Goal: Task Accomplishment & Management: Use online tool/utility

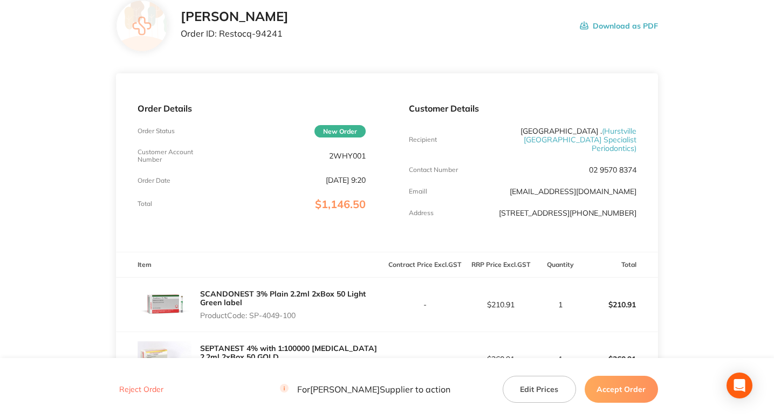
scroll to position [56, 0]
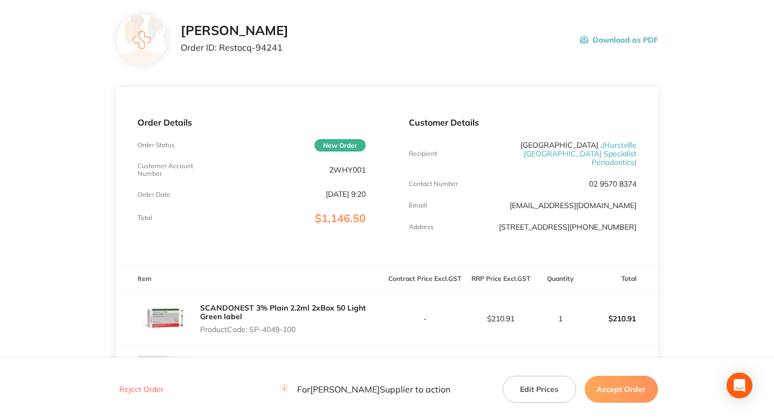
click at [267, 51] on p "Order ID: Restocq- 94241" at bounding box center [235, 48] width 108 height 10
copy p "94241"
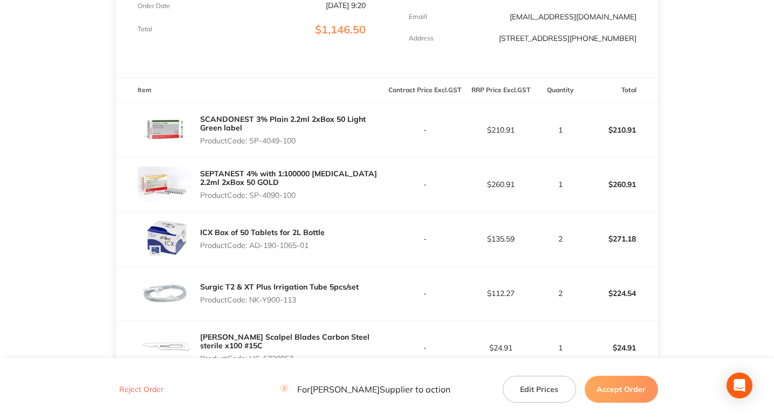
scroll to position [251, 0]
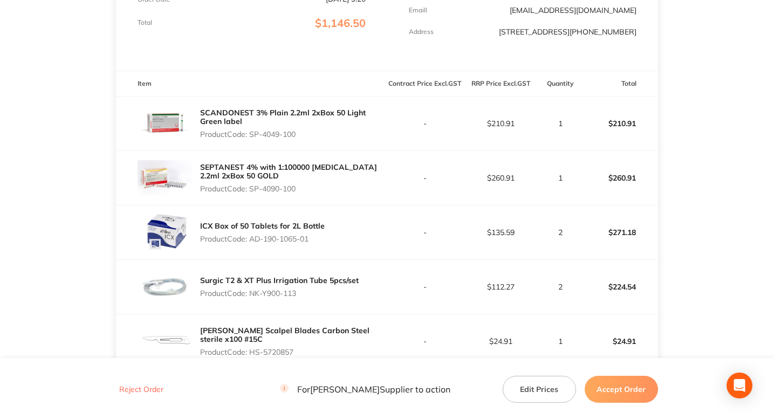
click at [256, 134] on p "Product Code: SP-4049-100" at bounding box center [293, 134] width 187 height 9
drag, startPoint x: 256, startPoint y: 134, endPoint x: 300, endPoint y: 134, distance: 44.2
click at [300, 134] on p "Product Code: SP-4049-100" at bounding box center [293, 134] width 187 height 9
copy p "SP-4049-100"
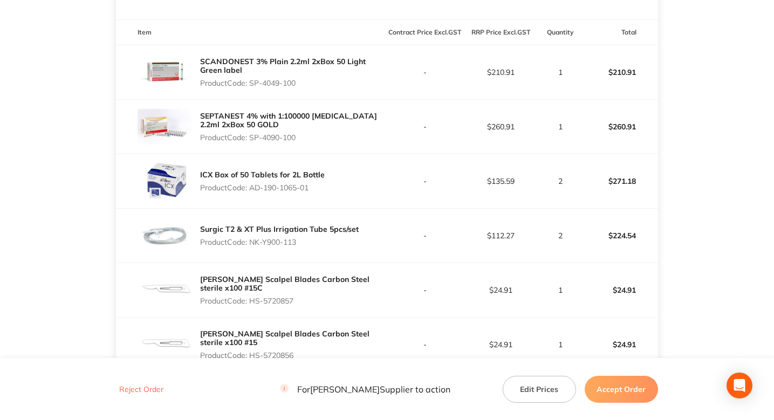
scroll to position [303, 0]
click at [270, 135] on p "Product Code: SP-4090-100" at bounding box center [293, 136] width 187 height 9
click at [256, 135] on p "Product Code: SP-4090-100" at bounding box center [293, 136] width 187 height 9
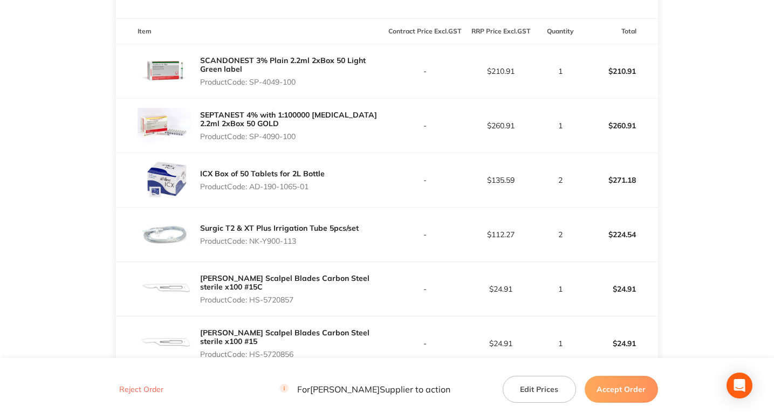
drag, startPoint x: 256, startPoint y: 135, endPoint x: 305, endPoint y: 135, distance: 49.1
click at [305, 135] on p "Product Code: SP-4090-100" at bounding box center [293, 136] width 187 height 9
click at [258, 189] on p "Product Code: AD-190-1065-01" at bounding box center [262, 186] width 125 height 9
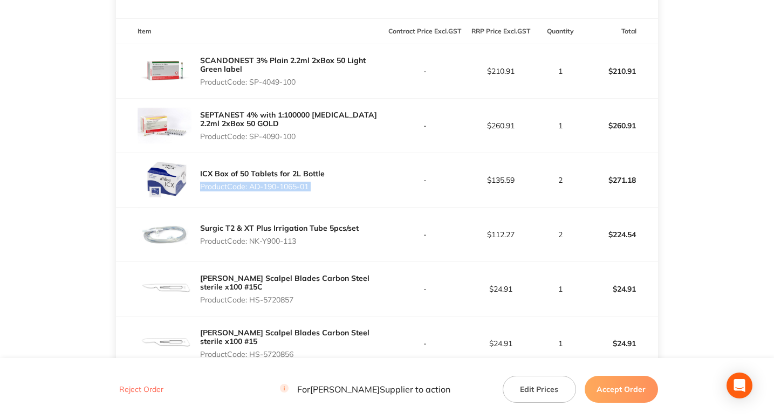
click at [258, 189] on p "Product Code: AD-190-1065-01" at bounding box center [262, 186] width 125 height 9
drag, startPoint x: 258, startPoint y: 189, endPoint x: 274, endPoint y: 189, distance: 15.6
click at [274, 189] on p "Product Code: AD-190-1065-01" at bounding box center [262, 186] width 125 height 9
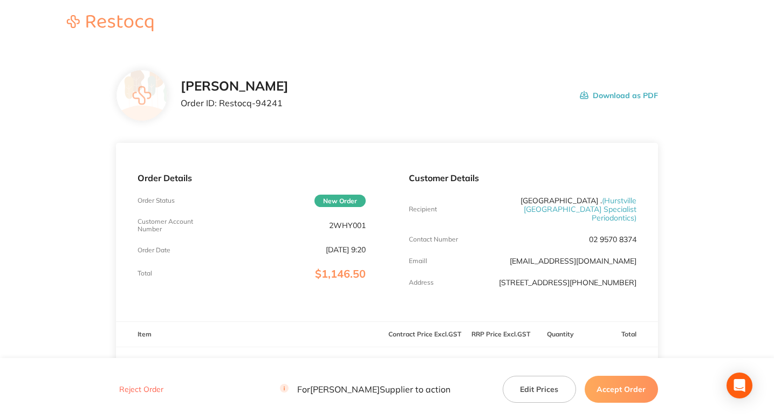
scroll to position [0, 0]
click at [267, 101] on p "Order ID: Restocq- 94241" at bounding box center [235, 103] width 108 height 10
copy p "94241"
click at [415, 99] on div "Henry Schein Halas Order ID: Restocq- 94241 Download as PDF" at bounding box center [419, 95] width 477 height 33
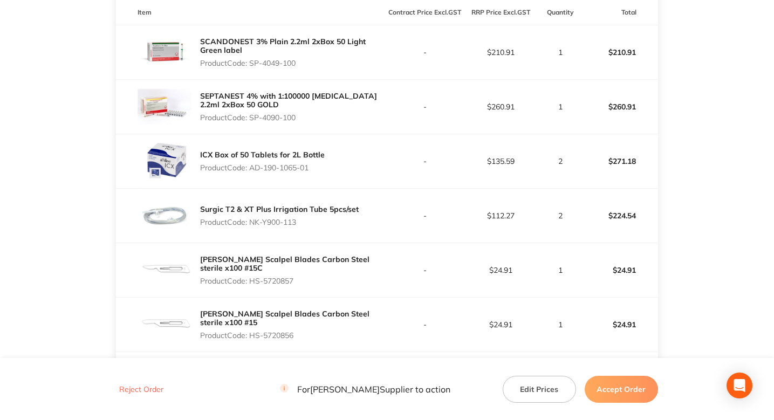
scroll to position [330, 0]
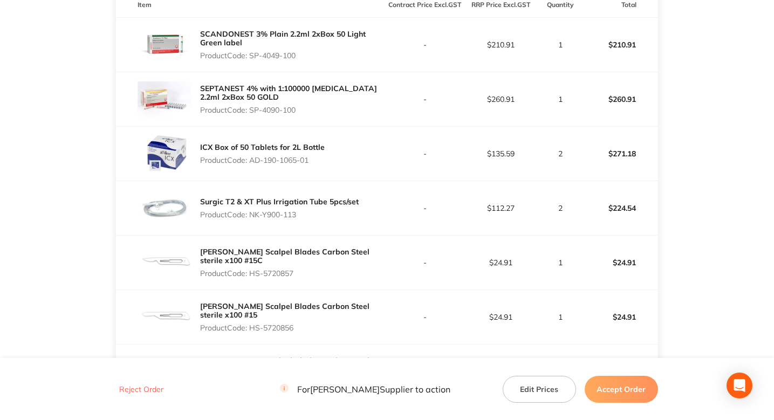
click at [260, 214] on p "Product Code: NK-Y900-113" at bounding box center [279, 214] width 159 height 9
drag, startPoint x: 260, startPoint y: 214, endPoint x: 275, endPoint y: 214, distance: 15.1
click at [275, 214] on p "Product Code: NK-Y900-113" at bounding box center [279, 214] width 159 height 9
click at [256, 214] on p "Product Code: NK-Y900-113" at bounding box center [279, 214] width 159 height 9
drag, startPoint x: 256, startPoint y: 214, endPoint x: 302, endPoint y: 215, distance: 45.9
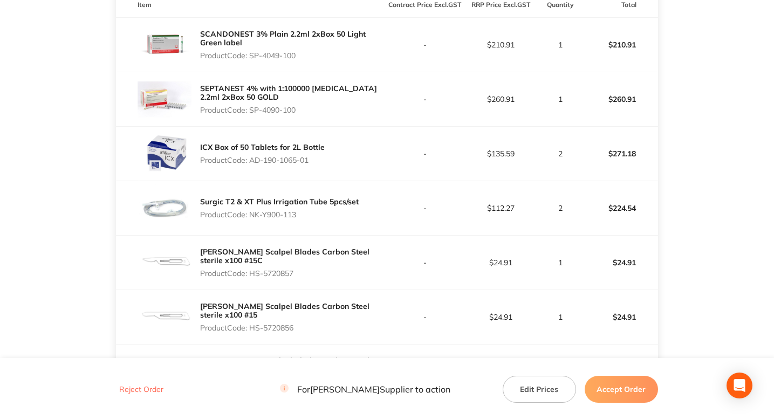
click at [302, 215] on p "Product Code: NK-Y900-113" at bounding box center [279, 214] width 159 height 9
copy p "NK-Y900-113"
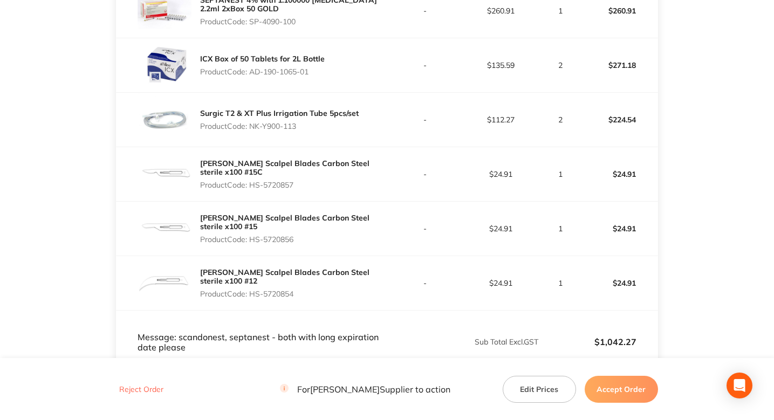
scroll to position [419, 0]
click at [102, 111] on main "Henry Schein Halas Order ID: Restocq- 94241 Download as PDF Order Details Order…" at bounding box center [387, 75] width 774 height 892
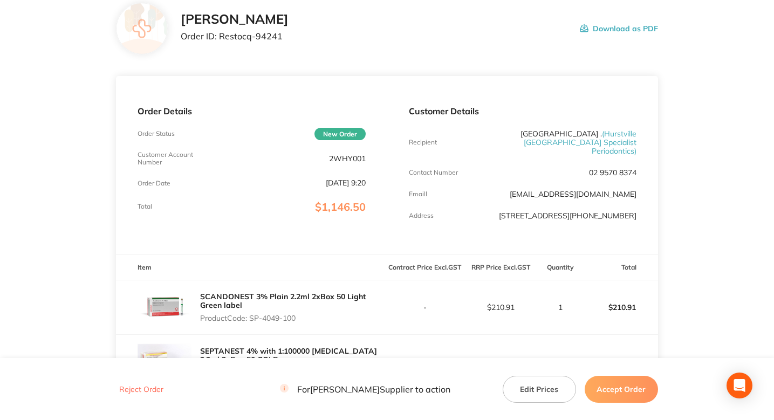
scroll to position [0, 0]
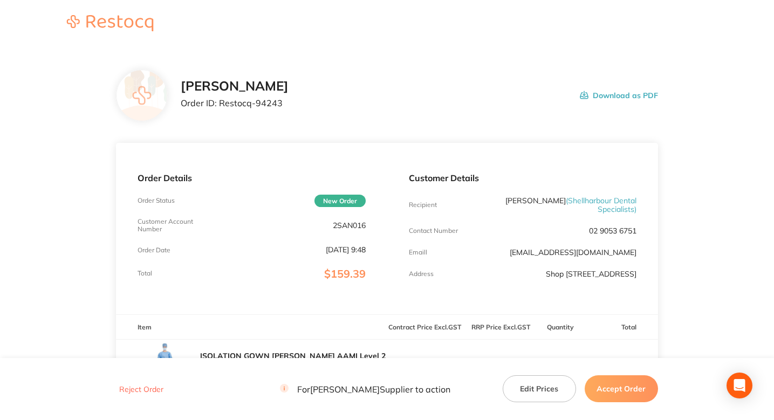
click at [265, 110] on div "Henry Schein Halas Order ID: Restocq- 94243" at bounding box center [235, 95] width 108 height 33
click at [267, 106] on p "Order ID: Restocq- 94243" at bounding box center [235, 103] width 108 height 10
copy p "94243"
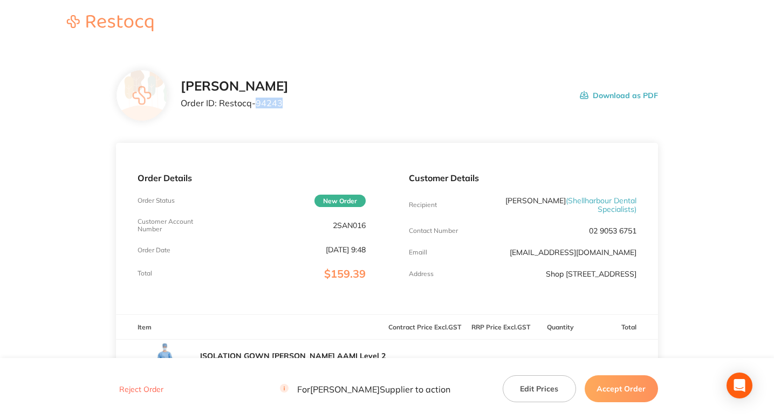
copy p "94243"
click at [421, 89] on div "Henry Schein Halas Order ID: Restocq- 94243 Download as PDF" at bounding box center [419, 95] width 477 height 33
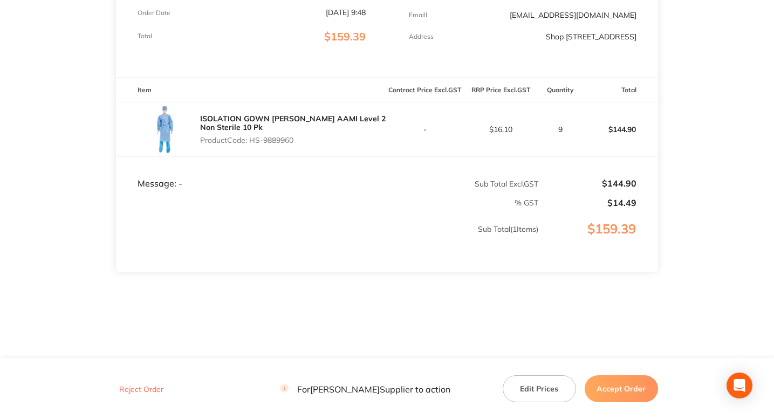
scroll to position [245, 0]
click at [380, 267] on td "Sub Total ( 1 Items)" at bounding box center [327, 240] width 423 height 64
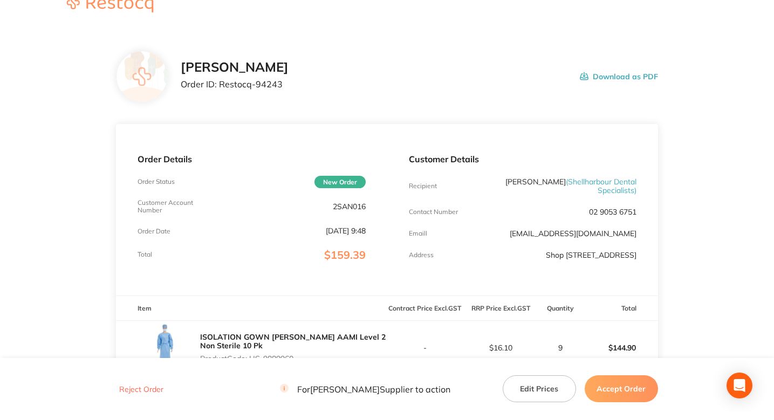
scroll to position [0, 0]
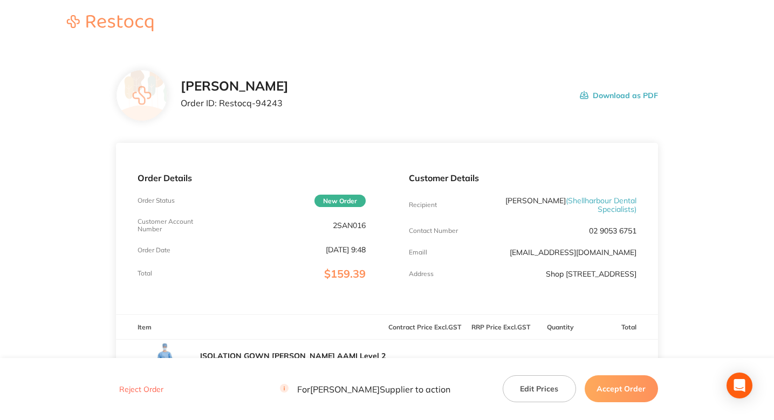
click at [268, 103] on p "Order ID: Restocq- 94243" at bounding box center [235, 103] width 108 height 10
copy p "94243"
click at [350, 113] on div "Henry Schein Halas Order ID: Restocq- 94243 Download as PDF" at bounding box center [387, 96] width 542 height 52
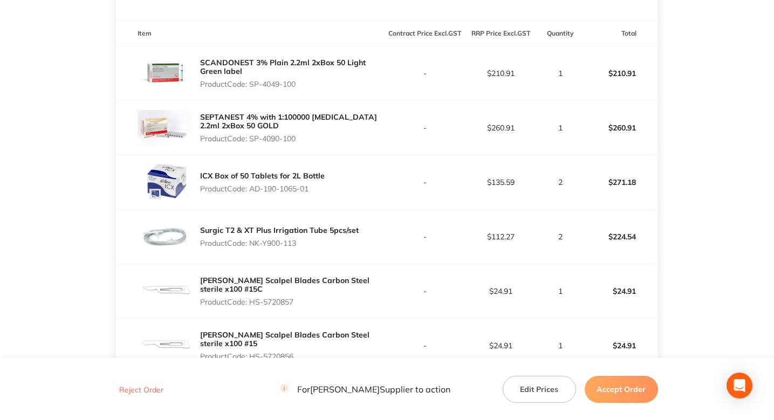
scroll to position [295, 0]
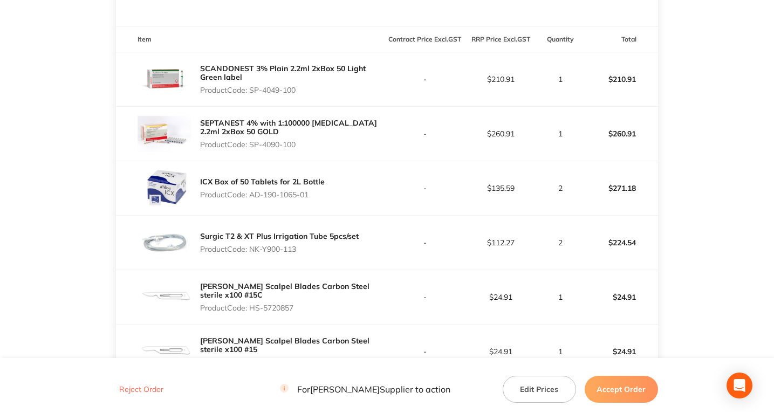
click at [257, 248] on p "Product Code: NK-Y900-113" at bounding box center [279, 249] width 159 height 9
drag, startPoint x: 257, startPoint y: 248, endPoint x: 299, endPoint y: 249, distance: 42.1
click at [299, 249] on p "Product Code: NK-Y900-113" at bounding box center [279, 249] width 159 height 9
copy p "NK-Y900-113"
click at [260, 196] on p "Product Code: AD-190-1065-01" at bounding box center [262, 194] width 125 height 9
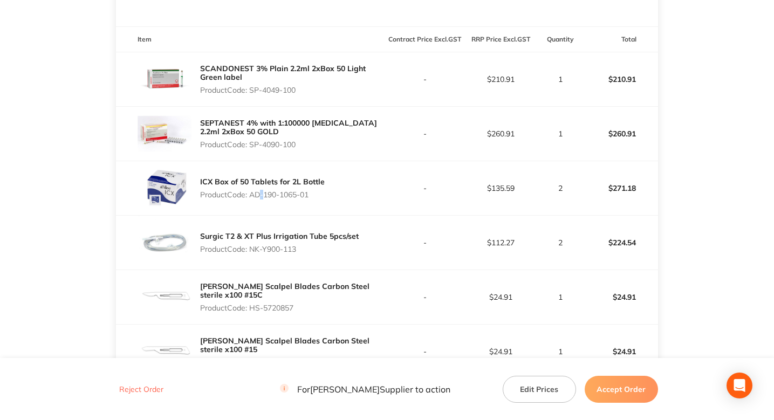
click at [260, 196] on p "Product Code: AD-190-1065-01" at bounding box center [262, 194] width 125 height 9
drag, startPoint x: 260, startPoint y: 196, endPoint x: 295, endPoint y: 196, distance: 35.1
click at [295, 196] on p "Product Code: AD-190-1065-01" at bounding box center [262, 194] width 125 height 9
click at [257, 194] on p "Product Code: AD-190-1065-01" at bounding box center [262, 194] width 125 height 9
drag, startPoint x: 257, startPoint y: 194, endPoint x: 313, endPoint y: 194, distance: 56.7
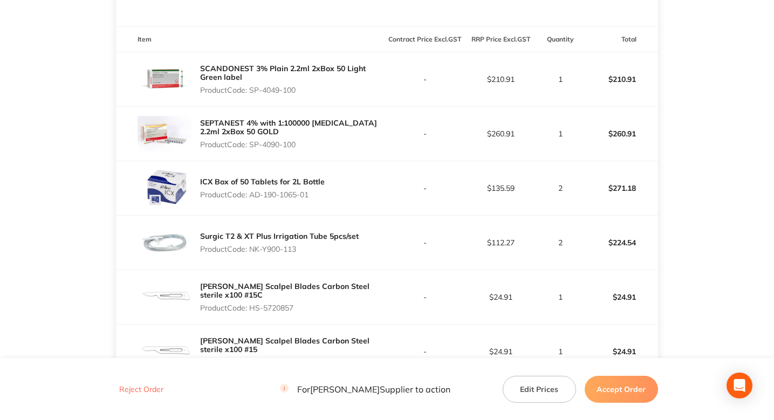
click at [313, 194] on p "Product Code: AD-190-1065-01" at bounding box center [262, 194] width 125 height 9
copy p "AD-190-1065-01"
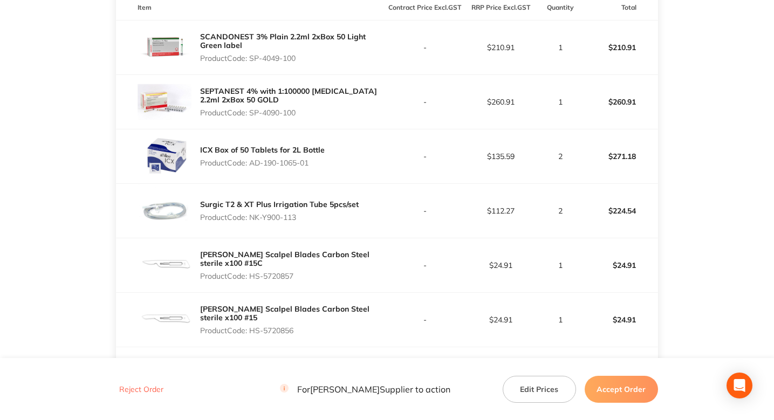
scroll to position [335, 0]
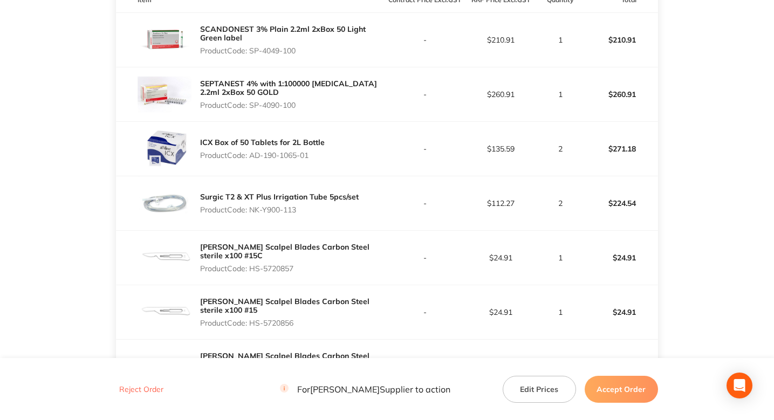
click at [254, 211] on p "Product Code: NK-Y900-113" at bounding box center [279, 210] width 159 height 9
drag, startPoint x: 254, startPoint y: 211, endPoint x: 298, endPoint y: 214, distance: 44.3
click at [298, 214] on p "Product Code: NK-Y900-113" at bounding box center [279, 210] width 159 height 9
copy p "NK-Y900-113"
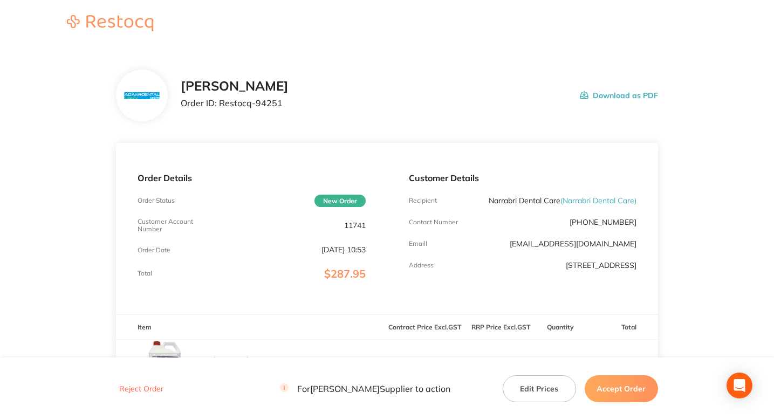
click at [260, 105] on p "Order ID: Restocq- 94251" at bounding box center [235, 103] width 108 height 10
copy p "94251"
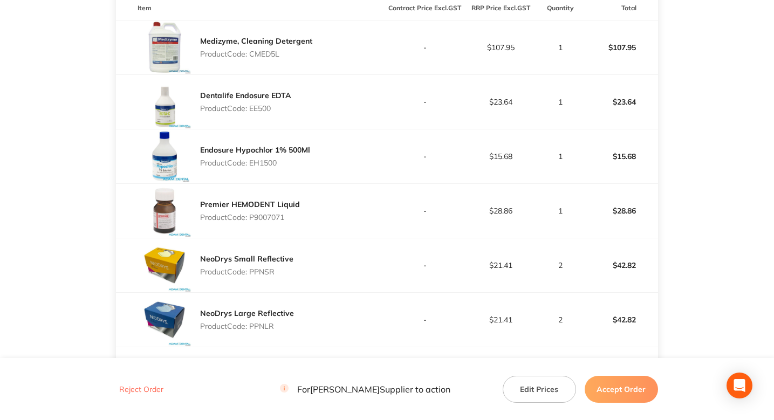
scroll to position [323, 0]
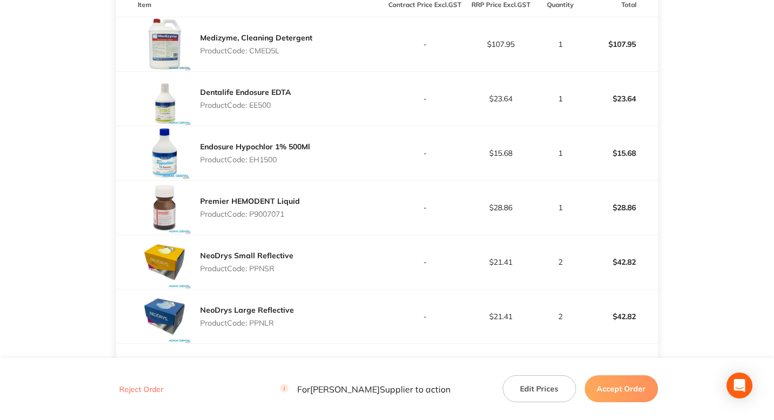
click at [260, 110] on div "Dentalife Endosure EDTA Product Code: EE500" at bounding box center [245, 99] width 91 height 30
click at [259, 105] on p "Product Code: EE500" at bounding box center [245, 105] width 91 height 9
copy p "EE500"
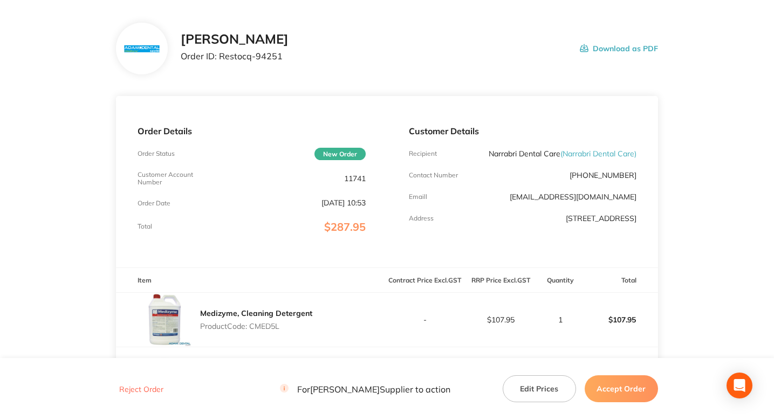
scroll to position [0, 0]
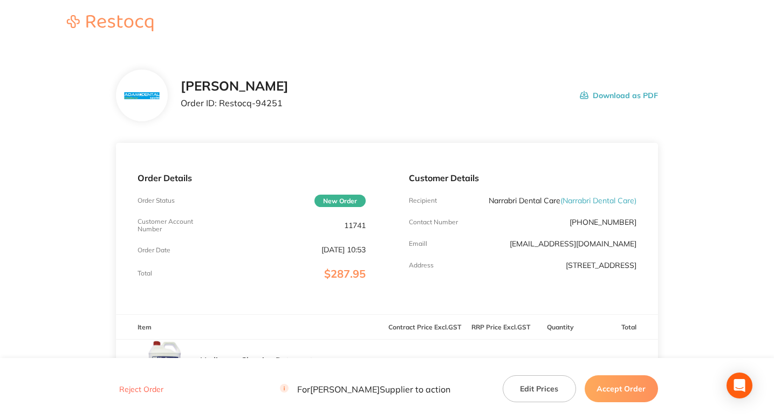
click at [269, 101] on p "Order ID: Restocq- 94251" at bounding box center [235, 103] width 108 height 10
copy p "94251"
click at [417, 94] on div "Adam Dental Order ID: Restocq- 94251 Download as PDF" at bounding box center [419, 95] width 477 height 33
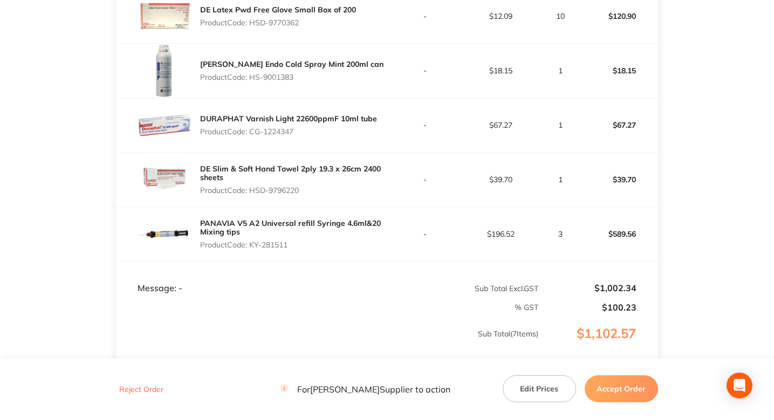
scroll to position [462, 0]
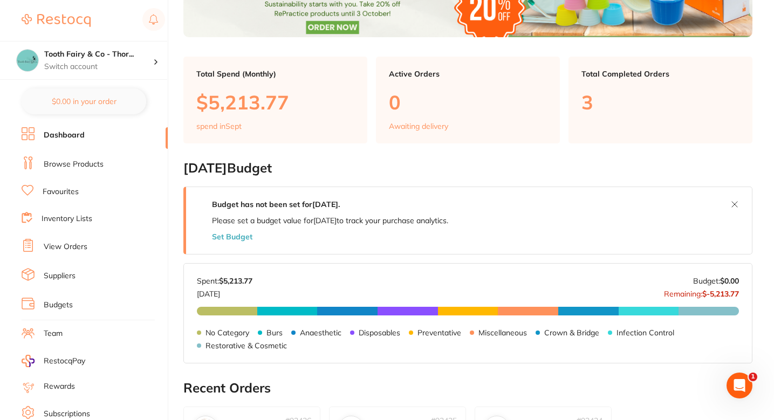
click at [479, 175] on h2 "[DATE] Budget" at bounding box center [467, 168] width 569 height 15
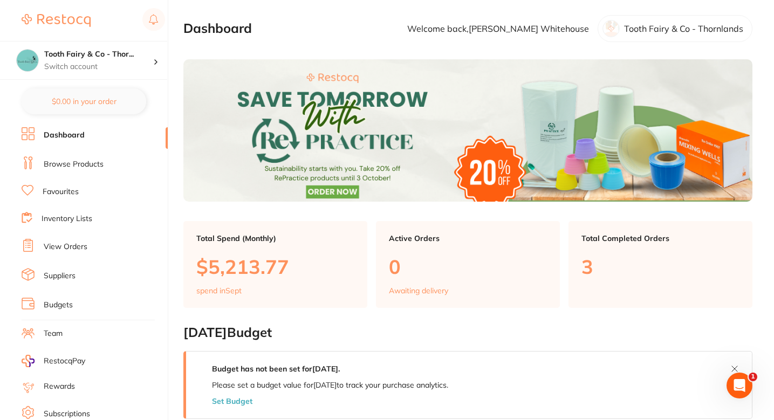
click at [100, 173] on ul "Dashboard Browse Products Favourites Inventory Lists View Orders Suppliers Budg…" at bounding box center [95, 313] width 146 height 372
click at [95, 166] on link "Browse Products" at bounding box center [74, 164] width 60 height 11
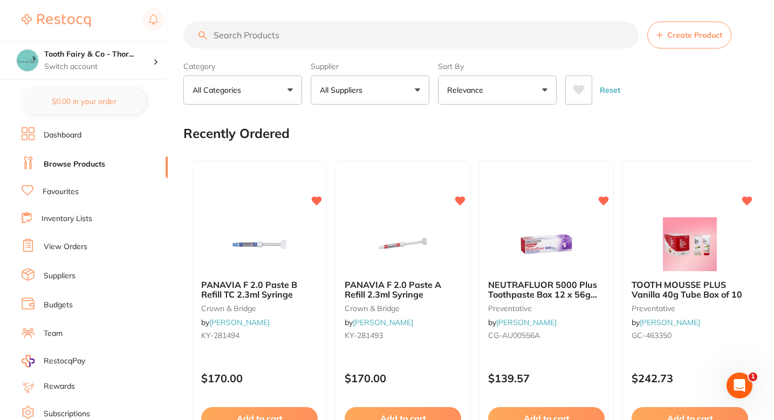
click at [402, 133] on div "Recently Ordered" at bounding box center [467, 133] width 569 height 36
click at [687, 31] on span "Create Product" at bounding box center [694, 35] width 55 height 9
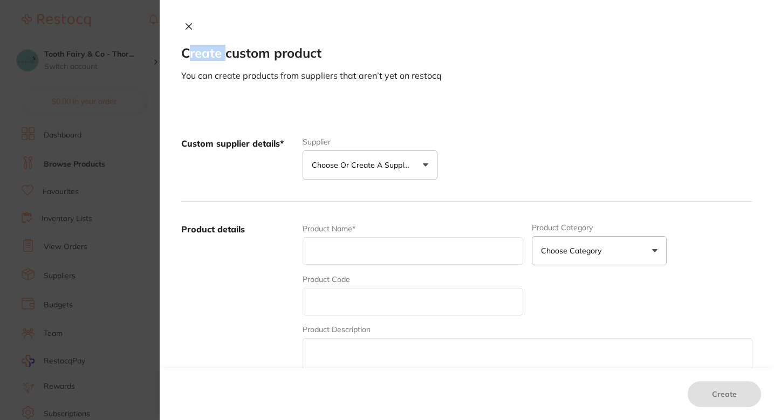
click at [394, 153] on button "Choose or create a supplier" at bounding box center [370, 165] width 135 height 29
click at [476, 128] on div "Custom supplier details* Supplier Choose or create a supplier Create custom sup…" at bounding box center [466, 159] width 571 height 86
click at [131, 188] on section "Create custom product You can create products from suppliers that aren’t yet on…" at bounding box center [387, 210] width 774 height 420
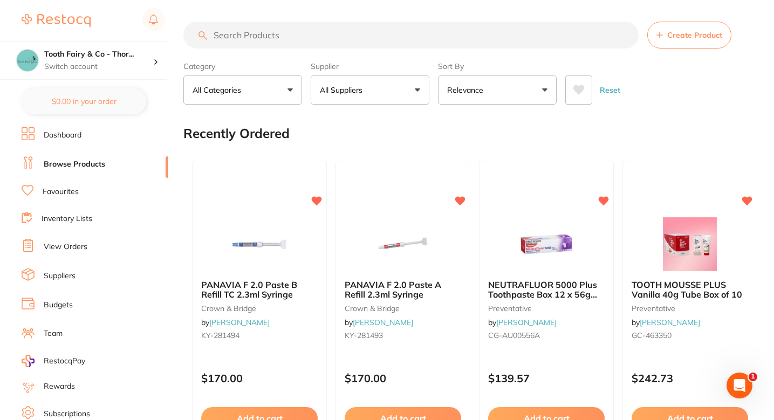
click at [347, 46] on input "search" at bounding box center [410, 35] width 455 height 27
click at [322, 102] on button "All Suppliers" at bounding box center [370, 90] width 119 height 29
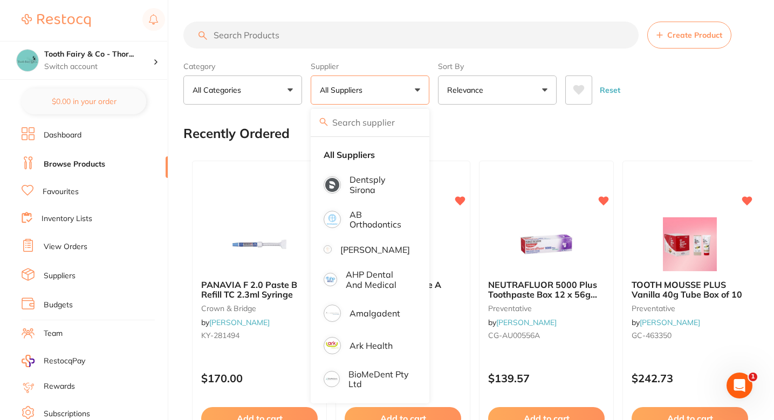
click at [351, 22] on input "search" at bounding box center [410, 35] width 455 height 27
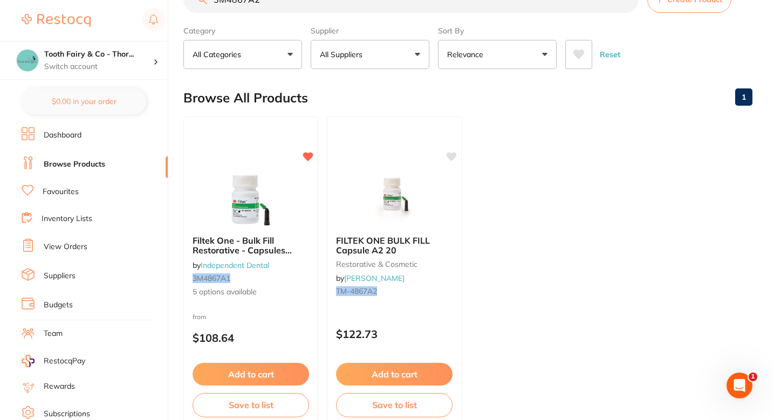
scroll to position [40, 0]
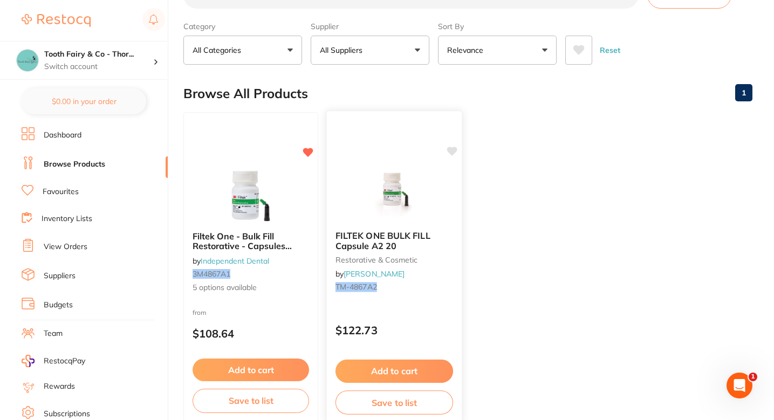
click at [453, 153] on icon at bounding box center [452, 151] width 10 height 9
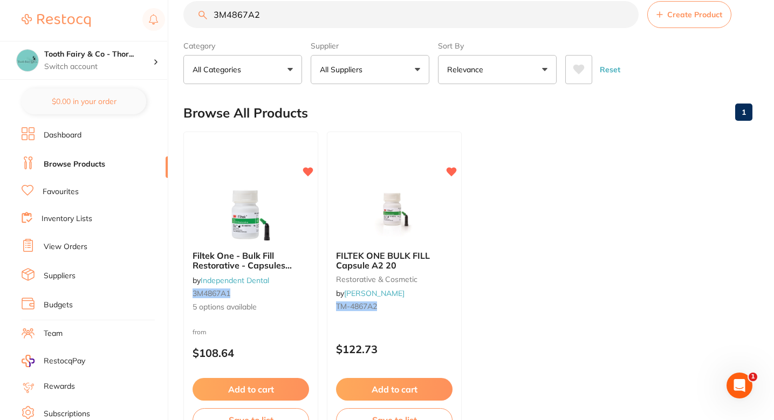
scroll to position [11, 0]
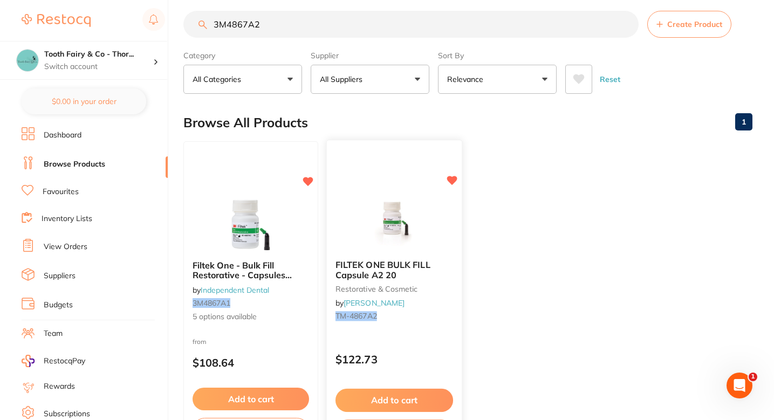
click at [453, 181] on icon at bounding box center [452, 180] width 10 height 9
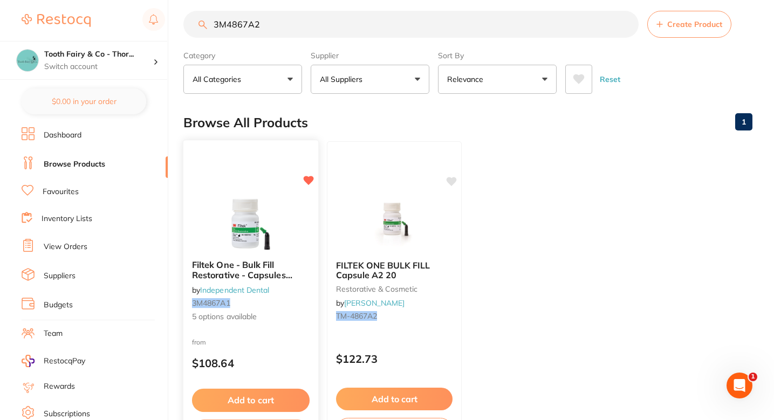
click at [299, 261] on b "Filtek One - Bulk Fill Restorative - Capsules **Buy 4 x Capsules ** Receive 1 x…" at bounding box center [251, 270] width 118 height 20
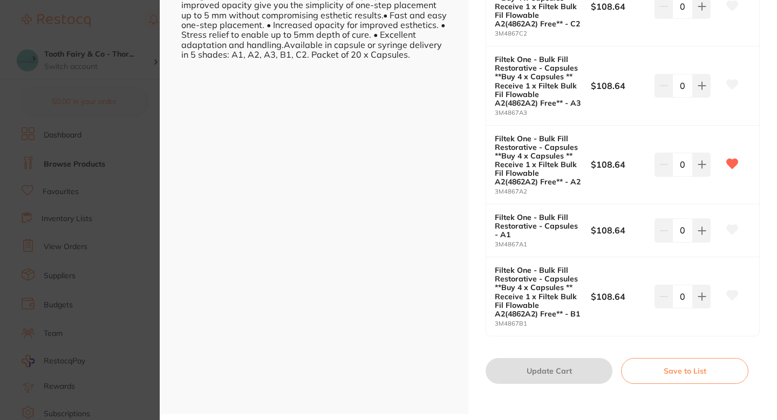
scroll to position [349, 0]
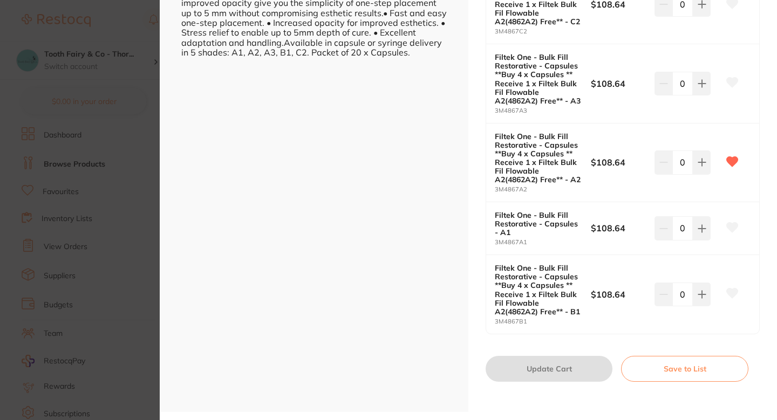
click at [124, 148] on section "Filtek One - Bulk Fill Restorative - Capsules **Buy 4 x Capsules ** Receive 1 x…" at bounding box center [388, 210] width 777 height 420
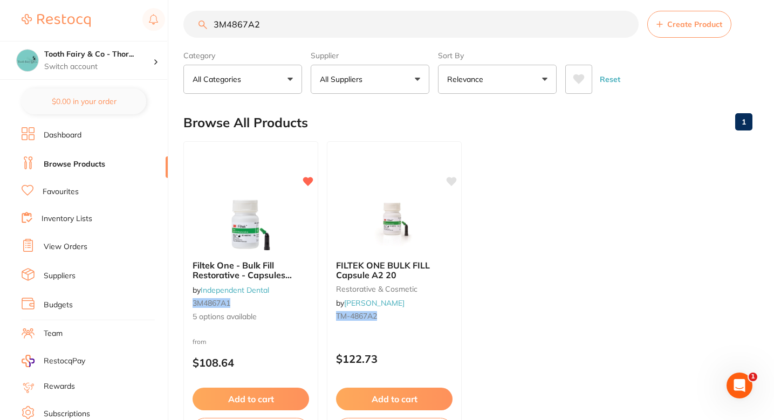
click at [309, 21] on input "3M4867A2" at bounding box center [410, 24] width 455 height 27
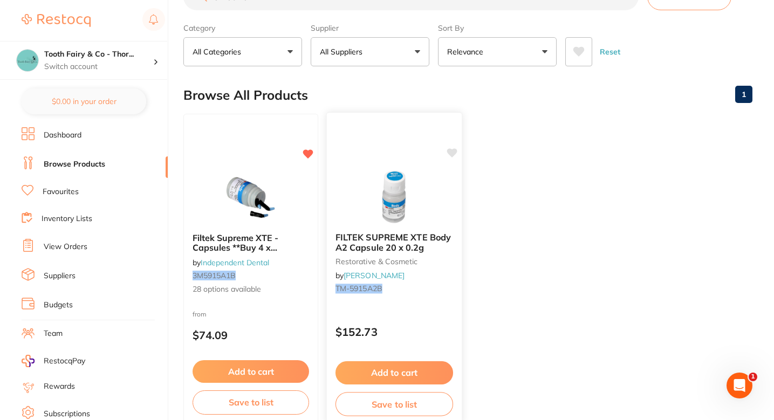
scroll to position [42, 0]
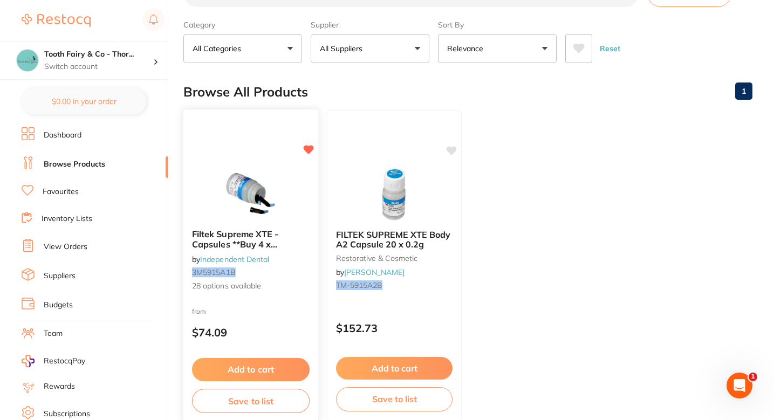
click at [297, 255] on div "Filtek Supreme XTE - Capsules **Buy 4 x Capsules** Receive 1 x Filtek Bulk Fil …" at bounding box center [250, 261] width 135 height 80
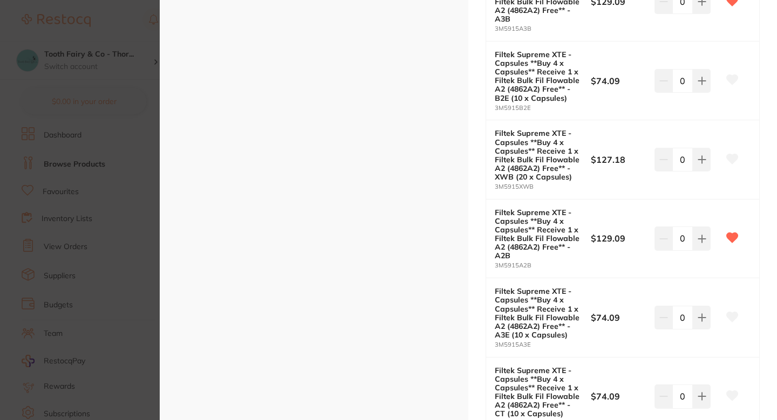
scroll to position [1248, 0]
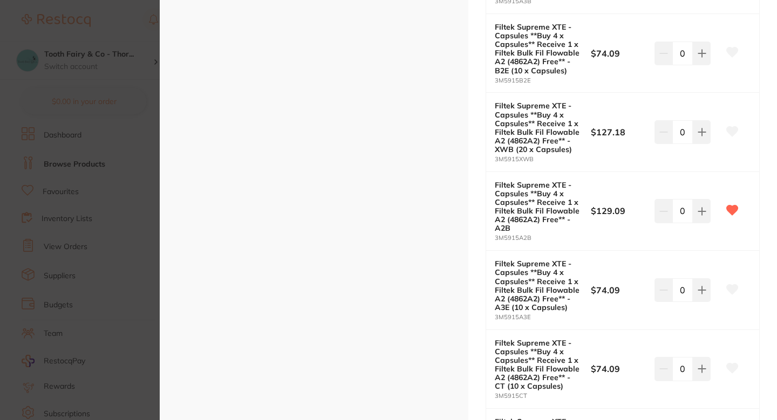
click at [507, 241] on small "3M5915A2B" at bounding box center [543, 238] width 96 height 7
copy small "3M5915A2B"
click at [148, 202] on section "Filtek Supreme XTE - Capsules **Buy 4 x Capsules** Receive 1 x Filtek Bulk Fil …" at bounding box center [388, 210] width 777 height 420
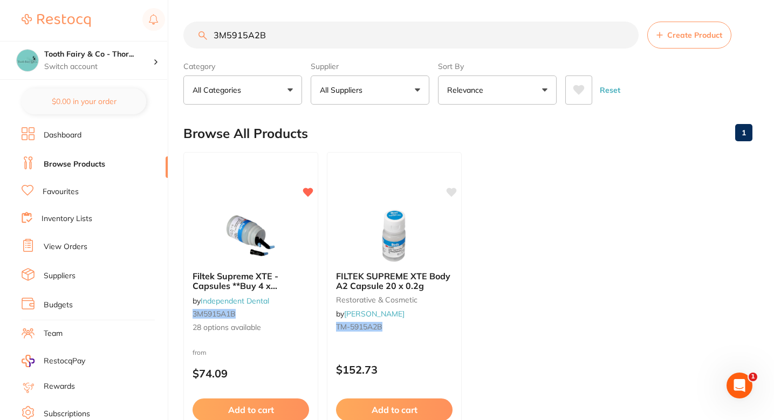
click at [306, 48] on input "3M5915A2B" at bounding box center [410, 35] width 455 height 27
click at [306, 50] on section "3M5915A2B Create Product Category All Categories All Categories restorative & c…" at bounding box center [467, 63] width 569 height 83
click at [296, 41] on input "3M5915A2B" at bounding box center [410, 35] width 455 height 27
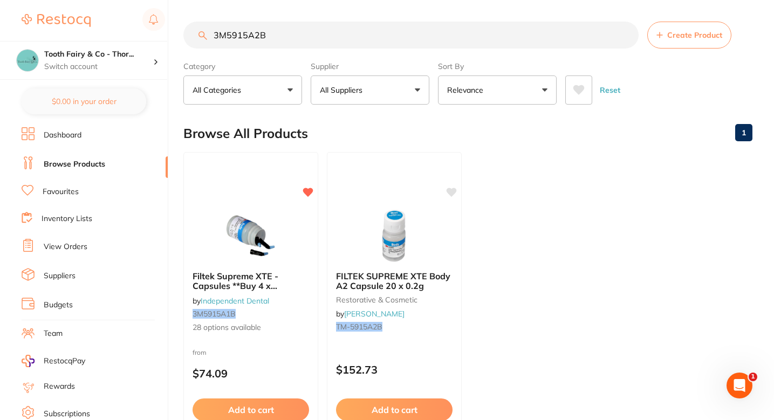
click at [296, 41] on input "3M5915A2B" at bounding box center [410, 35] width 455 height 27
type input "e"
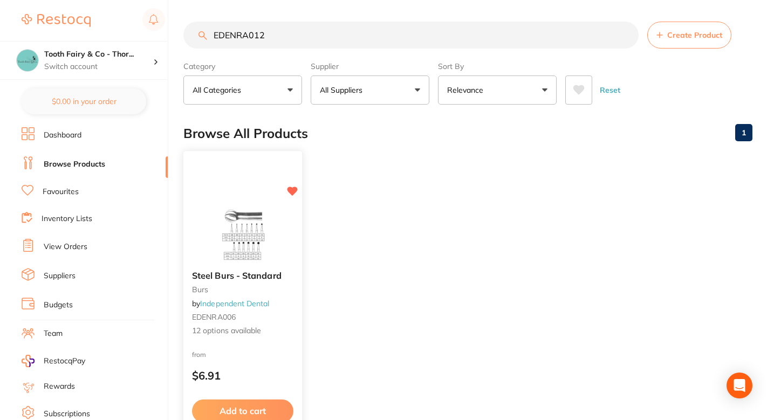
click at [287, 250] on div at bounding box center [242, 235] width 119 height 54
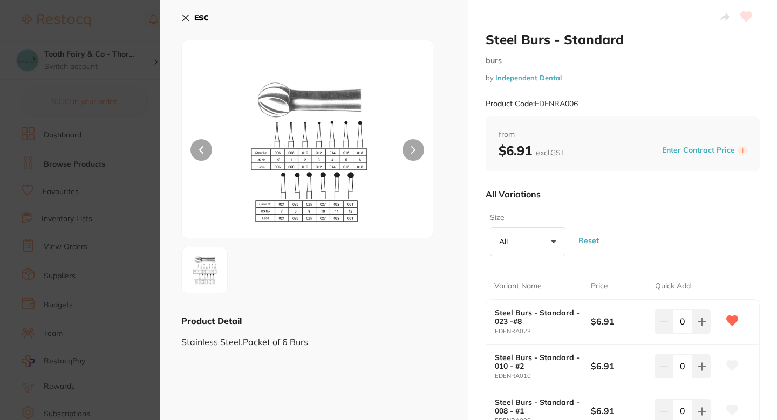
click at [105, 148] on section "Steel Burs - Standard burs by Independent Dental Product Code: EDENRA006 ESC Pr…" at bounding box center [388, 210] width 777 height 420
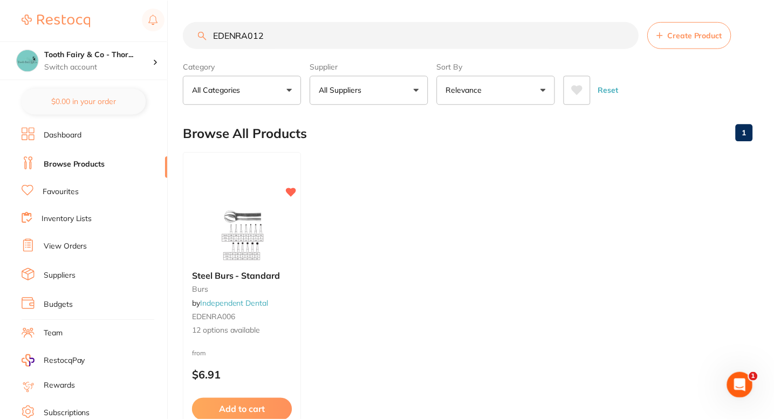
scroll to position [11, 0]
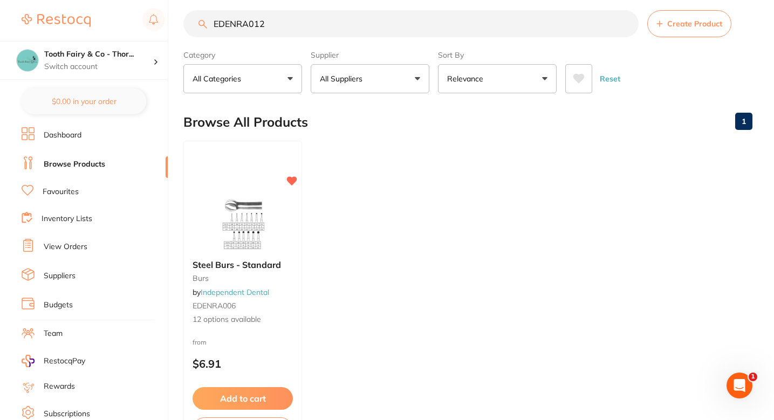
click at [260, 25] on input "EDENRA012" at bounding box center [410, 23] width 455 height 27
type input "3"
type input "M"
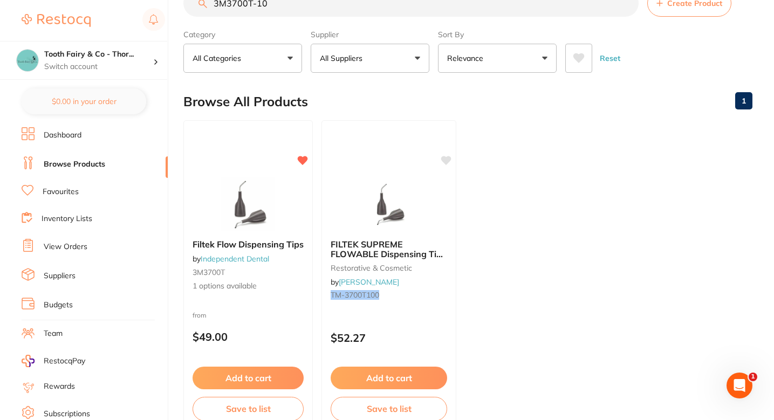
scroll to position [33, 0]
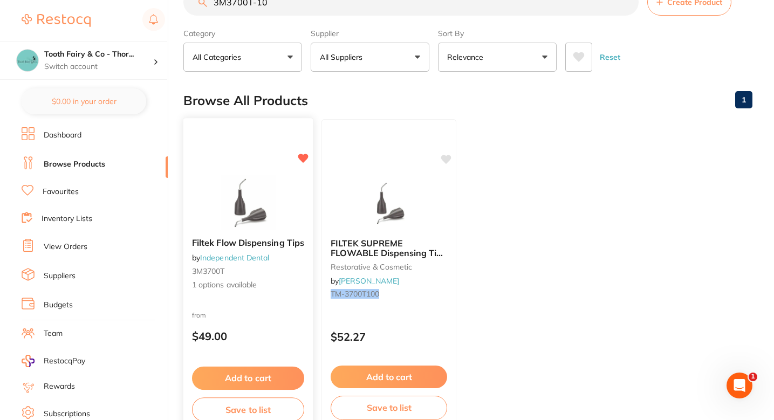
click at [293, 200] on div at bounding box center [247, 202] width 129 height 54
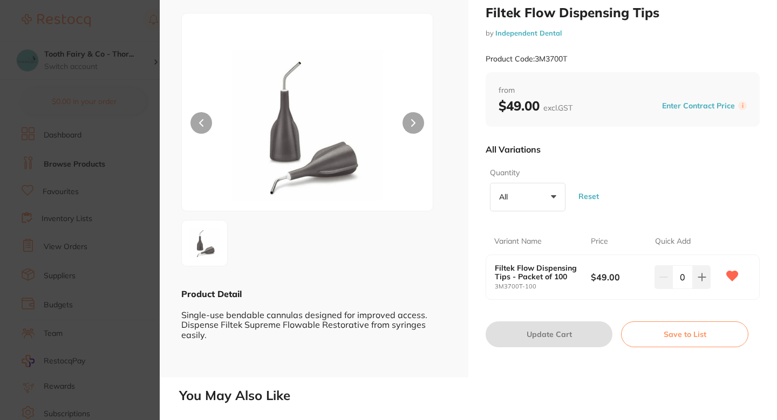
click at [124, 187] on section "Filtek Flow Dispensing Tips by Independent Dental Product Code: 3M3700T ESC Pro…" at bounding box center [388, 210] width 777 height 420
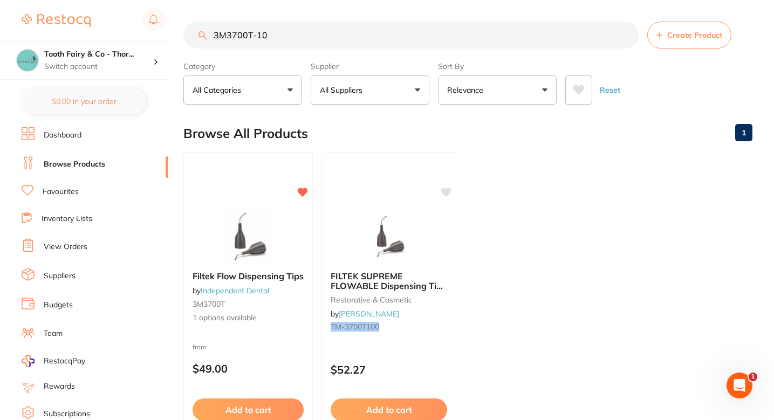
click at [500, 180] on ul "Filtek Flow Dispensing Tips by Independent Dental 3M3700T 1 options available f…" at bounding box center [467, 307] width 569 height 310
click at [483, 197] on ul "Filtek Flow Dispensing Tips by Independent Dental 3M3700T 1 options available f…" at bounding box center [467, 307] width 569 height 310
click at [284, 47] on input "3M3700T-10" at bounding box center [410, 35] width 455 height 27
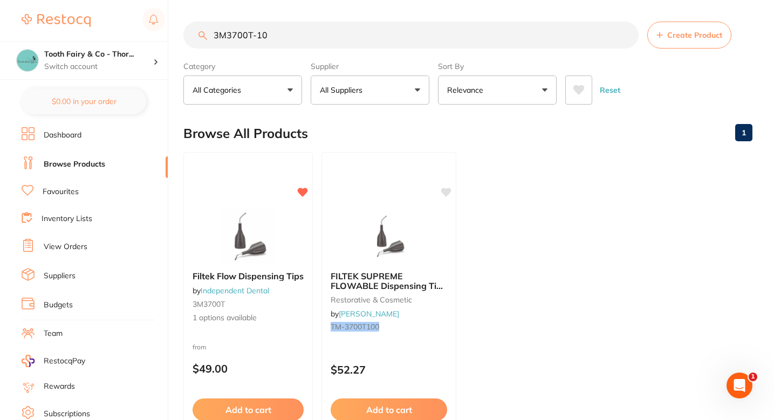
click at [284, 47] on input "3M3700T-10" at bounding box center [410, 35] width 455 height 27
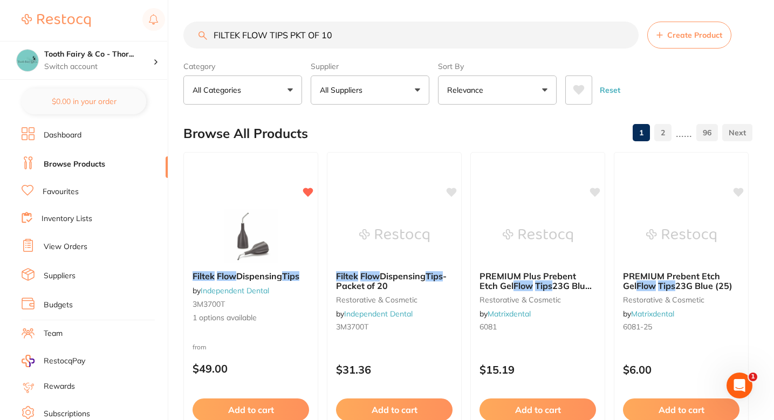
type input "FILTEK FLOW TIPS PKT OF 100"
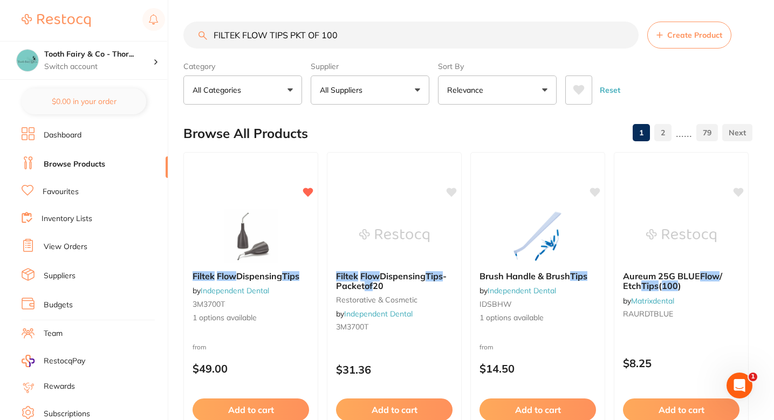
click at [361, 40] on input "FILTEK FLOW TIPS PKT OF 100" at bounding box center [410, 35] width 455 height 27
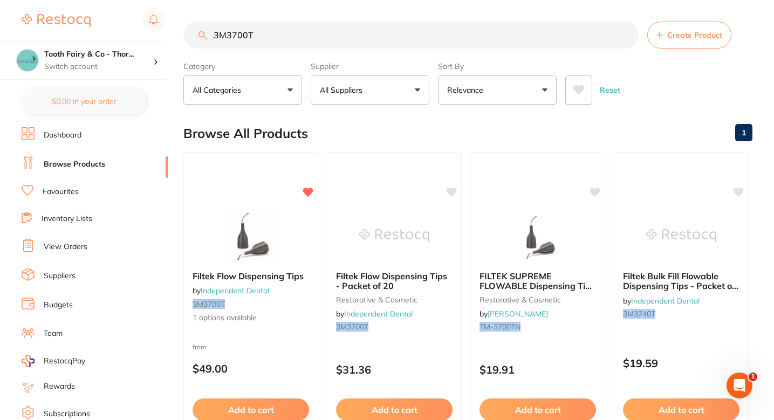
click at [278, 29] on input "3M3700T" at bounding box center [410, 35] width 455 height 27
click at [288, 43] on input "3M3700T" at bounding box center [410, 35] width 455 height 27
click at [284, 47] on input "3M3700T-10" at bounding box center [410, 35] width 455 height 27
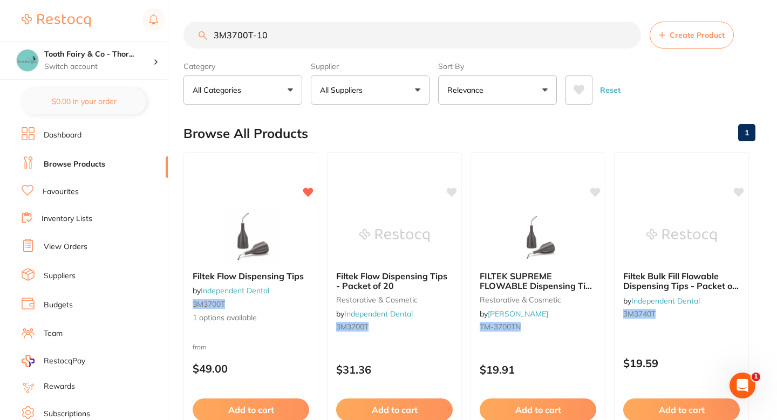
click at [284, 47] on input "3M3700T-10" at bounding box center [412, 35] width 458 height 27
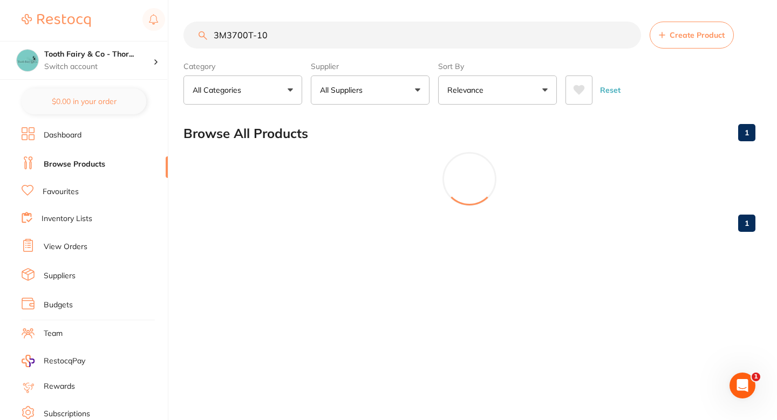
click at [284, 47] on input "3M3700T-10" at bounding box center [412, 35] width 458 height 27
type input "3M3700T-10"
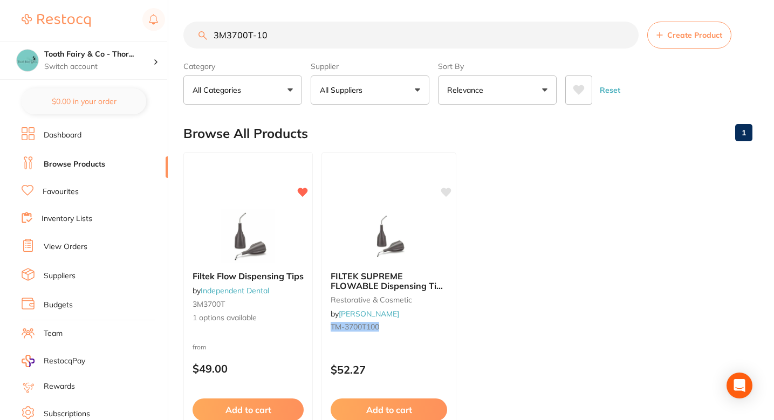
click at [517, 226] on ul "Filtek Flow Dispensing Tips by Independent Dental 3M3700T 1 options available f…" at bounding box center [467, 307] width 569 height 310
click at [299, 306] on small "3M3700T" at bounding box center [248, 303] width 112 height 9
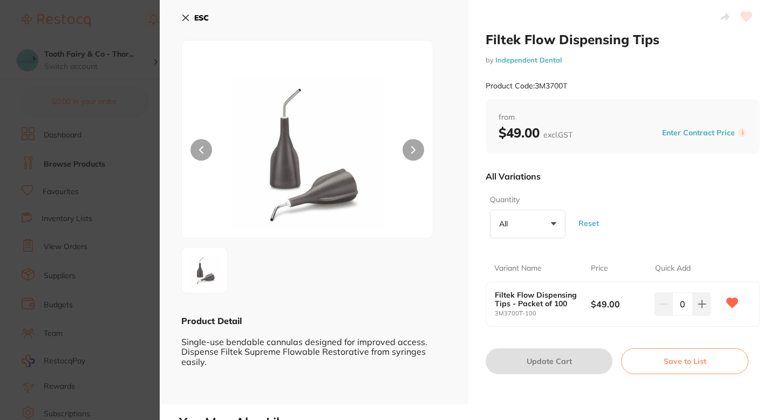
click at [69, 175] on section "Filtek Flow Dispensing Tips by Independent Dental Product Code: 3M3700T ESC Pro…" at bounding box center [388, 210] width 777 height 420
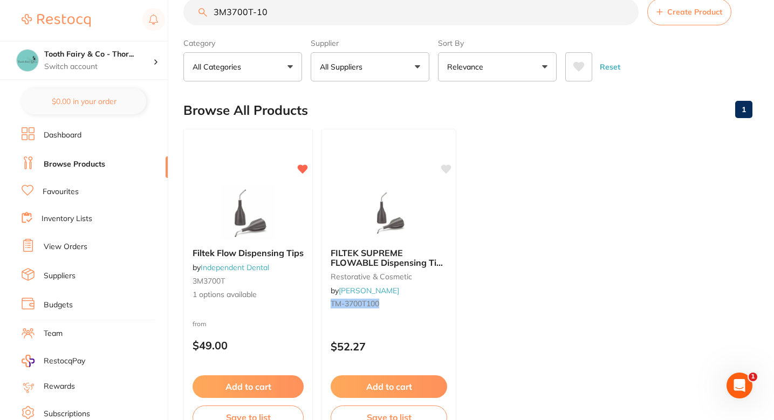
scroll to position [23, 0]
click at [289, 18] on input "3M3700T-10" at bounding box center [410, 11] width 455 height 27
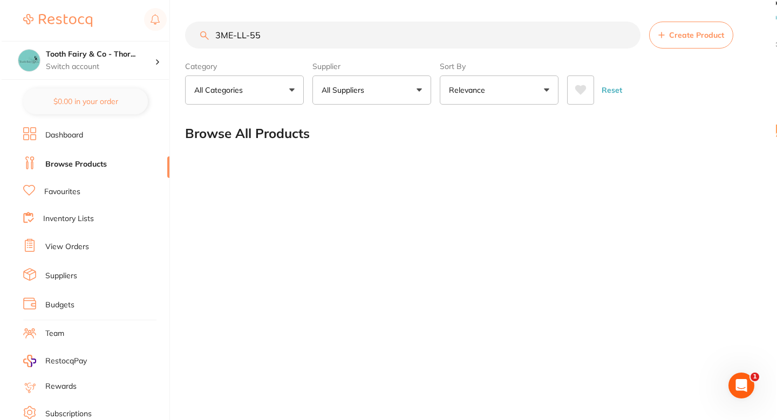
scroll to position [0, 0]
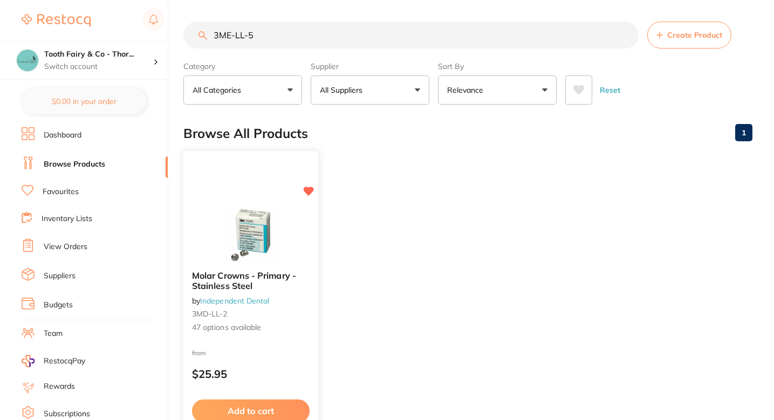
click at [315, 316] on div "Molar Crowns - Primary - Stainless Steel by Independent Dental 3MD-LL-2 47 opti…" at bounding box center [250, 302] width 135 height 80
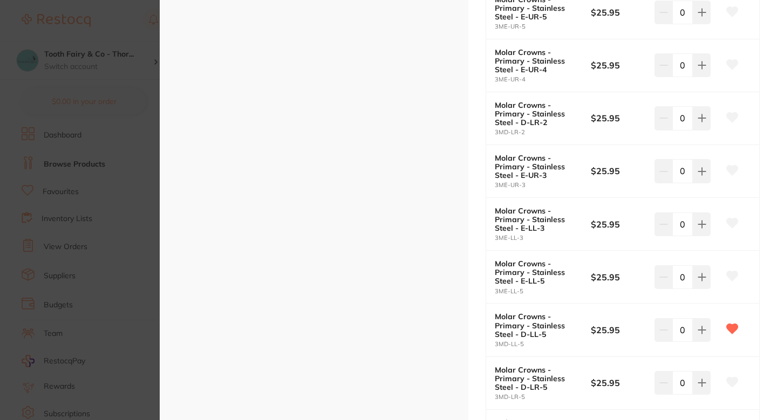
scroll to position [878, 0]
click at [733, 278] on icon at bounding box center [732, 277] width 11 height 10
click at [106, 133] on section "Molar Crowns - Primary - Stainless Steel by Independent Dental Product Code: 3M…" at bounding box center [388, 210] width 777 height 420
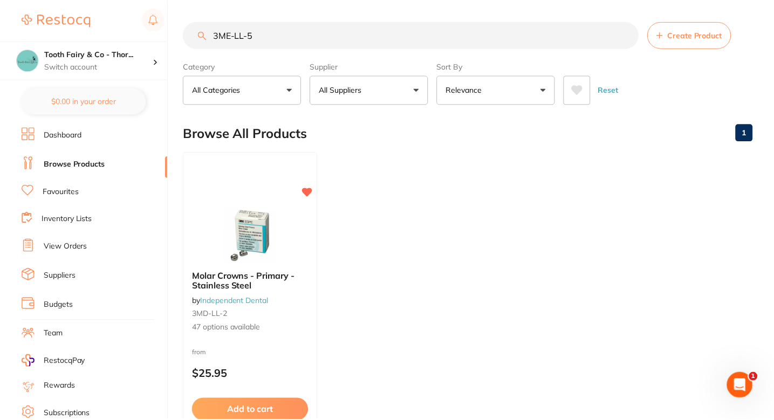
scroll to position [23, 0]
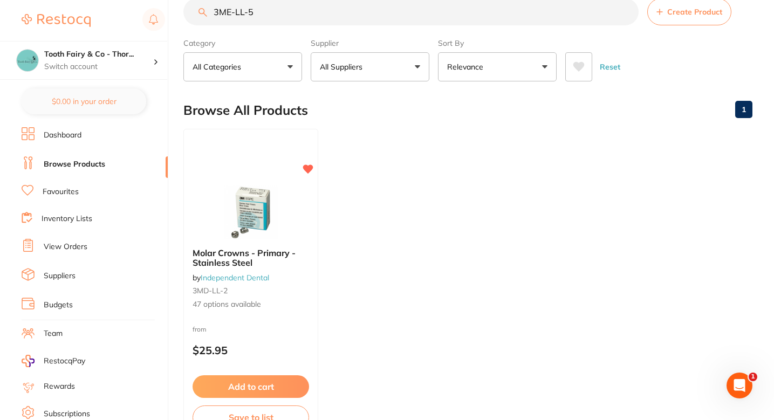
click at [338, 13] on input "3ME-LL-5" at bounding box center [410, 11] width 455 height 27
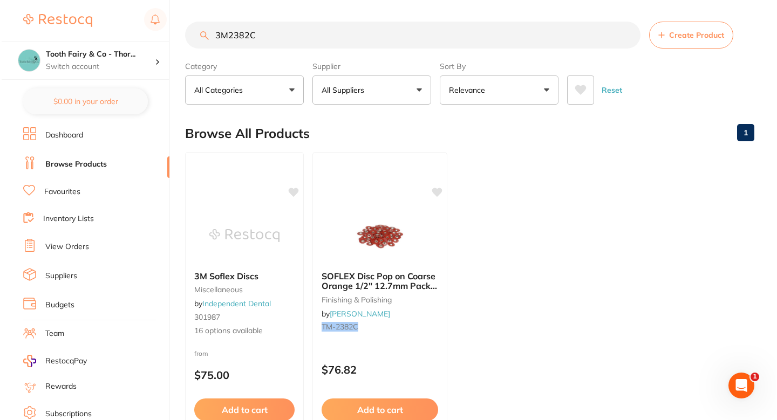
scroll to position [0, 0]
click at [283, 235] on div at bounding box center [242, 235] width 119 height 54
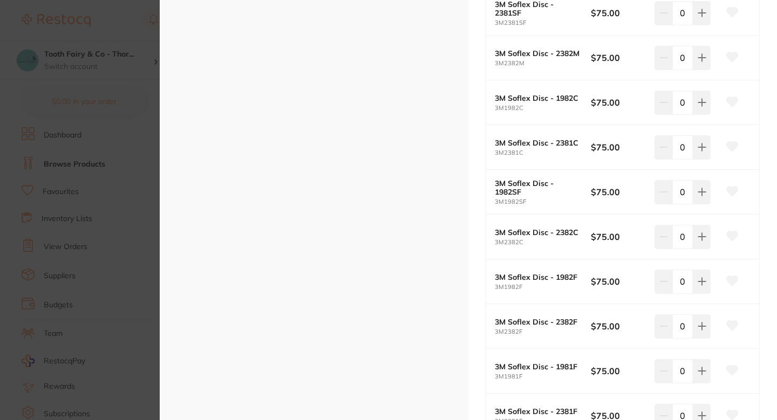
scroll to position [390, 0]
click at [736, 232] on button at bounding box center [732, 237] width 27 height 27
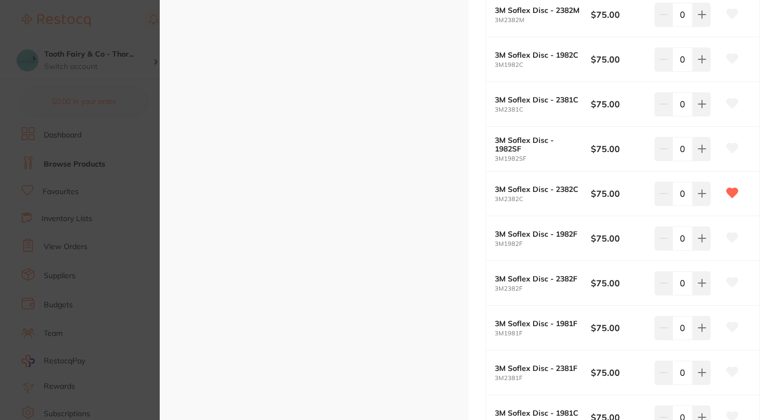
scroll to position [436, 0]
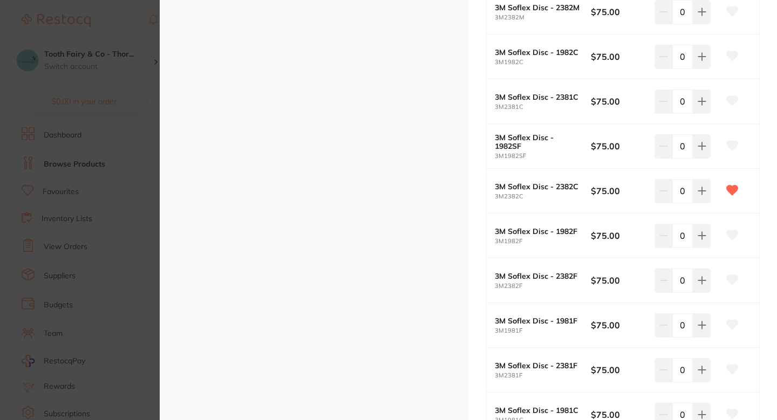
click at [73, 226] on section "3M Soflex Discs miscellaneous by Independent Dental Product Code: 301987 ESC Pr…" at bounding box center [388, 210] width 777 height 420
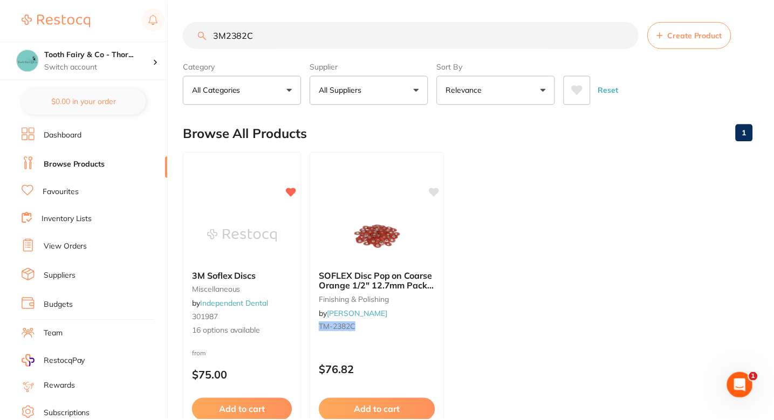
scroll to position [23, 0]
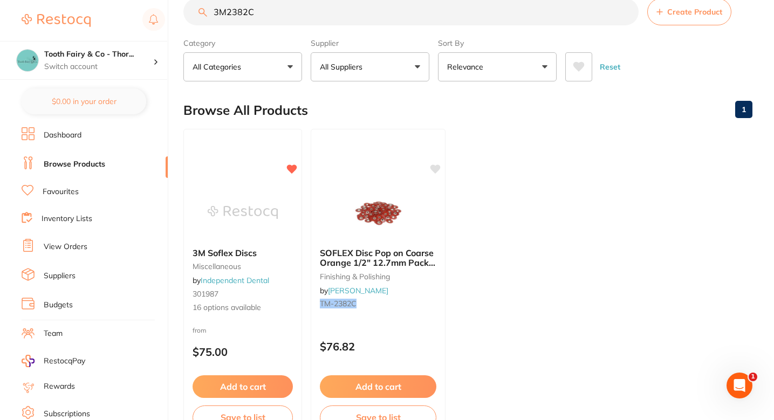
click at [263, 10] on input "3M2382C" at bounding box center [410, 11] width 455 height 27
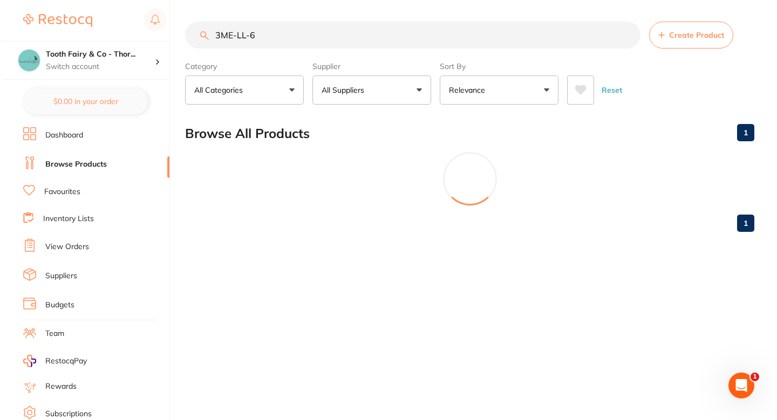
scroll to position [0, 0]
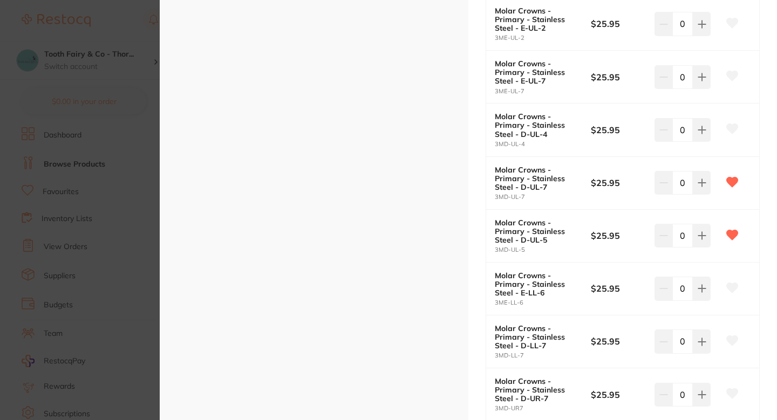
scroll to position [1408, 0]
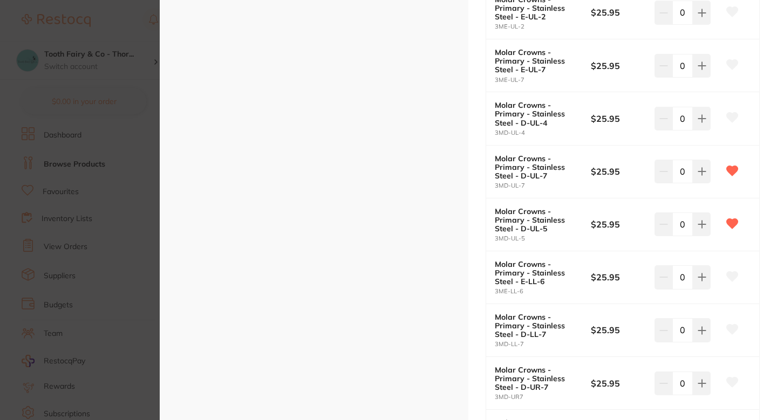
click at [728, 275] on icon at bounding box center [732, 277] width 11 height 10
click at [78, 240] on section "Molar Crowns - Primary - Stainless Steel by Independent Dental Product Code: 3M…" at bounding box center [388, 210] width 777 height 420
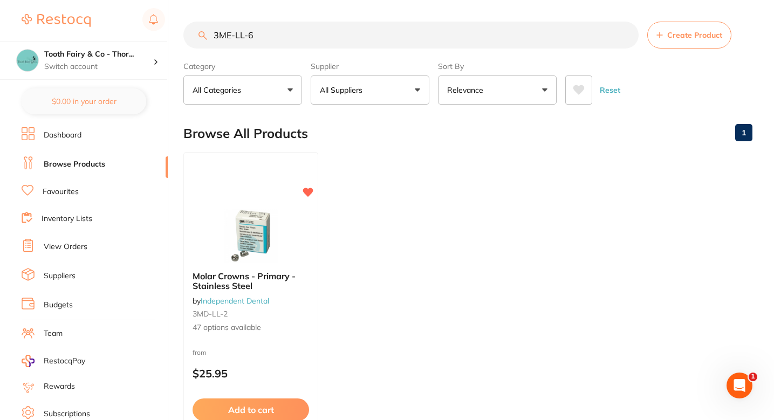
click at [266, 32] on input "3ME-LL-6" at bounding box center [410, 35] width 455 height 27
click at [266, 33] on input "3ME-LL-6" at bounding box center [410, 35] width 455 height 27
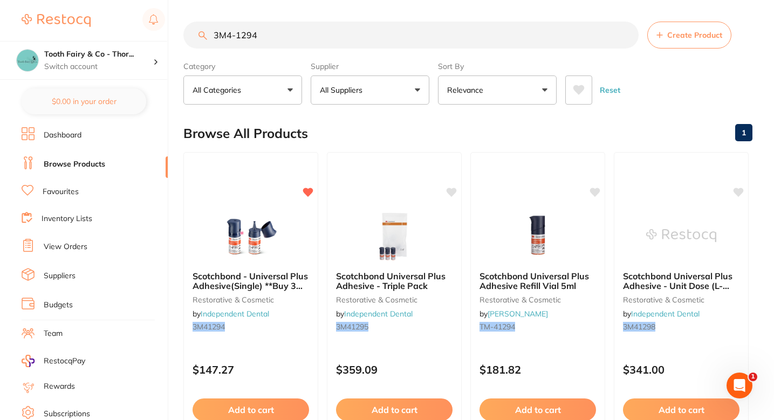
click at [237, 34] on input "3M4-1294" at bounding box center [410, 35] width 455 height 27
click at [387, 124] on div "Browse All Products 1" at bounding box center [467, 133] width 569 height 36
click at [355, 35] on input "3M41294" at bounding box center [410, 35] width 455 height 27
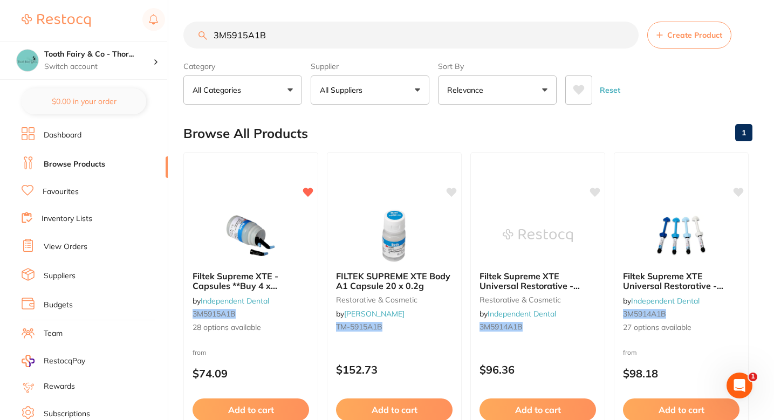
click at [292, 46] on input "3M5915A1B" at bounding box center [410, 35] width 455 height 27
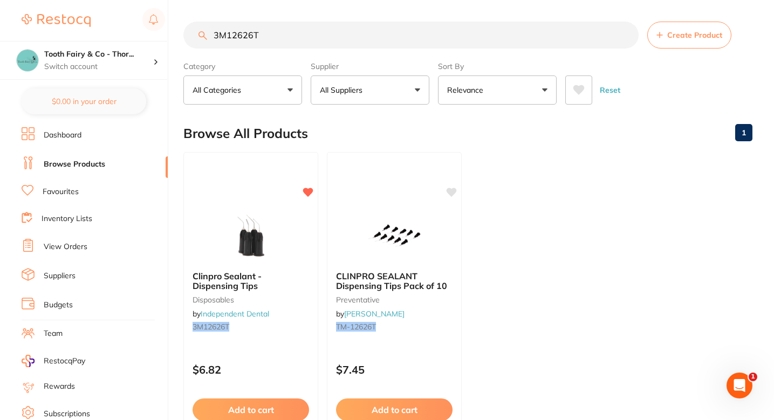
click at [502, 141] on div "Browse All Products 1" at bounding box center [467, 133] width 569 height 36
click at [289, 51] on section "3M12626T Create Product Category All Categories All Categories disposables prev…" at bounding box center [467, 63] width 569 height 83
click at [289, 47] on input "3M12626T" at bounding box center [410, 35] width 455 height 27
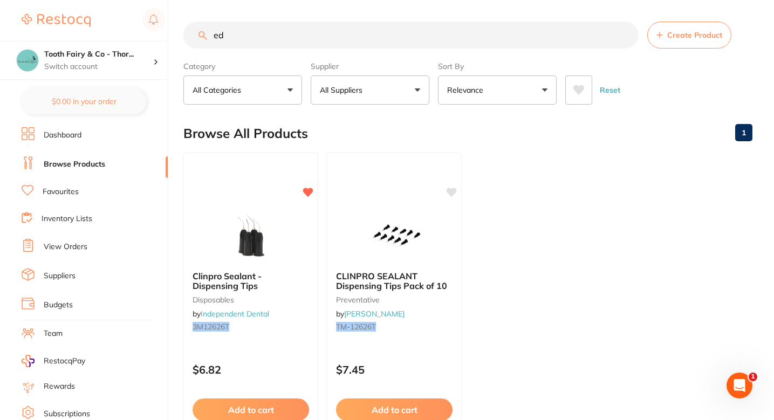
type input "e"
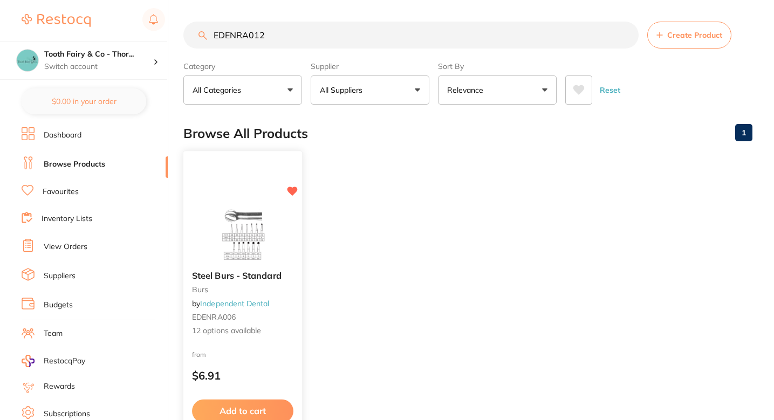
click at [289, 252] on div at bounding box center [242, 235] width 119 height 54
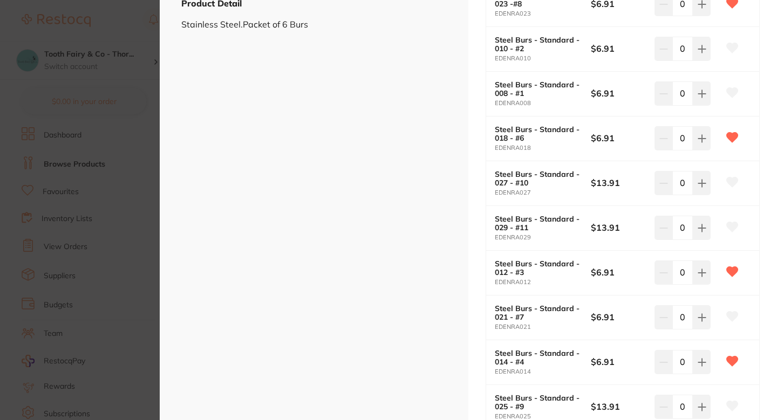
scroll to position [339, 0]
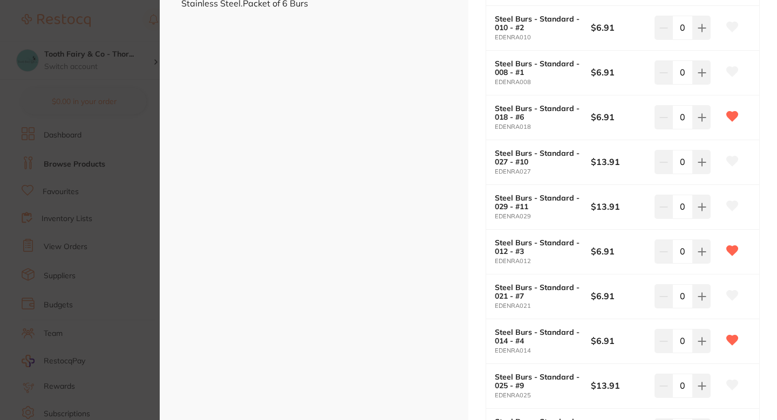
click at [77, 197] on section "Steel Burs - Standard burs by Independent Dental Product Code: EDENRA006 ESC Pr…" at bounding box center [388, 210] width 777 height 420
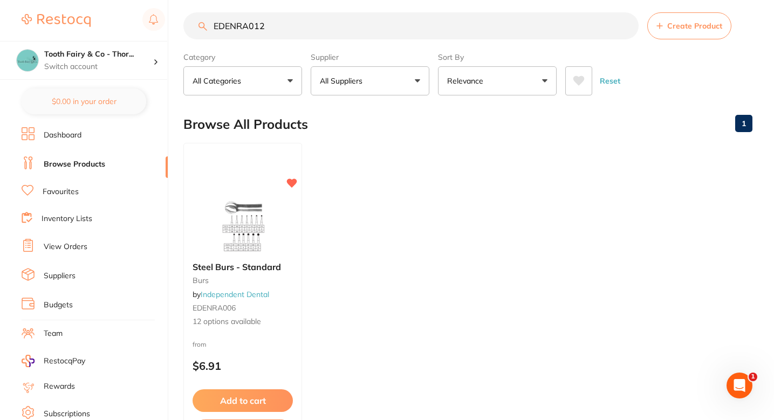
click at [303, 23] on input "EDENRA012" at bounding box center [410, 25] width 455 height 27
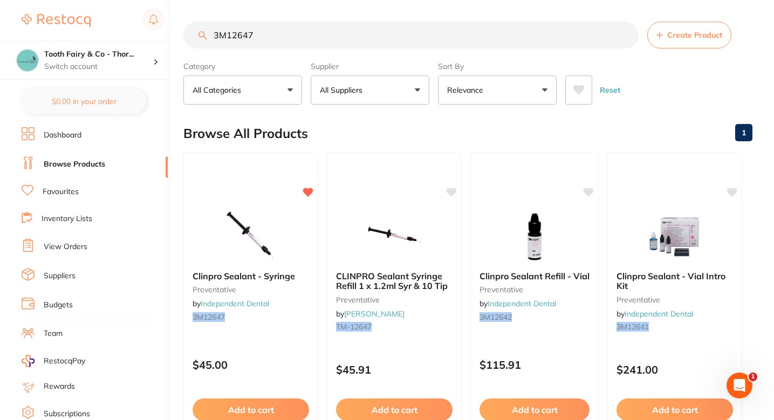
scroll to position [0, 0]
click at [295, 28] on input "3M12647" at bounding box center [410, 35] width 455 height 27
type input "i"
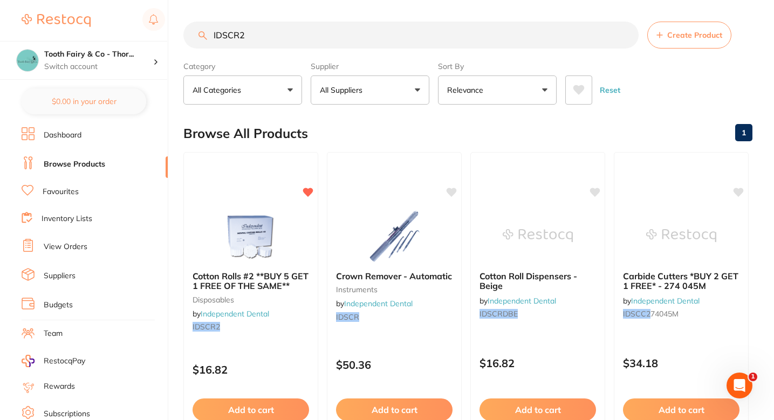
click at [354, 33] on input "IDSCR2" at bounding box center [410, 35] width 455 height 27
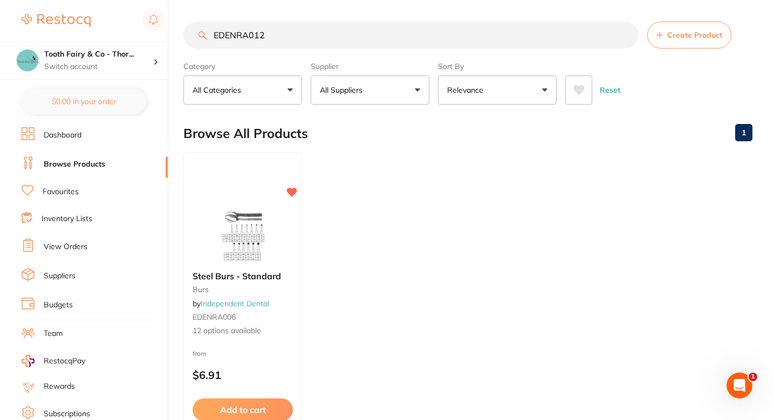
drag, startPoint x: 293, startPoint y: 229, endPoint x: 371, endPoint y: 244, distance: 79.7
click at [293, 229] on div at bounding box center [243, 236] width 118 height 54
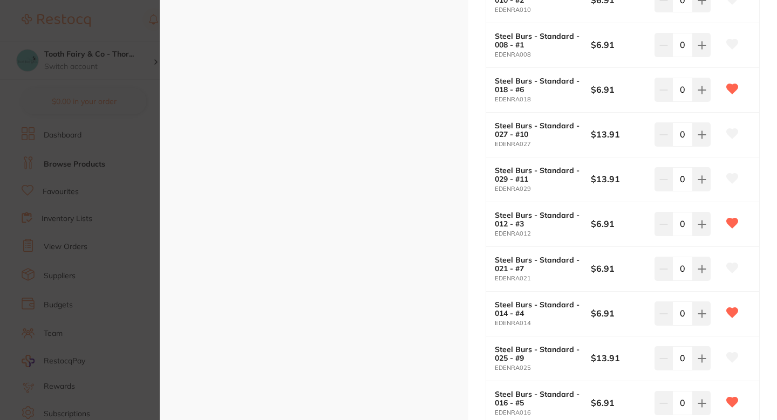
scroll to position [90, 0]
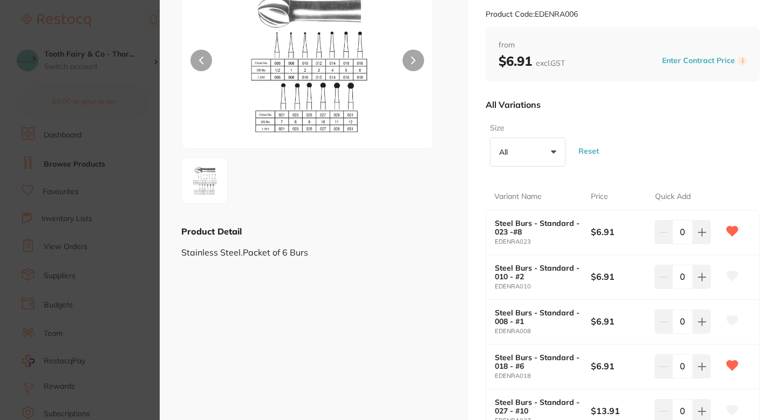
click at [135, 115] on section "Steel Burs - Standard burs by Independent Dental Product Code: EDENRA006 ESC Pr…" at bounding box center [388, 210] width 777 height 420
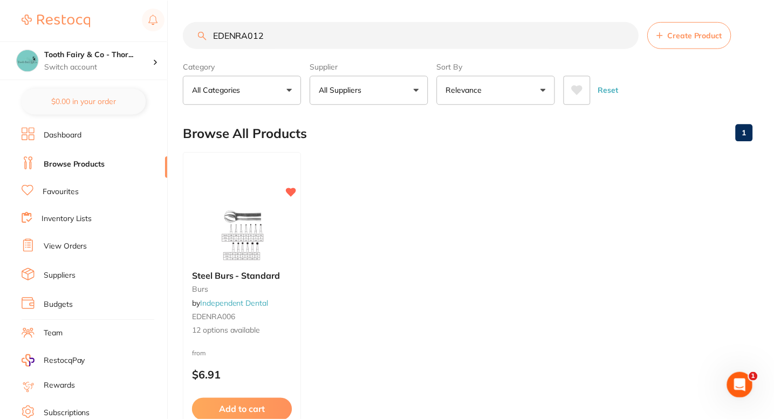
scroll to position [9, 0]
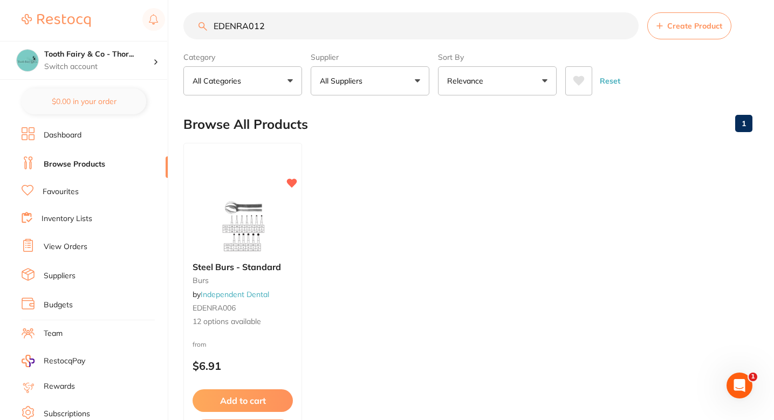
click at [279, 21] on input "EDENRA012" at bounding box center [410, 25] width 455 height 27
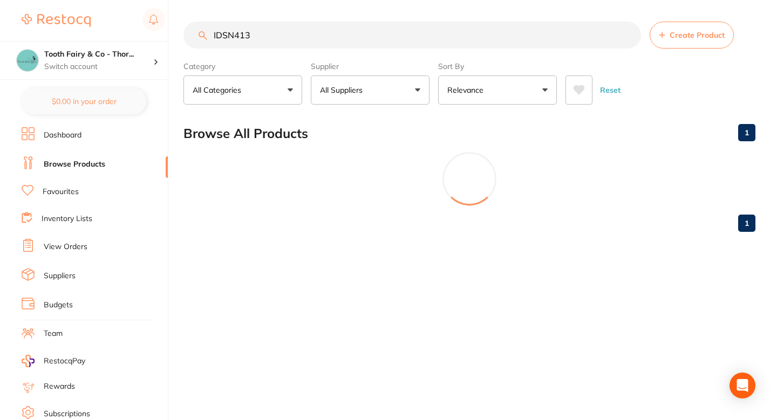
type input "IDSN413"
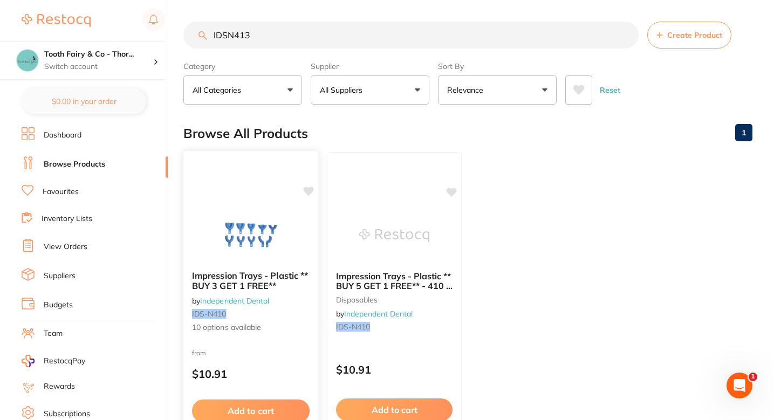
click at [281, 209] on img at bounding box center [250, 235] width 71 height 54
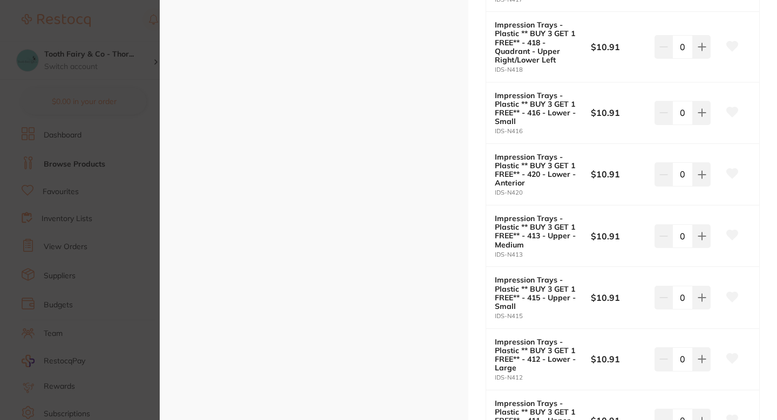
scroll to position [432, 0]
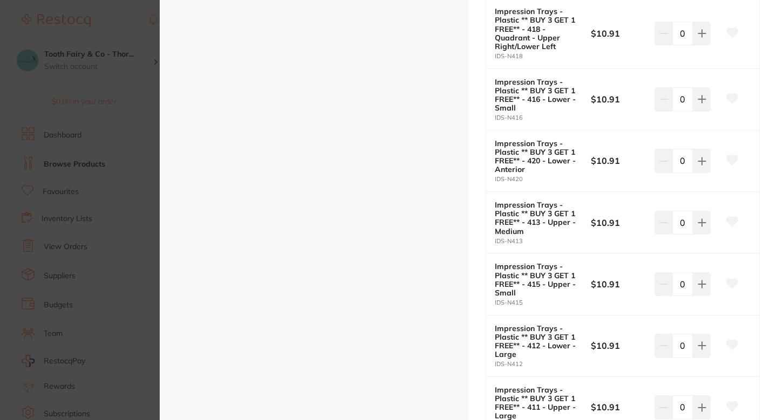
click at [727, 223] on icon at bounding box center [732, 222] width 11 height 10
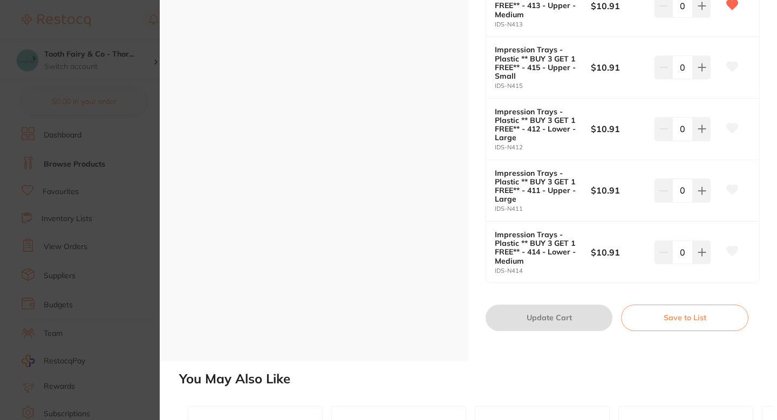
scroll to position [648, 0]
click at [729, 253] on icon at bounding box center [732, 252] width 11 height 10
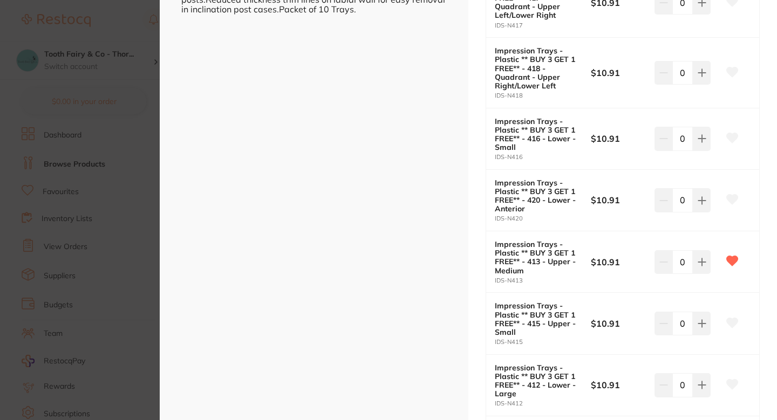
scroll to position [334, 0]
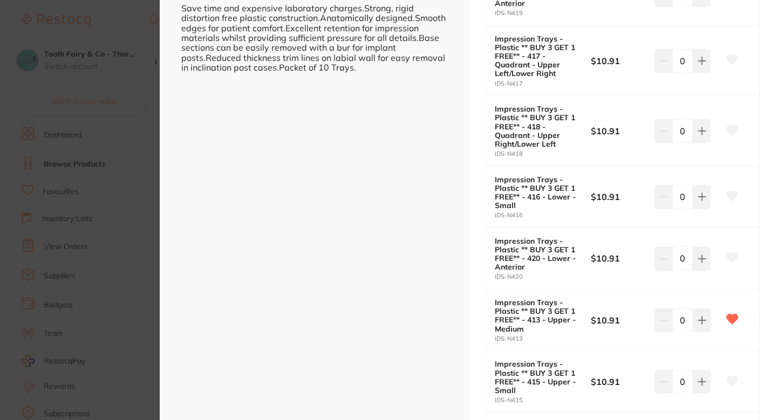
click at [726, 188] on button at bounding box center [732, 196] width 27 height 27
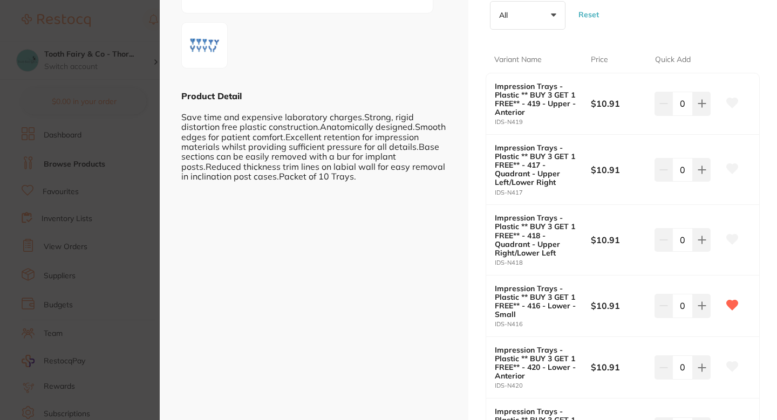
scroll to position [0, 0]
click at [731, 165] on icon at bounding box center [732, 169] width 11 height 10
click at [145, 184] on section "Impression Trays - Plastic ** BUY 3 GET 1 FREE** by Independent Dental Product …" at bounding box center [388, 210] width 777 height 420
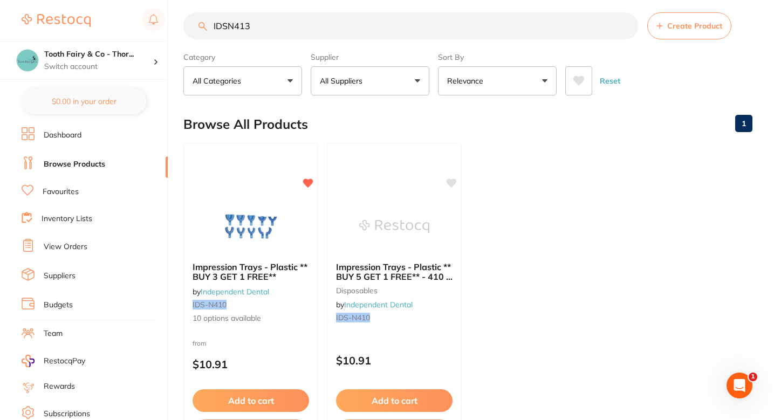
click at [285, 30] on input "IDSN413" at bounding box center [410, 25] width 455 height 27
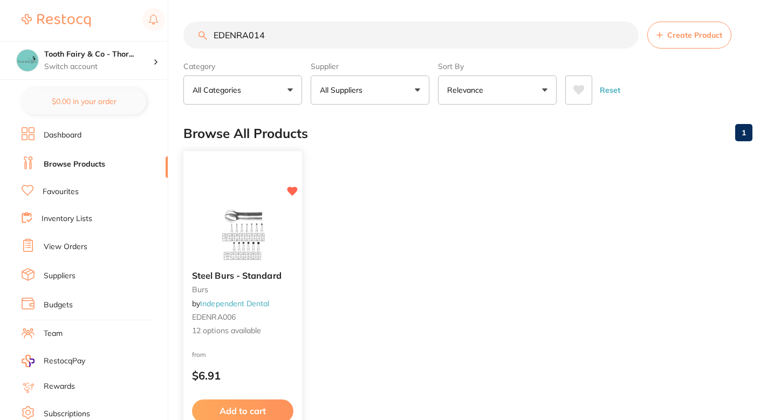
click at [298, 216] on div at bounding box center [242, 235] width 119 height 54
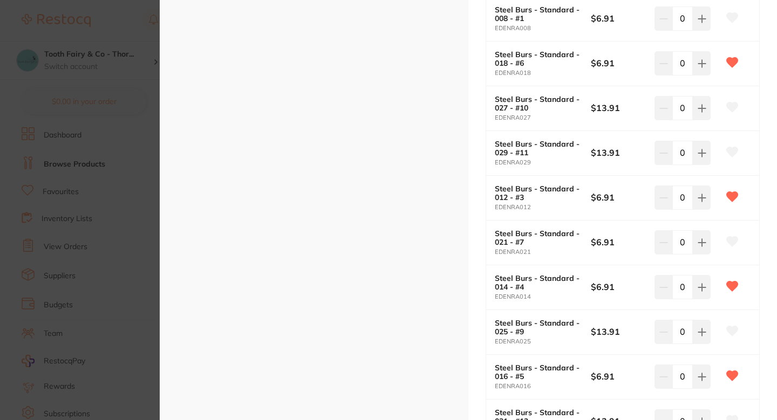
scroll to position [400, 0]
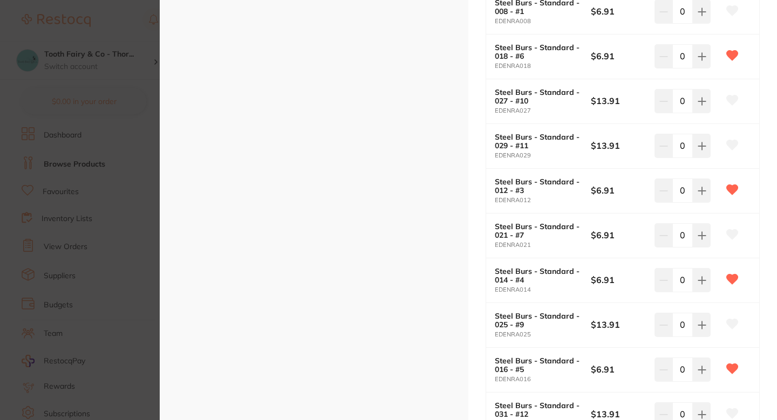
click at [88, 233] on section "Steel Burs - Standard burs by Independent Dental Product Code: EDENRA006 ESC Pr…" at bounding box center [388, 210] width 777 height 420
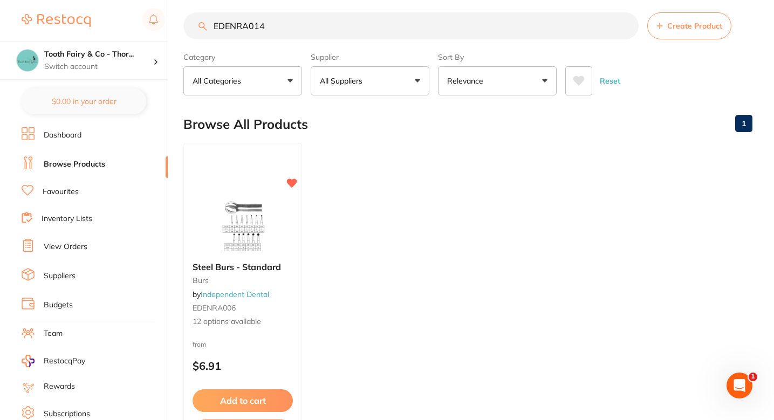
click at [337, 39] on input "EDENRA014" at bounding box center [410, 25] width 455 height 27
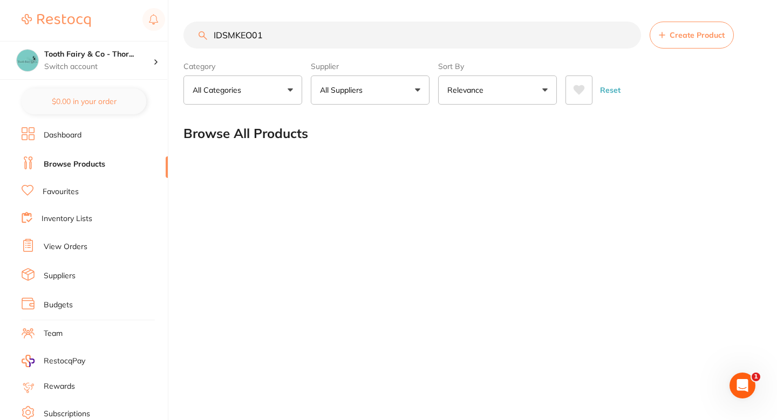
click at [250, 37] on input "IDSMKEO01" at bounding box center [412, 35] width 458 height 27
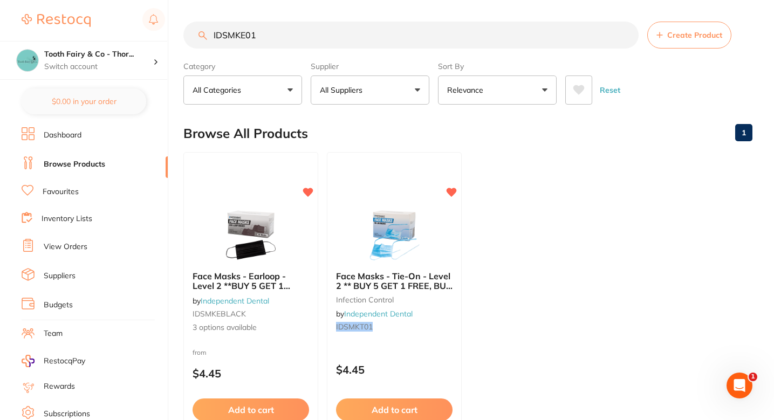
click at [495, 190] on ul "Face Masks - Earloop - Level 2 **BUY 5 GET 1 FREE, BUY 30 GET 10 FREE** by Inde…" at bounding box center [467, 307] width 569 height 310
click at [514, 156] on ul "Face Masks - Earloop - Level 2 **BUY 5 GET 1 FREE, BUY 30 GET 10 FREE** by Inde…" at bounding box center [467, 307] width 569 height 310
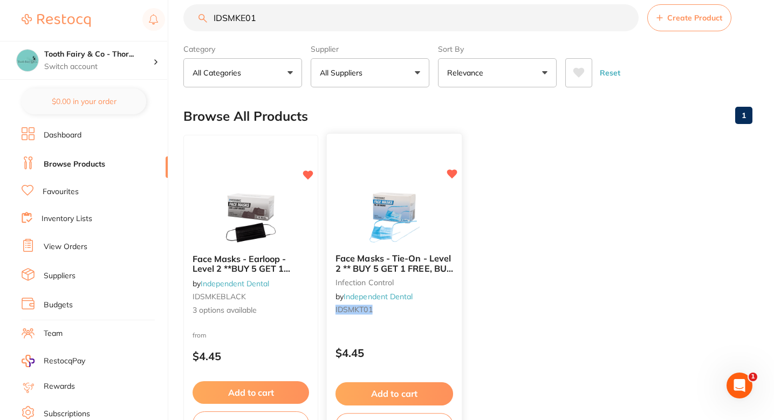
scroll to position [30, 0]
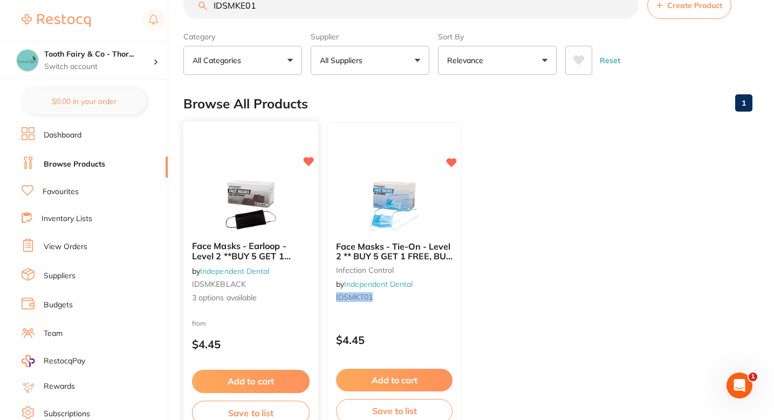
click at [293, 304] on div "Face Masks - Earloop - Level 2 **BUY 5 GET 1 FREE, BUY 30 GET 10 FREE** by Inde…" at bounding box center [250, 273] width 135 height 80
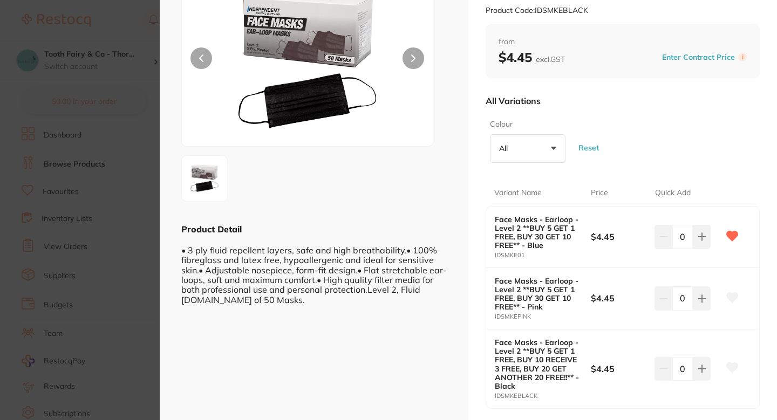
scroll to position [100, 0]
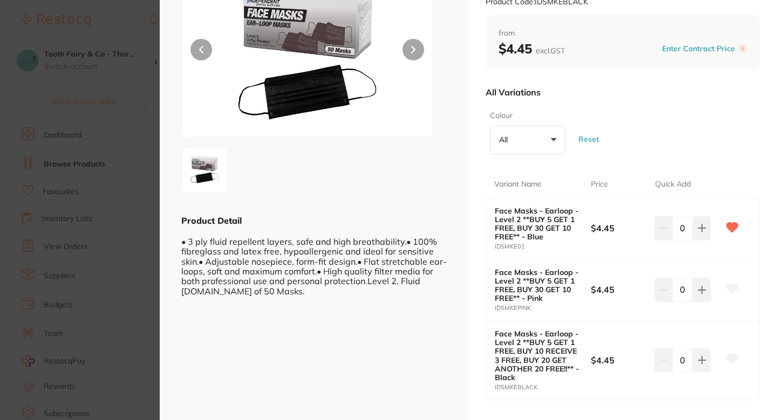
click at [70, 183] on section "Face Masks - Earloop - Level 2 **BUY 5 GET 1 FREE, BUY 30 GET 10 FREE** by Inde…" at bounding box center [388, 210] width 777 height 420
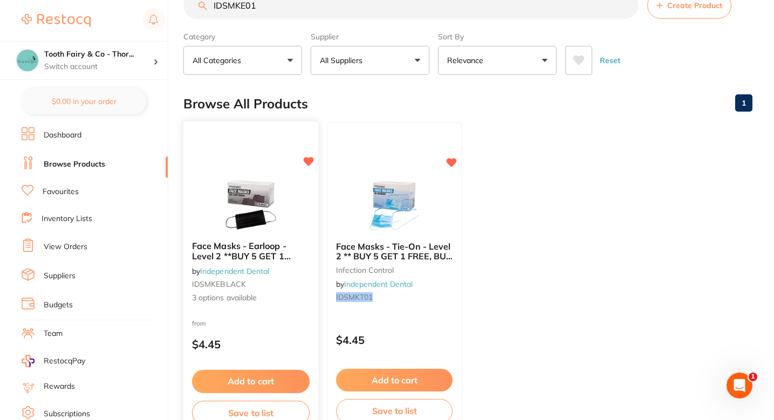
click at [268, 204] on img at bounding box center [250, 205] width 71 height 54
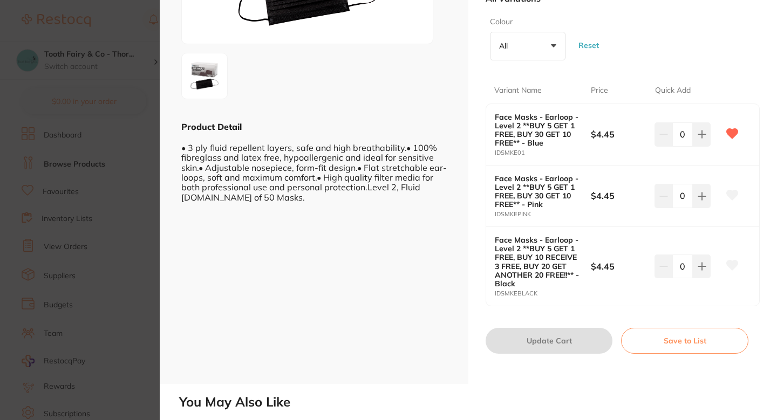
click at [156, 193] on section "Face Masks - Earloop - Level 2 **BUY 5 GET 1 FREE, BUY 30 GET 10 FREE** by Inde…" at bounding box center [388, 210] width 777 height 420
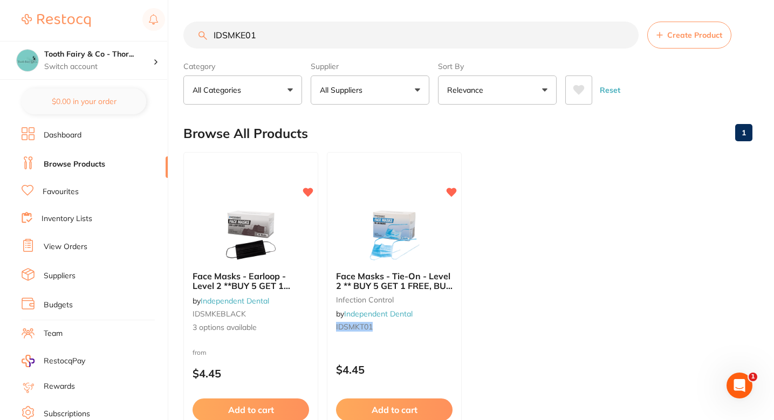
click at [269, 40] on input "IDSMKE01" at bounding box center [410, 35] width 455 height 27
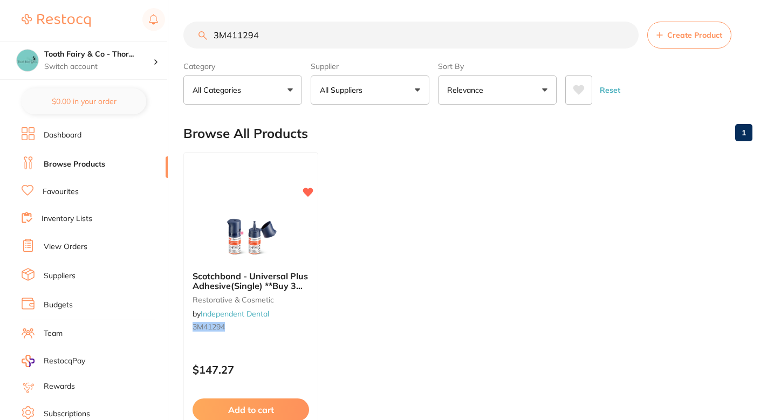
click at [241, 35] on input "3M411294" at bounding box center [410, 35] width 455 height 27
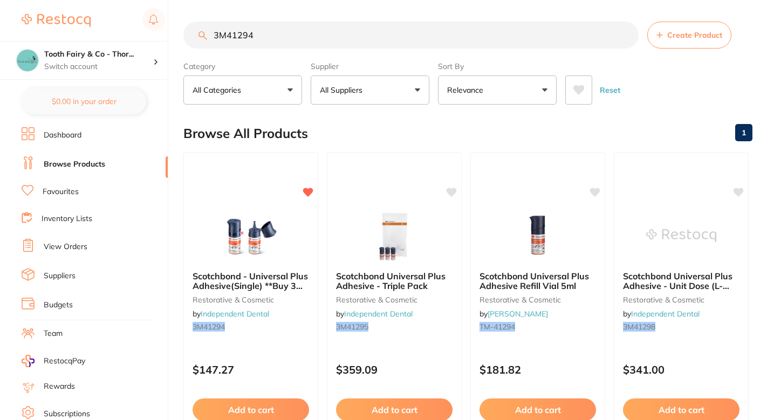
click at [370, 125] on div "Browse All Products 1" at bounding box center [467, 133] width 569 height 36
click at [276, 52] on section "3M41294 Create Product Category All Categories All Categories restorative & cos…" at bounding box center [467, 63] width 569 height 83
click at [277, 51] on section "3M41294 Create Product Category All Categories All Categories restorative & cos…" at bounding box center [467, 63] width 569 height 83
click at [280, 44] on input "3M41294" at bounding box center [410, 35] width 455 height 27
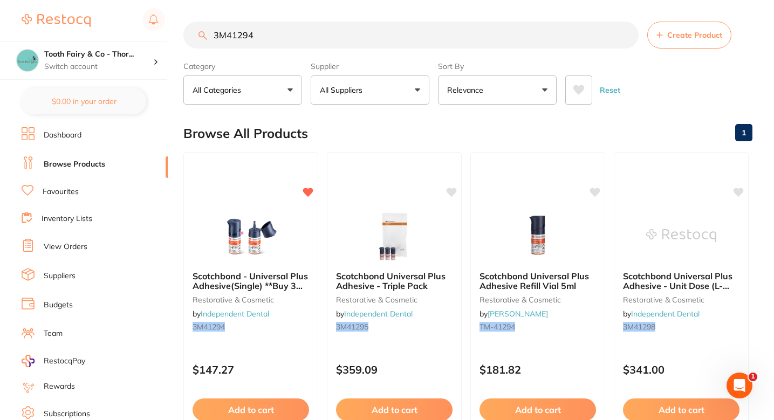
click at [280, 44] on input "3M41294" at bounding box center [410, 35] width 455 height 27
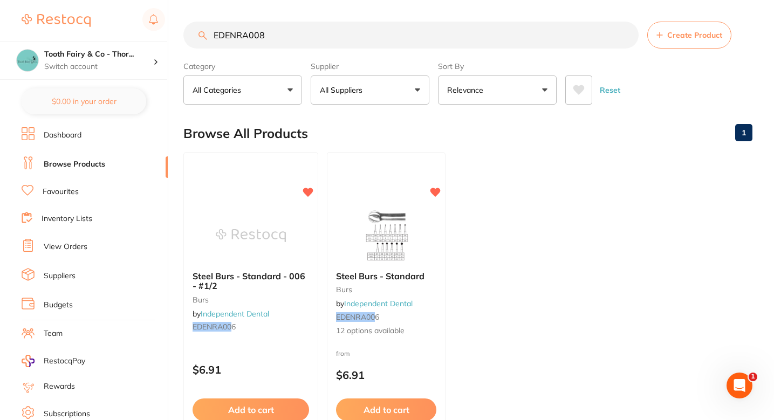
type input "EDENRA008"
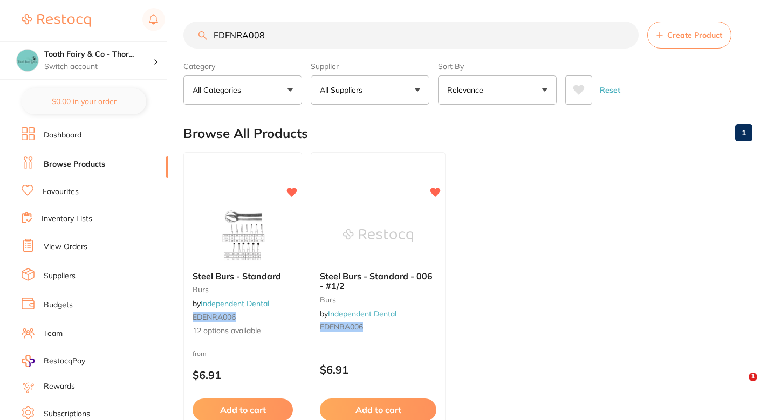
click at [514, 214] on ul "Steel Burs - Standard burs by Independent Dental EDENRA006 12 options available…" at bounding box center [467, 307] width 569 height 310
click at [263, 214] on img at bounding box center [242, 235] width 71 height 54
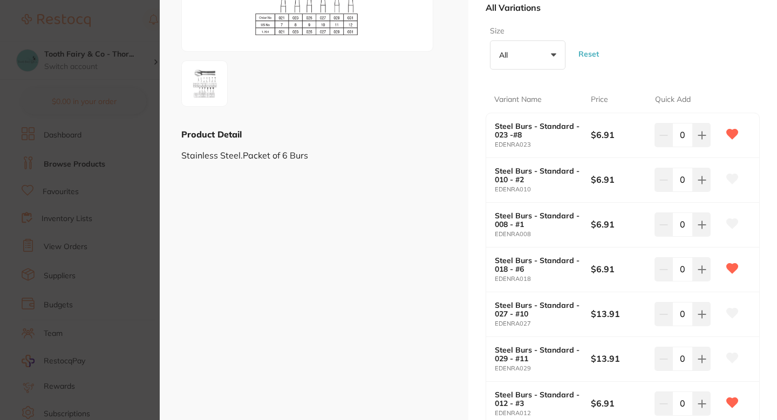
click at [734, 223] on icon at bounding box center [732, 224] width 11 height 10
click at [42, 284] on section "Steel Burs - Standard burs by Independent Dental Product Code: EDENRA006 ESC Pr…" at bounding box center [388, 210] width 777 height 420
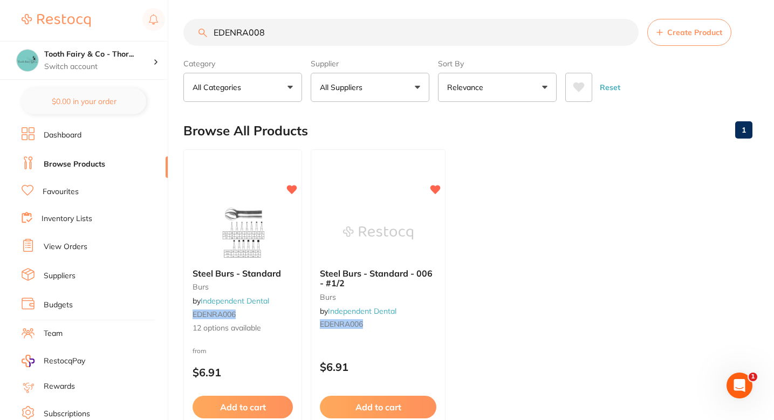
scroll to position [3, 0]
click at [323, 36] on input "EDENRA008" at bounding box center [410, 32] width 455 height 27
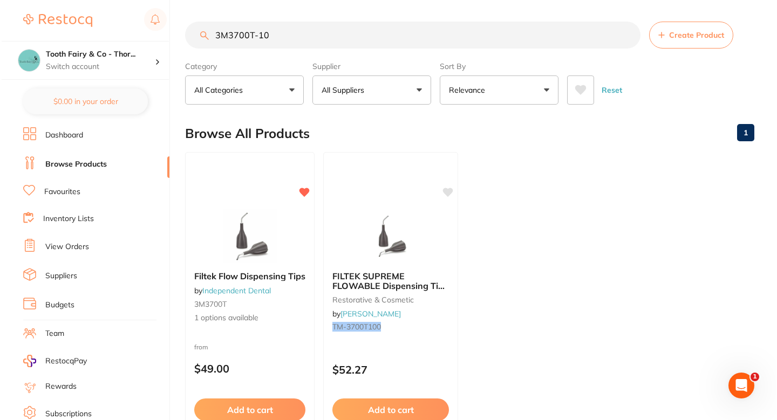
scroll to position [0, 0]
click at [554, 179] on ul "Filtek Flow Dispensing Tips by Independent Dental 3M3700T 1 options available f…" at bounding box center [467, 307] width 569 height 310
click at [274, 234] on img at bounding box center [248, 235] width 71 height 54
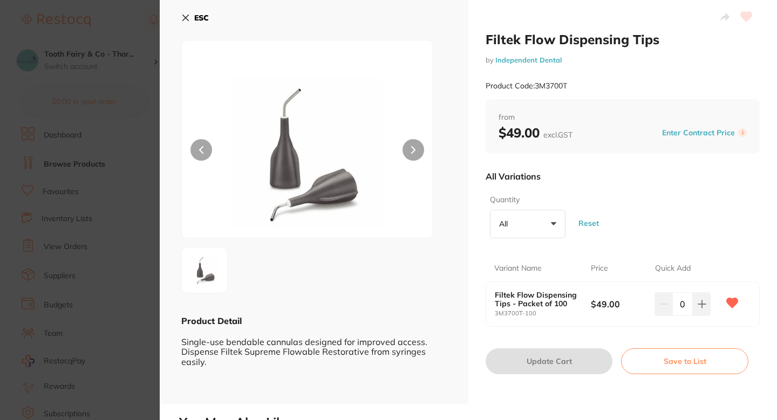
click at [122, 253] on section "Filtek Flow Dispensing Tips by Independent Dental Product Code: 3M3700T ESC Pro…" at bounding box center [388, 210] width 777 height 420
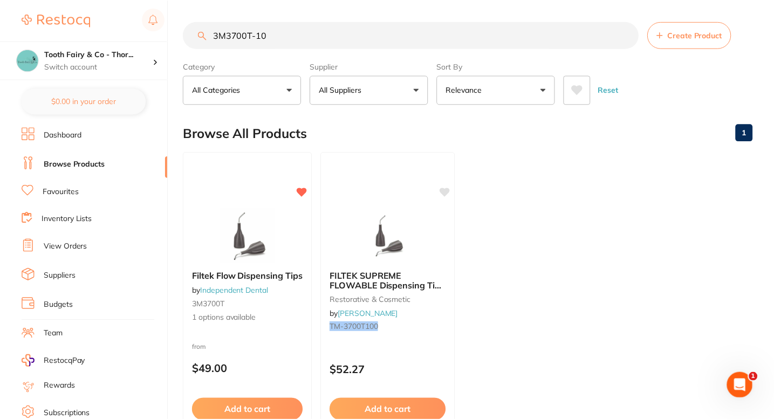
scroll to position [3, 0]
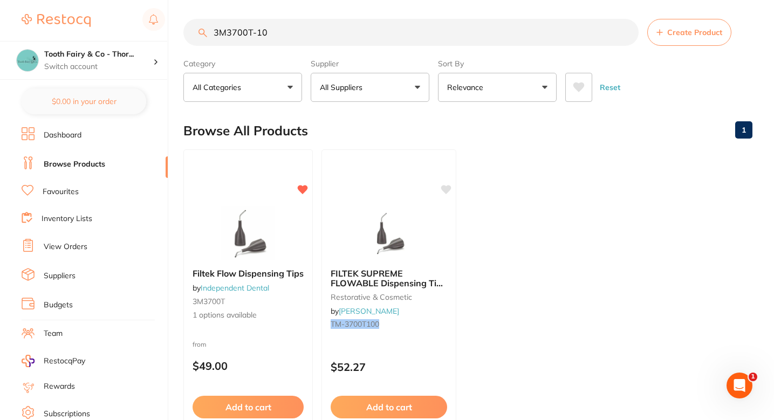
click at [308, 35] on input "3M3700T-10" at bounding box center [410, 32] width 455 height 27
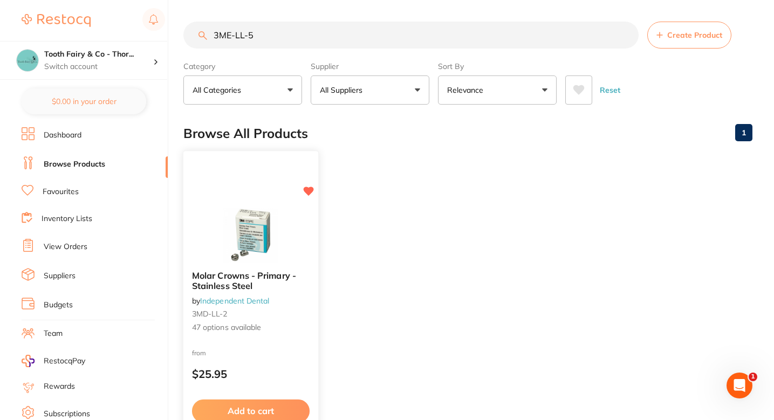
click at [292, 222] on div at bounding box center [250, 235] width 135 height 54
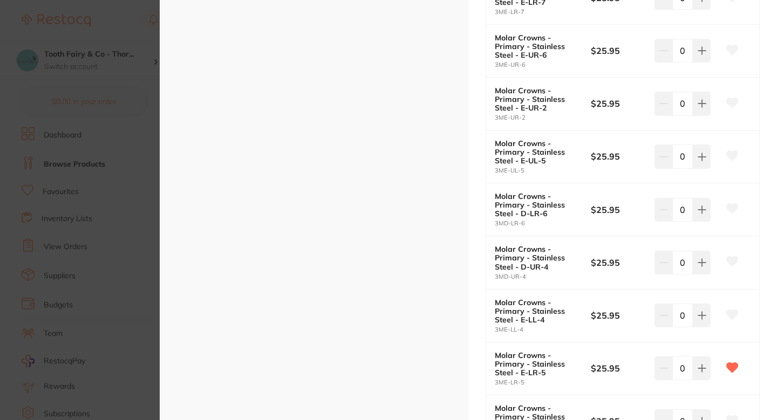
scroll to position [2288, 0]
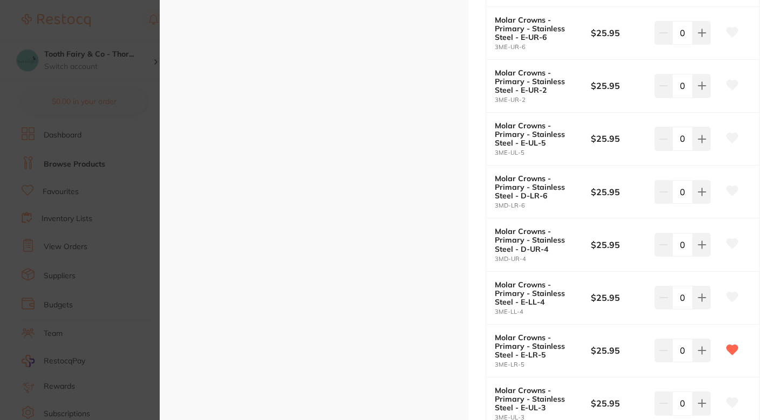
click at [727, 296] on icon at bounding box center [732, 297] width 11 height 10
click at [47, 150] on section "Molar Crowns - Primary - Stainless Steel by Independent Dental Product Code: 3M…" at bounding box center [388, 210] width 777 height 420
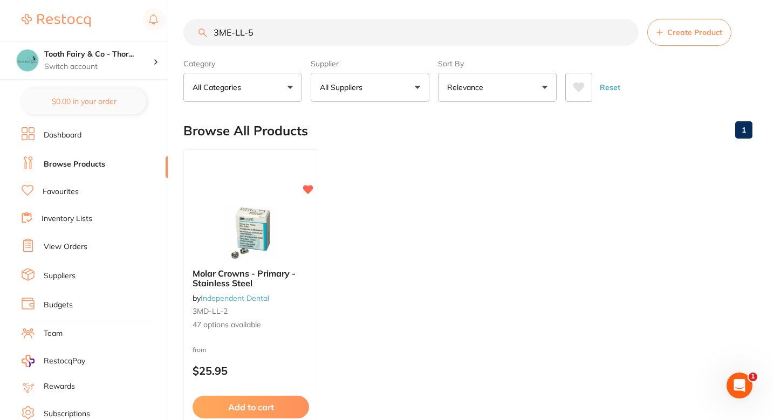
click at [276, 33] on input "3ME-LL-5" at bounding box center [410, 32] width 455 height 27
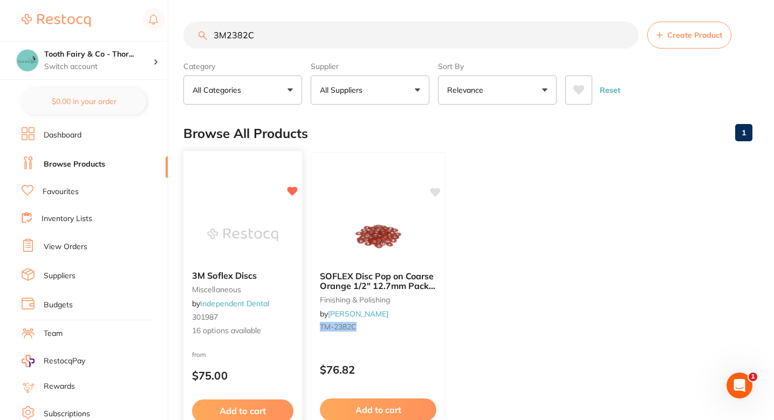
click at [279, 231] on div at bounding box center [242, 235] width 119 height 54
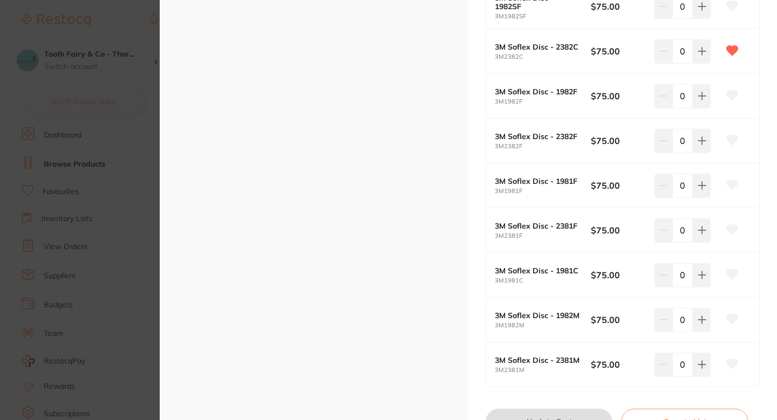
scroll to position [589, 0]
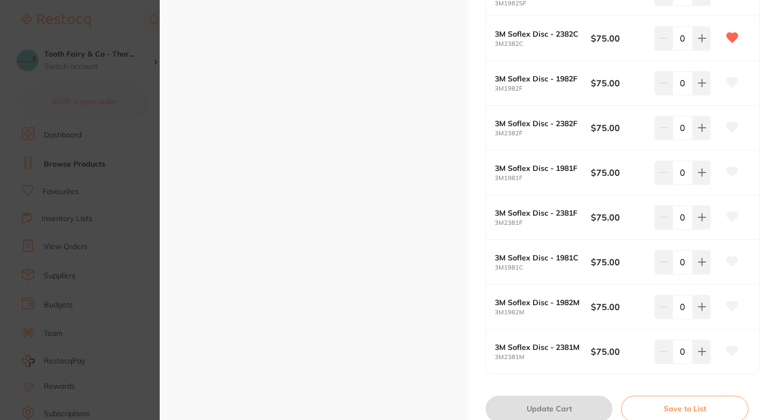
click at [150, 141] on section "3M Soflex Discs miscellaneous by Independent Dental Product Code: 301987 ESC Pr…" at bounding box center [388, 210] width 777 height 420
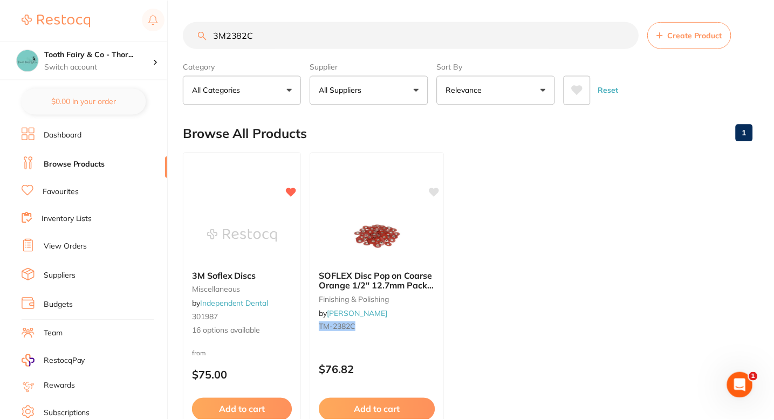
scroll to position [3, 0]
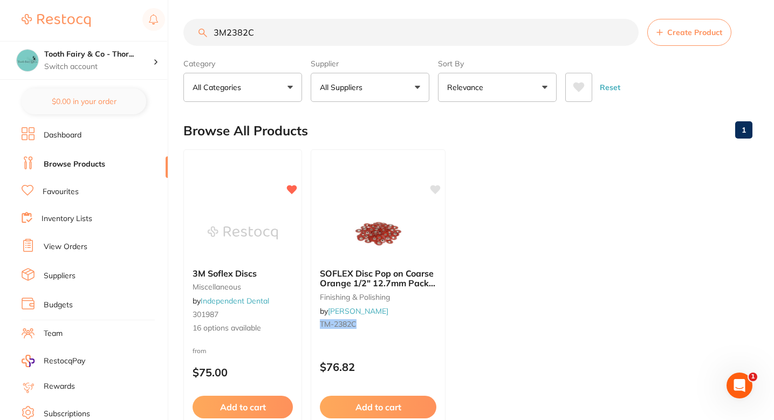
click at [281, 32] on input "3M2382C" at bounding box center [410, 32] width 455 height 27
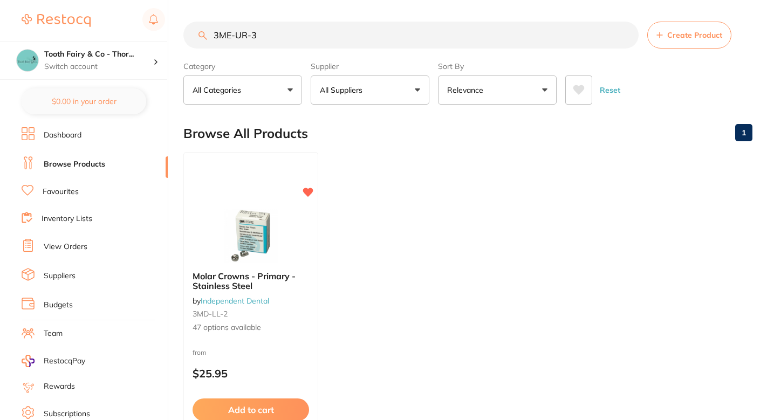
click at [316, 307] on div "Molar Crowns - Primary - Stainless Steel by Independent Dental 3MD-LL-2 47 opti…" at bounding box center [251, 302] width 134 height 79
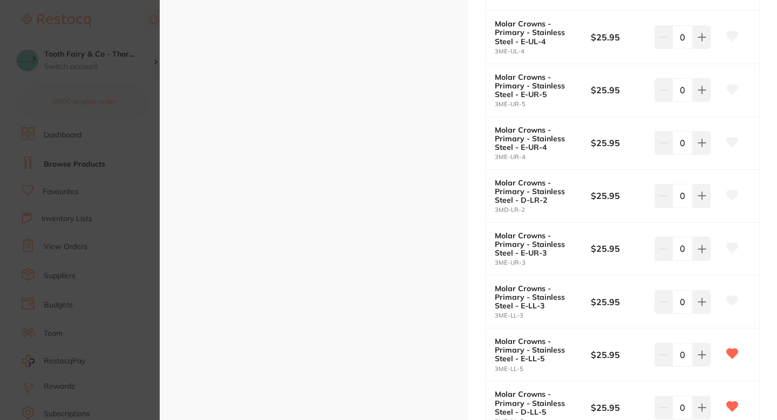
scroll to position [801, 0]
click at [726, 249] on icon at bounding box center [732, 247] width 12 height 11
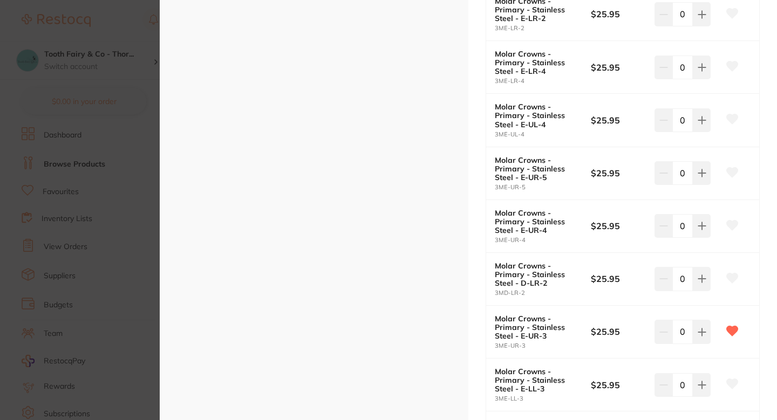
scroll to position [718, 0]
click at [728, 223] on icon at bounding box center [732, 225] width 11 height 10
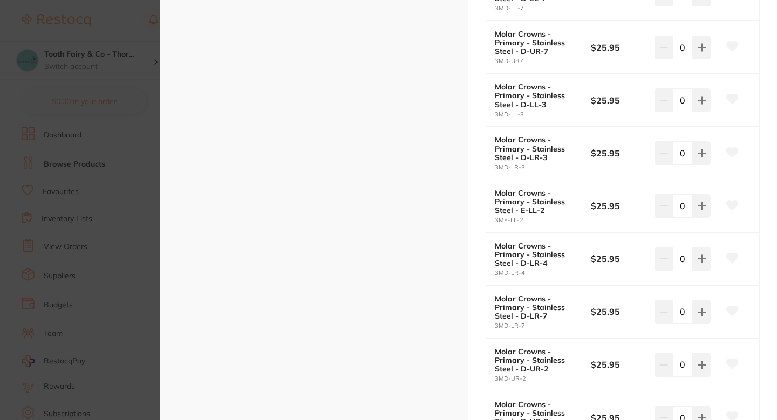
scroll to position [1758, 0]
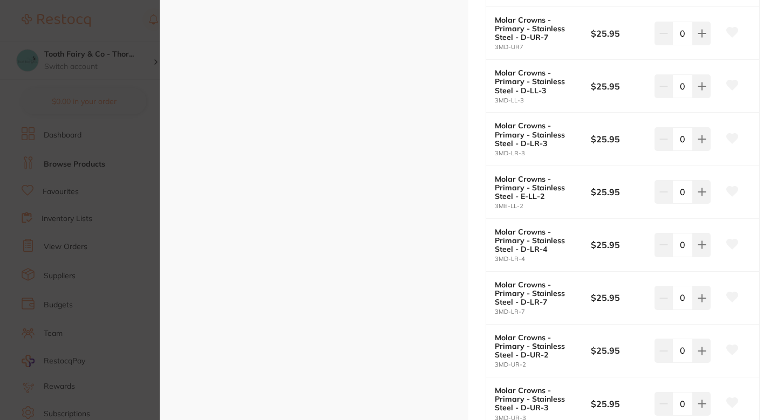
drag, startPoint x: 728, startPoint y: 243, endPoint x: 359, endPoint y: 195, distance: 372.2
click at [728, 243] on icon at bounding box center [732, 245] width 11 height 10
click at [52, 111] on section "Molar Crowns - Primary - Stainless Steel by Independent Dental Product Code: 3M…" at bounding box center [388, 210] width 777 height 420
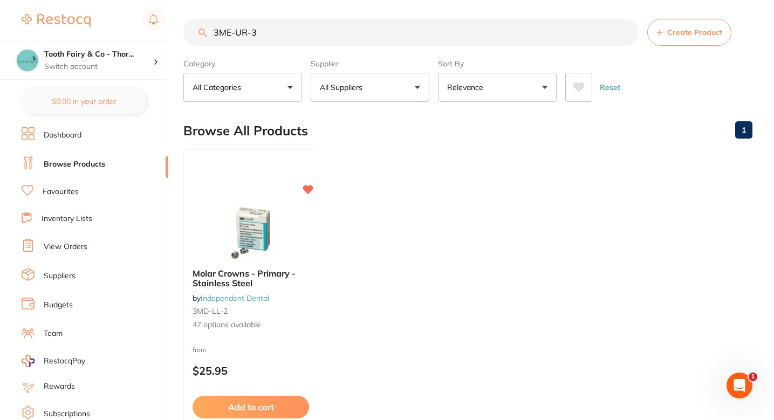
click at [258, 35] on input "3ME-UR-3" at bounding box center [410, 32] width 455 height 27
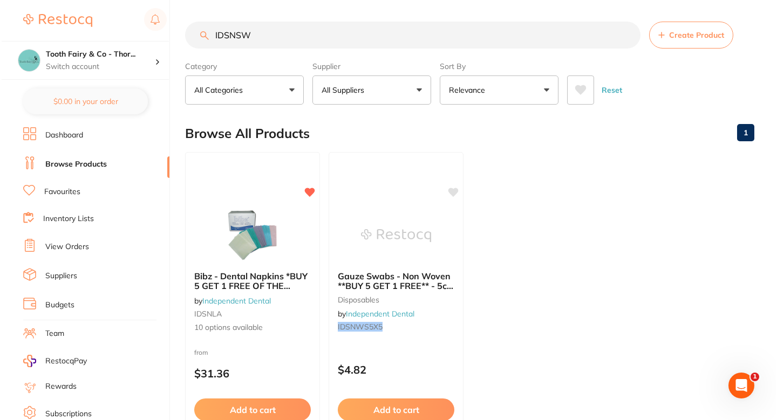
scroll to position [0, 0]
type input "IDSNSW"
click at [523, 216] on ul "Bibz - Dental Napkins *BUY 5 GET 1 FREE OF THE SAME**PRICE DROP** by Independen…" at bounding box center [467, 307] width 569 height 310
click at [299, 241] on div at bounding box center [250, 235] width 135 height 54
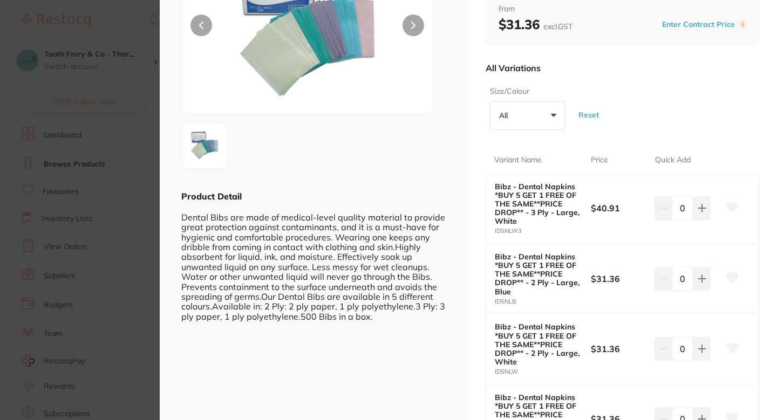
scroll to position [73, 0]
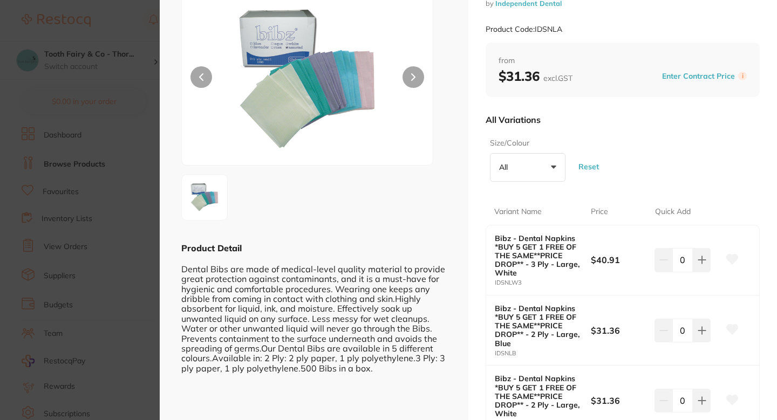
click at [117, 233] on section "Bibz - Dental Napkins *BUY 5 GET 1 FREE OF THE SAME**PRICE DROP** by Independen…" at bounding box center [388, 210] width 777 height 420
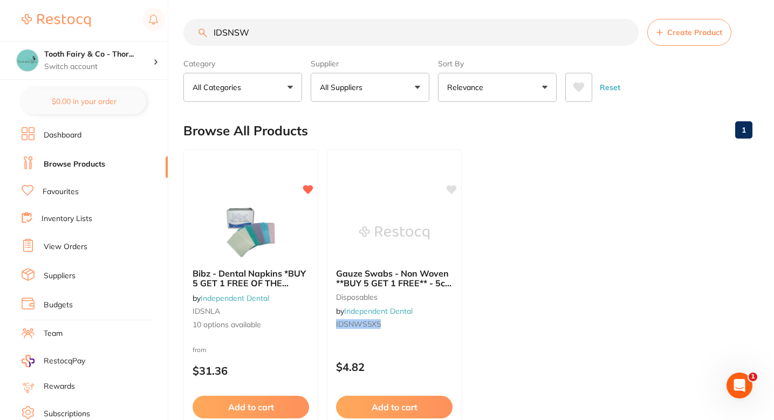
click at [296, 30] on input "IDSNSW" at bounding box center [410, 32] width 455 height 27
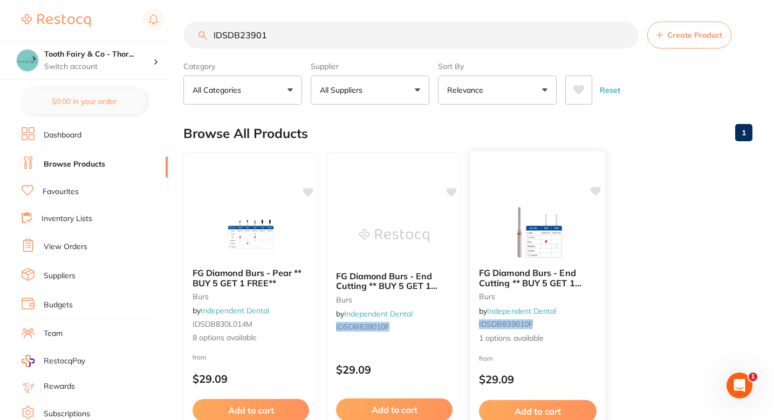
scroll to position [0, 0]
type input "IDSDB23901"
click at [666, 186] on ul "FG Diamond Burs - Pear ** BUY 5 GET 1 FREE** burs by Independent Dental IDSDB83…" at bounding box center [467, 307] width 569 height 310
click at [296, 235] on div at bounding box center [250, 232] width 135 height 54
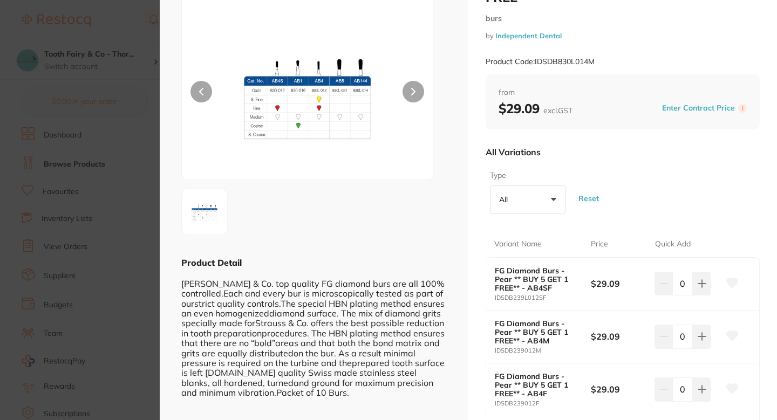
scroll to position [58, 0]
click at [630, 170] on div "Type All +0 All AB1C AB1M AB4F AB4M AB4S/F AB4S/M AB4SF AB5M Reset" at bounding box center [623, 193] width 274 height 52
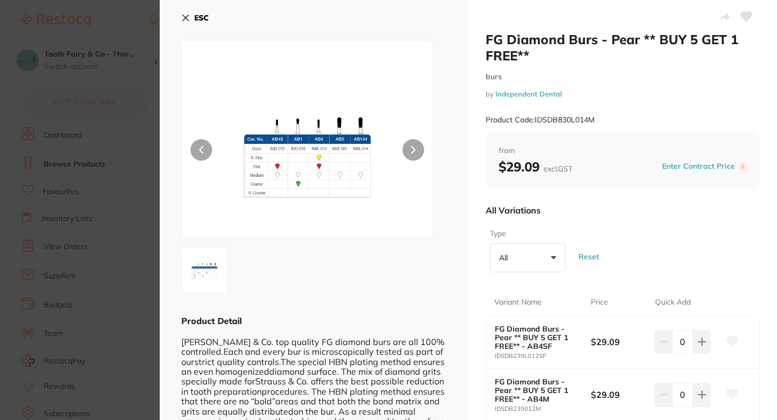
scroll to position [130, 0]
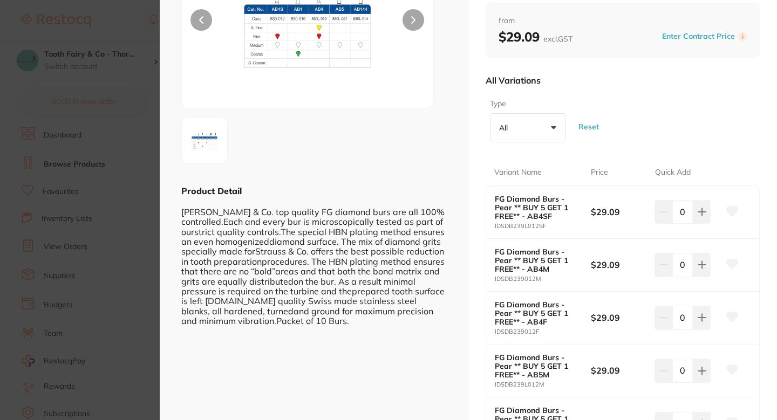
click at [26, 172] on section "FG Diamond Burs - Pear ** BUY 5 GET 1 FREE** burs by Independent Dental Product…" at bounding box center [388, 210] width 777 height 420
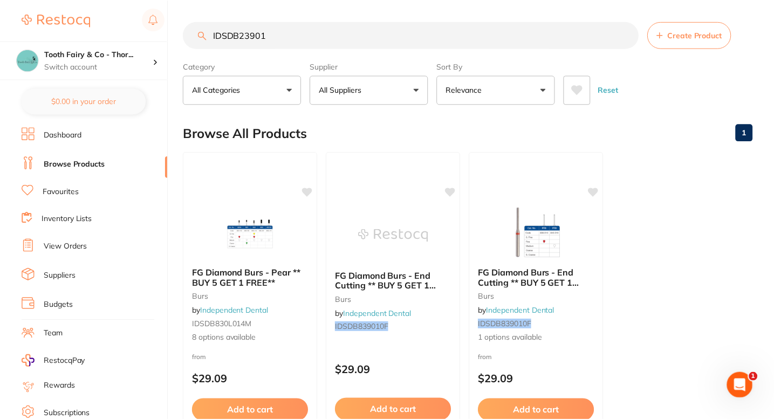
scroll to position [3, 0]
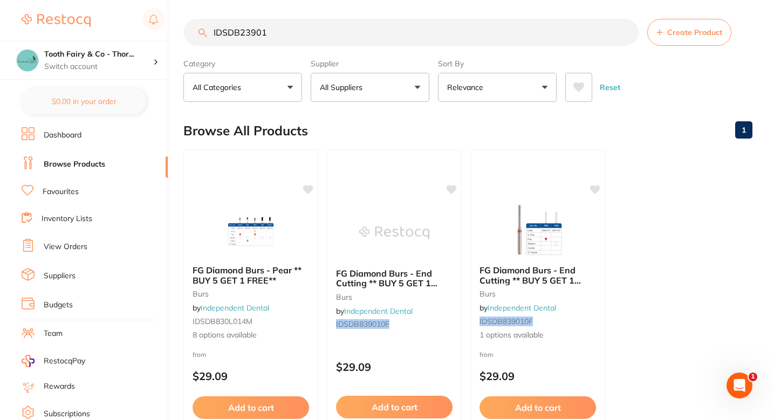
click at [649, 289] on ul "FG Diamond Burs - Pear ** BUY 5 GET 1 FREE** burs by Independent Dental IDSDB83…" at bounding box center [467, 304] width 569 height 310
click at [583, 306] on div "FG Diamond Burs - End Cutting ** BUY 5 GET 1 FREE ** burs by Independent Dental…" at bounding box center [537, 303] width 135 height 93
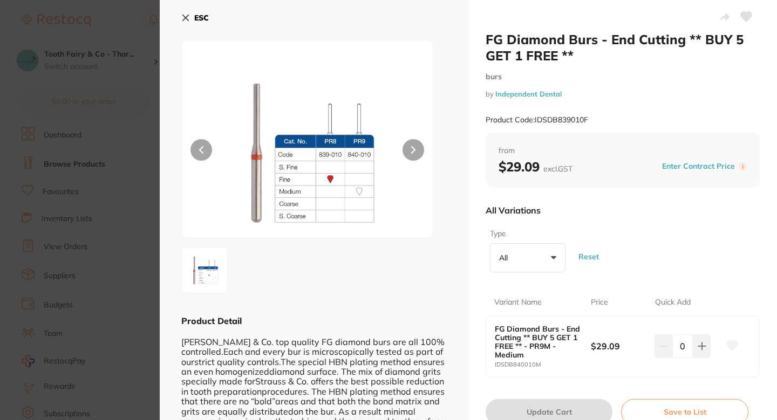
click at [42, 284] on section "FG Diamond Burs - End Cutting ** BUY 5 GET 1 FREE ** burs by Independent Dental…" at bounding box center [388, 210] width 777 height 420
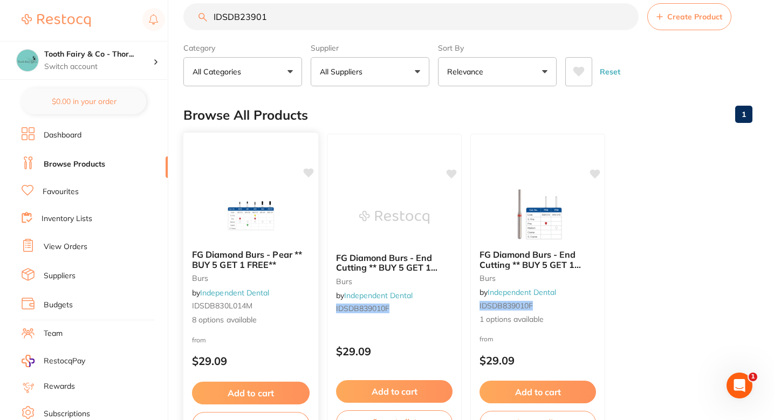
scroll to position [39, 0]
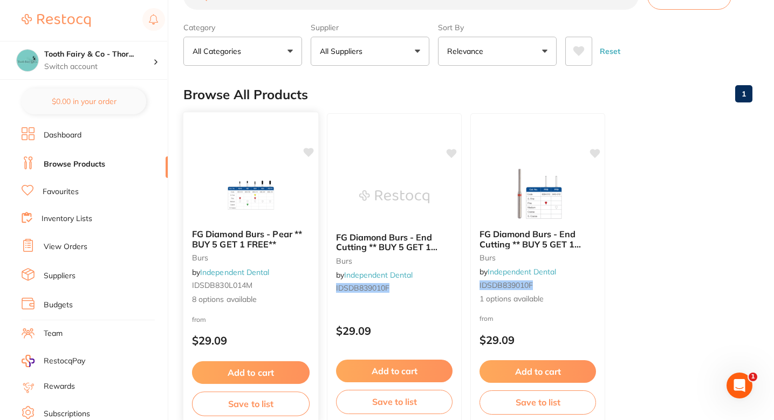
click at [298, 289] on small "IDSDB830L014M" at bounding box center [251, 285] width 118 height 9
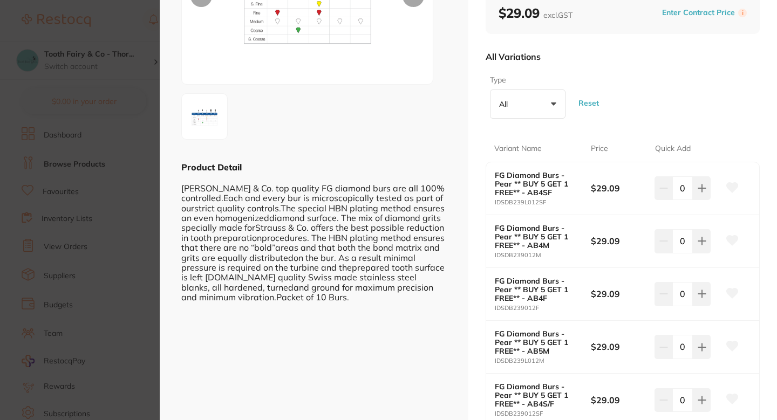
scroll to position [159, 0]
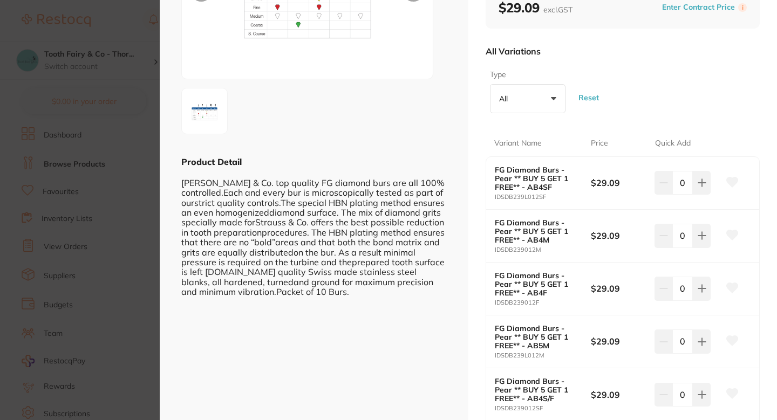
click at [531, 204] on div "FG Diamond Burs - Pear ** BUY 5 GET 1 FREE** - AB4SF IDSDB239L012SF $29.09 0" at bounding box center [622, 183] width 273 height 53
click at [680, 72] on div "Type All +0 All AB1C AB1M AB4F AB4M AB4S/F AB4S/M AB4SF AB5M Reset" at bounding box center [623, 91] width 274 height 52
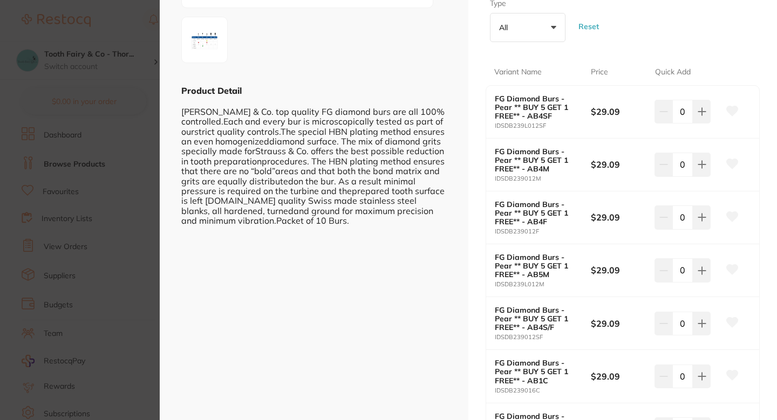
scroll to position [229, 0]
click at [730, 164] on icon at bounding box center [732, 165] width 11 height 10
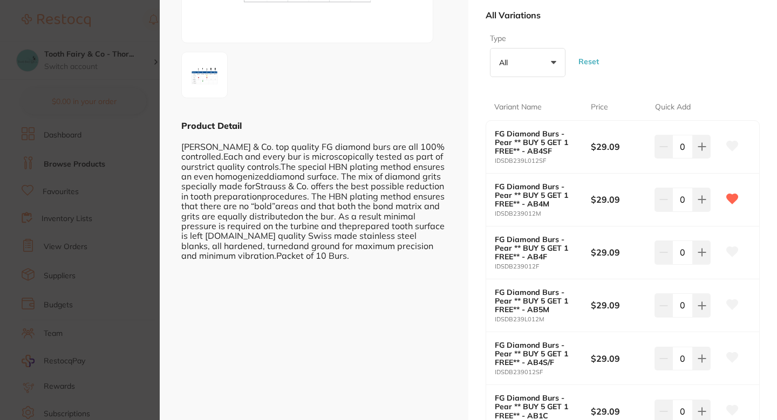
scroll to position [0, 0]
click at [392, 93] on div at bounding box center [313, 75] width 265 height 46
click at [90, 135] on section "FG Diamond Burs - Pear ** BUY 5 GET 1 FREE** burs by Independent Dental Product…" at bounding box center [388, 210] width 777 height 420
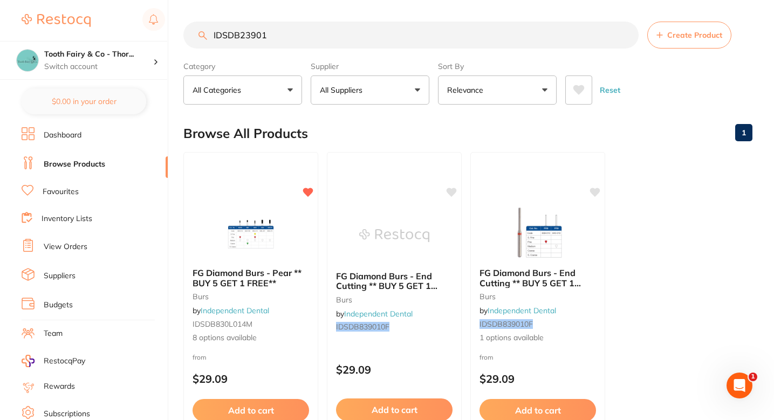
click at [270, 25] on input "IDSDB23901" at bounding box center [410, 35] width 455 height 27
click at [270, 27] on input "IDSDB23901" at bounding box center [410, 35] width 455 height 27
click at [270, 28] on input "IDSDB23901" at bounding box center [410, 35] width 455 height 27
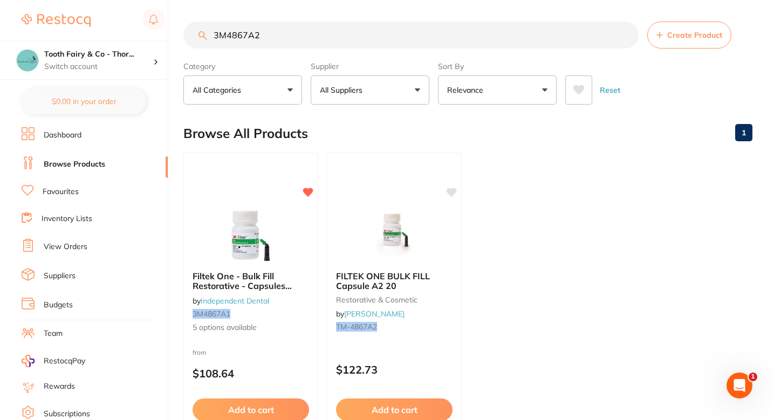
click at [583, 196] on ul "Filtek One - Bulk Fill Restorative - Capsules **Buy 4 x Capsules ** Receive 1 x…" at bounding box center [467, 307] width 569 height 310
click at [642, 164] on ul "Filtek One - Bulk Fill Restorative - Capsules **Buy 4 x Capsules ** Receive 1 x…" at bounding box center [467, 307] width 569 height 310
click at [599, 196] on ul "Filtek One - Bulk Fill Restorative - Capsules **Buy 4 x Capsules ** Receive 1 x…" at bounding box center [467, 307] width 569 height 310
click at [299, 38] on input "3M4867A2" at bounding box center [410, 35] width 455 height 27
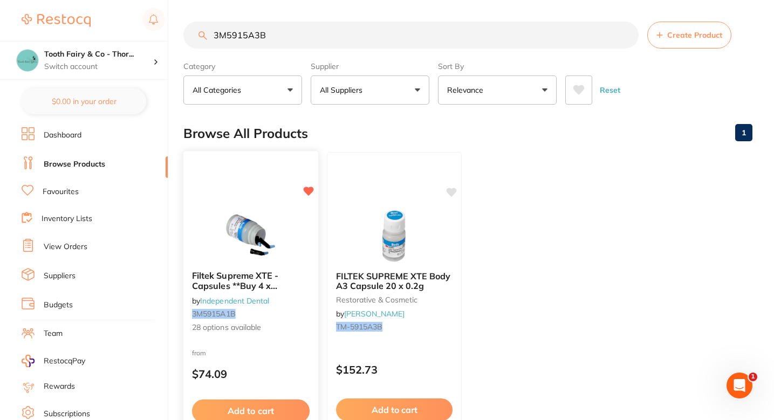
click at [306, 264] on div "Filtek Supreme XTE - Capsules **Buy 4 x Capsules** Receive 1 x Filtek Bulk Fil …" at bounding box center [250, 302] width 135 height 80
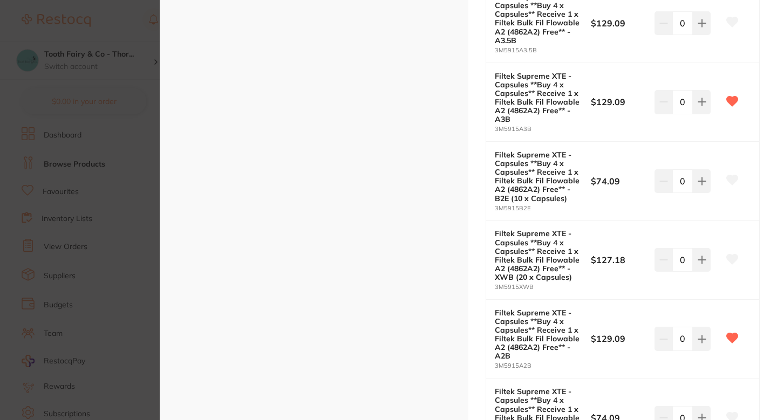
scroll to position [1226, 0]
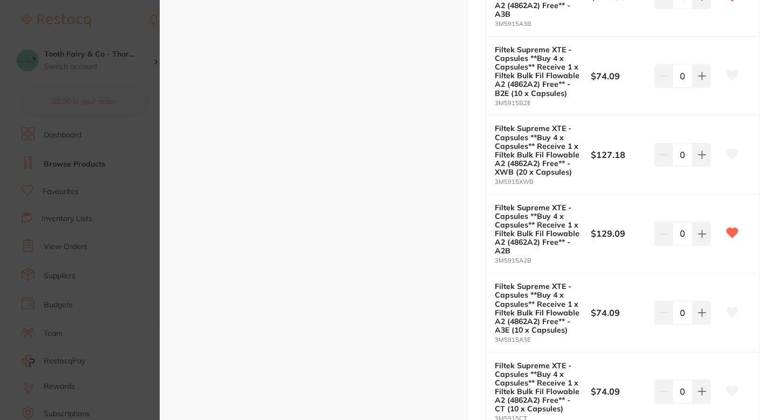
click at [73, 235] on section "Filtek Supreme XTE - Capsules **Buy 4 x Capsules** Receive 1 x Filtek Bulk Fil …" at bounding box center [388, 210] width 777 height 420
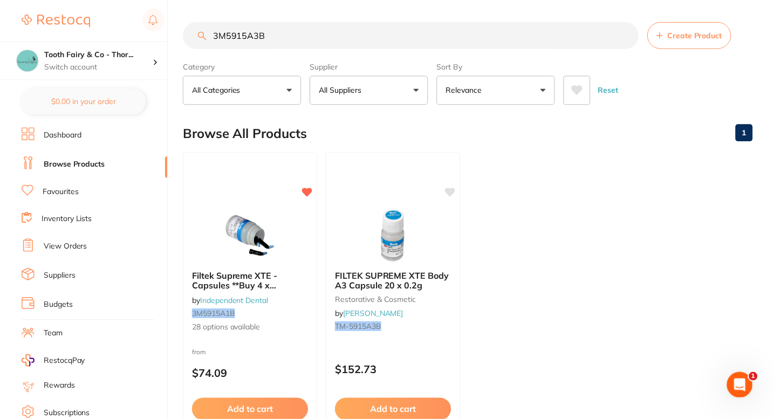
scroll to position [6, 0]
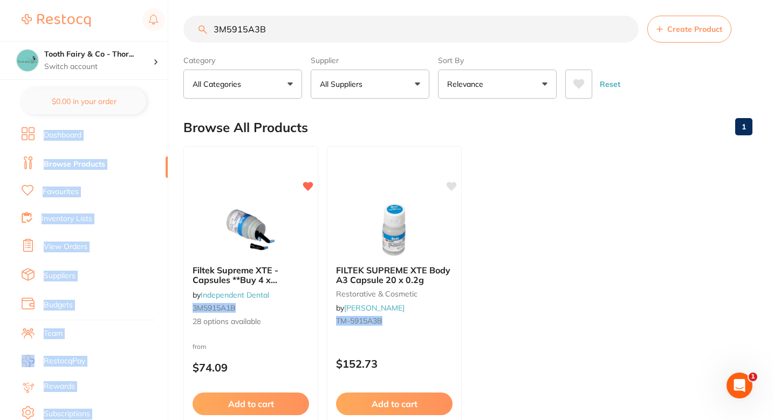
click at [168, 121] on div "$34.32 Tooth Fairy & Co - Thor... Switch account Tooth Fairy & Co - Thornlands …" at bounding box center [387, 204] width 774 height 420
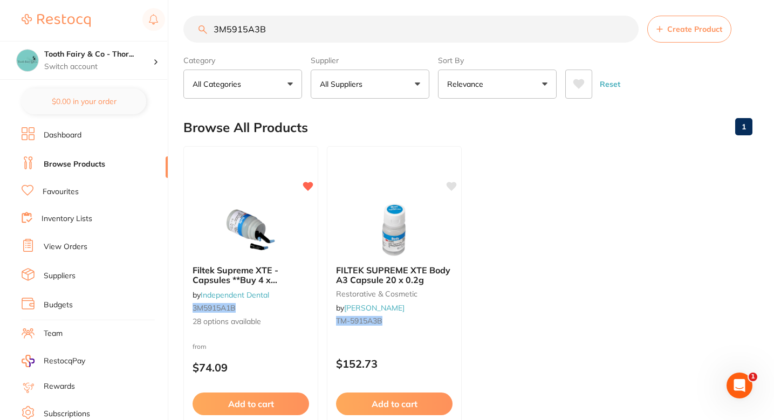
click at [194, 114] on div "Browse All Products 1" at bounding box center [467, 128] width 569 height 36
click at [276, 21] on input "3M5915A3B" at bounding box center [410, 29] width 455 height 27
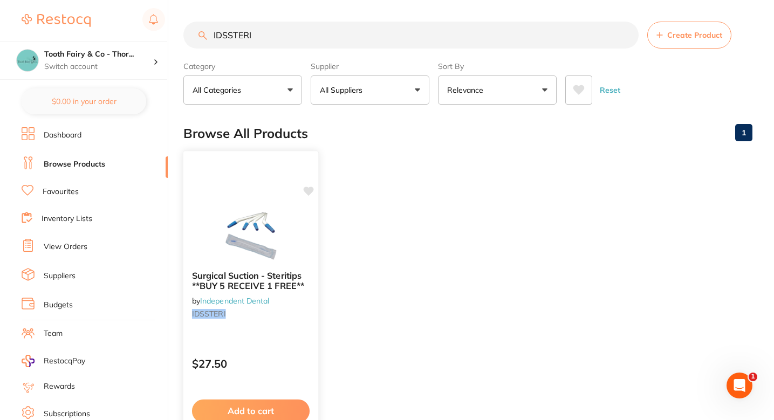
scroll to position [0, 0]
click at [310, 192] on icon at bounding box center [309, 191] width 10 height 9
click at [393, 214] on ul "Surgical Suction - Steritips **BUY 5 RECEIVE 1 FREE** by Independent Dental IDS…" at bounding box center [467, 307] width 569 height 310
click at [305, 38] on input "IDSSTERI" at bounding box center [410, 35] width 455 height 27
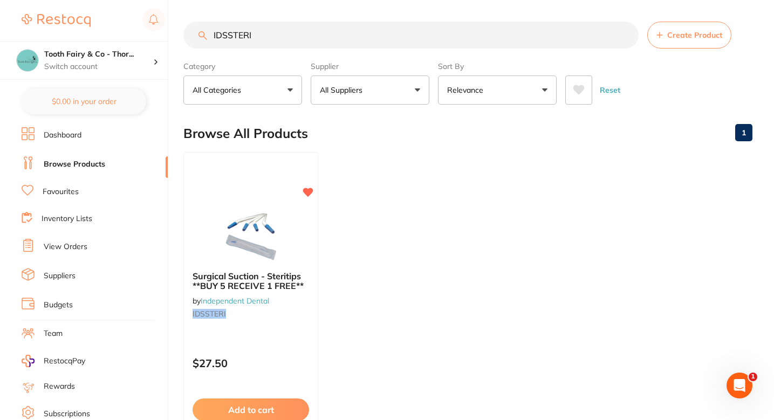
click at [305, 38] on input "IDSSTERI" at bounding box center [410, 35] width 455 height 27
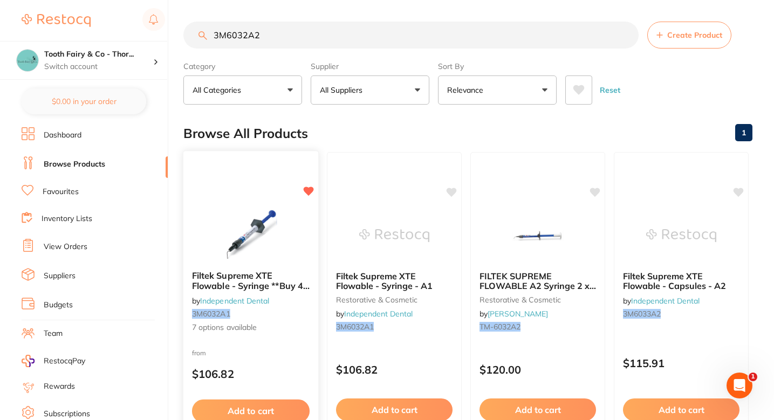
click at [280, 228] on img at bounding box center [250, 235] width 71 height 54
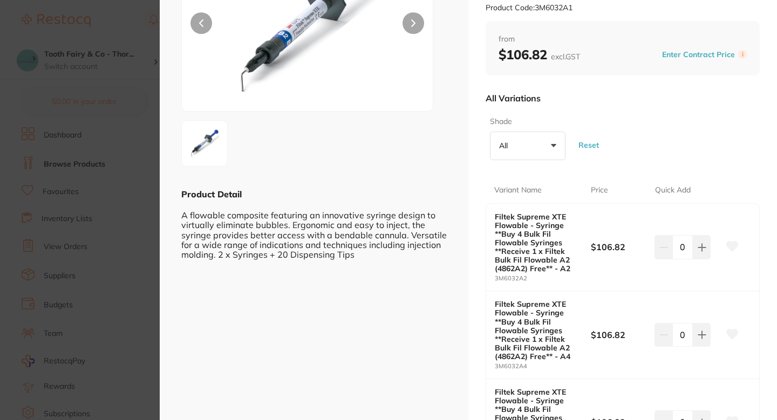
click at [733, 247] on icon at bounding box center [732, 247] width 11 height 10
click at [161, 153] on div "ESC Product Detail A flowable composite featuring an innovative syringe design …" at bounding box center [314, 384] width 309 height 1022
click at [153, 153] on section "Filtek Supreme XTE Flowable - Syringe **Buy 4 Bulk Fil Flowable Syringes **Rece…" at bounding box center [388, 210] width 777 height 420
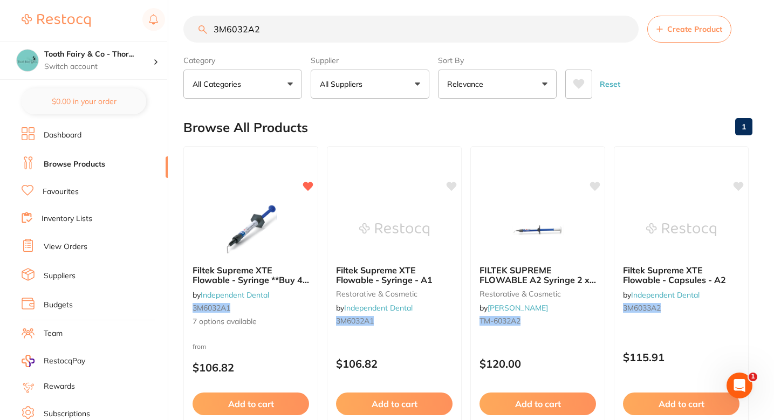
click at [297, 44] on section "3M6032A2 Create Product Category All Categories All Categories restorative & co…" at bounding box center [467, 57] width 569 height 83
click at [304, 33] on input "3M6032A2" at bounding box center [410, 29] width 455 height 27
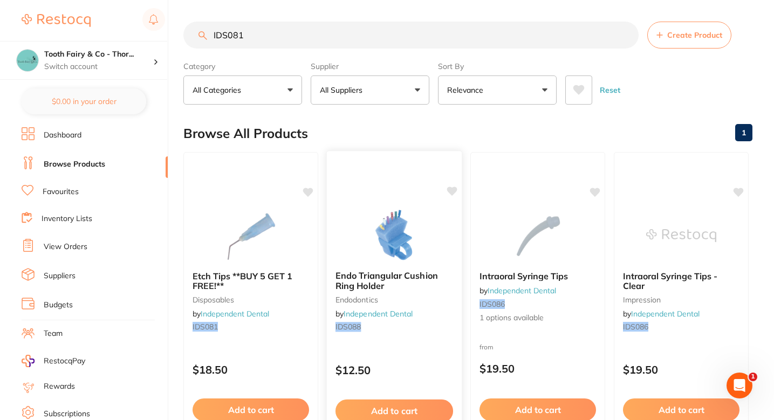
scroll to position [0, 0]
click at [646, 107] on main "IDS081 Create Product Category All Categories All Categories disposables endodo…" at bounding box center [478, 418] width 591 height 837
click at [308, 189] on icon at bounding box center [309, 191] width 10 height 9
click at [305, 32] on input "IDS081" at bounding box center [410, 35] width 455 height 27
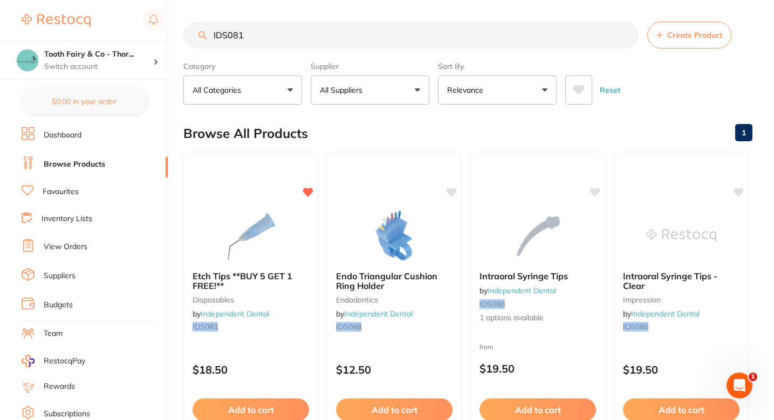
click at [305, 32] on input "IDS081" at bounding box center [410, 35] width 455 height 27
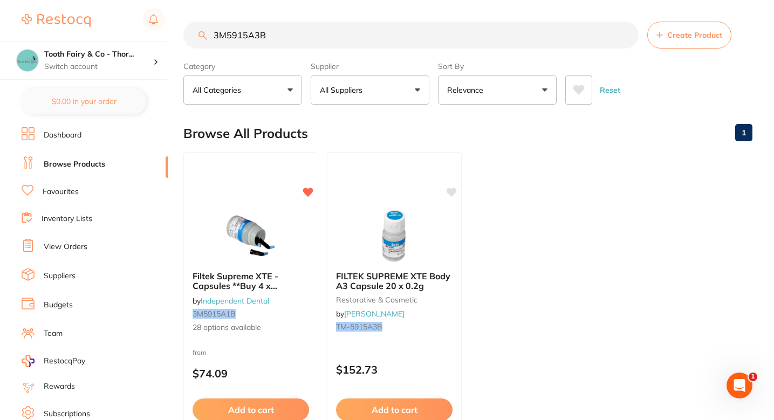
click at [531, 211] on ul "Filtek Supreme XTE - Capsules **Buy 4 x Capsules** Receive 1 x Filtek Bulk Fil …" at bounding box center [467, 307] width 569 height 310
click at [312, 221] on div at bounding box center [250, 235] width 135 height 54
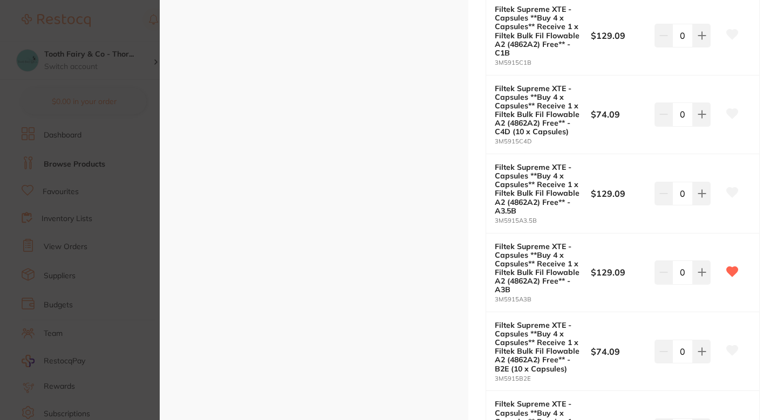
scroll to position [960, 0]
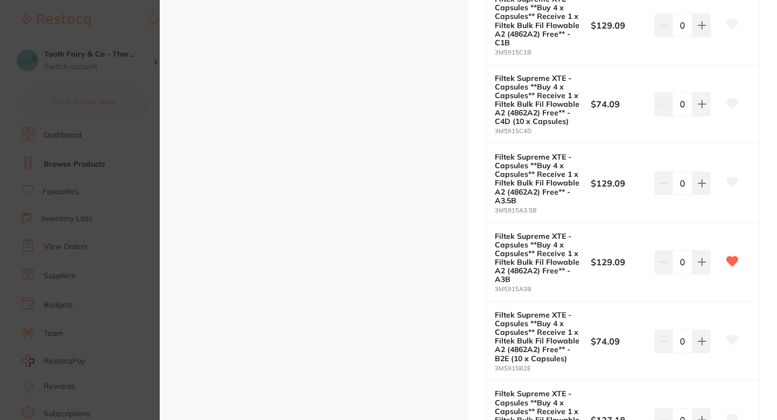
click at [93, 253] on section "Filtek Supreme XTE - Capsules **Buy 4 x Capsules** Receive 1 x Filtek Bulk Fil …" at bounding box center [388, 210] width 777 height 420
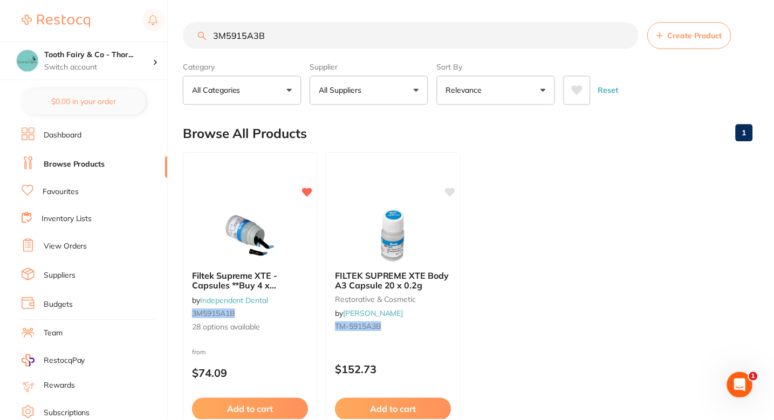
scroll to position [6, 0]
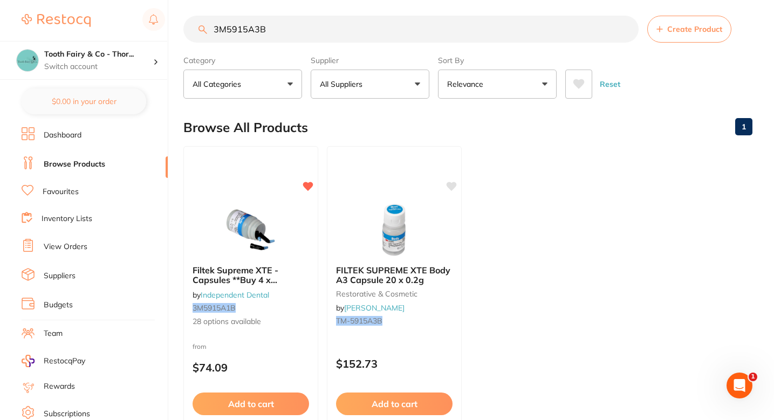
click at [319, 39] on input "3M5915A3B" at bounding box center [410, 29] width 455 height 27
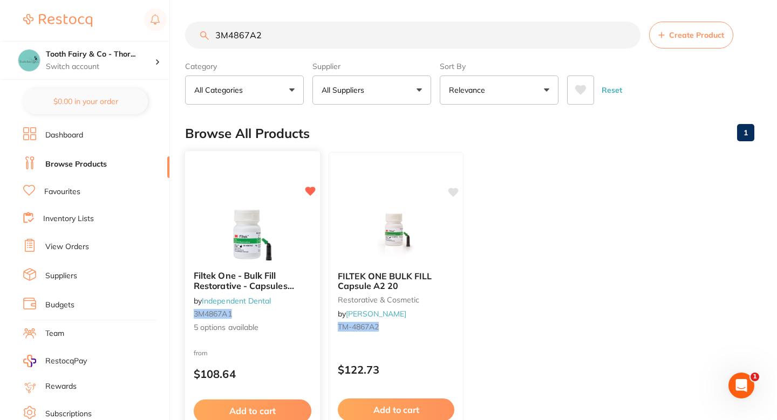
scroll to position [0, 0]
type input "3M4867A2"
click at [297, 244] on div at bounding box center [250, 235] width 135 height 54
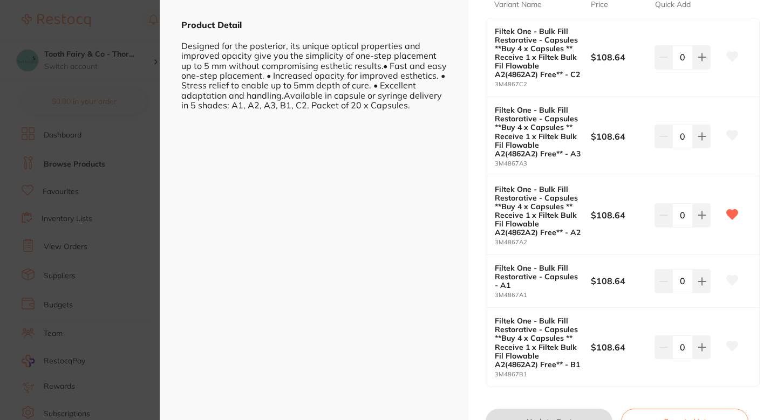
click at [124, 237] on section "Filtek One - Bulk Fill Restorative - Capsules **Buy 4 x Capsules ** Receive 1 x…" at bounding box center [388, 210] width 777 height 420
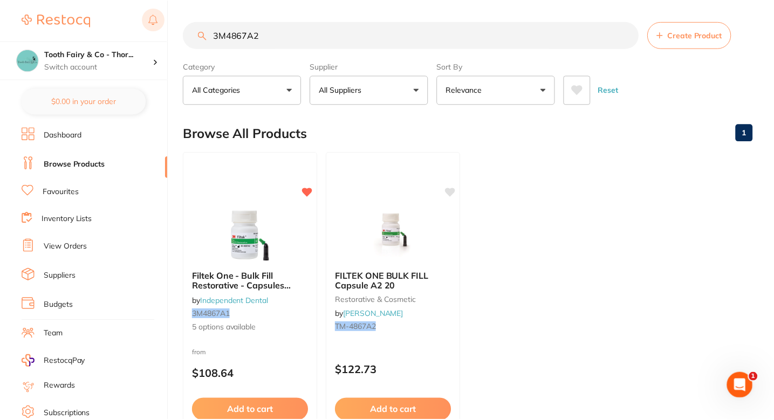
scroll to position [6, 0]
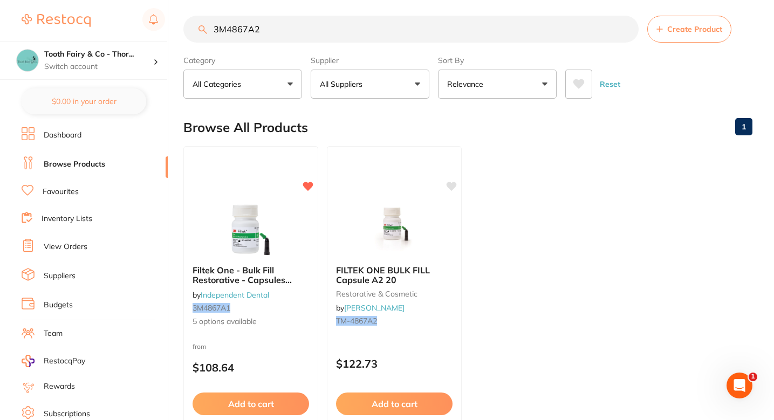
click at [302, 28] on input "3M4867A2" at bounding box center [410, 29] width 455 height 27
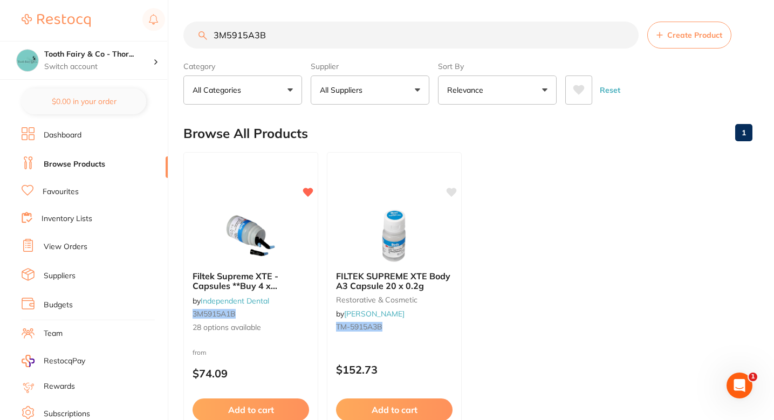
click at [291, 239] on div at bounding box center [251, 236] width 134 height 54
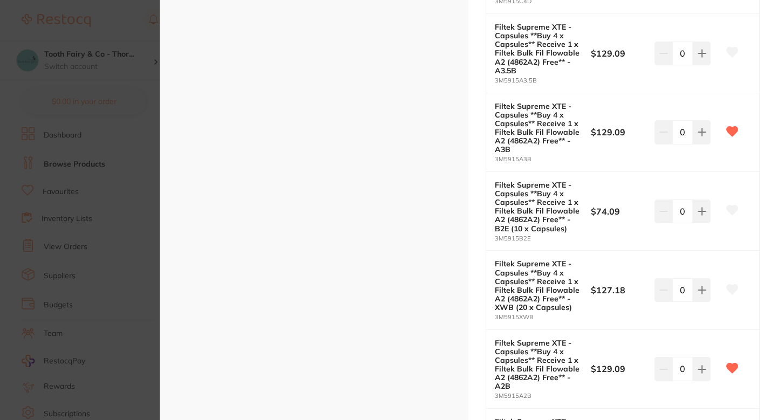
scroll to position [1081, 0]
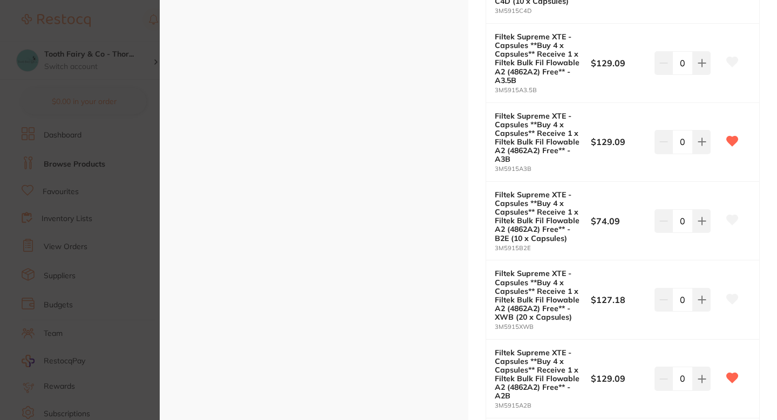
click at [162, 185] on div "ESC Product Detail" at bounding box center [314, 221] width 309 height 2604
click at [132, 176] on section "Filtek Supreme XTE - Capsules **Buy 4 x Capsules** Receive 1 x Filtek Bulk Fil …" at bounding box center [388, 210] width 777 height 420
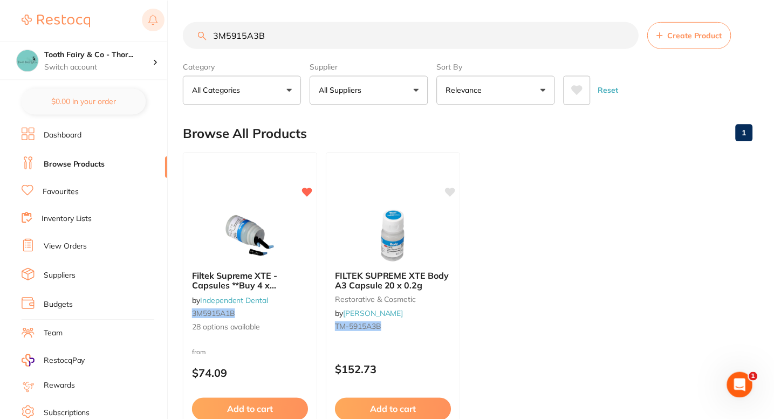
scroll to position [6, 0]
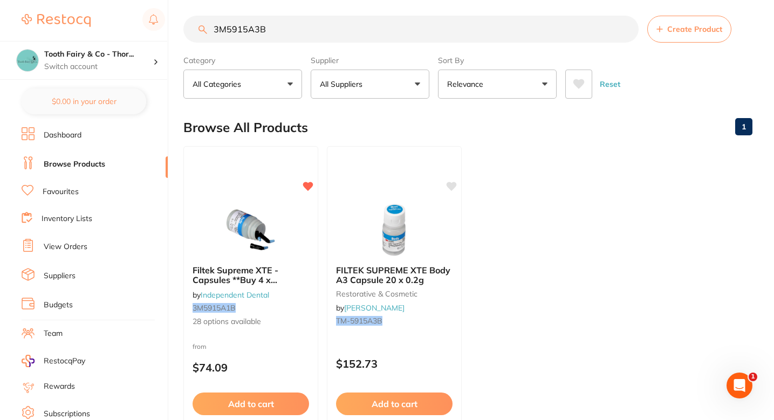
click at [318, 38] on input "3M5915A3B" at bounding box center [410, 29] width 455 height 27
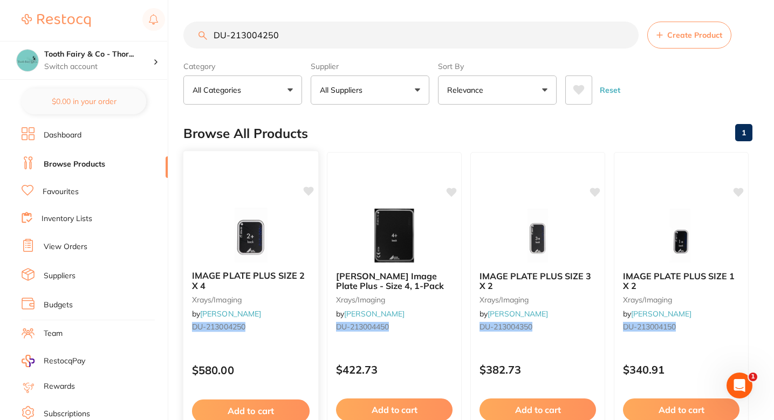
scroll to position [0, 0]
click at [310, 187] on icon at bounding box center [309, 191] width 10 height 9
click at [391, 119] on div "Browse All Products 1" at bounding box center [467, 133] width 569 height 36
click at [398, 128] on div "Browse All Products 1" at bounding box center [467, 133] width 569 height 36
click at [378, 128] on div "Browse All Products 1" at bounding box center [467, 133] width 569 height 36
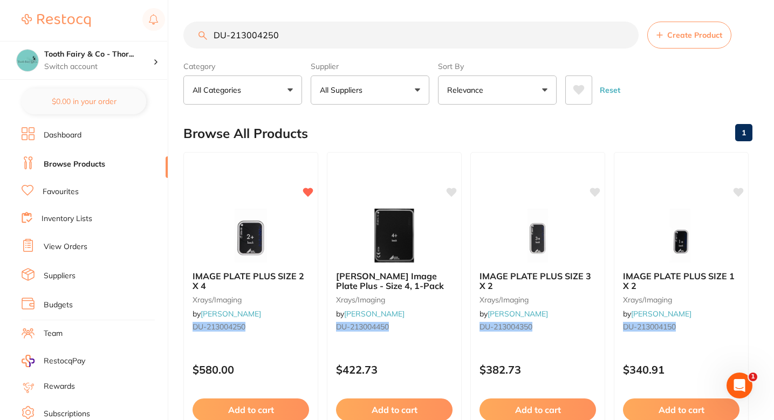
click at [327, 28] on input "DU-213004250" at bounding box center [410, 35] width 455 height 27
type input "g"
type input "-"
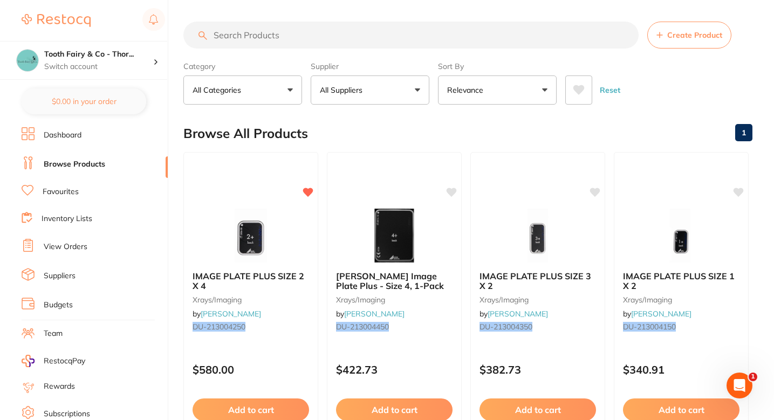
type input "-"
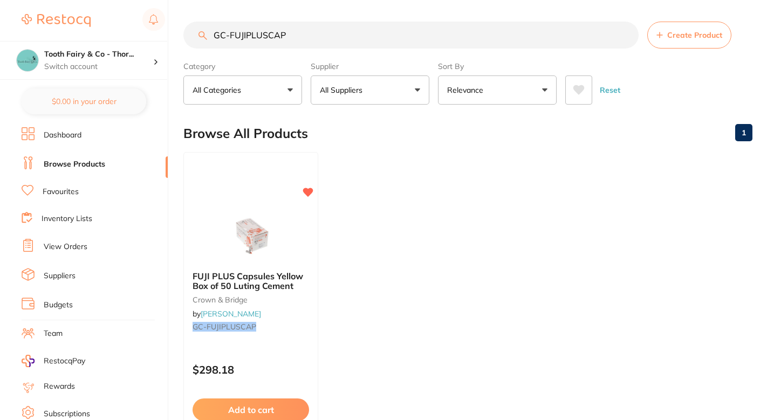
click at [393, 234] on ul "FUJI PLUS Capsules Yellow Box of 50 Luting Cement crown & bridge by [PERSON_NAM…" at bounding box center [467, 307] width 569 height 310
click at [289, 33] on input "GC-FUJIPLUSCAP" at bounding box center [410, 35] width 455 height 27
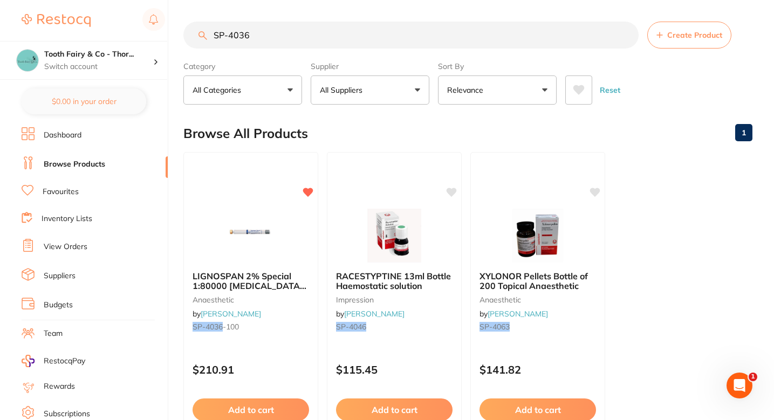
click at [284, 45] on input "SP-4036" at bounding box center [410, 35] width 455 height 27
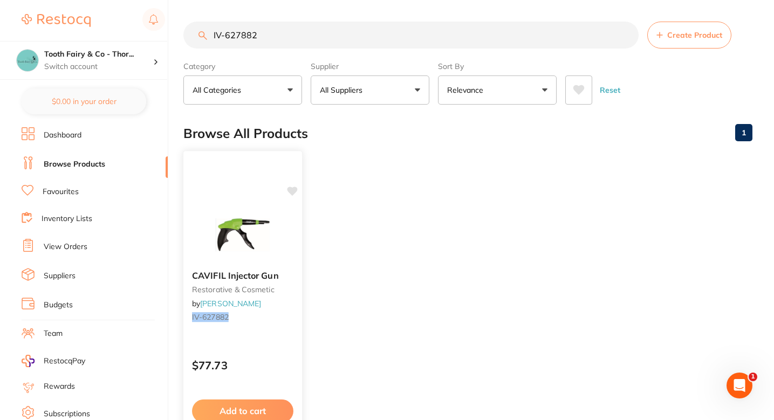
click at [291, 192] on icon at bounding box center [292, 191] width 10 height 9
click at [299, 31] on input "IV-627882" at bounding box center [410, 35] width 455 height 27
type input "I"
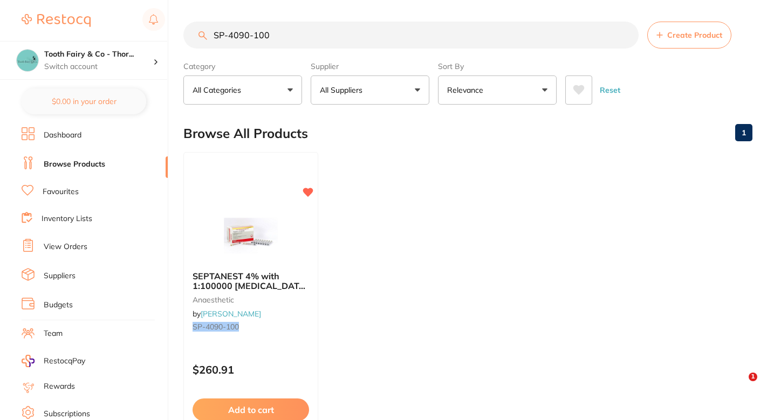
click at [376, 229] on ul "SEPTANEST 4% with 1:100000 [MEDICAL_DATA] 2.2ml 2xBox 50 GOLD anaesthetic by [P…" at bounding box center [467, 307] width 569 height 310
click at [298, 30] on input "SP-4090-100" at bounding box center [410, 35] width 455 height 27
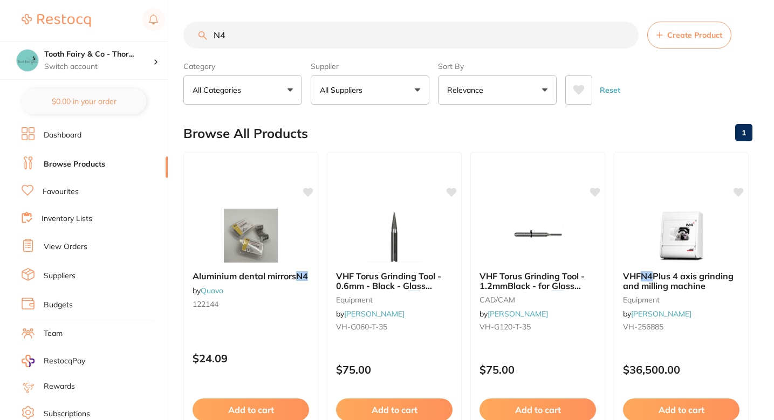
type input "N"
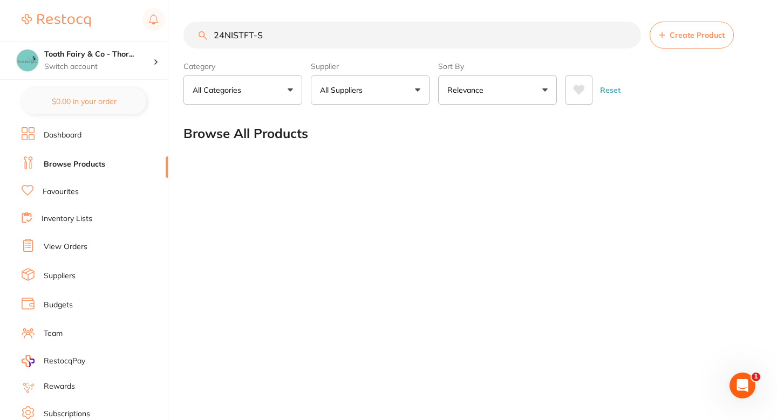
click at [296, 34] on input "24NISTFT-S" at bounding box center [412, 35] width 458 height 27
click at [480, 133] on div "Browse All Products" at bounding box center [469, 133] width 572 height 36
click at [391, 39] on input "24NISTFT-S" at bounding box center [412, 35] width 458 height 27
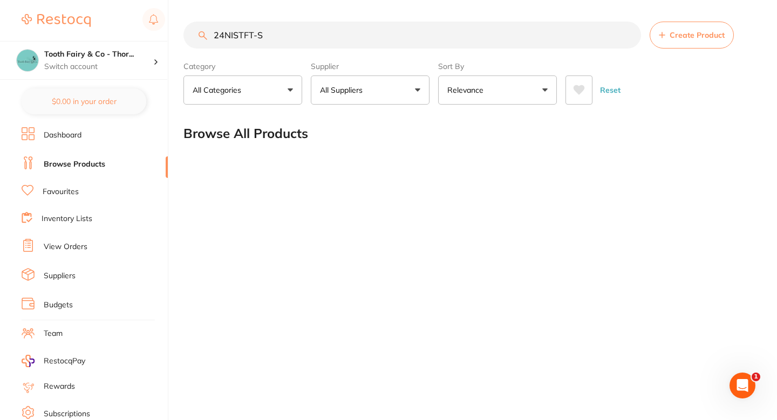
click at [391, 39] on input "24NISTFT-S" at bounding box center [412, 35] width 458 height 27
paste input "S"
click at [231, 35] on input "24NSFT-S" at bounding box center [412, 35] width 458 height 27
click at [237, 36] on input "24NISFT-S" at bounding box center [412, 35] width 458 height 27
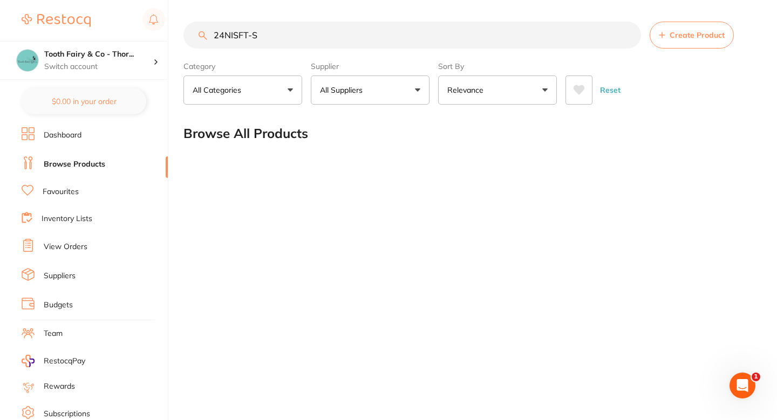
click at [237, 36] on input "24NISFT-S" at bounding box center [412, 35] width 458 height 27
type input "24NISFT-S"
click at [554, 167] on main "24NISFT-S Create Product Category All Categories All Categories No categories f…" at bounding box center [479, 87] width 593 height 174
click at [360, 99] on button "All Suppliers" at bounding box center [370, 90] width 119 height 29
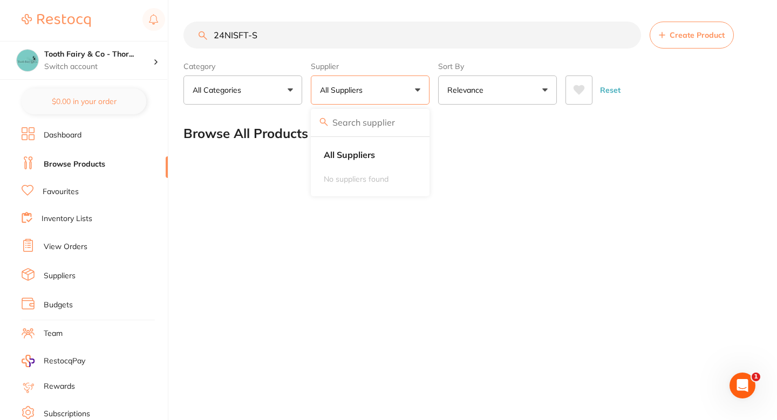
click at [372, 90] on button "All Suppliers" at bounding box center [370, 90] width 119 height 29
click at [490, 133] on div "Browse All Products" at bounding box center [469, 133] width 572 height 36
click at [691, 37] on span "Create Product" at bounding box center [697, 35] width 55 height 9
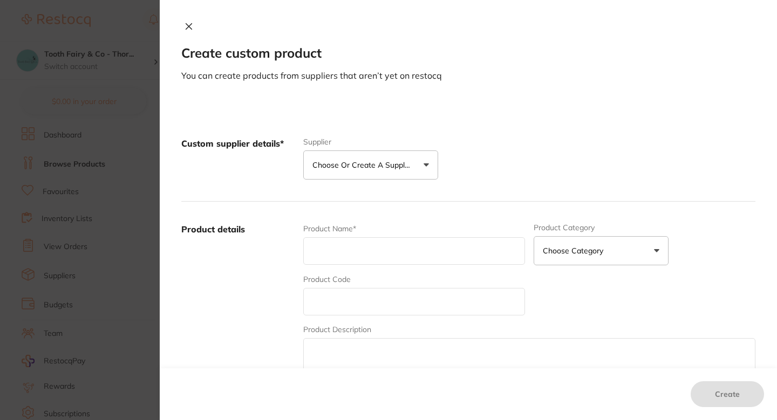
click at [389, 173] on button "Choose or create a supplier" at bounding box center [370, 165] width 135 height 29
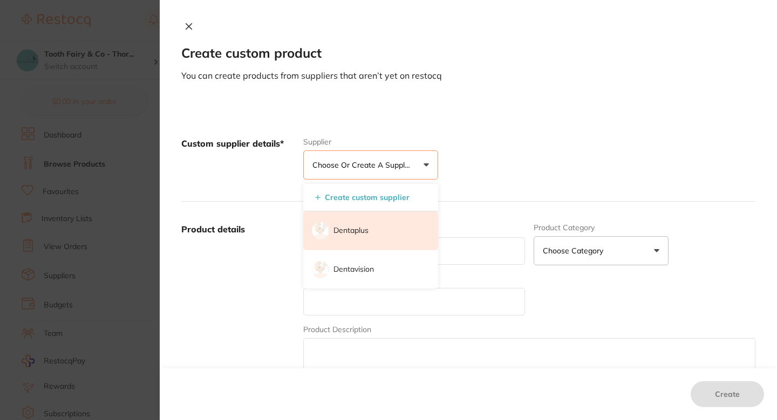
click at [363, 222] on li "Dentaplus" at bounding box center [370, 230] width 135 height 39
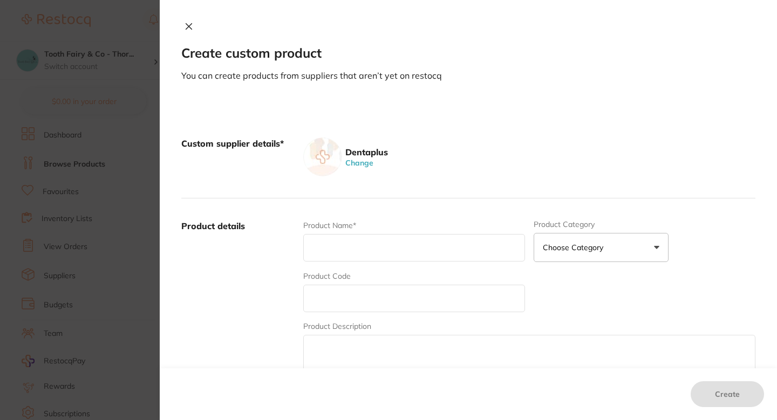
click at [369, 242] on input "text" at bounding box center [414, 248] width 222 height 28
paste input "24NISFT-S"
type input "24NISFT-S"
click at [362, 295] on input "text" at bounding box center [414, 299] width 222 height 28
paste input "24NISFT-S"
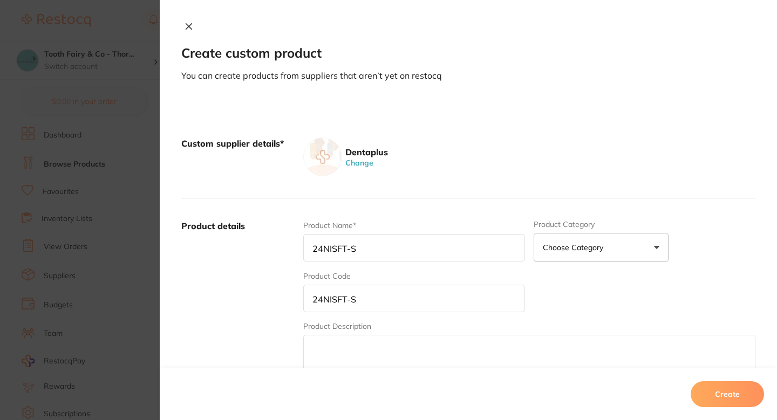
type input "24NISFT-S"
click at [344, 254] on input "24NISFT-S" at bounding box center [414, 248] width 222 height 28
paste input "Gloves NITRASOFT Nitrile Powder Free (Small) @ 200/pkt, 10 box per ctn"
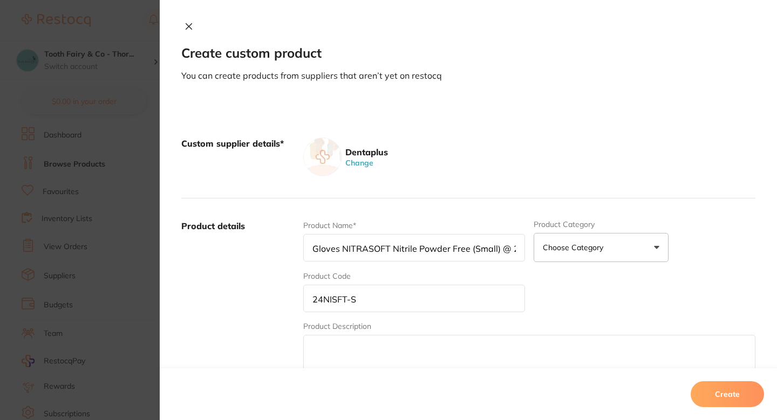
scroll to position [0, 87]
click at [419, 249] on input "Gloves NITRASOFT Nitrile Powder Free (Small) @ 200/pkt, 10 box per ctn" at bounding box center [414, 248] width 222 height 28
type input "Gloves NITRASOFT Nitrile Powder Free (Small) # 200/pkt, 10 box per ctn"
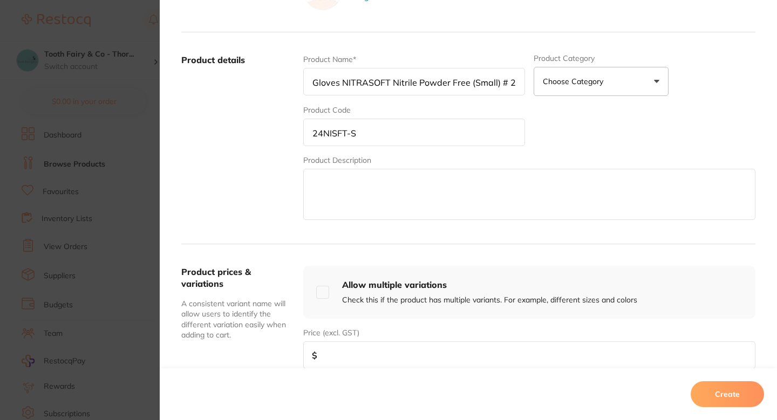
scroll to position [169, 0]
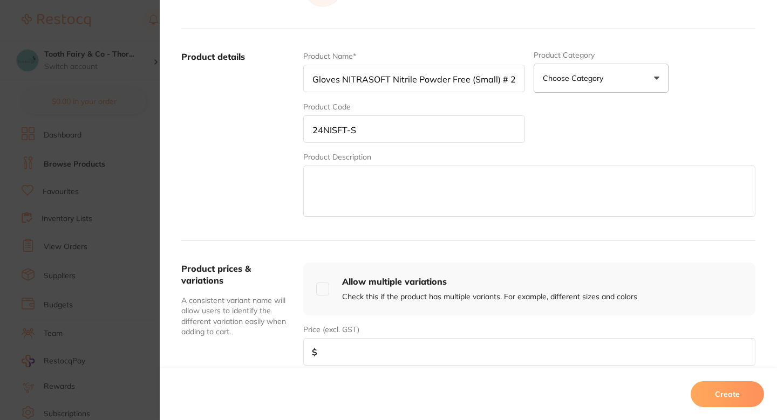
click at [249, 160] on label "Product details" at bounding box center [237, 135] width 113 height 168
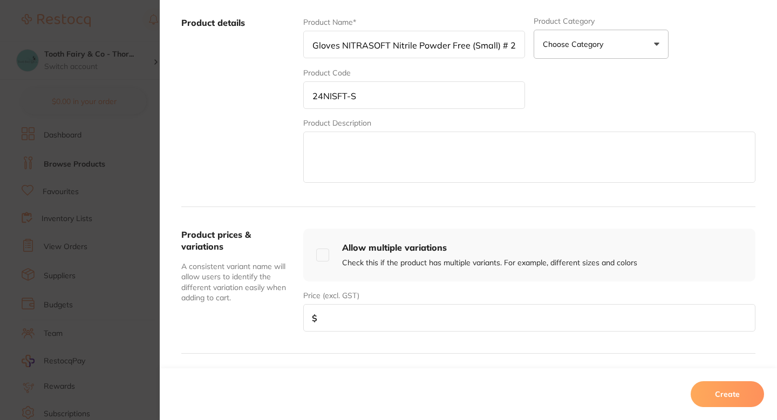
scroll to position [204, 0]
click at [380, 336] on div "Product prices & variations A consistent variant name will allow users to ident…" at bounding box center [468, 280] width 574 height 147
click at [401, 320] on input "number" at bounding box center [529, 318] width 452 height 28
paste input "16.50"
type input "16.50"
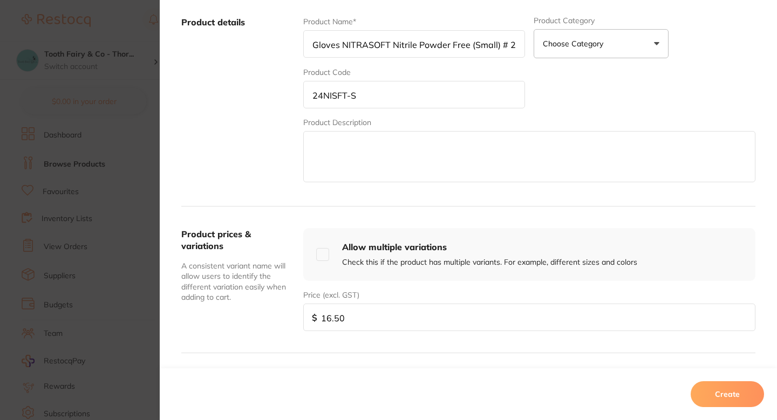
click at [516, 221] on div "Product prices & variations A consistent variant name will allow users to ident…" at bounding box center [468, 280] width 574 height 147
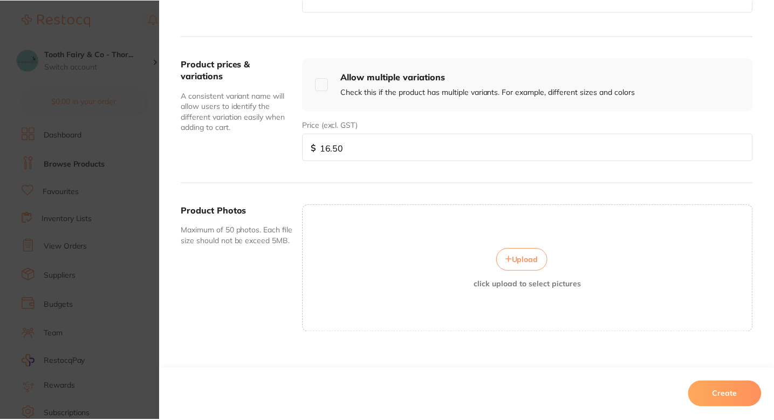
scroll to position [388, 0]
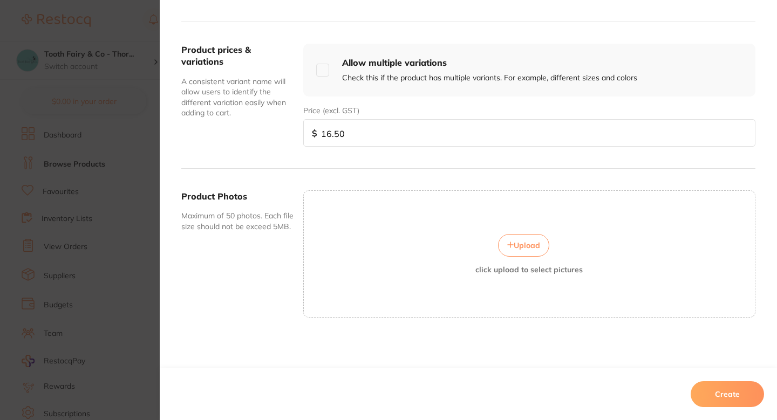
click at [735, 384] on button "Create" at bounding box center [727, 394] width 73 height 26
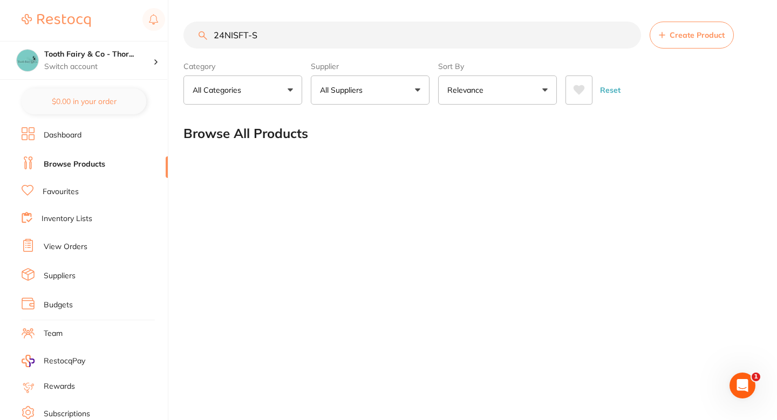
click at [430, 174] on div "24NISFT-S Create Product Category All Categories All Categories No categories f…" at bounding box center [479, 210] width 593 height 420
click at [455, 46] on input "24NISFT-S" at bounding box center [412, 35] width 458 height 27
paste input "5226/500"
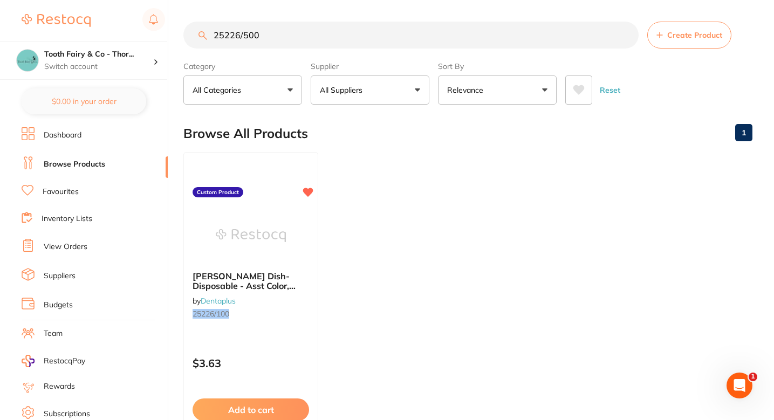
scroll to position [0, 0]
type input "25226/500"
click at [391, 218] on ul "[PERSON_NAME] Dish-Disposable - Asst Color, 100pcs/pkt by Dentaplus 25226/100 C…" at bounding box center [467, 307] width 569 height 310
click at [692, 26] on button "Create Product" at bounding box center [689, 35] width 84 height 27
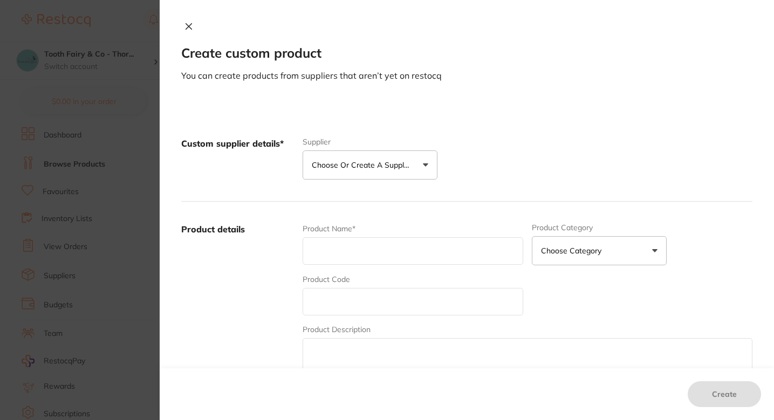
click at [354, 180] on div "Custom supplier details* Supplier Choose or create a supplier Create custom sup…" at bounding box center [466, 159] width 571 height 86
click at [366, 175] on button "Choose or create a supplier" at bounding box center [370, 165] width 135 height 29
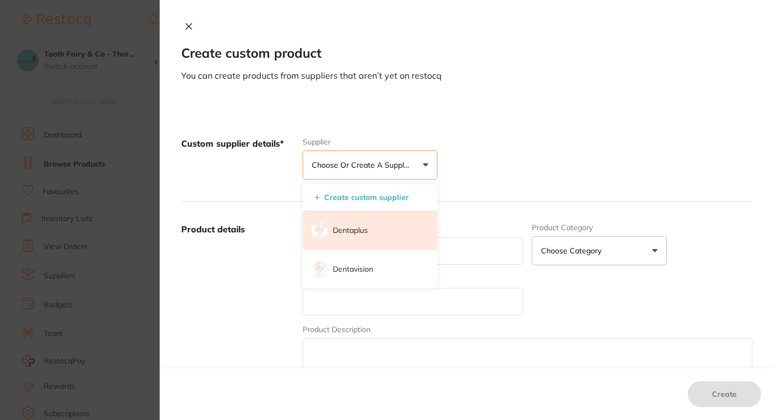
click at [372, 238] on li "Dentaplus" at bounding box center [370, 230] width 135 height 39
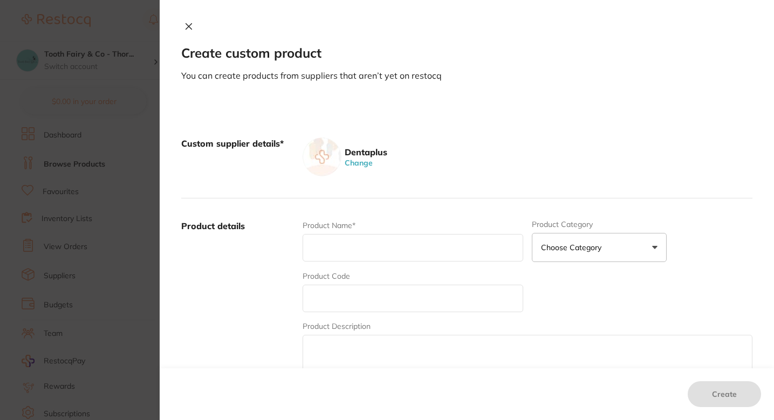
click at [364, 249] on input "text" at bounding box center [413, 248] width 221 height 28
paste input "25226/500"
type input "25226/500"
click at [358, 288] on div "Product Code" at bounding box center [413, 292] width 221 height 42
click at [342, 311] on input "text" at bounding box center [413, 299] width 221 height 28
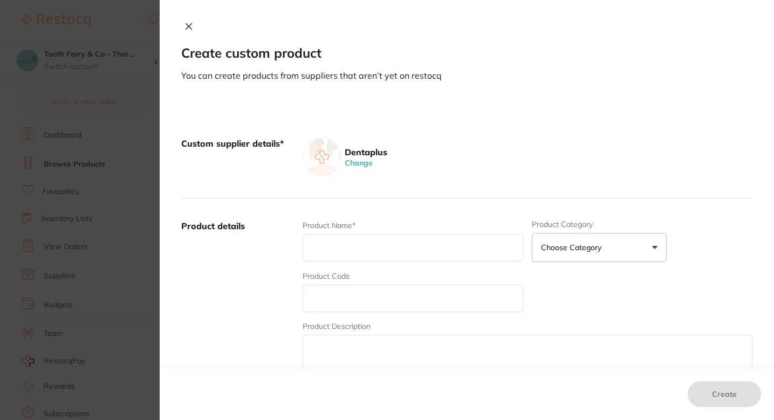
paste input "25226/500"
type input "25226/500"
click at [345, 245] on input "text" at bounding box center [413, 248] width 221 height 28
paste input "Dippin Dish-Disposable - Asst Color, 500pcs/pkt"
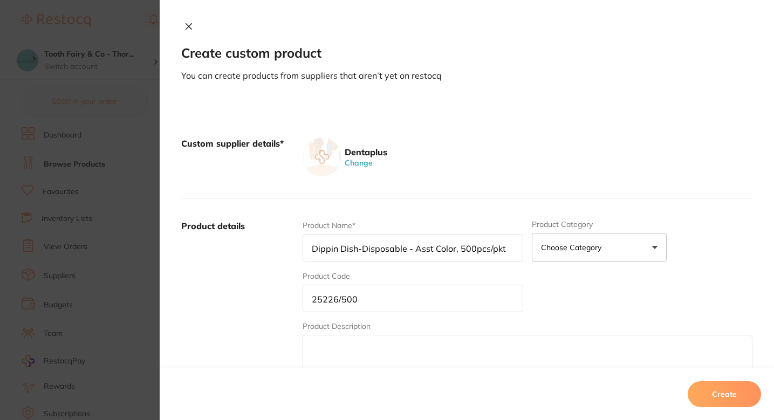
click at [318, 251] on input "Dippin Dish-Disposable - Asst Color, 500pcs/pkt" at bounding box center [413, 248] width 221 height 28
click at [334, 249] on input "Dappin Dish-Disposable - Asst Color, 500pcs/pkt" at bounding box center [413, 248] width 221 height 28
type input "[PERSON_NAME] Dish-Disposable - Asst Color, 500pcs/pkt"
click at [381, 262] on div "Product Name* [PERSON_NAME] Dish-Disposable - Asst Color, 500pcs/pkt" at bounding box center [413, 241] width 221 height 42
click at [399, 254] on input "[PERSON_NAME] Dish-Disposable - Asst Color, 500pcs/pkt" at bounding box center [413, 248] width 221 height 28
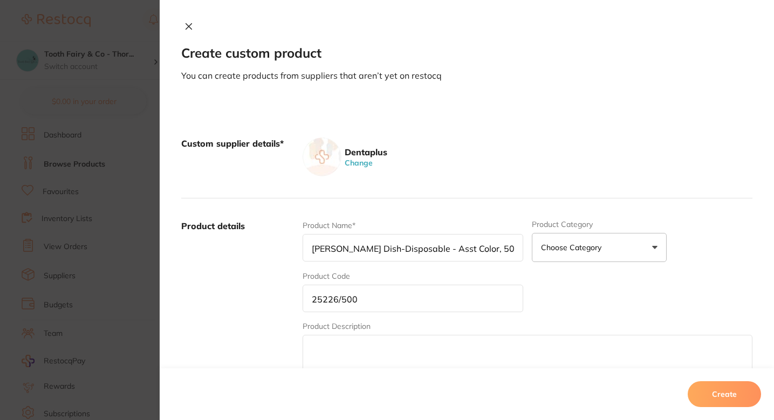
click at [429, 253] on input "[PERSON_NAME] Dish-Disposable - Asst Color, 500pcs/pkt" at bounding box center [413, 248] width 221 height 28
click at [438, 202] on div "Product details Product Name* [PERSON_NAME] Dish-Disposable - Asst Color, 500pc…" at bounding box center [466, 305] width 571 height 212
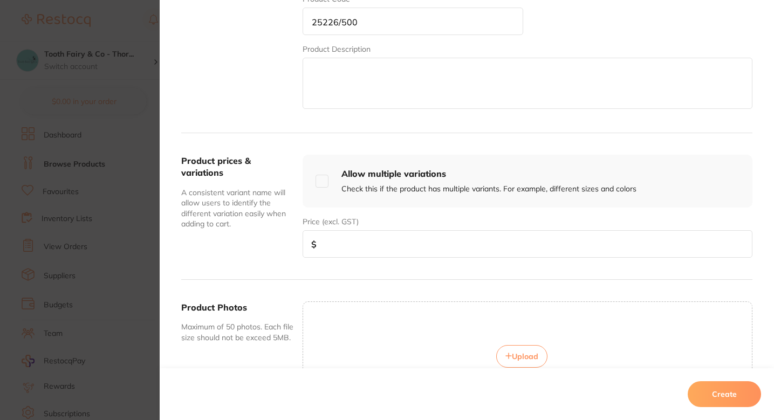
scroll to position [308, 0]
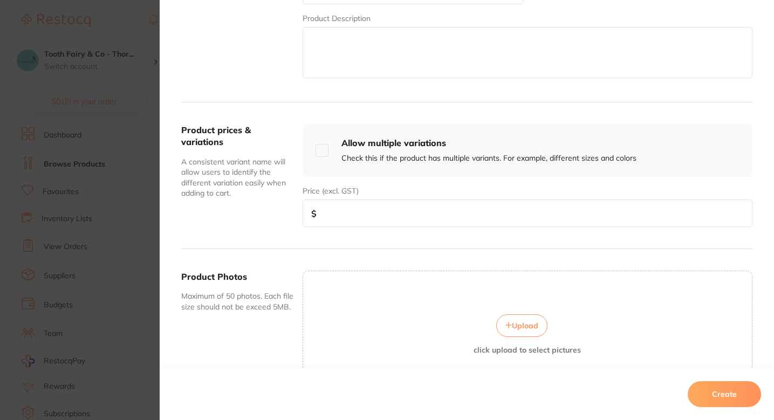
click at [387, 230] on div "Product prices & variations A consistent variant name will allow users to ident…" at bounding box center [466, 176] width 571 height 147
click at [387, 221] on input "number" at bounding box center [528, 214] width 450 height 28
paste input "19.95"
type input "19.95"
click at [714, 400] on button "Create" at bounding box center [724, 394] width 73 height 26
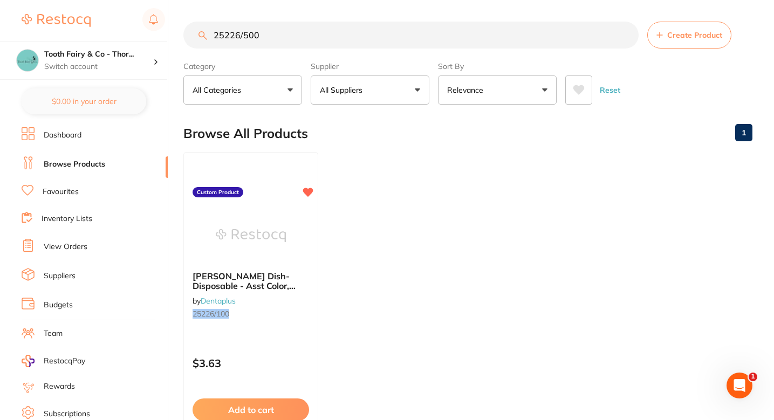
click at [380, 217] on ul "[PERSON_NAME] Dish-Disposable - Asst Color, 100pcs/pkt by Dentaplus 25226/100 C…" at bounding box center [467, 307] width 569 height 310
click at [380, 216] on ul "[PERSON_NAME] Dish-Disposable - Asst Color, 100pcs/pkt by Dentaplus 25226/100 C…" at bounding box center [467, 307] width 569 height 310
click at [499, 226] on ul "[PERSON_NAME] Dish-Disposable - Asst Color, 100pcs/pkt by Dentaplus 25226/100 C…" at bounding box center [467, 307] width 569 height 310
click at [357, 46] on input "25226/500" at bounding box center [410, 35] width 455 height 27
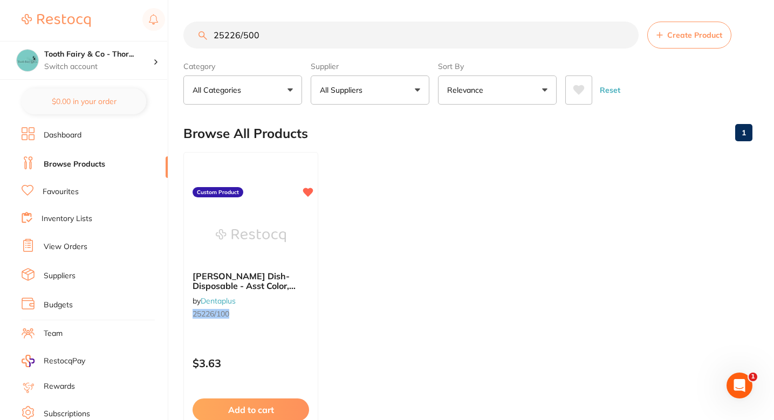
click at [357, 46] on input "25226/500" at bounding box center [410, 35] width 455 height 27
paste input "19461B/20"
click at [372, 163] on ul "Yellow [PERSON_NAME] - 20kg/bag by Dentaplus 19461B/20 Custom Product $127.73 A…" at bounding box center [467, 307] width 569 height 310
click at [330, 32] on input "19461B/20" at bounding box center [410, 35] width 455 height 27
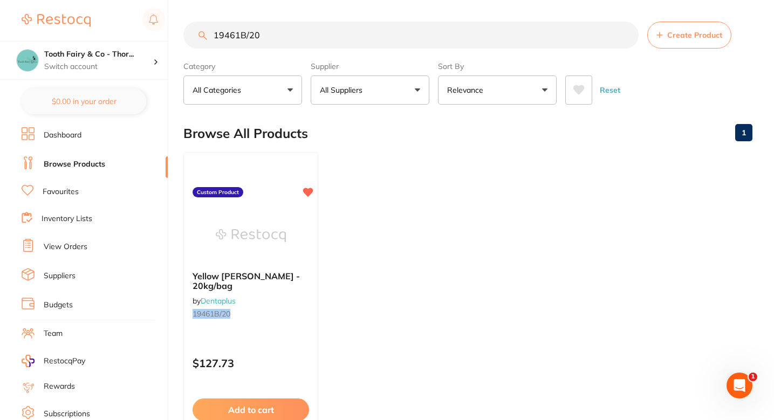
click at [330, 32] on input "19461B/20" at bounding box center [410, 35] width 455 height 27
paste input "4NSFT-S"
click at [330, 32] on input "19461B/24NSFT-S" at bounding box center [410, 35] width 455 height 27
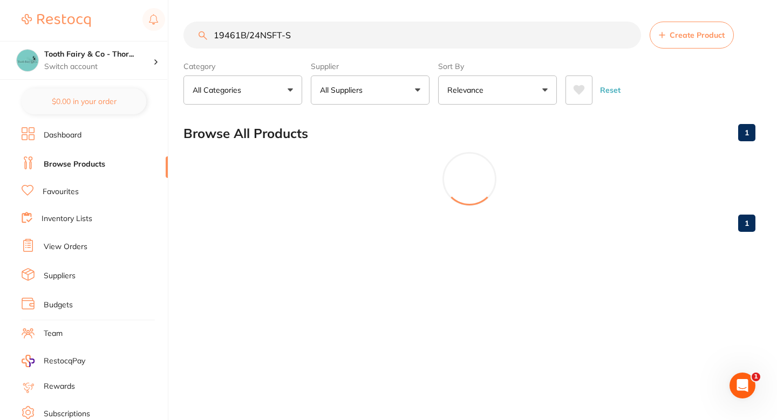
paste input "search"
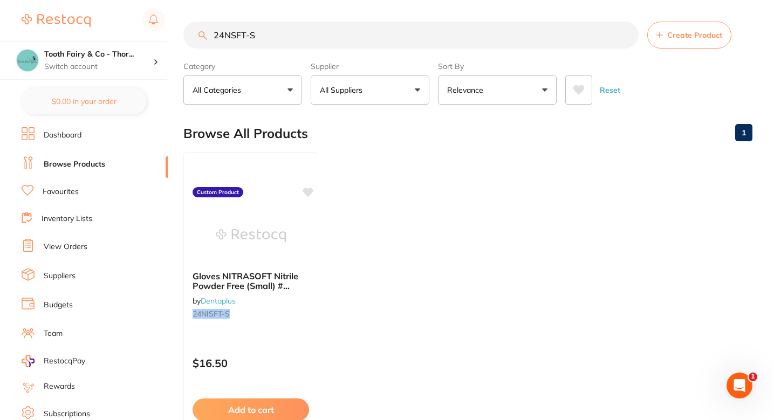
type input "24NSFT-S"
click at [392, 235] on ul "Gloves NITRASOFT Nitrile Powder Free (Small) # 200/pkt, 10 box per ctn by Denta…" at bounding box center [467, 307] width 569 height 310
click at [224, 363] on p "$16.50" at bounding box center [251, 364] width 118 height 12
click at [224, 363] on section at bounding box center [387, 210] width 774 height 420
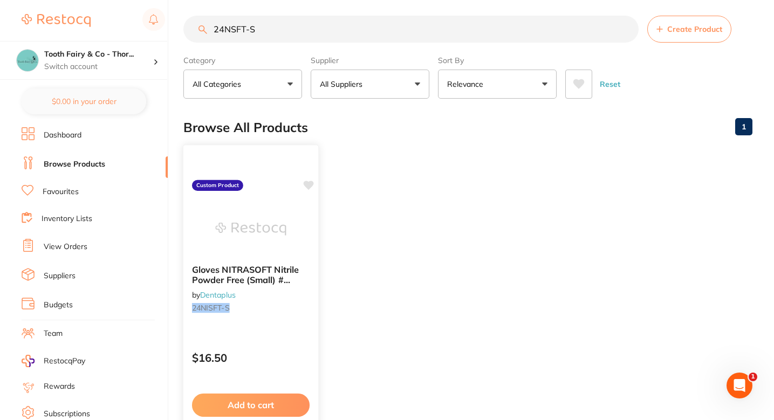
click at [265, 257] on div "Gloves NITRASOFT Nitrile Powder Free (Small) # 200/pkt, 10 box per ctn by Denta…" at bounding box center [250, 291] width 135 height 70
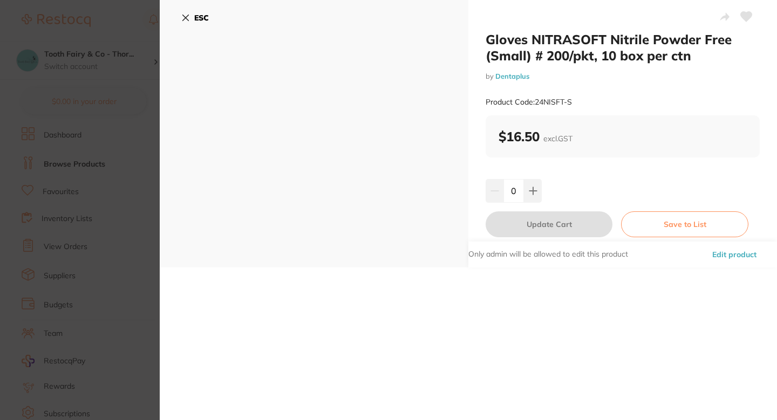
click at [523, 137] on b "$16.50 excl. GST" at bounding box center [536, 136] width 74 height 16
drag, startPoint x: 523, startPoint y: 137, endPoint x: 508, endPoint y: 137, distance: 15.1
click at [508, 137] on b "$16.50 excl. GST" at bounding box center [536, 136] width 74 height 16
copy b "16.50"
click at [588, 190] on div "0" at bounding box center [623, 191] width 274 height 24
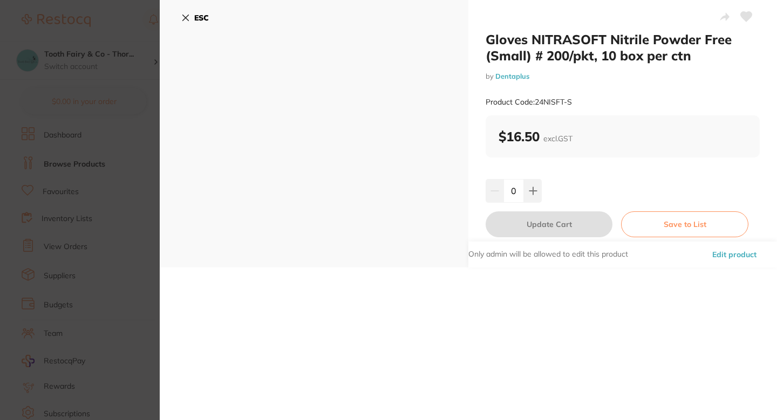
click at [722, 257] on button "Edit product" at bounding box center [734, 255] width 51 height 26
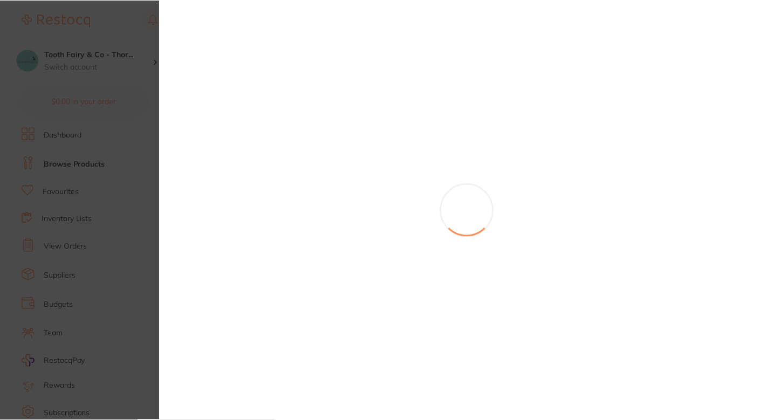
scroll to position [6, 0]
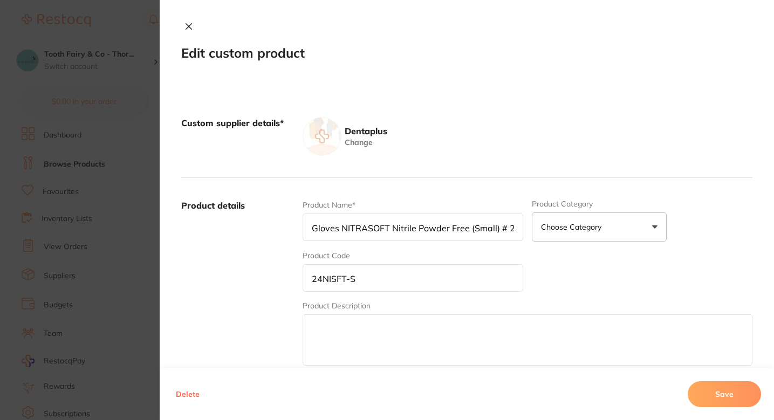
click at [467, 144] on div "Dentaplus Change" at bounding box center [528, 136] width 450 height 39
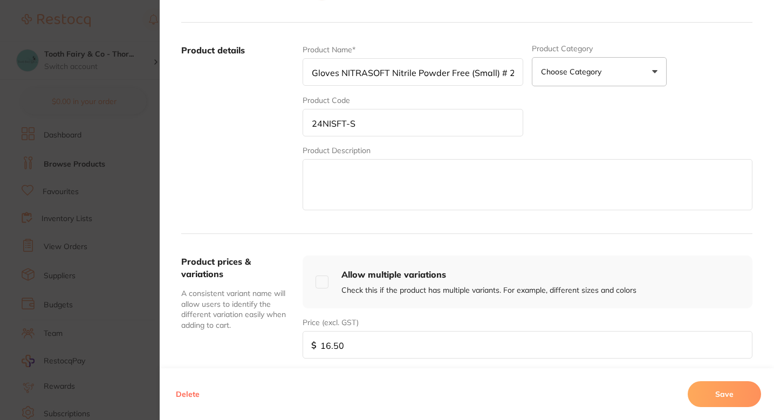
scroll to position [211, 0]
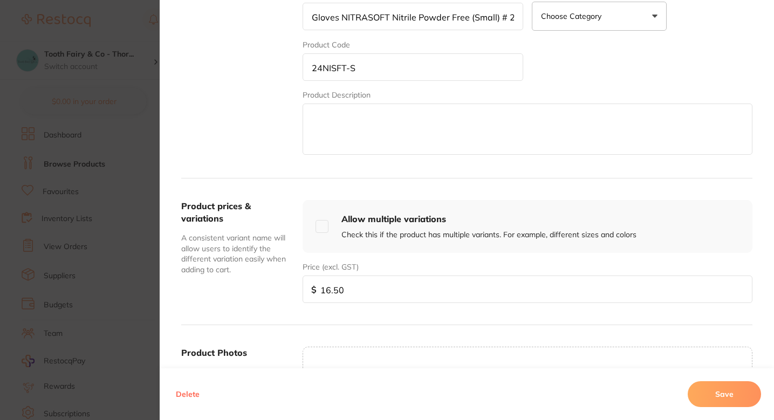
click at [390, 288] on input "16.50" at bounding box center [528, 290] width 450 height 28
paste input "5.0"
type input "15.00"
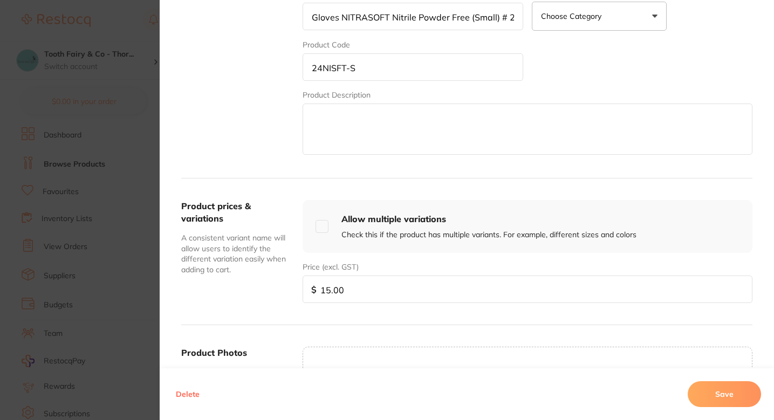
click at [712, 392] on button "Save" at bounding box center [724, 394] width 73 height 26
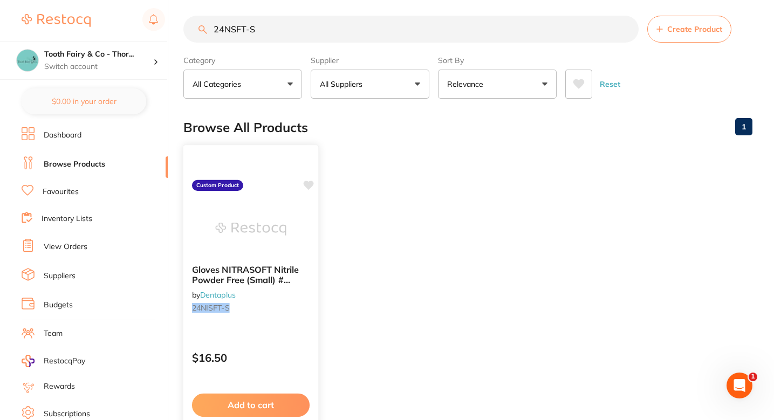
click at [267, 228] on img at bounding box center [250, 229] width 71 height 54
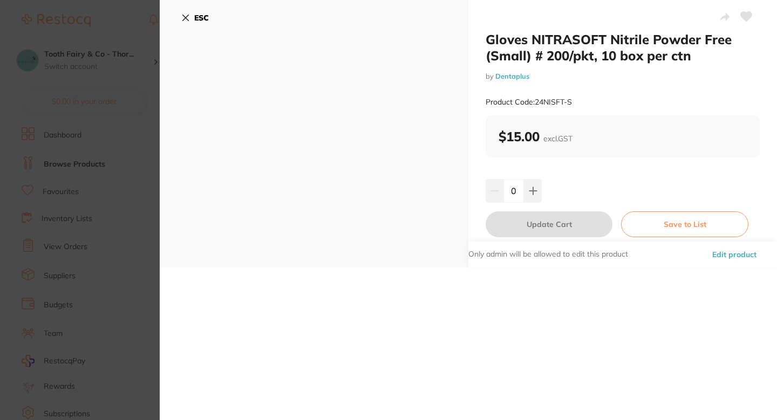
click at [121, 250] on section "Gloves NITRASOFT Nitrile Powder Free (Small) # 200/pkt, 10 box per ctn by Denta…" at bounding box center [388, 210] width 777 height 420
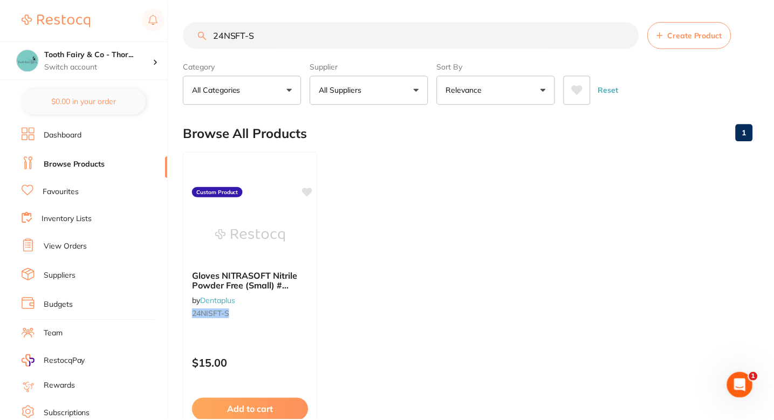
scroll to position [6, 0]
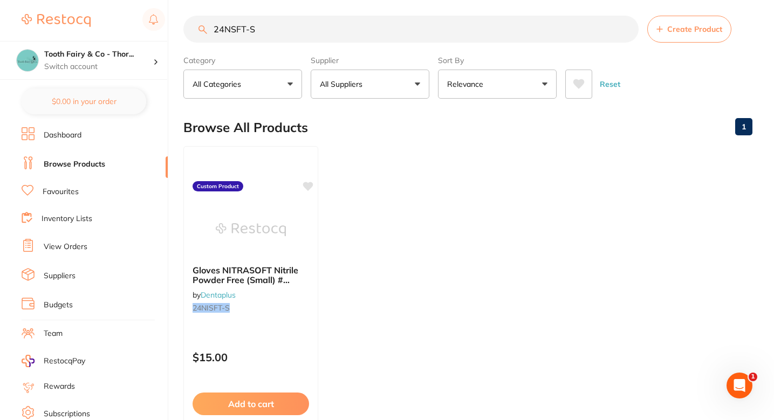
click at [398, 236] on ul "Gloves NITRASOFT Nitrile Powder Free (Small) # 200/pkt, 10 box per ctn by Denta…" at bounding box center [467, 301] width 569 height 310
click at [329, 32] on input "24NSFT-S" at bounding box center [410, 29] width 455 height 27
paste input "25226/500"
click at [329, 32] on input "24NSFT-25226/500" at bounding box center [410, 29] width 455 height 27
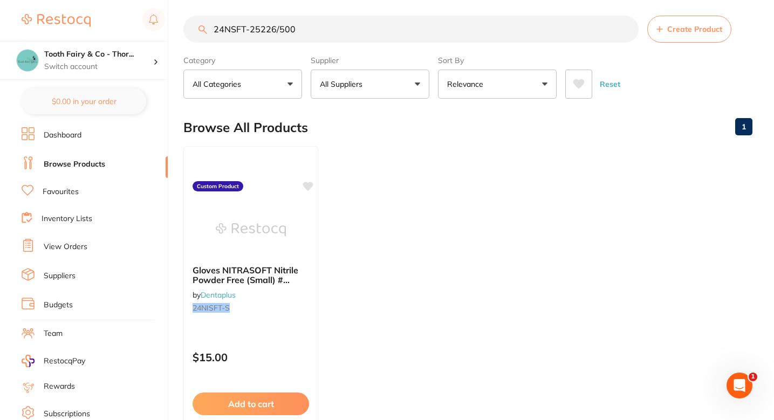
click at [329, 32] on input "24NSFT-25226/500" at bounding box center [410, 29] width 455 height 27
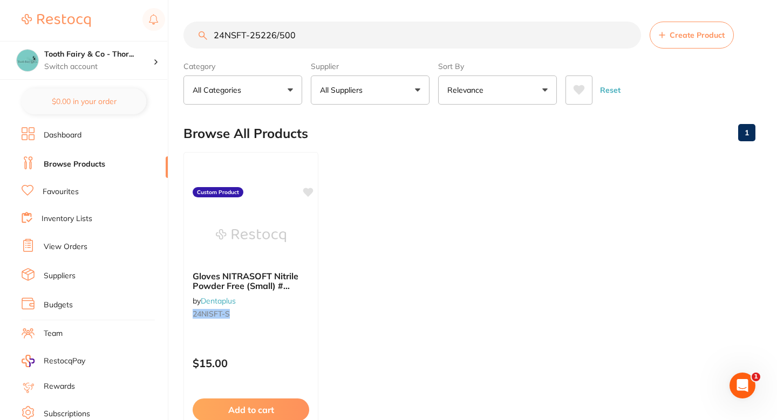
paste input "search"
type input "25226/500"
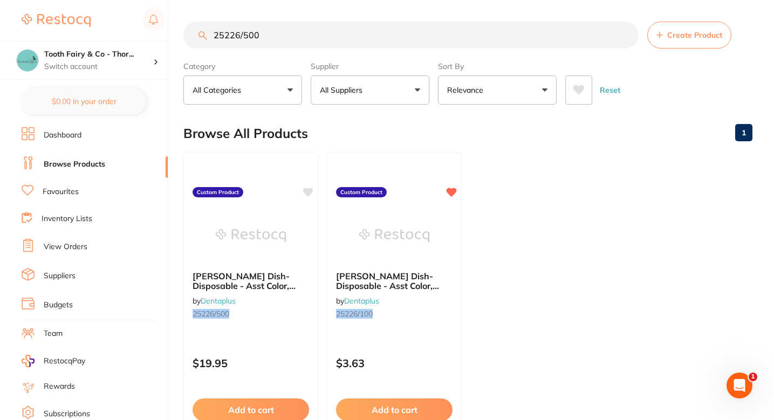
click at [536, 249] on ul "[PERSON_NAME] Dish-Disposable - Asst Color, 500pcs/pkt by Dentaplus 25226/500 C…" at bounding box center [467, 307] width 569 height 310
click at [303, 250] on div at bounding box center [250, 235] width 135 height 54
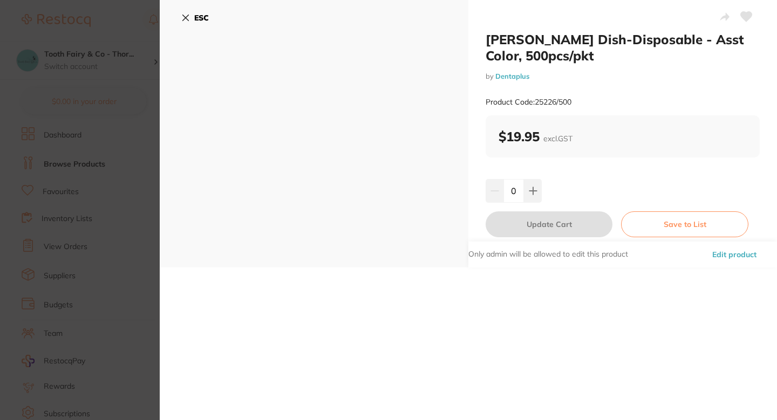
click at [527, 137] on b "$19.95 excl. GST" at bounding box center [536, 136] width 74 height 16
click at [512, 138] on b "$19.95 excl. GST" at bounding box center [536, 136] width 74 height 16
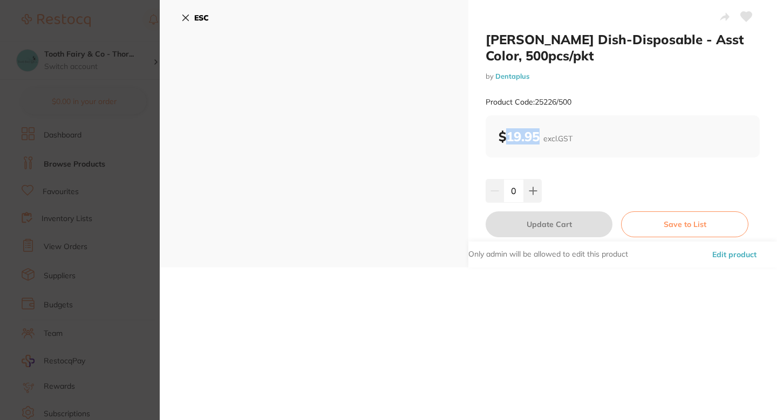
copy b "19.95"
click at [720, 253] on button "Edit product" at bounding box center [734, 255] width 51 height 26
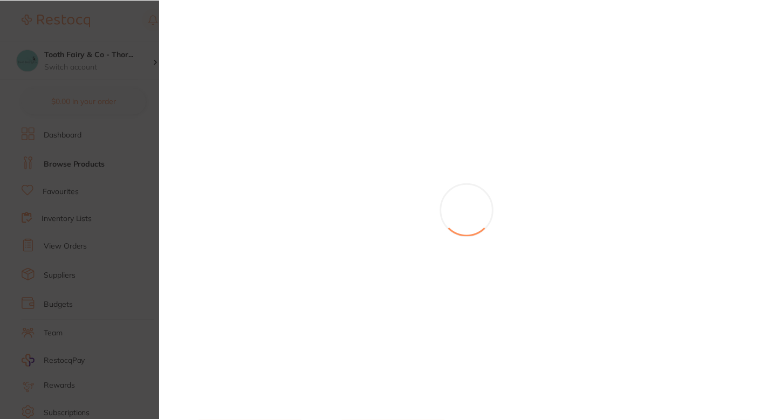
scroll to position [6, 0]
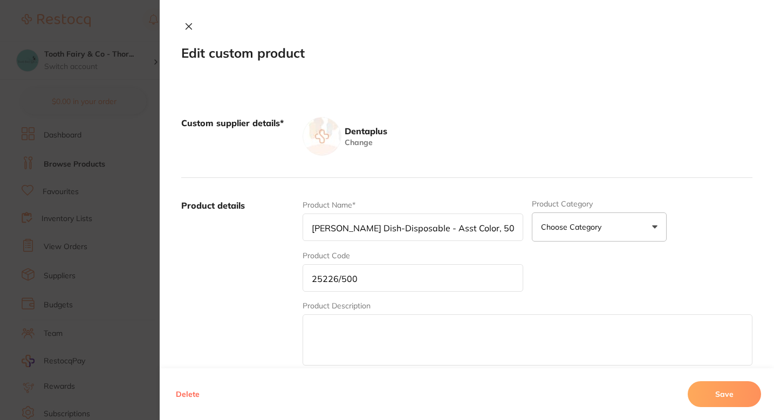
click at [529, 162] on div "Custom supplier details* Dentaplus Change" at bounding box center [466, 136] width 571 height 83
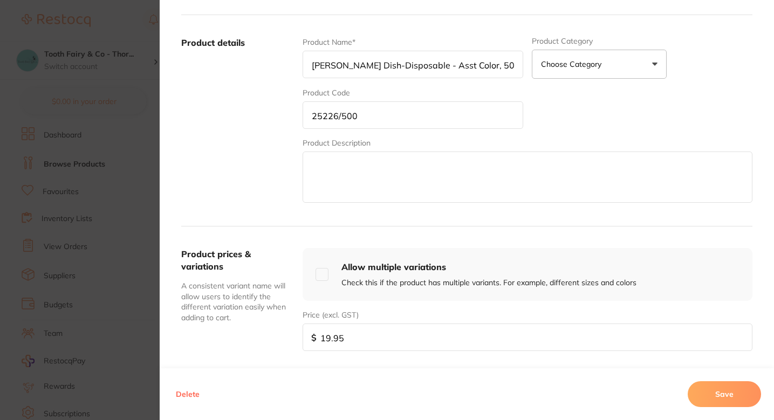
scroll to position [240, 0]
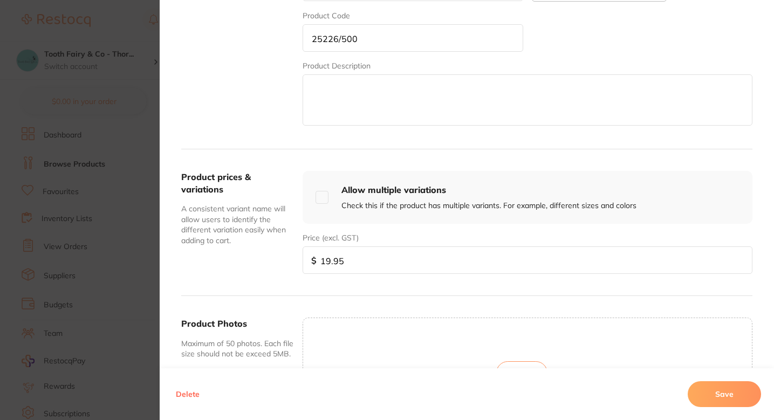
click at [375, 247] on input "19.95" at bounding box center [528, 261] width 450 height 28
click at [375, 254] on input "19.95" at bounding box center [528, 261] width 450 height 28
paste input "8.14"
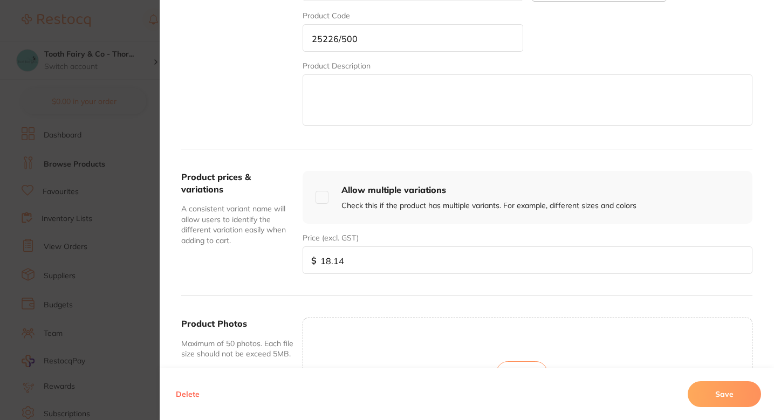
type input "18.14"
click at [696, 399] on button "Save" at bounding box center [724, 394] width 73 height 26
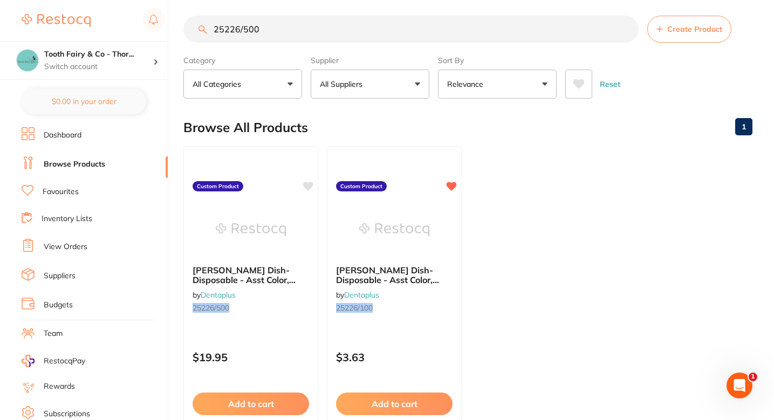
click at [520, 243] on ul "[PERSON_NAME] Dish-Disposable - Asst Color, 500pcs/pkt by Dentaplus 25226/500 C…" at bounding box center [467, 301] width 569 height 310
click at [349, 25] on input "25226/500" at bounding box center [410, 29] width 455 height 27
click at [325, 34] on input "25226/500" at bounding box center [410, 29] width 455 height 27
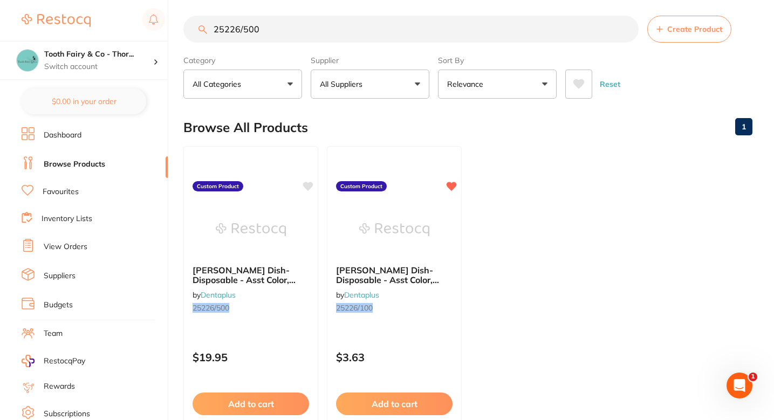
click at [325, 34] on input "25226/500" at bounding box center [410, 29] width 455 height 27
paste input "19461B/20"
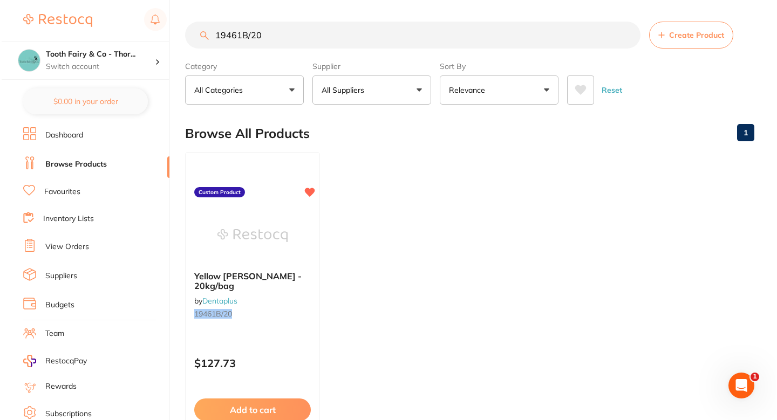
scroll to position [0, 0]
type input "19461B/20"
click at [293, 181] on div "Yellow [PERSON_NAME] - 20kg/bag by Dentaplus 19461B/20 Custom Product $127.73 A…" at bounding box center [251, 307] width 137 height 313
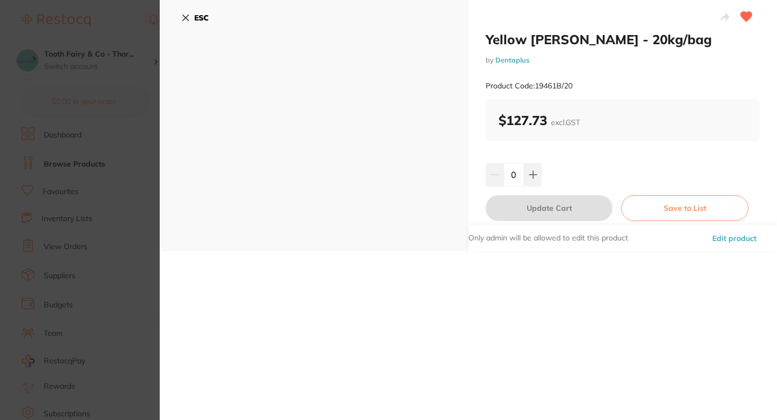
click at [712, 238] on button "Edit product" at bounding box center [734, 239] width 51 height 26
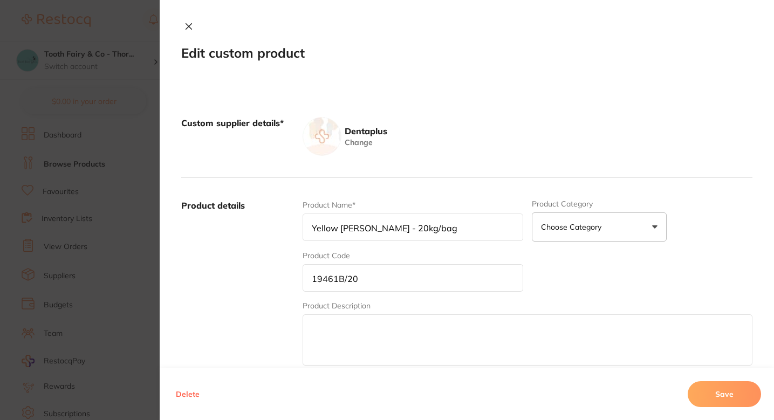
scroll to position [6, 0]
click at [24, 249] on section "Edit custom product Custom supplier details* Dentaplus Change Product details P…" at bounding box center [387, 210] width 774 height 420
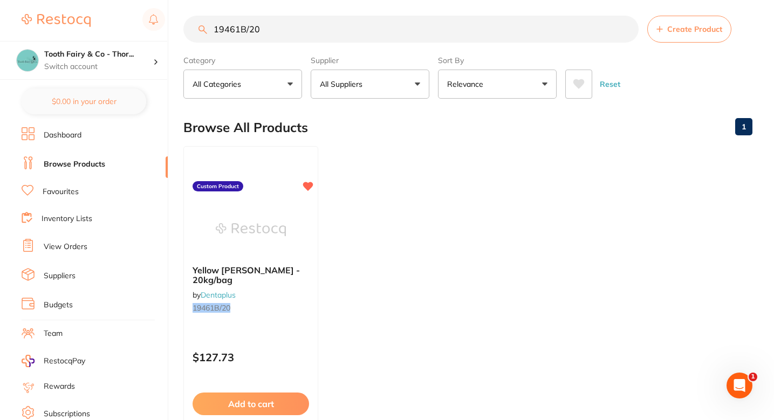
click at [406, 234] on ul "Yellow [PERSON_NAME] - 20kg/bag by Dentaplus 19461B/20 Custom Product $127.73 A…" at bounding box center [467, 301] width 569 height 310
click at [391, 16] on input "19461B/20" at bounding box center [410, 29] width 455 height 27
paste input "25227/RA"
click at [391, 16] on input "25227/RA /20" at bounding box center [410, 29] width 455 height 27
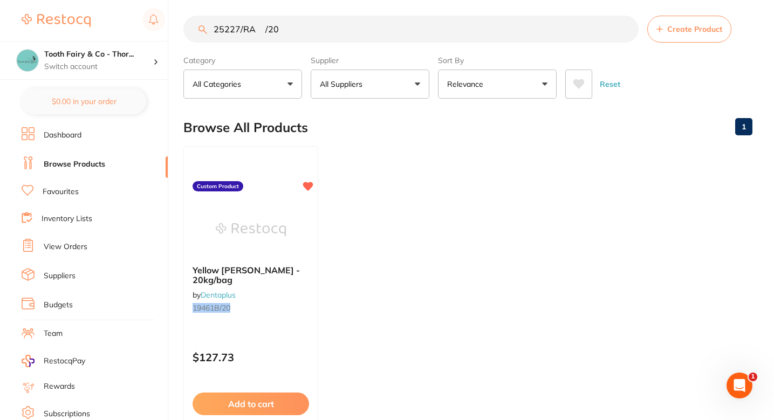
click at [391, 16] on input "25227/RA /20" at bounding box center [410, 29] width 455 height 27
paste input "search"
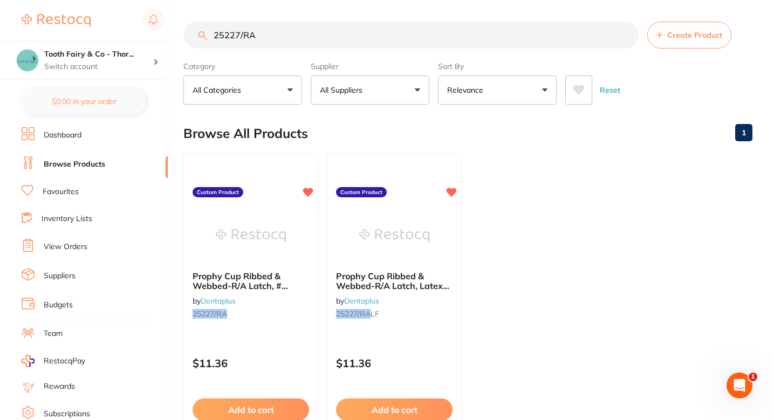
scroll to position [0, 0]
click at [559, 188] on ul "Prophy Cup Ribbed & Webbed-R/A Latch, # 100pcs/pkt by Dentaplus 25227/RA Custom…" at bounding box center [467, 307] width 569 height 310
click at [343, 26] on input "25227/RA" at bounding box center [410, 35] width 455 height 27
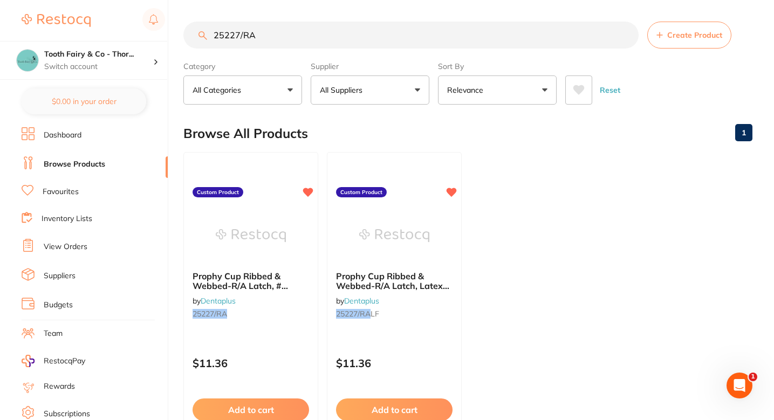
paste input "LF"
click at [343, 26] on input "25227/[PERSON_NAME]" at bounding box center [410, 35] width 455 height 27
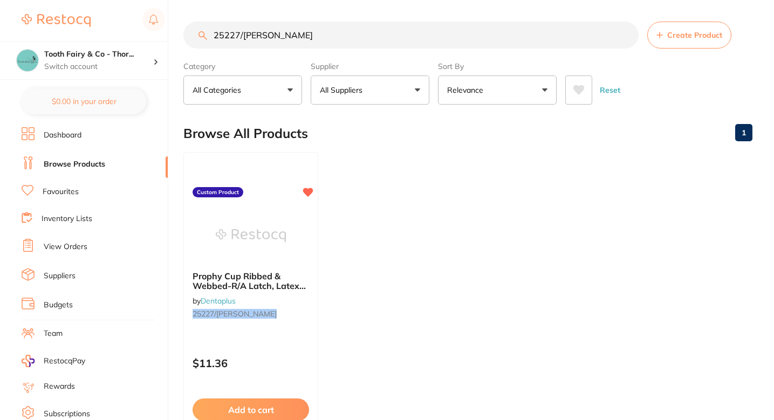
click at [343, 26] on input "25227/[PERSON_NAME]" at bounding box center [410, 35] width 455 height 27
click at [335, 30] on input "25227/[PERSON_NAME]" at bounding box center [410, 35] width 455 height 27
click at [331, 40] on input "25227/[PERSON_NAME]" at bounding box center [410, 35] width 455 height 27
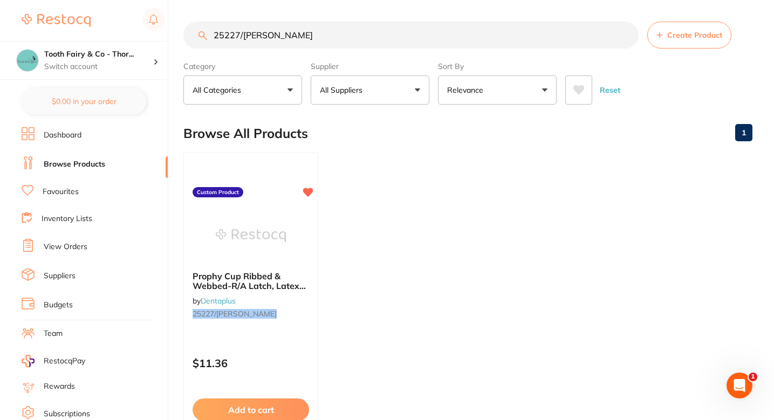
paste input "19901/S"
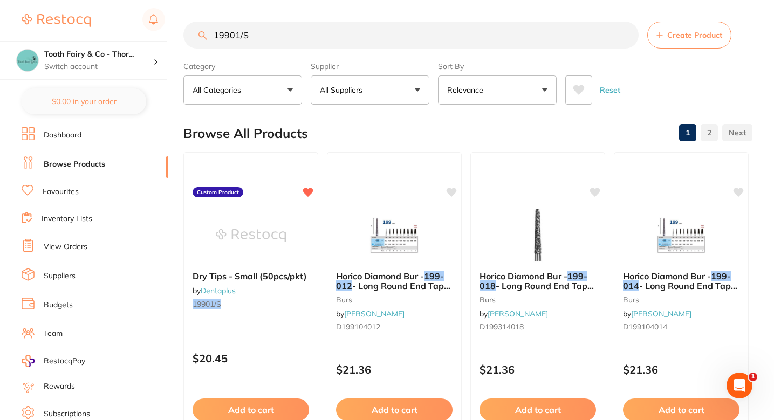
click at [344, 57] on section "19901/S Create Product Category All Categories All Categories burs Clear Catego…" at bounding box center [467, 63] width 569 height 83
click at [352, 45] on input "19901/S" at bounding box center [410, 35] width 455 height 27
paste input "19901/L"
click at [352, 45] on input "19901/S19901/L" at bounding box center [410, 35] width 455 height 27
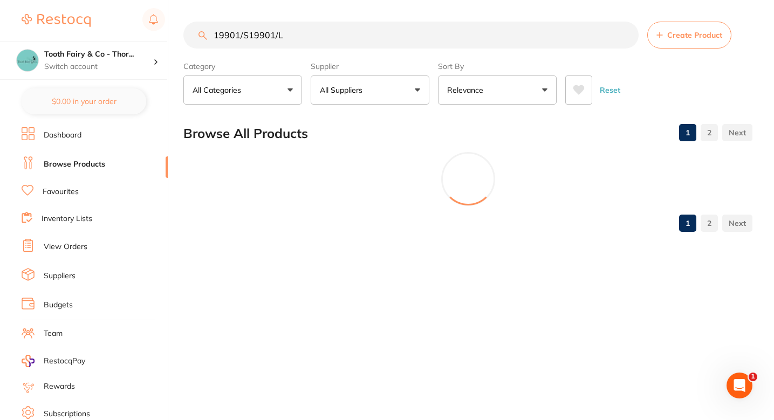
click at [352, 45] on input "19901/S19901/L" at bounding box center [410, 35] width 455 height 27
click at [352, 45] on input "19901/S19901/L" at bounding box center [412, 35] width 458 height 27
paste input "search"
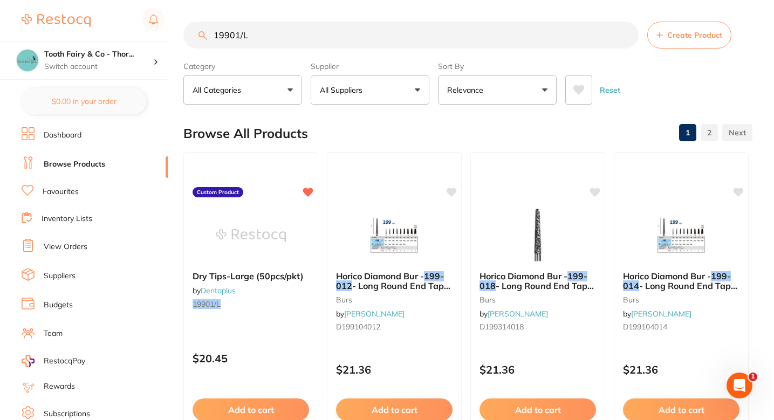
click at [260, 56] on section "19901/L Create Product Category All Categories All Categories burs Clear Catego…" at bounding box center [467, 63] width 569 height 83
click at [253, 45] on input "19901/L" at bounding box center [410, 35] width 455 height 27
paste input "25226/100"
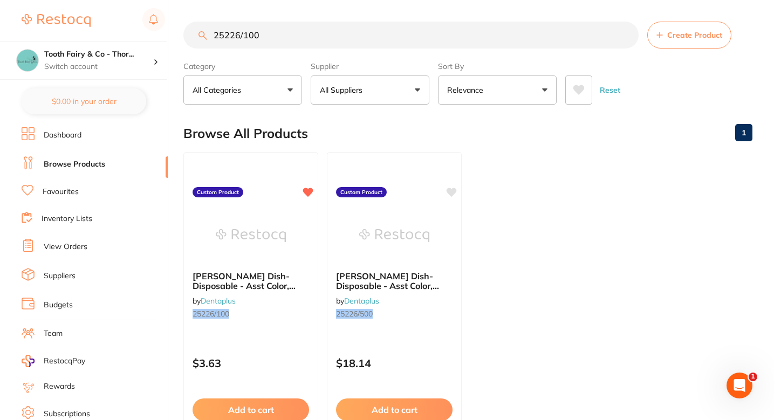
click at [522, 200] on ul "[PERSON_NAME] Dish-Disposable - Asst Color, 100pcs/pkt by Dentaplus 25226/100 C…" at bounding box center [467, 307] width 569 height 310
click at [343, 36] on input "25226/100" at bounding box center [410, 35] width 455 height 27
paste input "20392ZG"
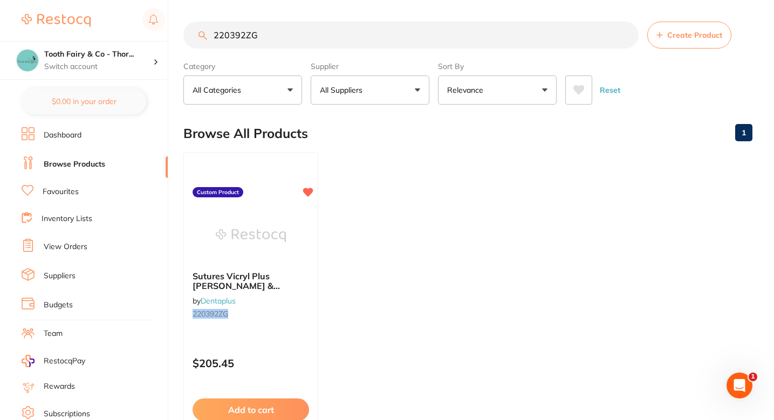
click at [364, 203] on ul "Sutures Vicryl Plus [PERSON_NAME] & [PERSON_NAME] Ethicon 4/0- 19mm-3/8c-45cm,F…" at bounding box center [467, 307] width 569 height 310
click at [332, 34] on input "220392ZG" at bounding box center [410, 35] width 455 height 27
paste input "19935/B"
click at [355, 28] on input "19935/B" at bounding box center [410, 35] width 455 height 27
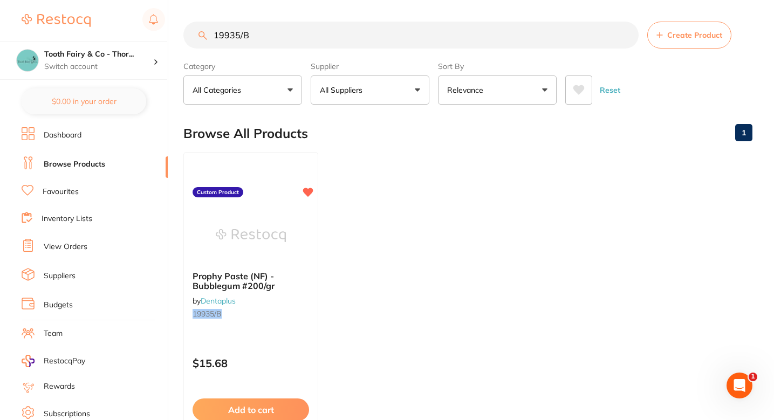
click at [355, 28] on input "19935/B" at bounding box center [410, 35] width 455 height 27
paste input "3034/L"
click at [256, 38] on input "193034/L" at bounding box center [410, 35] width 455 height 27
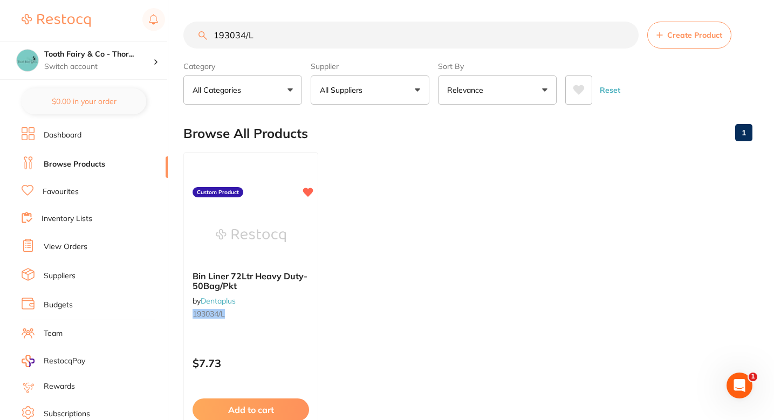
click at [256, 38] on input "193034/L" at bounding box center [410, 35] width 455 height 27
paste input "5430A/3"
type input "15430A/3"
click at [325, 40] on input "15430A/3" at bounding box center [410, 35] width 455 height 27
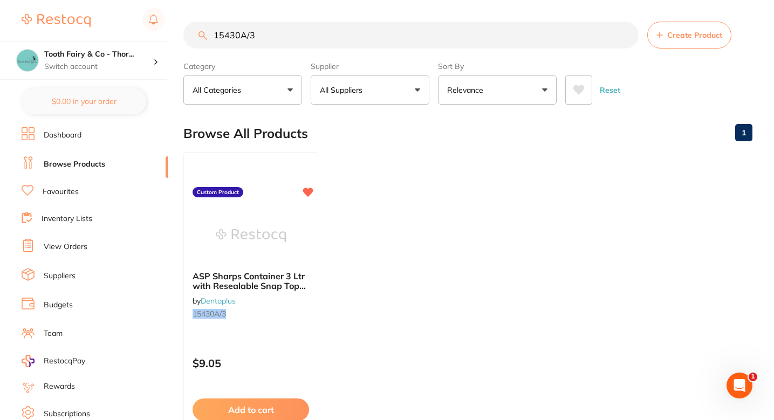
click at [325, 40] on input "15430A/3" at bounding box center [410, 35] width 455 height 27
paste input "8888"
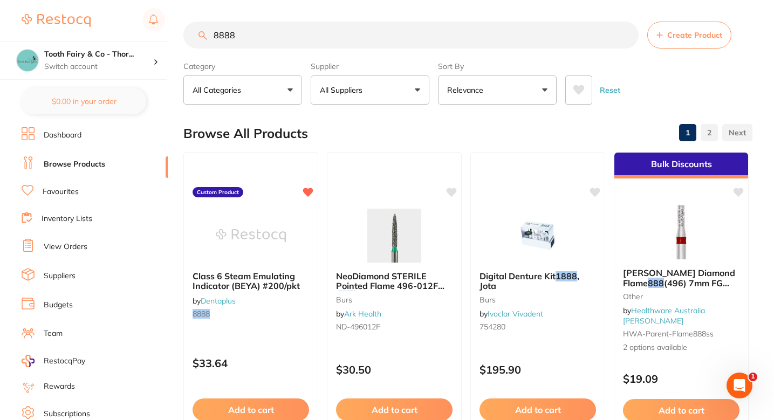
click at [324, 51] on section "8888 Create Product Category All Categories All Categories burs Burs CAD/CAM di…" at bounding box center [467, 63] width 569 height 83
click at [341, 37] on input "8888" at bounding box center [410, 35] width 455 height 27
paste input "24XGEL-XS"
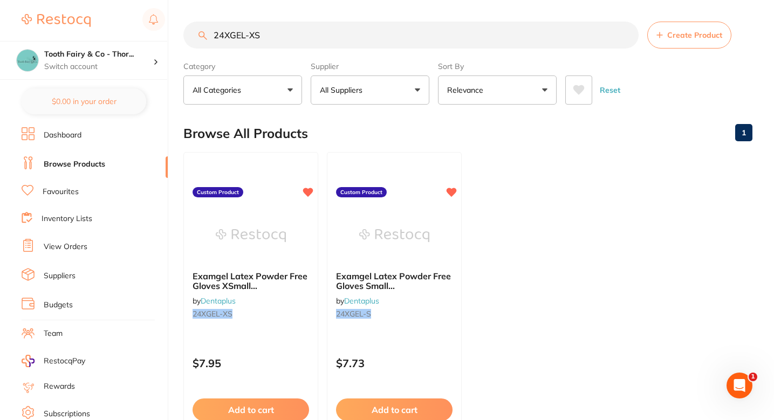
click at [303, 24] on input "24XGEL-XS" at bounding box center [410, 35] width 455 height 27
paste input "S"
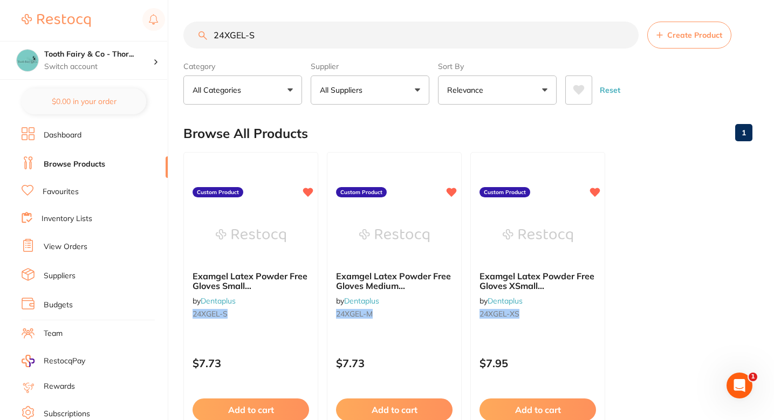
click at [317, 30] on input "24XGEL-S" at bounding box center [410, 35] width 455 height 27
paste input "M"
click at [319, 37] on input "24XGEL-M" at bounding box center [410, 35] width 455 height 27
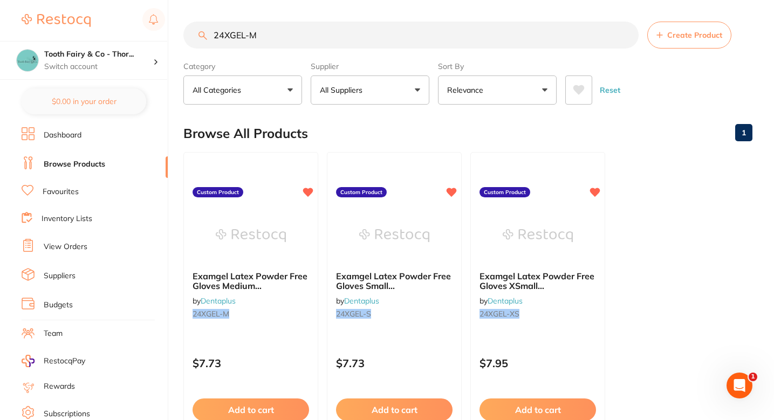
click at [319, 37] on input "24XGEL-M" at bounding box center [410, 35] width 455 height 27
paste input "163028"
type input "24XGEL-1630"
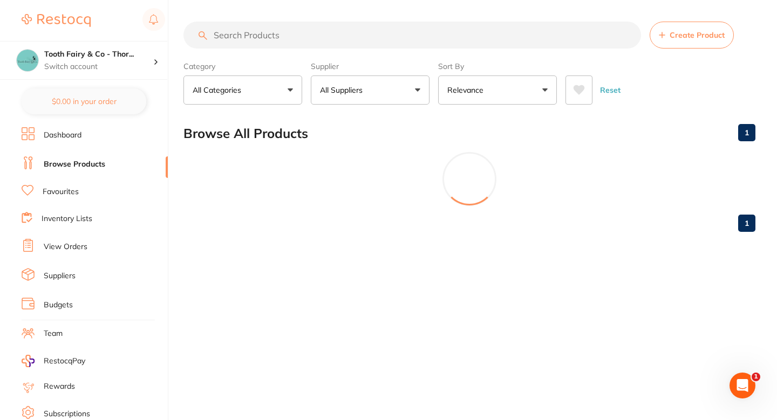
paste input "163028"
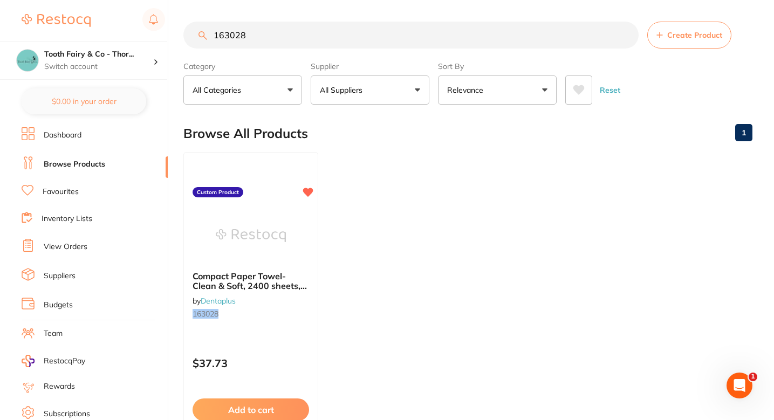
click at [435, 225] on ul "Compact Paper Towel-Clean & Soft, 2400 sheets, 19x25cm,20x120sheets by Dentaplu…" at bounding box center [467, 307] width 569 height 310
click at [378, 198] on ul "Compact Paper Towel-Clean & Soft, 2400 sheets, 19x25cm,20x120sheets by Dentaplu…" at bounding box center [467, 307] width 569 height 310
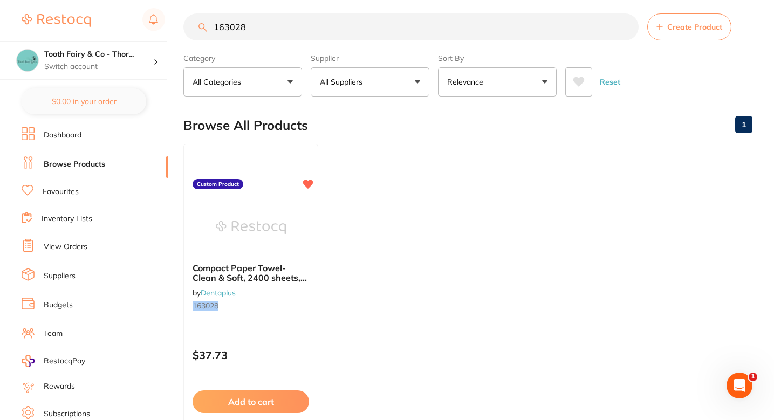
click at [378, 196] on ul "Compact Paper Towel-Clean & Soft, 2400 sheets, 19x25cm,20x120sheets by Dentaplu…" at bounding box center [467, 299] width 569 height 310
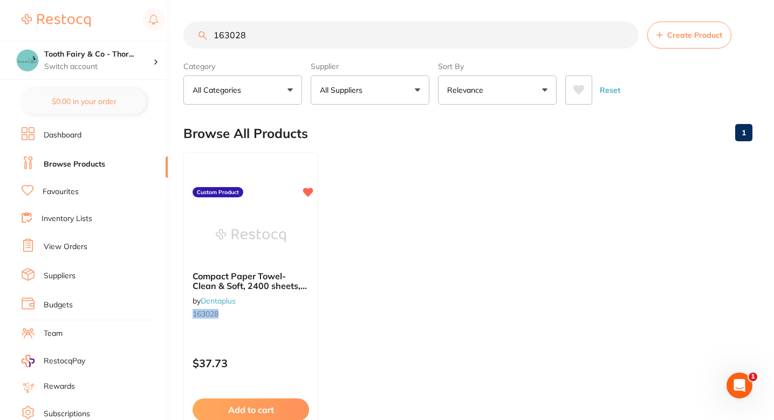
click at [318, 34] on input "163028" at bounding box center [410, 35] width 455 height 27
paste input "25203"
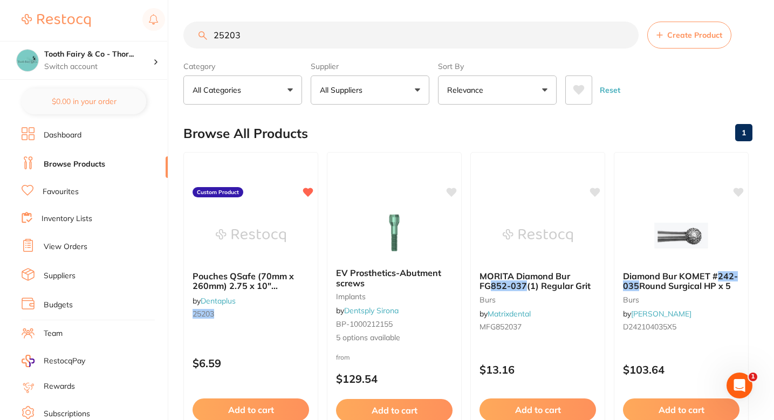
click at [362, 38] on input "25203" at bounding box center [410, 35] width 455 height 27
paste input "DA1826"
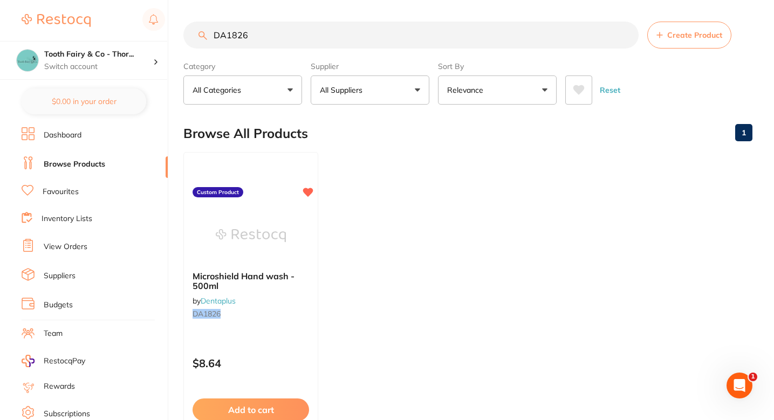
click at [291, 43] on input "DA1826" at bounding box center [410, 35] width 455 height 27
paste input "6011/50"
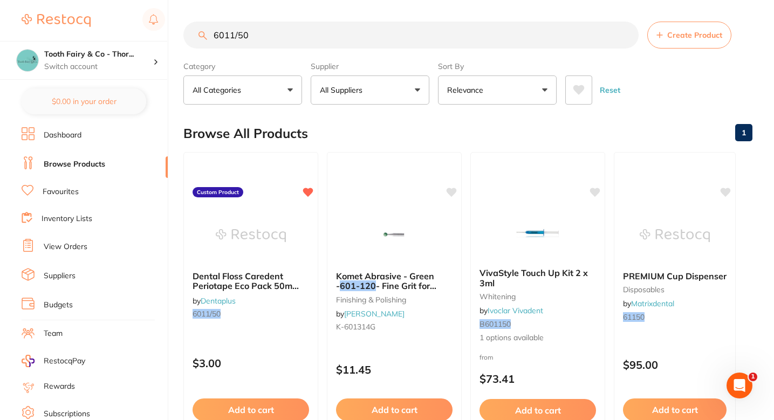
click at [354, 37] on input "6011/50" at bounding box center [410, 35] width 455 height 27
paste input "253502/2"
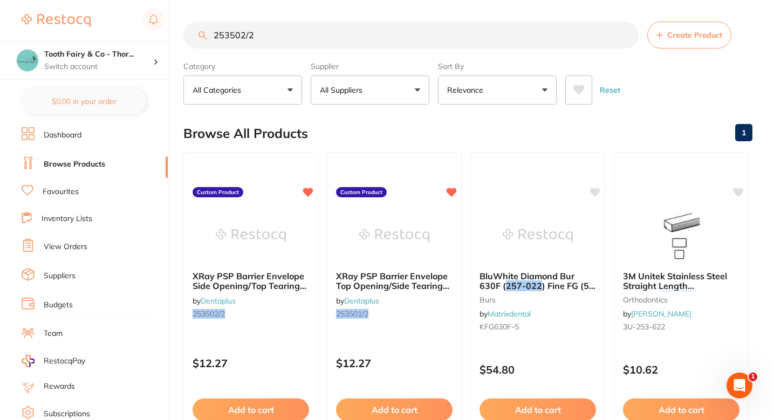
click at [339, 29] on input "253502/2" at bounding box center [410, 35] width 455 height 27
paste input "19(D)"
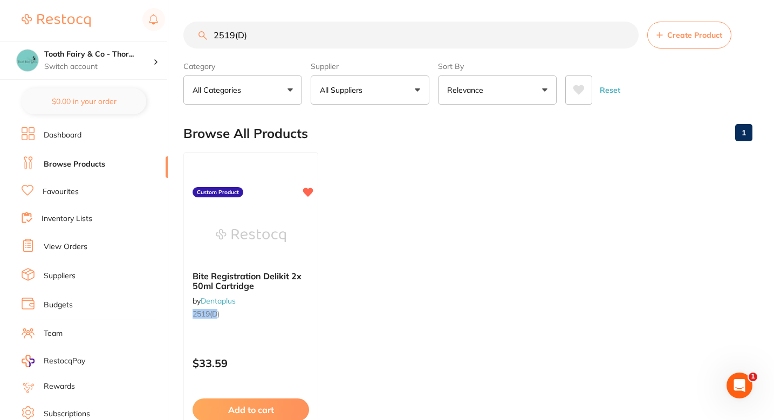
click at [289, 35] on input "2519(D)" at bounding box center [410, 35] width 455 height 27
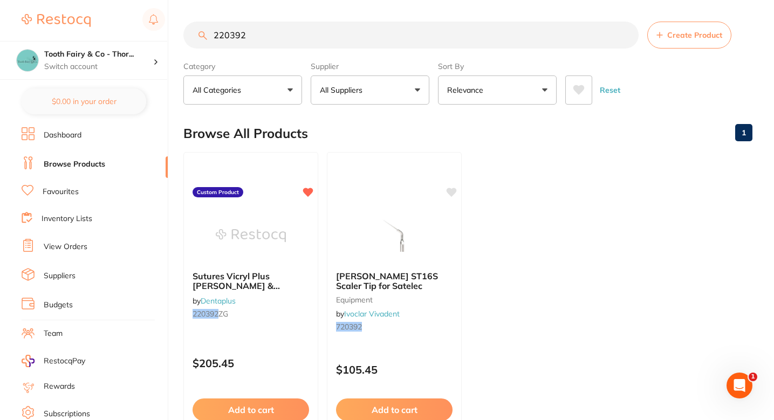
type input "220392"
click at [534, 182] on ul "Sutures Vicryl Plus [PERSON_NAME] & [PERSON_NAME] Ethicon 4/0- 19mm-3/8c-45cm,F…" at bounding box center [467, 307] width 569 height 310
click at [537, 202] on ul "Sutures Vicryl Plus [PERSON_NAME] & [PERSON_NAME] Ethicon 4/0- 19mm-3/8c-45cm,F…" at bounding box center [467, 307] width 569 height 310
click at [532, 192] on ul "Sutures Vicryl Plus [PERSON_NAME] & [PERSON_NAME] Ethicon 4/0- 19mm-3/8c-45cm,F…" at bounding box center [467, 307] width 569 height 310
click at [528, 193] on ul "Sutures Vicryl Plus [PERSON_NAME] & [PERSON_NAME] Ethicon 4/0- 19mm-3/8c-45cm,F…" at bounding box center [467, 307] width 569 height 310
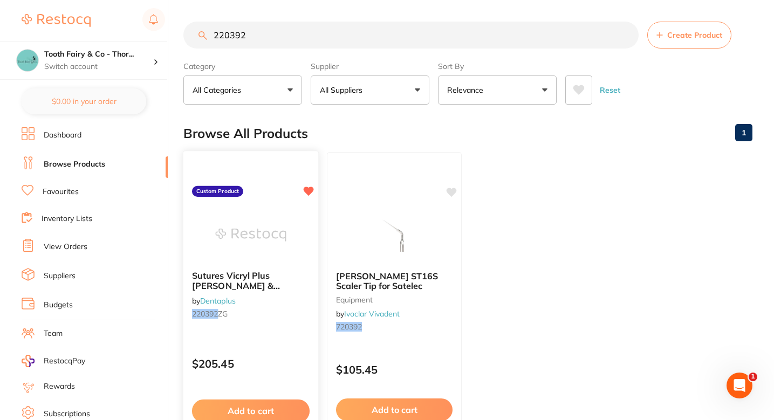
click at [295, 235] on div at bounding box center [250, 235] width 135 height 54
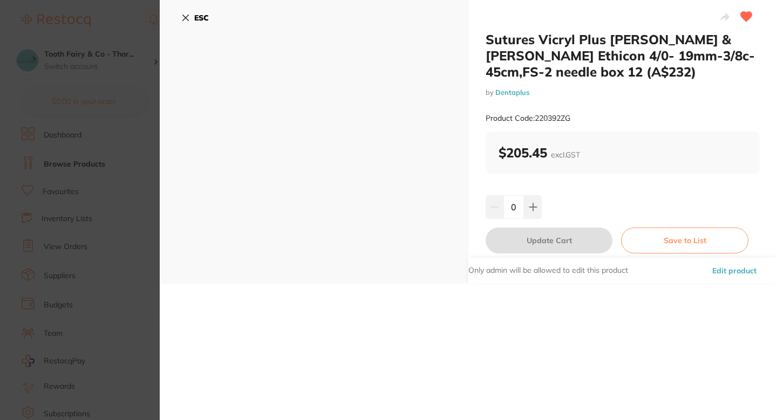
click at [121, 200] on section "Sutures Vicryl Plus [PERSON_NAME] & [PERSON_NAME] Ethicon 4/0- 19mm-3/8c-45cm,F…" at bounding box center [388, 210] width 777 height 420
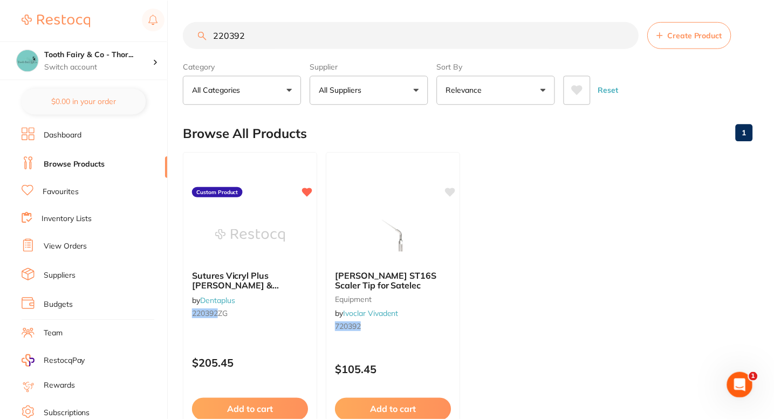
scroll to position [2, 0]
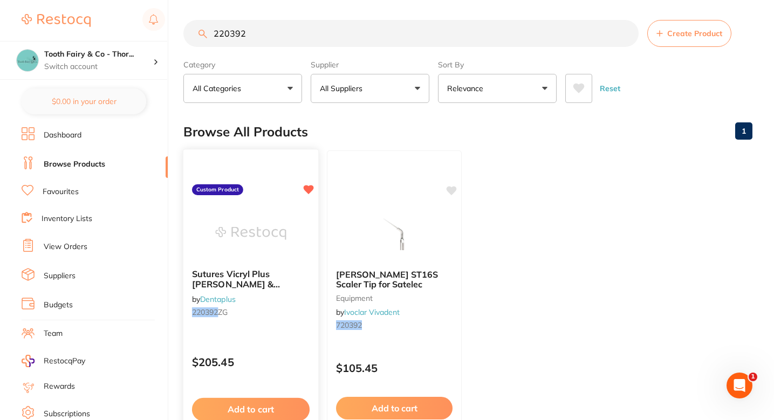
click at [298, 306] on div "Sutures Vicryl Plus [PERSON_NAME] & [PERSON_NAME] Ethicon 4/0- 19mm-3/8c-45cm,F…" at bounding box center [250, 296] width 135 height 70
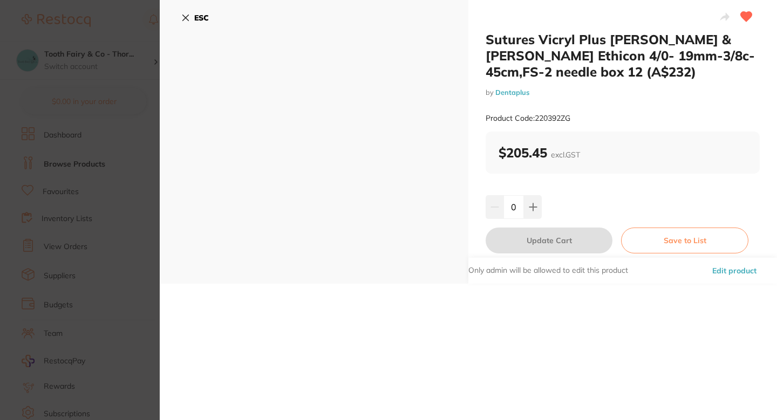
click at [615, 83] on div "Sutures Vicryl Plus [PERSON_NAME] & [PERSON_NAME] Ethicon 4/0- 19mm-3/8c-45cm,F…" at bounding box center [623, 81] width 274 height 100
click at [584, 87] on div "Sutures Vicryl Plus [PERSON_NAME] & [PERSON_NAME] Ethicon 4/0- 19mm-3/8c-45cm,F…" at bounding box center [623, 81] width 274 height 100
click at [600, 87] on div "Sutures Vicryl Plus [PERSON_NAME] & [PERSON_NAME] Ethicon 4/0- 19mm-3/8c-45cm,F…" at bounding box center [623, 81] width 274 height 100
click at [604, 88] on div "Sutures Vicryl Plus [PERSON_NAME] & [PERSON_NAME] Ethicon 4/0- 19mm-3/8c-45cm,F…" at bounding box center [623, 81] width 274 height 100
click at [493, 42] on h2 "Sutures Vicryl Plus [PERSON_NAME] & [PERSON_NAME] Ethicon 4/0- 19mm-3/8c-45cm,F…" at bounding box center [623, 55] width 274 height 49
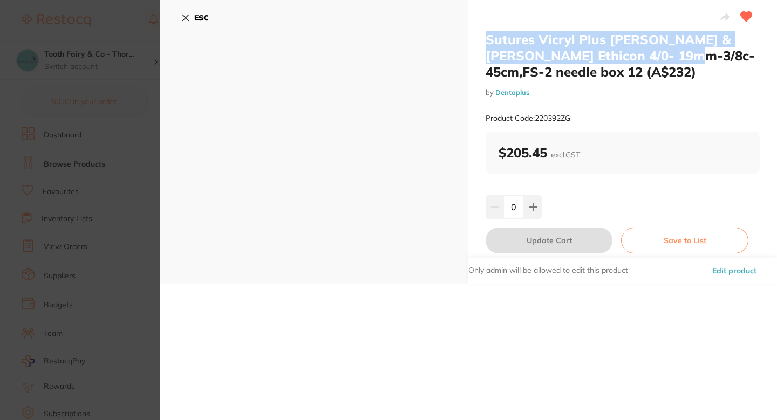
drag, startPoint x: 493, startPoint y: 42, endPoint x: 669, endPoint y: 62, distance: 177.5
click at [669, 62] on h2 "Sutures Vicryl Plus [PERSON_NAME] & [PERSON_NAME] Ethicon 4/0- 19mm-3/8c-45cm,F…" at bounding box center [623, 55] width 274 height 49
copy h2 "Sutures Vicryl Plus [PERSON_NAME] & [PERSON_NAME] Ethicon 4/0- 19mm-3/8c-45cm,"
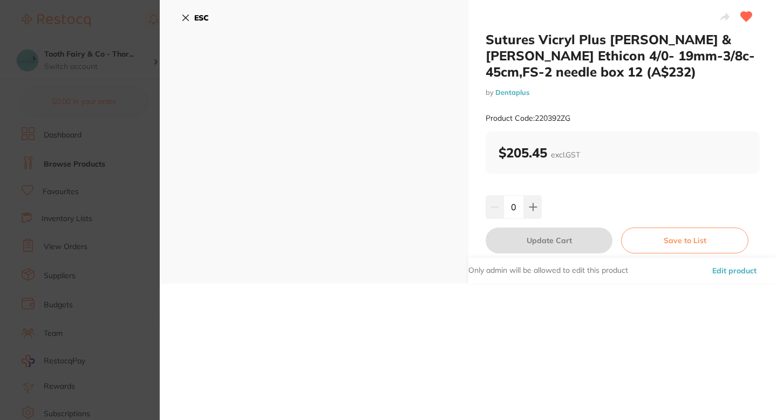
click at [101, 155] on section "Sutures Vicryl Plus [PERSON_NAME] & [PERSON_NAME] Ethicon 4/0- 19mm-3/8c-45cm,F…" at bounding box center [388, 210] width 777 height 420
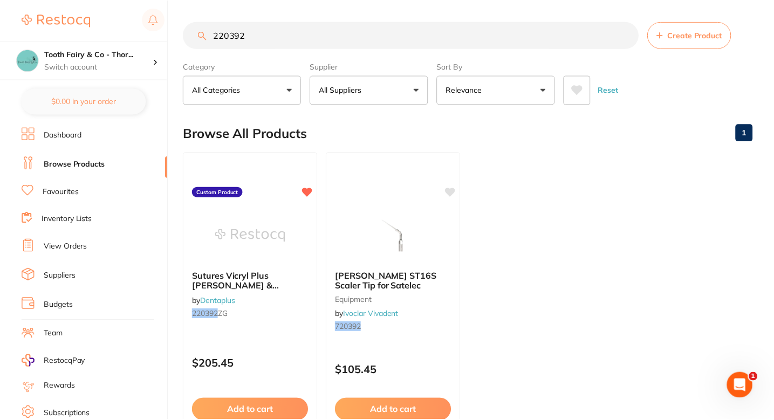
scroll to position [2, 0]
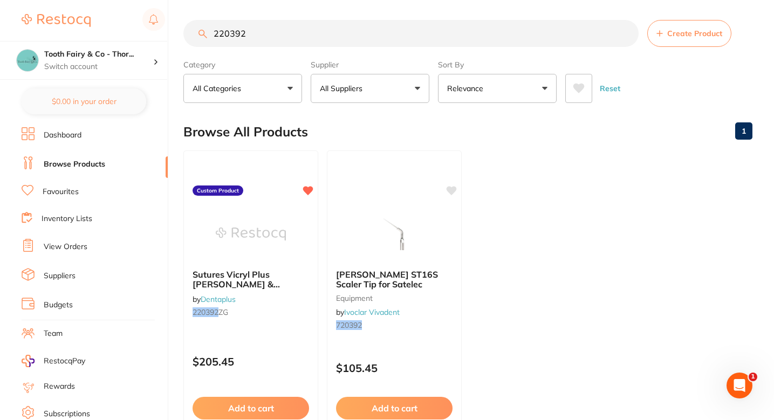
click at [262, 38] on input "220392" at bounding box center [410, 33] width 455 height 27
click at [536, 174] on ul "Sutures Vicryl Plus [PERSON_NAME] & [PERSON_NAME] Ethicon 4/0- 19mm-3/8c-45cm,F…" at bounding box center [467, 306] width 569 height 310
click at [674, 40] on button "Create Product" at bounding box center [689, 33] width 84 height 27
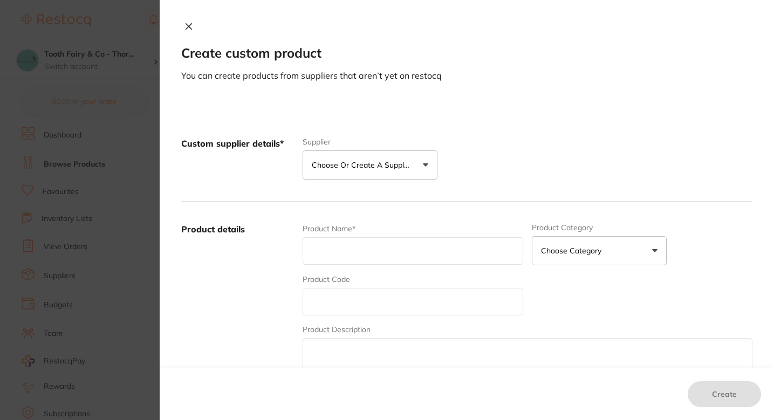
click at [394, 180] on div "Custom supplier details* Supplier Choose or create a supplier Create custom sup…" at bounding box center [466, 159] width 571 height 86
click at [386, 175] on button "Choose or create a supplier" at bounding box center [370, 165] width 135 height 29
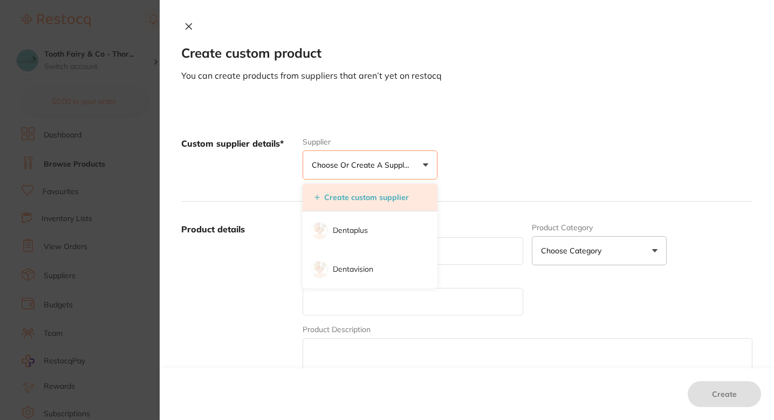
scroll to position [0, 0]
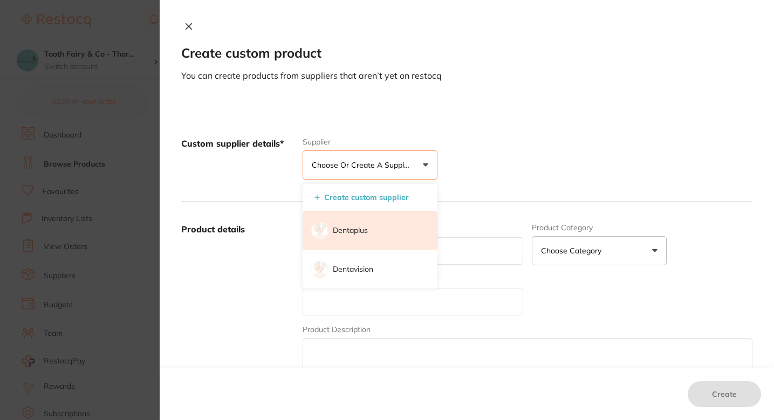
click at [359, 232] on p "Dentaplus" at bounding box center [350, 231] width 35 height 11
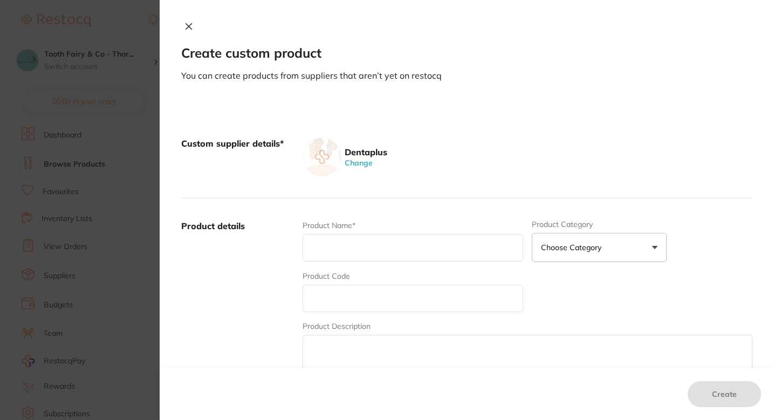
click at [358, 251] on input "text" at bounding box center [413, 248] width 221 height 28
click at [329, 298] on input "text" at bounding box center [413, 299] width 221 height 28
paste input "220392"
type input "220392"
click at [346, 262] on div "Product Name*" at bounding box center [413, 241] width 221 height 42
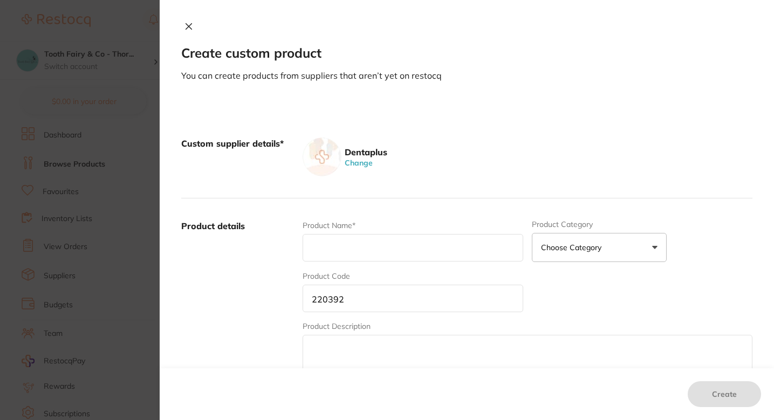
paste input "Sutures Vicryl Plus [PERSON_NAME] & [PERSON_NAME] Ethicon 4/0- 19mm-3/8c-45cm, …"
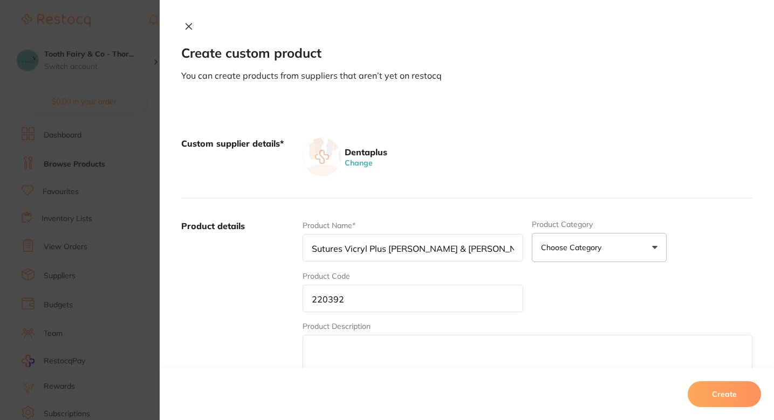
scroll to position [0, 105]
type input "Sutures Vicryl Plus [PERSON_NAME] & [PERSON_NAME] Ethicon 4/0- 19mm-3/8c-45cm, …"
click at [540, 138] on div "Dentaplus Change" at bounding box center [528, 157] width 450 height 39
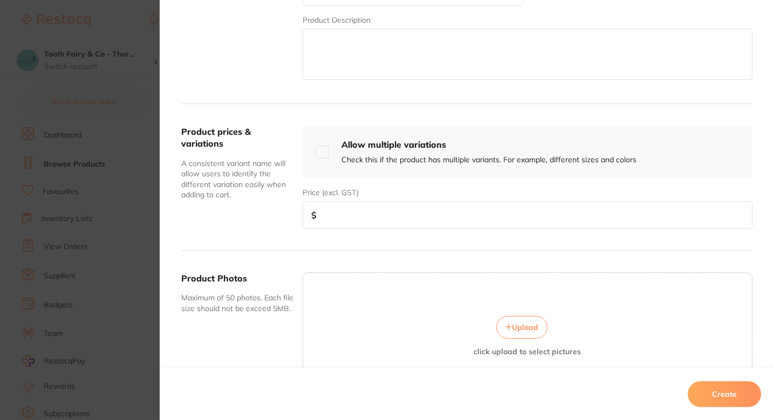
scroll to position [336, 0]
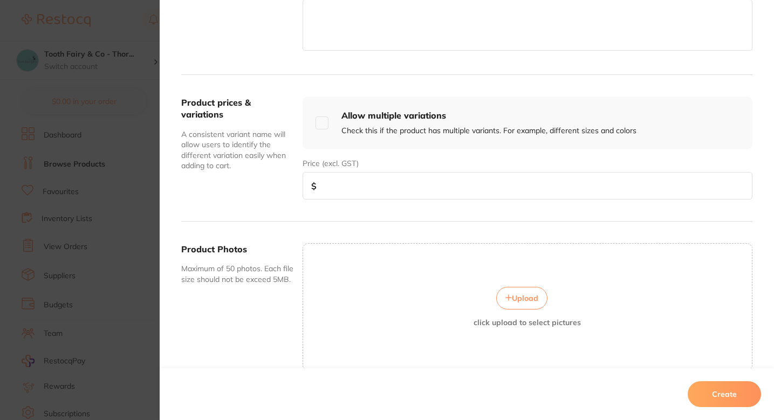
click at [407, 194] on input "number" at bounding box center [528, 186] width 450 height 28
paste input "205.45"
type input "205.45"
click at [284, 219] on div "Product prices & variations A consistent variant name will allow users to ident…" at bounding box center [466, 148] width 571 height 147
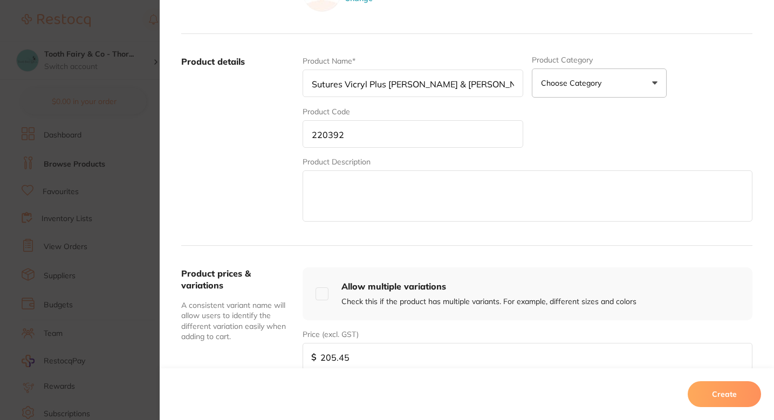
scroll to position [157, 0]
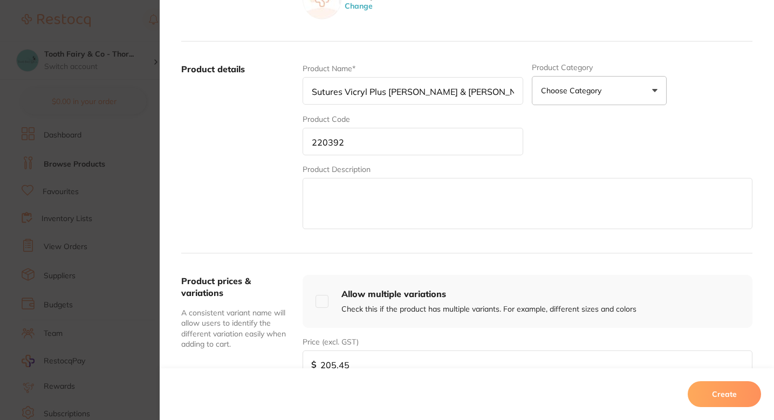
click at [568, 150] on div "Product Name* Sutures Vicryl Plus [PERSON_NAME] & [PERSON_NAME] Ethicon 4/0- 19…" at bounding box center [528, 147] width 450 height 168
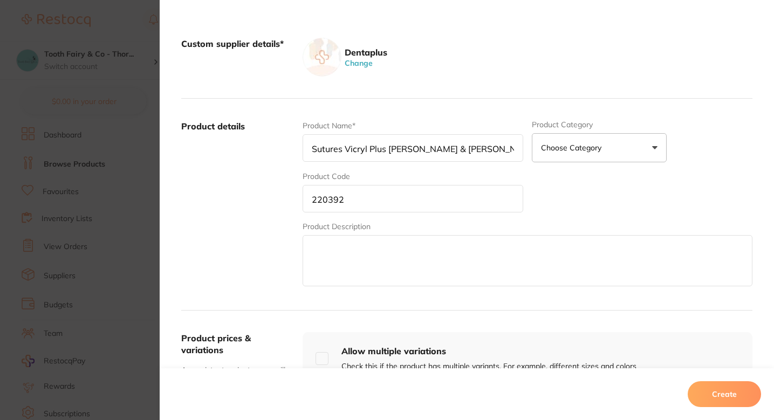
click at [585, 185] on div "Product Name* Sutures Vicryl Plus [PERSON_NAME] & [PERSON_NAME] Ethicon 4/0- 19…" at bounding box center [528, 204] width 450 height 168
click at [455, 150] on input "Sutures Vicryl Plus [PERSON_NAME] & [PERSON_NAME] Ethicon 4/0- 19mm-3/8c-45cm, …" at bounding box center [413, 148] width 221 height 28
click at [577, 206] on div "Product Name* Sutures Vicryl Plus [PERSON_NAME] & [PERSON_NAME] Ethicon 4/0- 19…" at bounding box center [528, 204] width 450 height 168
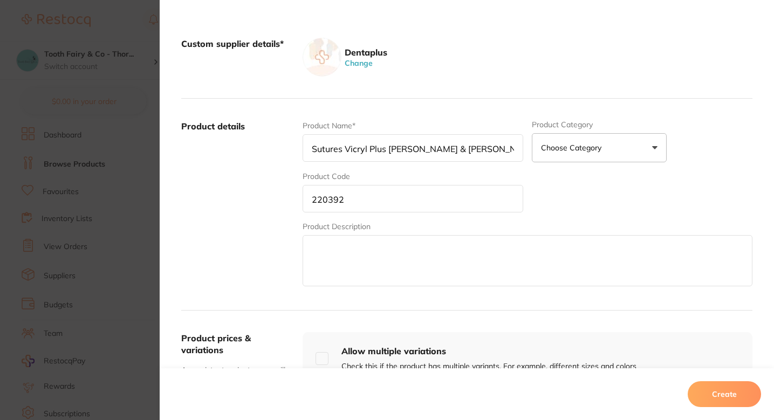
click at [713, 396] on button "Create" at bounding box center [724, 394] width 73 height 26
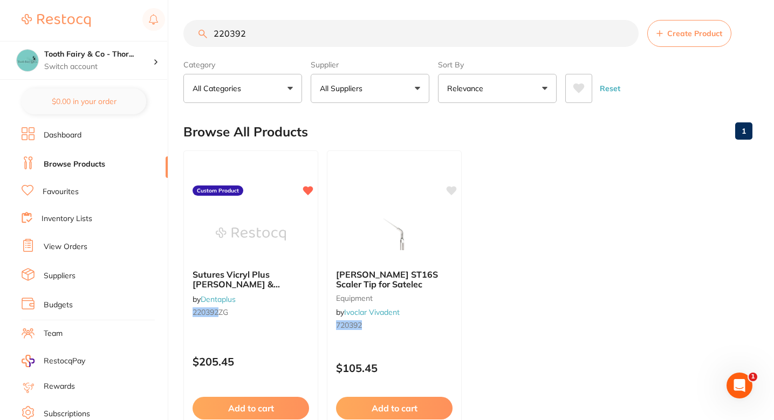
click at [302, 38] on input "220392" at bounding box center [410, 33] width 455 height 27
paste input "4NISFT-S"
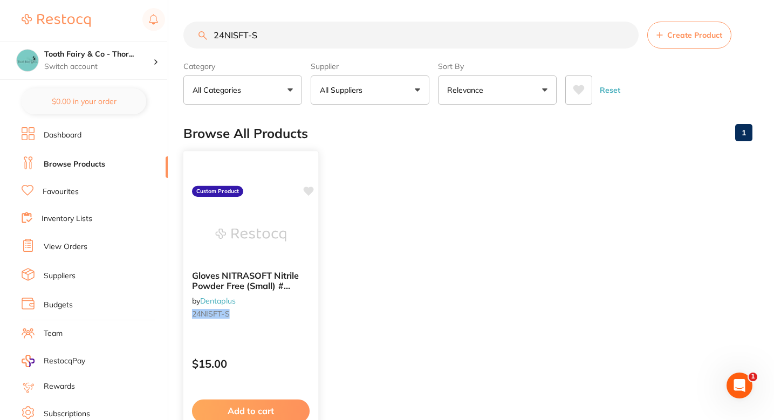
click at [310, 186] on icon at bounding box center [308, 191] width 11 height 11
click at [370, 238] on ul "Gloves NITRASOFT Nitrile Powder Free (Small) # 200/pkt, 10 box per ctn by Denta…" at bounding box center [467, 307] width 569 height 310
click at [327, 23] on input "24NISFT-S" at bounding box center [410, 35] width 455 height 27
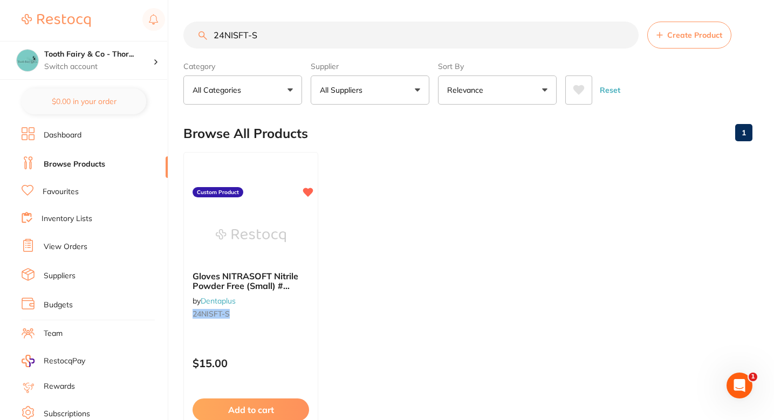
paste input "M"
click at [361, 260] on ul "Gloves NITRASOFT Nitrile Powder Free (Small) # 200/pkt, 10 box per ctn by Denta…" at bounding box center [467, 307] width 569 height 310
click at [310, 46] on input "24NISFT-M" at bounding box center [410, 35] width 455 height 27
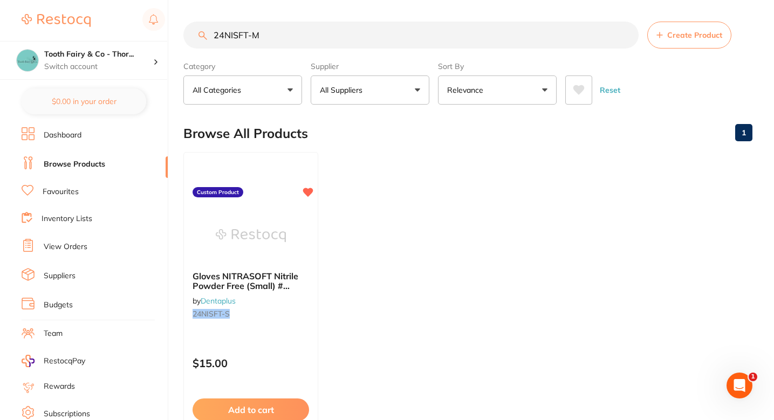
paste input "XGEL-S"
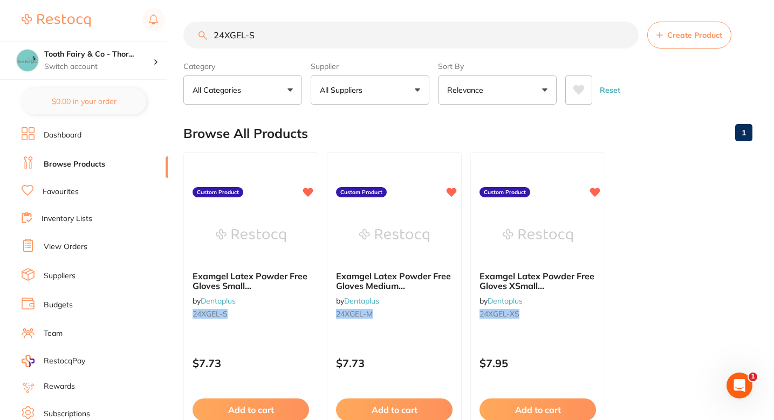
click at [643, 291] on ul "Examgel Latex Powder Free Gloves Small #100pcs/box/10box/ctn by Dentaplus 24XGE…" at bounding box center [467, 307] width 569 height 310
click at [305, 53] on section "24XGEL-S Create Product Category All Categories All Categories No categories fo…" at bounding box center [467, 63] width 569 height 83
click at [315, 44] on input "24XGEL-S" at bounding box center [410, 35] width 455 height 27
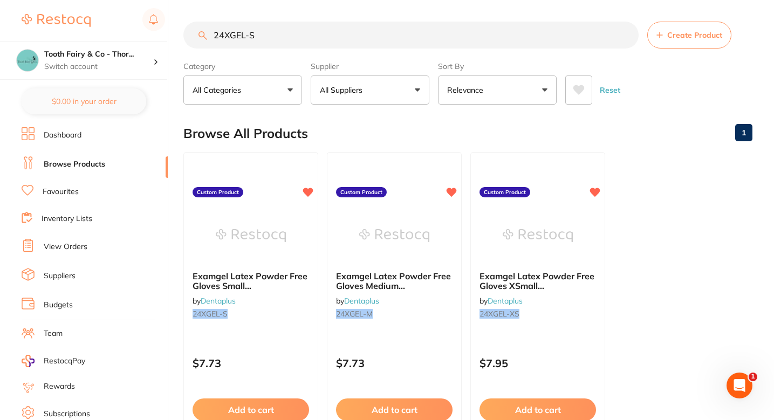
paste input "M"
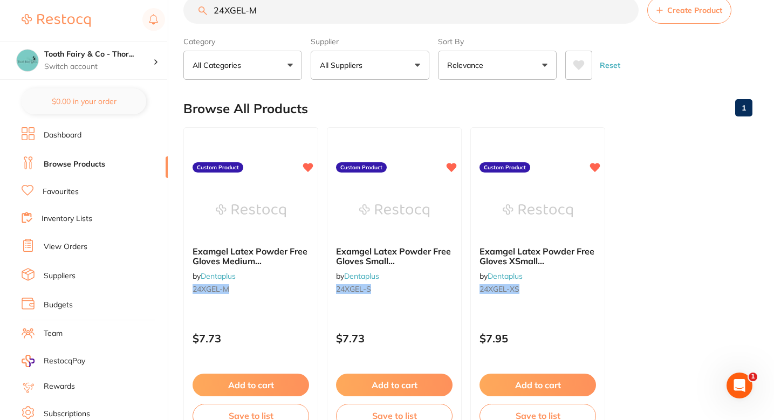
click at [660, 287] on ul "Examgel Latex Powder Free Gloves Medium #100pcs/box/10box/ctn by Dentaplus 24XG…" at bounding box center [467, 282] width 569 height 310
click at [642, 243] on ul "Examgel Latex Powder Free Gloves Medium #100pcs/box/10box/ctn by Dentaplus 24XG…" at bounding box center [467, 282] width 569 height 310
click at [631, 226] on ul "Examgel Latex Powder Free Gloves Medium #100pcs/box/10box/ctn by Dentaplus 24XG…" at bounding box center [467, 282] width 569 height 310
click at [677, 275] on ul "Examgel Latex Powder Free Gloves Medium #100pcs/box/10box/ctn by Dentaplus 24XG…" at bounding box center [467, 282] width 569 height 310
click at [310, 11] on input "24XGEL-M" at bounding box center [410, 10] width 455 height 27
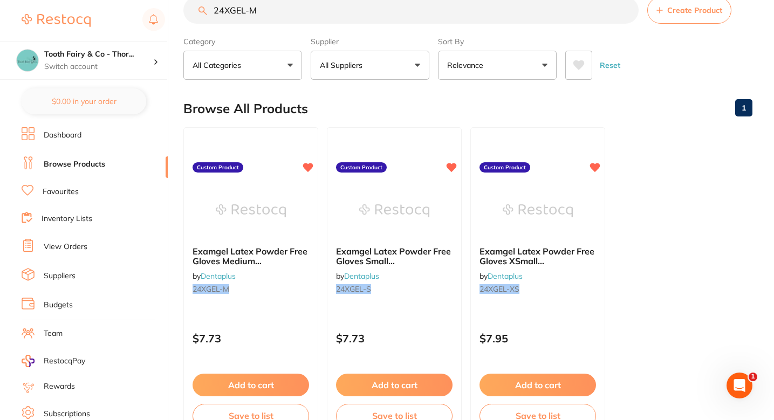
click at [310, 11] on input "24XGEL-M" at bounding box center [410, 10] width 455 height 27
paste input "3GMK212214"
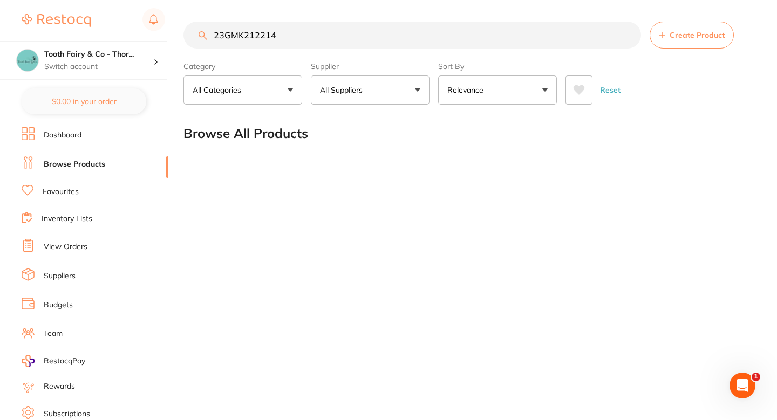
click at [290, 42] on input "23GMK212214" at bounding box center [412, 35] width 458 height 27
type input "23GMK212214"
click at [322, 45] on input "23GMK212214" at bounding box center [412, 35] width 458 height 27
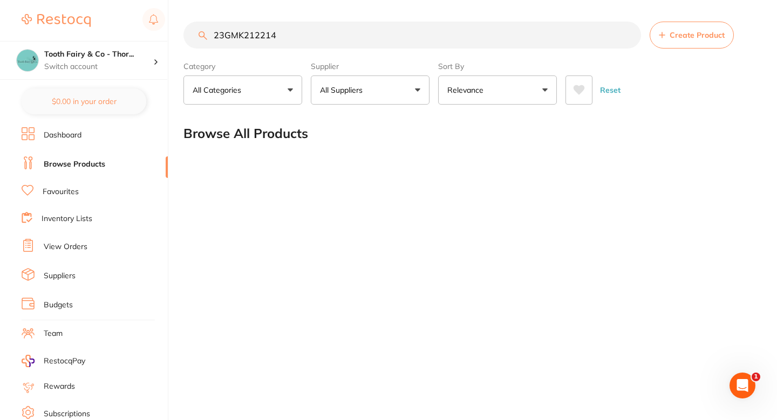
click at [322, 45] on input "23GMK212214" at bounding box center [412, 35] width 458 height 27
click at [672, 31] on span "Create Product" at bounding box center [697, 35] width 55 height 9
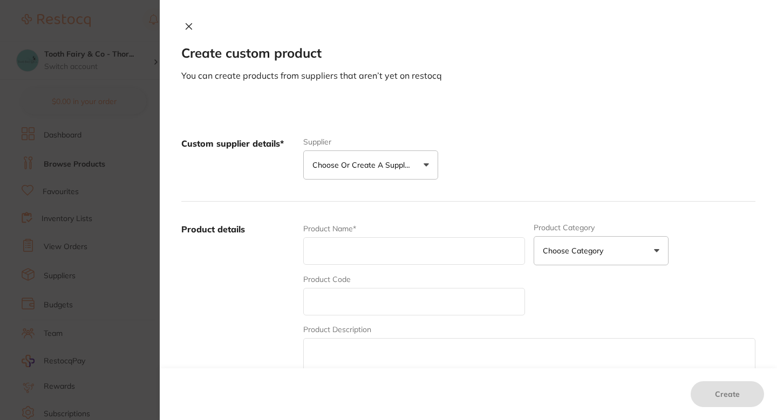
click at [385, 166] on p "Choose or create a supplier" at bounding box center [363, 165] width 103 height 11
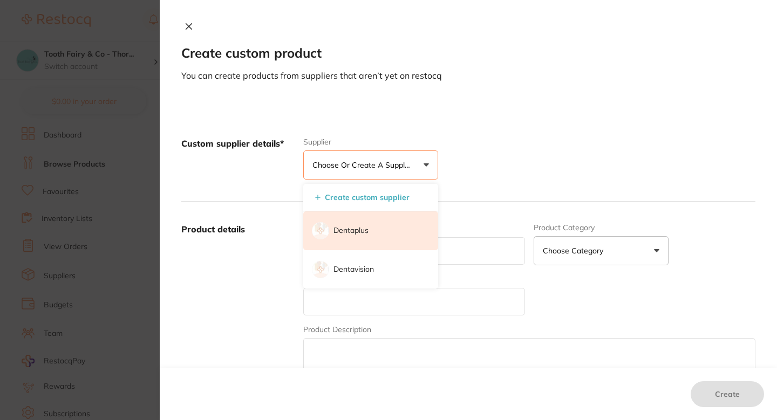
click at [370, 231] on li "Dentaplus" at bounding box center [370, 230] width 135 height 39
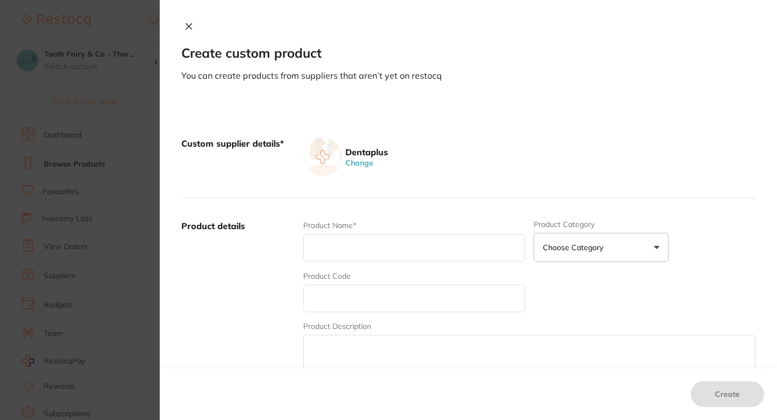
click at [362, 278] on div "Product Code" at bounding box center [414, 292] width 222 height 42
click at [356, 287] on input "text" at bounding box center [414, 299] width 222 height 28
paste input "23GMK212214"
type input "23GMK212214"
click at [350, 242] on input "text" at bounding box center [414, 248] width 222 height 28
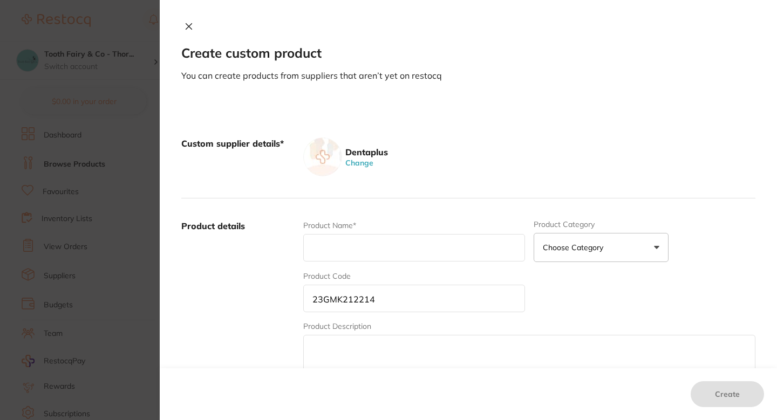
click at [343, 260] on input "text" at bounding box center [414, 248] width 222 height 28
paste input "Face Masks (Level-2) Medicom Assure Mask Earloop #50Pcs/Pkt"
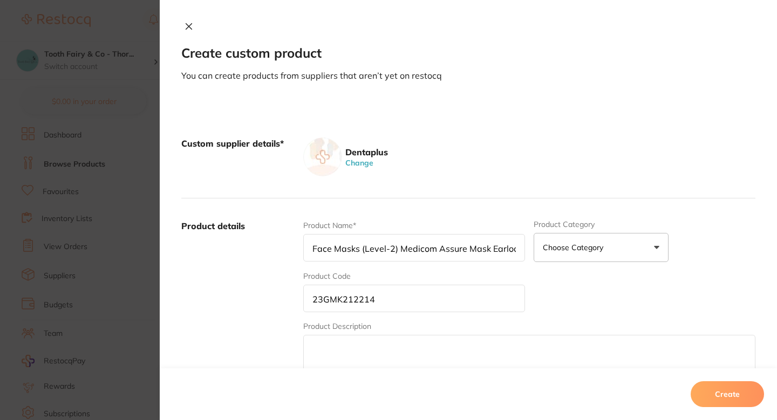
scroll to position [0, 53]
type input "Face Masks (Level-2) Medicom Assure Mask Earloop #50Pcs/Pkt"
click at [271, 283] on label "Product details" at bounding box center [237, 304] width 113 height 168
click at [337, 262] on div "Product Name* Face Masks (Level-2) Medicom Assure Mask Earloop #50Pcs/Pkt" at bounding box center [414, 241] width 222 height 42
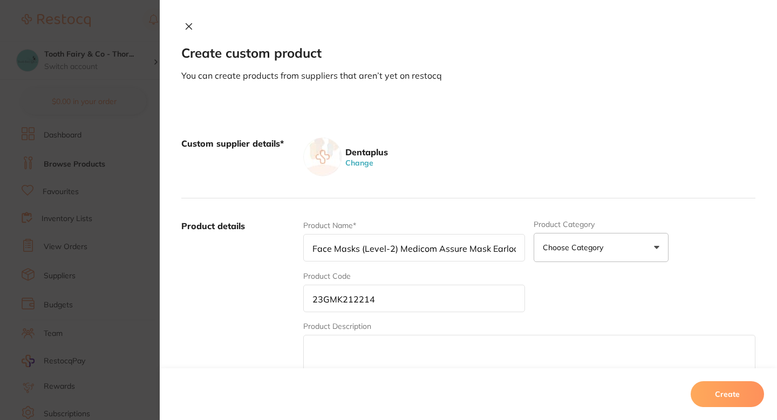
click at [347, 246] on input "Face Masks (Level-2) Medicom Assure Mask Earloop #50Pcs/Pkt" at bounding box center [414, 248] width 222 height 28
click at [428, 246] on input "Face Masks (Level-2) Medicom Assure Mask Earloop #50Pcs/Pkt" at bounding box center [414, 248] width 222 height 28
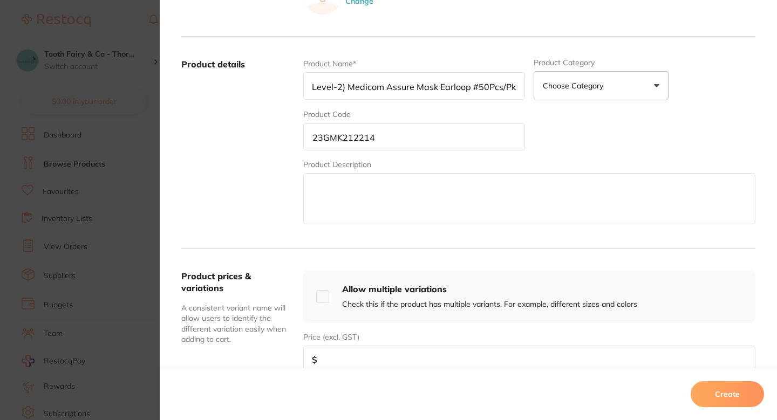
scroll to position [162, 0]
click at [405, 213] on textarea at bounding box center [529, 198] width 452 height 51
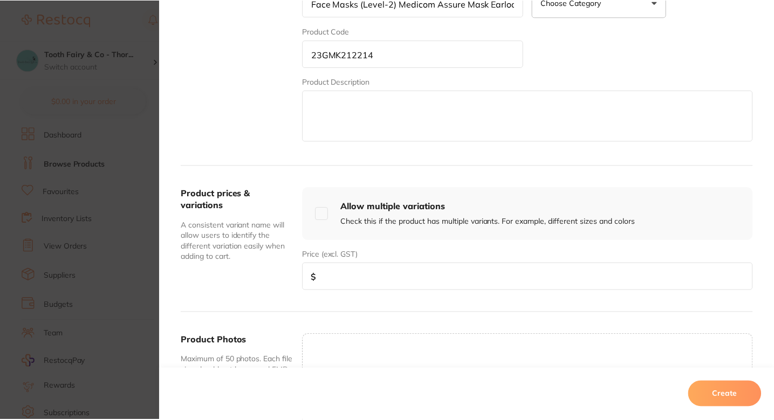
scroll to position [261, 0]
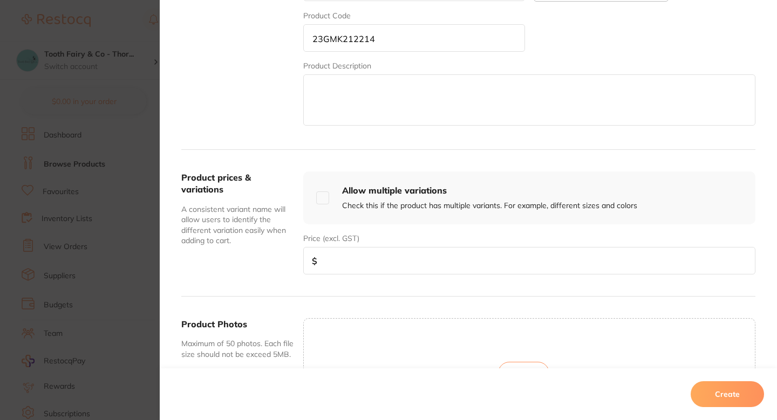
click at [387, 253] on input "number" at bounding box center [529, 261] width 452 height 28
paste input "5.91"
type input "5.91"
click at [705, 390] on button "Create" at bounding box center [727, 394] width 73 height 26
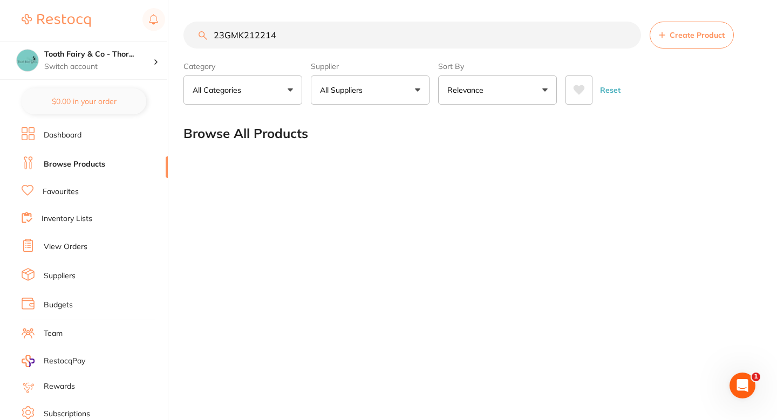
click at [286, 35] on input "23GMK212214" at bounding box center [412, 35] width 458 height 27
paste input "4XGEL-S"
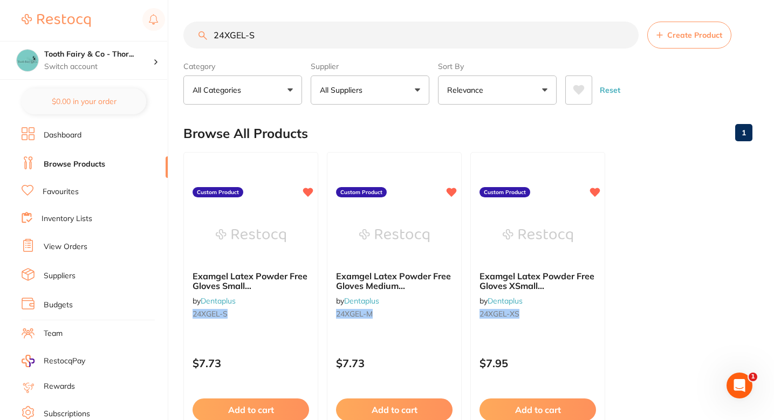
scroll to position [0, 0]
click at [427, 132] on div "Browse All Products 1" at bounding box center [467, 133] width 569 height 36
click at [675, 227] on ul "Examgel Latex Powder Free Gloves Small #100pcs/box/10box/ctn by Dentaplus 24XGE…" at bounding box center [467, 307] width 569 height 310
click at [653, 175] on ul "Examgel Latex Powder Free Gloves Small #100pcs/box/10box/ctn by Dentaplus 24XGE…" at bounding box center [467, 307] width 569 height 310
click at [277, 47] on input "24XGEL-S" at bounding box center [410, 35] width 455 height 27
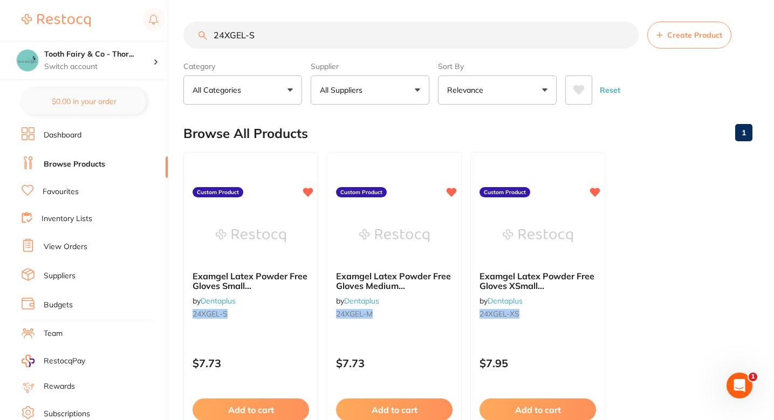
click at [277, 47] on input "24XGEL-S" at bounding box center [410, 35] width 455 height 27
paste input "163028"
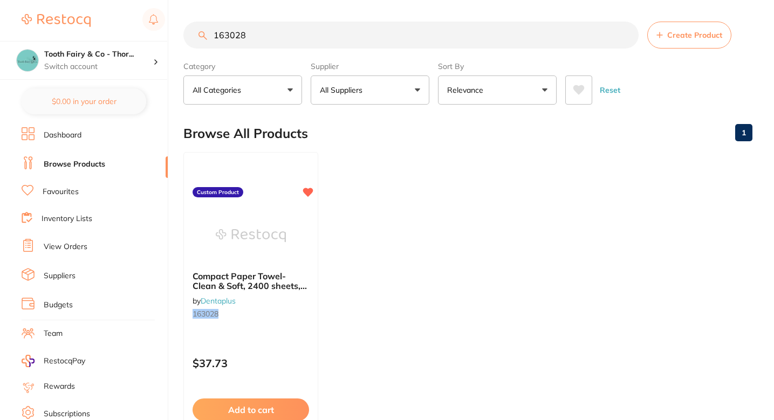
click at [417, 251] on ul "Compact Paper Towel-Clean & Soft, 2400 sheets, 19x25cm,20x120sheets by Dentaplu…" at bounding box center [467, 307] width 569 height 310
click at [296, 39] on input "163028" at bounding box center [410, 35] width 455 height 27
paste input "25203"
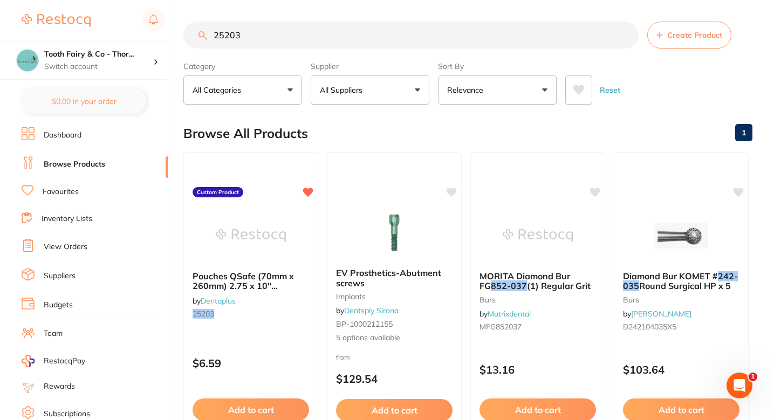
click at [301, 43] on input "25203" at bounding box center [410, 35] width 455 height 27
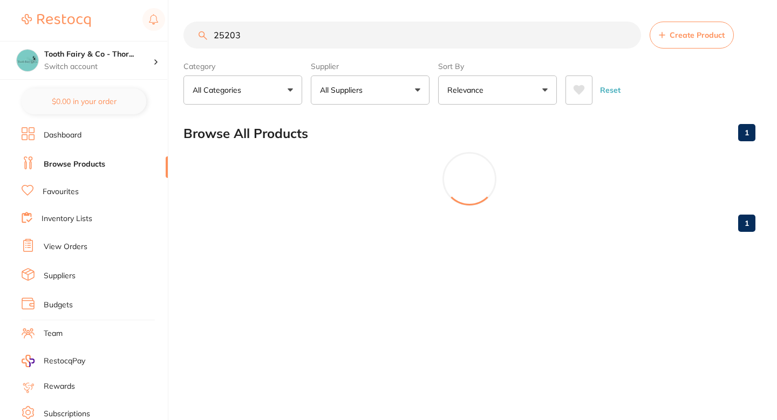
click at [301, 43] on input "25203" at bounding box center [412, 35] width 458 height 27
paste input "2"
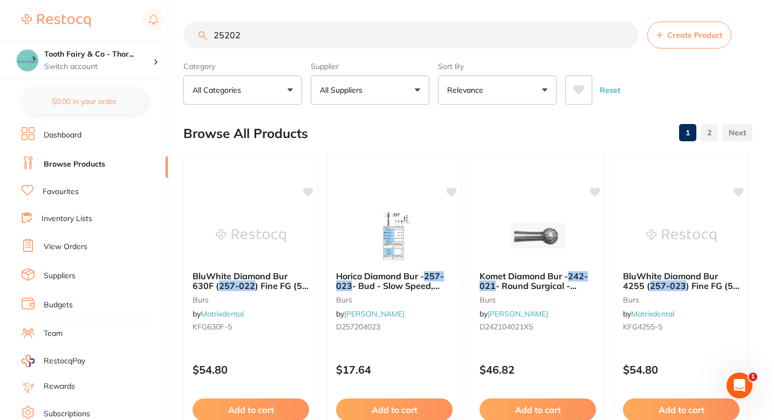
type input "25202"
click at [394, 128] on div "Browse All Products 1 2" at bounding box center [467, 133] width 569 height 36
click at [376, 136] on div "Browse All Products 1 2" at bounding box center [467, 133] width 569 height 36
click at [404, 131] on div "Browse All Products 1 2" at bounding box center [467, 133] width 569 height 36
click at [369, 87] on button "All Suppliers" at bounding box center [370, 90] width 119 height 29
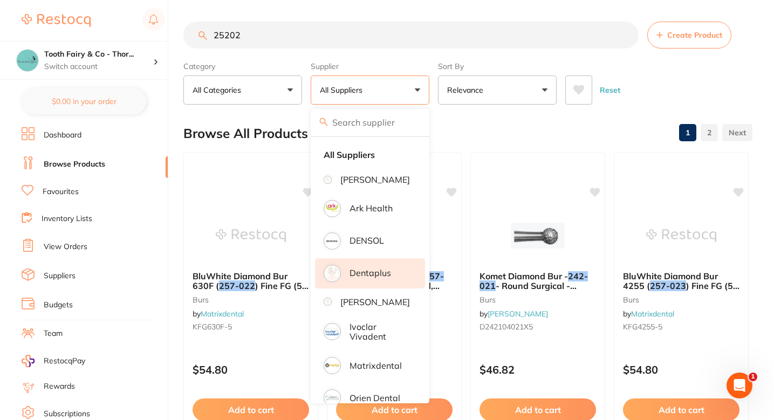
click at [366, 278] on p "Dentaplus" at bounding box center [371, 273] width 42 height 10
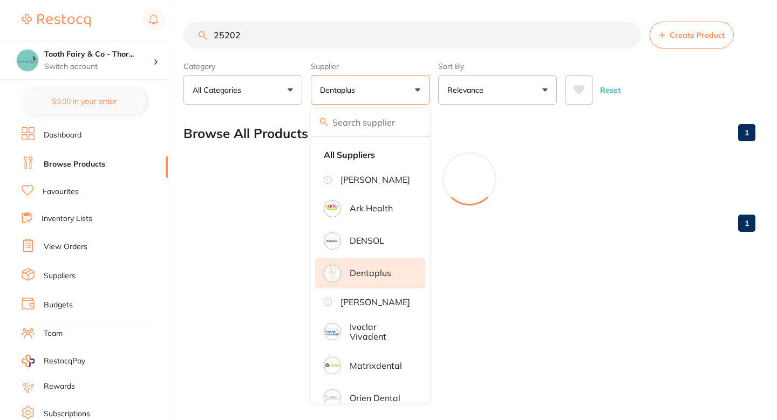
click at [473, 137] on div "Browse All Products 1" at bounding box center [469, 133] width 572 height 36
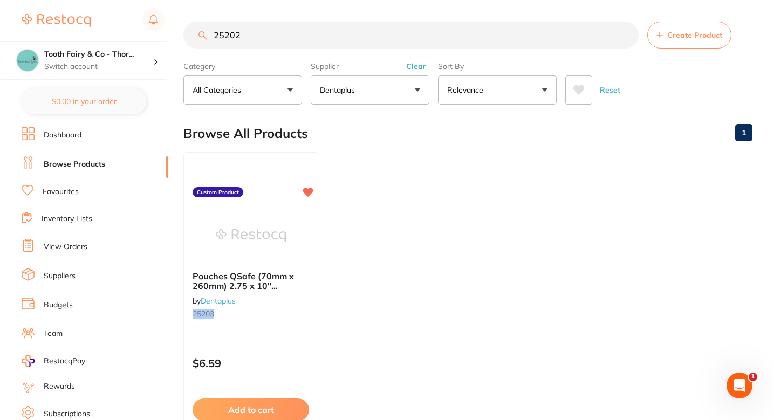
click at [300, 32] on input "25202" at bounding box center [410, 35] width 455 height 27
click at [672, 32] on span "Create Product" at bounding box center [694, 35] width 55 height 9
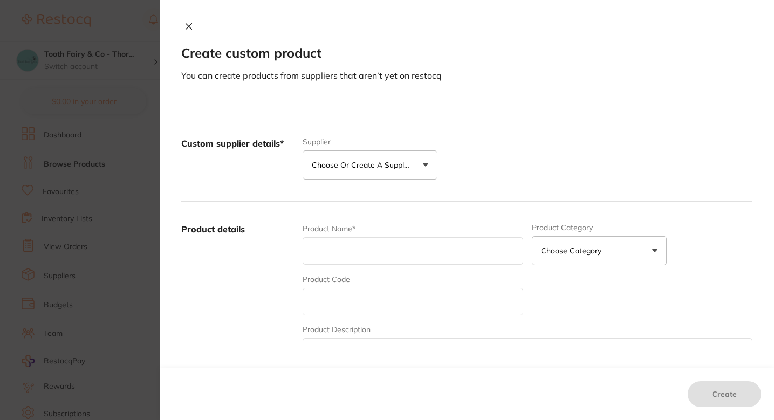
click at [388, 151] on button "Choose or create a supplier" at bounding box center [370, 165] width 135 height 29
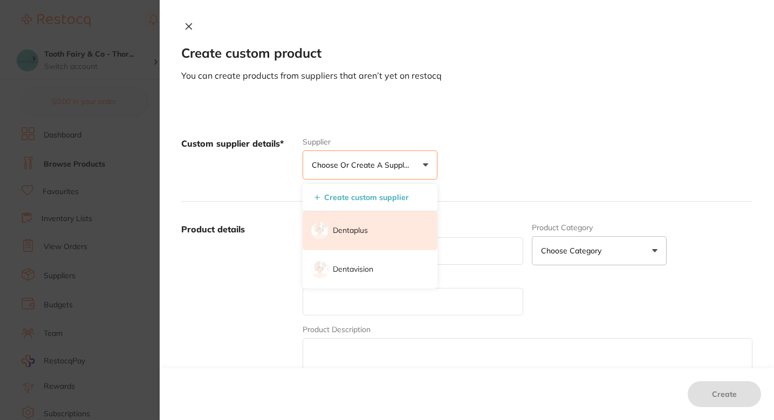
click at [365, 227] on li "Dentaplus" at bounding box center [370, 230] width 135 height 39
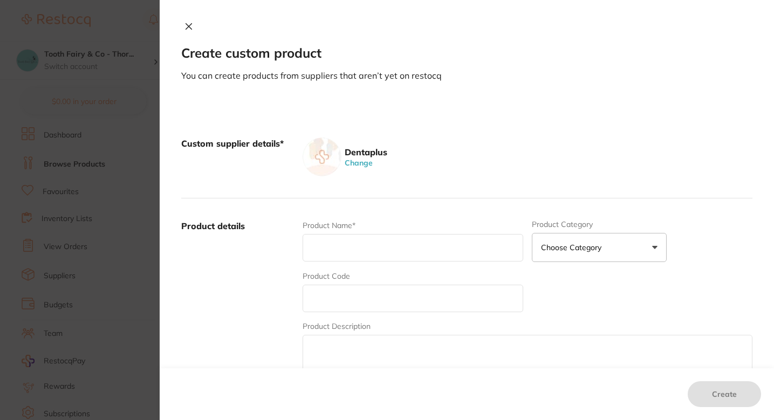
click at [340, 297] on input "text" at bounding box center [413, 299] width 221 height 28
paste input "25202"
type input "25202"
click at [356, 255] on input "text" at bounding box center [413, 248] width 221 height 28
click at [363, 236] on input "text" at bounding box center [413, 248] width 221 height 28
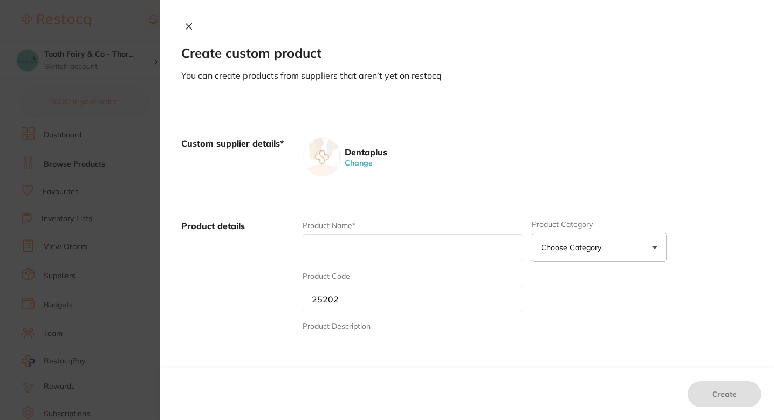
paste input "Pouches - QSafe (83mm x 160mm) 3.50" x 6.25" #200"
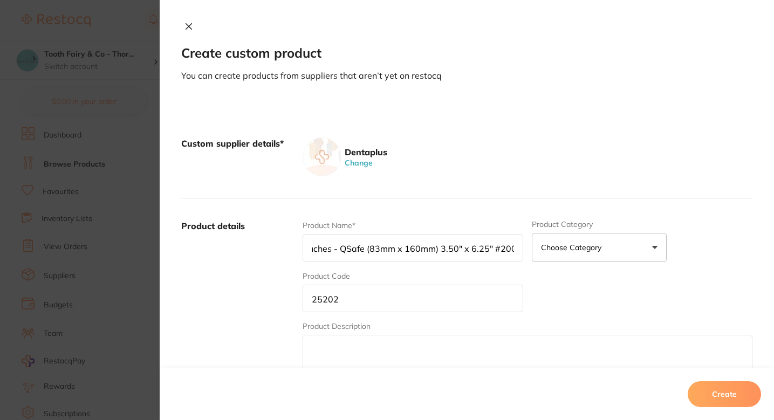
type input "Pouches - QSafe (83mm x 160mm) 3.50" x 6.25" #200"
click at [260, 270] on label "Product details" at bounding box center [237, 304] width 113 height 168
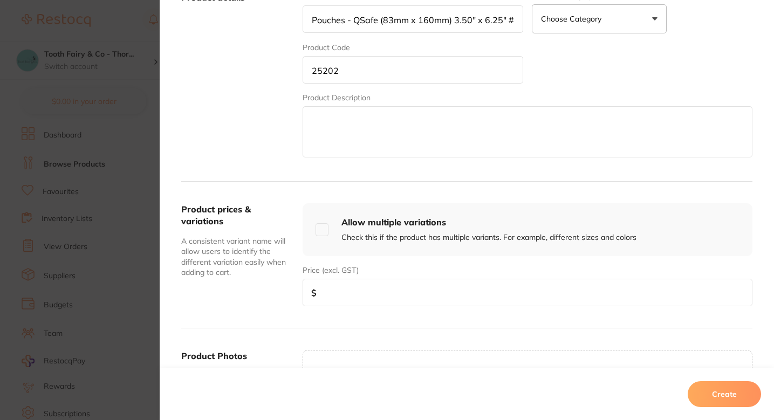
scroll to position [236, 0]
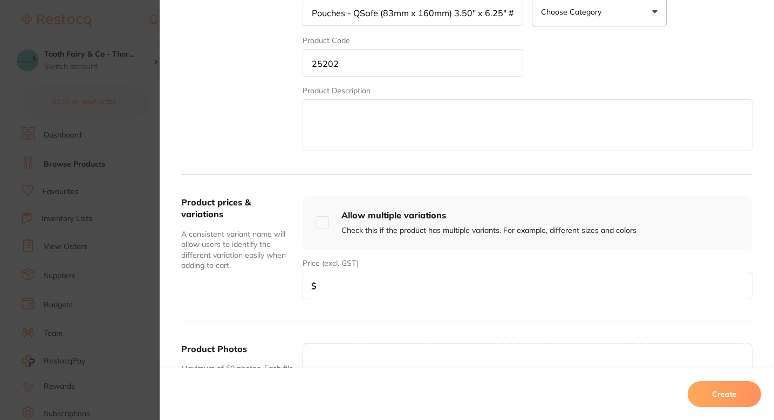
click at [357, 305] on div "Product prices & variations A consistent variant name will allow users to ident…" at bounding box center [466, 248] width 571 height 147
click at [348, 284] on input "number" at bounding box center [528, 286] width 450 height 28
type input "5.91"
click at [257, 297] on div "Product prices & variations A consistent variant name will allow users to ident…" at bounding box center [237, 247] width 113 height 103
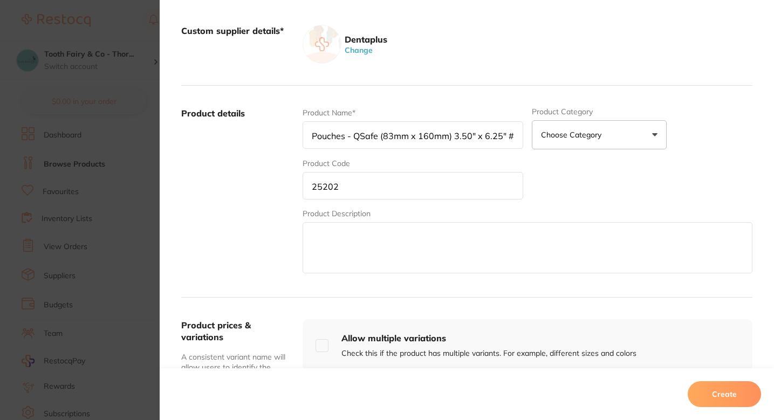
scroll to position [97, 0]
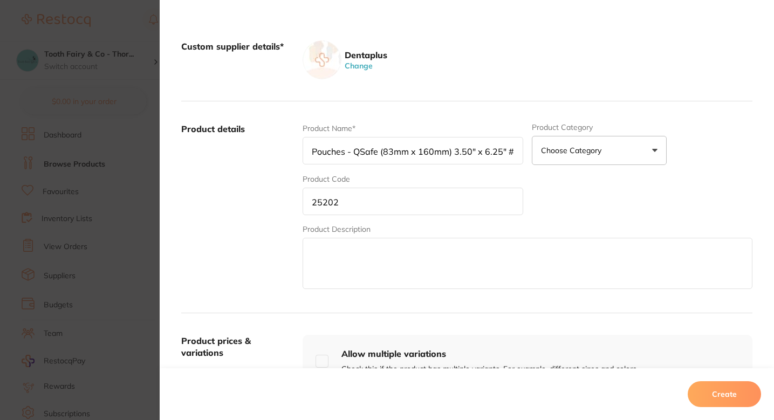
click at [721, 389] on button "Create" at bounding box center [724, 394] width 73 height 26
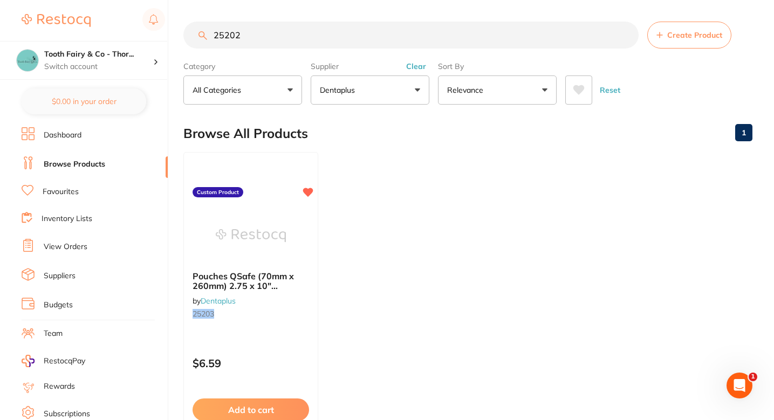
click at [429, 195] on ul "Pouches QSafe (70mm x 260mm) 2.75 x 10" #200/pkt by Dentaplus 25203 Custom Prod…" at bounding box center [467, 307] width 569 height 310
click at [417, 196] on ul "Pouches QSafe (70mm x 260mm) 2.75 x 10" #200/pkt by Dentaplus 25203 Custom Prod…" at bounding box center [467, 307] width 569 height 310
click at [453, 178] on ul "Pouches QSafe (70mm x 260mm) 2.75 x 10" #200/pkt by Dentaplus 25203 Custom Prod…" at bounding box center [467, 307] width 569 height 310
click at [454, 194] on ul "Pouches QSafe (70mm x 260mm) 2.75 x 10" #200/pkt by Dentaplus 25203 Custom Prod…" at bounding box center [467, 307] width 569 height 310
click at [267, 46] on input "25202" at bounding box center [410, 35] width 455 height 27
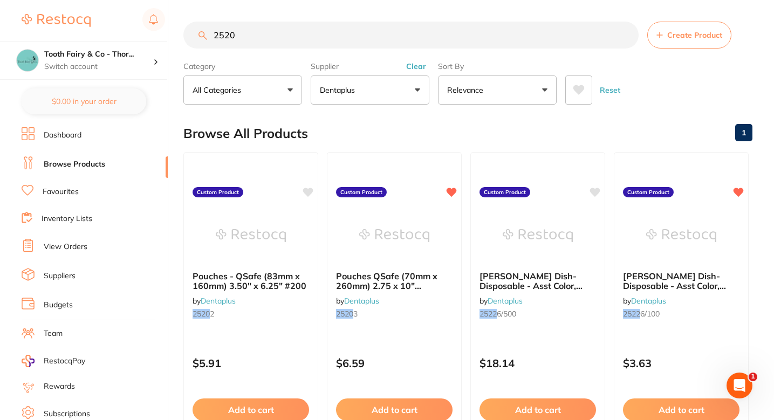
click at [261, 35] on input "2520" at bounding box center [410, 35] width 455 height 27
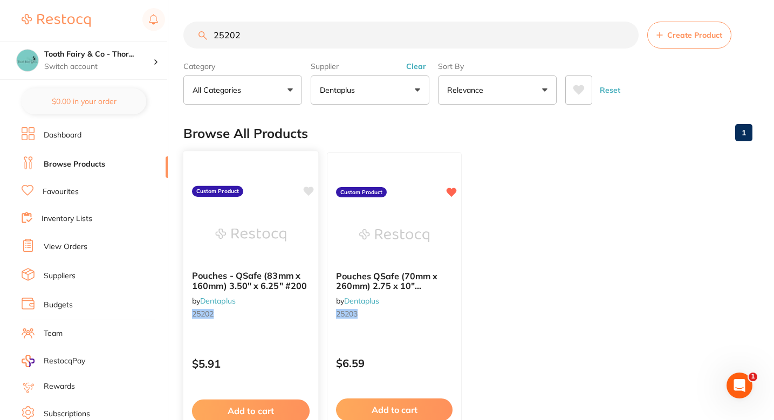
scroll to position [0, 0]
click at [307, 189] on icon at bounding box center [309, 191] width 10 height 9
click at [511, 183] on ul "Pouches - QSafe (83mm x 160mm) 3.50" x 6.25" #200 by Dentaplus 25202 Custom Pro…" at bounding box center [467, 307] width 569 height 310
click at [527, 169] on ul "Pouches - QSafe (83mm x 160mm) 3.50" x 6.25" #200 by Dentaplus 25202 Custom Pro…" at bounding box center [467, 307] width 569 height 310
click at [292, 34] on input "25202" at bounding box center [410, 35] width 455 height 27
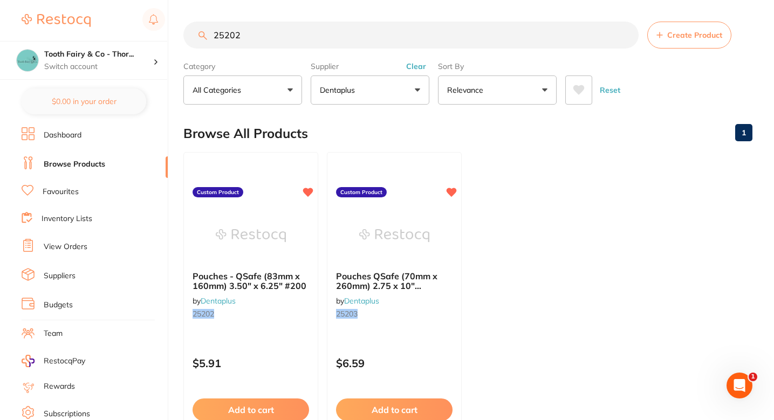
click at [292, 34] on input "25202" at bounding box center [410, 35] width 455 height 27
paste input "15430A/3"
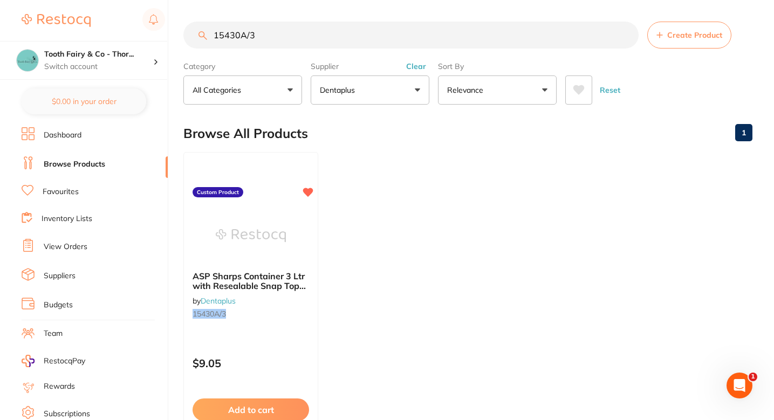
click at [314, 29] on input "15430A/3" at bounding box center [410, 35] width 455 height 27
paste input "93034/L"
click at [290, 31] on input "193034/L" at bounding box center [410, 35] width 455 height 27
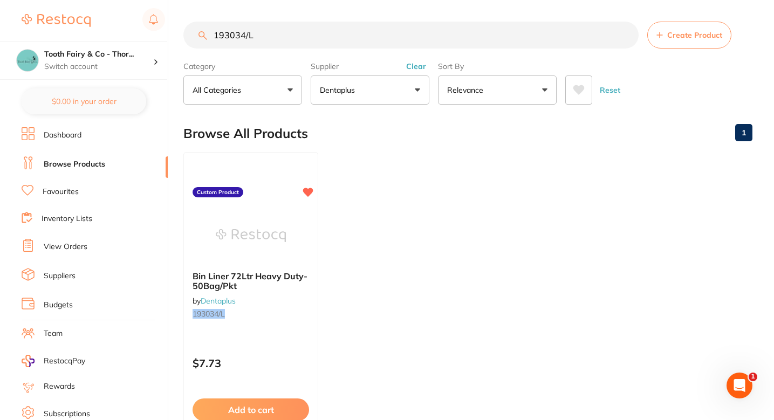
click at [290, 31] on input "193034/L" at bounding box center [410, 35] width 455 height 27
paste input "25933/BLU"
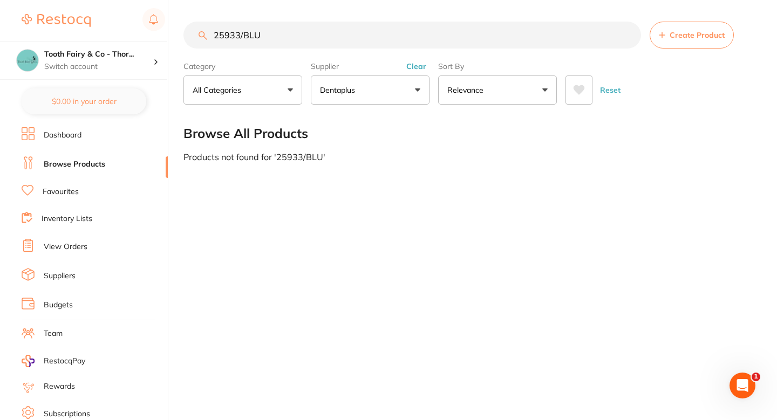
click at [285, 33] on input "25933/BLU" at bounding box center [412, 35] width 458 height 27
click at [301, 37] on input "25933/BLU" at bounding box center [412, 35] width 458 height 27
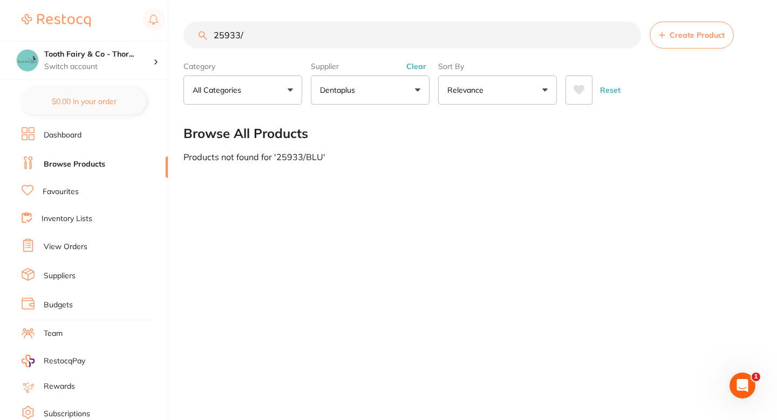
type input "25933"
paste input "25933/BLU"
type input "25933/BLU"
click at [680, 27] on button "Create Product" at bounding box center [692, 35] width 84 height 27
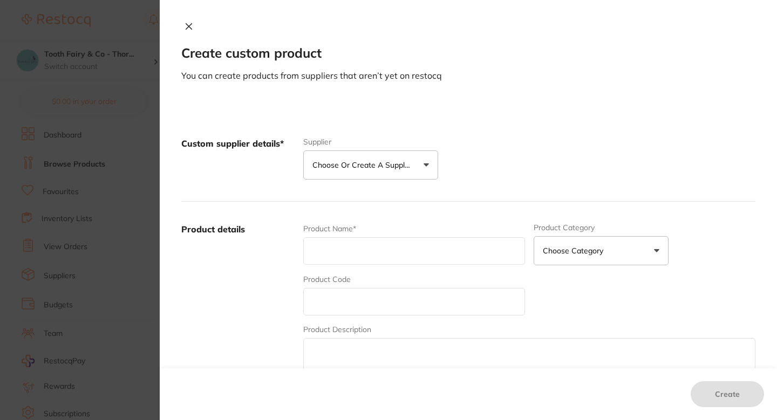
click at [350, 178] on button "Choose or create a supplier" at bounding box center [370, 165] width 135 height 29
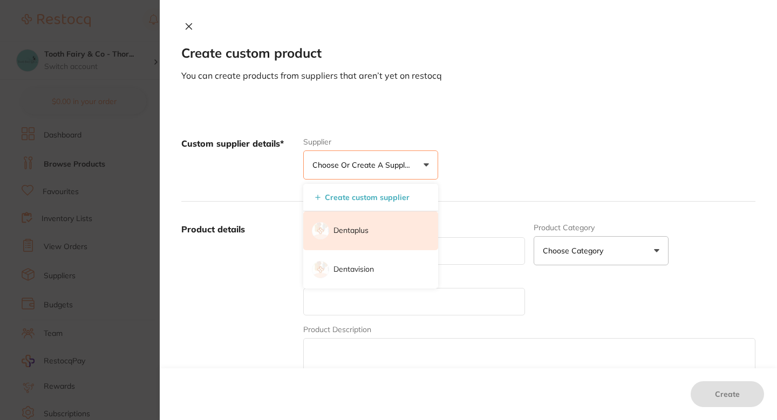
click at [388, 216] on li "Dentaplus" at bounding box center [370, 230] width 135 height 39
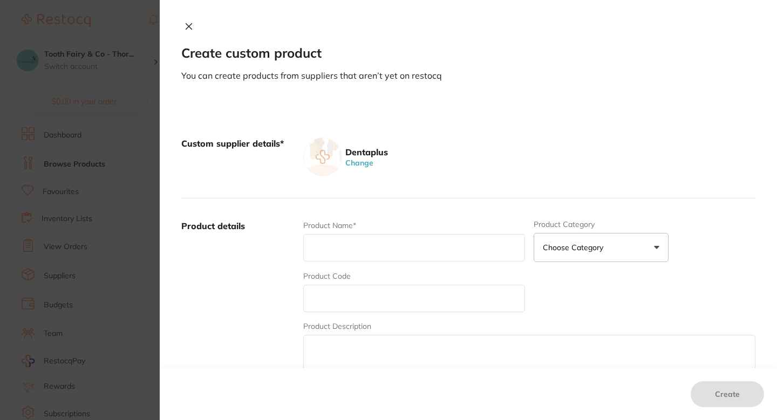
click at [376, 289] on input "text" at bounding box center [414, 299] width 222 height 28
paste input "25933/BLU"
type input "25933/BLU"
click at [364, 252] on input "text" at bounding box center [414, 248] width 222 height 28
click at [369, 249] on input "text" at bounding box center [414, 248] width 222 height 28
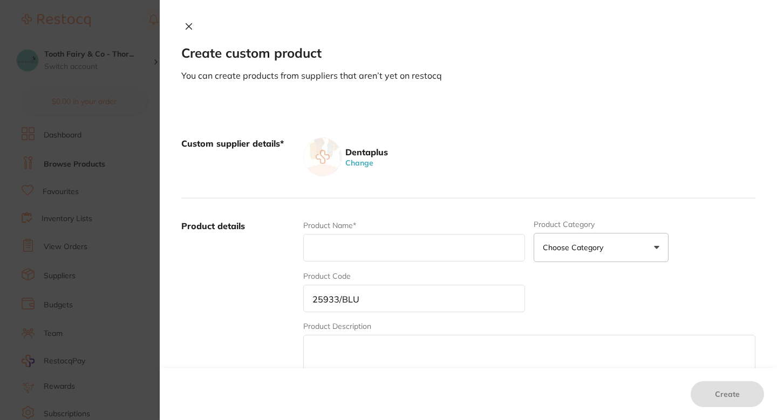
paste input "Disposable Pre-Bent Dispenser Tips -25 Gauge- Blue #100pcs/pkt"
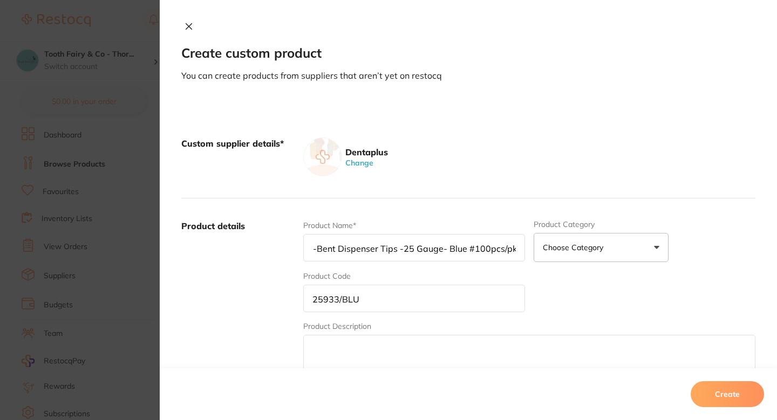
type input "Disposable Pre-Bent Dispenser Tips -25 Gauge- Blue #100pcs/pkt"
click at [246, 284] on label "Product details" at bounding box center [237, 304] width 113 height 168
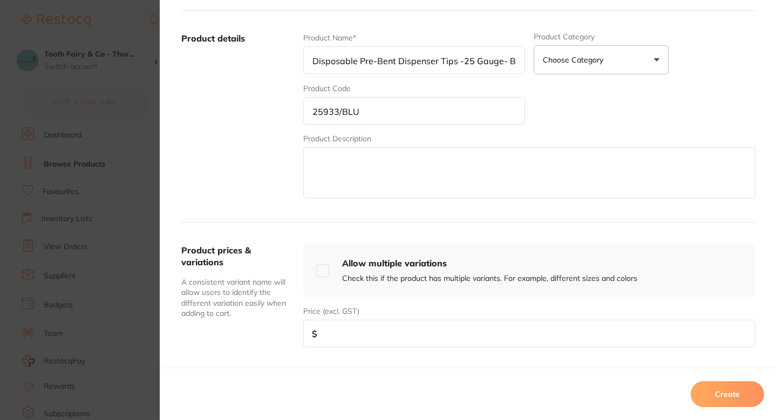
scroll to position [203, 0]
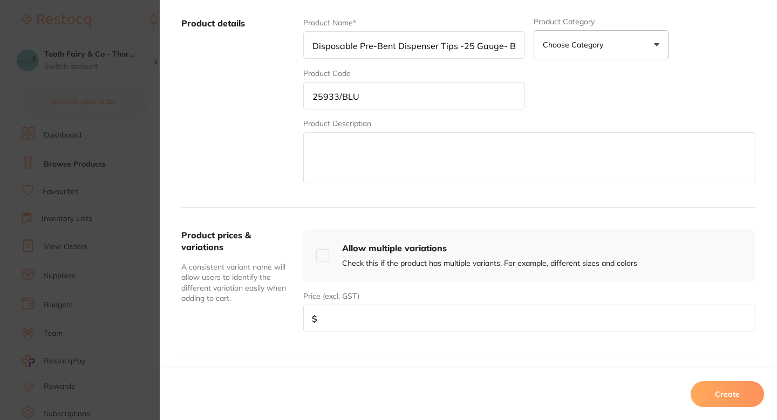
click at [385, 315] on input "number" at bounding box center [529, 319] width 452 height 28
paste input "6.36"
type input "6.36"
click at [260, 331] on div "Product prices & variations A consistent variant name will allow users to ident…" at bounding box center [237, 280] width 113 height 103
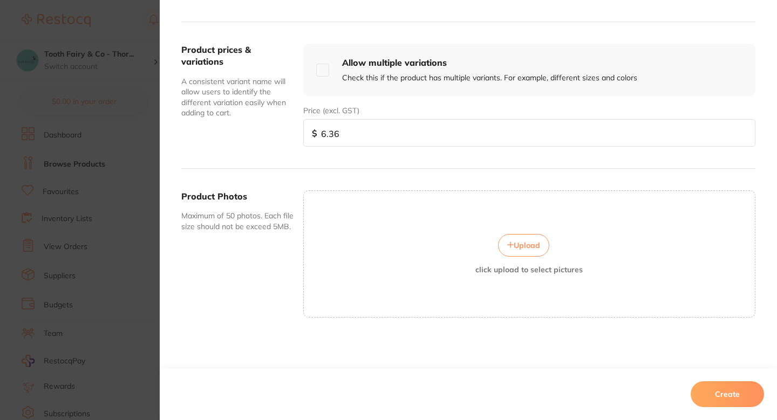
click at [740, 400] on button "Create" at bounding box center [727, 394] width 73 height 26
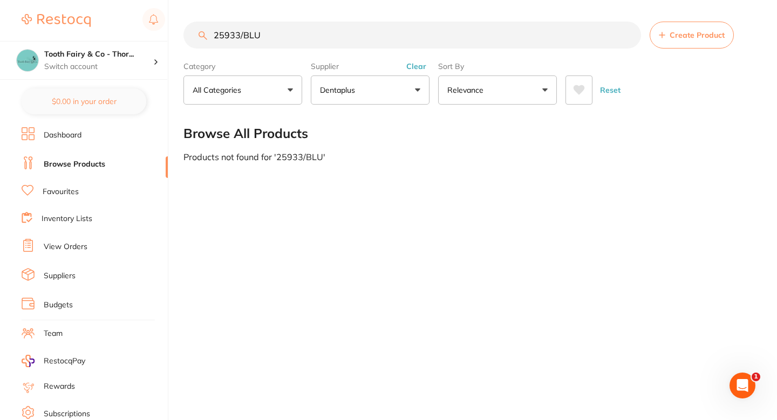
click at [278, 37] on input "25933/BLU" at bounding box center [412, 35] width 458 height 27
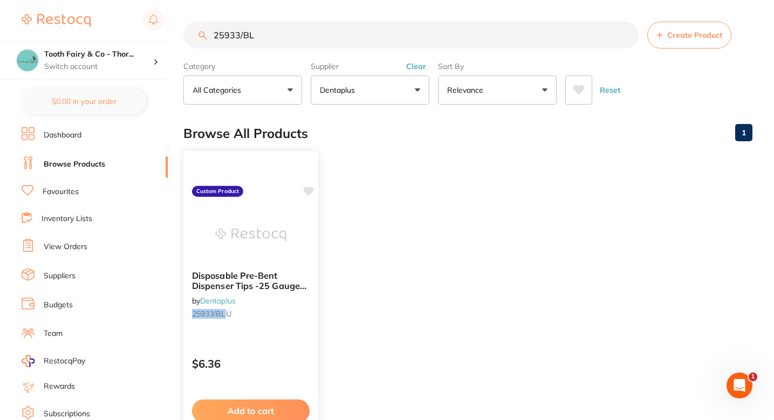
scroll to position [0, 0]
click at [309, 190] on icon at bounding box center [309, 191] width 10 height 9
click at [399, 179] on ul "Disposable Pre-Bent Dispenser Tips -25 Gauge- Blue #100pcs/pkt by Dentaplus 259…" at bounding box center [467, 307] width 569 height 310
click at [289, 39] on input "25933/BL" at bounding box center [410, 35] width 455 height 27
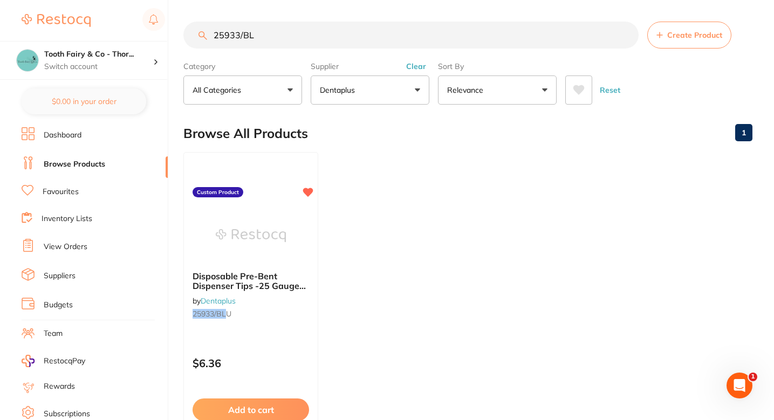
click at [289, 39] on input "25933/BL" at bounding box center [410, 35] width 455 height 27
paste input "71389"
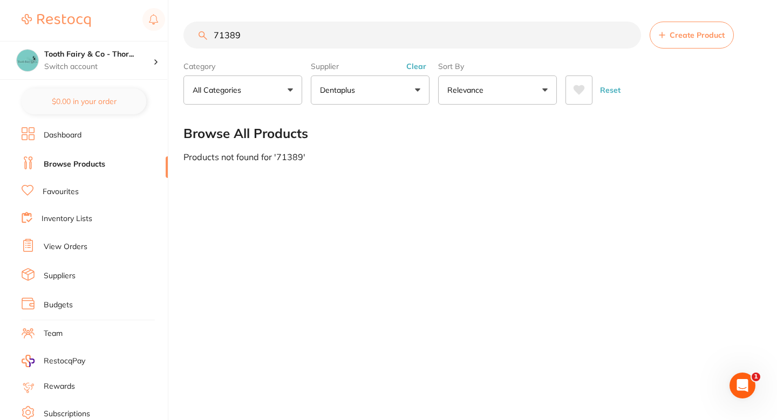
click at [289, 39] on input "71389" at bounding box center [412, 35] width 458 height 27
type input "71389"
click at [440, 137] on div "Browse All Products" at bounding box center [469, 133] width 572 height 36
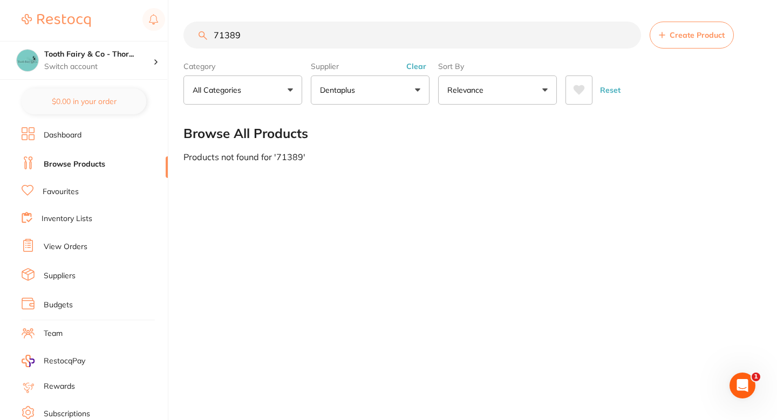
click at [667, 32] on button "Create Product" at bounding box center [692, 35] width 84 height 27
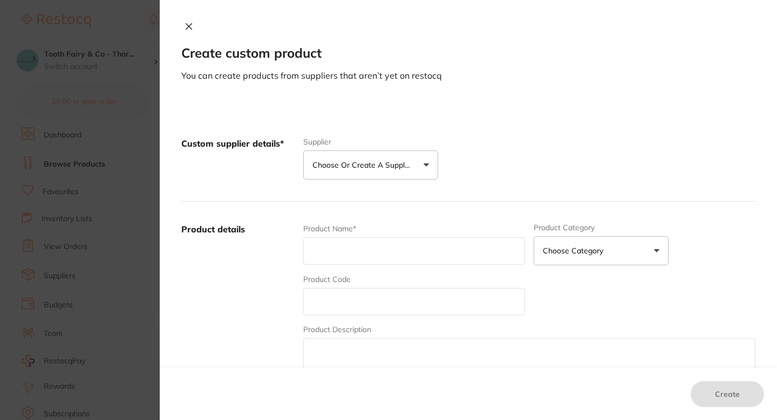
click at [374, 265] on div "Product Name*" at bounding box center [414, 244] width 222 height 42
click at [358, 318] on div "Product Name* Product Category Choose Category 3d Printing Anaesthetic Articula…" at bounding box center [529, 307] width 452 height 168
click at [343, 297] on input "text" at bounding box center [414, 302] width 222 height 28
paste input "71389"
type input "71389"
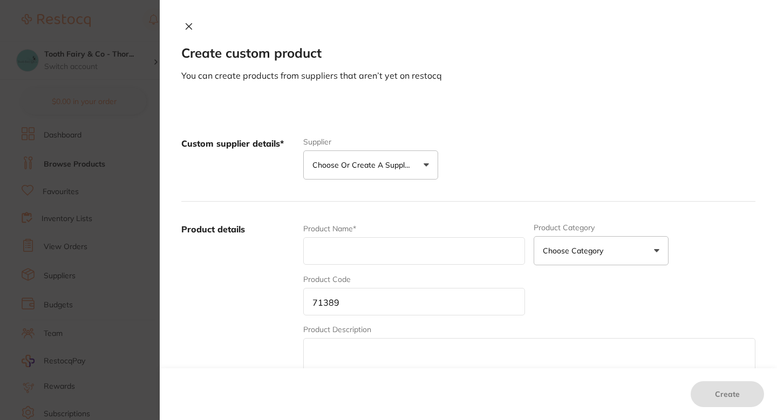
click at [352, 263] on input "text" at bounding box center [414, 251] width 222 height 28
click at [379, 253] on input "text" at bounding box center [414, 251] width 222 height 28
paste input "OROTOL Plus (D) Aspirator/Suction Cleaner# 2.5Ltr"
type input "OROTOL Plus (D) Aspirator/Suction Cleaner# 2.5Ltr"
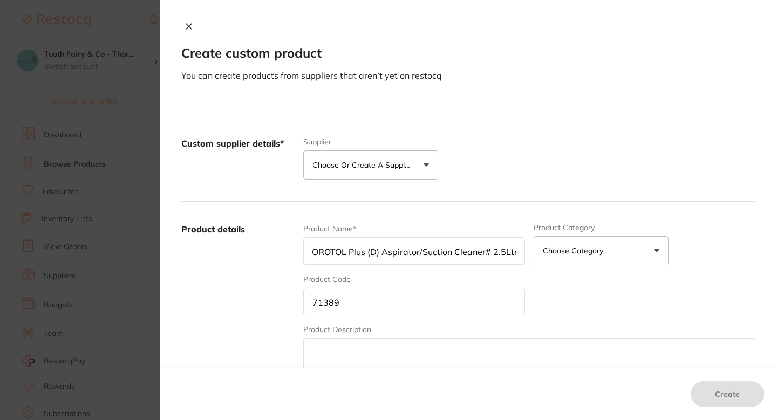
scroll to position [0, 0]
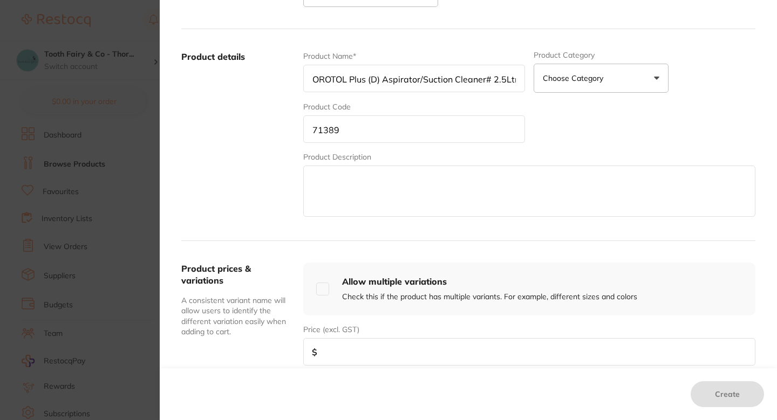
click at [236, 201] on label "Product details" at bounding box center [237, 135] width 113 height 168
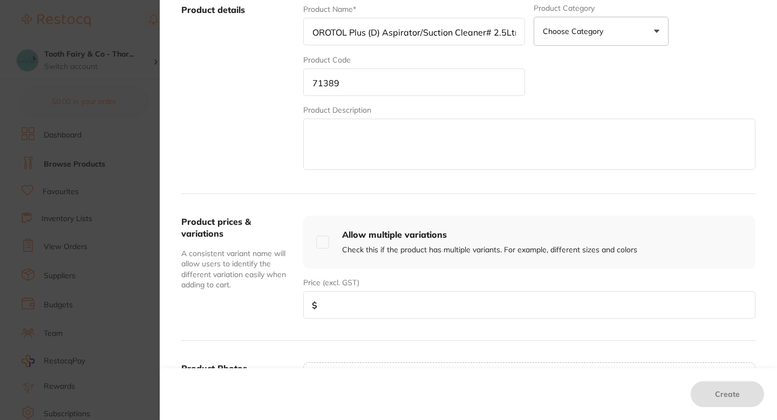
scroll to position [271, 0]
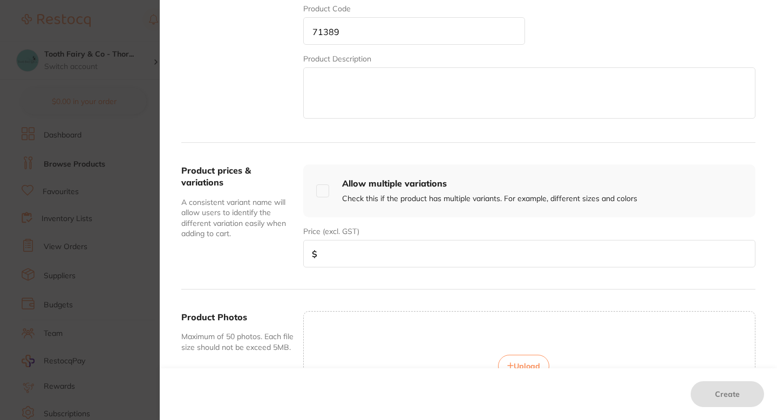
click at [353, 251] on input "number" at bounding box center [529, 254] width 452 height 28
paste input "118.14"
type input "118.14"
click at [268, 134] on div "Product details Product Name* OROTOL Plus (D) Aspirator/Suction Cleaner# 2.5Ltr…" at bounding box center [468, 37] width 574 height 212
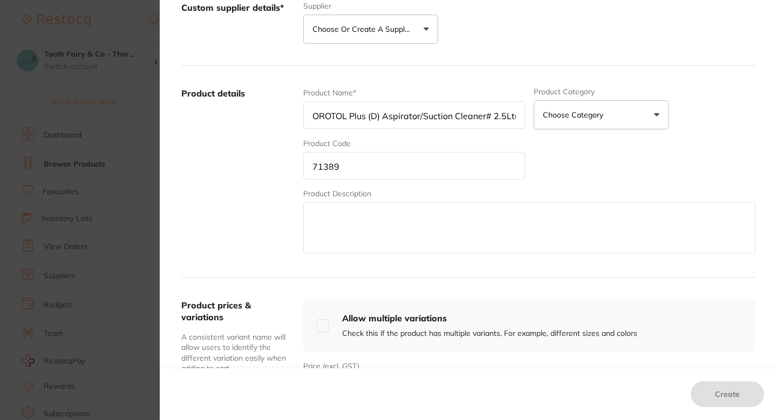
scroll to position [55, 0]
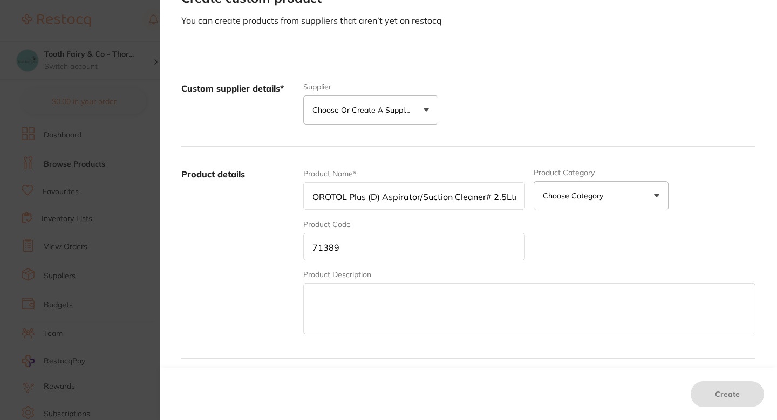
click at [404, 99] on button "Choose or create a supplier" at bounding box center [370, 109] width 135 height 29
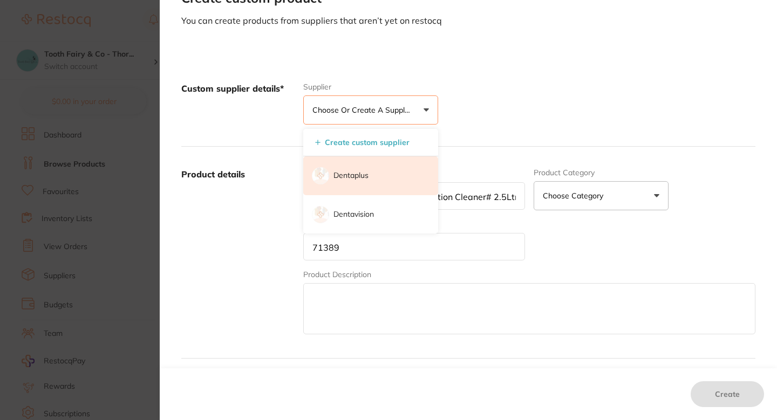
click at [361, 183] on li "Dentaplus" at bounding box center [370, 175] width 135 height 39
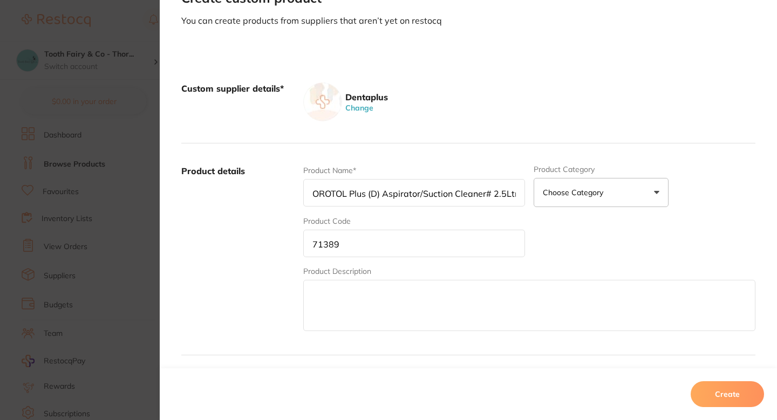
click at [732, 399] on button "Create" at bounding box center [727, 394] width 73 height 26
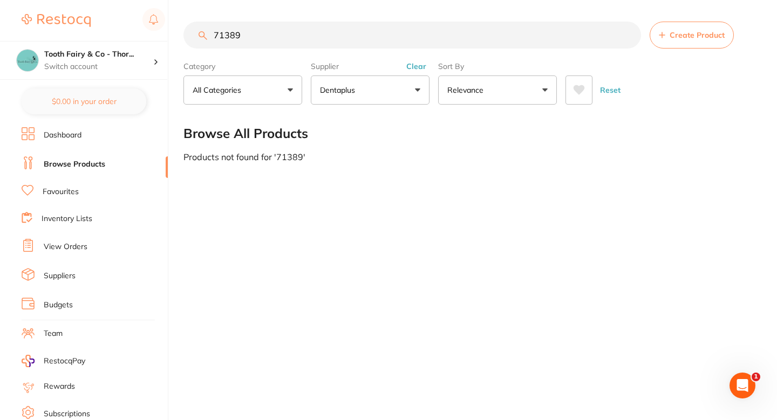
click at [379, 230] on div "71389 Create Product Category All Categories All Categories No categories found…" at bounding box center [479, 210] width 593 height 420
click at [325, 44] on input "71389" at bounding box center [412, 35] width 458 height 27
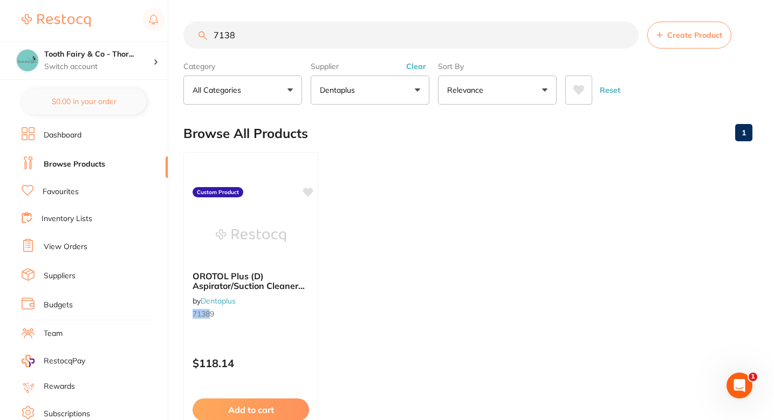
type input "71389"
click at [309, 183] on div "OROTOL Plus (D) Aspirator/Suction Cleaner# 2.5Ltr by Dentaplus 71389 Custom Pro…" at bounding box center [251, 307] width 137 height 313
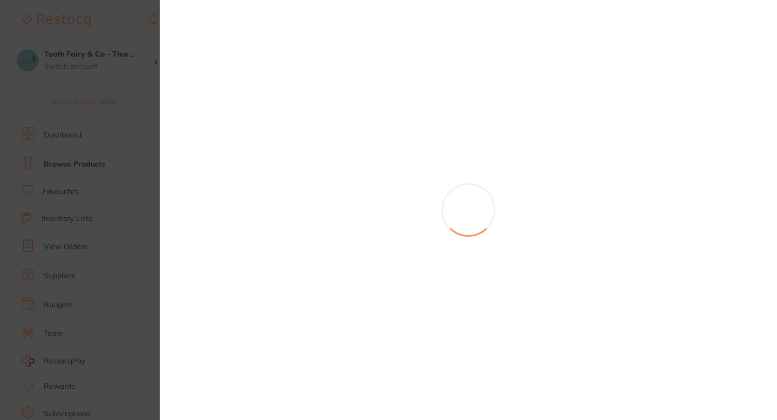
click at [310, 196] on div at bounding box center [468, 210] width 617 height 420
drag, startPoint x: 154, startPoint y: 202, endPoint x: 396, endPoint y: 208, distance: 241.8
click at [154, 202] on section at bounding box center [388, 210] width 777 height 420
click at [125, 229] on ul "Dashboard Browse Products Favourites Inventory Lists View Orders Suppliers Budg…" at bounding box center [95, 313] width 146 height 372
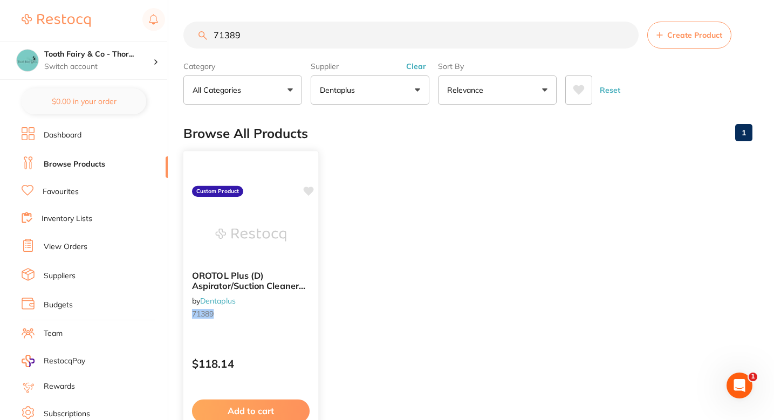
click at [306, 189] on icon at bounding box center [309, 191] width 10 height 9
click at [482, 190] on ul "OROTOL Plus (D) Aspirator/Suction Cleaner# 2.5Ltr by Dentaplus 71389 Custom Pro…" at bounding box center [467, 307] width 569 height 310
click at [304, 25] on input "71389" at bounding box center [410, 35] width 455 height 27
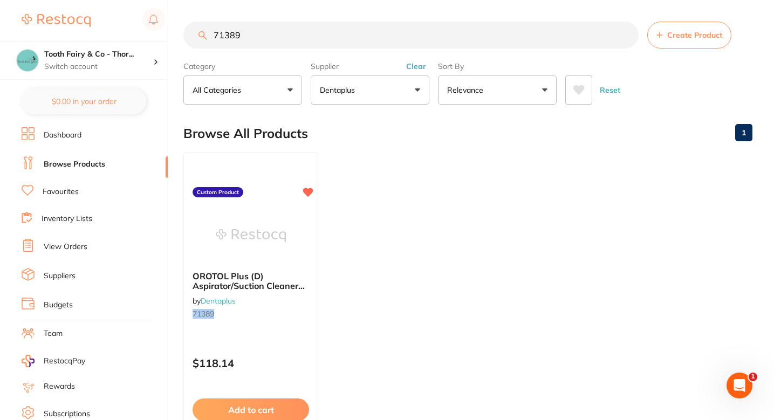
paste input "DA734"
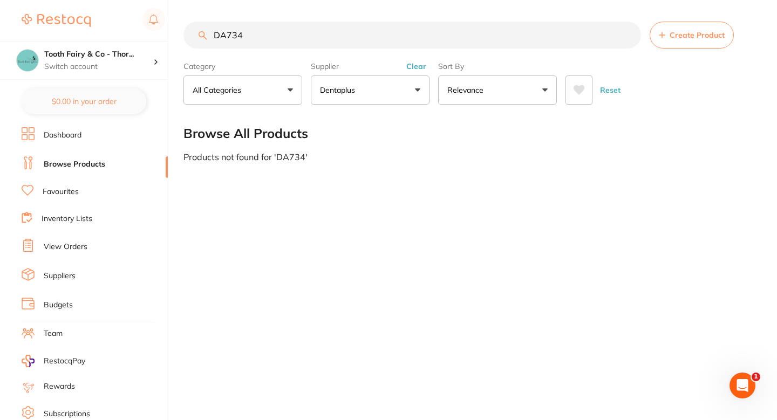
click at [244, 33] on input "DA734" at bounding box center [412, 35] width 458 height 27
type input "DA734"
click at [677, 31] on span "Create Product" at bounding box center [697, 35] width 55 height 9
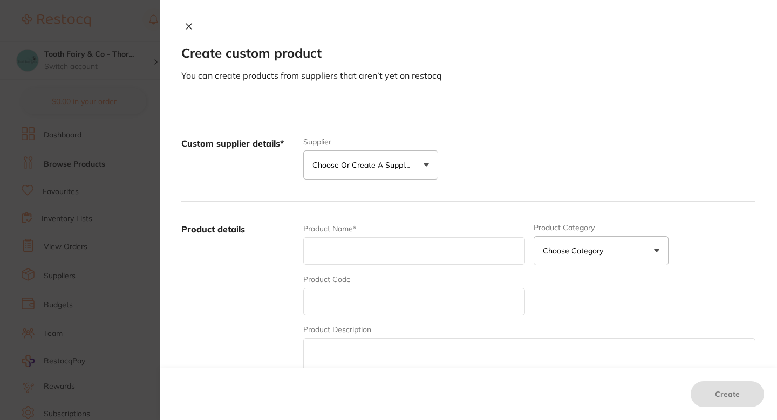
click at [357, 172] on button "Choose or create a supplier" at bounding box center [370, 165] width 135 height 29
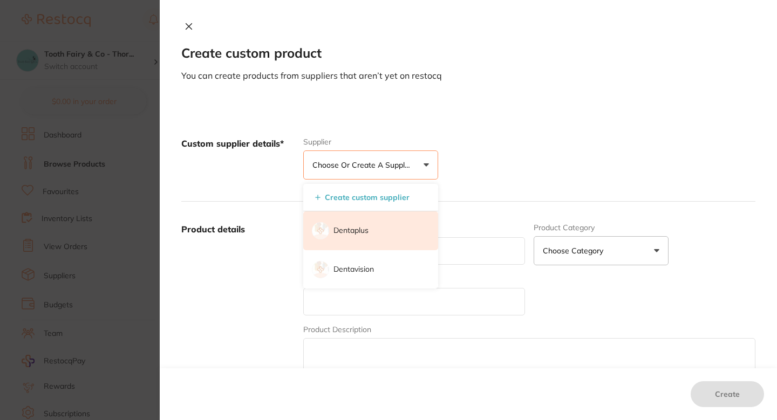
click at [360, 227] on p "Dentaplus" at bounding box center [350, 231] width 35 height 11
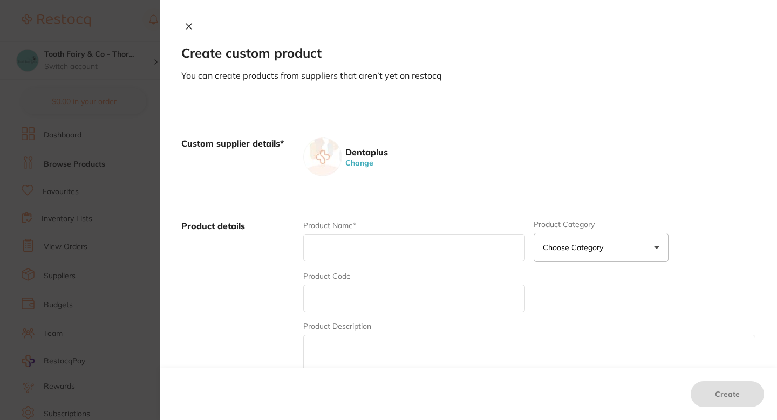
click at [358, 298] on input "text" at bounding box center [414, 299] width 222 height 28
paste input "DA734"
type input "DA734"
click at [367, 258] on input "text" at bounding box center [414, 248] width 222 height 28
click at [387, 211] on div "Product details Product Name* Product Category Choose Category 3d Printing Anae…" at bounding box center [468, 305] width 574 height 212
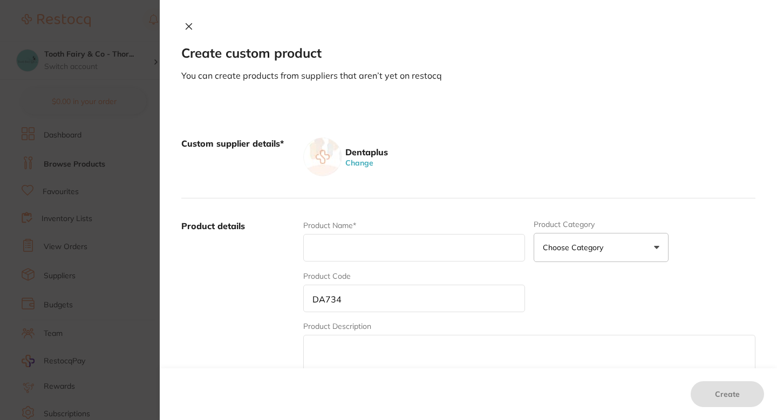
click at [379, 233] on div "Product Name*" at bounding box center [414, 241] width 222 height 42
click at [373, 237] on input "text" at bounding box center [414, 248] width 222 height 28
paste input "Hand Sanitiser Antibacterial Gel Agium #1000ml"
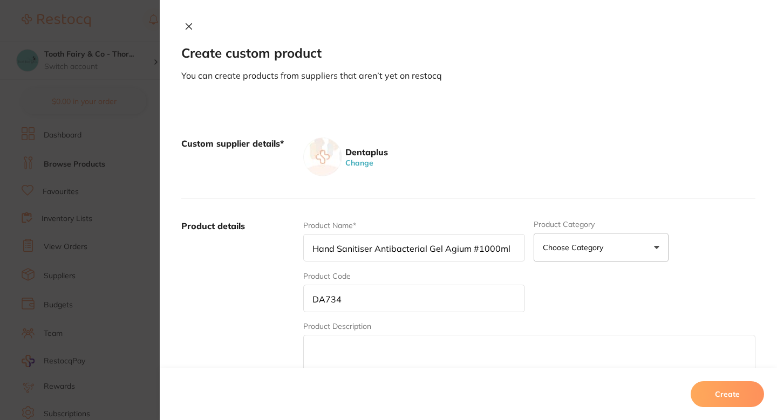
type input "Hand Sanitiser Antibacterial Gel Agium #1000ml"
click at [429, 219] on div "Product details Product Name* Hand Sanitiser Antibacterial Gel Agium #1000ml Pr…" at bounding box center [468, 305] width 574 height 212
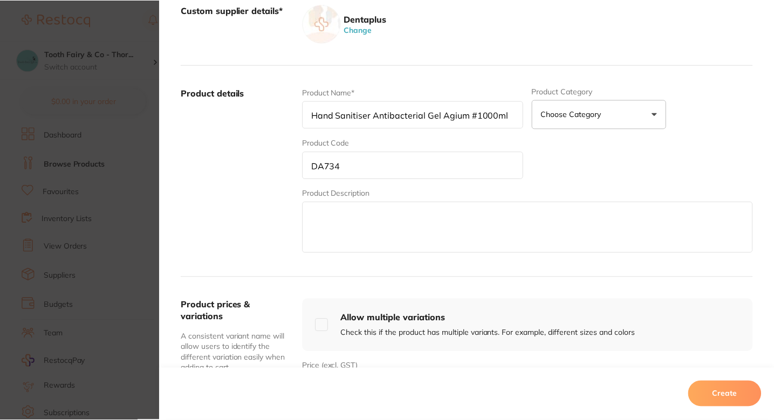
scroll to position [202, 0]
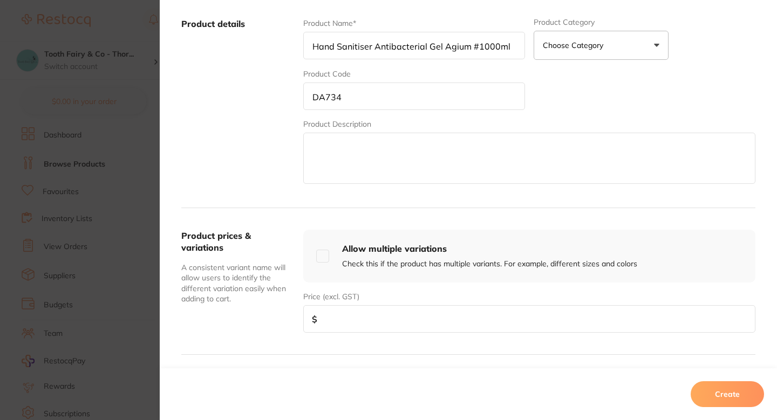
click at [347, 312] on input "number" at bounding box center [529, 319] width 452 height 28
paste input "14.77"
type input "14.77"
click at [709, 389] on button "Create" at bounding box center [727, 394] width 73 height 26
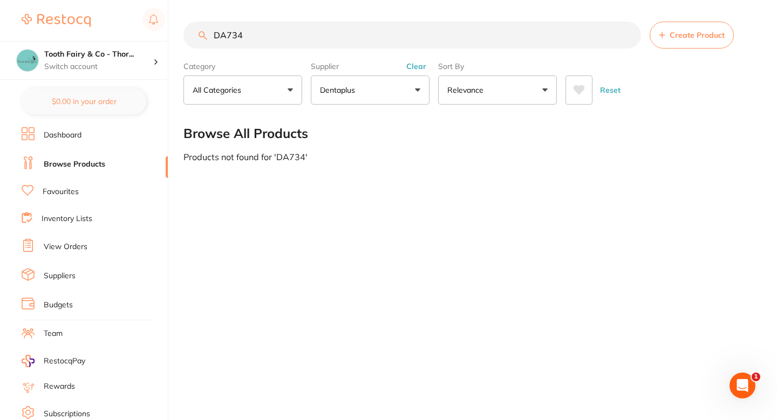
click at [294, 32] on input "DA734" at bounding box center [412, 35] width 458 height 27
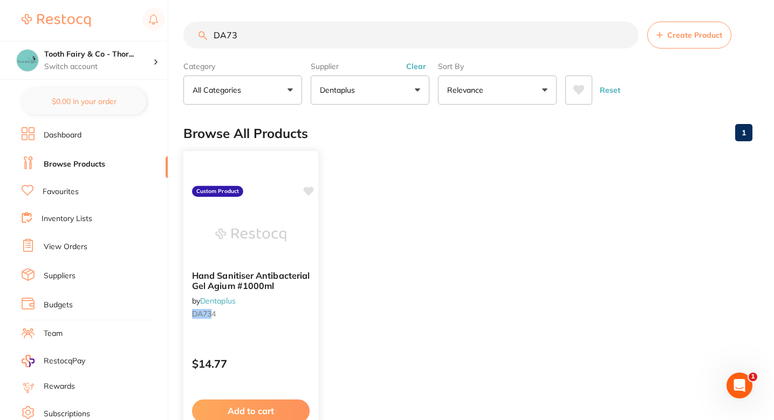
scroll to position [0, 0]
click at [308, 192] on icon at bounding box center [309, 191] width 10 height 9
click at [299, 29] on input "DA73" at bounding box center [410, 35] width 455 height 27
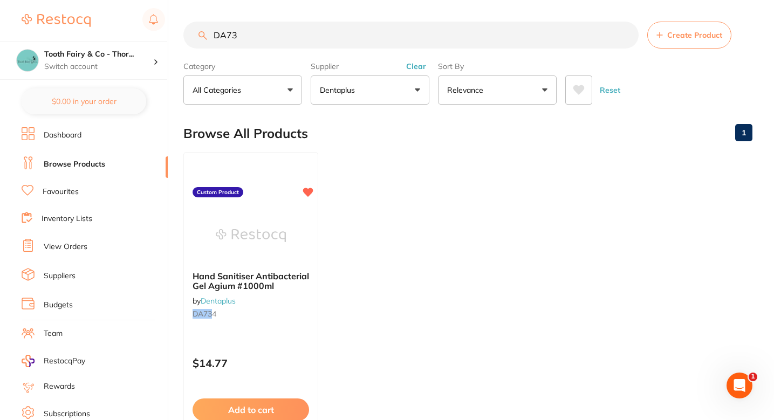
paste input "25227/RA"
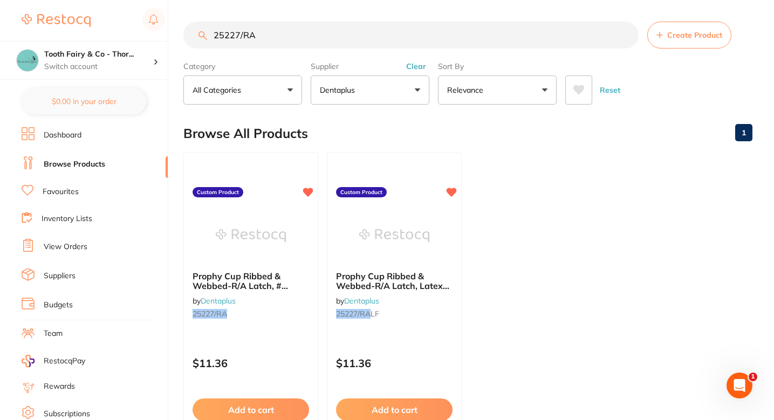
click at [242, 30] on input "25227/RA" at bounding box center [410, 35] width 455 height 27
paste input "SNB"
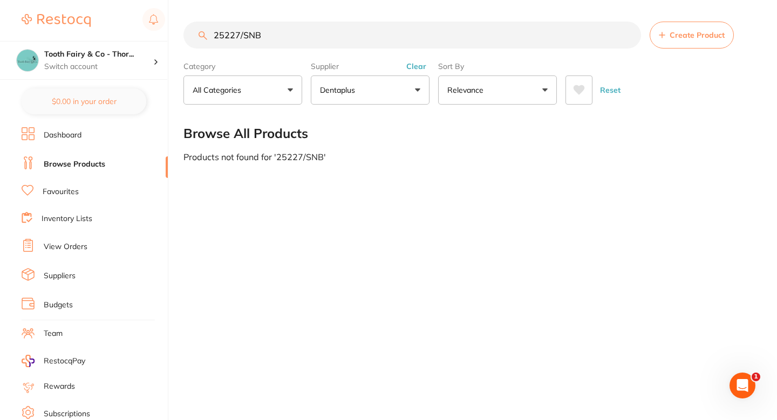
click at [248, 34] on input "25227/SNB" at bounding box center [412, 35] width 458 height 27
type input "25227/SNB"
click at [659, 32] on icon at bounding box center [662, 35] width 6 height 6
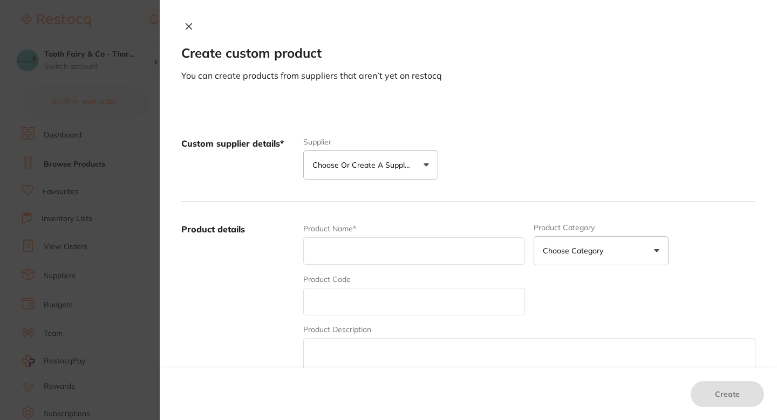
click at [353, 165] on p "Choose or create a supplier" at bounding box center [363, 165] width 103 height 11
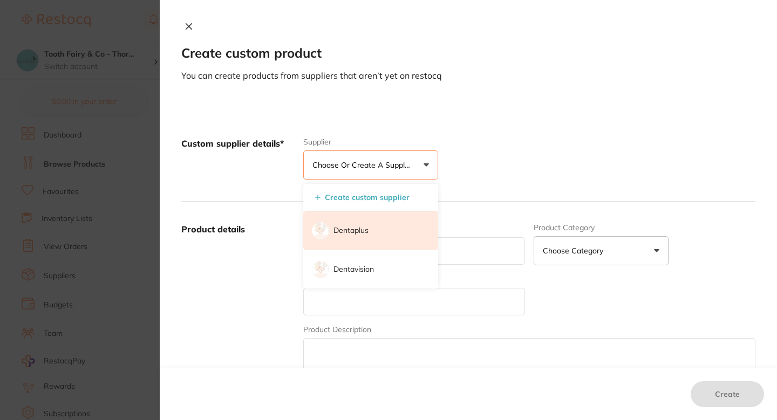
click at [350, 233] on p "Dentaplus" at bounding box center [350, 231] width 35 height 11
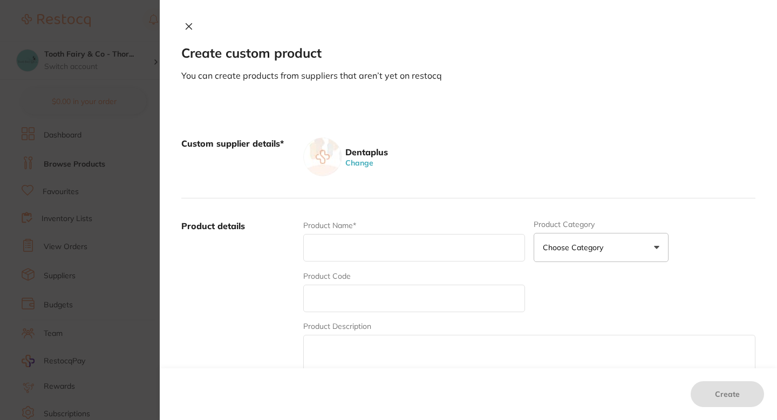
click at [359, 296] on input "text" at bounding box center [414, 299] width 222 height 28
paste input "25227/SNB"
type input "25227/SNB"
click at [353, 248] on input "text" at bounding box center [414, 248] width 222 height 28
click at [363, 240] on input "text" at bounding box center [414, 248] width 222 height 28
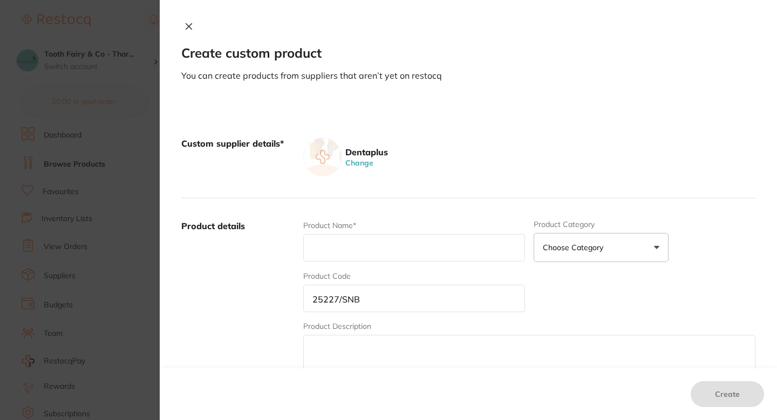
paste input "Prophy Cup Snap On Blue - 100 pcs/pkt"
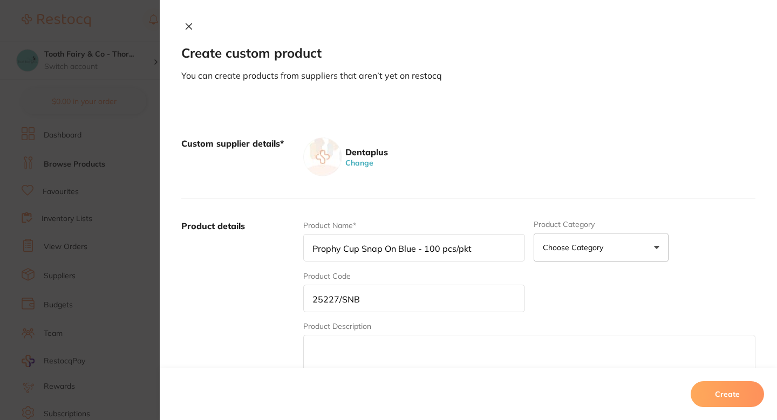
type input "Prophy Cup Snap On Blue - 100 pcs/pkt"
click at [272, 272] on label "Product details" at bounding box center [237, 304] width 113 height 168
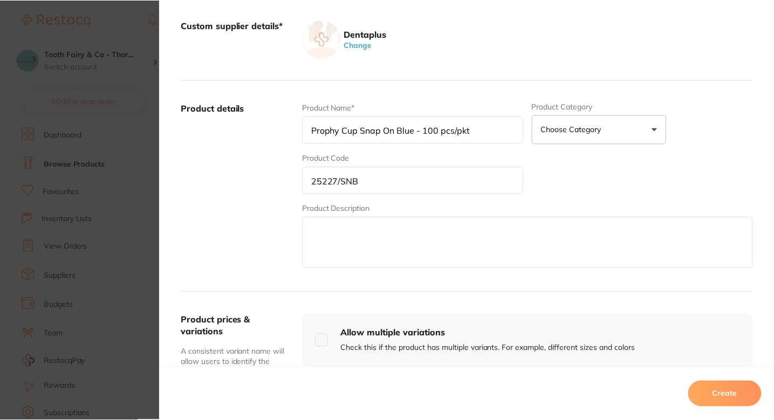
scroll to position [218, 0]
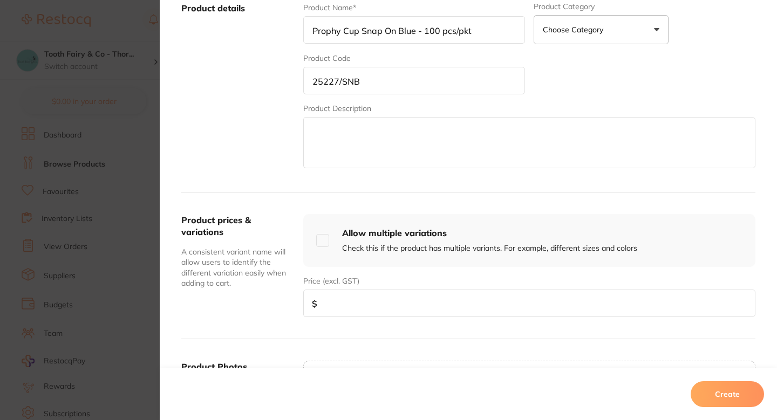
click at [398, 302] on input "number" at bounding box center [529, 304] width 452 height 28
click at [358, 301] on input "number" at bounding box center [529, 304] width 452 height 28
paste input "10.82"
type input "10.82"
click at [722, 388] on button "Create" at bounding box center [727, 394] width 73 height 26
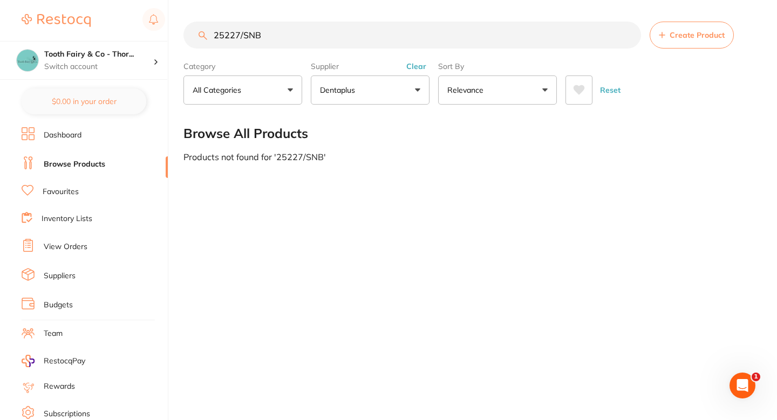
click at [276, 44] on input "25227/SNB" at bounding box center [412, 35] width 458 height 27
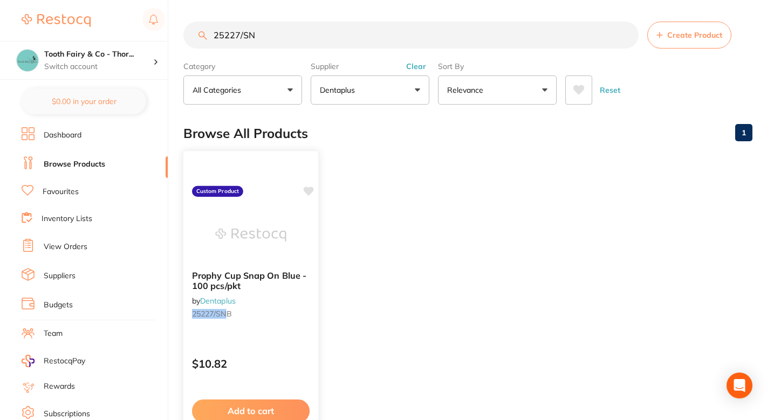
click at [306, 195] on icon at bounding box center [308, 191] width 11 height 11
click at [374, 164] on ul "Prophy Cup Snap On Blue - 100 pcs/pkt by Dentaplus 25227/SN B Custom Product $1…" at bounding box center [467, 307] width 569 height 310
click at [294, 38] on input "25227/SN" at bounding box center [410, 35] width 455 height 27
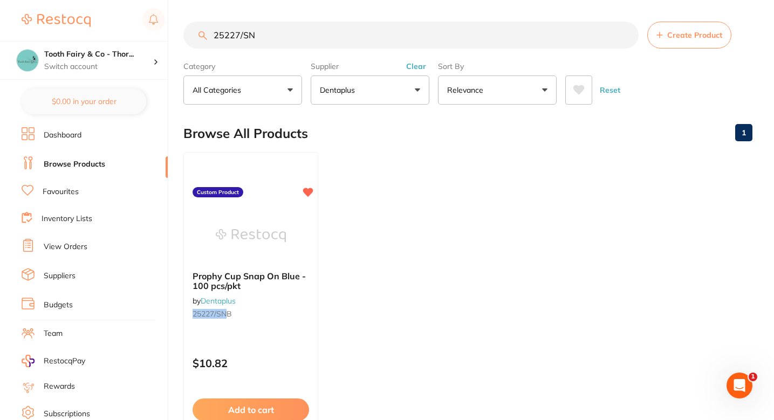
paste input "19935/B"
type input "25227/19935/B"
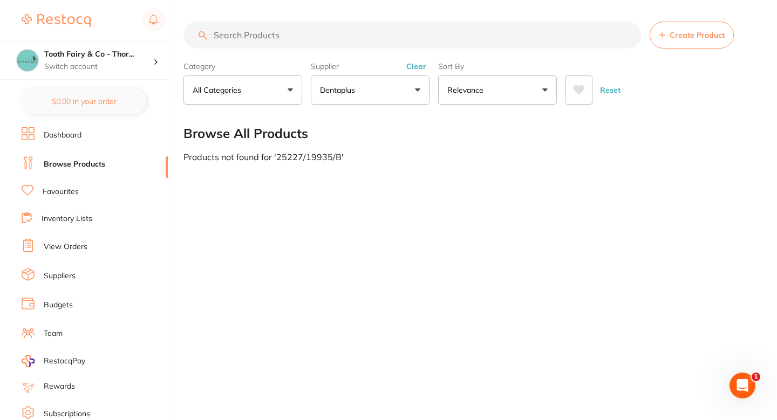
paste input "19935/B"
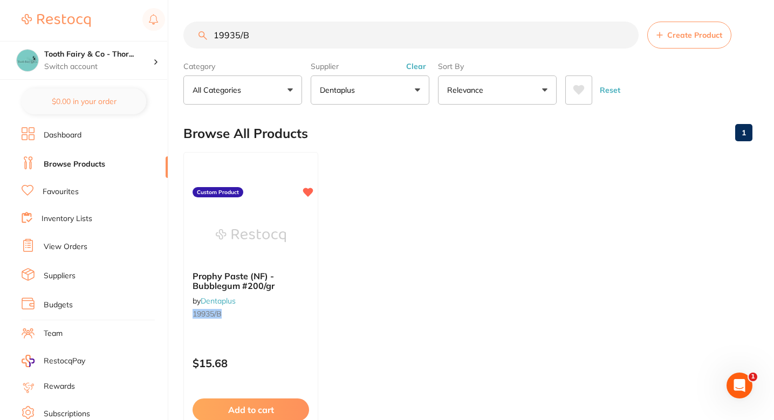
click at [295, 36] on input "19935/B" at bounding box center [410, 35] width 455 height 27
paste input "01/L"
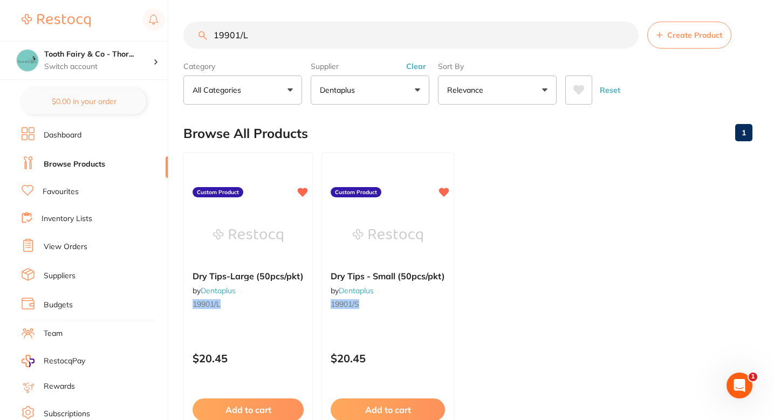
click at [536, 230] on ul "Dry Tips-Large (50pcs/pkt) by Dentaplus 19901/L Custom Product $20.45 Add to ca…" at bounding box center [467, 307] width 569 height 310
click at [286, 37] on input "19901/L" at bounding box center [410, 35] width 455 height 27
paste input "2245"
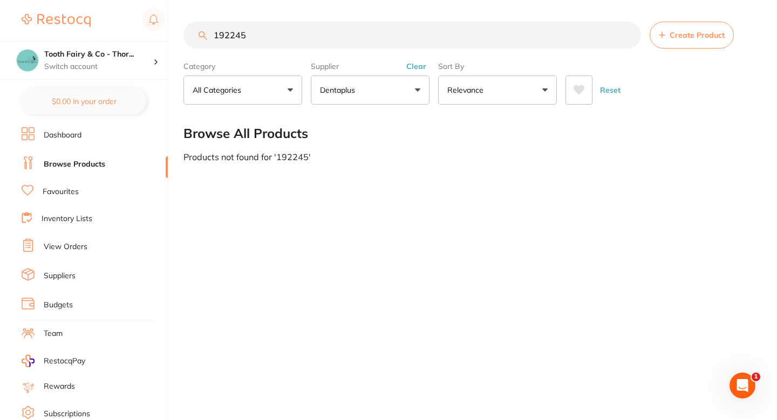
click at [229, 47] on input "192245" at bounding box center [412, 35] width 458 height 27
type input "192245"
click at [545, 145] on div "Browse All Products" at bounding box center [469, 133] width 572 height 36
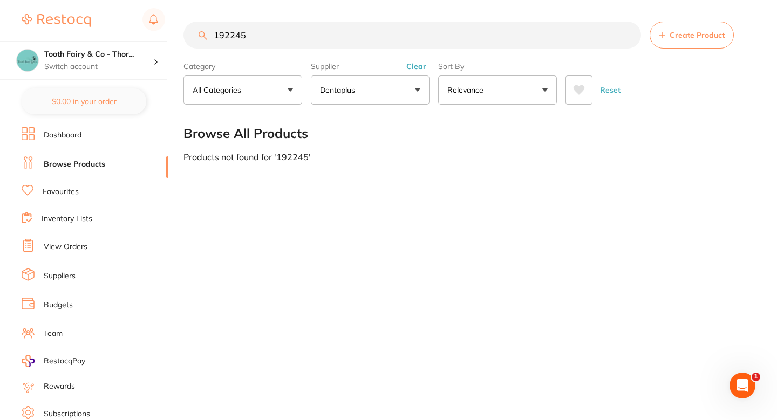
click at [673, 34] on span "Create Product" at bounding box center [697, 35] width 55 height 9
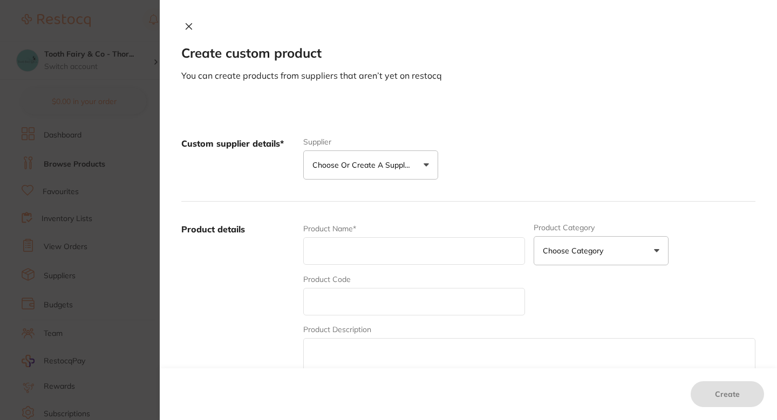
click at [317, 169] on p "Choose or create a supplier" at bounding box center [363, 165] width 103 height 11
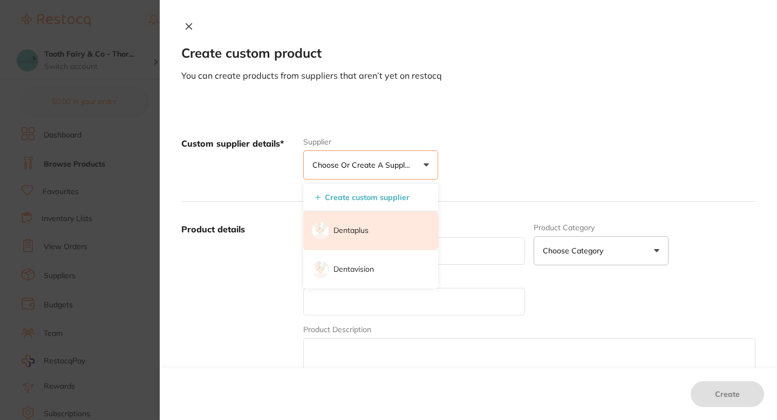
click at [334, 225] on li "Dentaplus" at bounding box center [370, 230] width 135 height 39
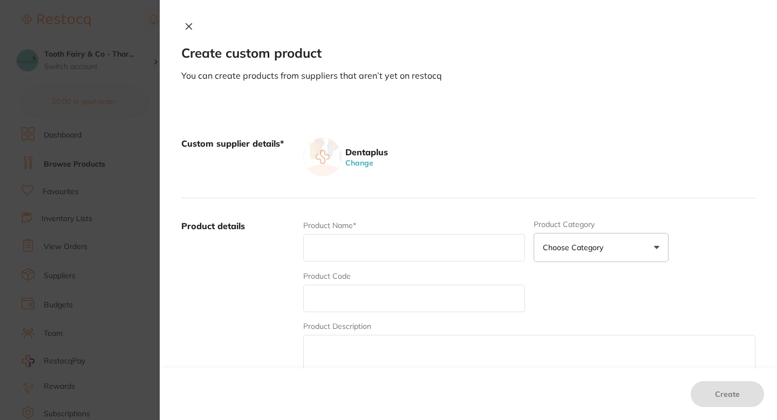
click at [359, 279] on div "Product Code" at bounding box center [414, 292] width 222 height 42
click at [349, 286] on input "text" at bounding box center [414, 299] width 222 height 28
paste input "192245"
type input "192245"
click at [342, 242] on input "text" at bounding box center [414, 248] width 222 height 28
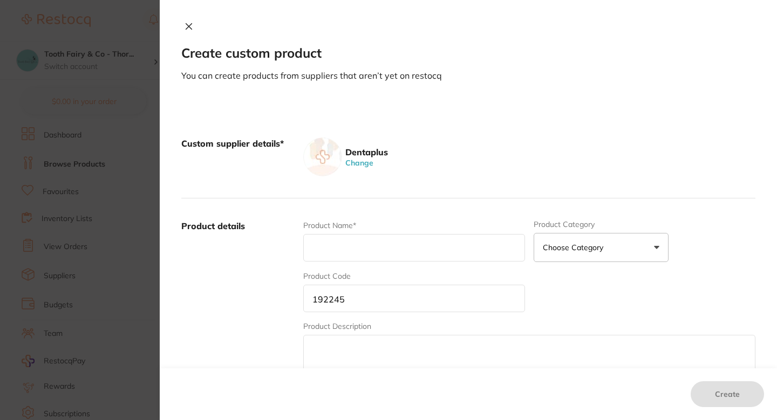
click at [393, 256] on input "text" at bounding box center [414, 248] width 222 height 28
paste input "Spongostan Haemostatic Gelatin Sponge Ethicon 10x10x10mm 24/pk"
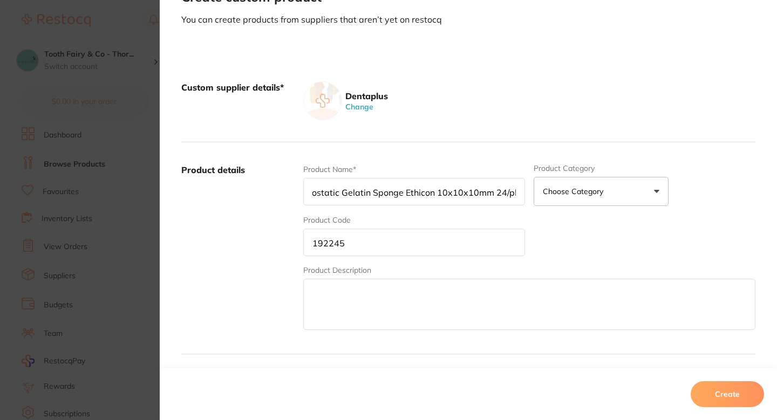
scroll to position [57, 0]
type input "Spongostan Haemostatic Gelatin Sponge Ethicon 10x10x10mm 24/pk"
click at [455, 160] on div "Product details Product Name* Spongostan Haemostatic Gelatin Sponge Ethicon 10x…" at bounding box center [468, 247] width 574 height 212
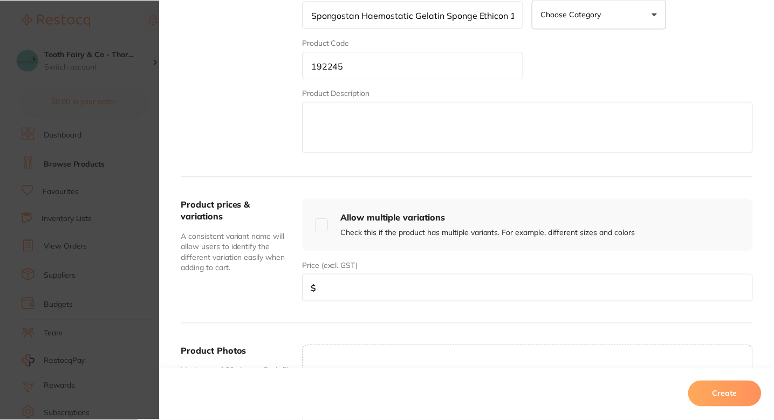
scroll to position [235, 0]
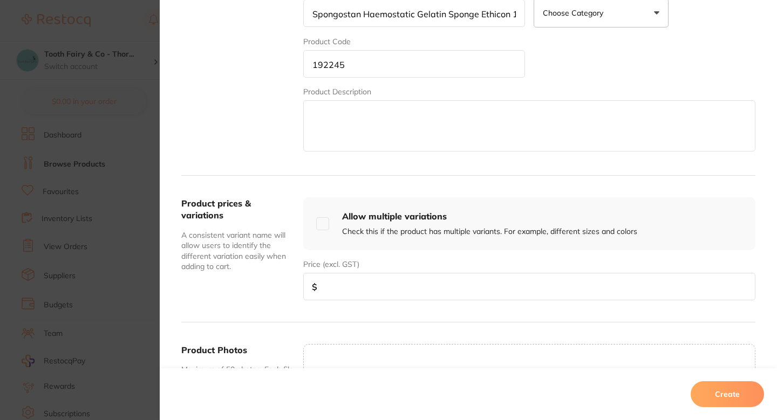
click at [397, 291] on input "number" at bounding box center [529, 287] width 452 height 28
paste input "125.45"
type input "125.45"
drag, startPoint x: 711, startPoint y: 390, endPoint x: 415, endPoint y: 263, distance: 322.2
click at [711, 390] on button "Create" at bounding box center [727, 394] width 73 height 26
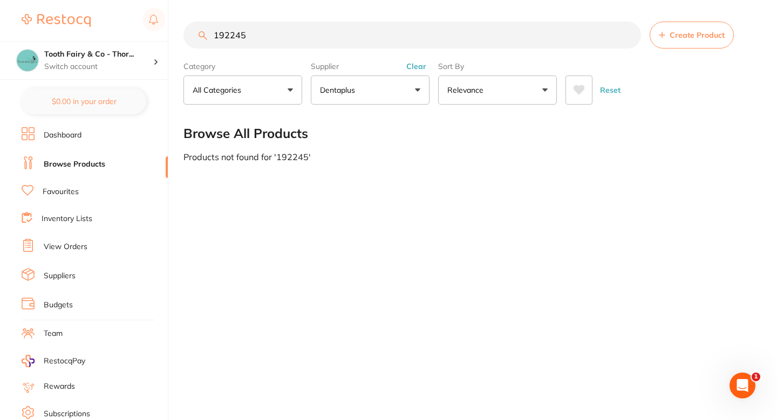
click at [404, 186] on div "192245 Create Product Category All Categories All Categories No categories foun…" at bounding box center [479, 210] width 593 height 420
click at [258, 40] on input "192245" at bounding box center [412, 35] width 458 height 27
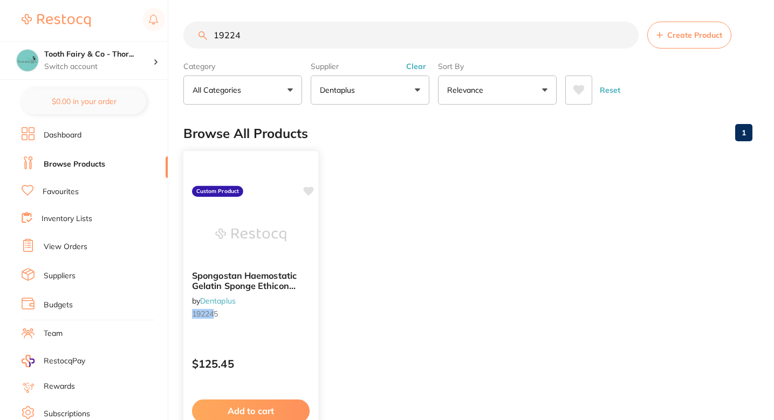
click at [315, 192] on div "Spongostan Haemostatic Gelatin Sponge Ethicon 10x10x10mm 24/pk by Dentaplus 192…" at bounding box center [251, 307] width 137 height 313
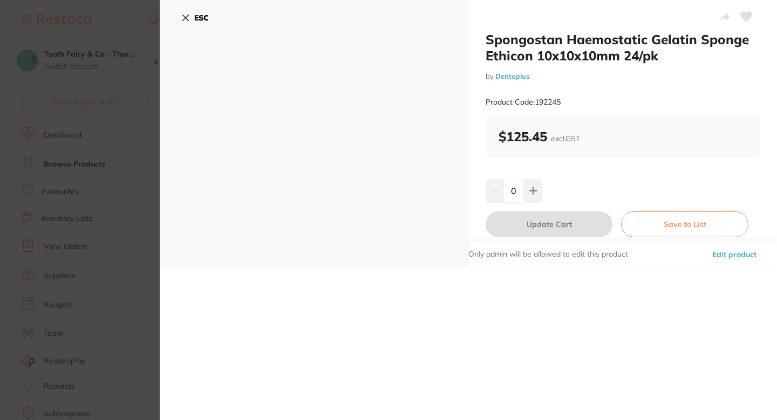
click at [114, 224] on section "Spongostan Haemostatic Gelatin Sponge Ethicon 10x10x10mm 24/pk by Dentaplus Pro…" at bounding box center [388, 210] width 777 height 420
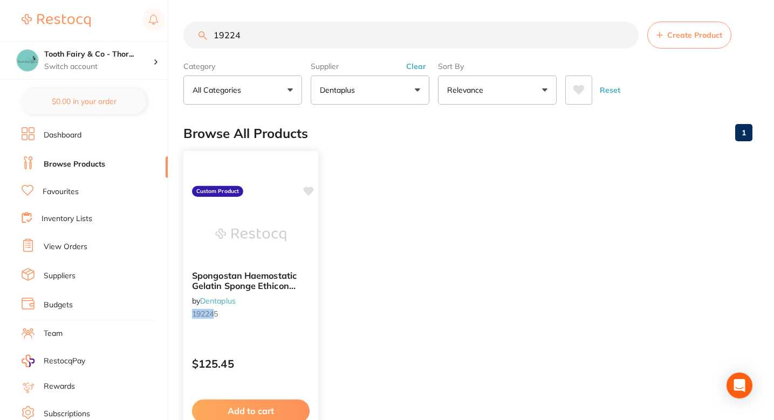
click at [308, 191] on icon at bounding box center [309, 191] width 10 height 9
click at [387, 190] on ul "Spongostan Haemostatic Gelatin Sponge Ethicon 10x10x10mm 24/pk by Dentaplus 192…" at bounding box center [467, 307] width 569 height 310
click at [393, 189] on ul "Spongostan Haemostatic Gelatin Sponge Ethicon 10x10x10mm 24/pk by Dentaplus 192…" at bounding box center [467, 307] width 569 height 310
click at [290, 33] on input "19224" at bounding box center [410, 35] width 455 height 27
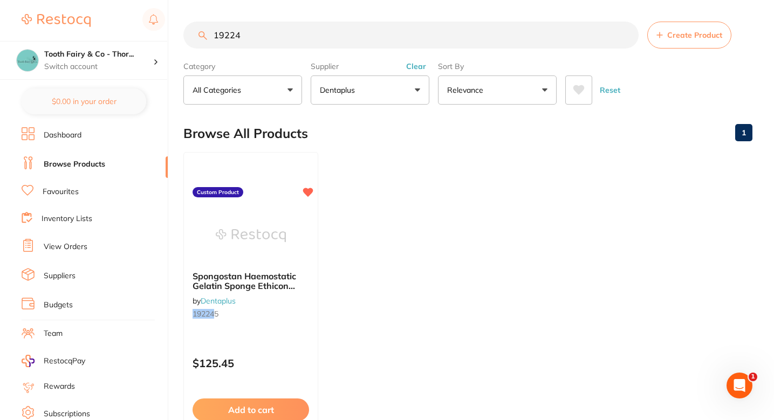
click at [290, 33] on input "19224" at bounding box center [410, 35] width 455 height 27
paste input "9731"
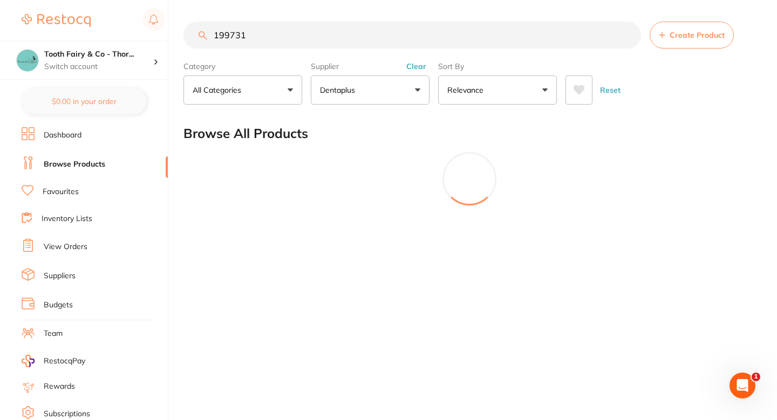
click at [290, 33] on input "199731" at bounding box center [412, 35] width 458 height 27
type input "199731"
click at [674, 50] on section "199731 Create Product Category All Categories All Categories No categories foun…" at bounding box center [469, 63] width 572 height 83
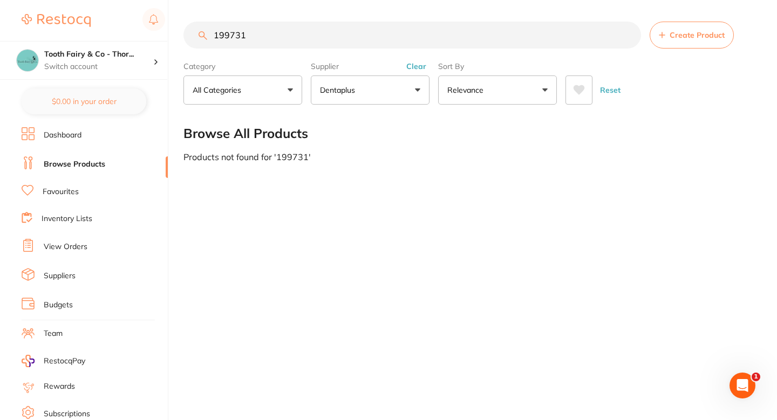
click at [674, 45] on button "Create Product" at bounding box center [692, 35] width 84 height 27
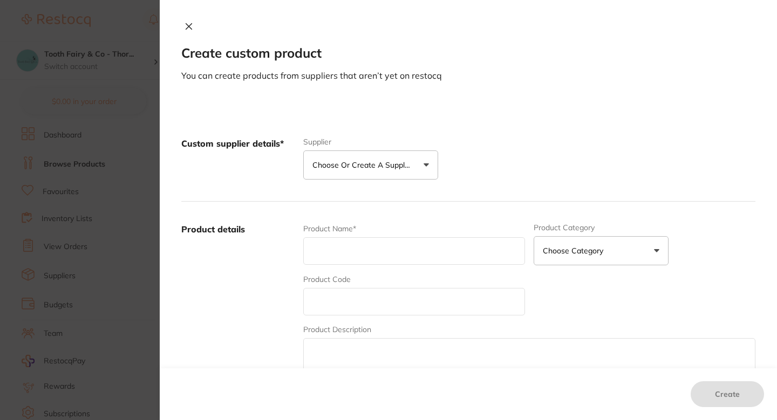
click at [392, 160] on p "Choose or create a supplier" at bounding box center [363, 165] width 103 height 11
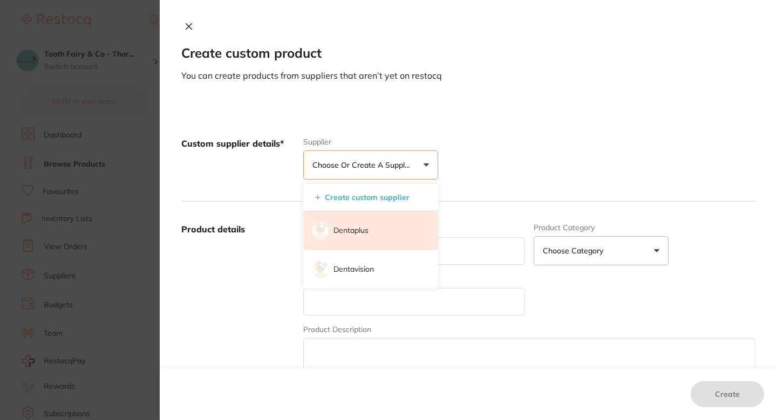
click at [388, 222] on li "Dentaplus" at bounding box center [370, 230] width 135 height 39
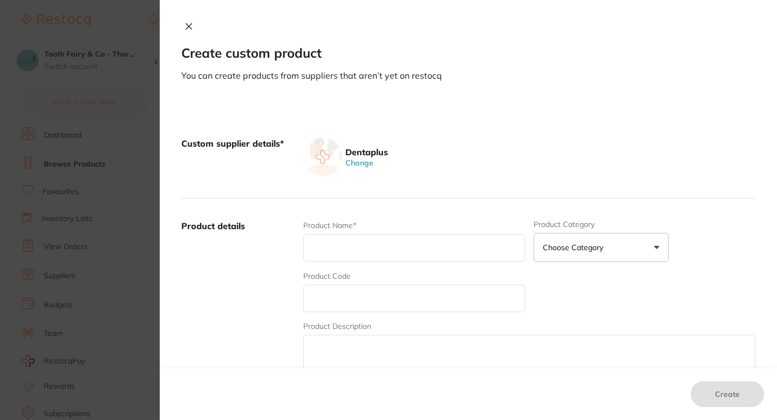
click at [378, 246] on input "text" at bounding box center [414, 248] width 222 height 28
click at [338, 298] on input "text" at bounding box center [414, 299] width 222 height 28
paste input "199731"
type input "199731"
click at [378, 241] on input "text" at bounding box center [414, 248] width 222 height 28
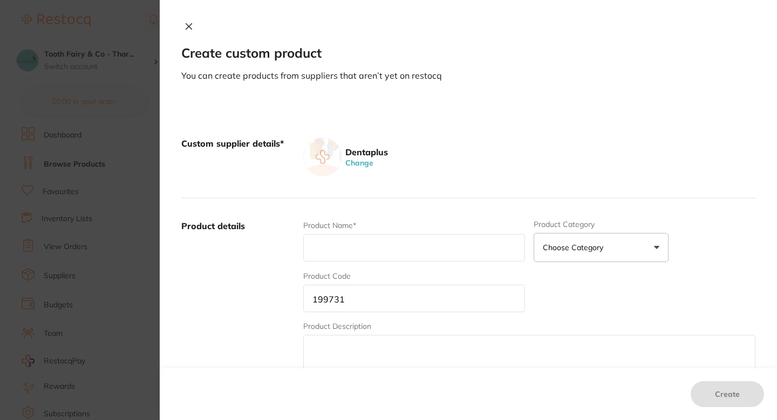
paste input "Endosure- Hypochlor 4%-1.25Ltr/btl"
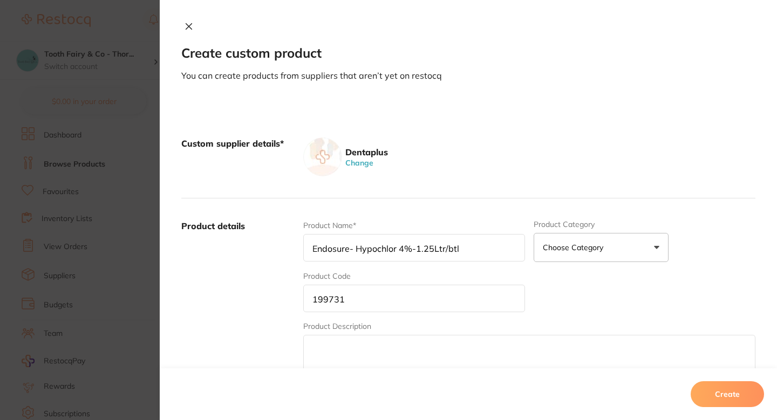
type input "Endosure- Hypochlor 4%-1.25Ltr/btl"
click at [251, 292] on label "Product details" at bounding box center [237, 304] width 113 height 168
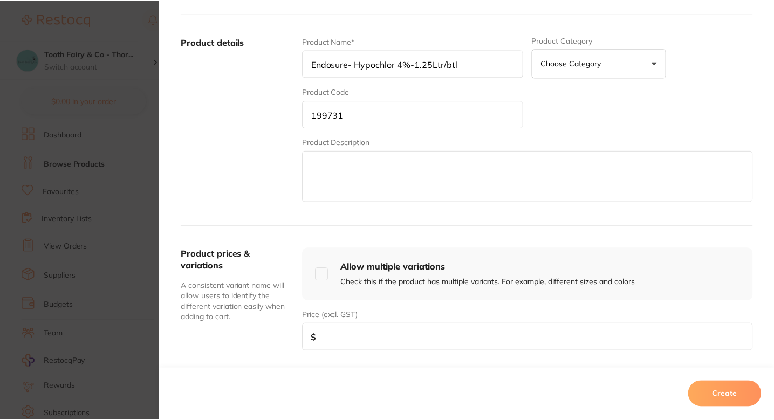
scroll to position [240, 0]
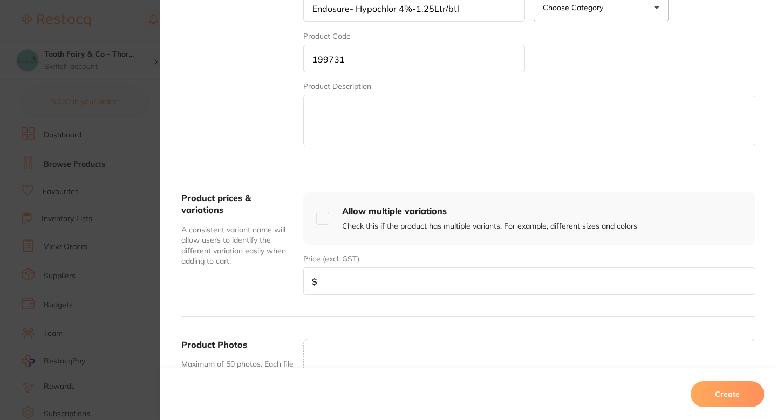
click at [342, 281] on input "number" at bounding box center [529, 282] width 452 height 28
paste input "21.36"
type input "21.36"
drag, startPoint x: 706, startPoint y: 395, endPoint x: 384, endPoint y: 151, distance: 404.0
click at [706, 395] on button "Create" at bounding box center [727, 394] width 73 height 26
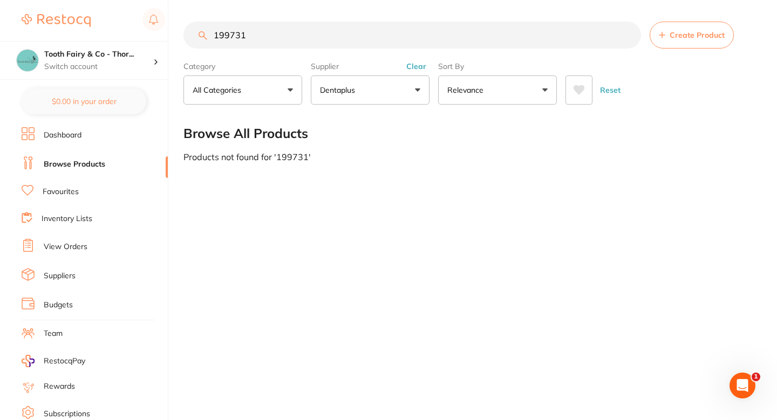
click at [295, 42] on input "199731" at bounding box center [412, 35] width 458 height 27
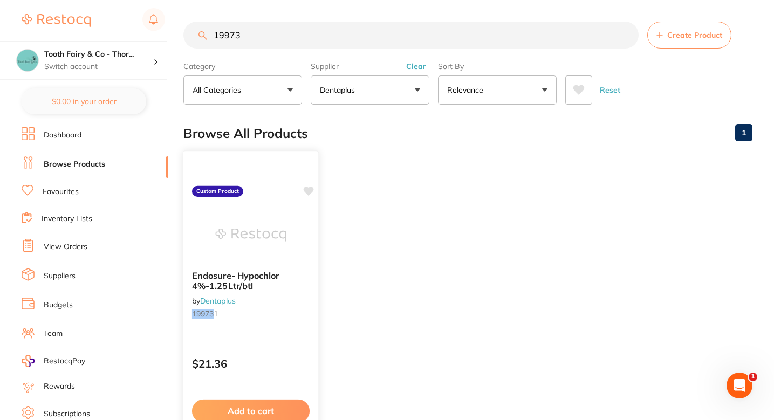
click at [308, 190] on icon at bounding box center [309, 191] width 10 height 9
click at [363, 190] on ul "Endosure- Hypochlor 4%-1.25Ltr/btl by Dentaplus 19973 1 Custom Product $21.36 A…" at bounding box center [467, 307] width 569 height 310
click at [405, 193] on ul "Endosure- Hypochlor 4%-1.25Ltr/btl by Dentaplus 19973 1 Custom Product $21.36 A…" at bounding box center [467, 307] width 569 height 310
click at [417, 201] on ul "Endosure- Hypochlor 4%-1.25Ltr/btl by Dentaplus 19973 1 Custom Product $21.36 A…" at bounding box center [467, 307] width 569 height 310
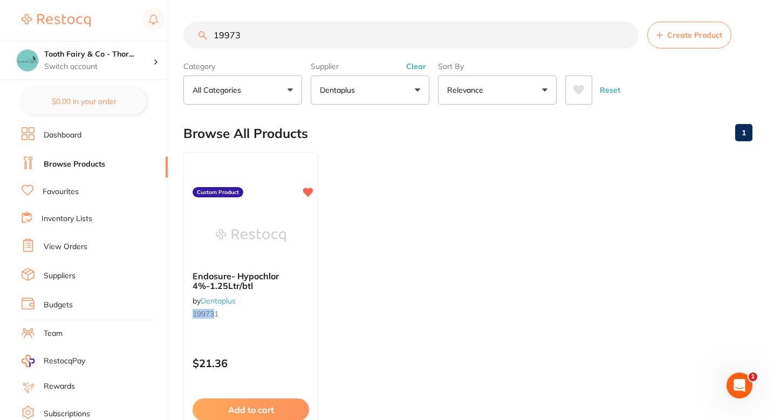
click at [278, 42] on input "19973" at bounding box center [410, 35] width 455 height 27
paste input "253503/2"
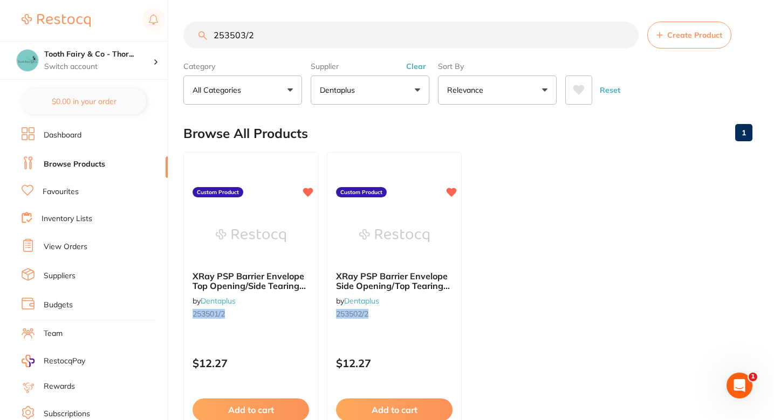
click at [304, 45] on input "253503/2" at bounding box center [410, 35] width 455 height 27
type input "253503/2"
click at [408, 249] on img at bounding box center [394, 235] width 71 height 54
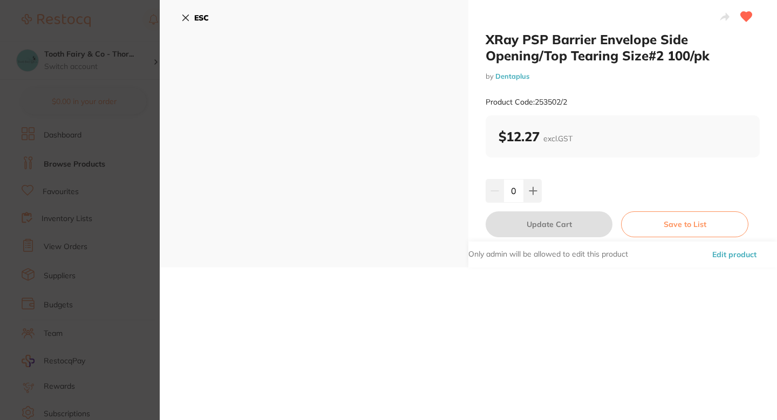
click at [127, 161] on section "XRay PSP Barrier Envelope Side Opening/Top Tearing Size#2 100/pk by Dentaplus P…" at bounding box center [388, 210] width 777 height 420
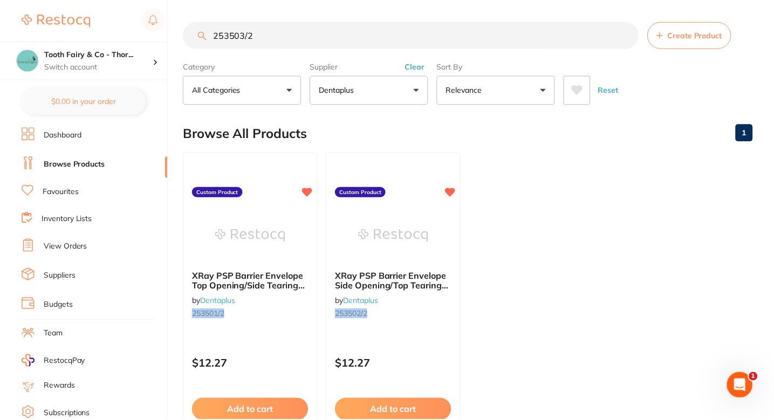
scroll to position [14, 0]
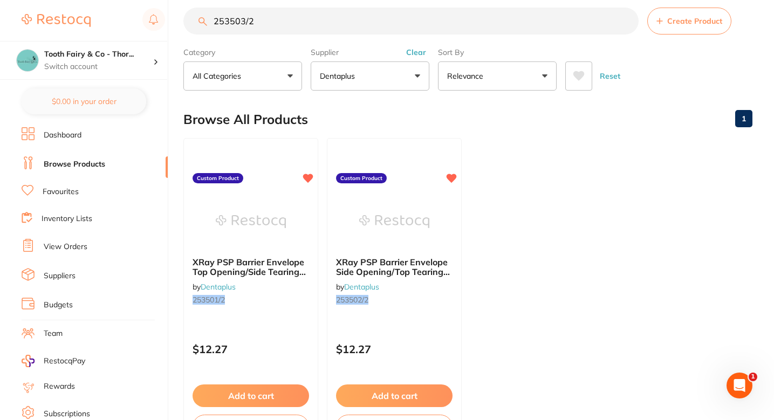
click at [500, 252] on ul "XRay PSP Barrier Envelope Top Opening/Side Tearing Size#2 100/pk by Dentaplus 2…" at bounding box center [467, 293] width 569 height 310
click at [530, 224] on ul "XRay PSP Barrier Envelope Top Opening/Side Tearing Size#2 100/pk by Dentaplus 2…" at bounding box center [467, 293] width 569 height 310
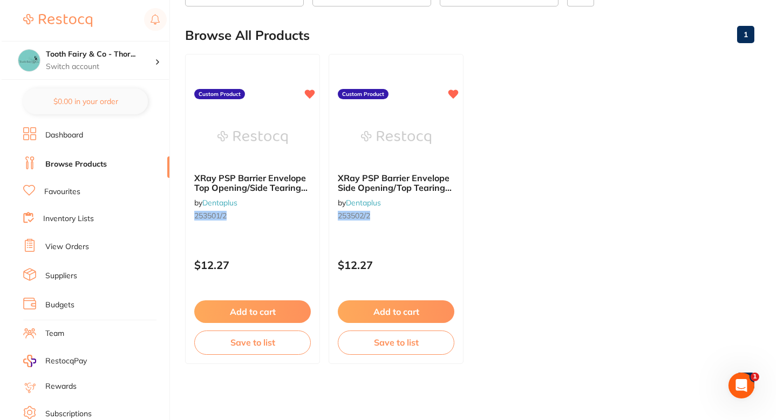
scroll to position [0, 0]
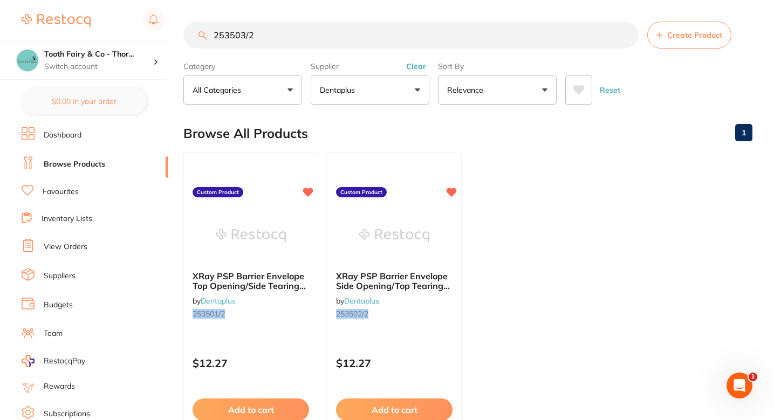
click at [521, 193] on ul "XRay PSP Barrier Envelope Top Opening/Side Tearing Size#2 100/pk by Dentaplus 2…" at bounding box center [467, 307] width 569 height 310
click at [485, 265] on ul "XRay PSP Barrier Envelope Top Opening/Side Tearing Size#2 100/pk by Dentaplus 2…" at bounding box center [467, 307] width 569 height 310
click at [425, 320] on div "XRay PSP Barrier Envelope Side Opening/Top Tearing Size#2 100/pk by Dentaplus 2…" at bounding box center [394, 297] width 134 height 69
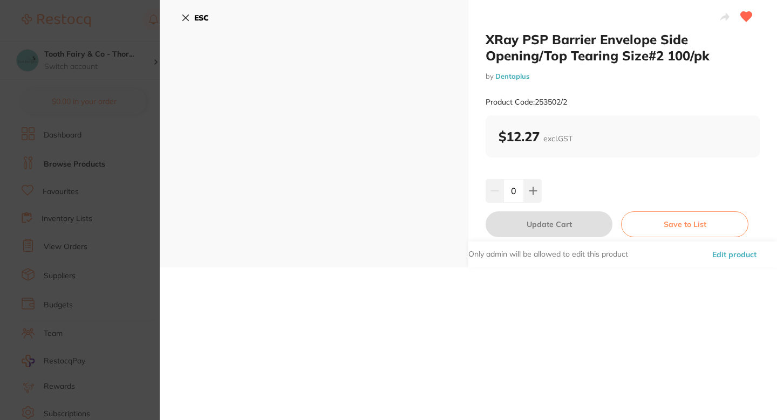
click at [734, 250] on button "Edit product" at bounding box center [734, 255] width 51 height 26
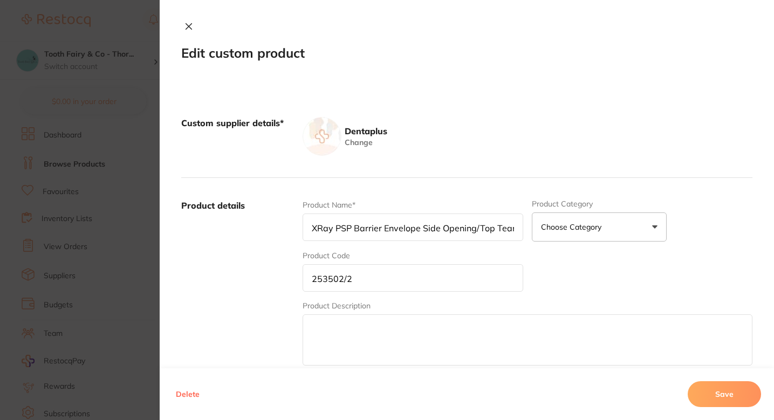
click at [433, 230] on input "XRay PSP Barrier Envelope Side Opening/Top Tearing Size#2 100/pk" at bounding box center [413, 228] width 221 height 28
click at [338, 277] on input "253502/2" at bounding box center [413, 278] width 221 height 28
type input "253503/2"
click at [709, 394] on button "Save" at bounding box center [724, 394] width 73 height 26
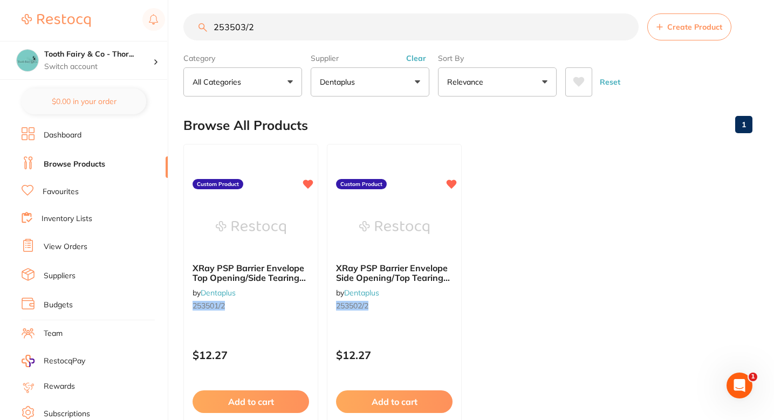
click at [514, 208] on ul "XRay PSP Barrier Envelope Top Opening/Side Tearing Size#2 100/pk by Dentaplus 2…" at bounding box center [467, 299] width 569 height 310
click at [306, 47] on section "253503/2 Create Product Category All Categories All Categories No categories fo…" at bounding box center [467, 54] width 569 height 83
click at [315, 30] on input "253503/2" at bounding box center [410, 26] width 455 height 27
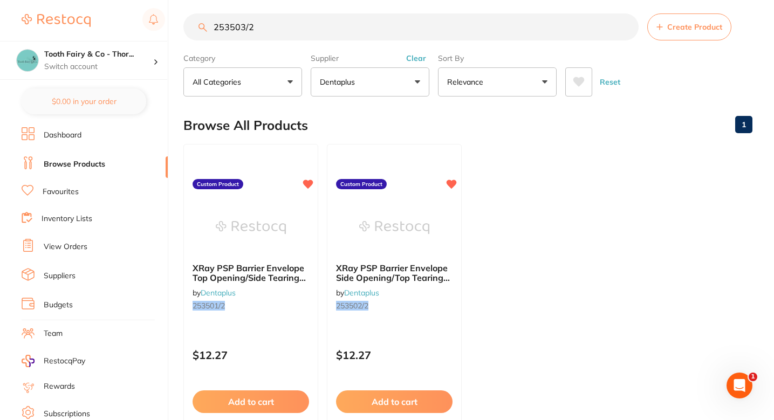
click at [311, 32] on input "253503/2" at bounding box center [410, 26] width 455 height 27
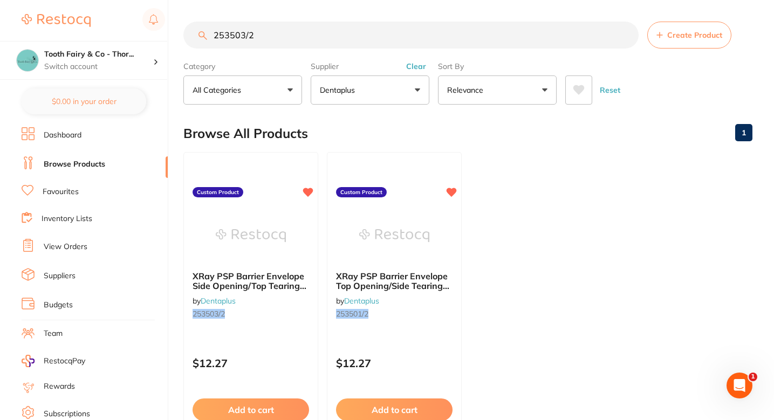
click at [289, 36] on input "253503/2" at bounding box center [410, 35] width 455 height 27
paste input "19930"
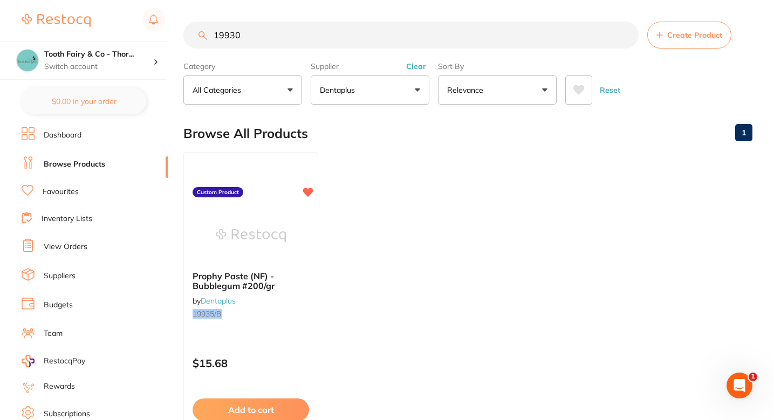
type input "19930"
click at [411, 217] on ul "Prophy Paste (NF) - Bubblegum #200/gr by Dentaplus 19935/B Custom Product $15.6…" at bounding box center [467, 307] width 569 height 310
click at [389, 224] on ul "Prophy Paste (NF) - Bubblegum #200/gr by Dentaplus 19935/B Custom Product $15.6…" at bounding box center [467, 307] width 569 height 310
click at [251, 44] on input "19930" at bounding box center [410, 35] width 455 height 27
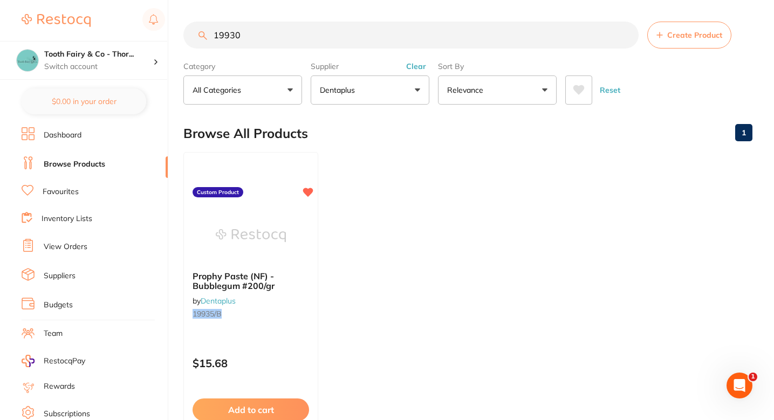
click at [685, 46] on button "Create Product" at bounding box center [689, 35] width 84 height 27
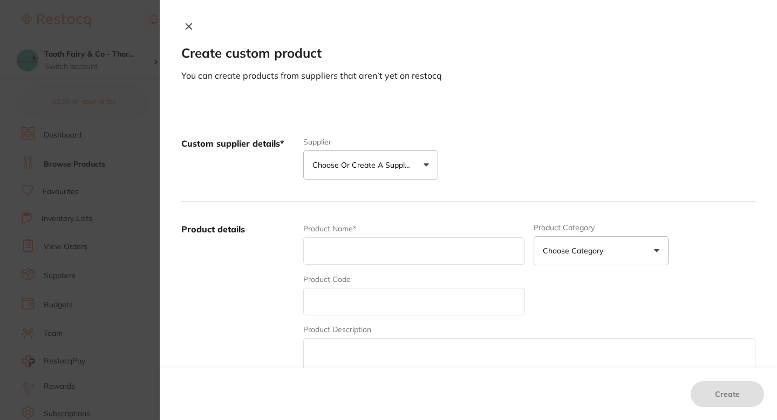
click at [379, 165] on p "Choose or create a supplier" at bounding box center [363, 165] width 103 height 11
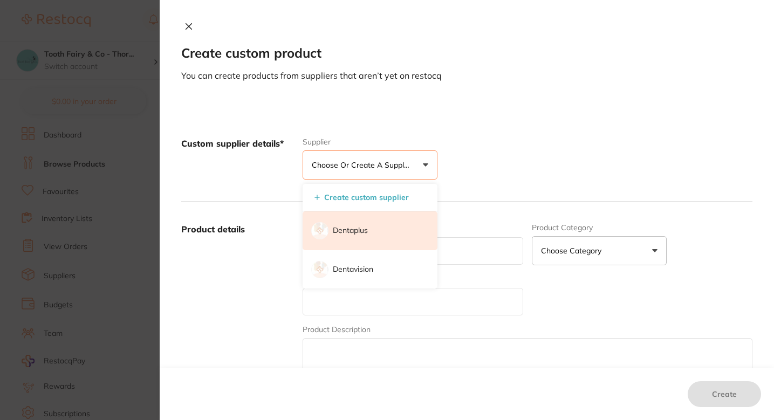
click at [347, 237] on li "Dentaplus" at bounding box center [370, 230] width 135 height 39
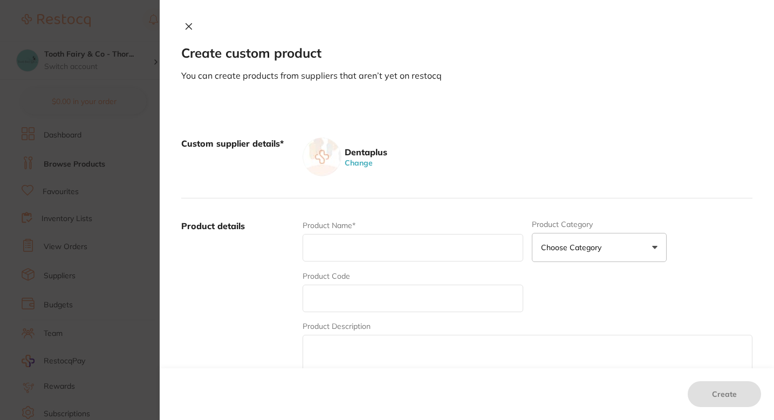
click at [364, 292] on input "text" at bounding box center [413, 299] width 221 height 28
paste input "19930"
type input "19930"
click at [352, 219] on div "Product details Product Name* Product Category Choose Category 3d Printing Anae…" at bounding box center [466, 305] width 571 height 212
click at [361, 253] on input "text" at bounding box center [413, 248] width 221 height 28
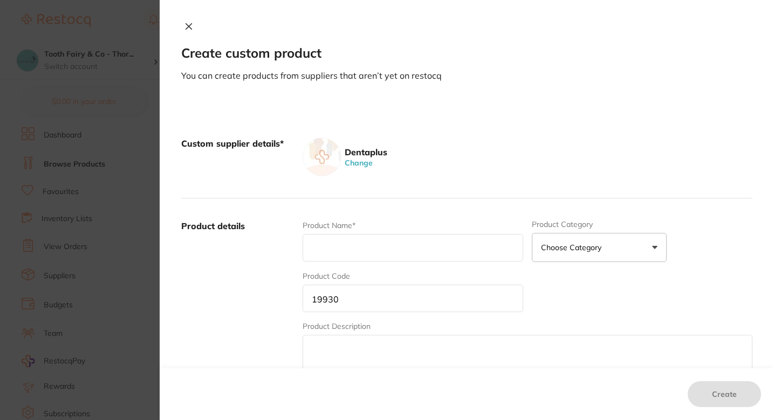
paste input "Odontopaste-8grm/tube"
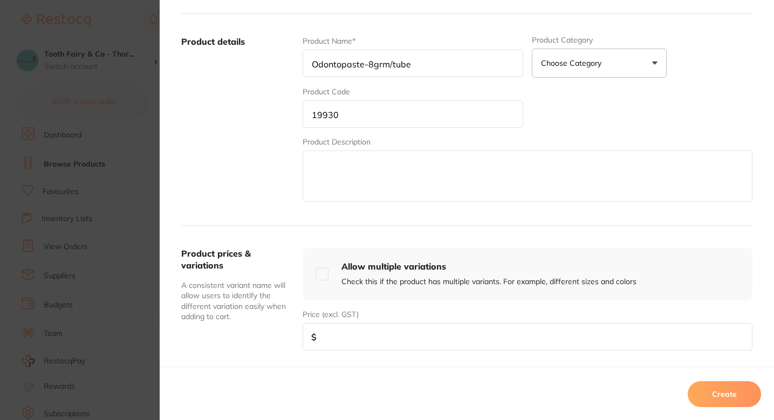
scroll to position [254, 0]
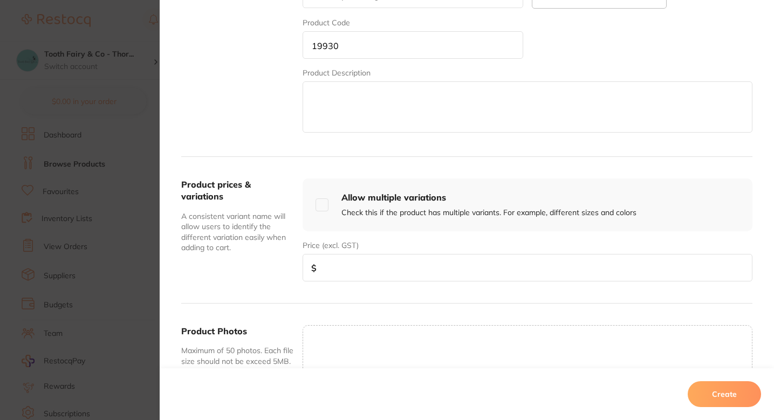
type input "Odontopaste-8grm/tube"
click at [407, 245] on div "Price (excl. GST) $" at bounding box center [528, 261] width 450 height 42
click at [398, 271] on input "number" at bounding box center [528, 268] width 450 height 28
click at [368, 263] on input "number" at bounding box center [528, 268] width 450 height 28
paste input "113.64"
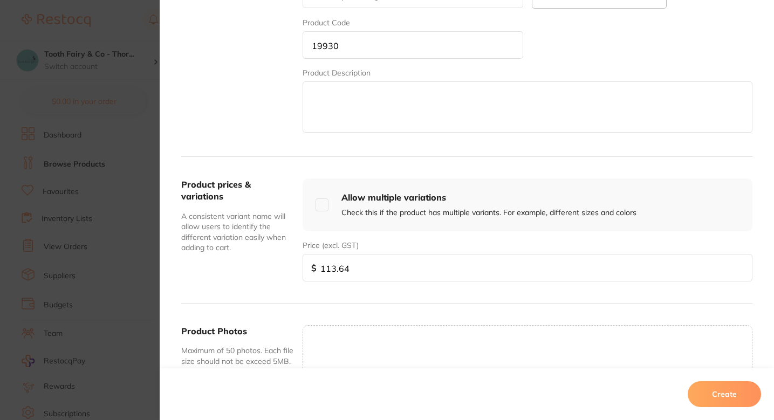
type input "113.64"
click at [377, 288] on div "Product prices & variations A consistent variant name will allow users to ident…" at bounding box center [466, 230] width 571 height 147
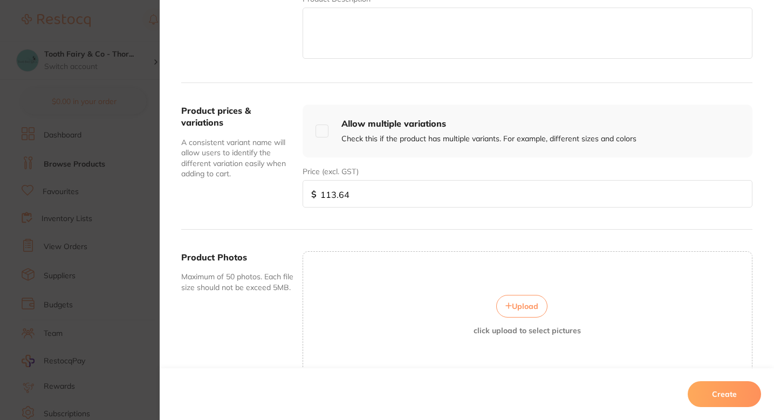
scroll to position [335, 0]
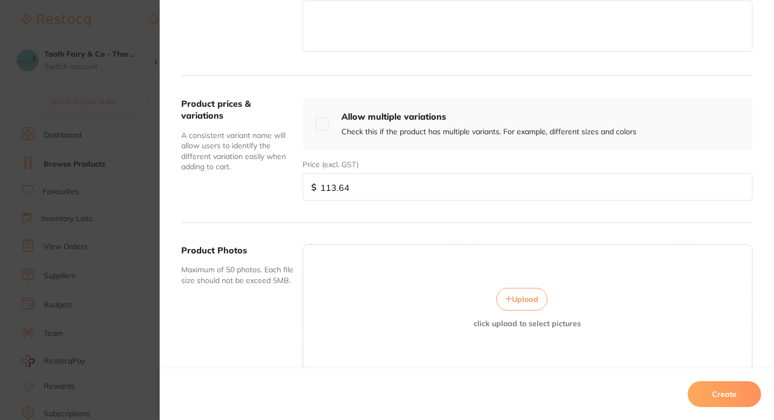
click at [714, 386] on button "Create" at bounding box center [724, 394] width 73 height 26
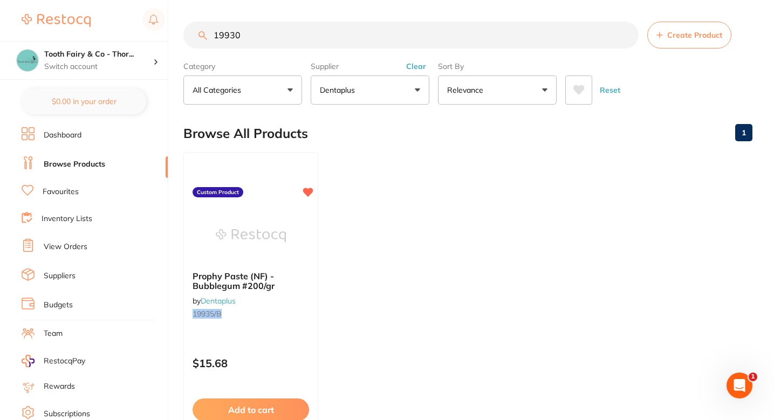
click at [368, 154] on ul "Prophy Paste (NF) - Bubblegum #200/gr by Dentaplus 19935/B Custom Product $15.6…" at bounding box center [467, 307] width 569 height 310
click at [271, 36] on input "19930" at bounding box center [410, 35] width 455 height 27
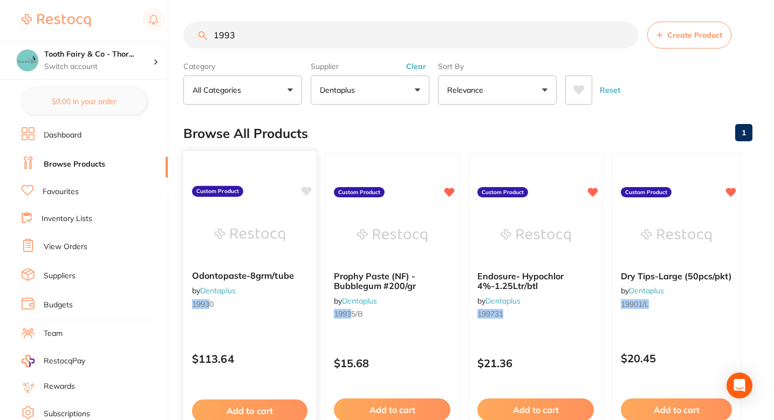
click at [308, 188] on icon at bounding box center [307, 191] width 10 height 9
click at [409, 128] on div "Browse All Products 1" at bounding box center [467, 133] width 569 height 36
click at [296, 38] on input "1993" at bounding box center [410, 35] width 455 height 27
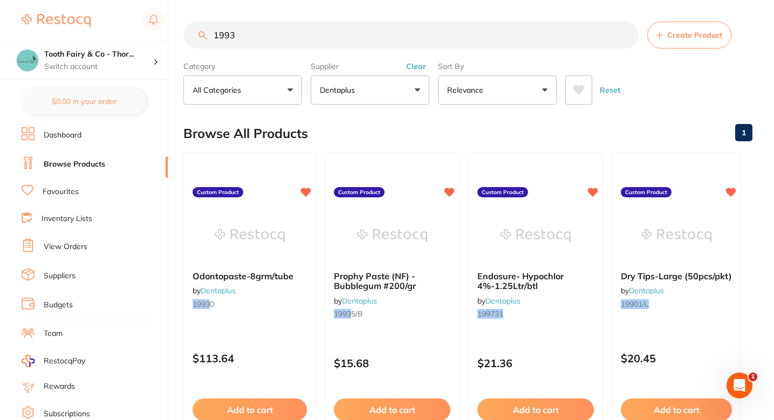
click at [296, 38] on input "1993" at bounding box center [410, 35] width 455 height 27
paste input "253503/2"
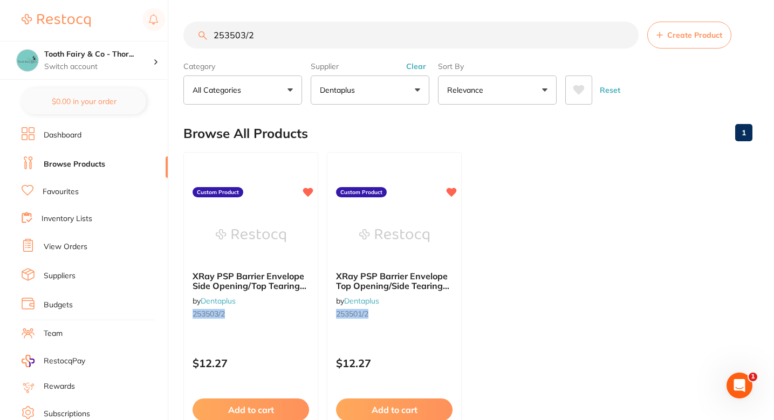
click at [513, 202] on ul "XRay PSP Barrier Envelope Side Opening/Top Tearing Size#2 100/pk by Dentaplus 2…" at bounding box center [467, 307] width 569 height 310
click at [313, 39] on input "253503/2" at bounding box center [410, 35] width 455 height 27
paste input "4XGEL-XS"
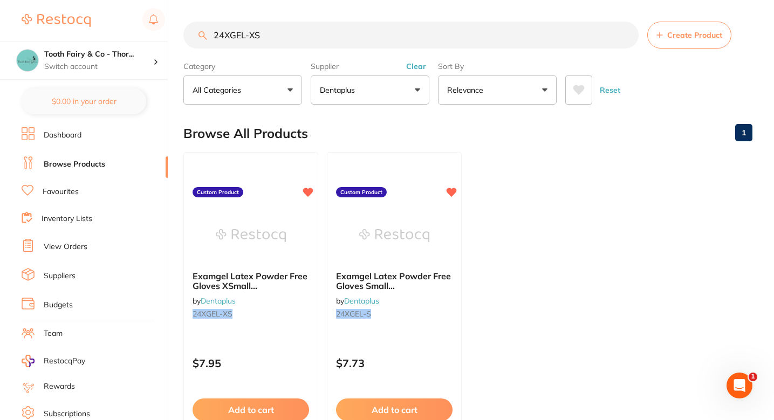
click at [527, 223] on ul "Examgel Latex Powder Free Gloves XSmall #100pcs/box/10box/ctn by Dentaplus 24XG…" at bounding box center [467, 307] width 569 height 310
click at [325, 33] on input "24XGEL-XS" at bounding box center [410, 35] width 455 height 27
paste input "163028"
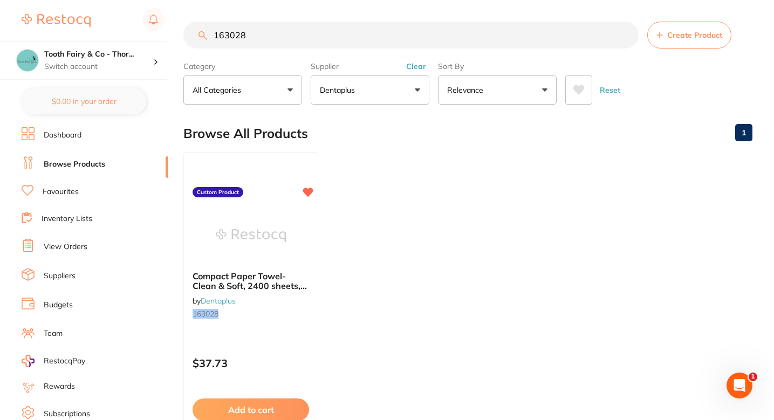
click at [397, 209] on ul "Compact Paper Towel-Clean & Soft, 2400 sheets, 19x25cm,20x120sheets by Dentaplu…" at bounding box center [467, 307] width 569 height 310
click at [373, 200] on ul "Compact Paper Towel-Clean & Soft, 2400 sheets, 19x25cm,20x120sheets by Dentaplu…" at bounding box center [467, 307] width 569 height 310
click at [373, 199] on ul "Compact Paper Towel-Clean & Soft, 2400 sheets, 19x25cm,20x120sheets by Dentaplu…" at bounding box center [467, 307] width 569 height 310
click at [255, 62] on label "Category" at bounding box center [242, 67] width 119 height 10
click at [260, 50] on section "163028 Create Product Category All Categories All Categories No categories foun…" at bounding box center [467, 63] width 569 height 83
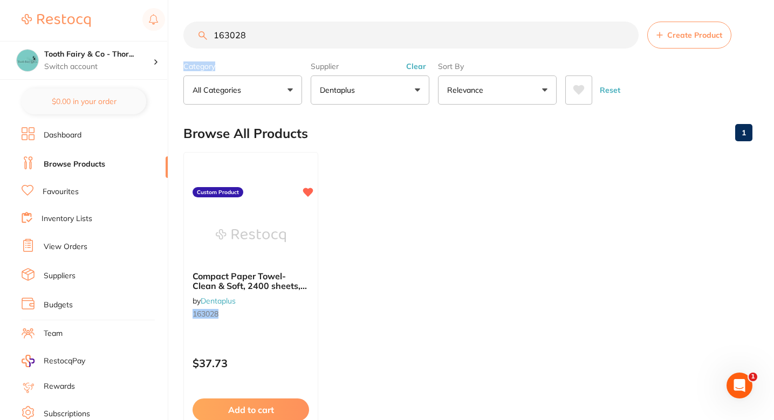
click at [260, 50] on section "163028 Create Product Category All Categories All Categories No categories foun…" at bounding box center [467, 63] width 569 height 83
click at [286, 31] on input "163028" at bounding box center [410, 35] width 455 height 27
paste input "71389"
click at [291, 34] on input "71389" at bounding box center [410, 35] width 455 height 27
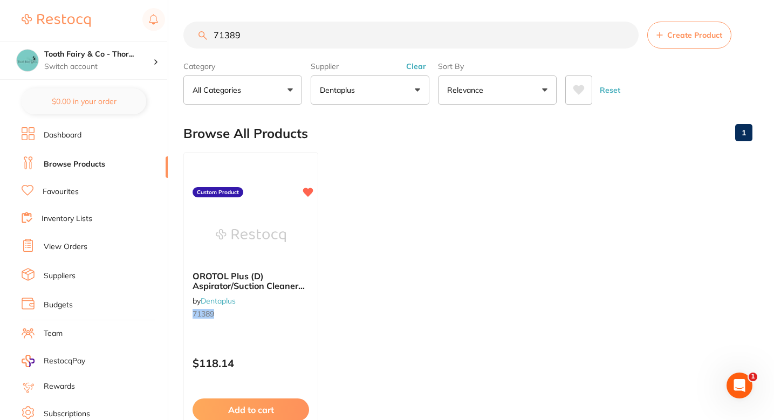
click at [291, 34] on input "71389" at bounding box center [410, 35] width 455 height 27
paste input "25227/RA"
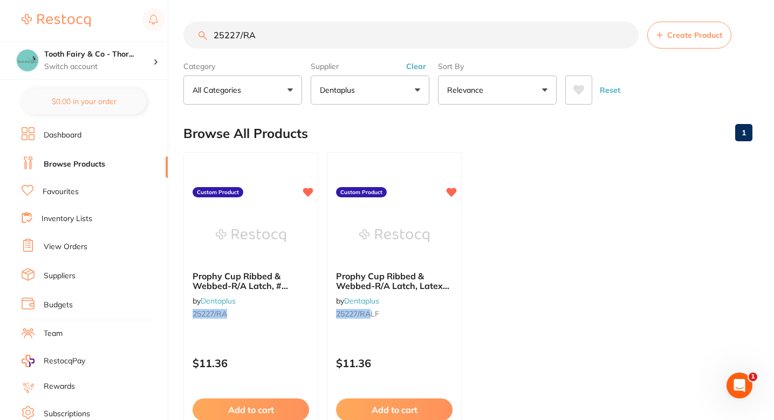
click at [305, 39] on input "25227/RA" at bounding box center [410, 35] width 455 height 27
paste input "193034/L"
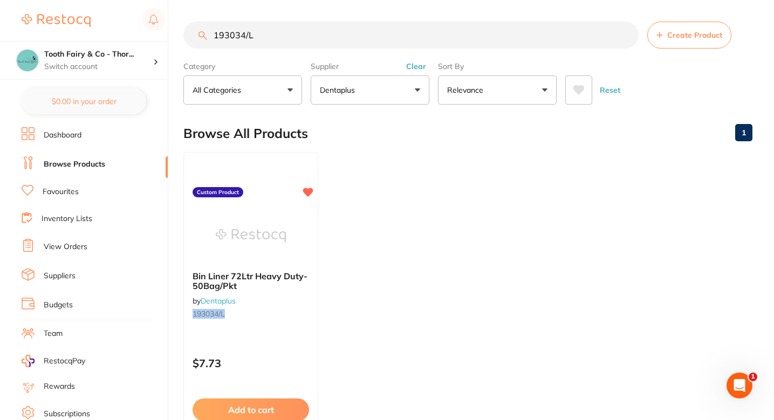
click at [344, 40] on input "193034/L" at bounding box center [410, 35] width 455 height 27
paste input "25203"
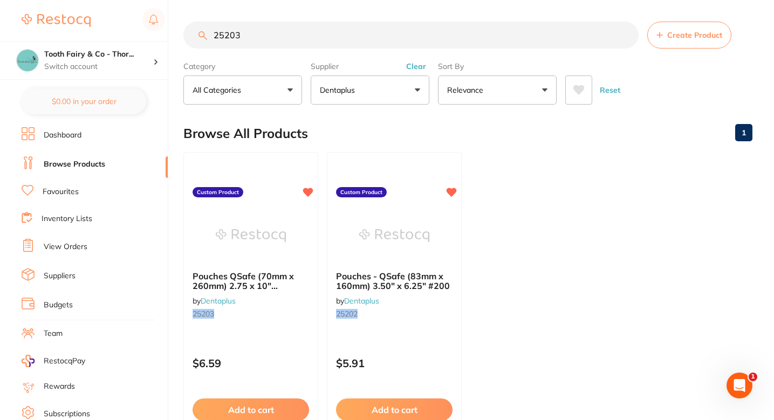
click at [310, 40] on input "25203" at bounding box center [410, 35] width 455 height 27
paste input "search"
click at [303, 44] on input "25203" at bounding box center [410, 35] width 455 height 27
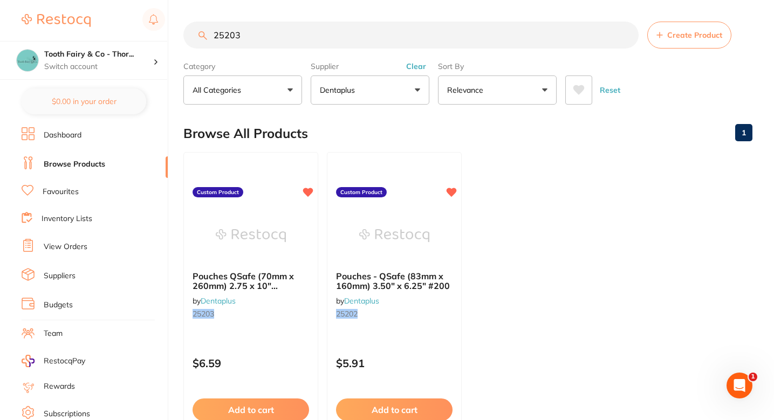
click at [303, 44] on input "25203" at bounding box center [410, 35] width 455 height 27
paste input "3202/M"
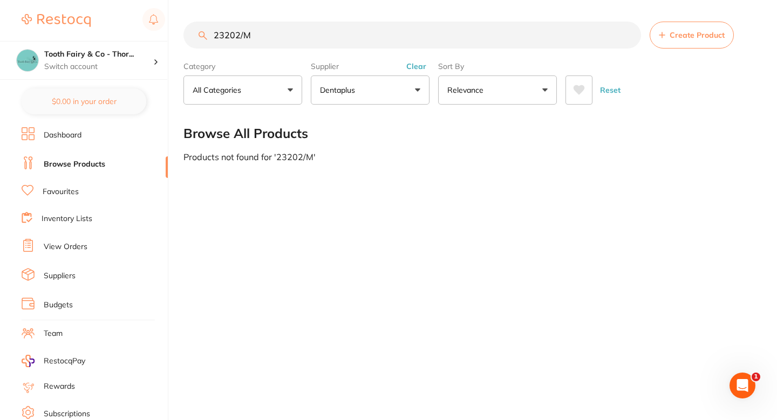
click at [265, 26] on input "23202/M" at bounding box center [412, 35] width 458 height 27
type input "23202/M"
click at [675, 37] on span "Create Product" at bounding box center [697, 35] width 55 height 9
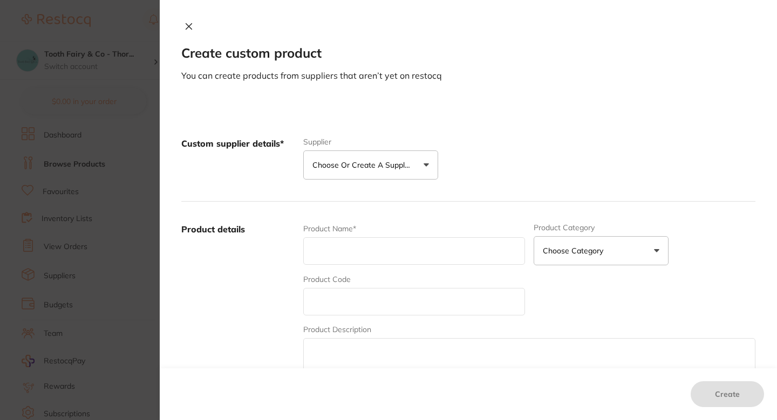
click at [319, 177] on button "Choose or create a supplier" at bounding box center [370, 165] width 135 height 29
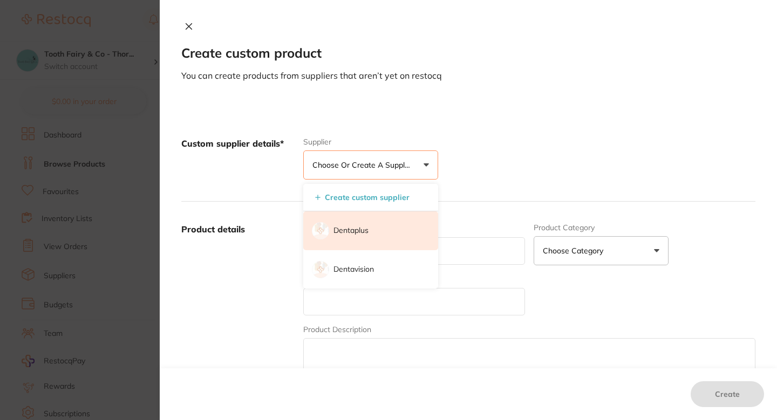
click at [347, 227] on p "Dentaplus" at bounding box center [350, 231] width 35 height 11
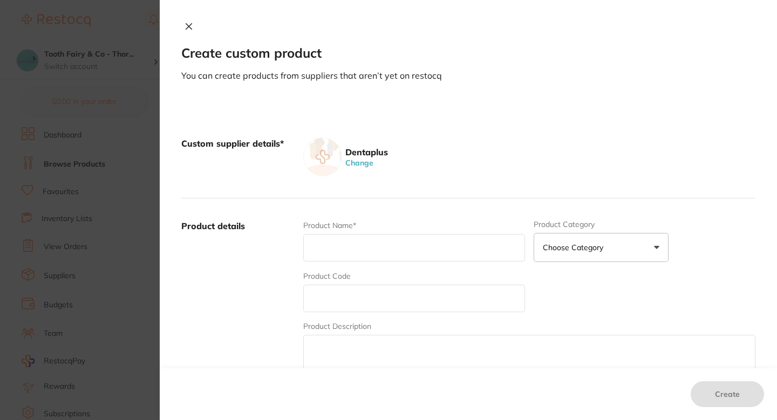
click at [347, 261] on div "Product Name*" at bounding box center [414, 241] width 222 height 42
click at [342, 297] on input "text" at bounding box center [414, 299] width 222 height 28
paste input "23202/M"
type input "23202/M"
click at [351, 253] on input "text" at bounding box center [414, 248] width 222 height 28
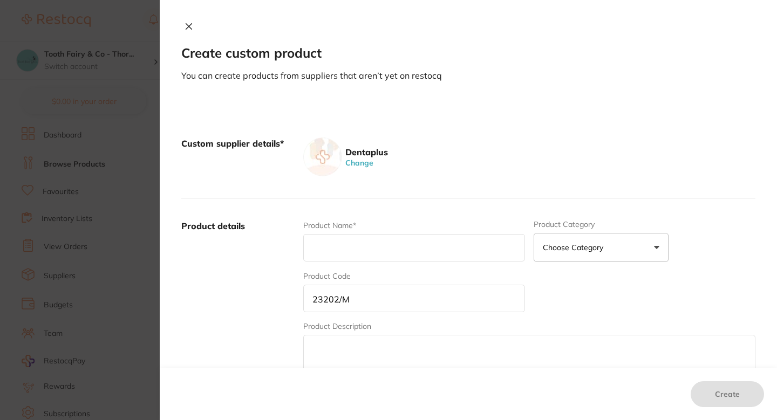
click at [367, 249] on input "text" at bounding box center [414, 248] width 222 height 28
paste input "Pouches - Medicom 89mmx133mm #200/pkt"
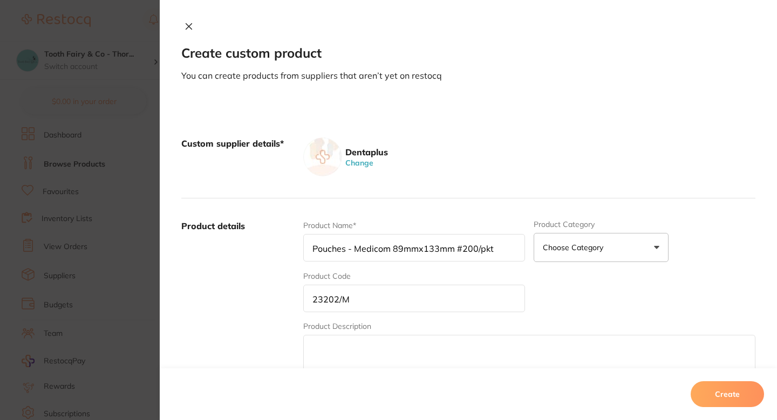
type input "Pouches - Medicom 89mmx133mm #200/pkt"
click at [438, 213] on div "Product details Product Name* Pouches - Medicom 89mmx133mm #200/pkt Product Cat…" at bounding box center [468, 305] width 574 height 212
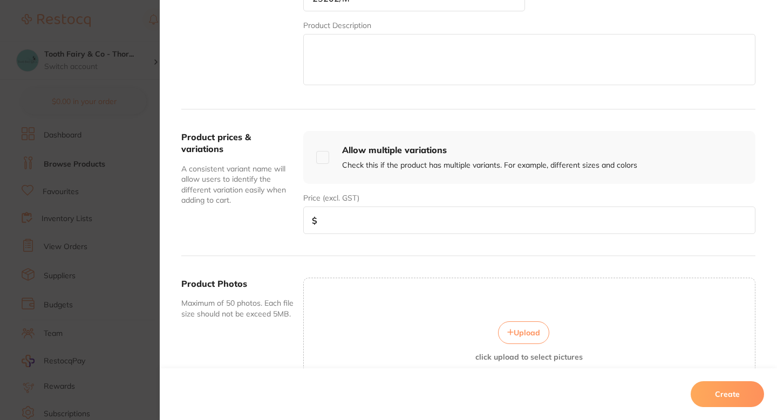
scroll to position [317, 0]
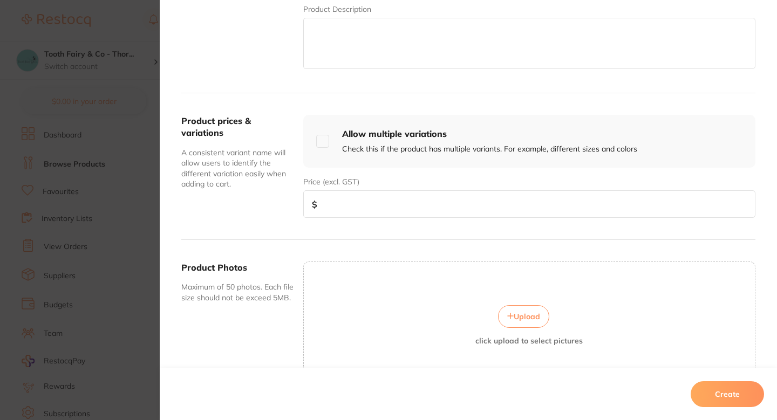
click at [383, 210] on input "number" at bounding box center [529, 204] width 452 height 28
paste input "7.73"
type input "7.73"
click at [278, 223] on div "Product prices & variations A consistent variant name will allow users to ident…" at bounding box center [468, 166] width 574 height 147
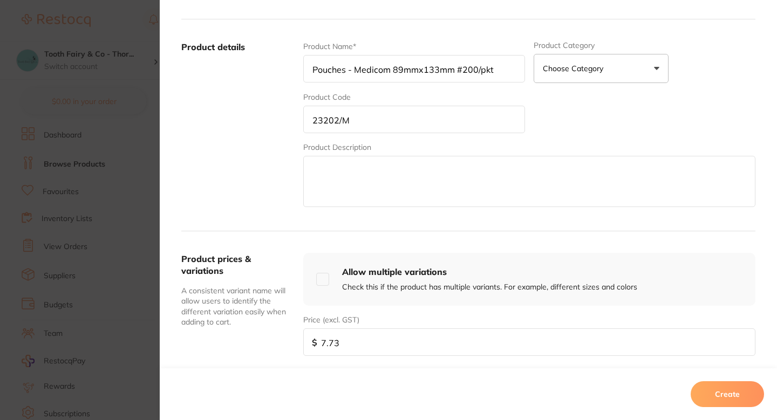
scroll to position [126, 0]
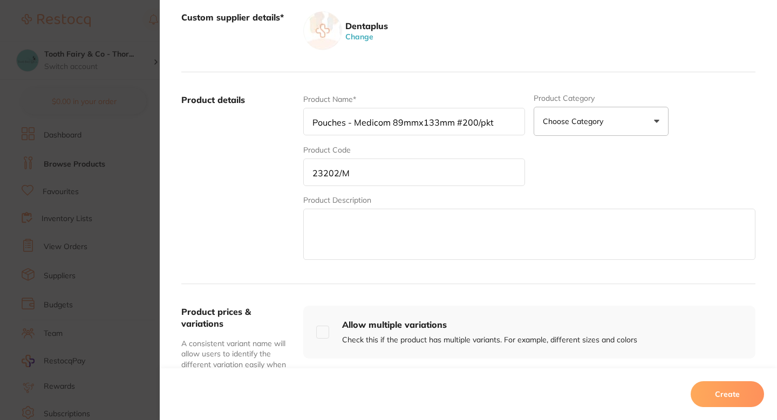
click at [609, 181] on div "Product Name* Pouches - Medicom 89mmx133mm #200/pkt Product Category Choose Cat…" at bounding box center [529, 178] width 452 height 168
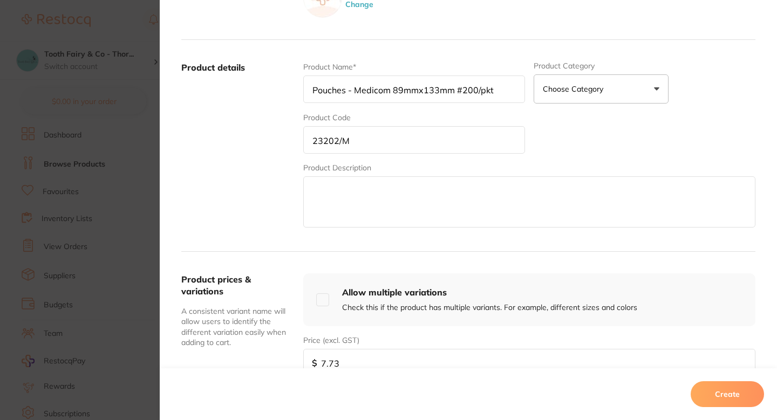
scroll to position [175, 0]
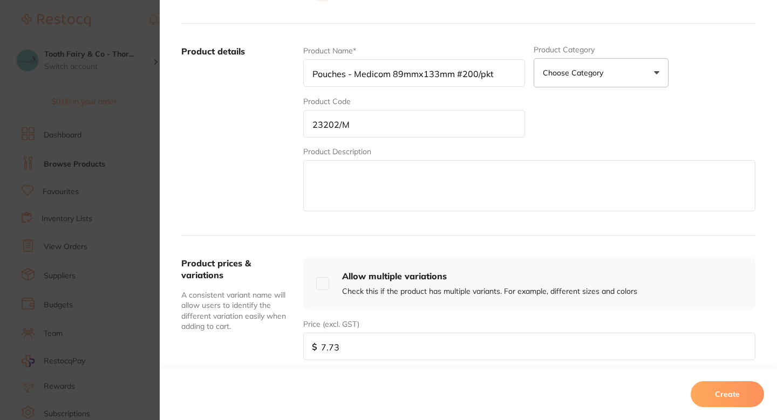
drag, startPoint x: 740, startPoint y: 391, endPoint x: 405, endPoint y: 291, distance: 349.6
click at [740, 391] on button "Create" at bounding box center [727, 394] width 73 height 26
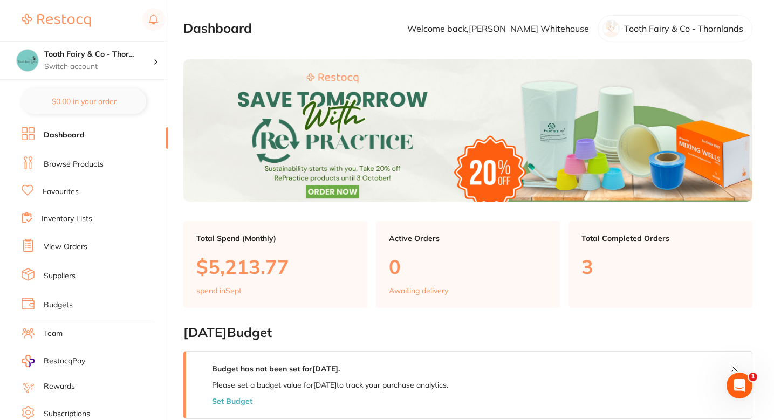
click at [90, 159] on link "Browse Products" at bounding box center [74, 164] width 60 height 11
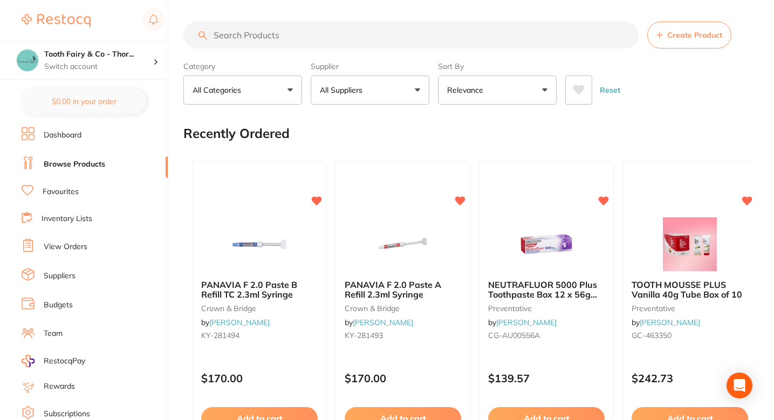
click at [376, 97] on button "All Suppliers" at bounding box center [370, 90] width 119 height 29
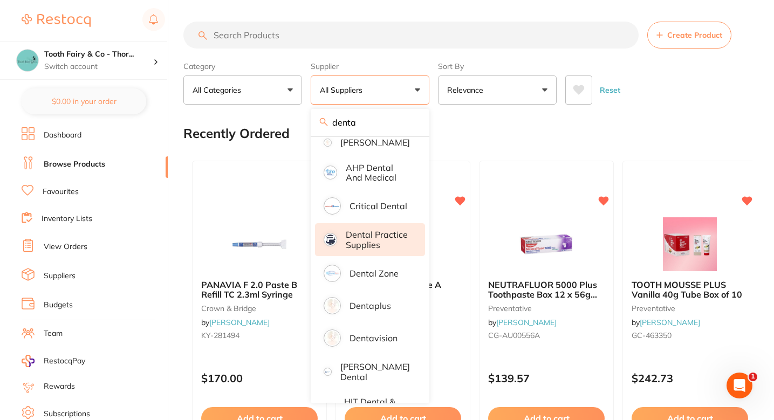
scroll to position [41, 0]
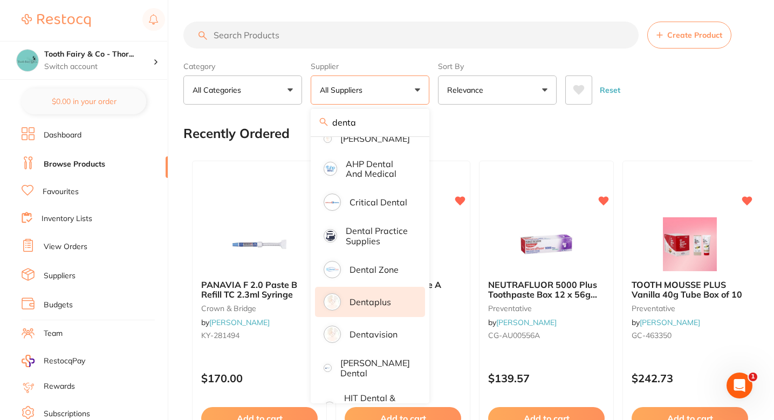
type input "denta"
click at [383, 315] on li "Dentaplus" at bounding box center [370, 302] width 110 height 30
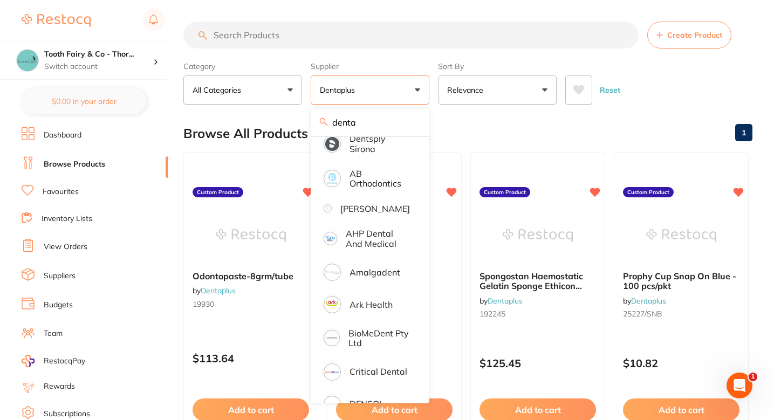
click at [277, 41] on input "search" at bounding box center [410, 35] width 455 height 27
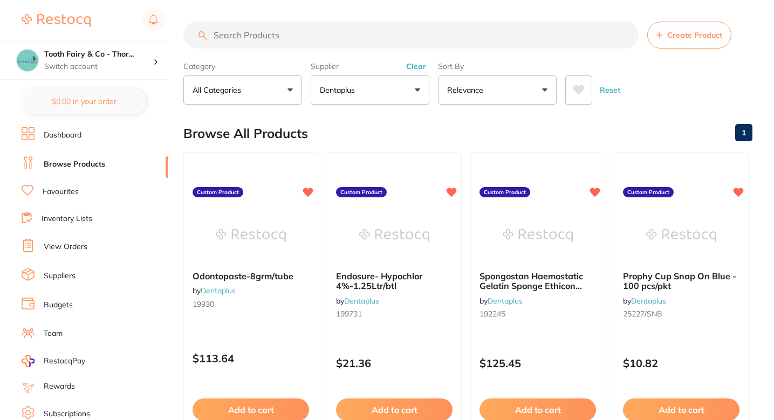
click at [277, 41] on input "search" at bounding box center [410, 35] width 455 height 27
paste input "$7.73"
type input "$7.73"
click at [308, 33] on input "search" at bounding box center [410, 35] width 455 height 27
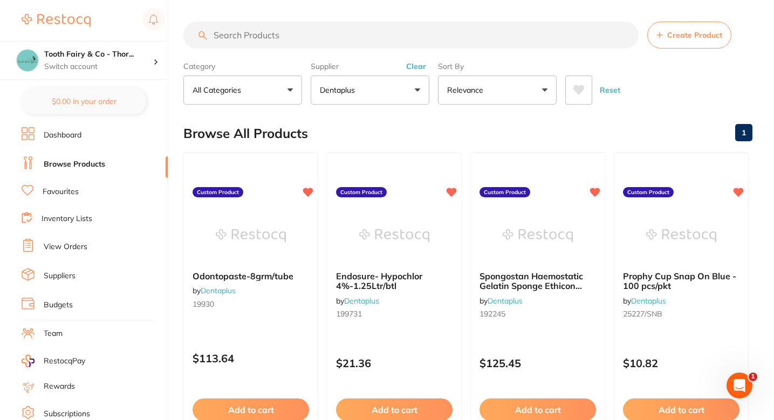
click at [308, 33] on input "search" at bounding box center [410, 35] width 455 height 27
paste input "23202/M"
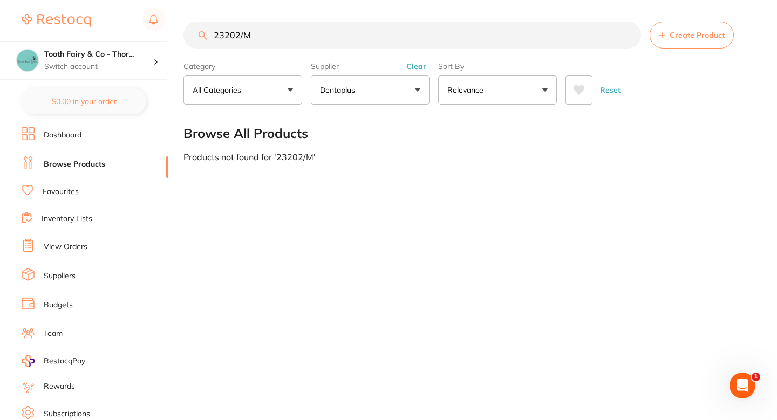
click at [240, 38] on input "23202/M" at bounding box center [412, 35] width 458 height 27
type input "23202/M"
click at [704, 39] on button "Create Product" at bounding box center [692, 35] width 84 height 27
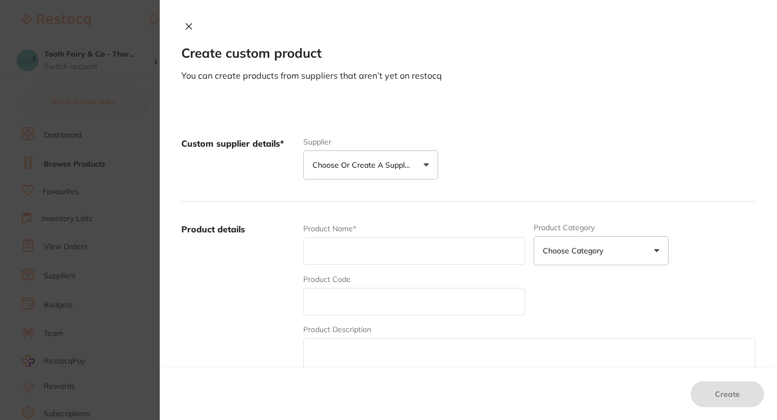
click at [384, 174] on button "Choose or create a supplier" at bounding box center [370, 165] width 135 height 29
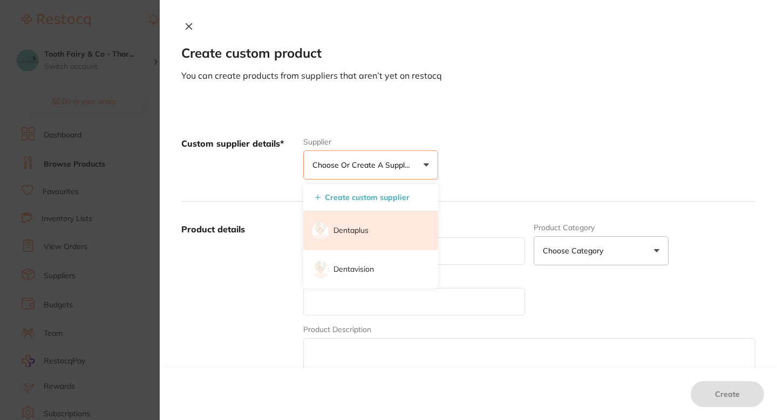
click at [347, 240] on li "Dentaplus" at bounding box center [370, 230] width 135 height 39
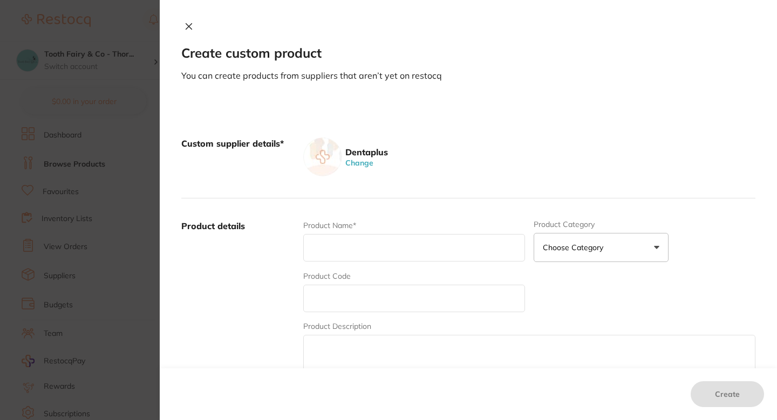
click at [351, 289] on input "text" at bounding box center [414, 299] width 222 height 28
paste input "23202/M"
type input "23202/M"
click at [352, 242] on input "text" at bounding box center [414, 248] width 222 height 28
paste input "Pouches - Medicom 89mmx133mm #200/pkt"
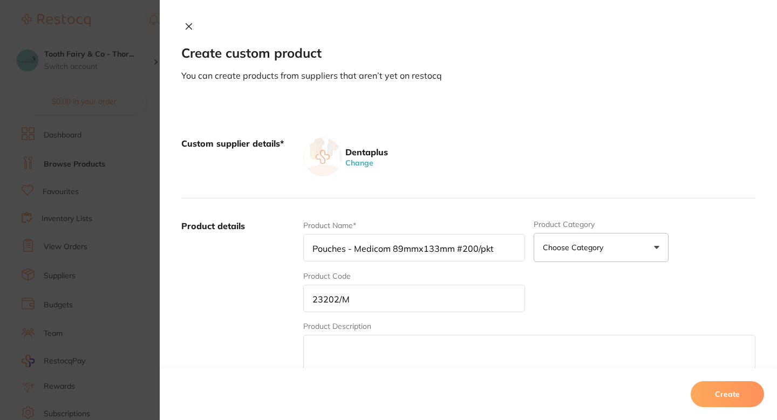
type input "Pouches - Medicom 89mmx133mm #200/pkt"
click at [263, 297] on label "Product details" at bounding box center [237, 304] width 113 height 168
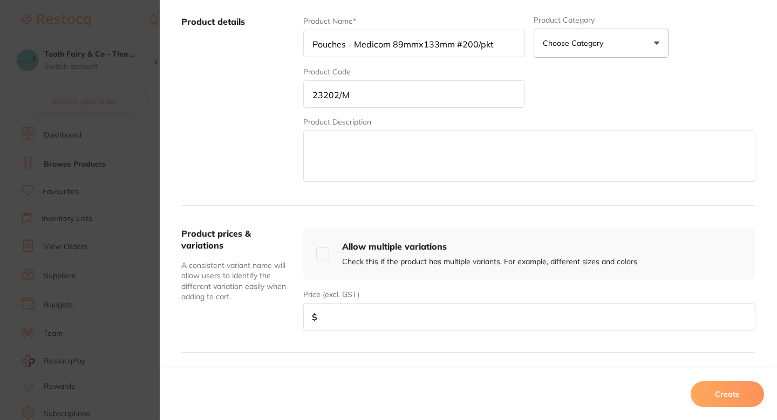
scroll to position [254, 0]
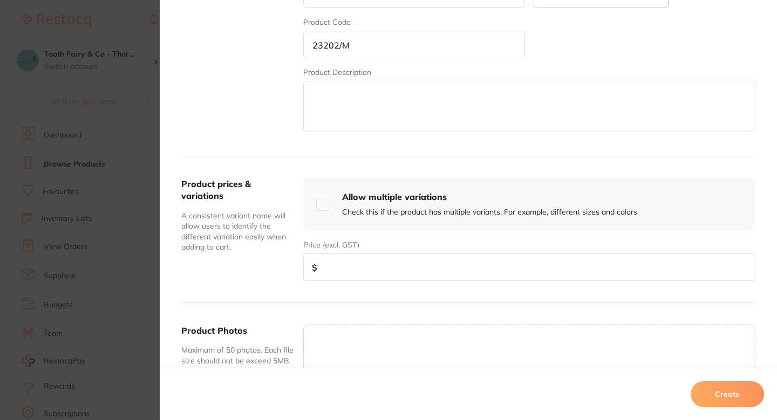
click at [358, 300] on div "Product prices & variations A consistent variant name will allow users to ident…" at bounding box center [468, 229] width 574 height 147
click at [378, 279] on input "number" at bounding box center [529, 268] width 452 height 28
paste input "7.73"
type input "7.73"
click at [385, 305] on div "Product Photos Maximum of 50 photos. Each file size should not be exceed 5MB. U…" at bounding box center [468, 388] width 574 height 170
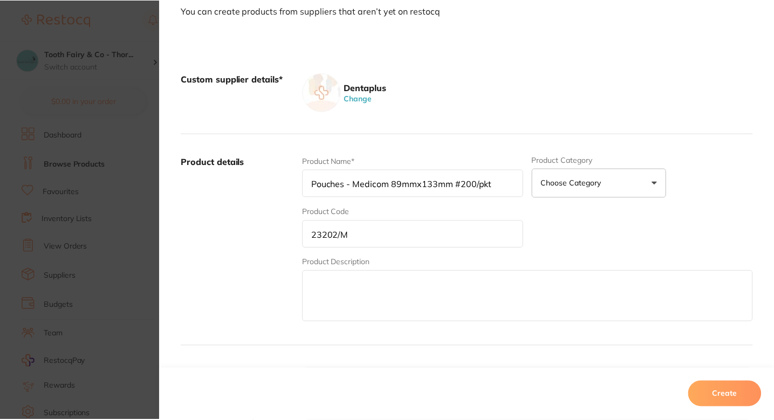
scroll to position [15, 0]
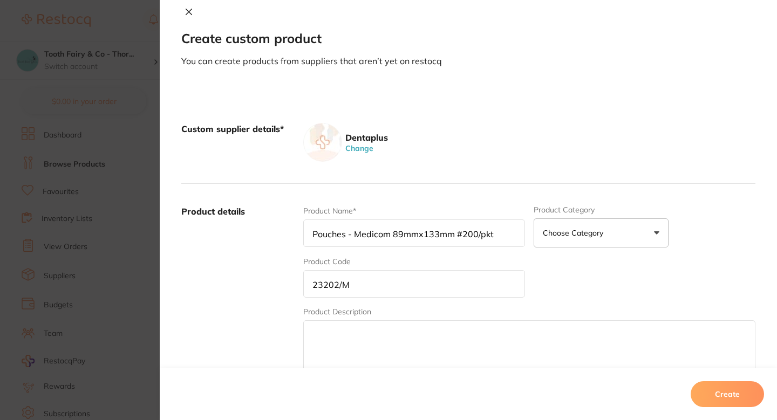
click at [739, 386] on button "Create" at bounding box center [727, 394] width 73 height 26
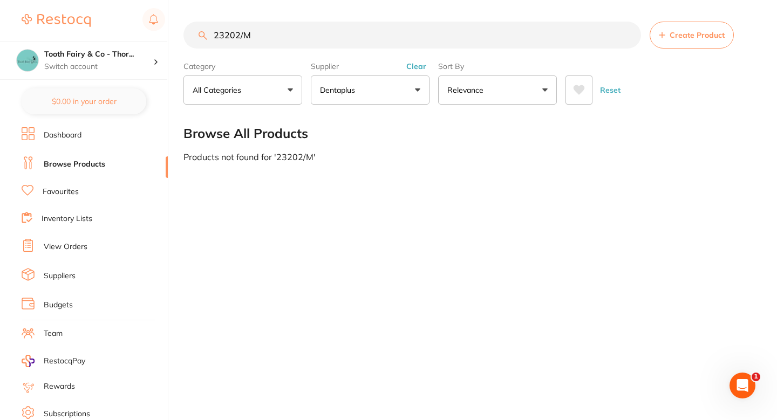
click at [253, 33] on input "23202/M" at bounding box center [412, 35] width 458 height 27
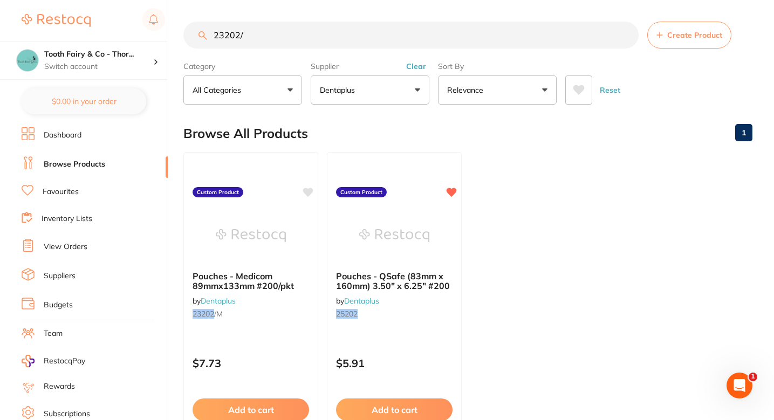
scroll to position [0, 0]
click at [309, 193] on icon at bounding box center [309, 191] width 10 height 9
click at [509, 173] on ul "Pouches - Medicom 89mmx133mm #200/pkt by Dentaplus 23202 /M Custom Product $7.7…" at bounding box center [467, 307] width 569 height 310
click at [298, 38] on input "23202/" at bounding box center [410, 35] width 455 height 27
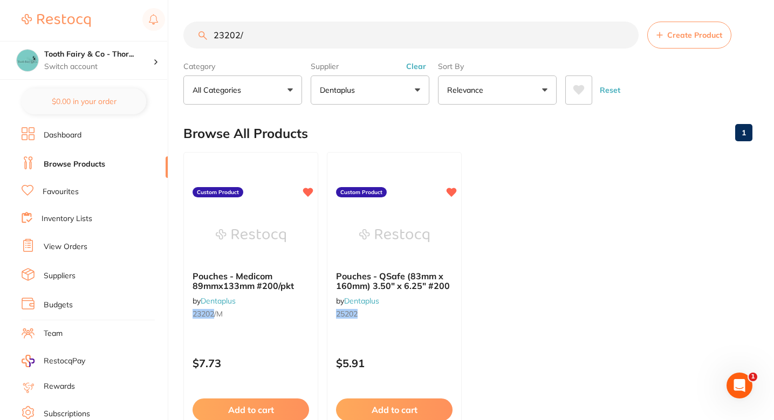
click at [298, 38] on input "23202/" at bounding box center [410, 35] width 455 height 27
paste input "5933/BLU"
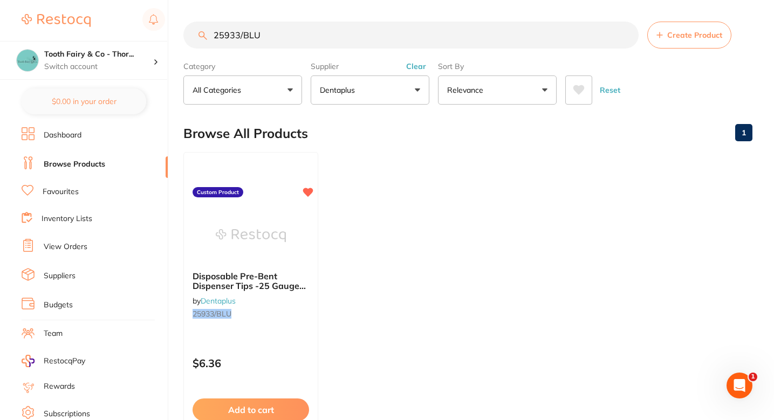
click at [263, 47] on input "25933/BLU" at bounding box center [410, 35] width 455 height 27
paste input "19935/B"
click at [295, 48] on input "19935/B" at bounding box center [410, 35] width 455 height 27
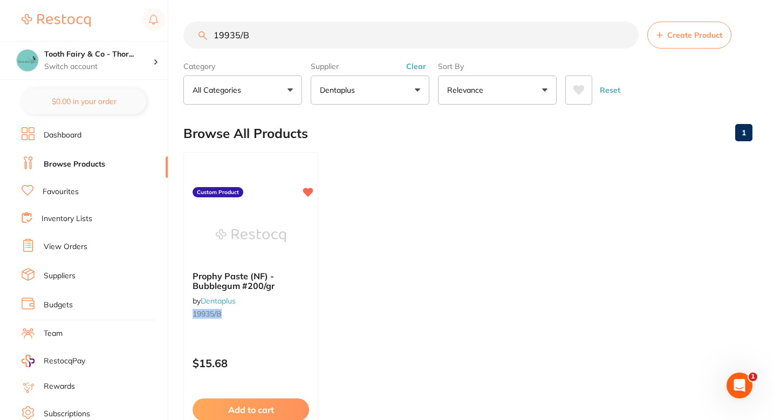
click at [295, 48] on input "19935/B" at bounding box center [410, 35] width 455 height 27
paste input "01/L"
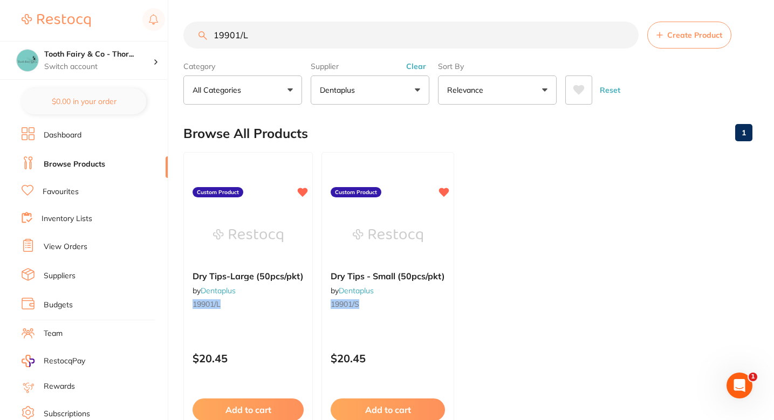
click at [528, 197] on ul "Dry Tips-Large (50pcs/pkt) by Dentaplus 19901/L Custom Product $20.45 Add to ca…" at bounding box center [467, 307] width 569 height 310
click at [274, 36] on input "19901/L" at bounding box center [410, 35] width 455 height 27
paste input "25226/500"
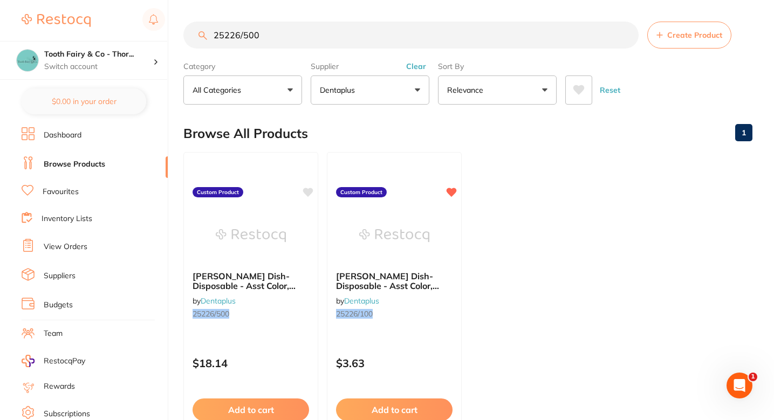
click at [277, 40] on input "25226/500" at bounding box center [410, 35] width 455 height 27
paste input "20392"
click at [269, 41] on input "220392" at bounding box center [410, 35] width 455 height 27
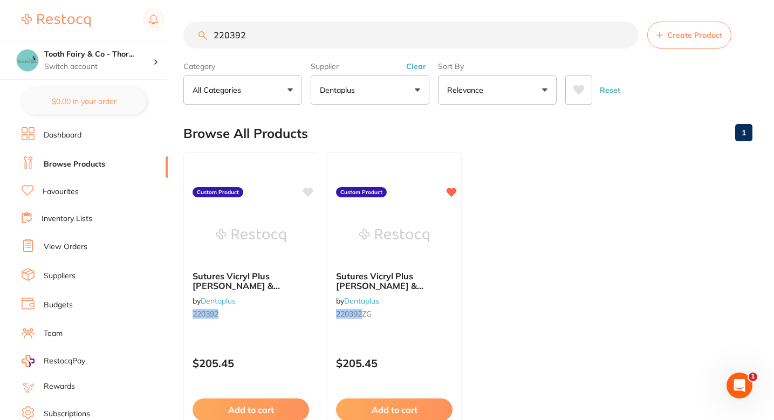
click at [269, 41] on input "220392" at bounding box center [410, 35] width 455 height 27
paste input "53501/2"
click at [273, 39] on input "253501/2" at bounding box center [410, 35] width 455 height 27
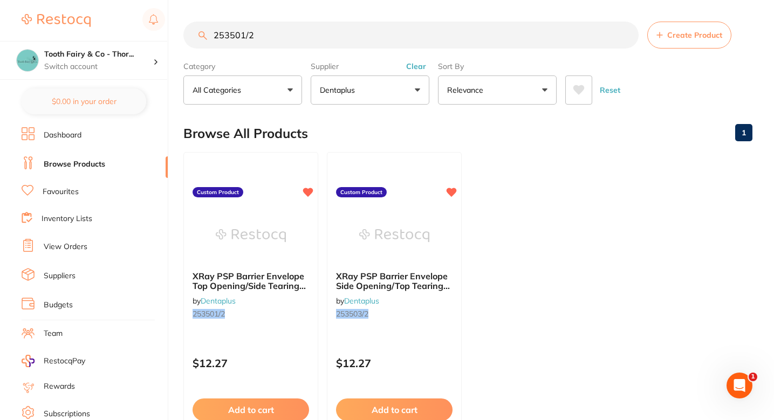
click at [273, 39] on input "253501/2" at bounding box center [410, 35] width 455 height 27
paste input "6/PC"
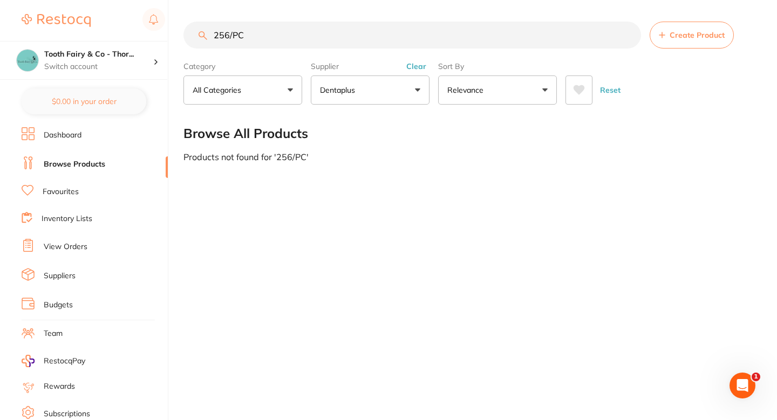
type input "256/PC"
click at [336, 35] on input "256/PC" at bounding box center [412, 35] width 458 height 27
click at [670, 34] on span "Create Product" at bounding box center [697, 35] width 55 height 9
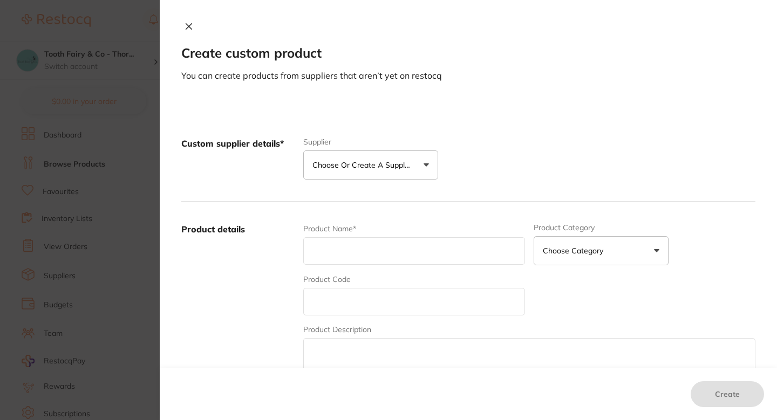
click at [294, 201] on div "Custom supplier details* Supplier Choose or create a supplier Create custom sup…" at bounding box center [468, 159] width 574 height 86
click at [347, 177] on button "Choose or create a supplier" at bounding box center [370, 165] width 135 height 29
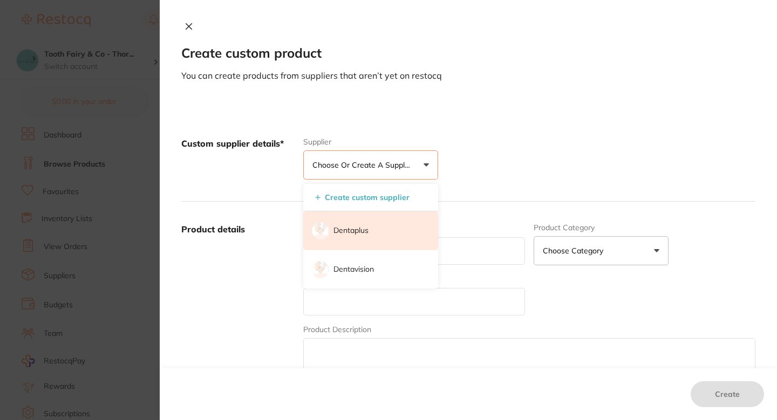
click at [356, 225] on li "Dentaplus" at bounding box center [370, 230] width 135 height 39
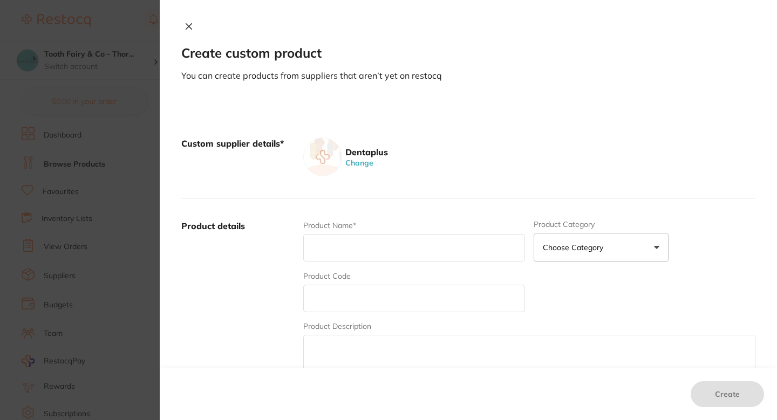
click at [358, 292] on input "text" at bounding box center [414, 299] width 222 height 28
paste input "256/PC"
type input "256/PC"
click at [349, 231] on div "Product Name*" at bounding box center [414, 241] width 222 height 42
click at [352, 243] on input "text" at bounding box center [414, 248] width 222 height 28
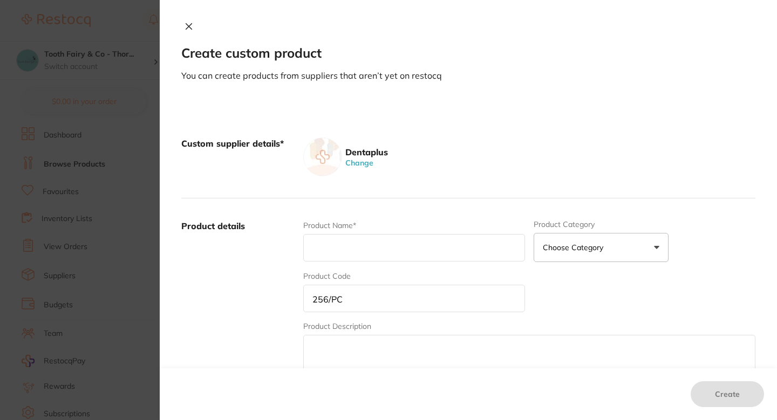
paste input "Triplex Tips-Disposable, Plastic Core -Asst Color- 250pcs/pkt"
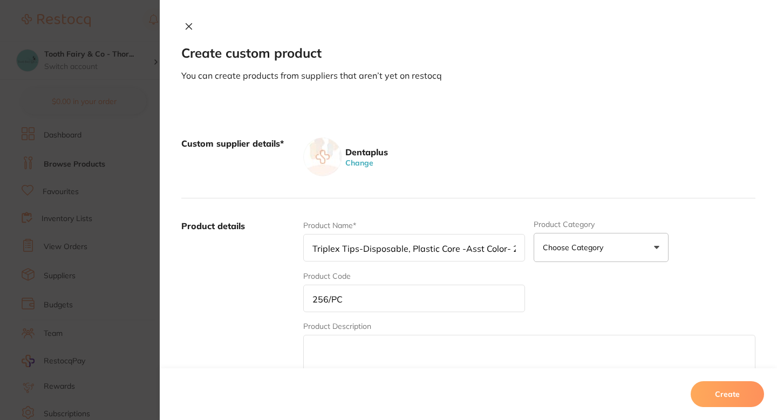
scroll to position [0, 50]
type input "Triplex Tips-Disposable, Plastic Core -Asst Color- 250pcs/pkt"
click at [439, 203] on div "Product details Product Name* Triplex Tips-Disposable, Plastic Core -Asst Color…" at bounding box center [468, 305] width 574 height 212
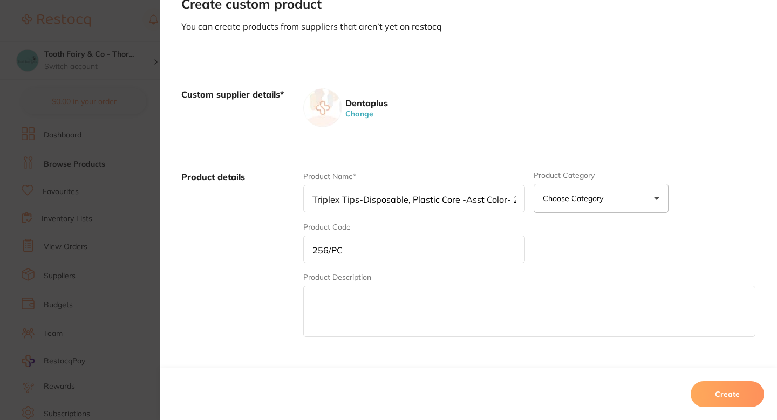
scroll to position [195, 0]
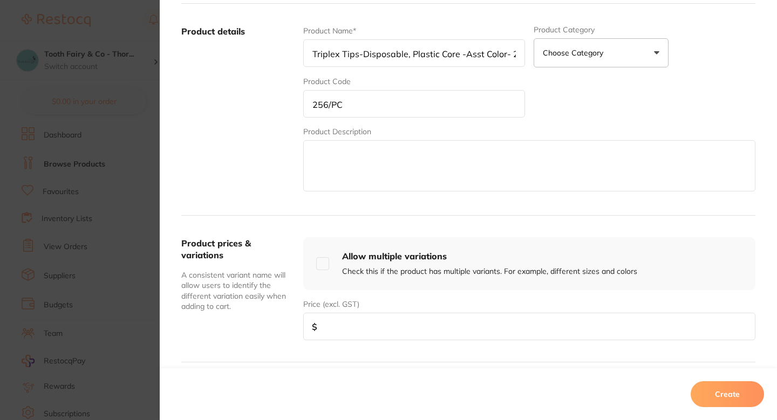
click at [402, 324] on input "number" at bounding box center [529, 327] width 452 height 28
click at [373, 325] on input "number" at bounding box center [529, 327] width 452 height 28
paste input "18.18"
type input "18.18"
click at [281, 346] on div "Product prices & variations A consistent variant name will allow users to ident…" at bounding box center [468, 289] width 574 height 147
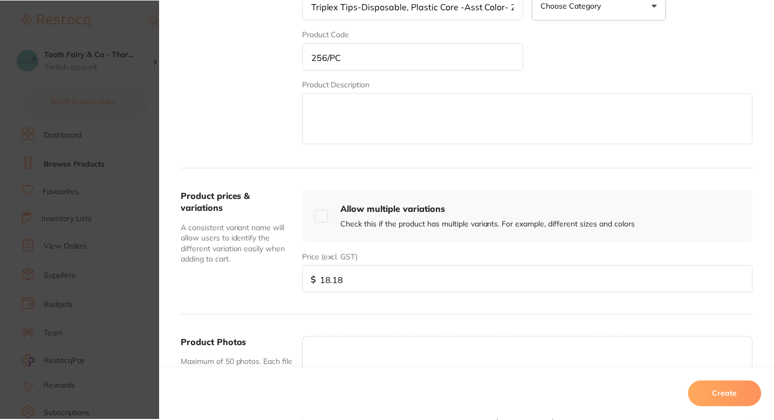
scroll to position [332, 0]
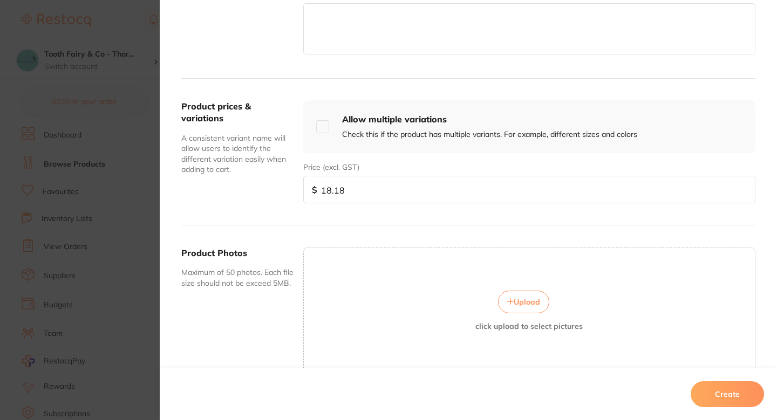
click at [714, 391] on button "Create" at bounding box center [727, 394] width 73 height 26
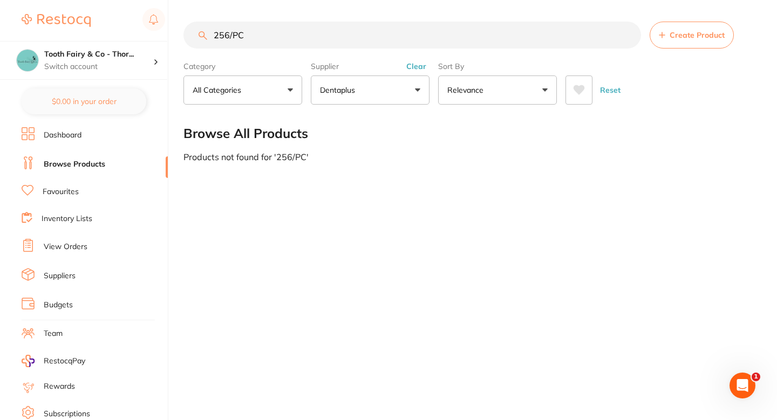
click at [443, 30] on input "256/PC" at bounding box center [412, 35] width 458 height 27
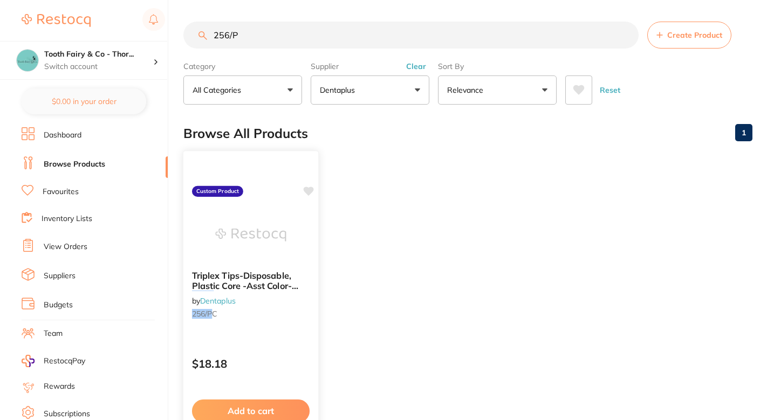
click at [311, 189] on icon at bounding box center [309, 191] width 10 height 9
click at [413, 197] on ul "Triplex Tips-Disposable, Plastic Core -Asst Color- 250p cs/pkt by Dentaplus 256…" at bounding box center [467, 307] width 569 height 310
click at [300, 47] on input "256/P" at bounding box center [410, 35] width 455 height 27
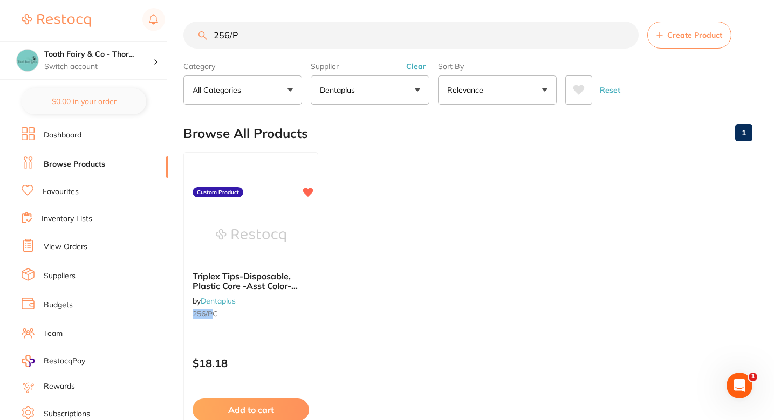
click at [300, 47] on input "256/P" at bounding box center [410, 35] width 455 height 27
paste input "DA1826"
click at [303, 37] on input "DA1826" at bounding box center [410, 35] width 455 height 27
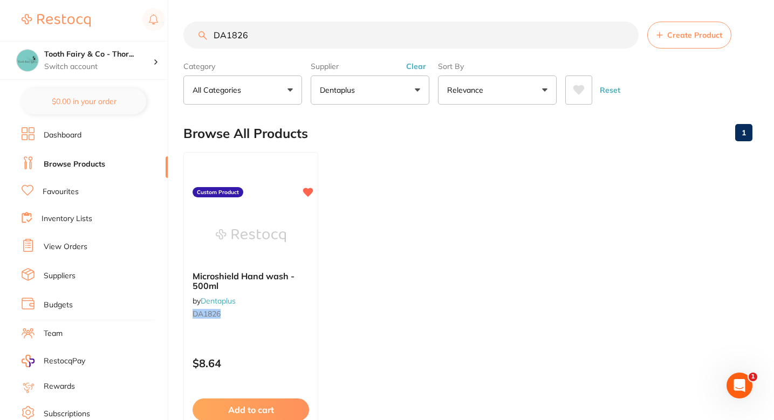
paste input "195567"
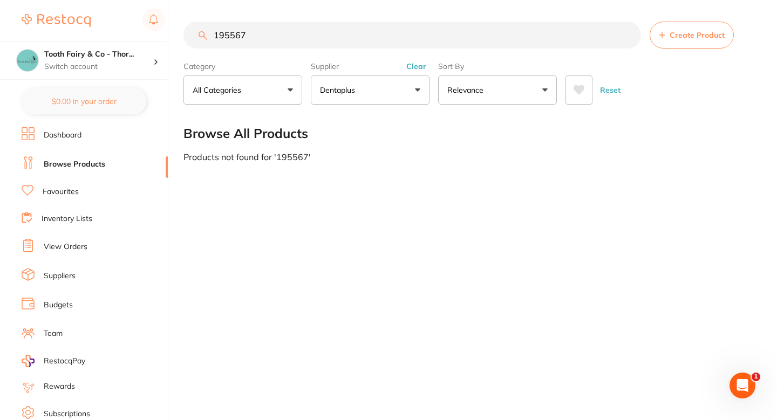
click at [303, 37] on input "195567" at bounding box center [412, 35] width 458 height 27
type input "195567"
click at [658, 42] on button "Create Product" at bounding box center [692, 35] width 84 height 27
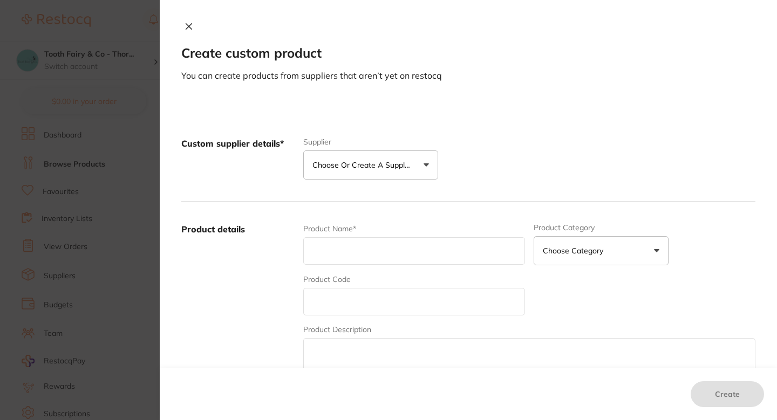
click at [346, 161] on p "Choose or create a supplier" at bounding box center [363, 165] width 103 height 11
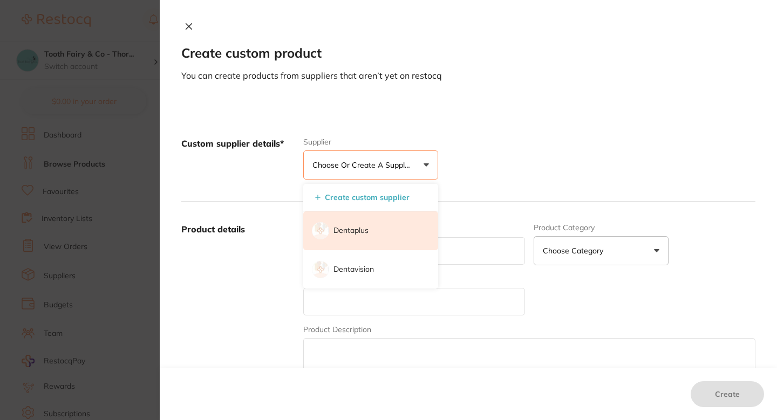
click at [350, 228] on p "Dentaplus" at bounding box center [350, 231] width 35 height 11
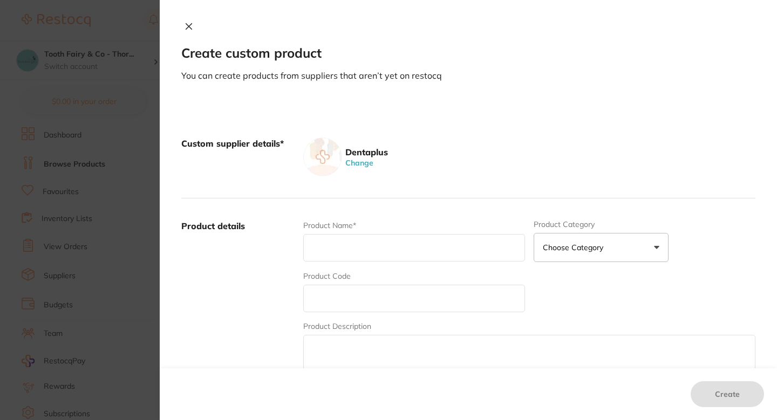
click at [354, 304] on input "text" at bounding box center [414, 299] width 222 height 28
paste input "195567"
type input "195567"
click at [350, 248] on input "text" at bounding box center [414, 248] width 222 height 28
click at [360, 258] on input "text" at bounding box center [414, 248] width 222 height 28
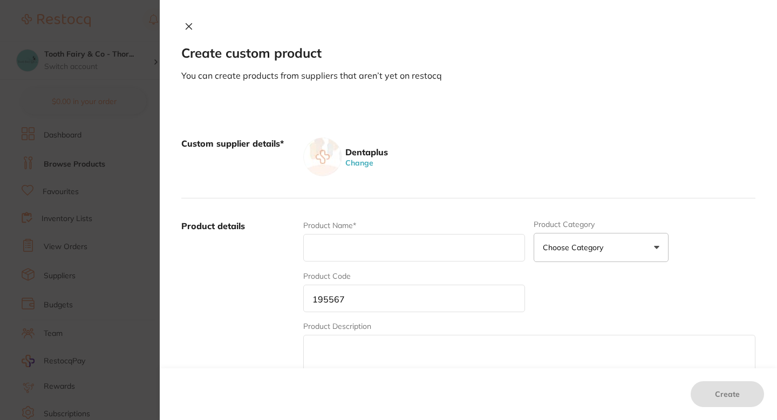
paste input "Mandrel Round Pop On RA Handpiece 3pcs/Pkt"
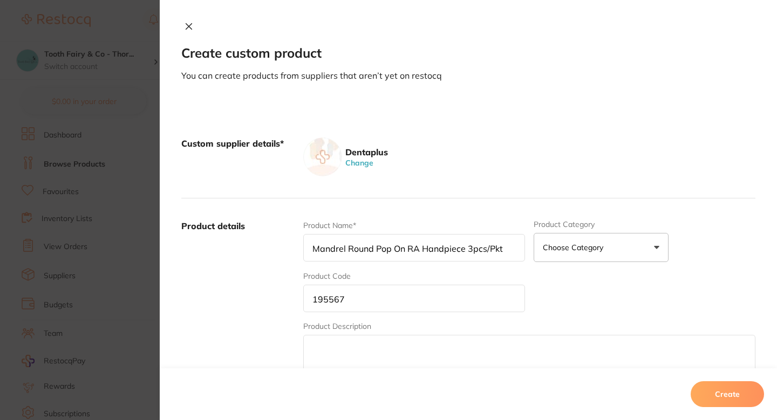
type input "Mandrel Round Pop On RA Handpiece 3pcs/Pkt"
click at [264, 272] on label "Product details" at bounding box center [237, 304] width 113 height 168
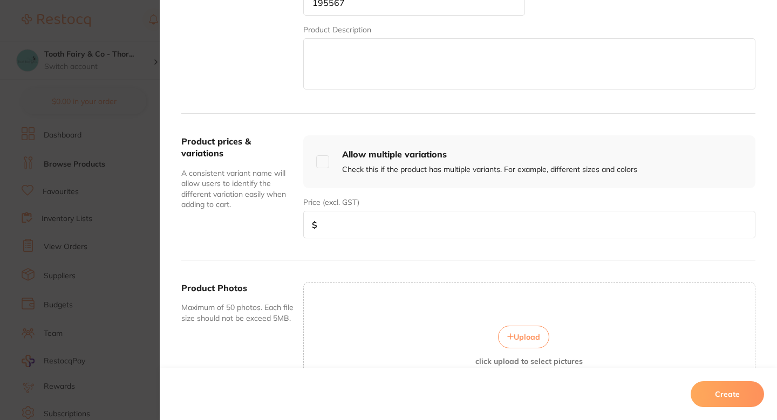
scroll to position [301, 0]
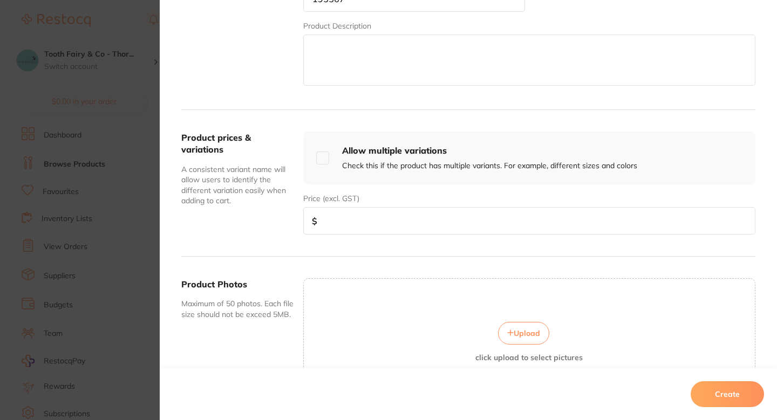
click at [371, 215] on input "number" at bounding box center [529, 221] width 452 height 28
paste input "13.64"
type input "13.64"
click at [282, 231] on div "Product prices & variations A consistent variant name will allow users to ident…" at bounding box center [237, 183] width 113 height 103
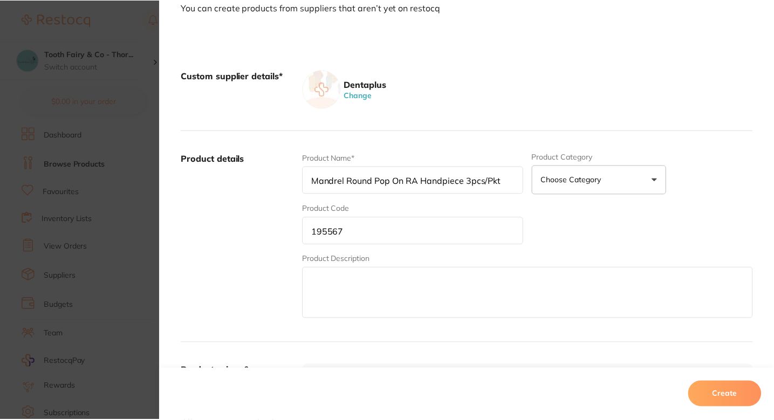
scroll to position [41, 0]
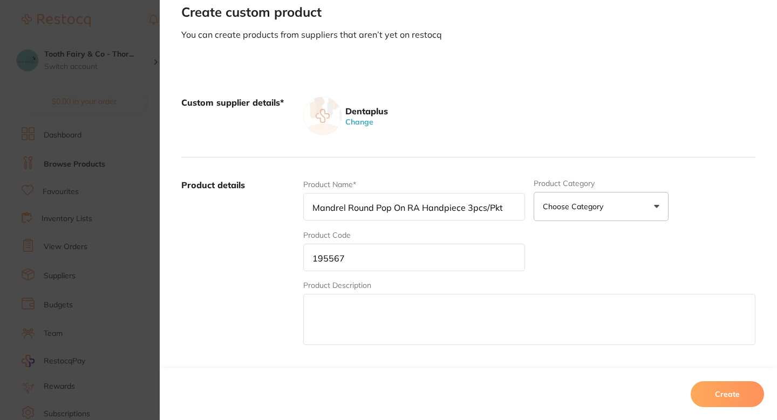
click at [747, 415] on div "Create" at bounding box center [468, 395] width 617 height 52
click at [745, 413] on div "Create" at bounding box center [468, 395] width 617 height 52
click at [729, 398] on button "Create" at bounding box center [727, 394] width 73 height 26
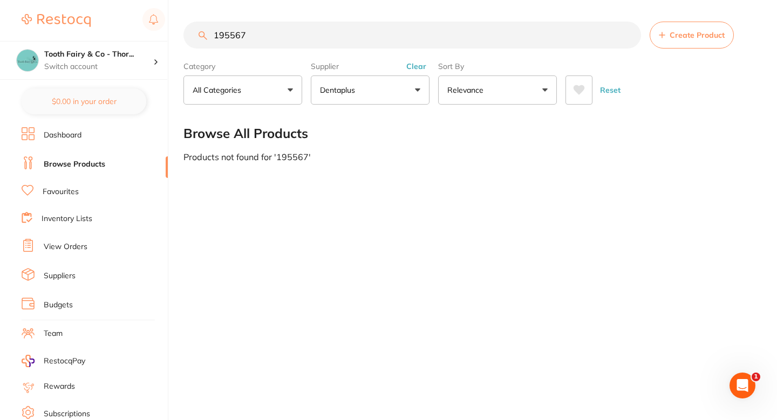
click at [253, 31] on input "195567" at bounding box center [412, 35] width 458 height 27
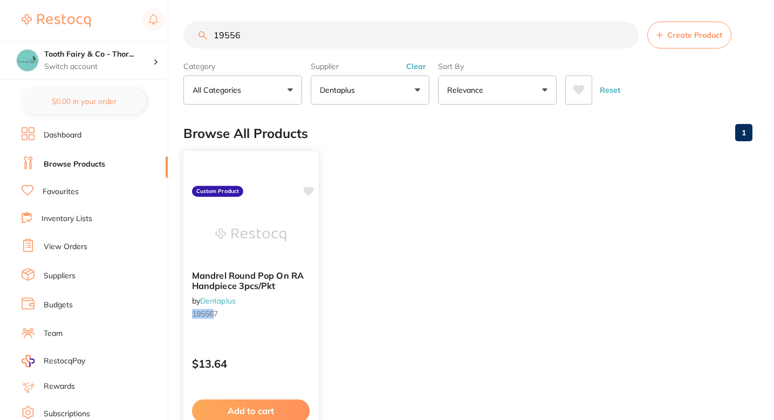
type input "19556"
click at [310, 192] on icon at bounding box center [309, 191] width 10 height 9
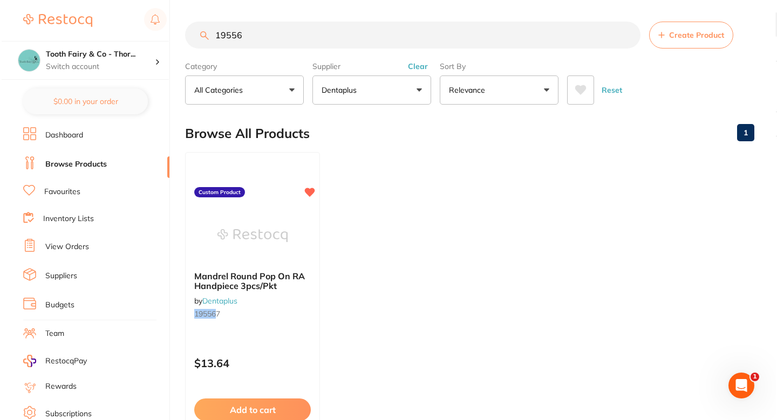
scroll to position [0, 0]
click at [432, 219] on ul "Mandrel Round Pop On RA Handpiece 3pcs/Pkt by Dentaplus 19556 7 Custom Product …" at bounding box center [467, 307] width 569 height 310
click at [329, 22] on input "19556" at bounding box center [410, 35] width 455 height 27
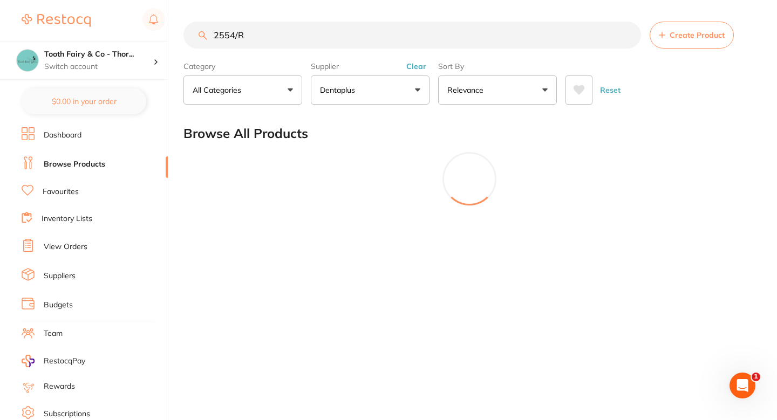
click at [306, 44] on input "2554/R" at bounding box center [412, 35] width 458 height 27
click at [296, 44] on input "2554/R" at bounding box center [412, 35] width 458 height 27
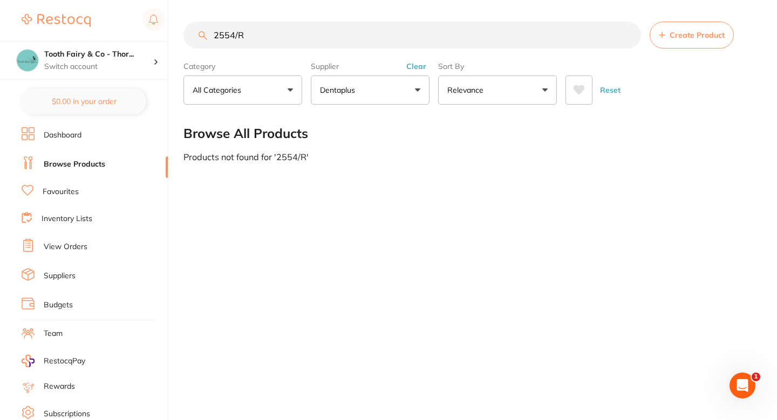
click at [296, 44] on input "2554/R" at bounding box center [412, 35] width 458 height 27
paste input "search"
type input "2554/R"
click at [622, 176] on main "2554/R Create Product Category All Categories All Categories No categories foun…" at bounding box center [479, 91] width 593 height 183
click at [675, 43] on button "Create Product" at bounding box center [692, 35] width 84 height 27
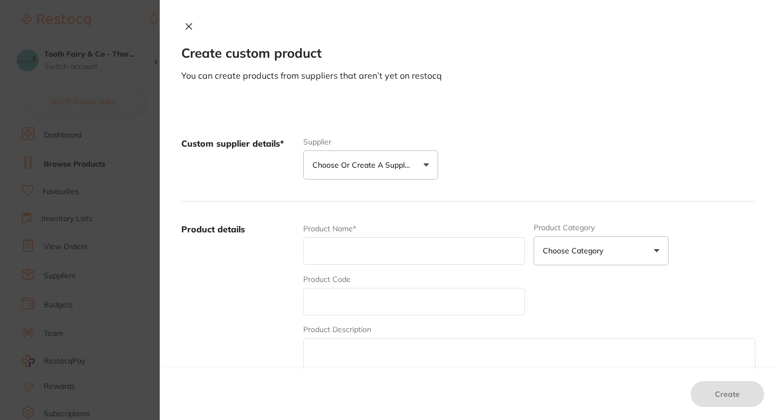
click at [344, 173] on button "Choose or create a supplier" at bounding box center [370, 165] width 135 height 29
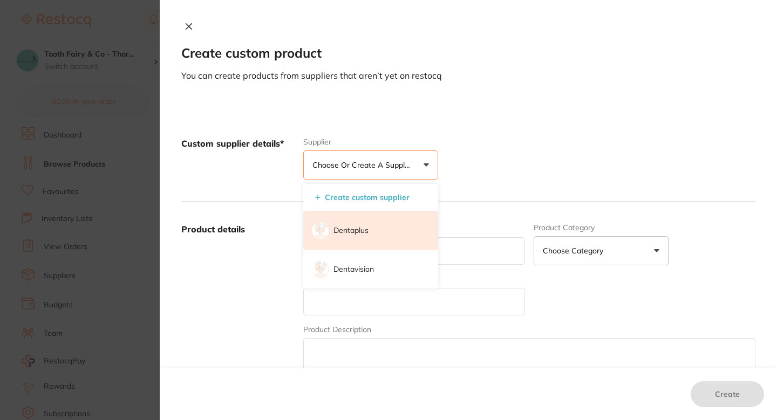
click at [355, 224] on li "Dentaplus" at bounding box center [370, 230] width 135 height 39
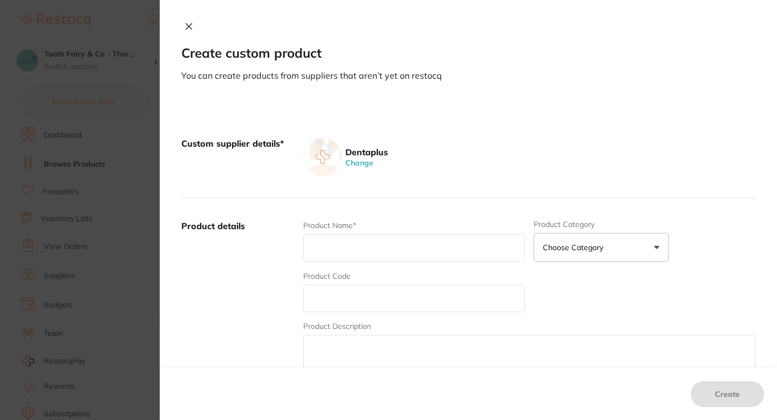
click at [364, 283] on div "Product Code" at bounding box center [414, 292] width 222 height 42
click at [361, 286] on input "text" at bounding box center [414, 299] width 222 height 28
paste input "2554/R"
type input "2554/R"
click at [366, 252] on input "text" at bounding box center [414, 248] width 222 height 28
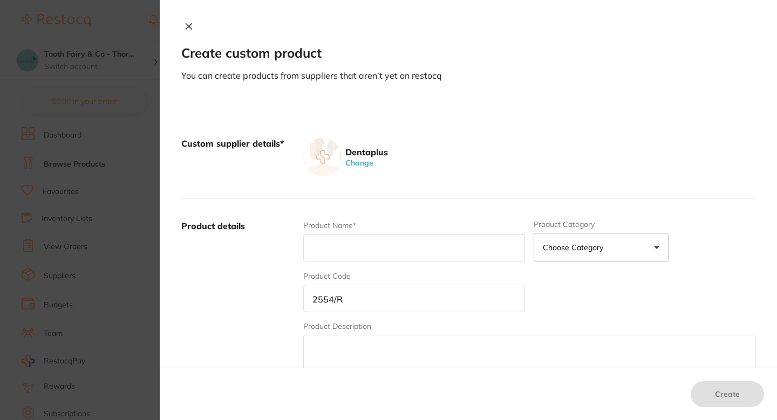
click at [417, 243] on input "text" at bounding box center [414, 248] width 222 height 28
paste input "Micro Applicators - Regular 2.5mm (Light Green+Orange)400/pack#100/4tube"
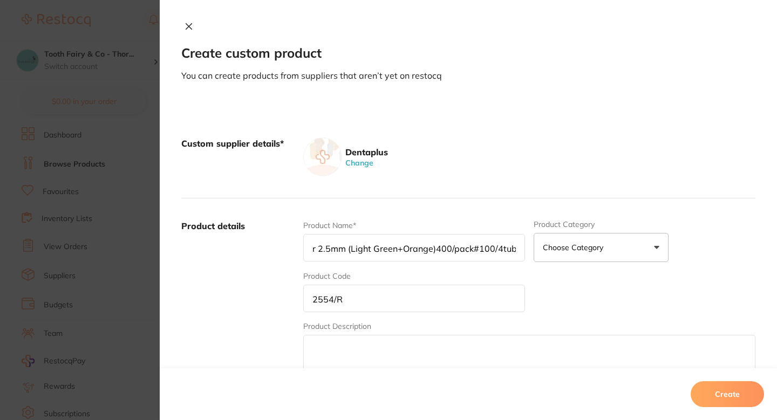
type input "Micro Applicators - Regular 2.5mm (Light Green+Orange)400/pack#100/4tube"
click at [456, 212] on div "Product details Product Name* Micro Applicators - Regular 2.5mm (Light Green+Or…" at bounding box center [468, 305] width 574 height 212
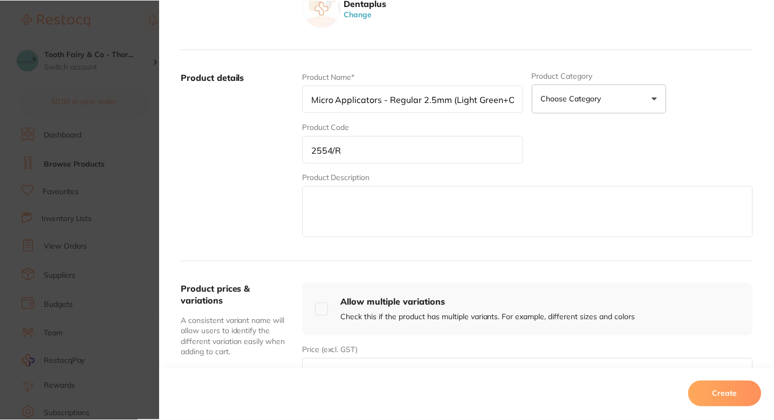
scroll to position [352, 0]
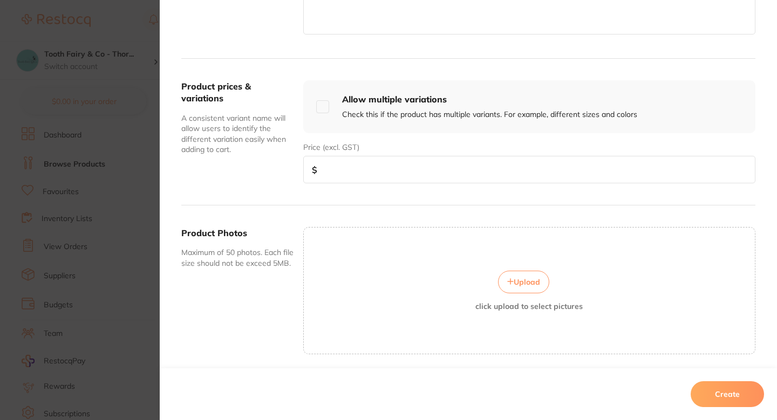
click at [391, 179] on input "number" at bounding box center [529, 170] width 452 height 28
click at [404, 169] on input "number" at bounding box center [529, 170] width 452 height 28
paste input "14.55"
type input "14.55"
click at [725, 392] on button "Create" at bounding box center [727, 394] width 73 height 26
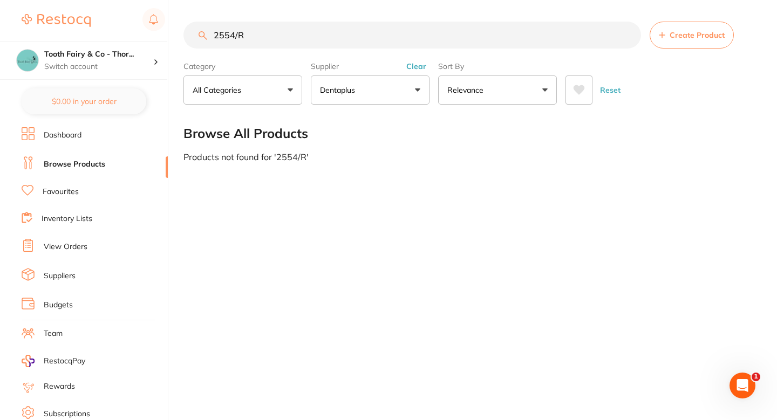
click at [389, 255] on div "2554/R Create Product Category All Categories All Categories No categories foun…" at bounding box center [479, 210] width 593 height 420
click at [317, 29] on input "2554/R" at bounding box center [412, 35] width 458 height 27
click at [310, 33] on input "2554/R" at bounding box center [412, 35] width 458 height 27
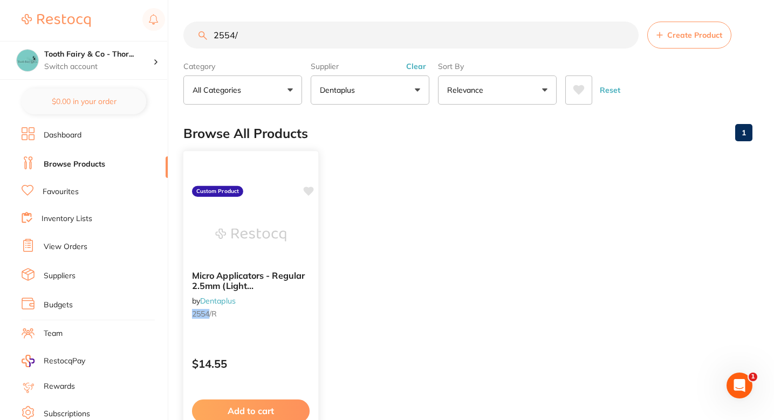
scroll to position [0, 0]
click at [309, 194] on icon at bounding box center [309, 191] width 10 height 9
click at [395, 180] on ul "Micro Applicators - Regular 2.5mm (Light Green+Orange)400/pack#100/4tube by Den…" at bounding box center [467, 307] width 569 height 310
click at [264, 40] on input "2554/" at bounding box center [410, 35] width 455 height 27
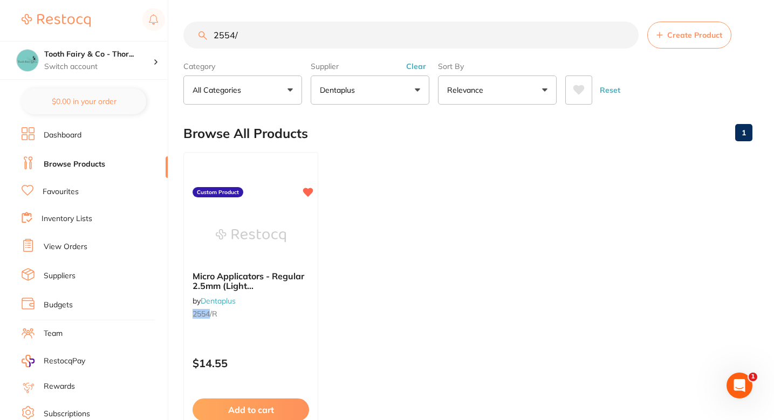
paste input "15430A/3"
click at [264, 40] on input "255415430A/3" at bounding box center [410, 35] width 455 height 27
paste input "search"
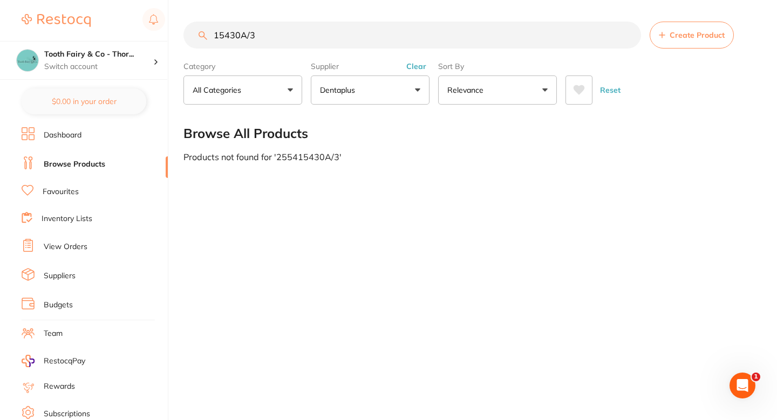
click at [263, 40] on input "15430A/3" at bounding box center [412, 35] width 458 height 27
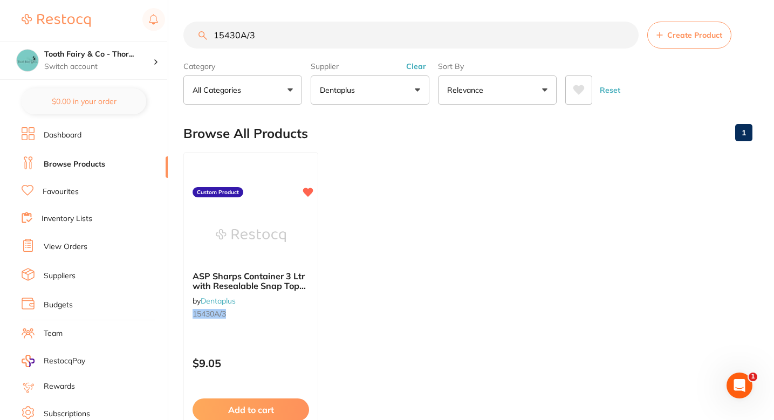
click at [263, 40] on input "15430A/3" at bounding box center [410, 35] width 455 height 27
click at [396, 221] on ul "ASP Sharps Container 3 Ltr with Resealable Snap Top #Each by Dentaplus 15430A/3…" at bounding box center [467, 307] width 569 height 310
click at [313, 45] on input "15430A/3" at bounding box center [410, 35] width 455 height 27
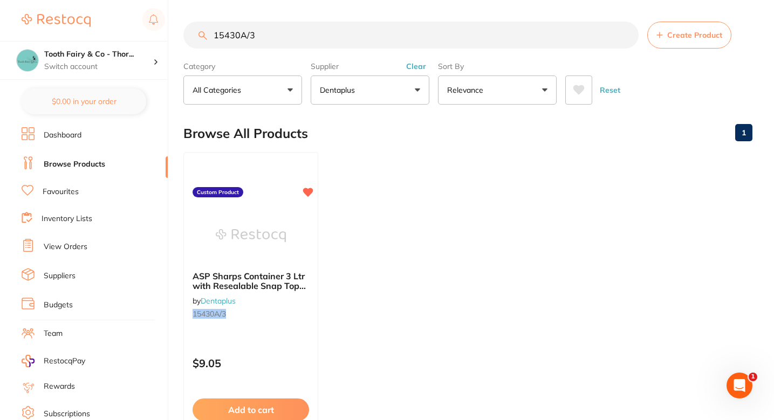
paste input "2520"
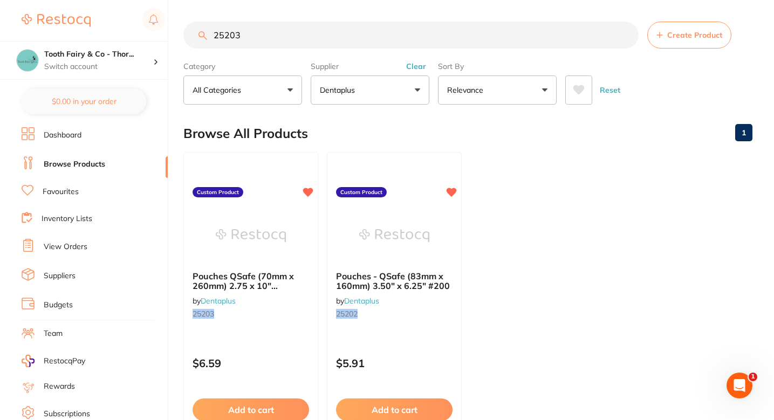
click at [322, 47] on input "25203" at bounding box center [410, 35] width 455 height 27
paste input "2"
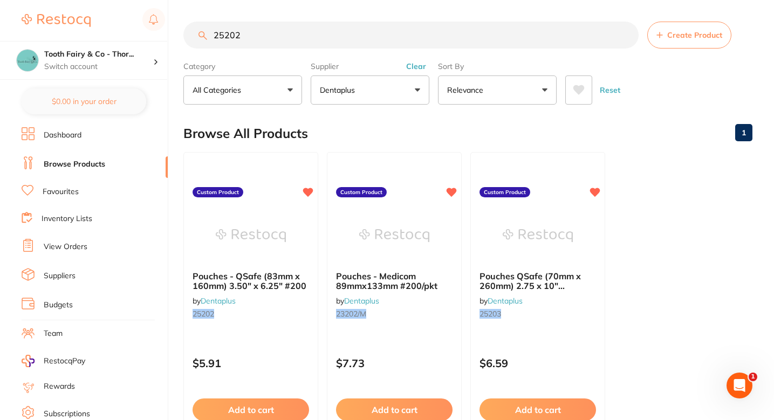
click at [329, 46] on input "25202" at bounding box center [410, 35] width 455 height 27
click at [308, 21] on main "25202 Create Product Category All Categories All Categories No categories found…" at bounding box center [478, 259] width 591 height 518
click at [296, 31] on input "25202" at bounding box center [410, 35] width 455 height 27
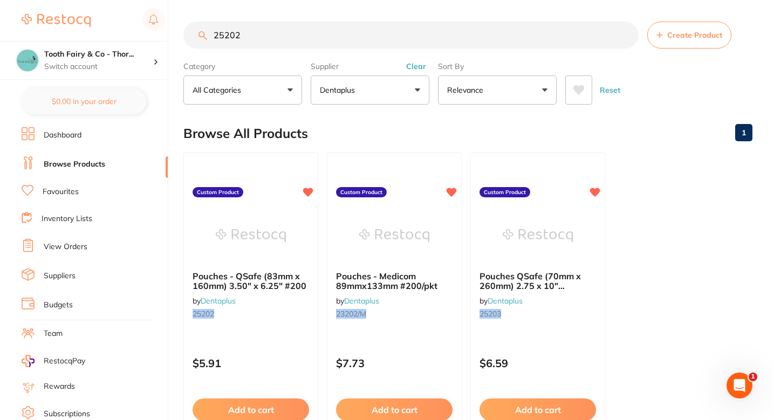
click at [296, 31] on input "25202" at bounding box center [410, 35] width 455 height 27
paste input "193034/L"
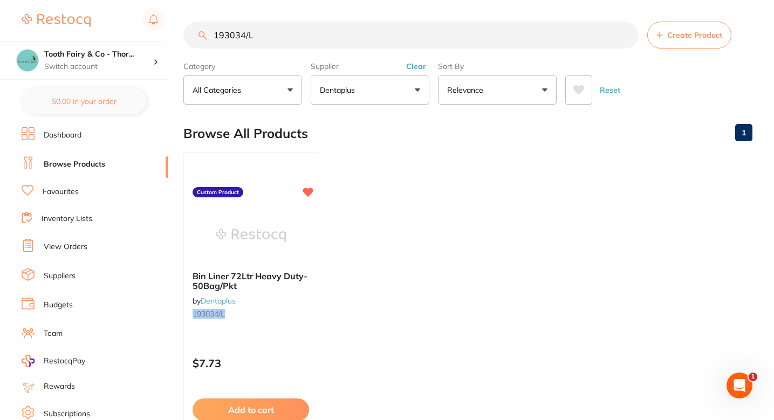
click at [276, 49] on section "193034/L Create Product Category All Categories All Categories No categories fo…" at bounding box center [467, 63] width 569 height 83
click at [261, 33] on input "193034/L" at bounding box center [410, 35] width 455 height 27
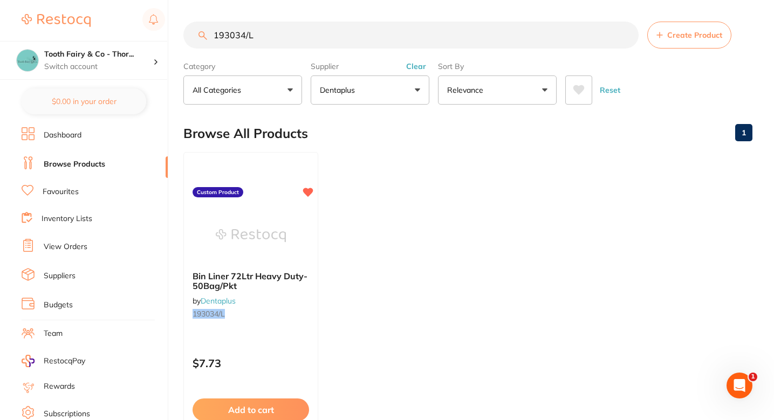
paste input "25227/RA"
click at [235, 37] on input "25227/RA" at bounding box center [412, 35] width 458 height 27
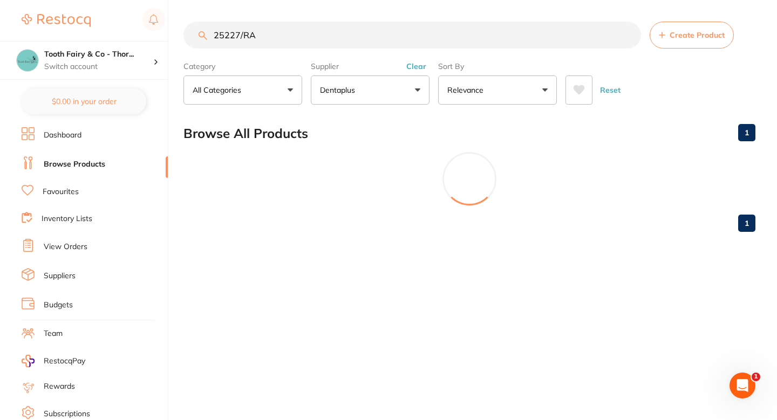
click at [235, 37] on input "25227/RA" at bounding box center [412, 35] width 458 height 27
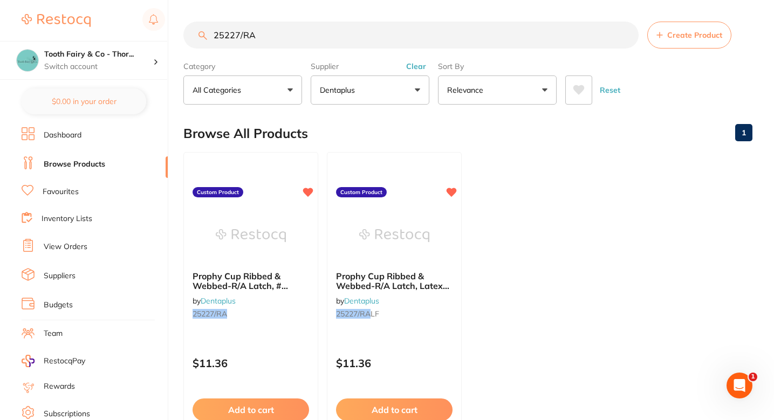
click at [510, 178] on ul "Prophy Cup Ribbed & Webbed-R/A Latch, # 100pcs/pkt by Dentaplus 25227/RA Custom…" at bounding box center [467, 307] width 569 height 310
click at [272, 39] on input "25227/RA" at bounding box center [410, 35] width 455 height 27
paste input "19935/B"
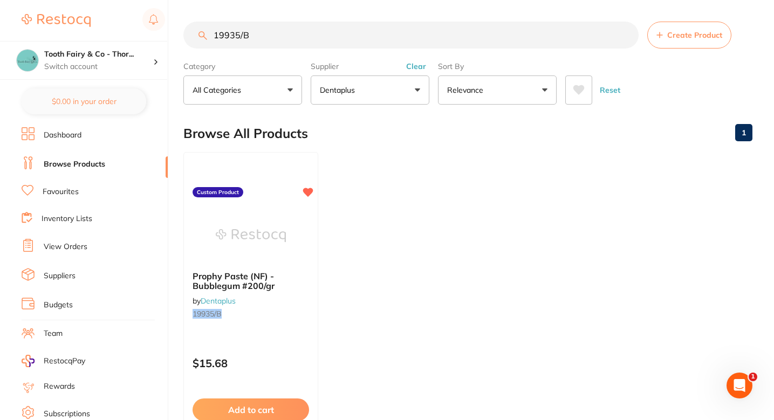
click at [417, 245] on ul "Prophy Paste (NF) - Bubblegum #200/gr by Dentaplus 19935/B Custom Product $15.6…" at bounding box center [467, 307] width 569 height 310
click at [271, 36] on input "19935/B" at bounding box center [410, 35] width 455 height 27
paste input "71389"
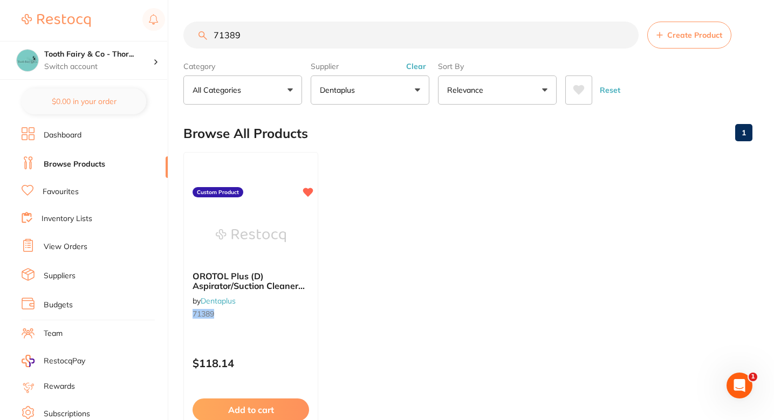
click at [258, 38] on input "71389" at bounding box center [410, 35] width 455 height 27
paste input "163028"
click at [388, 242] on ul "Compact Paper Towel-Clean & Soft, 2400 sheets, 19x25cm,20x120sheets by Dentaplu…" at bounding box center [467, 307] width 569 height 310
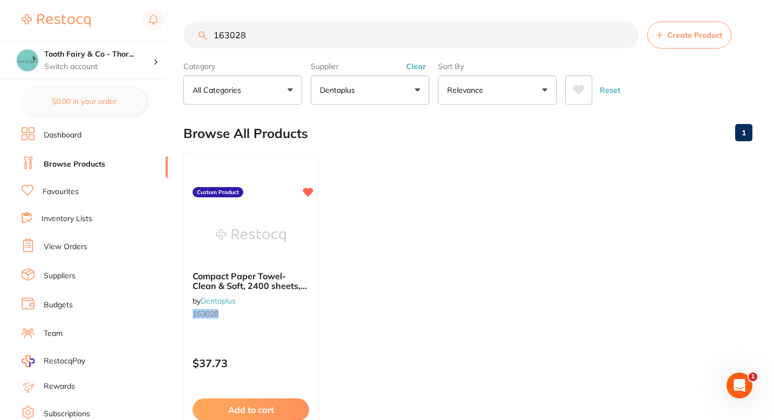
click at [286, 47] on input "163028" at bounding box center [410, 35] width 455 height 27
paste input "25203"
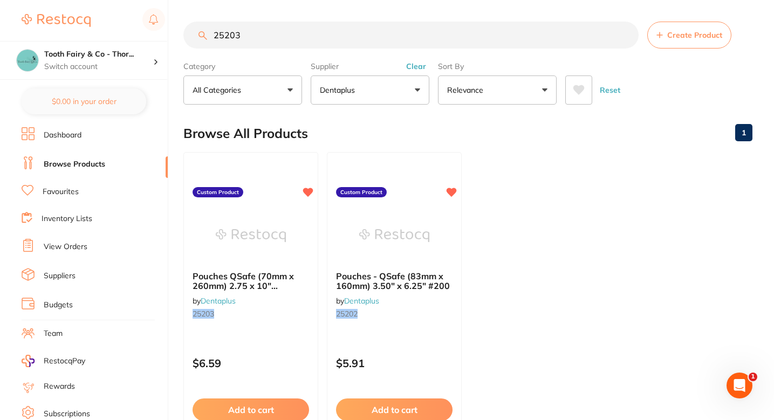
click at [266, 40] on input "25203" at bounding box center [410, 35] width 455 height 27
paste input "3503/2"
click at [545, 199] on ul "XRay PSP Barrier Envelope Side Opening/Top Tearing Size#2 100/pk by Dentaplus 2…" at bounding box center [467, 307] width 569 height 310
click at [295, 37] on input "253503/2" at bounding box center [410, 35] width 455 height 27
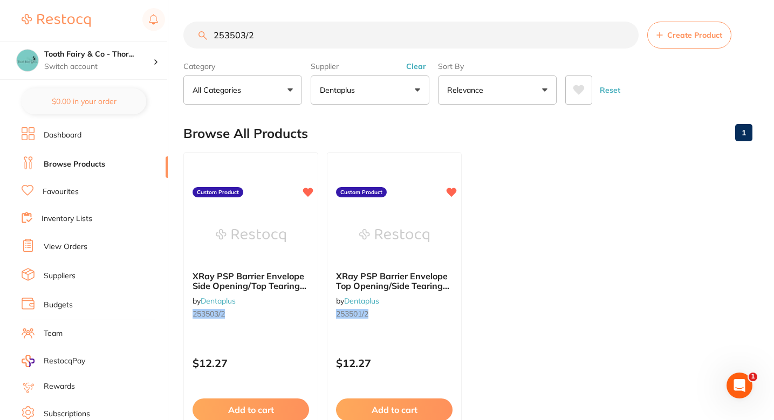
click at [295, 37] on input "253503/2" at bounding box center [410, 35] width 455 height 27
paste input "163028"
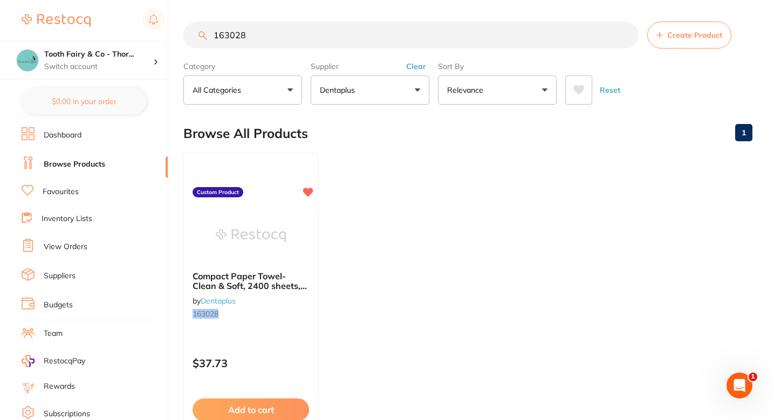
click at [257, 35] on input "163028" at bounding box center [410, 35] width 455 height 27
paste input "DA1826/1.5L"
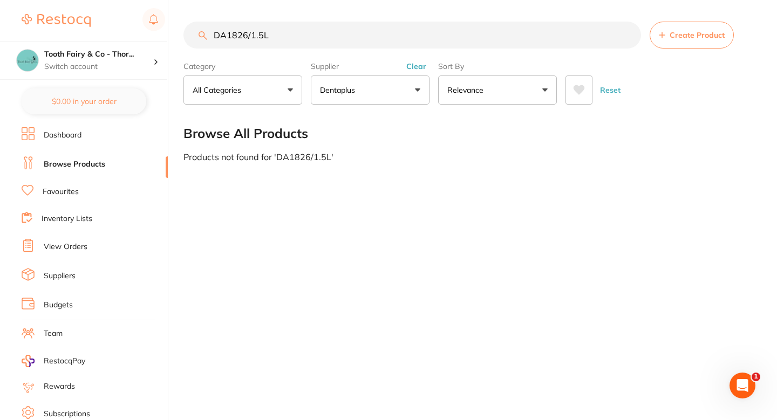
click at [257, 35] on input "DA1826/1.5L" at bounding box center [412, 35] width 458 height 27
type input "DA1826/1.5L"
click at [660, 39] on button "Create Product" at bounding box center [692, 35] width 84 height 27
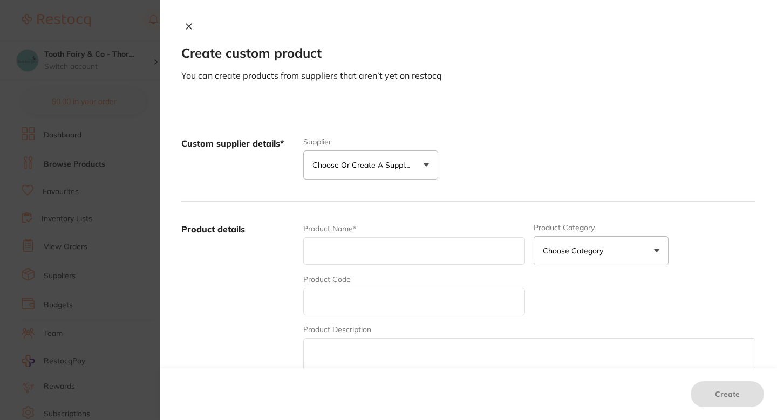
click at [390, 153] on button "Choose or create a supplier" at bounding box center [370, 165] width 135 height 29
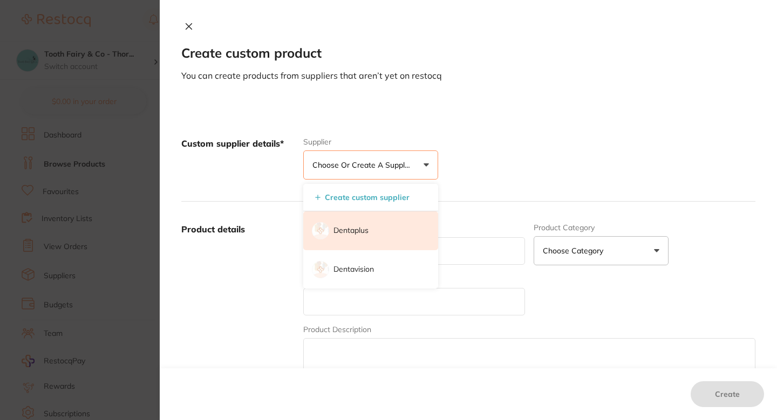
click at [358, 232] on p "Dentaplus" at bounding box center [350, 231] width 35 height 11
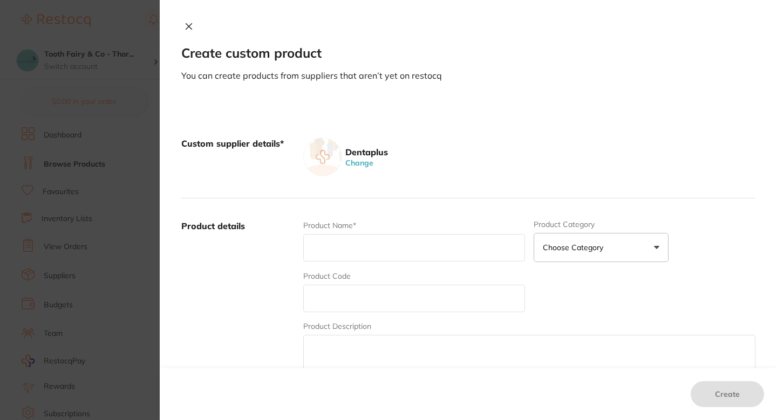
click at [349, 304] on input "text" at bounding box center [414, 299] width 222 height 28
paste input "DA1826/1.5L"
type input "DA1826/1.5L"
click at [351, 253] on input "text" at bounding box center [414, 248] width 222 height 28
click at [367, 236] on input "text" at bounding box center [414, 248] width 222 height 28
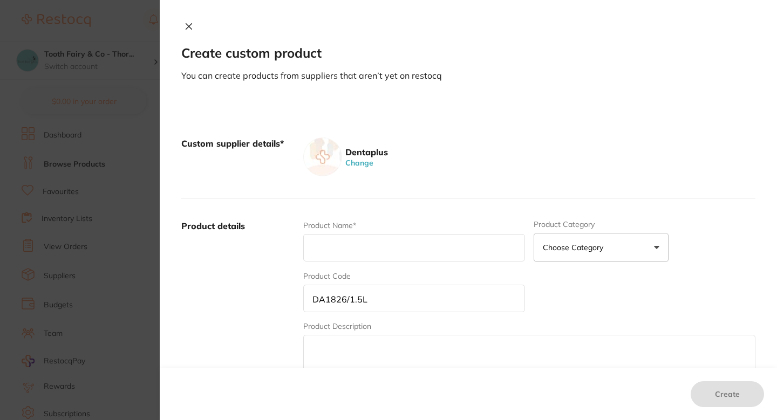
paste input "Microshield Handwash - 1.5L Cassette, fits wall dispenser"
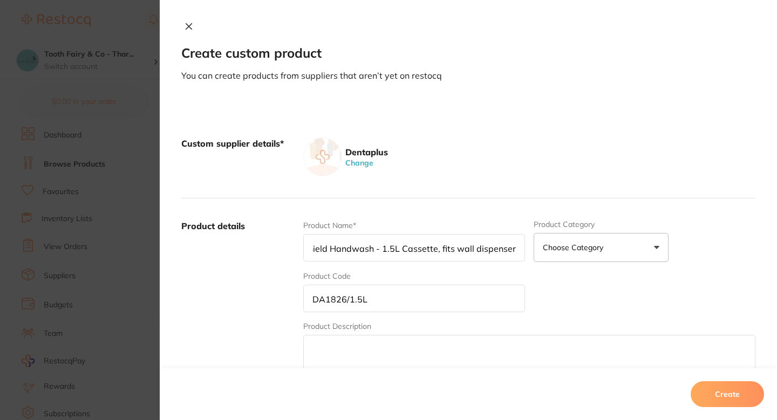
type input "Microshield Handwash - 1.5L Cassette, fits wall dispenser"
click at [242, 286] on label "Product details" at bounding box center [237, 304] width 113 height 168
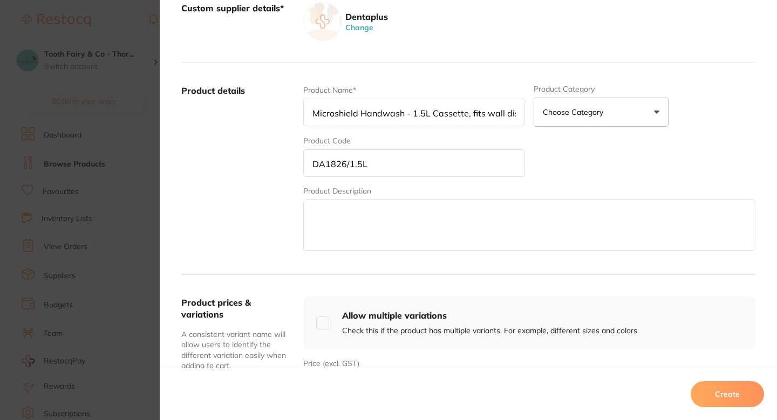
scroll to position [192, 0]
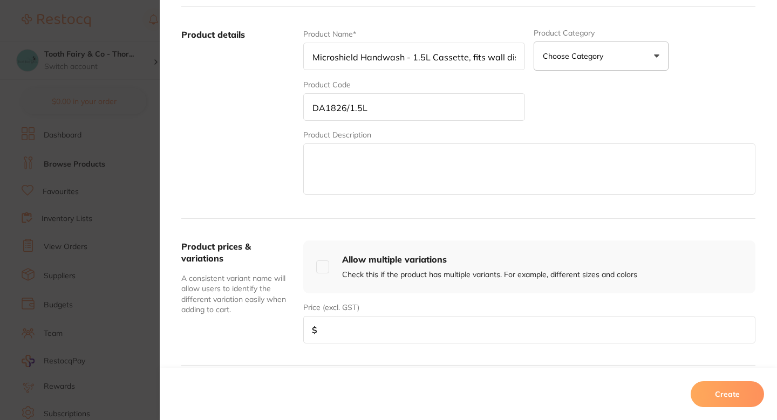
click at [356, 339] on input "number" at bounding box center [529, 330] width 452 height 28
click at [353, 325] on input "number" at bounding box center [529, 330] width 452 height 28
paste input "26.82"
type input "26.82"
click at [277, 225] on div "Product prices & variations A consistent variant name will allow users to ident…" at bounding box center [468, 292] width 574 height 147
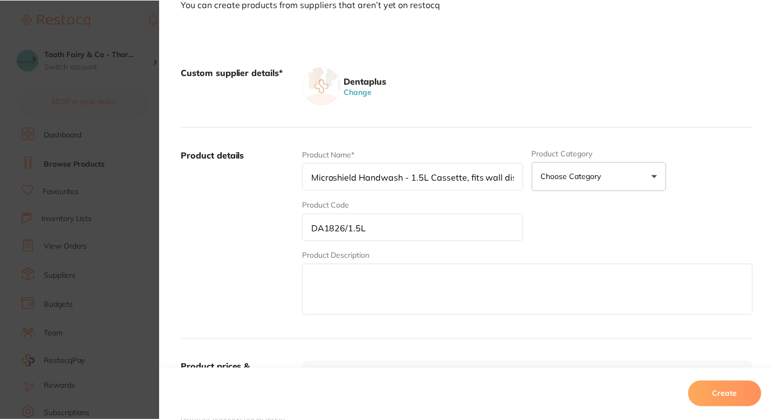
scroll to position [61, 0]
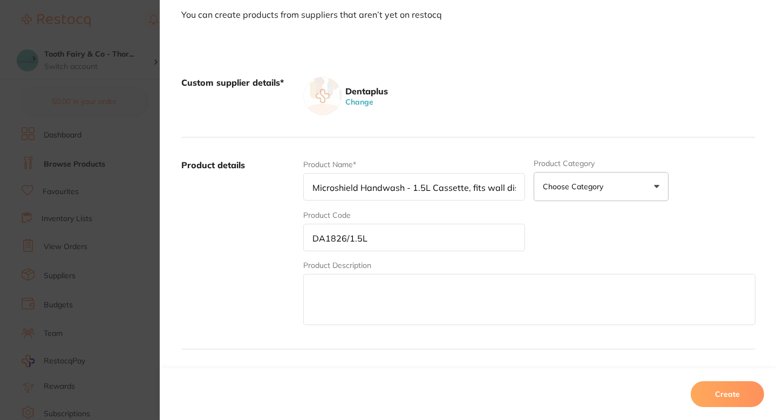
click at [735, 388] on button "Create" at bounding box center [727, 394] width 73 height 26
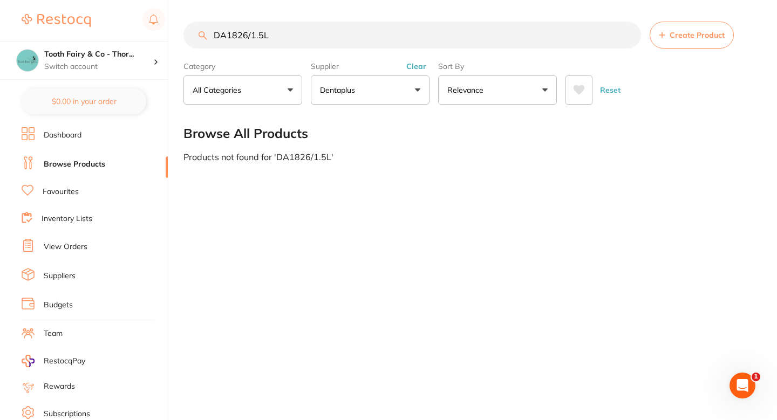
click at [279, 38] on input "DA1826/1.5L" at bounding box center [412, 35] width 458 height 27
paste input "6011/50"
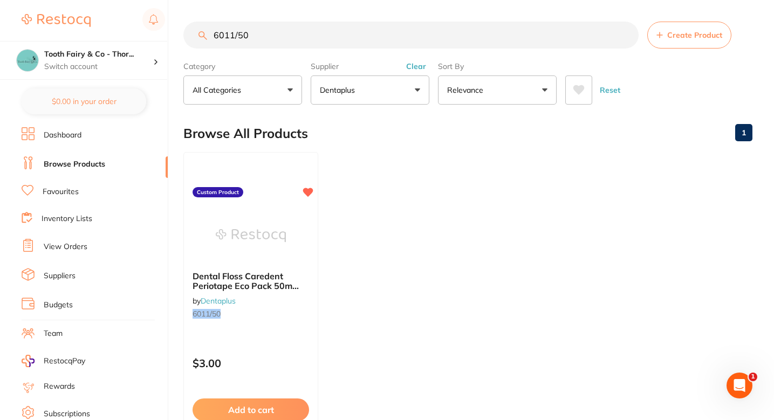
scroll to position [0, 0]
click at [430, 182] on ul "Dental Floss Caredent Periotape Eco Pack 50m #6pcs/box by Dentaplus 6011/50 Cus…" at bounding box center [467, 307] width 569 height 310
click at [258, 44] on input "6011/50" at bounding box center [410, 35] width 455 height 27
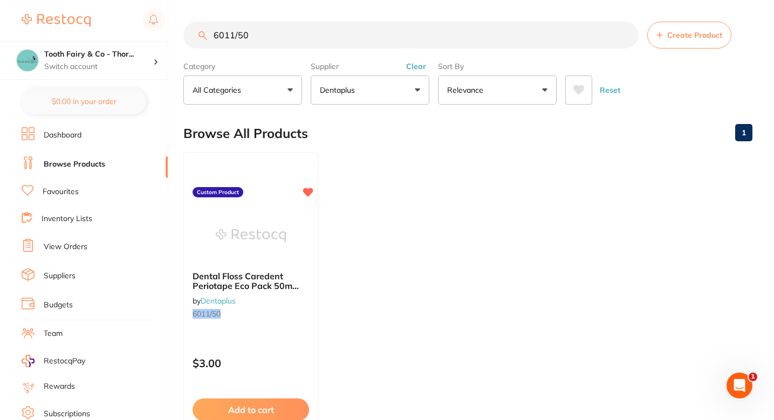
paste input "220392"
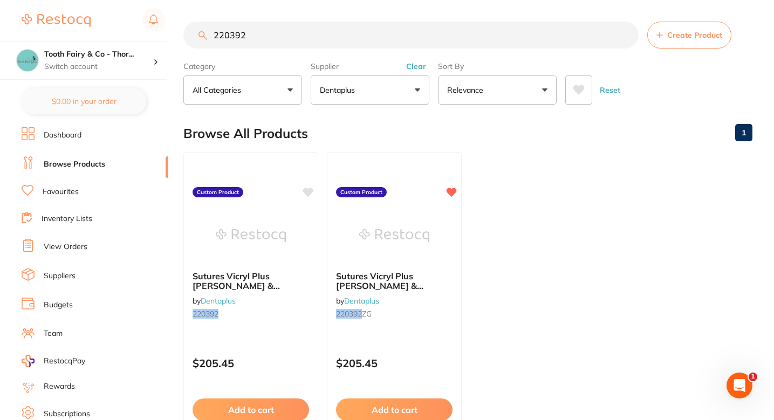
click at [520, 215] on ul "Sutures Vicryl Plus [PERSON_NAME] & [PERSON_NAME] Ethicon 4/0- 19mm-3/8c-45cm, …" at bounding box center [467, 307] width 569 height 310
click at [515, 172] on ul "Sutures Vicryl Plus [PERSON_NAME] & [PERSON_NAME] Ethicon 4/0- 19mm-3/8c-45cm, …" at bounding box center [467, 307] width 569 height 310
click at [277, 23] on input "220392" at bounding box center [410, 35] width 455 height 27
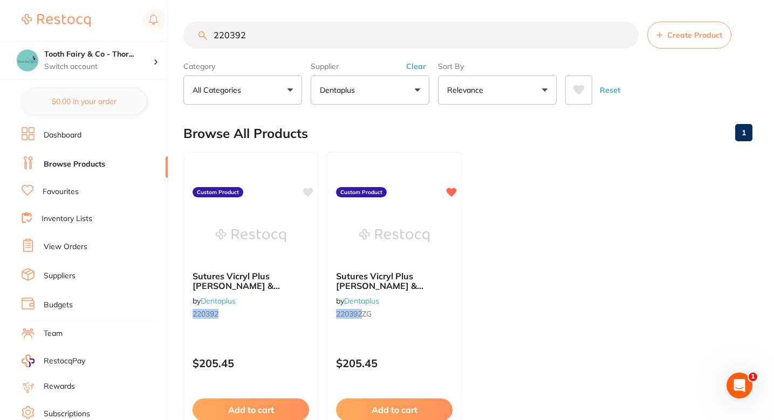
paste input "19259/LE"
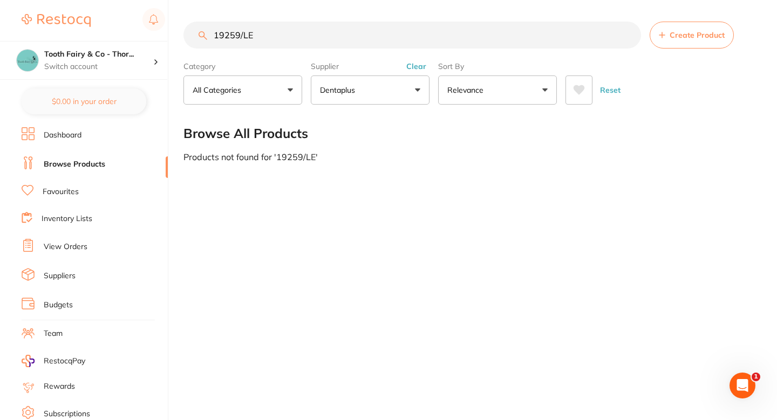
click at [322, 46] on input "19259/LE" at bounding box center [412, 35] width 458 height 27
type input "19259/LE"
click at [666, 43] on button "Create Product" at bounding box center [692, 35] width 84 height 27
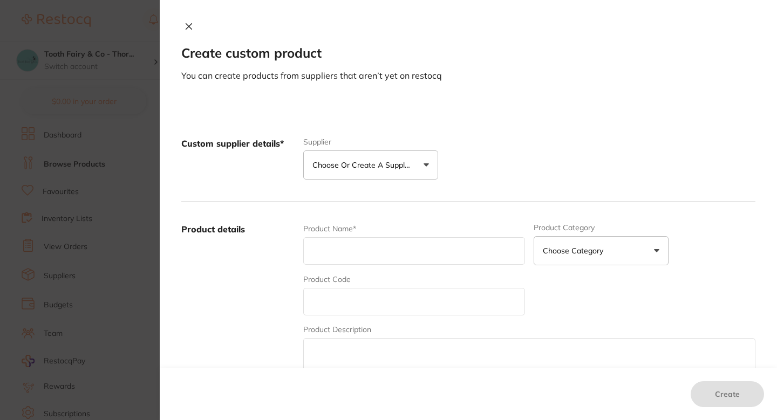
click at [331, 182] on div "Custom supplier details* Supplier Choose or create a supplier Create custom sup…" at bounding box center [468, 159] width 574 height 86
click at [359, 171] on button "Choose or create a supplier" at bounding box center [370, 165] width 135 height 29
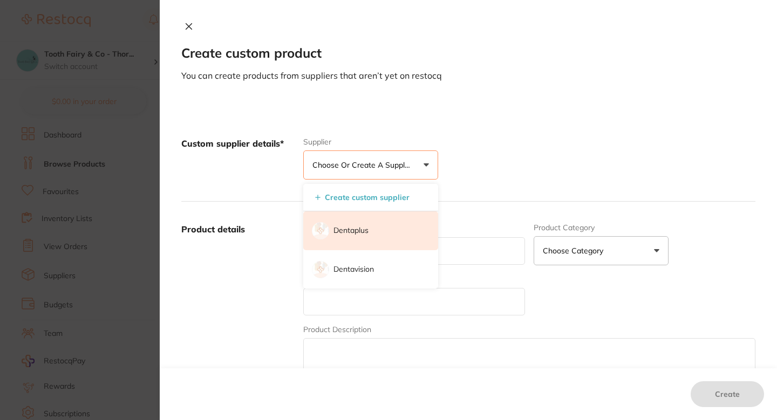
click at [359, 224] on li "Dentaplus" at bounding box center [370, 230] width 135 height 39
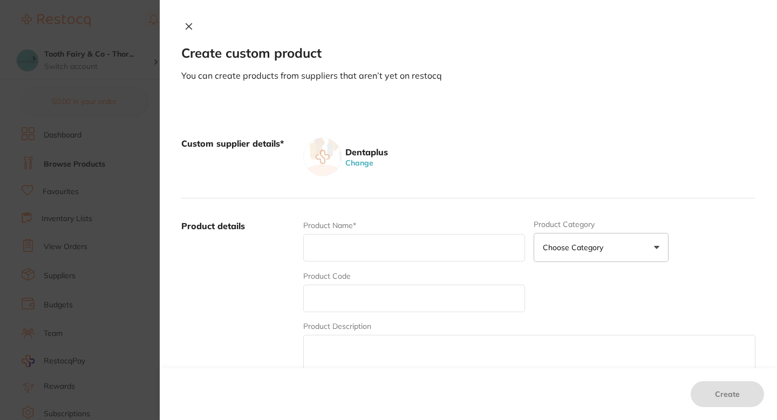
click at [336, 307] on input "text" at bounding box center [414, 299] width 222 height 28
paste input "19259/LE"
type input "19259/LE"
click at [338, 254] on input "text" at bounding box center [414, 248] width 222 height 28
click at [360, 250] on input "text" at bounding box center [414, 248] width 222 height 28
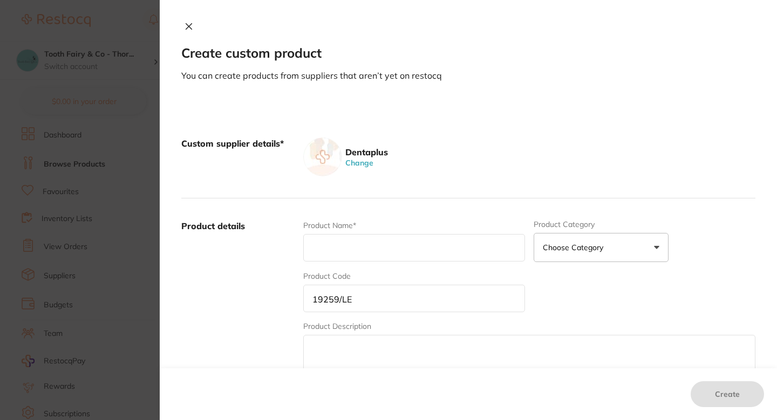
paste input "Surgical Aspirator Sterile Tips (Leepack) Single Pack- 20pcs/pkt"
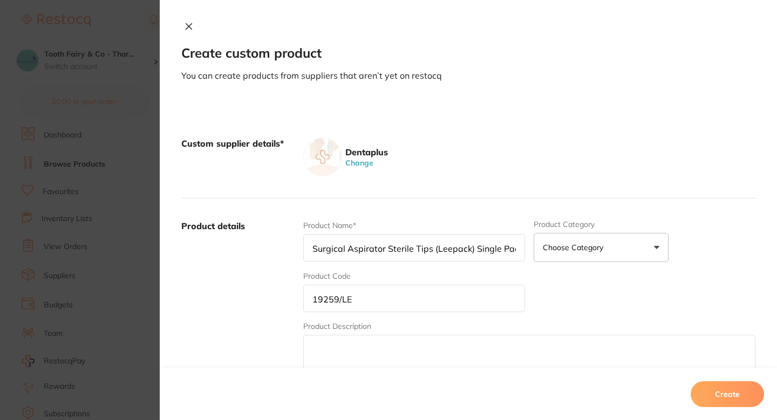
scroll to position [0, 50]
type input "Surgical Aspirator Sterile Tips (Leepack) Single Pack- 20pcs/pkt"
click at [261, 280] on label "Product details" at bounding box center [237, 304] width 113 height 168
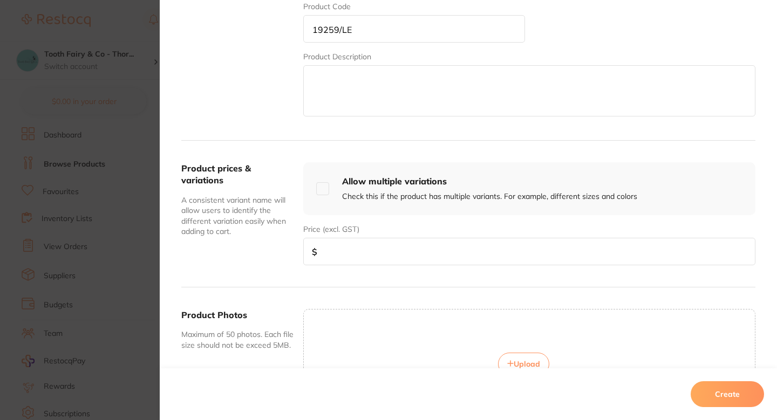
scroll to position [269, 0]
click at [353, 260] on input "number" at bounding box center [529, 252] width 452 height 28
paste input "16.36"
type input "16.36"
click at [255, 268] on div "Product prices & variations A consistent variant name will allow users to ident…" at bounding box center [468, 214] width 574 height 147
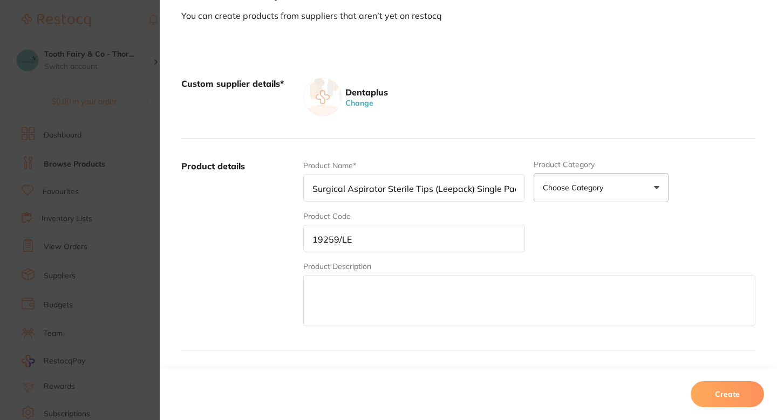
scroll to position [56, 0]
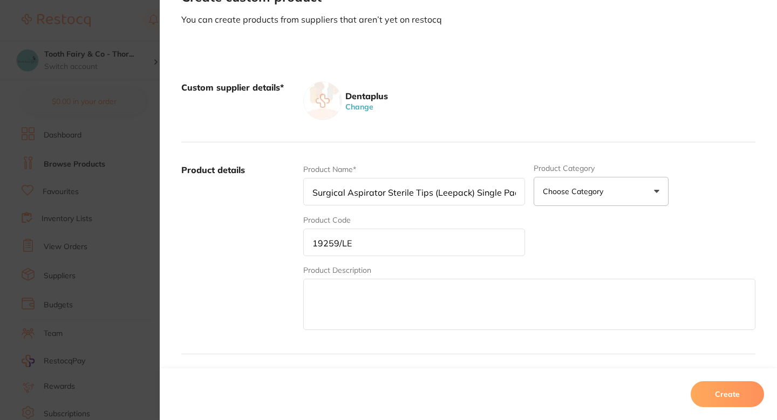
click at [256, 264] on label "Product details" at bounding box center [237, 248] width 113 height 168
click at [576, 220] on div "Product Name* Surgical Aspirator Sterile Tips (Leepack) Single Pack- 20pcs/pkt …" at bounding box center [529, 248] width 452 height 168
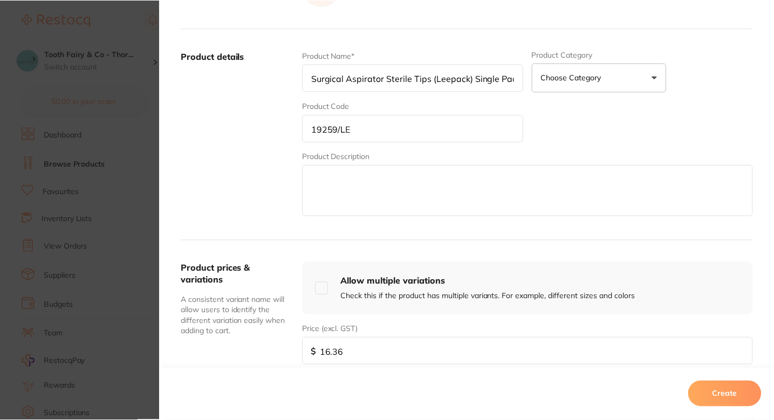
scroll to position [182, 0]
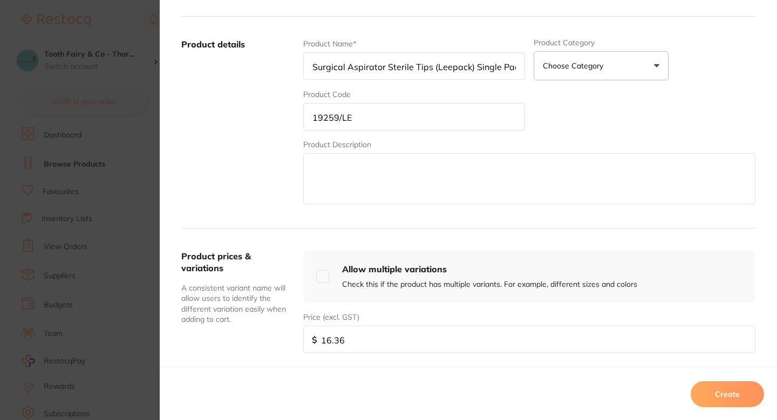
click at [727, 390] on button "Create" at bounding box center [727, 394] width 73 height 26
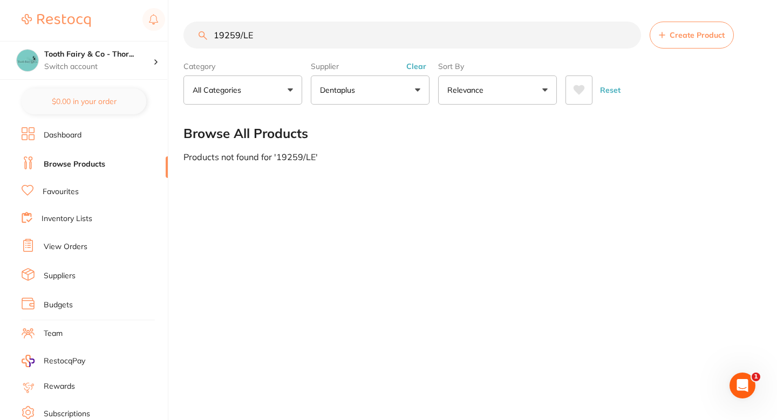
click at [252, 32] on input "19259/LE" at bounding box center [412, 35] width 458 height 27
paste input "245"
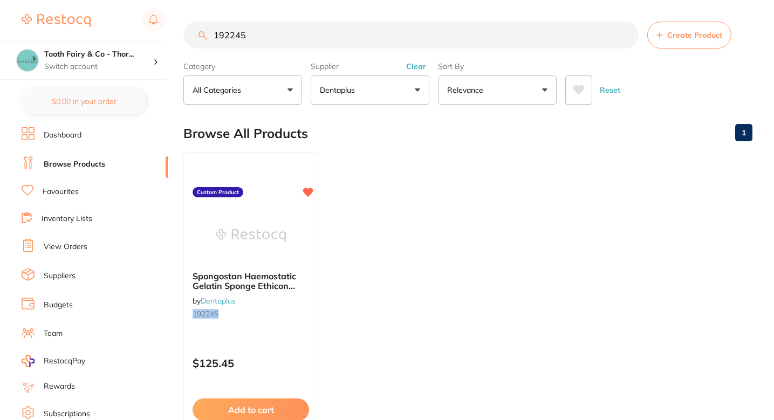
click at [399, 229] on section "Browse All Products 1 Spongostan Haemostatic Gelatin Sponge Ethicon 10x10x10mm …" at bounding box center [467, 305] width 569 height 381
click at [424, 202] on ul "Spongostan Haemostatic Gelatin Sponge Ethicon 10x10x10mm 24/pk by Dentaplus 192…" at bounding box center [467, 307] width 569 height 310
click at [454, 208] on ul "Spongostan Haemostatic Gelatin Sponge Ethicon 10x10x10mm 24/pk by Dentaplus 192…" at bounding box center [467, 307] width 569 height 310
click at [286, 22] on input "192245" at bounding box center [410, 35] width 455 height 27
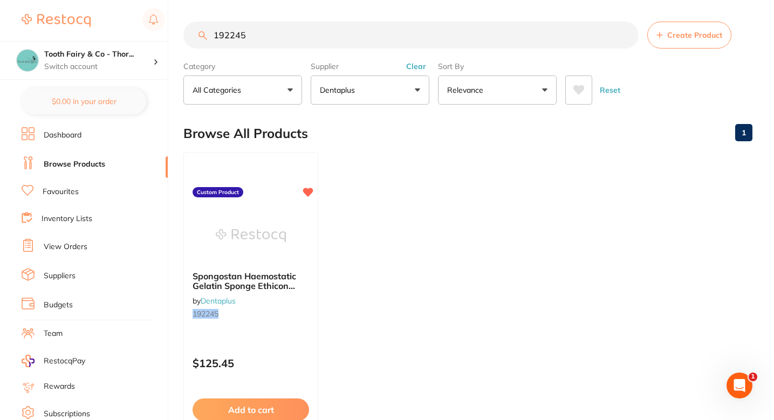
click at [286, 22] on input "192245" at bounding box center [410, 35] width 455 height 27
paste input "63028"
click at [426, 213] on ul "Compact Paper Towel-Clean & Soft, 2400 sheets, 19x25cm,20x120sheets by Dentaplu…" at bounding box center [467, 307] width 569 height 310
click at [413, 188] on ul "Compact Paper Towel-Clean & Soft, 2400 sheets, 19x25cm,20x120sheets by Dentaplu…" at bounding box center [467, 307] width 569 height 310
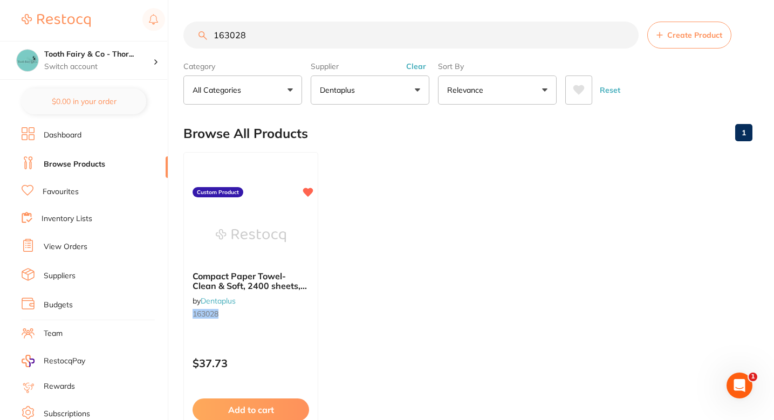
click at [230, 49] on input "163028" at bounding box center [410, 35] width 455 height 27
paste input "82"
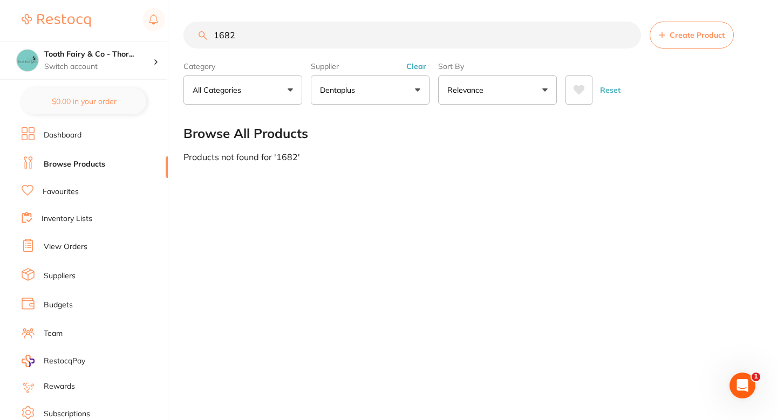
type input "1682"
click at [665, 34] on icon at bounding box center [662, 35] width 6 height 6
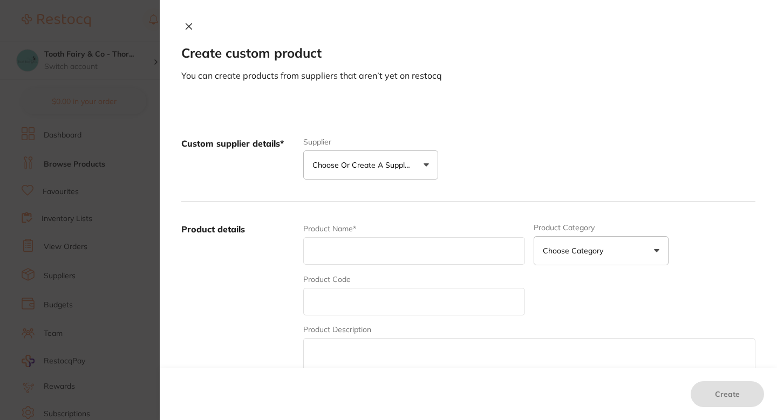
click at [370, 160] on p "Choose or create a supplier" at bounding box center [363, 165] width 103 height 11
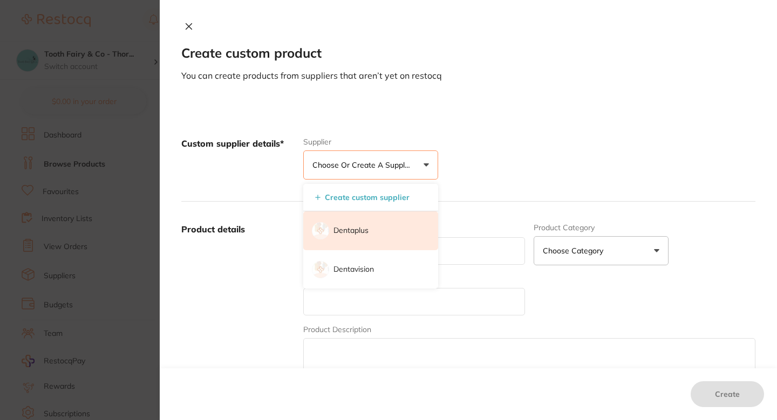
click at [354, 216] on li "Dentaplus" at bounding box center [370, 230] width 135 height 39
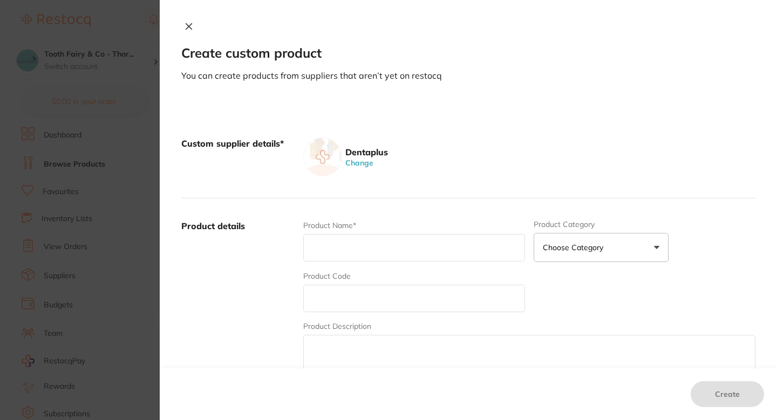
click at [354, 295] on input "text" at bounding box center [414, 299] width 222 height 28
paste input "1682"
type input "1682"
click at [364, 247] on input "text" at bounding box center [414, 248] width 222 height 28
click at [377, 256] on input "text" at bounding box center [414, 248] width 222 height 28
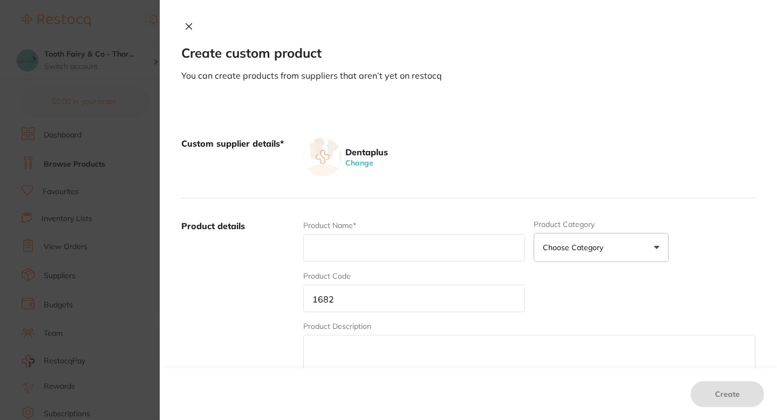
paste input "Soft Facial Tissues Royal 2Ply x 180 sheets 36 Boxes/Carton"
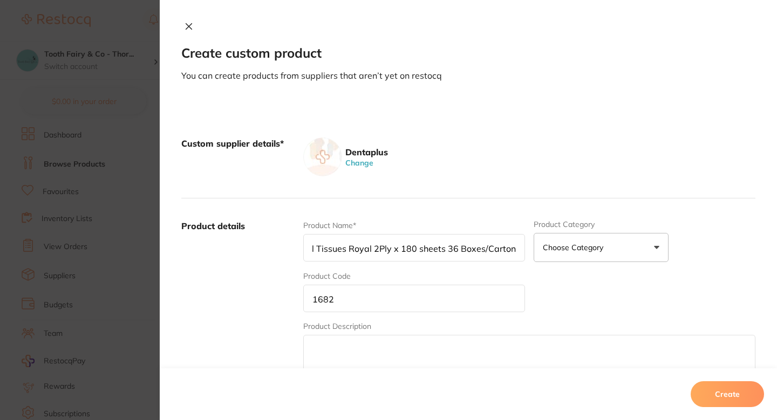
type input "Soft Facial Tissues Royal 2Ply x 180 sheets 36 Boxes/Carton"
click at [426, 220] on div "Product Name* Soft Facial Tissues Royal 2Ply x 180 sheets 36 Boxes/Carton" at bounding box center [414, 241] width 222 height 42
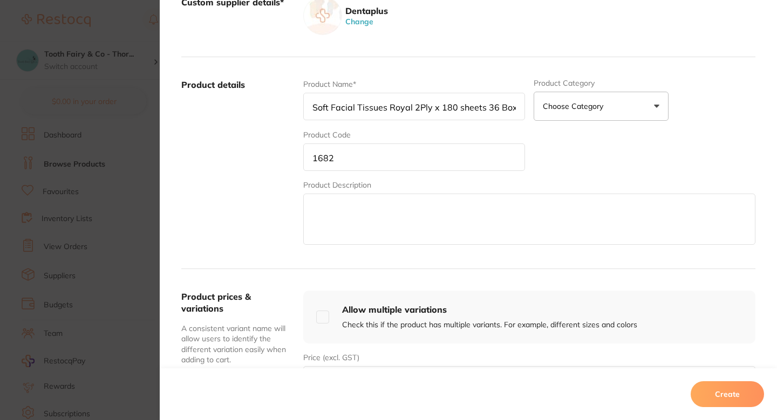
scroll to position [156, 0]
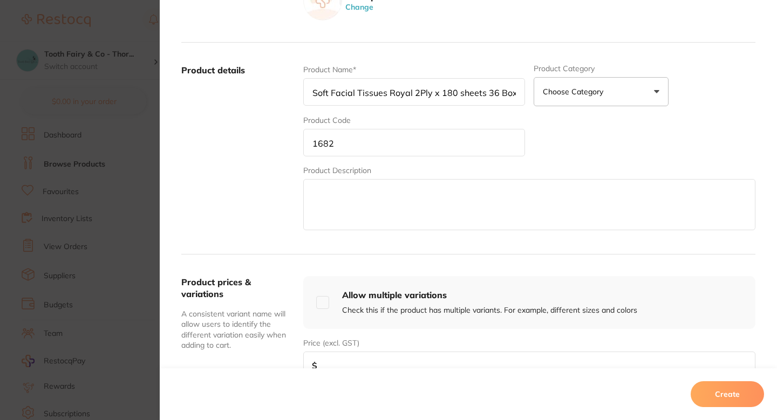
click at [426, 220] on textarea at bounding box center [529, 204] width 452 height 51
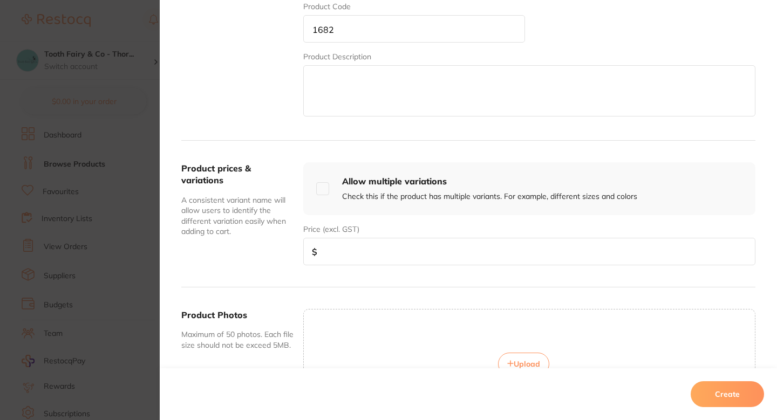
click at [391, 242] on input "number" at bounding box center [529, 252] width 452 height 28
paste input "40.91"
type input "40.91"
click at [723, 397] on button "Create" at bounding box center [727, 394] width 73 height 26
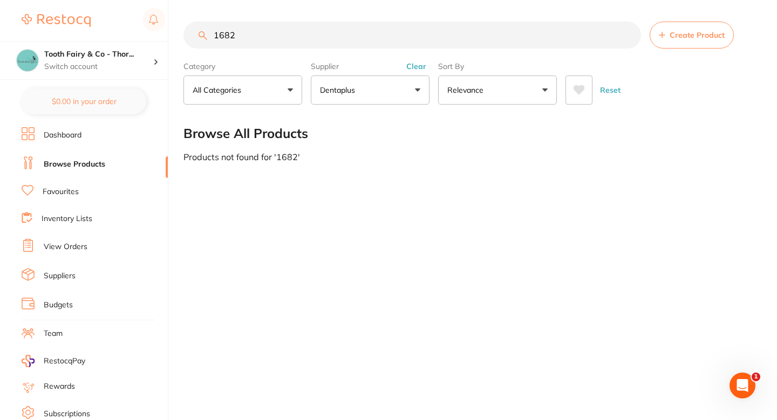
click at [299, 33] on input "1682" at bounding box center [412, 35] width 458 height 27
paste input "93034/L"
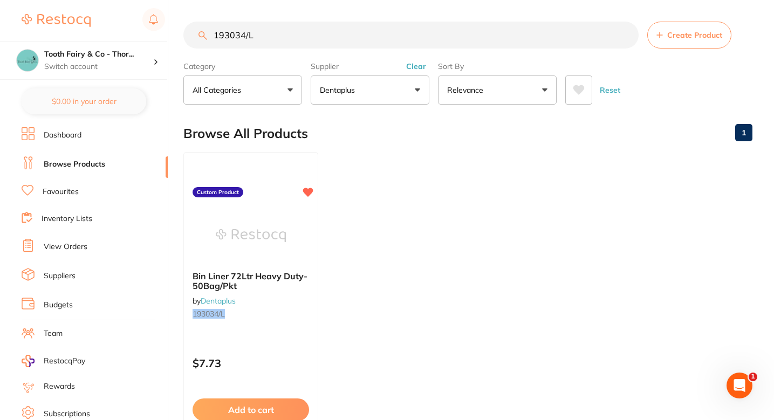
scroll to position [0, 0]
click at [267, 47] on input "193034/L" at bounding box center [410, 35] width 455 height 27
paste input "6011/50"
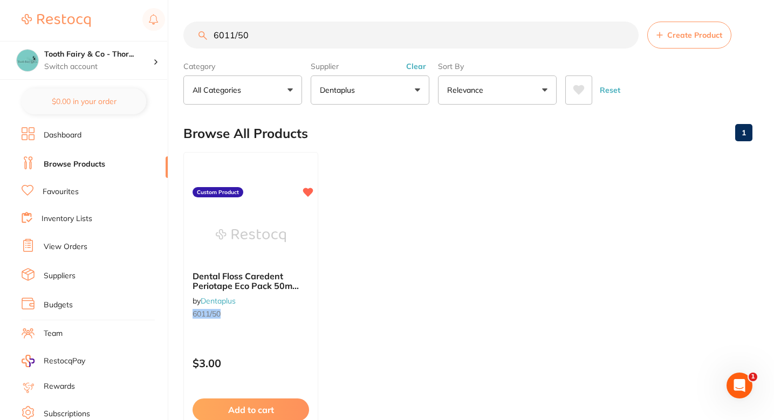
click at [301, 40] on input "6011/50" at bounding box center [410, 35] width 455 height 27
paste input "71389"
click at [251, 49] on section "71389 Create Product Category All Categories All Categories No categories found…" at bounding box center [467, 63] width 569 height 83
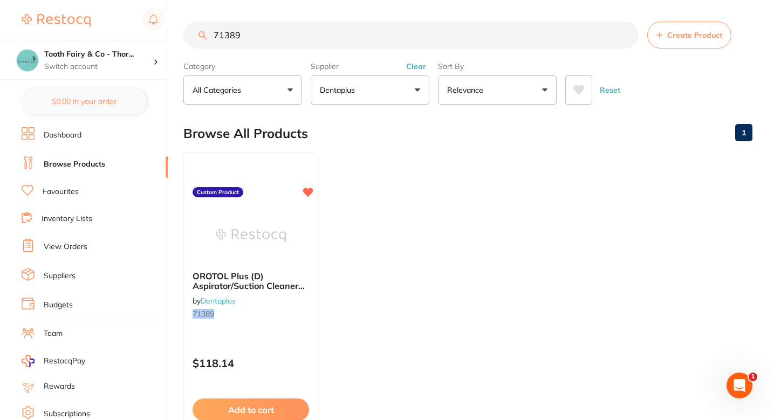
click at [265, 45] on input "71389" at bounding box center [410, 35] width 455 height 27
paste input "25203"
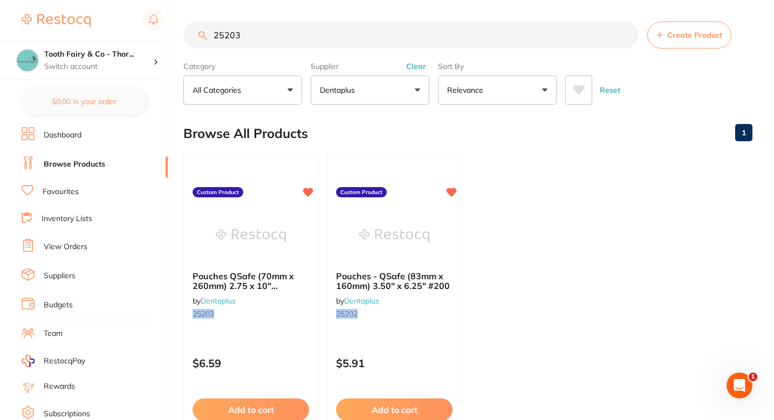
click at [318, 31] on input "25203" at bounding box center [410, 35] width 455 height 27
paste input "15430A/3"
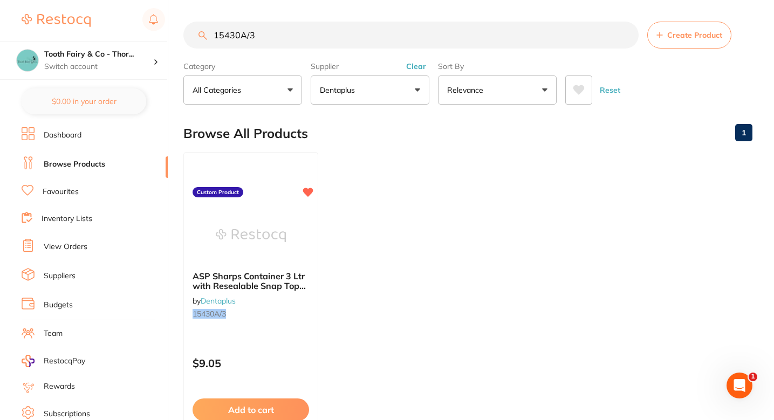
click at [388, 213] on ul "ASP Sharps Container 3 Ltr with Resealable Snap Top #Each by Dentaplus 15430A/3…" at bounding box center [467, 307] width 569 height 310
click at [274, 49] on section "15430A/3 Create Product Category All Categories All Categories No categories fo…" at bounding box center [467, 63] width 569 height 83
click at [258, 38] on input "15430A/3" at bounding box center [410, 35] width 455 height 27
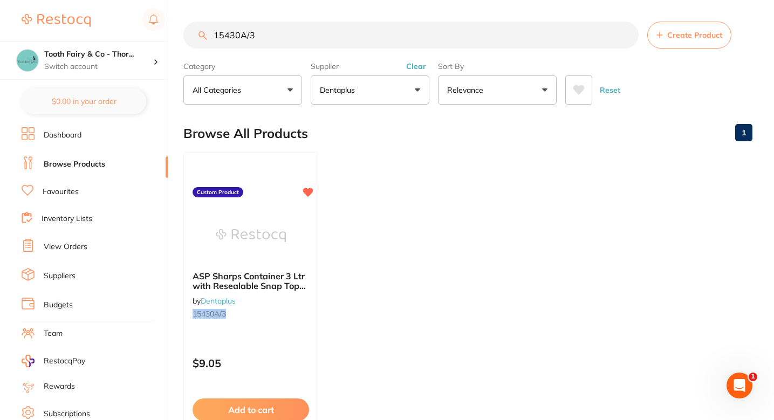
paste input "24PFLMSH-S"
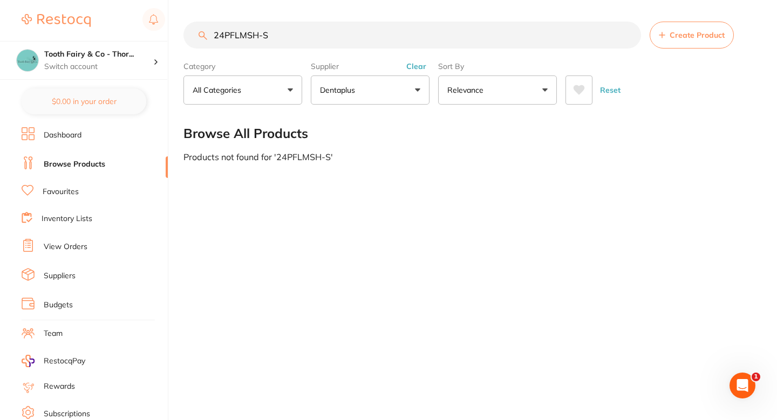
click at [254, 38] on input "24PFLMSH-S" at bounding box center [412, 35] width 458 height 27
type input "24PFLMSH-S"
click at [670, 45] on button "Create Product" at bounding box center [692, 35] width 84 height 27
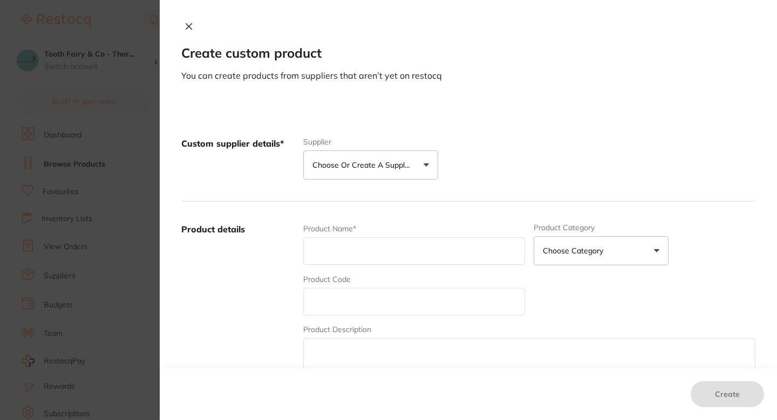
click at [378, 236] on div "Product Name*" at bounding box center [414, 244] width 222 height 42
click at [356, 178] on button "Choose or create a supplier" at bounding box center [370, 165] width 135 height 29
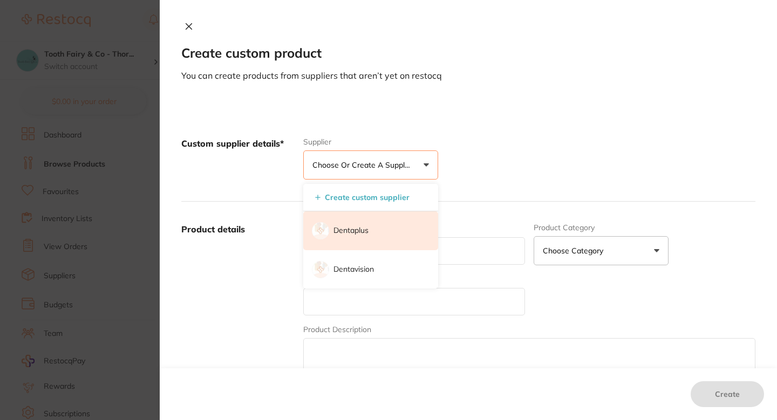
click at [346, 237] on li "Dentaplus" at bounding box center [370, 230] width 135 height 39
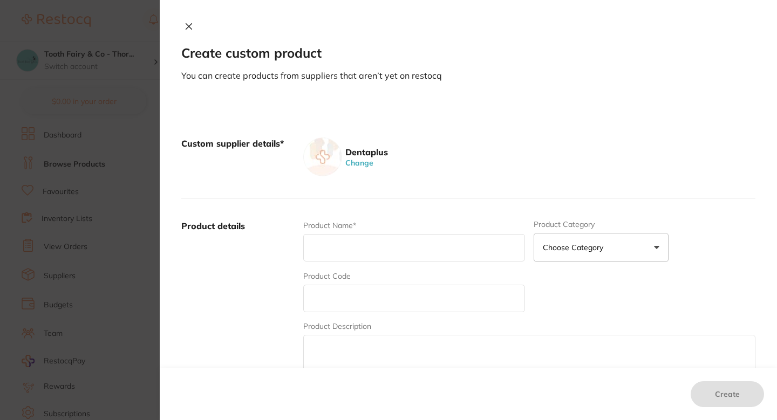
click at [351, 254] on input "text" at bounding box center [414, 248] width 222 height 28
click at [339, 283] on div "Product Code" at bounding box center [414, 292] width 222 height 42
click at [342, 291] on input "text" at bounding box center [414, 299] width 222 height 28
paste input "24PFLMSH-S"
type input "24PFLMSH-S"
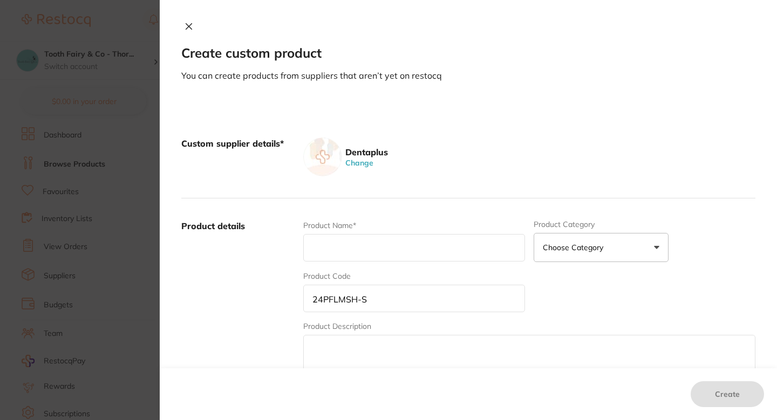
click at [358, 230] on div "Product Name*" at bounding box center [414, 241] width 222 height 42
click at [349, 231] on div "Product Name*" at bounding box center [414, 241] width 222 height 42
click at [345, 248] on input "text" at bounding box center [414, 248] width 222 height 28
paste input "Gloves FLEXI Latex Powder Free Gloves - Small #100pcs/box/10box/ctn"
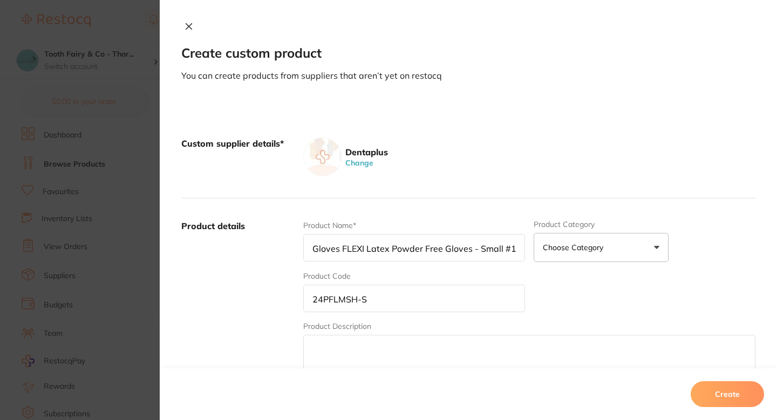
scroll to position [0, 86]
type input "Gloves FLEXI Latex Powder Free Gloves - Small #100pcs/box/10box/ctn"
click at [280, 262] on label "Product details" at bounding box center [237, 304] width 113 height 168
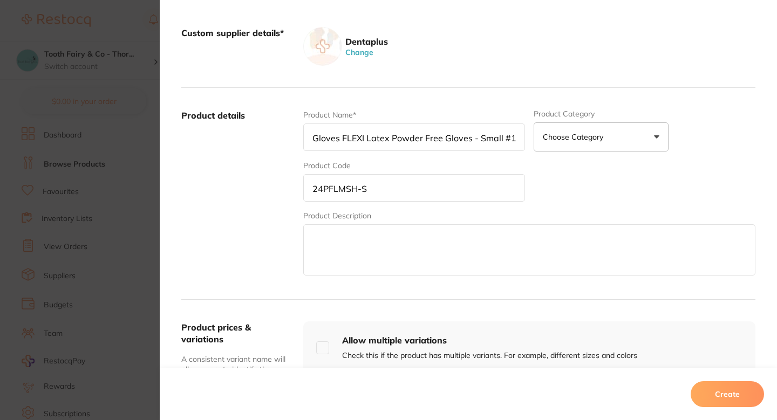
click at [377, 244] on textarea at bounding box center [529, 249] width 452 height 51
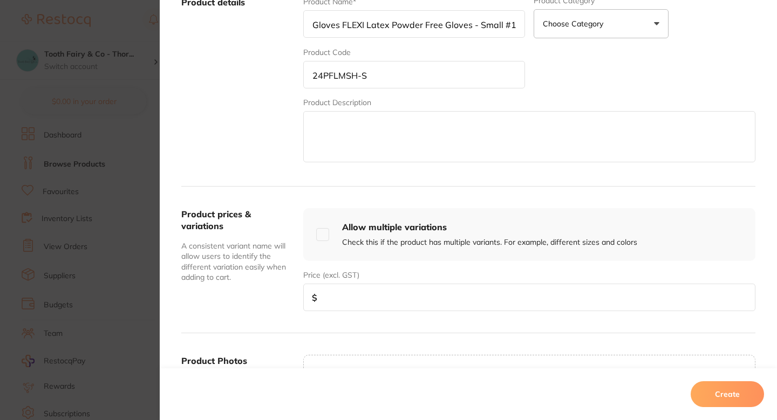
click at [358, 297] on input "number" at bounding box center [529, 298] width 452 height 28
paste input "7.95"
type input "7.95"
click at [725, 393] on button "Create" at bounding box center [727, 394] width 73 height 26
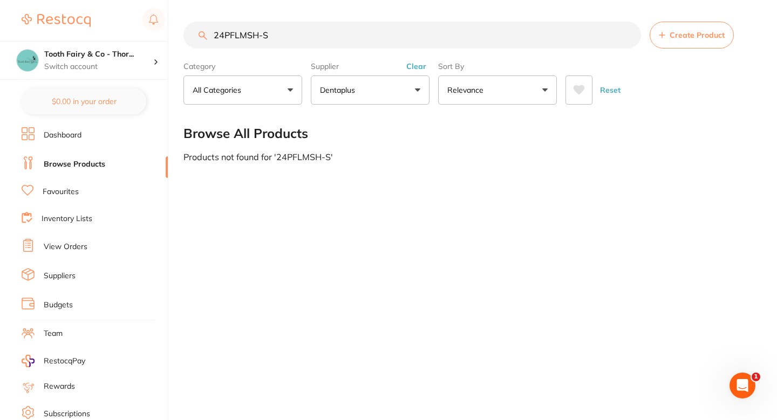
click at [307, 41] on input "24PFLMSH-S" at bounding box center [412, 35] width 458 height 27
paste input "M"
click at [255, 40] on input "24PFLMSH-M" at bounding box center [412, 35] width 458 height 27
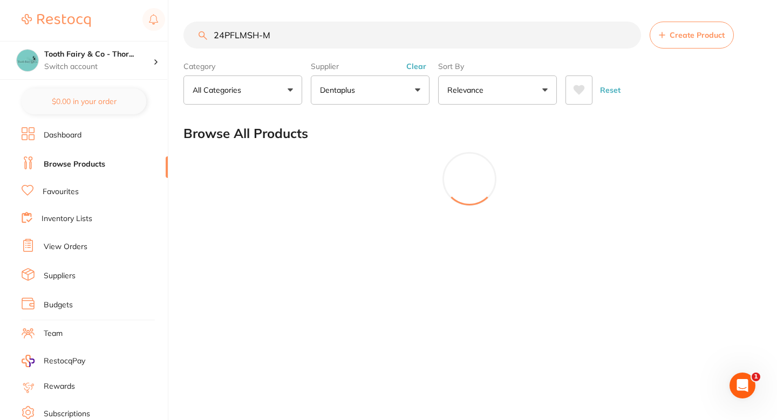
click at [255, 40] on input "24PFLMSH-M" at bounding box center [412, 35] width 458 height 27
click at [255, 40] on input "24PFLMSH-M" at bounding box center [410, 35] width 455 height 27
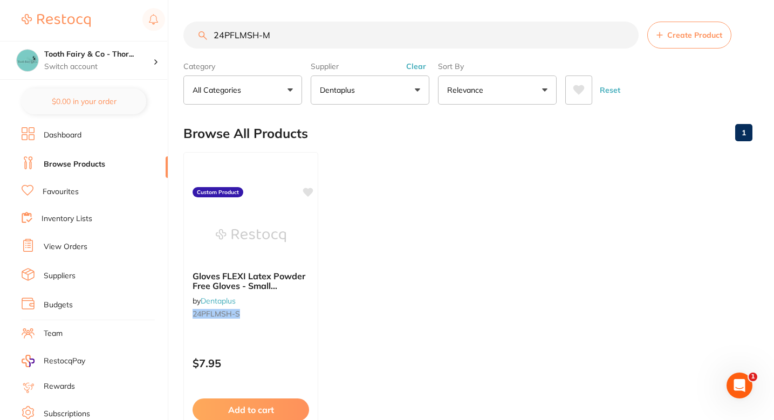
scroll to position [0, 0]
type input "24PFLMSH-M"
click at [308, 191] on icon at bounding box center [309, 191] width 10 height 9
click at [706, 37] on span "Create Product" at bounding box center [694, 35] width 55 height 9
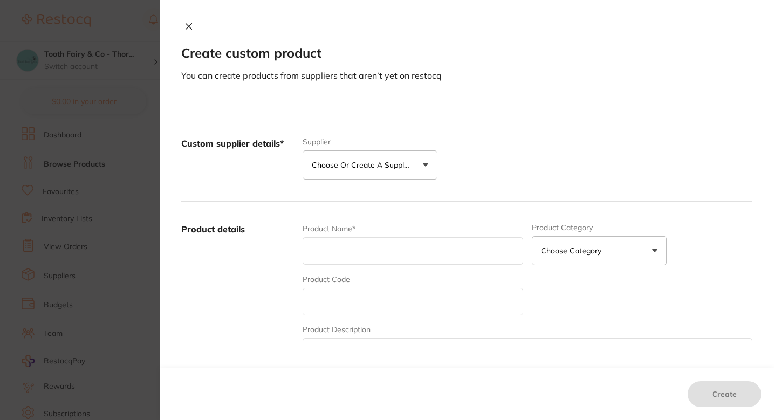
click at [352, 171] on button "Choose or create a supplier" at bounding box center [370, 165] width 135 height 29
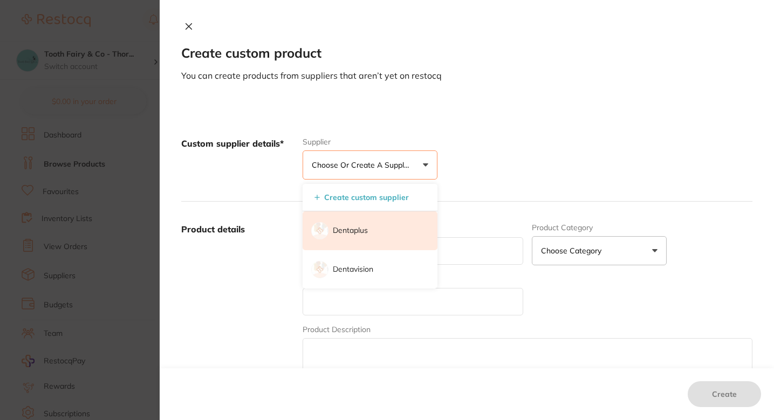
click at [353, 224] on li "Dentaplus" at bounding box center [370, 230] width 135 height 39
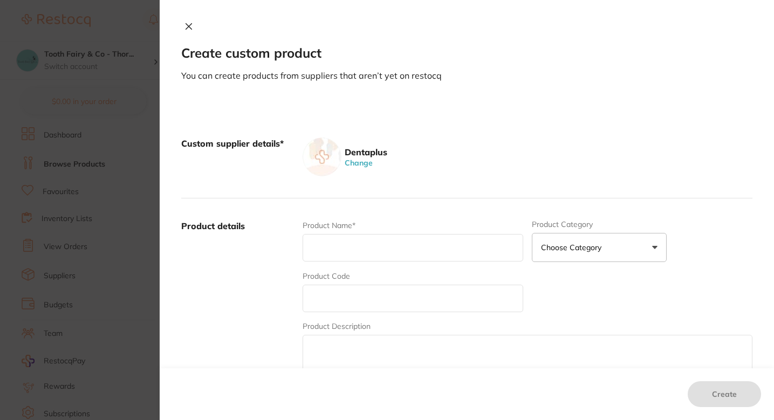
click at [357, 310] on input "text" at bounding box center [413, 299] width 221 height 28
paste input "24PFLMSH-M"
type input "24PFLMSH-M"
click at [352, 250] on input "text" at bounding box center [413, 248] width 221 height 28
paste input "Gloves FLEXI Latex Powder Free Gloves - Medium #100pcs/box/10box/ctn"
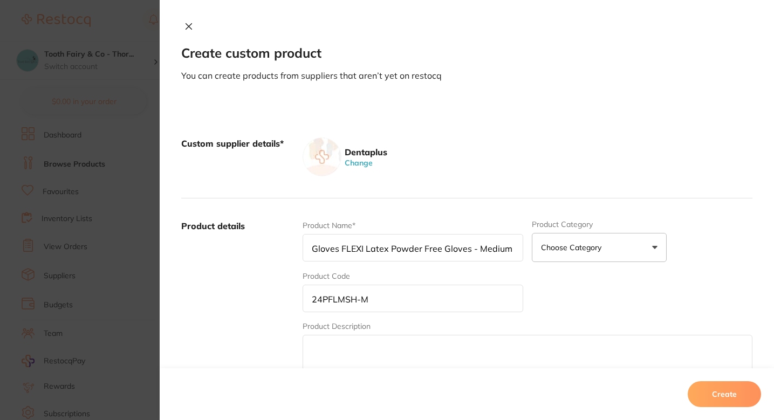
scroll to position [0, 104]
type input "Gloves FLEXI Latex Powder Free Gloves - Medium #100pcs/box/10box/ctn"
click at [231, 315] on label "Product details" at bounding box center [237, 304] width 113 height 168
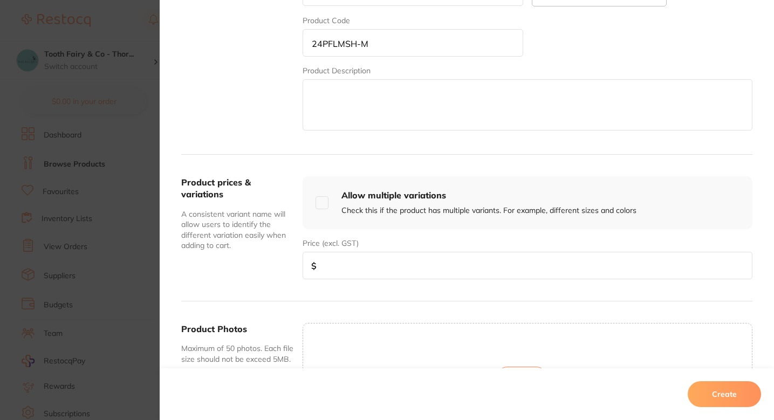
scroll to position [269, 0]
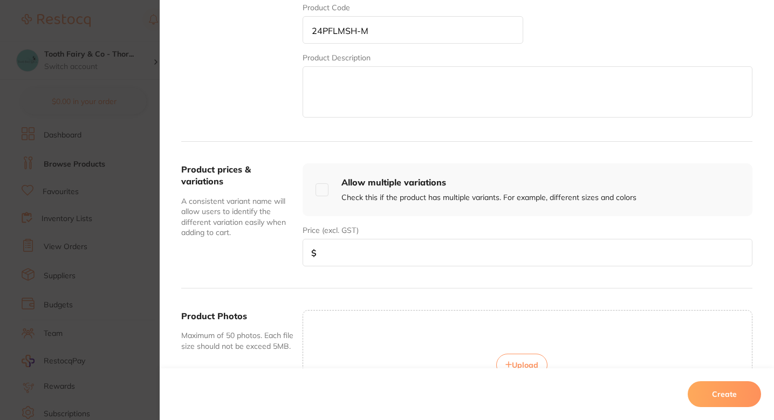
click at [355, 269] on div "Product prices & variations A consistent variant name will allow users to ident…" at bounding box center [466, 215] width 571 height 147
click at [363, 257] on input "number" at bounding box center [528, 253] width 450 height 28
paste input "7.95"
type input "7.95"
click at [293, 142] on div "Product prices & variations A consistent variant name will allow users to ident…" at bounding box center [466, 215] width 571 height 147
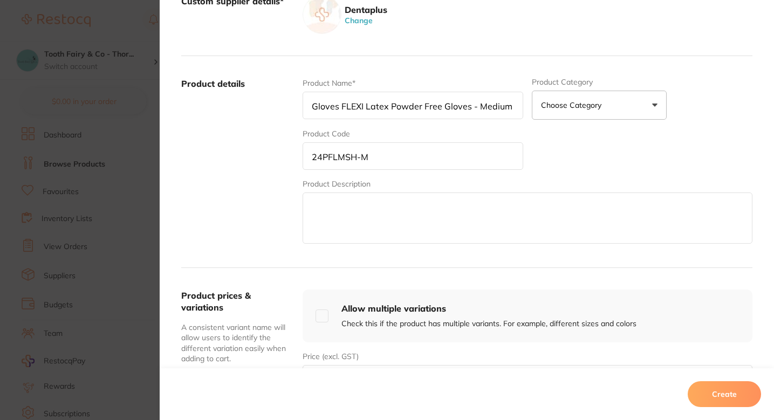
scroll to position [140, 0]
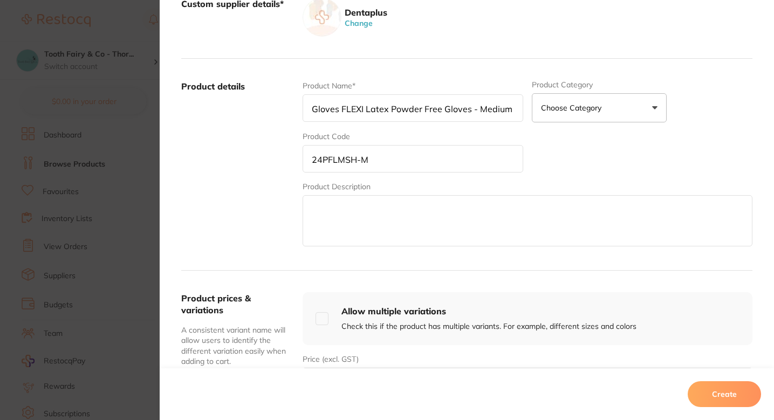
click at [271, 151] on label "Product details" at bounding box center [237, 164] width 113 height 168
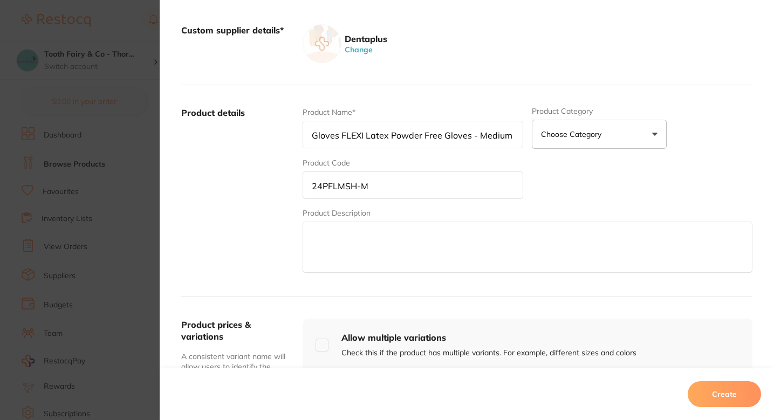
scroll to position [213, 0]
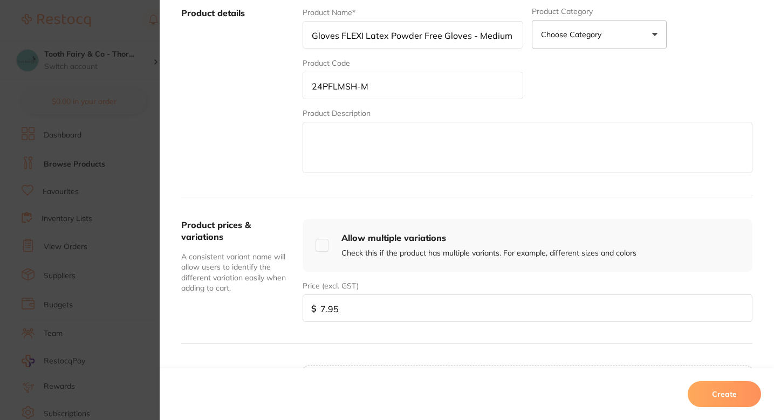
click at [710, 393] on button "Create" at bounding box center [724, 394] width 73 height 26
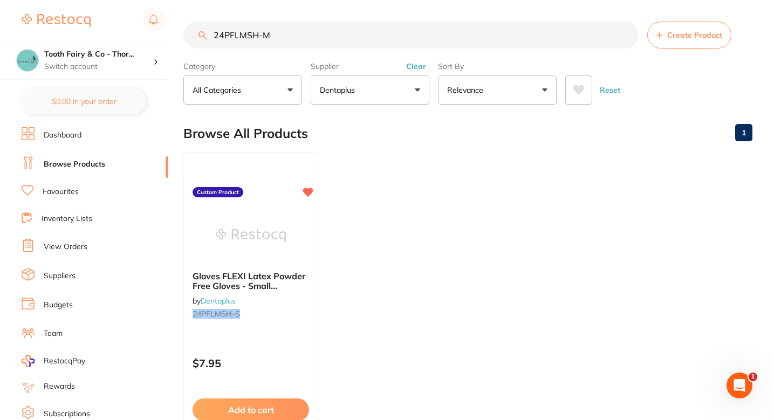
click at [338, 43] on input "24PFLMSH-M" at bounding box center [410, 35] width 455 height 27
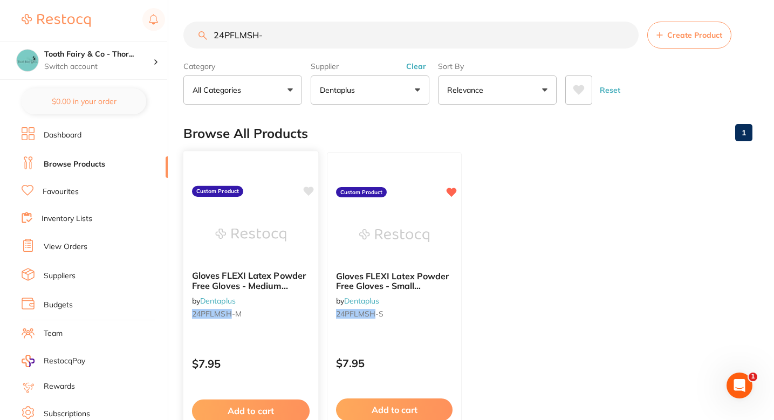
scroll to position [0, 0]
click at [308, 196] on icon at bounding box center [308, 191] width 11 height 11
click at [508, 193] on ul "Gloves FLEXI Latex Powder Free Gloves - Medium #100pcs/box/10box/ctn by Dentapl…" at bounding box center [467, 307] width 569 height 310
click at [309, 32] on input "24PFLMSH-" at bounding box center [410, 35] width 455 height 27
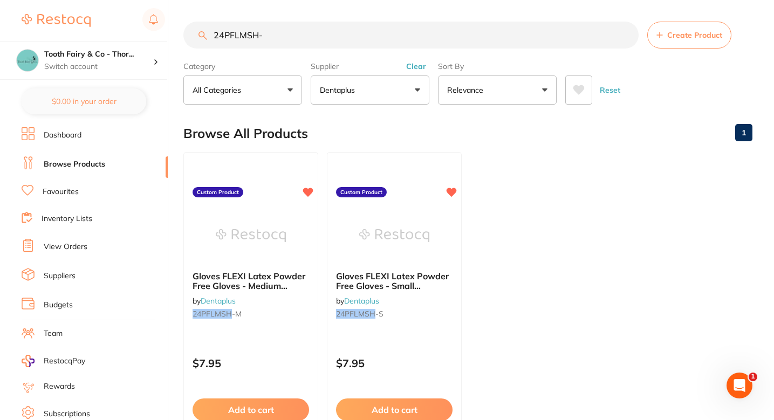
click at [309, 32] on input "24PFLMSH-" at bounding box center [410, 35] width 455 height 27
paste input "DA734"
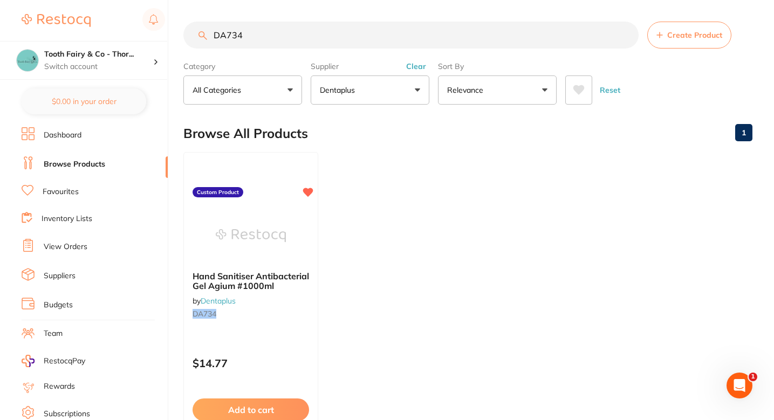
click at [377, 156] on ul "Hand Sanitiser Antibacterial Gel Agium #1000ml by Dentaplus DA734 Custom Produc…" at bounding box center [467, 307] width 569 height 310
click at [289, 43] on input "DA734" at bounding box center [410, 35] width 455 height 27
paste input "163028"
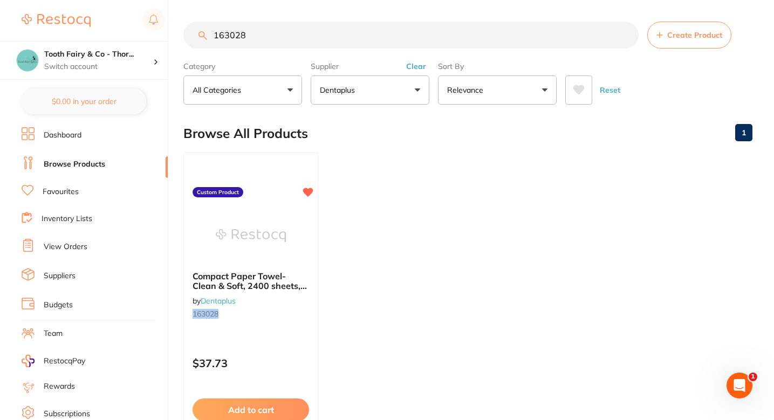
click at [284, 45] on input "163028" at bounding box center [410, 35] width 455 height 27
paste input "93034/L"
click at [394, 182] on ul "Bin Liner 72Ltr Heavy Duty- 50Bag/Pkt by Dentaplus 193034/L Custom Product $7.7…" at bounding box center [467, 307] width 569 height 310
click at [468, 186] on ul "Bin Liner 72Ltr Heavy Duty- 50Bag/Pkt by Dentaplus 193034/L Custom Product $7.7…" at bounding box center [467, 307] width 569 height 310
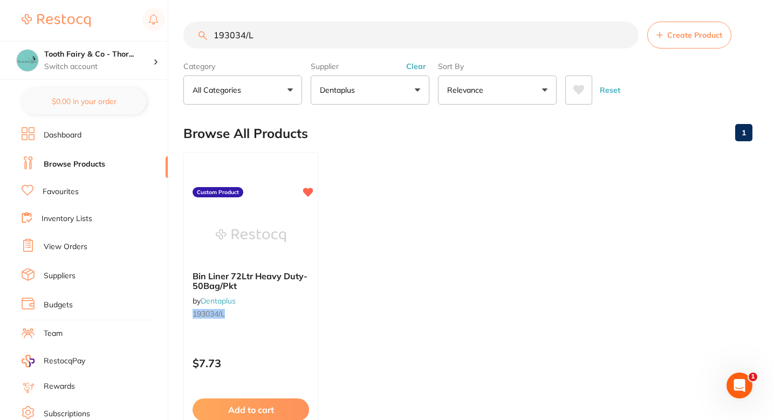
click at [291, 49] on section "193034/L Create Product Category All Categories All Categories No categories fo…" at bounding box center [467, 63] width 569 height 83
click at [287, 45] on input "193034/L" at bounding box center [410, 35] width 455 height 27
paste input "2402CAP/B"
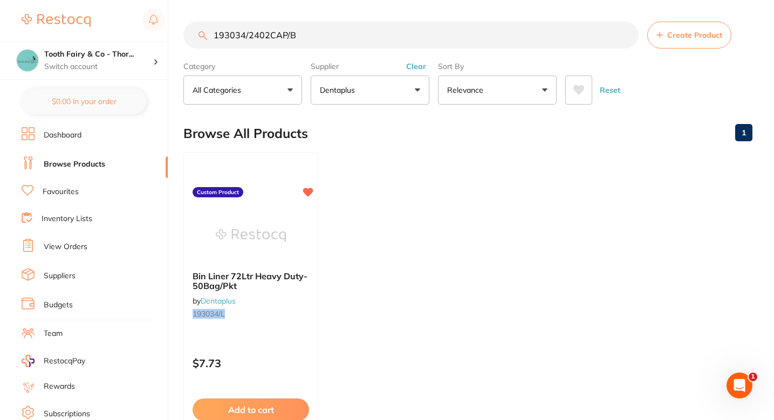
click at [287, 45] on input "193034/2402CAP/B" at bounding box center [410, 35] width 455 height 27
paste input "search"
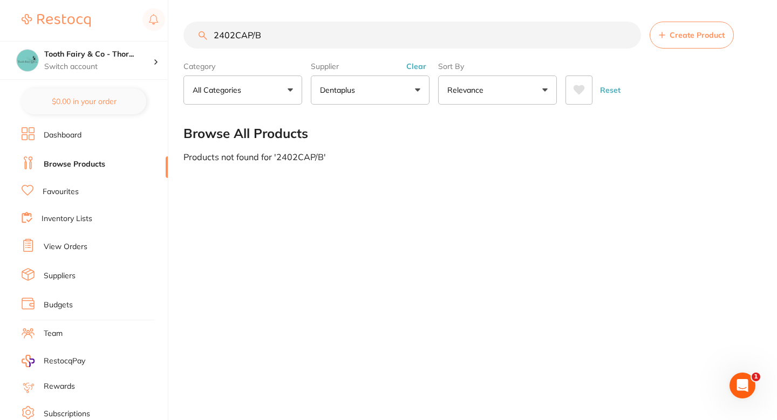
click at [261, 39] on input "2402CAP/B" at bounding box center [412, 35] width 458 height 27
type input "2402CAP/B"
click at [677, 39] on span "Create Product" at bounding box center [697, 35] width 55 height 9
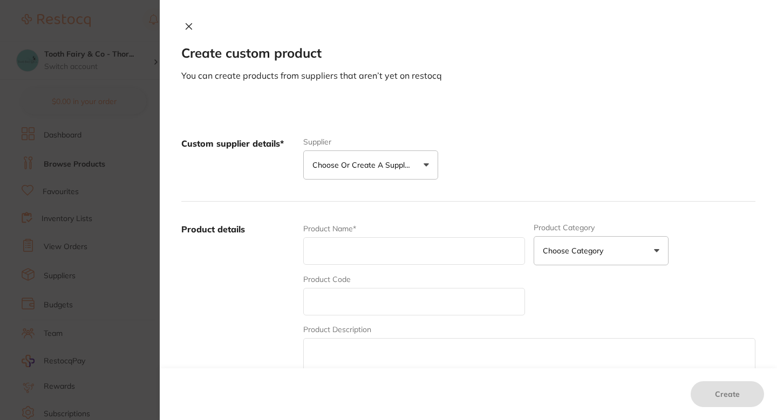
click at [369, 172] on button "Choose or create a supplier" at bounding box center [370, 165] width 135 height 29
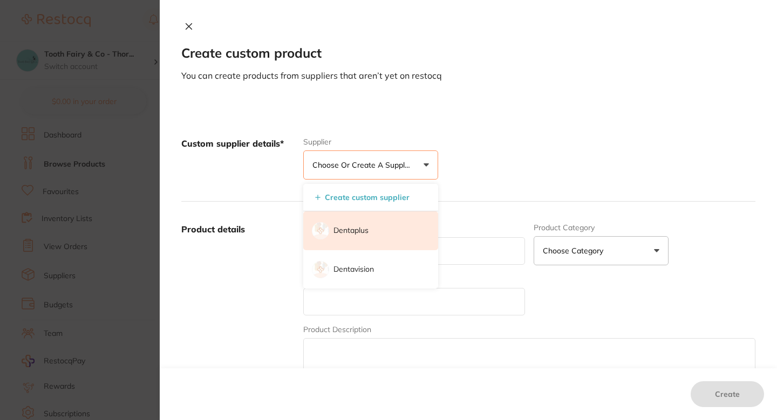
click at [354, 231] on p "Dentaplus" at bounding box center [350, 231] width 35 height 11
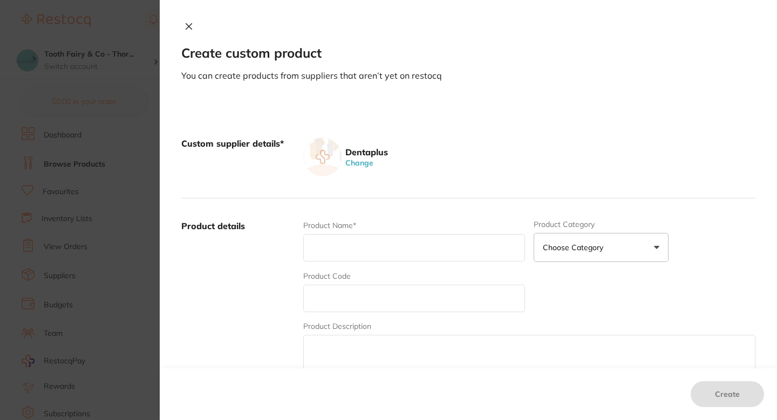
click at [359, 298] on input "text" at bounding box center [414, 299] width 222 height 28
paste input "2402CAP/B"
type input "2402CAP/B"
click at [356, 262] on div "Product Name*" at bounding box center [414, 241] width 222 height 42
paste input "Bouffant Clip Cap/Hair Net-Blue#100/pkt"
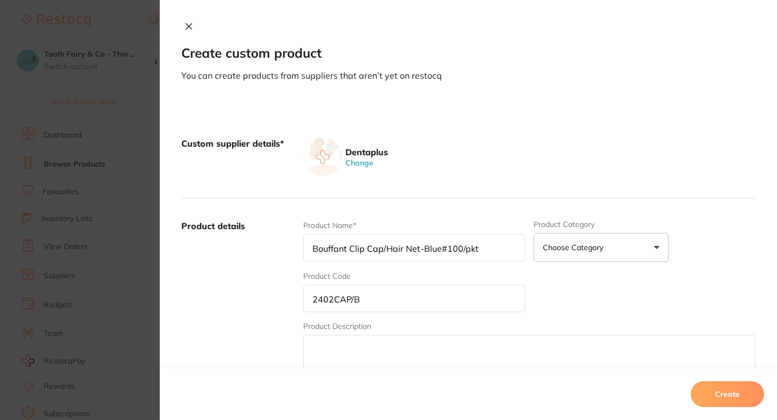
type input "Bouffant Clip Cap/Hair Net-Blue#100/pkt"
click at [483, 129] on div "Custom supplier details* Dentaplus Change" at bounding box center [468, 157] width 574 height 83
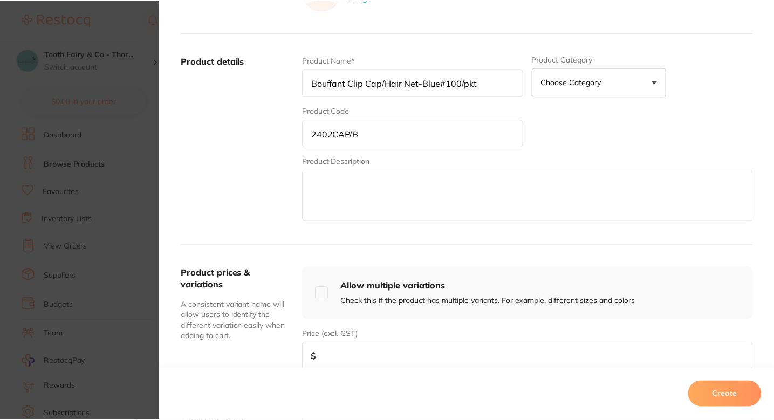
scroll to position [276, 0]
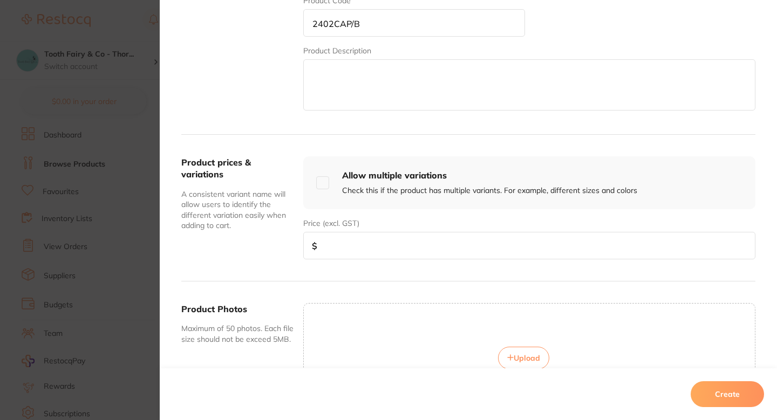
click at [374, 237] on input "number" at bounding box center [529, 246] width 452 height 28
paste input "5.23"
type input "5.23"
click at [715, 387] on button "Create" at bounding box center [727, 394] width 73 height 26
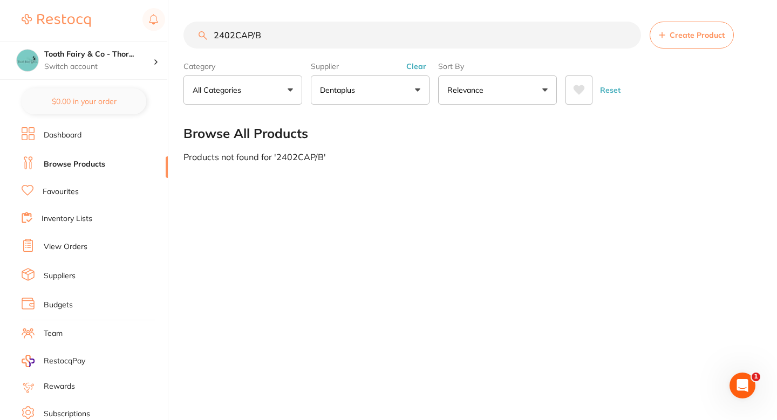
click at [438, 183] on main "2402CAP/B Create Product Category All Categories All Categories No categories f…" at bounding box center [479, 91] width 593 height 183
click at [302, 23] on input "2402CAP/B" at bounding box center [412, 35] width 458 height 27
click at [319, 35] on input "2402CAP/B" at bounding box center [412, 35] width 458 height 27
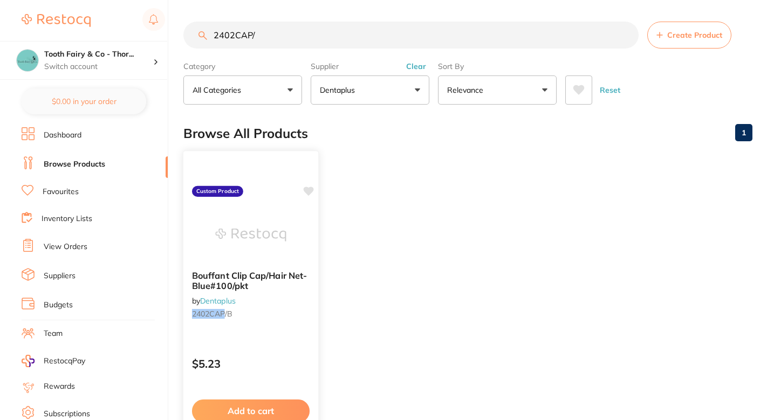
click at [306, 191] on icon at bounding box center [309, 191] width 10 height 9
click at [399, 198] on ul "Bouffant Clip Cap/Hair Net-Blue#100/pkt by Dentaplus 2402CAP /B Custom Product …" at bounding box center [467, 307] width 569 height 310
click at [316, 31] on input "2402CAP/" at bounding box center [410, 35] width 455 height 27
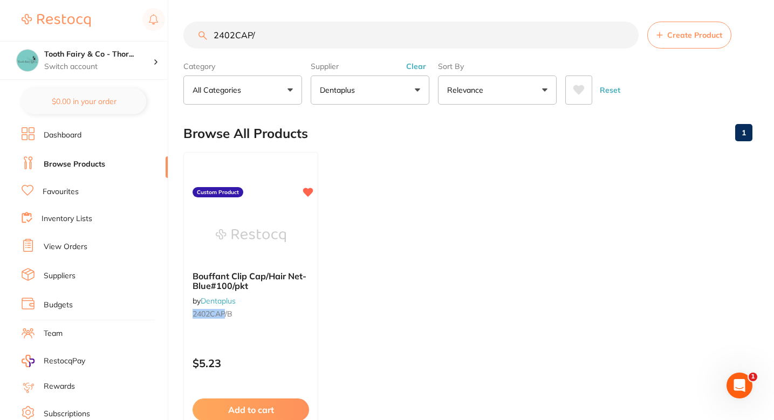
click at [316, 31] on input "2402CAP/" at bounding box center [410, 35] width 455 height 27
paste input "198887"
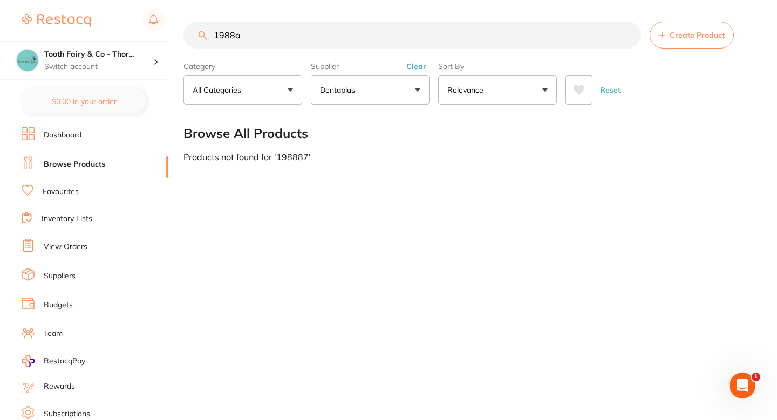
type input "1988"
paste input "198887"
type input "198887"
click at [223, 41] on input "198887" at bounding box center [412, 35] width 458 height 27
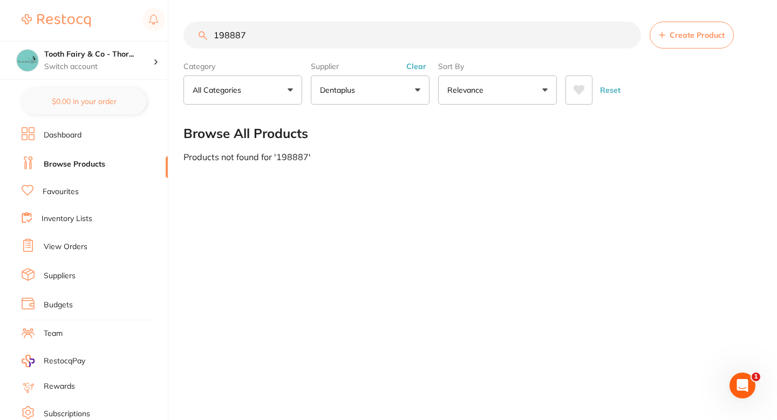
click at [223, 41] on input "198887" at bounding box center [412, 35] width 458 height 27
click at [650, 49] on section "198887 Create Product Category All Categories All Categories No categories foun…" at bounding box center [469, 63] width 572 height 83
click at [672, 35] on span "Create Product" at bounding box center [697, 35] width 55 height 9
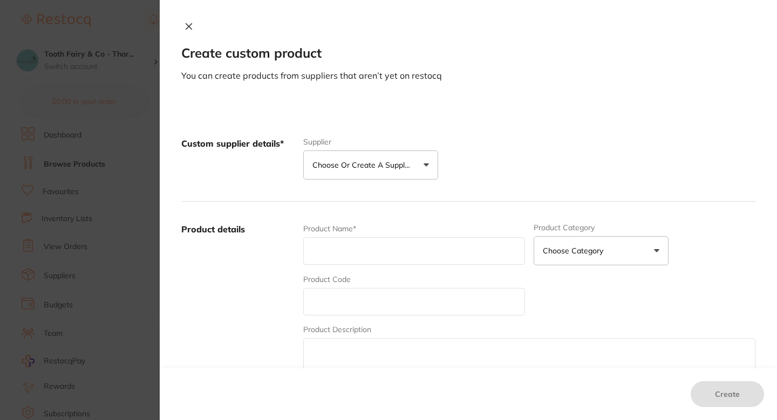
click at [405, 187] on div "Custom supplier details* Supplier Choose or create a supplier Create custom sup…" at bounding box center [468, 159] width 574 height 86
click at [373, 169] on p "Choose or create a supplier" at bounding box center [363, 165] width 103 height 11
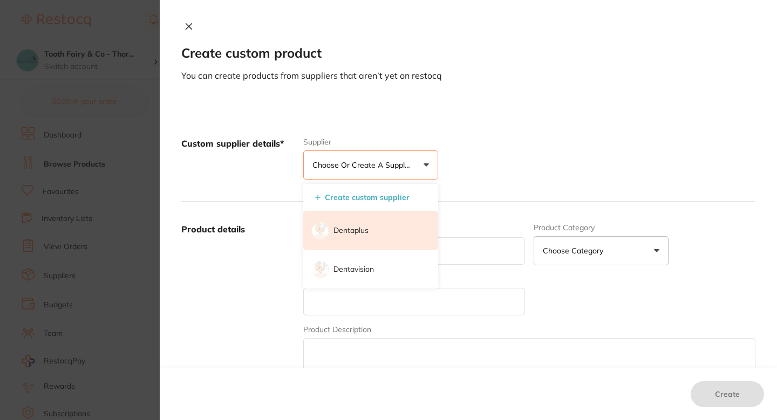
click at [358, 227] on p "Dentaplus" at bounding box center [350, 231] width 35 height 11
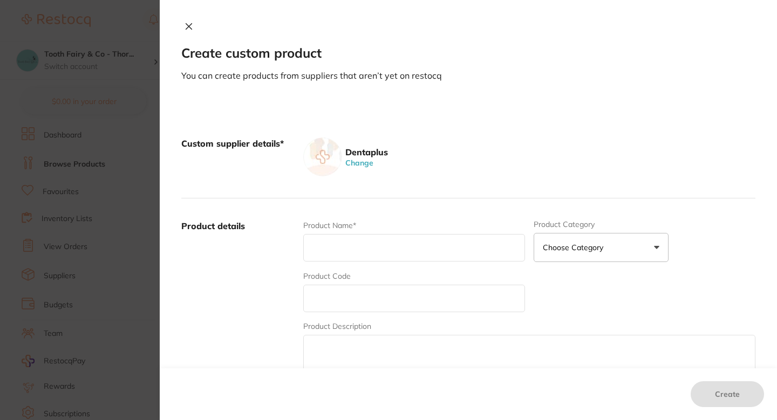
click at [359, 303] on input "text" at bounding box center [414, 299] width 222 height 28
paste input "198887"
type input "198887"
click at [351, 244] on input "text" at bounding box center [414, 248] width 222 height 28
paste input "Class 6 Steam Emulating Indicators (Titems) #250/pkt"
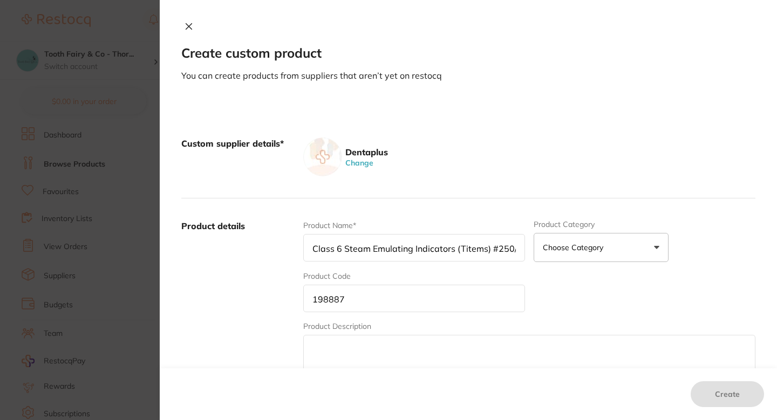
scroll to position [0, 14]
type input "Class 6 Steam Emulating Indicators (Titems) #250/pkt"
click at [271, 279] on label "Product details" at bounding box center [237, 304] width 113 height 168
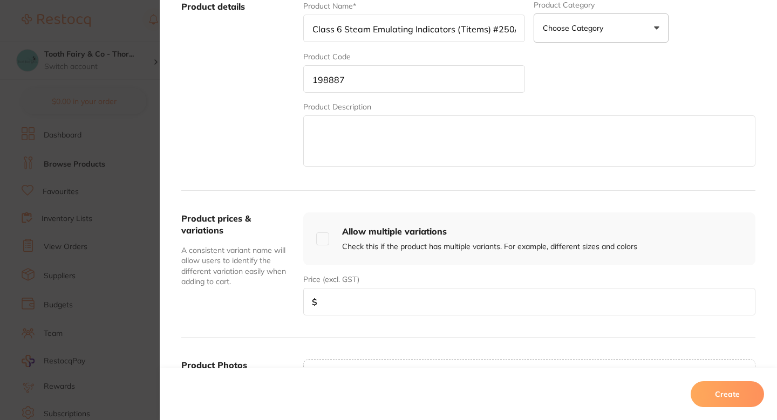
scroll to position [221, 0]
click at [274, 117] on label "Product details" at bounding box center [237, 83] width 113 height 168
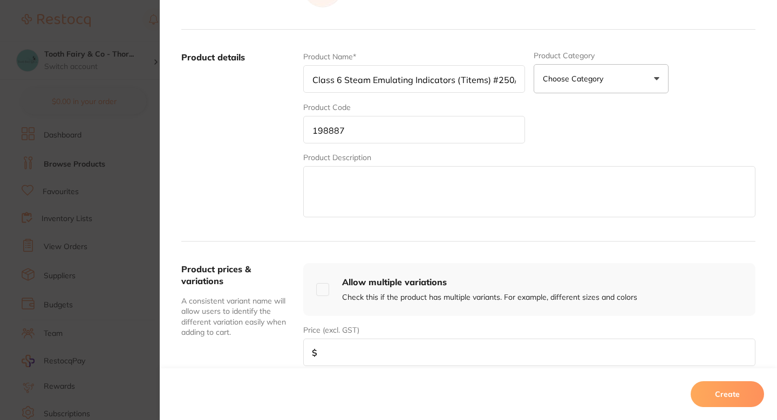
scroll to position [166, 0]
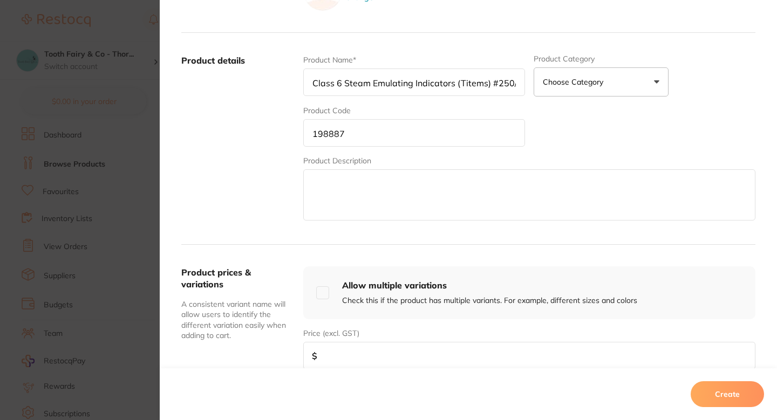
click at [380, 364] on input "number" at bounding box center [529, 356] width 452 height 28
paste input "58.09"
type input "58.09"
click at [288, 223] on div "Product details Product Name* Class 6 Steam Emulating Indicators (Titems) #250/…" at bounding box center [468, 139] width 574 height 212
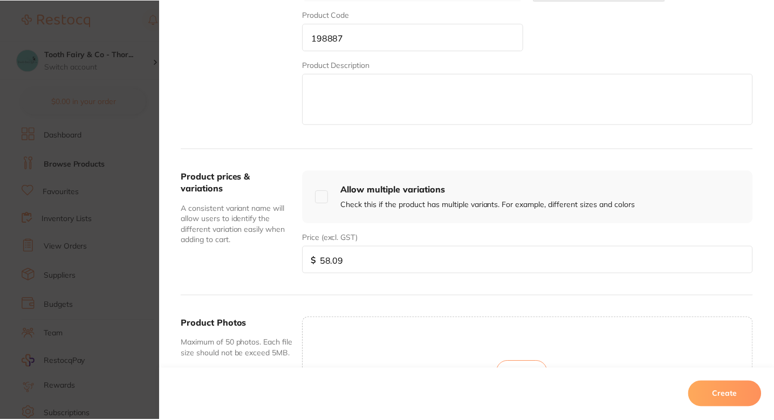
scroll to position [267, 0]
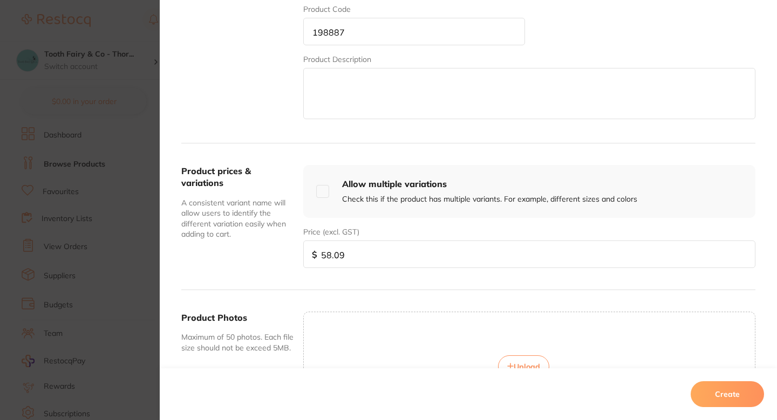
click at [729, 396] on button "Create" at bounding box center [727, 394] width 73 height 26
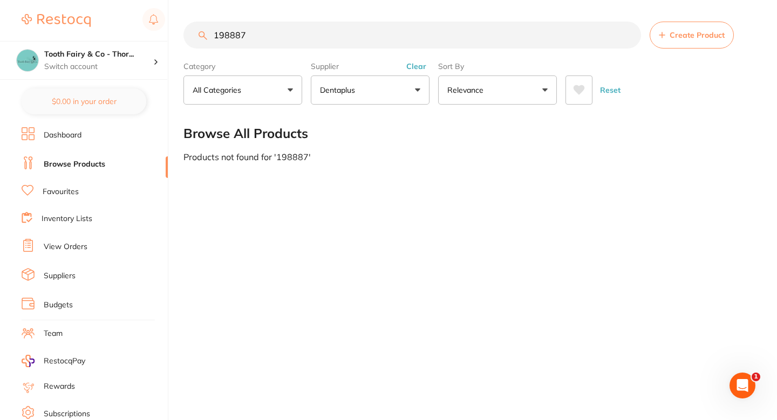
click at [333, 35] on input "198887" at bounding box center [412, 35] width 458 height 27
click at [308, 188] on div at bounding box center [469, 179] width 572 height 54
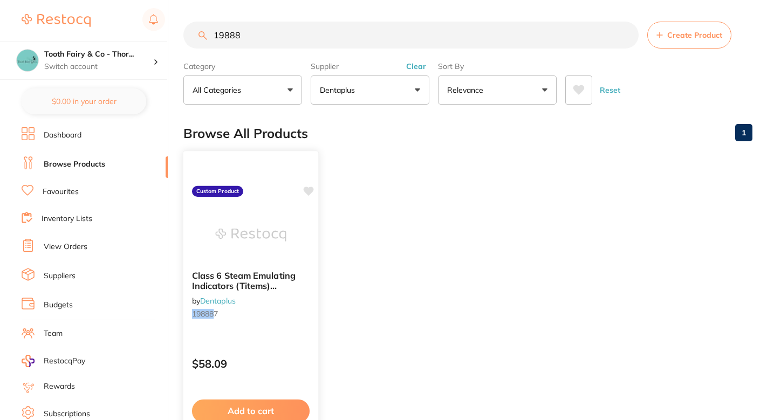
click at [309, 192] on icon at bounding box center [309, 191] width 10 height 9
click at [390, 184] on ul "Class 6 Steam Emulating Indicators (Titems) #250/pkt by Dentaplus 19888 7 Custo…" at bounding box center [467, 307] width 569 height 310
click at [342, 23] on input "19888" at bounding box center [410, 35] width 455 height 27
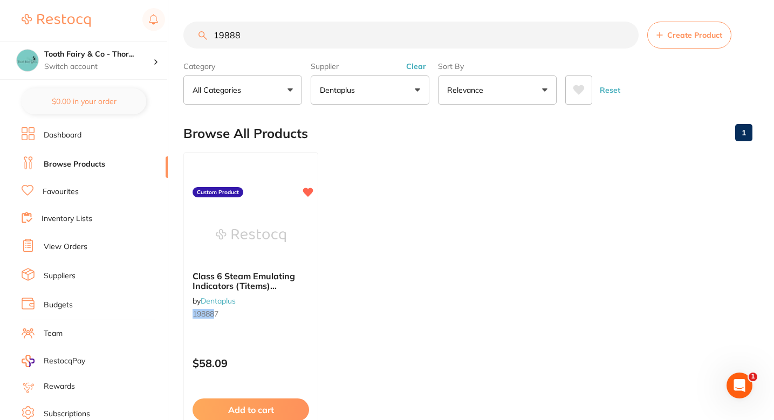
click at [342, 23] on input "19888" at bounding box center [410, 35] width 455 height 27
paste input "901/L"
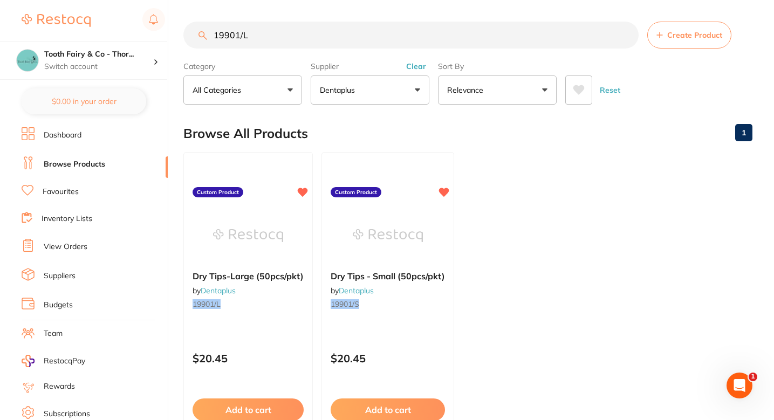
click at [308, 35] on input "19901/L" at bounding box center [410, 35] width 455 height 27
paste input "03-09"
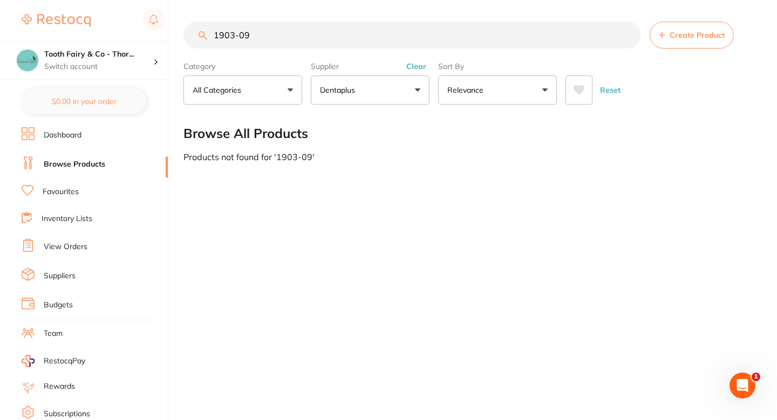
click at [404, 37] on input "1903-09" at bounding box center [412, 35] width 458 height 27
type input "1903-09"
click at [687, 46] on button "Create Product" at bounding box center [692, 35] width 84 height 27
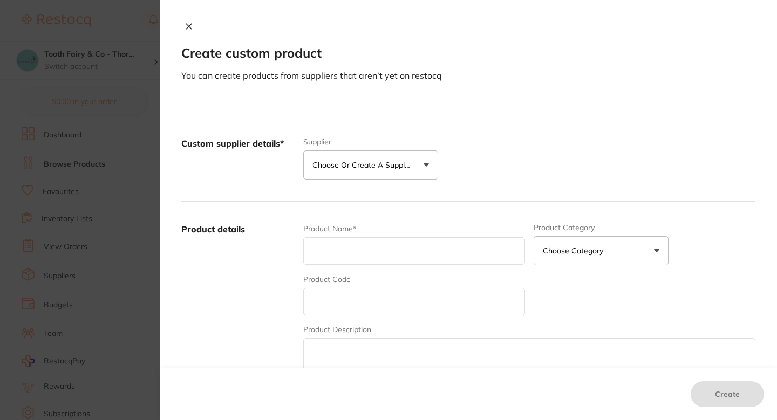
click at [387, 174] on button "Choose or create a supplier" at bounding box center [370, 165] width 135 height 29
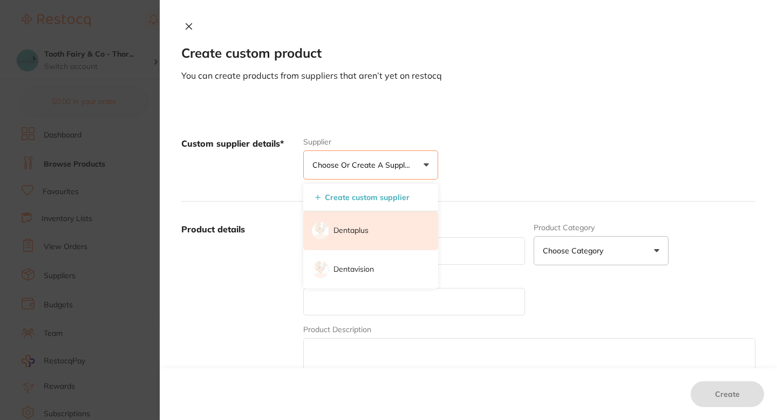
click at [378, 226] on li "Dentaplus" at bounding box center [370, 230] width 135 height 39
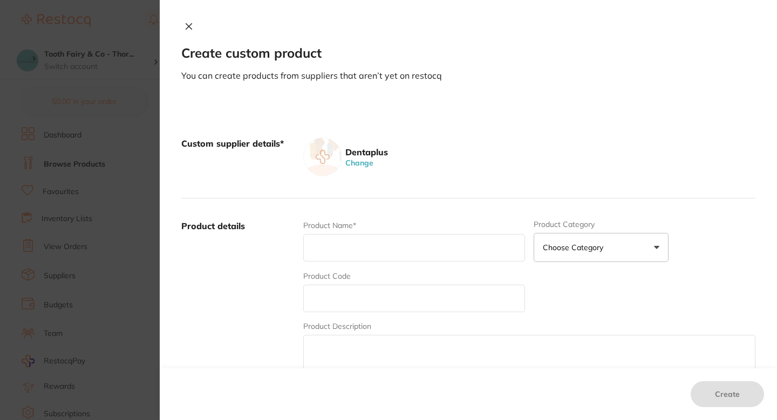
click at [374, 298] on input "text" at bounding box center [414, 299] width 222 height 28
paste input "1903-09"
type input "1903-09"
click at [373, 233] on div "Product Name*" at bounding box center [414, 241] width 222 height 42
click at [365, 248] on input "text" at bounding box center [414, 248] width 222 height 28
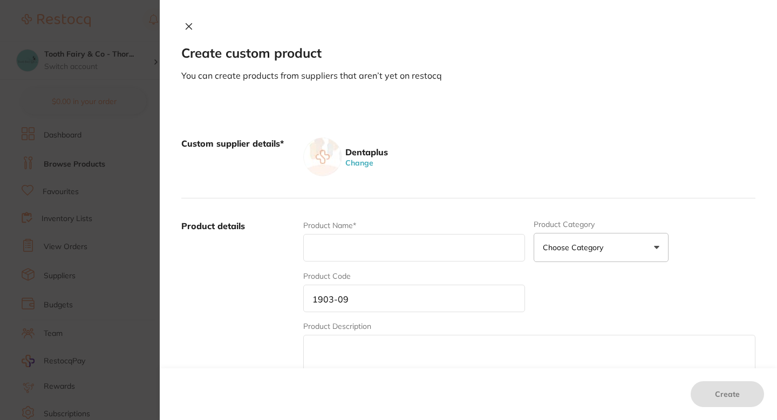
paste input "Articulating Paper- BK-09, Blue-(Bausch), 200 strip/pkt"
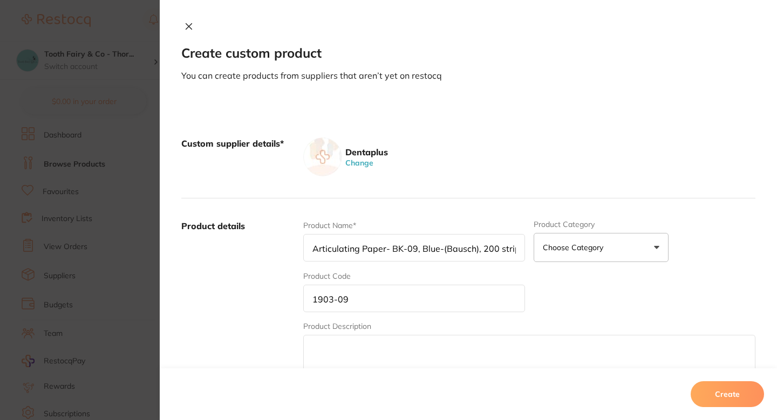
scroll to position [0, 32]
type input "Articulating Paper- BK-09, Blue-(Bausch), 200 strip/pkt"
click at [261, 283] on label "Product details" at bounding box center [237, 304] width 113 height 168
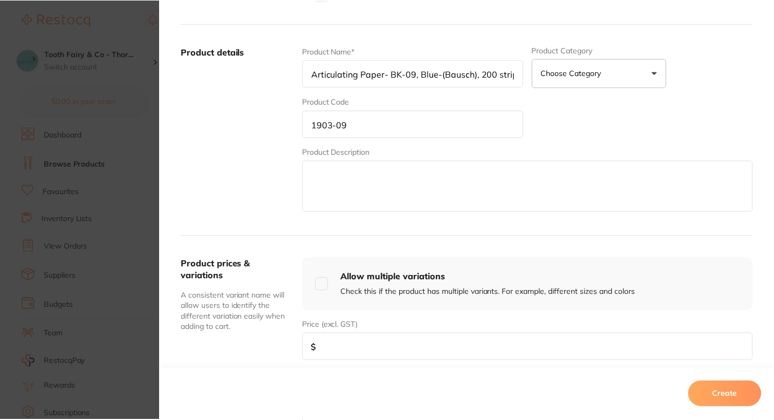
scroll to position [187, 0]
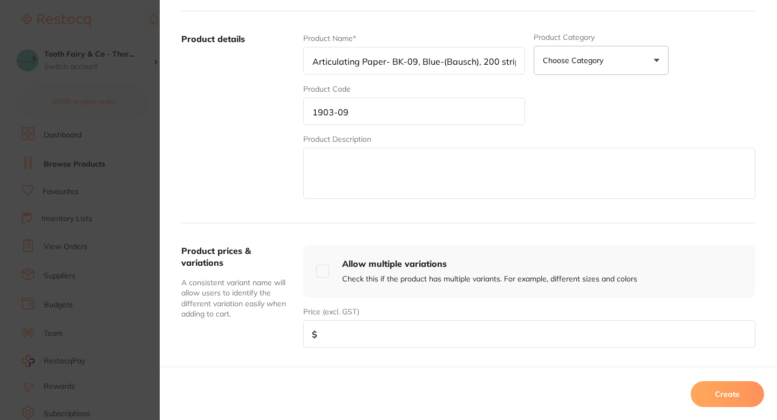
click at [362, 333] on input "number" at bounding box center [529, 334] width 452 height 28
paste input "20.91"
type input "20.91"
click at [705, 393] on button "Create" at bounding box center [727, 394] width 73 height 26
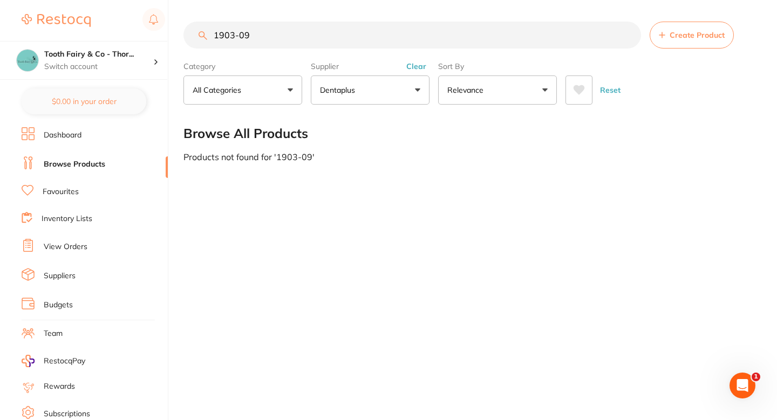
click at [460, 167] on main "1903-09 Create Product Category All Categories All Categories No categories fou…" at bounding box center [479, 91] width 593 height 183
click at [319, 43] on input "1903-09" at bounding box center [412, 35] width 458 height 27
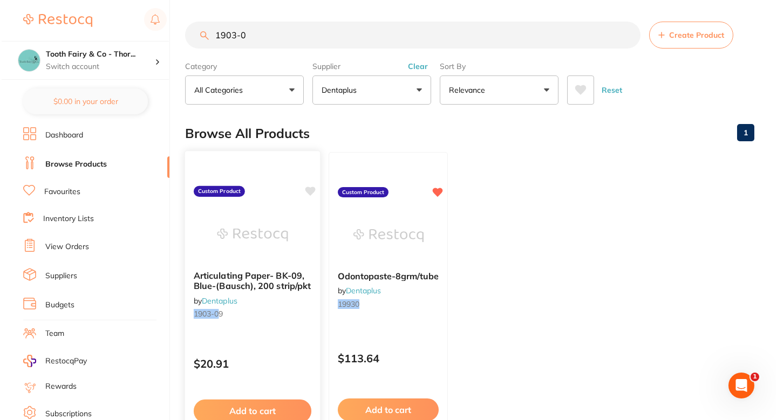
scroll to position [0, 0]
click at [308, 189] on icon at bounding box center [309, 191] width 10 height 9
click at [537, 187] on ul "Articulating Paper- BK-09, Blue-(Bausch), 200 strip/pkt by Dentaplus 1903-0 9 C…" at bounding box center [467, 307] width 569 height 310
click at [310, 46] on input "1903-0" at bounding box center [410, 35] width 455 height 27
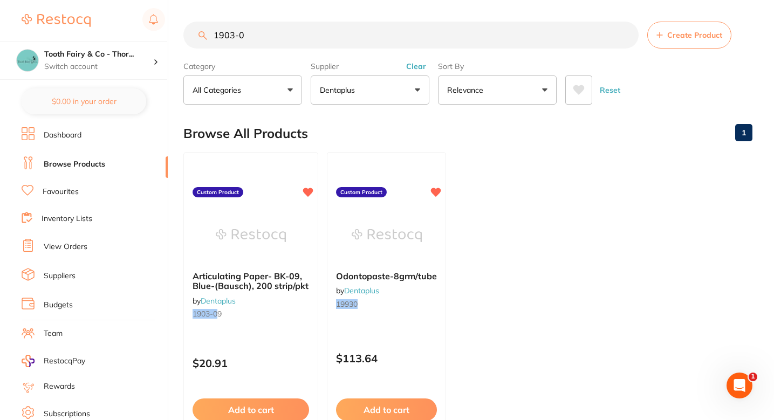
click at [310, 46] on input "1903-0" at bounding box center [410, 35] width 455 height 27
paste input "229935"
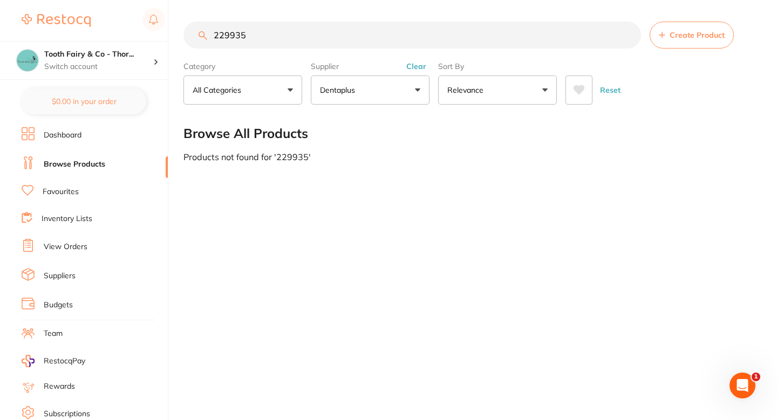
click at [239, 34] on input "229935" at bounding box center [412, 35] width 458 height 27
type input "229935"
click at [683, 28] on button "Create Product" at bounding box center [692, 35] width 84 height 27
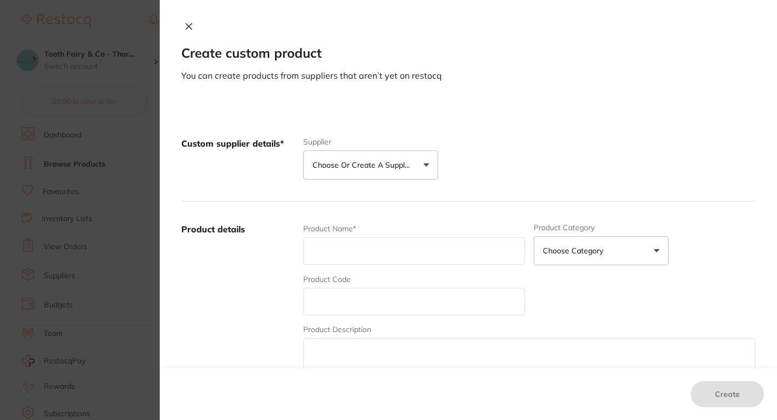
click at [438, 160] on div "Custom supplier details* Supplier Choose or create a supplier Create custom sup…" at bounding box center [468, 159] width 574 height 86
click at [418, 166] on button "Choose or create a supplier" at bounding box center [370, 165] width 135 height 29
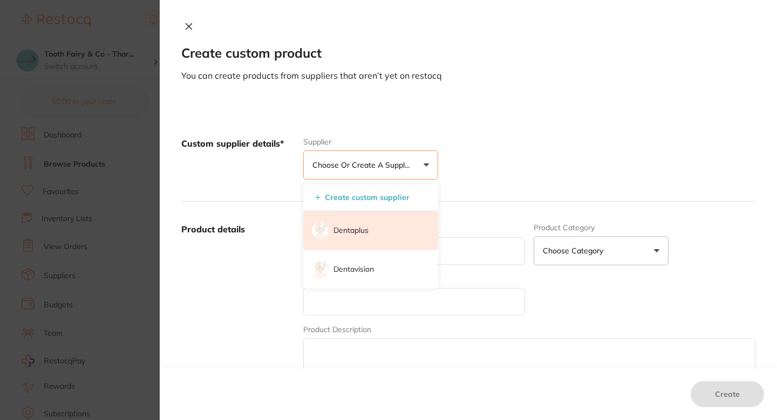
click at [378, 233] on li "Dentaplus" at bounding box center [370, 230] width 135 height 39
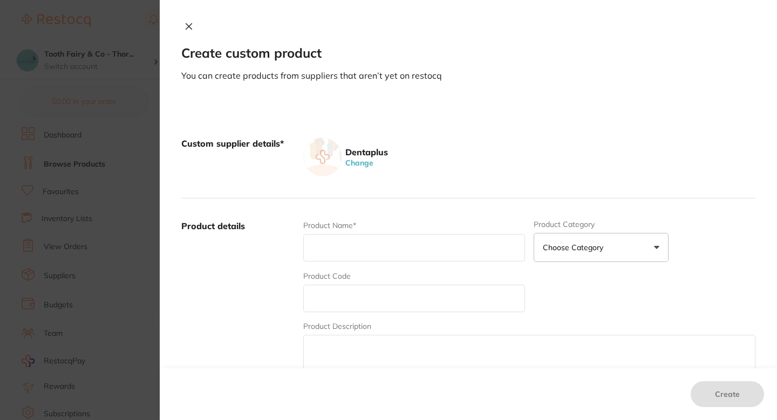
click at [379, 288] on input "text" at bounding box center [414, 299] width 222 height 28
paste input "229935"
type input "229935"
click at [367, 258] on input "text" at bounding box center [414, 248] width 222 height 28
click at [352, 240] on input "text" at bounding box center [414, 248] width 222 height 28
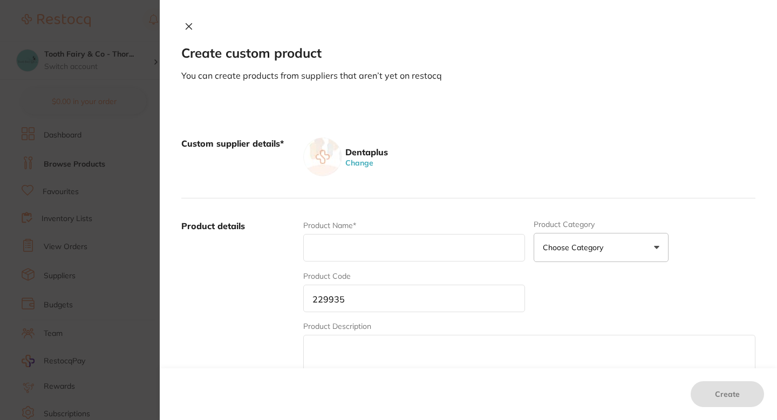
paste input "Sutures [PERSON_NAME] & [PERSON_NAME] Ethicon 3/0-22mm-1/2c-45cm, conv cutting …"
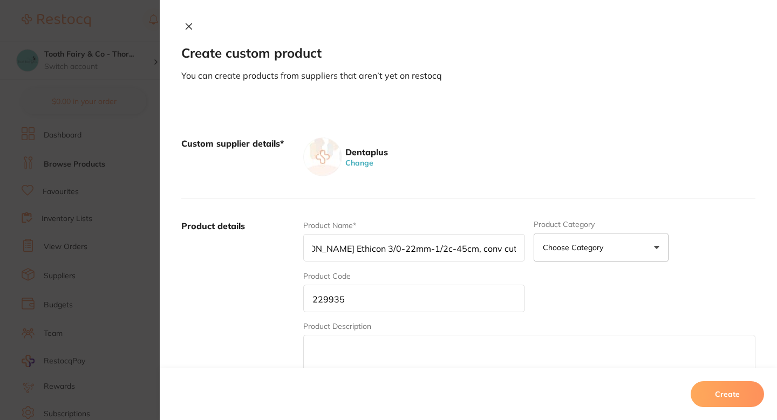
type input "Sutures [PERSON_NAME] & [PERSON_NAME] Ethicon 3/0-22mm-1/2c-45cm, conv cutting …"
click at [478, 194] on div "Custom supplier details* Dentaplus Change" at bounding box center [468, 157] width 574 height 83
click at [426, 251] on input "Sutures [PERSON_NAME] & [PERSON_NAME] Ethicon 3/0-22mm-1/2c-45cm, conv cutting …" at bounding box center [414, 248] width 222 height 28
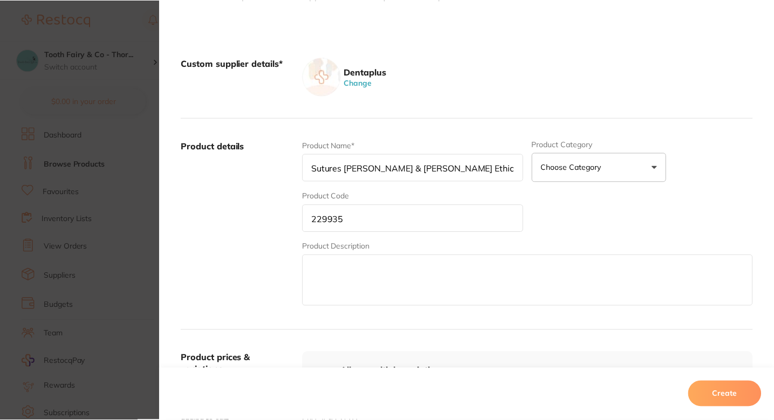
scroll to position [278, 0]
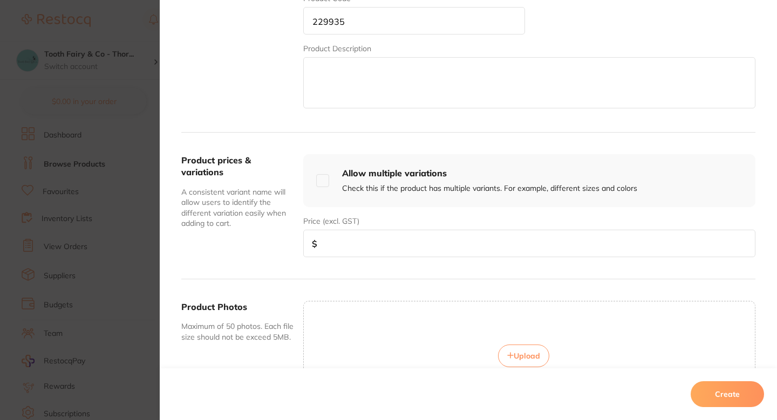
click at [390, 241] on input "number" at bounding box center [529, 244] width 452 height 28
paste input "177.27"
type input "177.27"
click at [727, 395] on button "Create" at bounding box center [727, 394] width 73 height 26
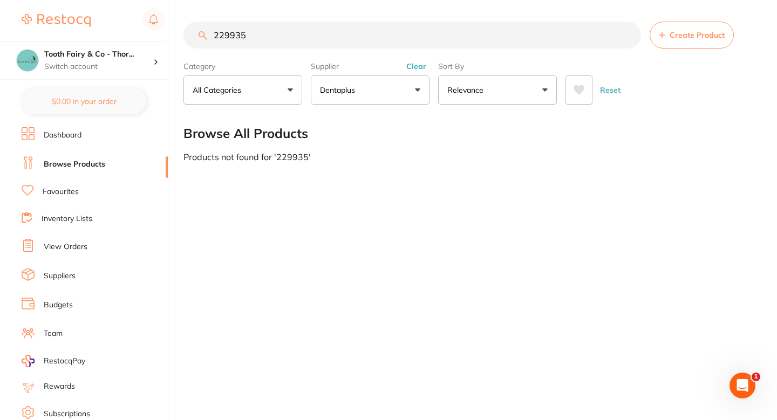
click at [423, 181] on main "229935 Create Product Category All Categories All Categories No categories foun…" at bounding box center [479, 91] width 593 height 183
click at [327, 42] on input "229935" at bounding box center [412, 35] width 458 height 27
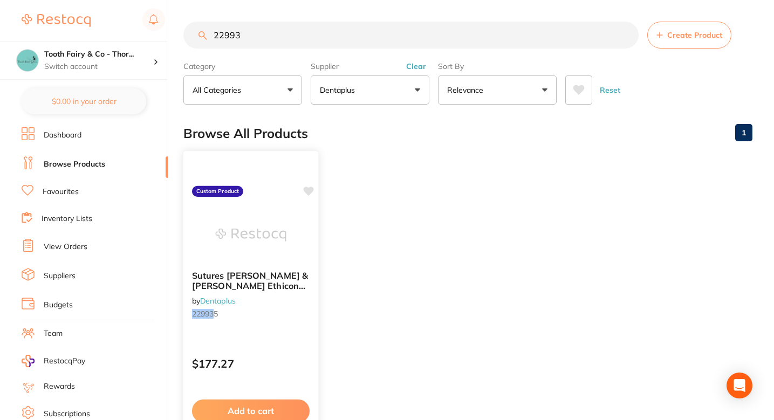
click at [309, 189] on icon at bounding box center [309, 191] width 10 height 9
click at [406, 194] on ul "Sutures Vicryl Johnson & Johnson Ethicon 3/0-22mm-1/2c-45cm, conv cutting - Box…" at bounding box center [467, 307] width 569 height 310
click at [304, 51] on section "22993 Create Product Category All Categories All Categories No categories found…" at bounding box center [467, 63] width 569 height 83
click at [314, 39] on input "22993" at bounding box center [410, 35] width 455 height 27
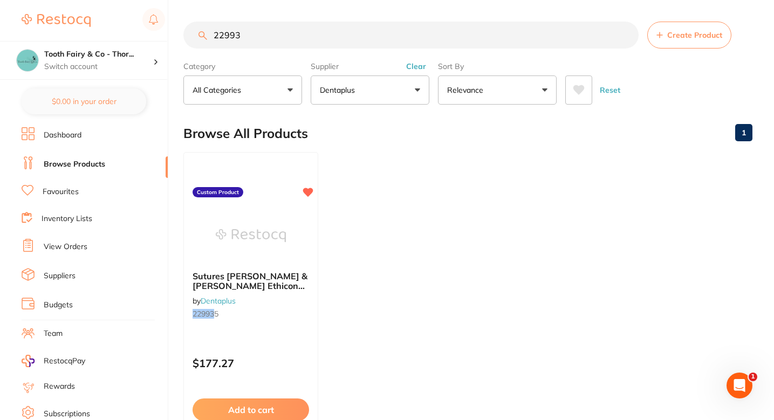
click at [314, 39] on input "22993" at bounding box center [410, 35] width 455 height 27
paste input "4XGEL-S"
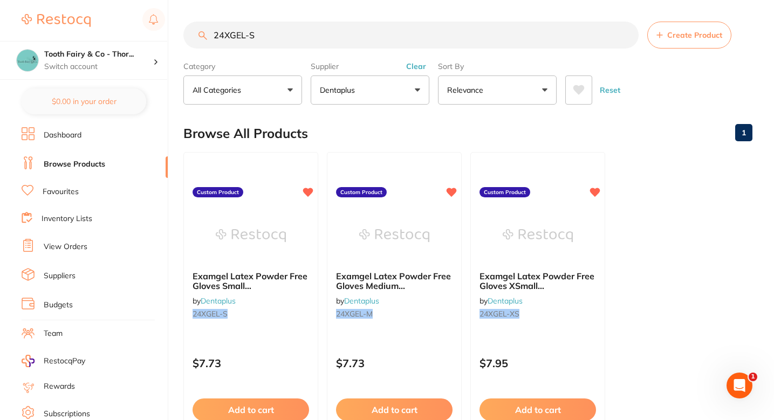
click at [283, 14] on main "24XGEL-S Create Product Category All Categories All Categories No categories fo…" at bounding box center [478, 259] width 591 height 518
click at [283, 37] on input "24XGEL-S" at bounding box center [410, 35] width 455 height 27
paste input "8888"
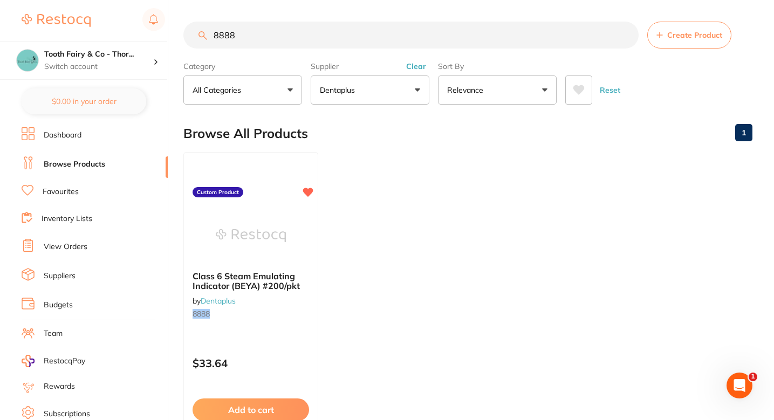
click at [374, 161] on ul "Class 6 Steam Emulating Indicator (BEYA) #200/pkt by Dentaplus 8888 Custom Prod…" at bounding box center [467, 307] width 569 height 310
click at [319, 31] on input "8888" at bounding box center [410, 35] width 455 height 27
paste input "25203"
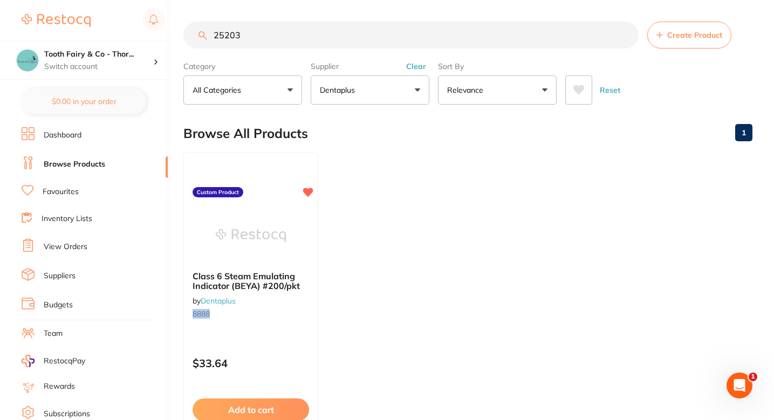
type input "25203"
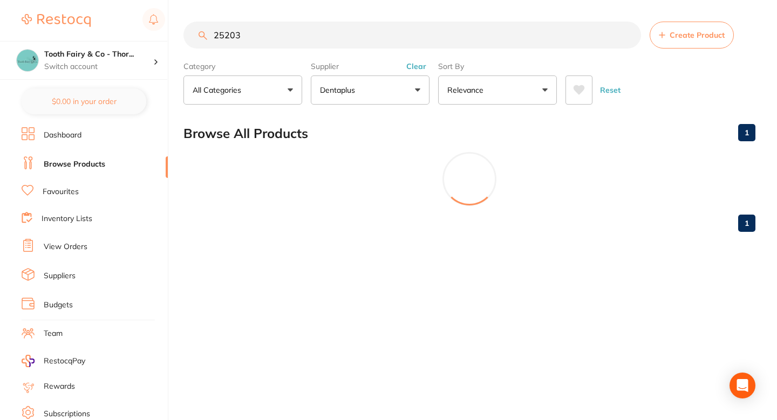
click at [501, 229] on section "Browse All Products 1 1" at bounding box center [469, 177] width 572 height 125
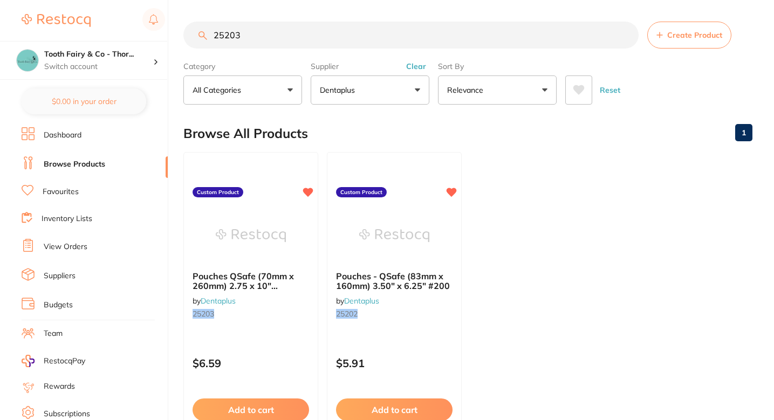
click at [502, 225] on ul "Pouches QSafe (70mm x 260mm) 2.75 x 10" #200/pkt by Dentaplus 25203 Custom Prod…" at bounding box center [467, 307] width 569 height 310
click at [386, 122] on div "Browse All Products 1" at bounding box center [467, 133] width 569 height 36
click at [331, 46] on input "25203" at bounding box center [410, 35] width 455 height 27
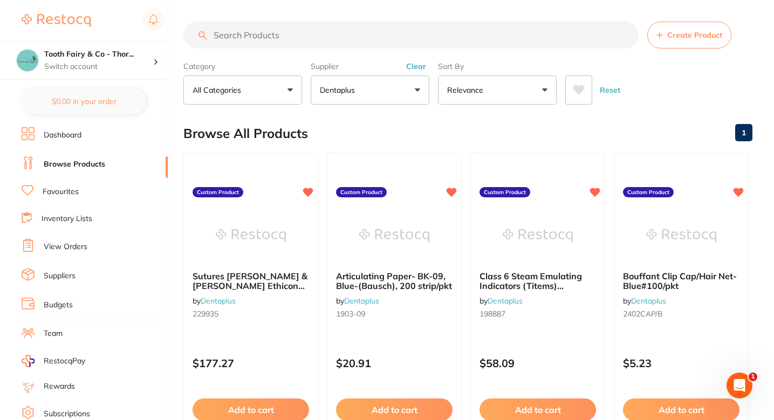
click at [393, 124] on div "Browse All Products 1" at bounding box center [467, 133] width 569 height 36
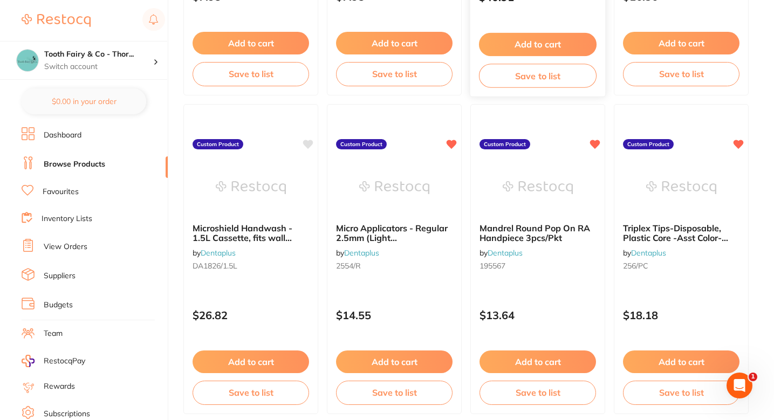
scroll to position [688, 0]
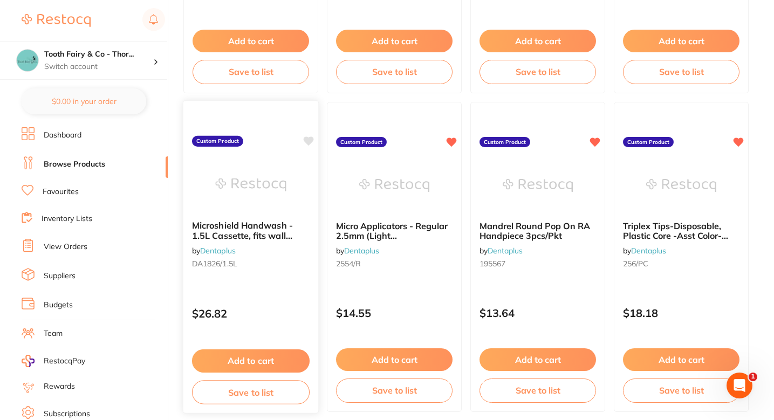
click at [311, 142] on icon at bounding box center [309, 141] width 10 height 9
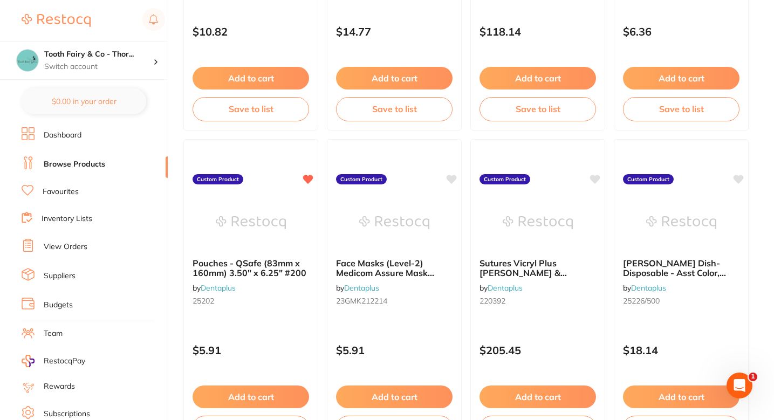
scroll to position [1609, 0]
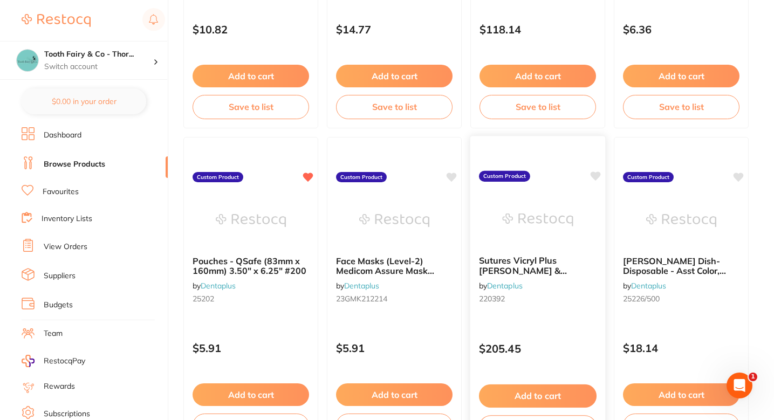
click at [595, 173] on icon at bounding box center [596, 176] width 10 height 9
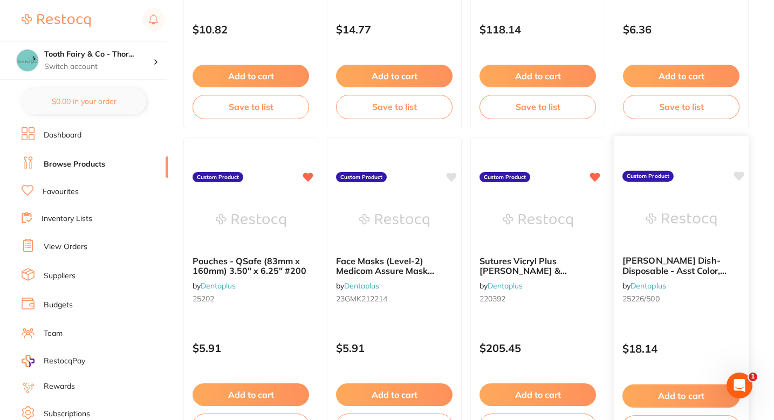
click at [742, 173] on icon at bounding box center [739, 176] width 10 height 9
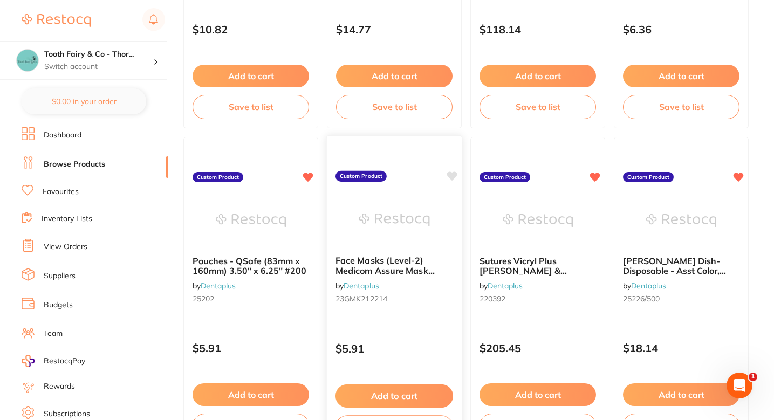
scroll to position [1651, 0]
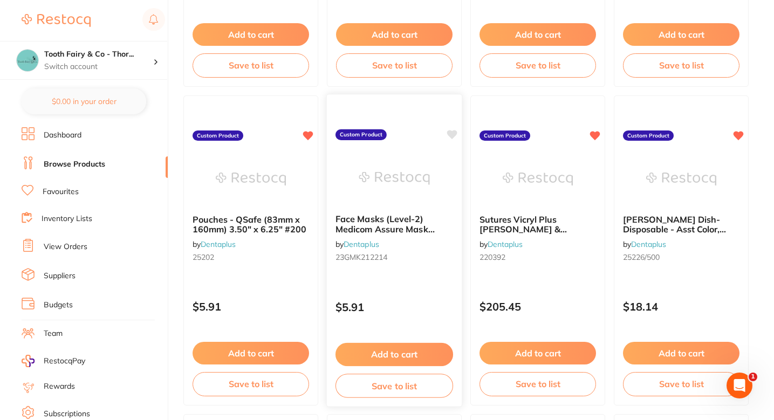
click at [453, 132] on icon at bounding box center [452, 134] width 10 height 9
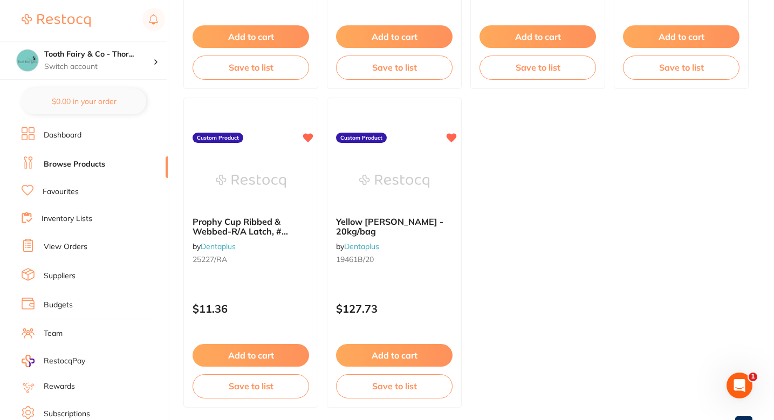
scroll to position [3606, 0]
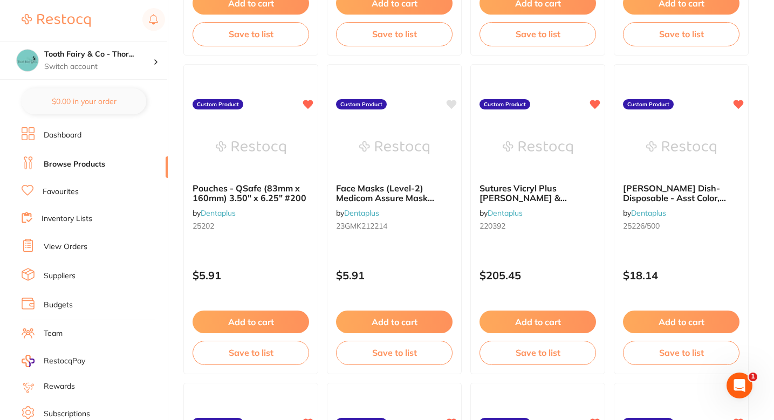
scroll to position [1640, 0]
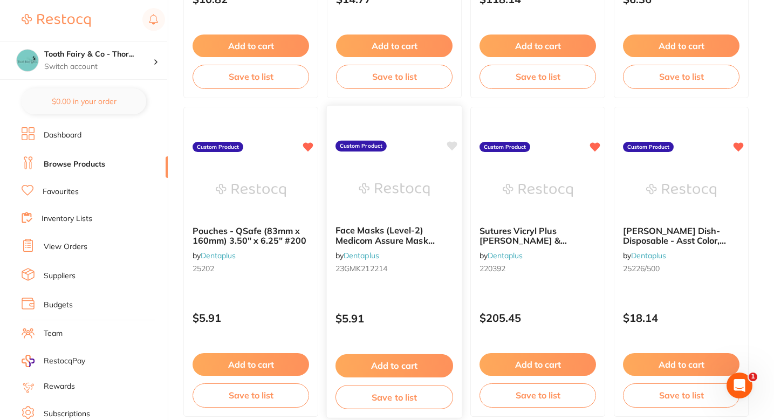
click at [450, 146] on icon at bounding box center [452, 145] width 10 height 9
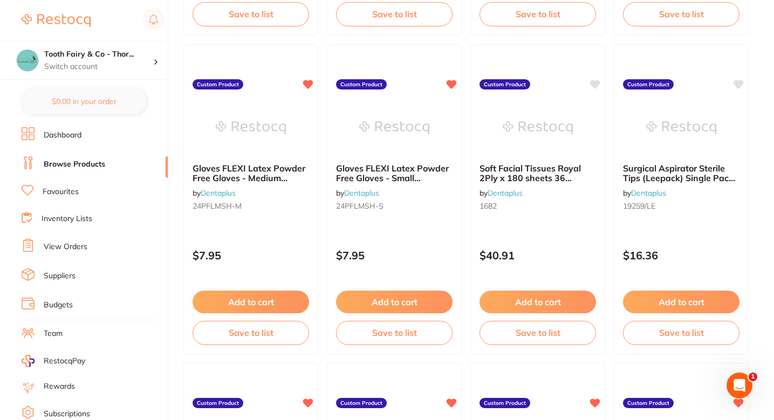
scroll to position [379, 0]
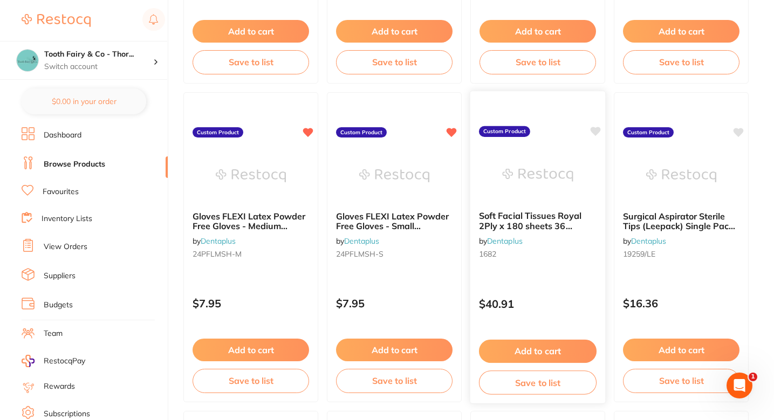
click at [588, 134] on div "Soft Facial Tissues Royal 2Ply x 180 sheets 36 Boxes/Carton by Dentaplus 1682 C…" at bounding box center [538, 247] width 137 height 313
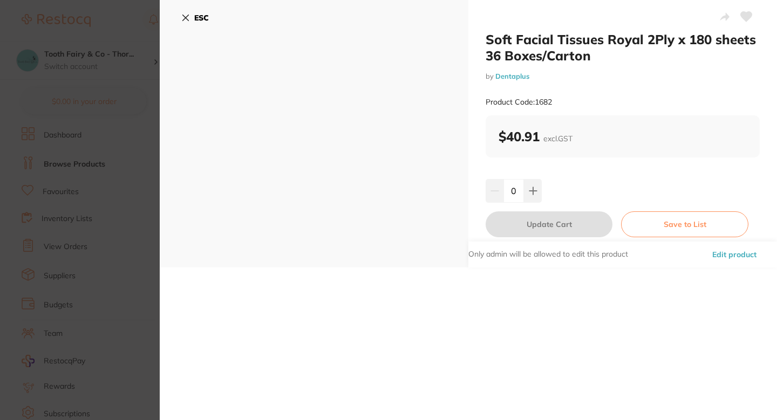
click at [129, 187] on section "Soft Facial Tissues Royal 2Ply x 180 sheets 36 Boxes/Carton by Dentaplus Produc…" at bounding box center [388, 210] width 777 height 420
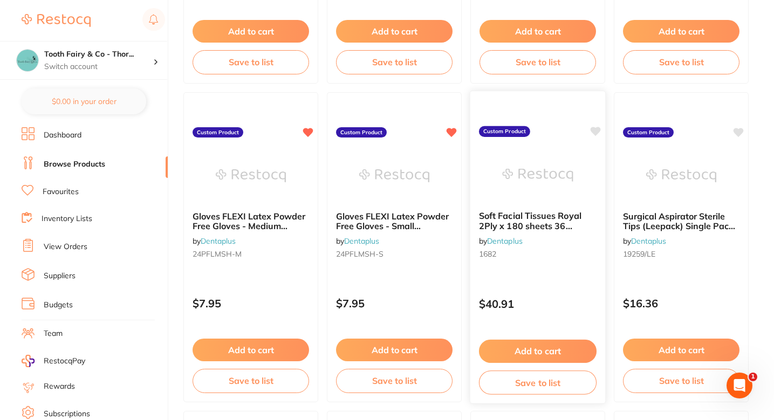
click at [596, 132] on icon at bounding box center [596, 131] width 10 height 9
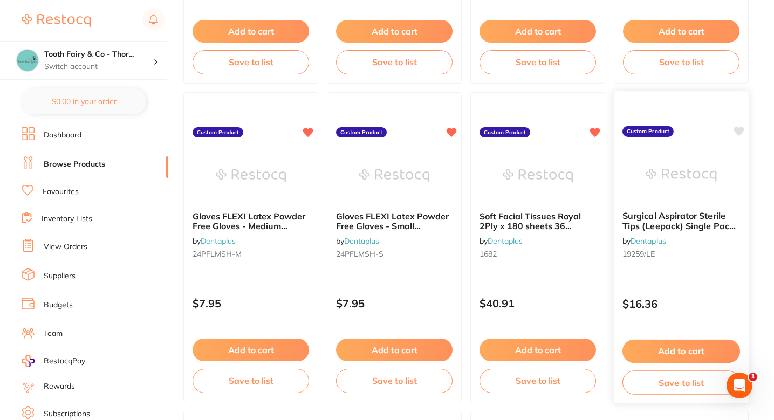
click at [740, 132] on icon at bounding box center [739, 131] width 10 height 9
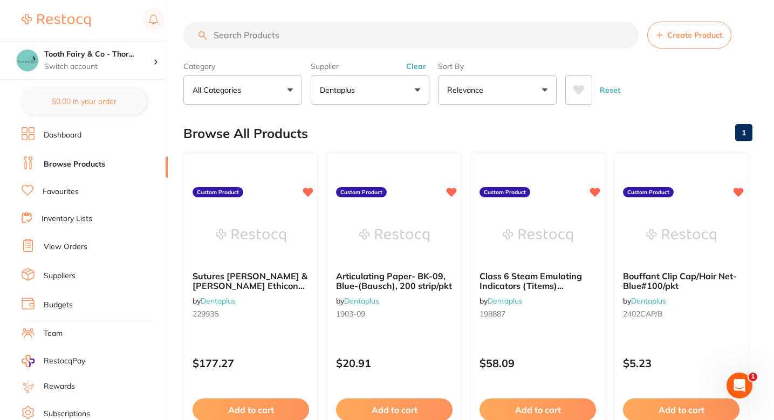
click at [357, 94] on p "Dentaplus" at bounding box center [339, 90] width 39 height 11
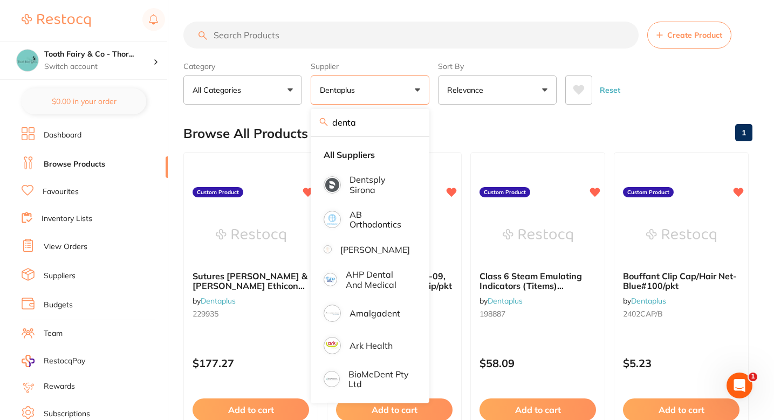
click at [400, 124] on input "denta" at bounding box center [370, 122] width 119 height 27
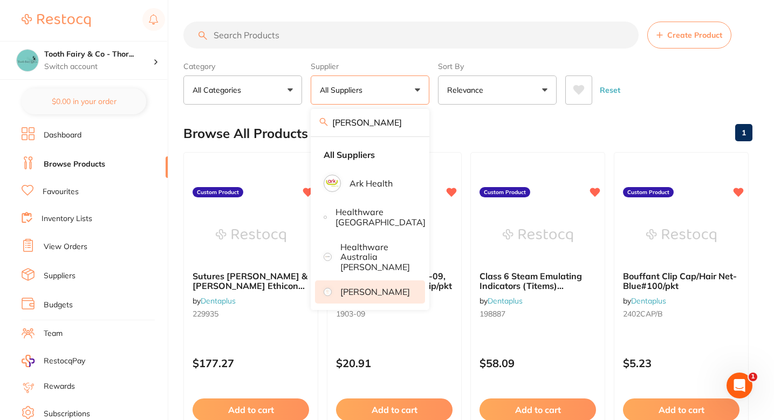
type input "Henry"
click at [386, 296] on p "[PERSON_NAME]" at bounding box center [375, 292] width 70 height 10
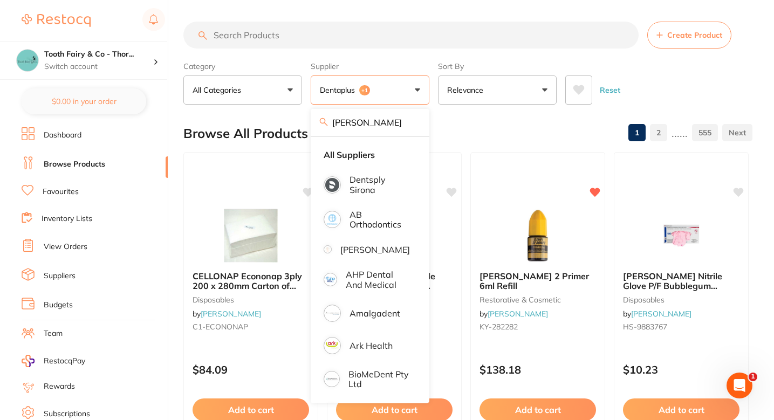
click at [502, 129] on div "Browse All Products 1 2 ...... 555" at bounding box center [467, 133] width 569 height 36
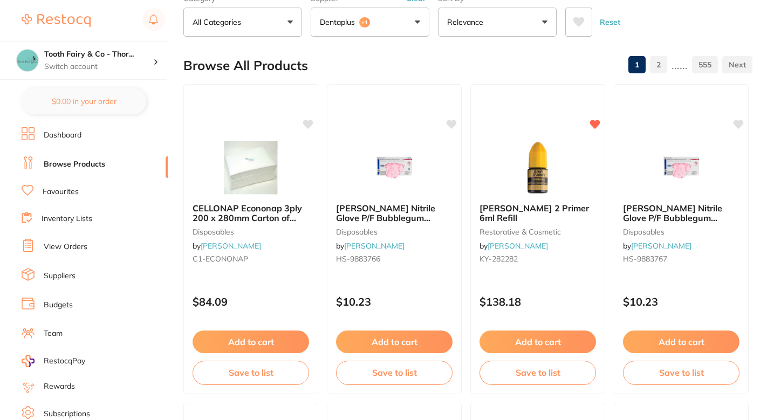
scroll to position [71, 0]
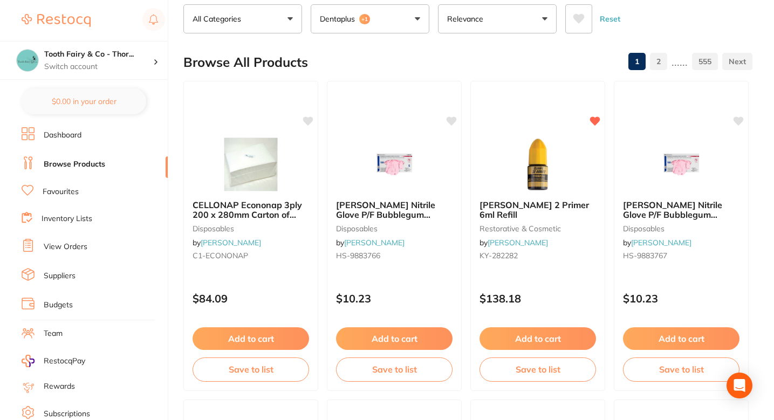
click at [432, 58] on div "Browse All Products 1 2 ...... 555" at bounding box center [467, 62] width 569 height 36
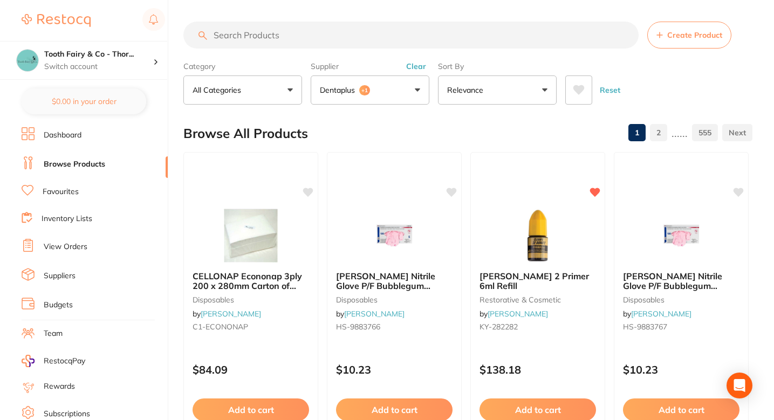
click at [387, 93] on button "Dentaplus +1" at bounding box center [370, 90] width 119 height 29
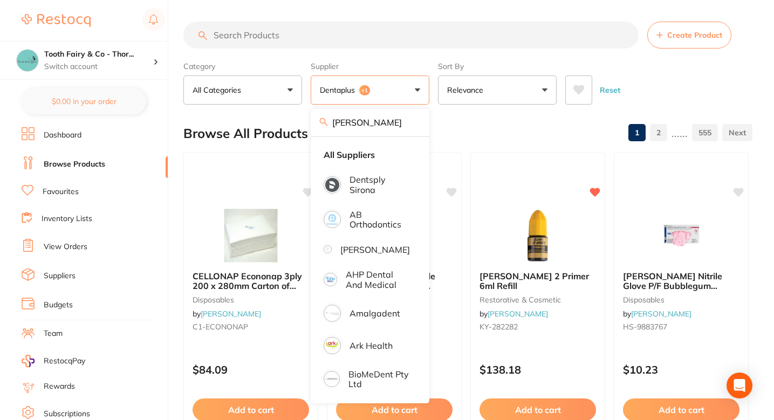
click at [414, 124] on input "Henry" at bounding box center [370, 122] width 119 height 27
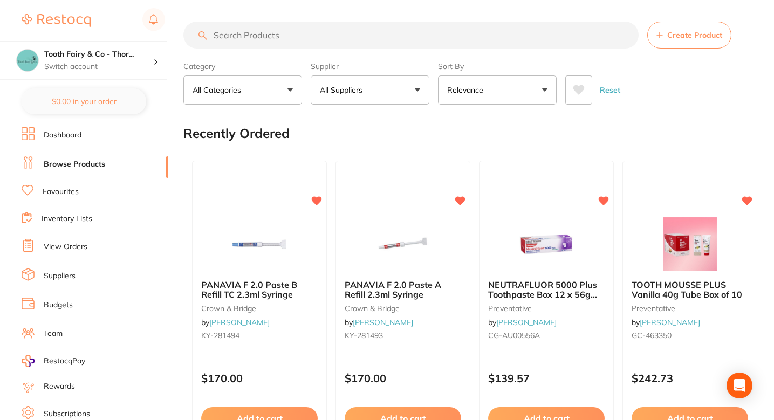
click at [438, 141] on div "Recently Ordered" at bounding box center [467, 133] width 569 height 36
click at [453, 122] on div "Recently Ordered" at bounding box center [467, 133] width 569 height 36
click at [312, 27] on input "search" at bounding box center [410, 35] width 455 height 27
paste input "19461B/20"
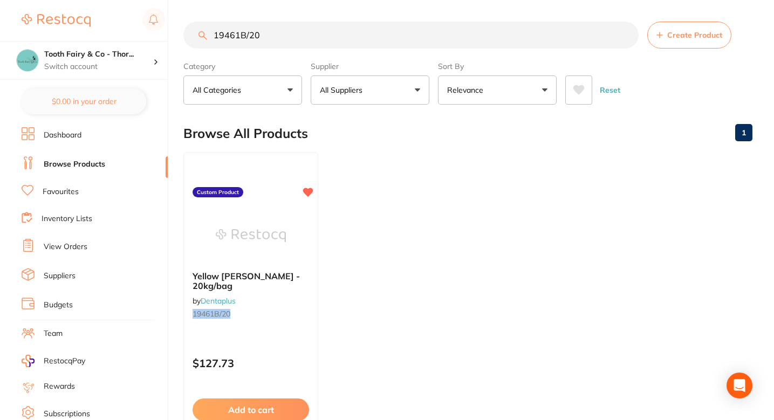
click at [329, 19] on main "19461B/20 Create Product Category All Categories All Categories No categories f…" at bounding box center [478, 259] width 591 height 518
click at [329, 28] on input "19461B/20" at bounding box center [410, 35] width 455 height 27
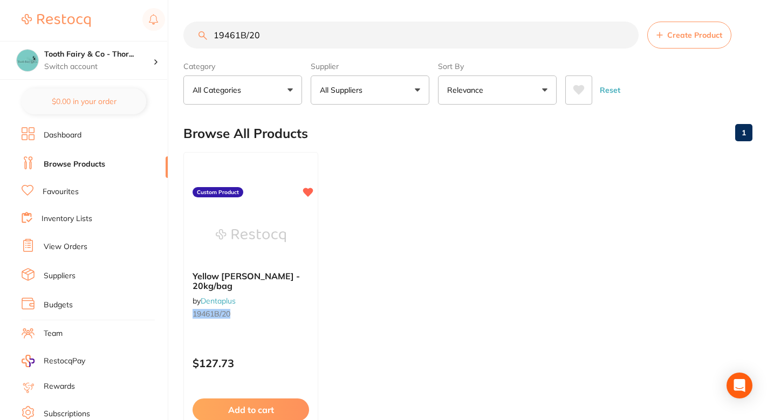
paste input "25227/RA"
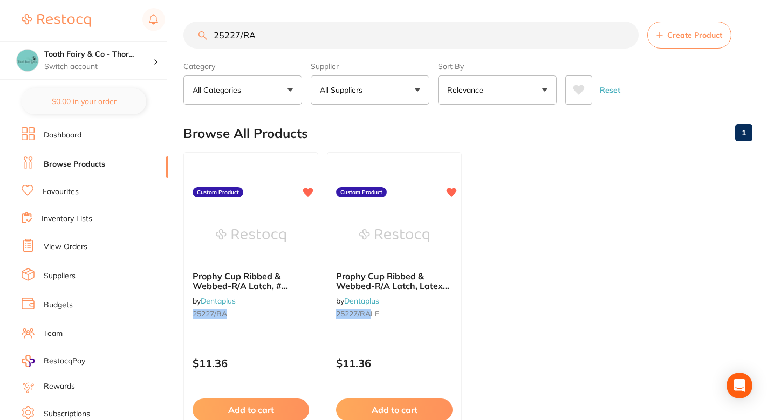
click at [303, 24] on input "25227/RA" at bounding box center [410, 35] width 455 height 27
paste input "19901/S"
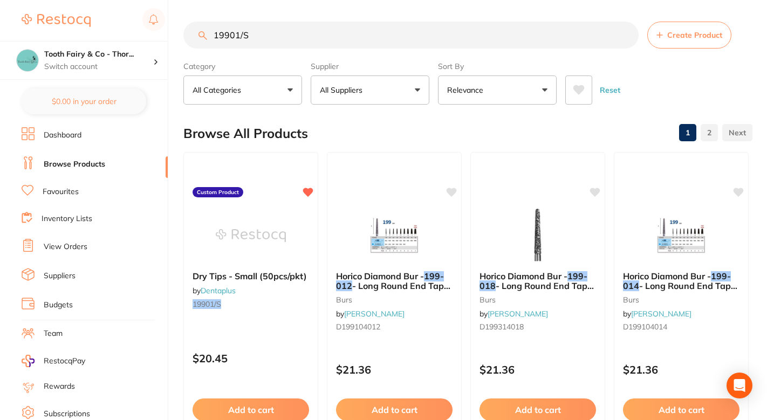
scroll to position [18, 0]
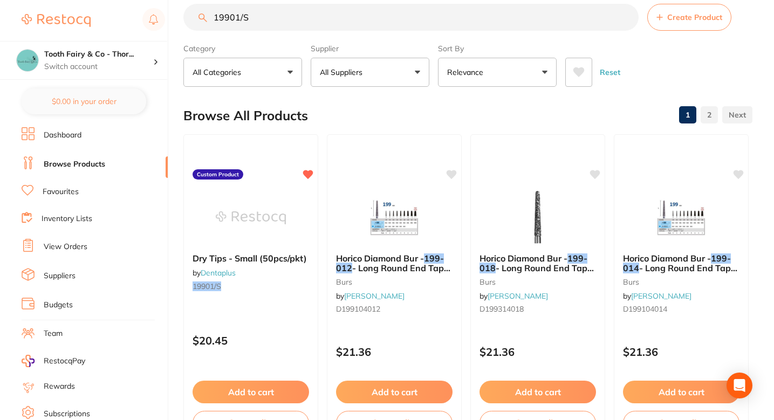
click at [302, 31] on input "19901/S" at bounding box center [410, 17] width 455 height 27
click at [304, 25] on input "19901/S" at bounding box center [410, 17] width 455 height 27
paste input "L"
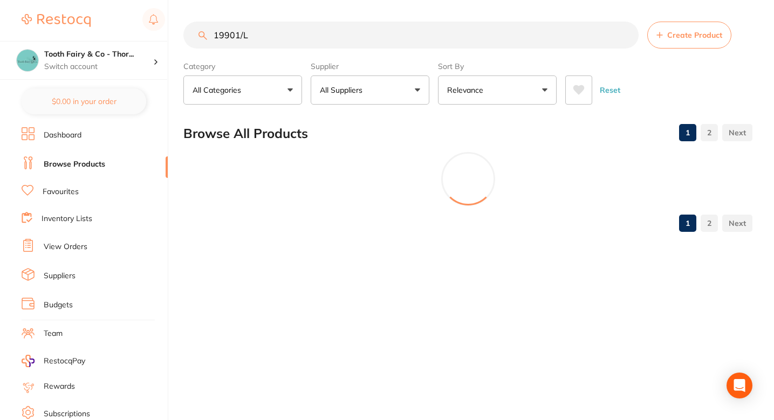
scroll to position [0, 0]
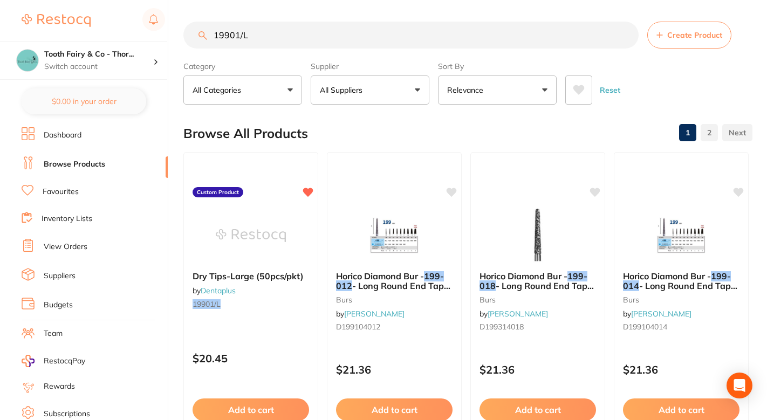
click at [265, 39] on input "19901/L" at bounding box center [410, 35] width 455 height 27
paste input "25226/100"
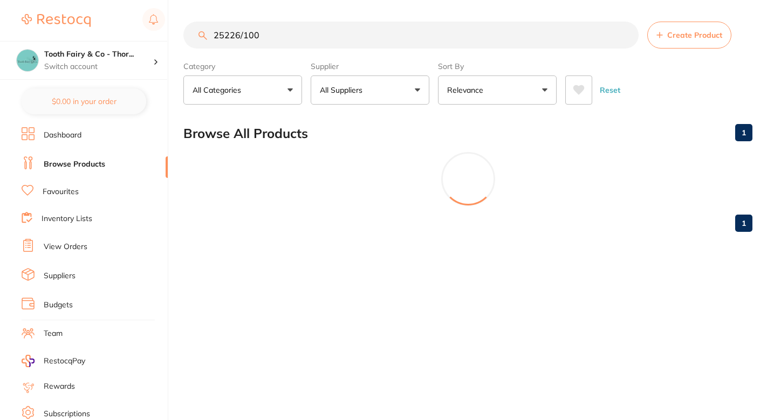
click at [288, 44] on input "25226/100" at bounding box center [410, 35] width 455 height 27
click at [288, 44] on input "25226/100" at bounding box center [412, 35] width 458 height 27
paste input "20392ZG"
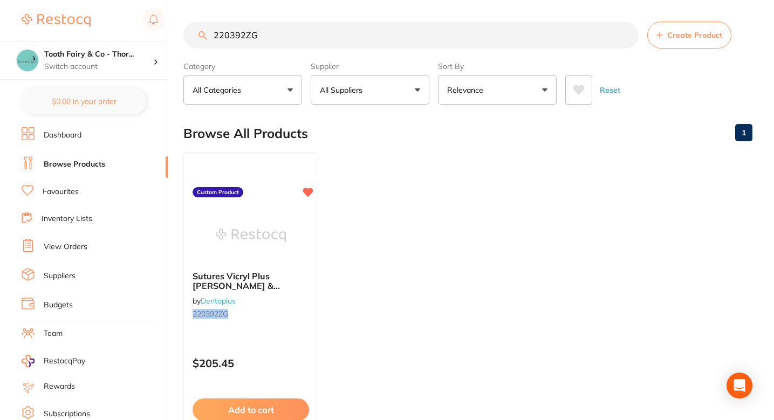
click at [311, 51] on section "220392ZG Create Product Category All Categories All Categories No categories fo…" at bounding box center [467, 63] width 569 height 83
click at [326, 37] on input "220392ZG" at bounding box center [410, 35] width 455 height 27
paste input "19935/B"
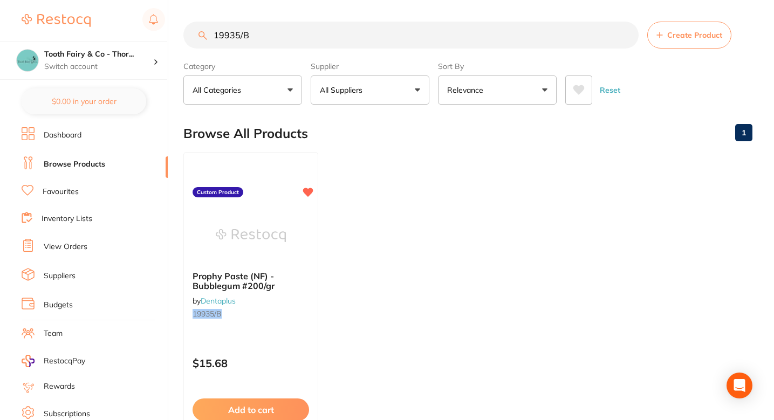
click at [280, 39] on input "19935/B" at bounding box center [410, 35] width 455 height 27
type input "v"
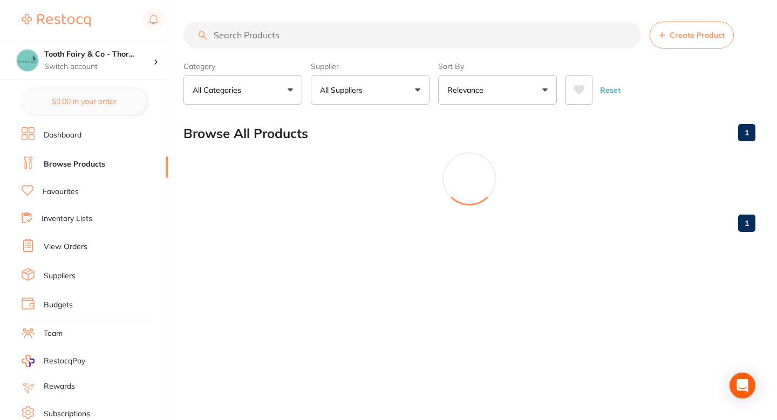
paste input "193034/L"
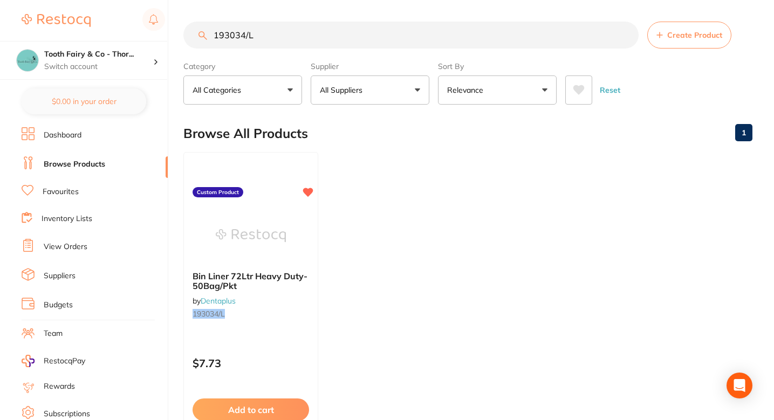
click at [257, 45] on input "193034/L" at bounding box center [410, 35] width 455 height 27
paste input "5430A/3"
click at [299, 50] on section "15430A/3 Create Product Category All Categories All Categories No categories fo…" at bounding box center [467, 63] width 569 height 83
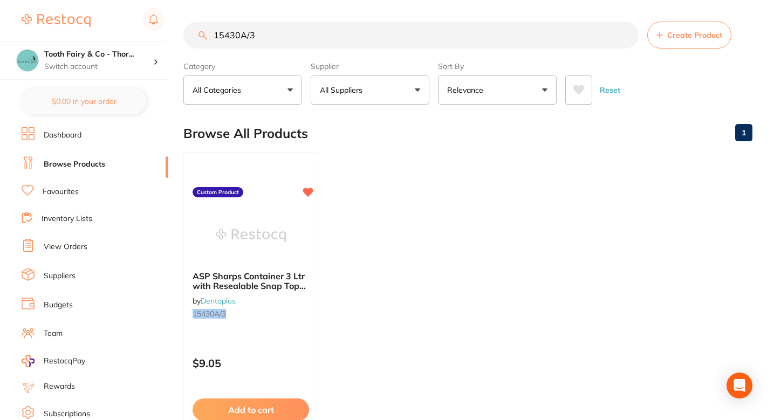
click at [318, 39] on input "15430A/3" at bounding box center [410, 35] width 455 height 27
paste input "8888"
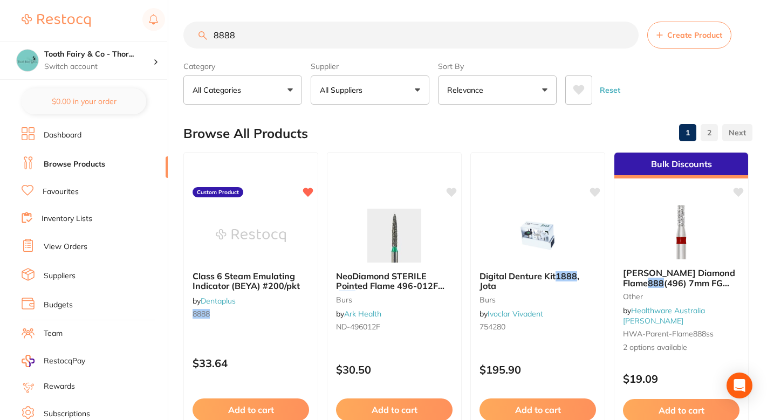
click at [284, 39] on input "8888" at bounding box center [410, 35] width 455 height 27
paste input "16302"
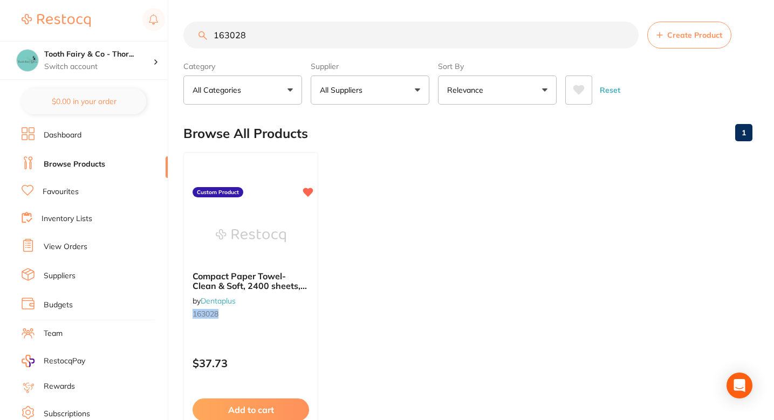
click at [336, 22] on input "163028" at bounding box center [410, 35] width 455 height 27
paste input "25203"
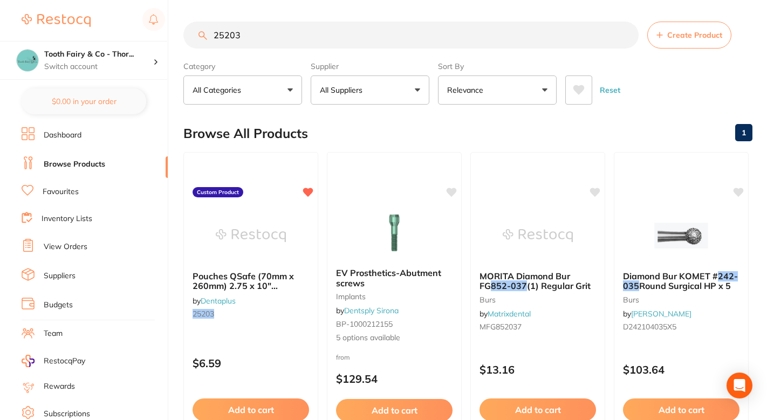
click at [273, 38] on input "25203" at bounding box center [410, 35] width 455 height 27
paste input "DA1826"
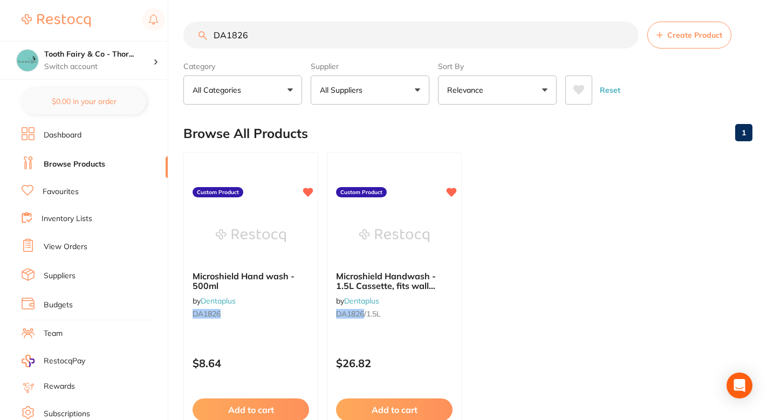
click at [280, 38] on input "DA1826" at bounding box center [410, 35] width 455 height 27
paste input "6011/50"
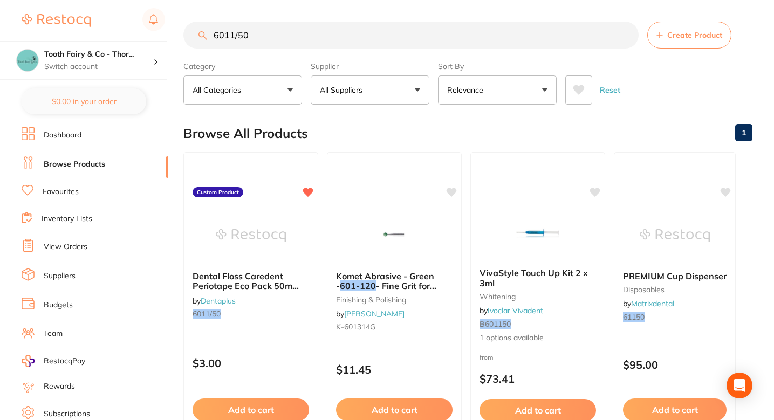
click at [283, 59] on div "Category All Categories All Categories disposables finishing & polishing whiten…" at bounding box center [242, 80] width 119 height 47
click at [295, 46] on input "6011/50" at bounding box center [410, 35] width 455 height 27
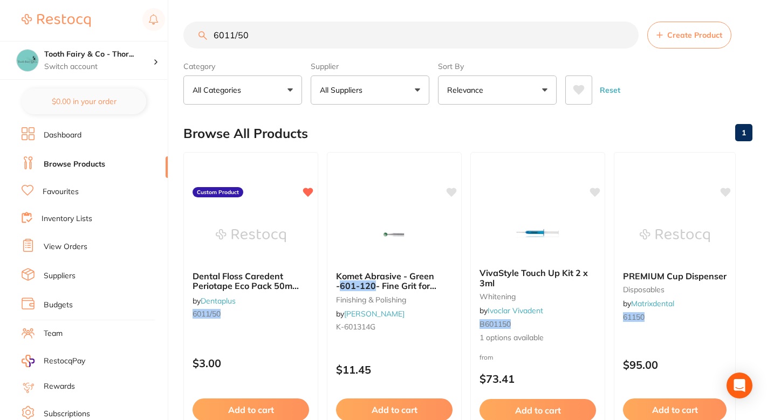
click at [295, 46] on input "6011/50" at bounding box center [410, 35] width 455 height 27
paste input "253502/2"
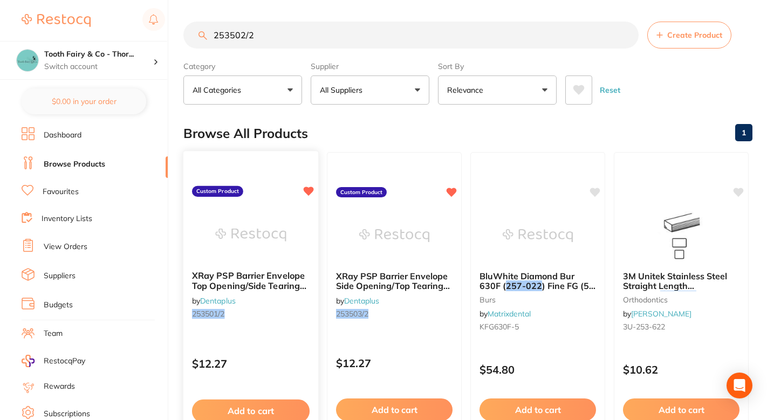
click at [269, 223] on img at bounding box center [250, 235] width 71 height 54
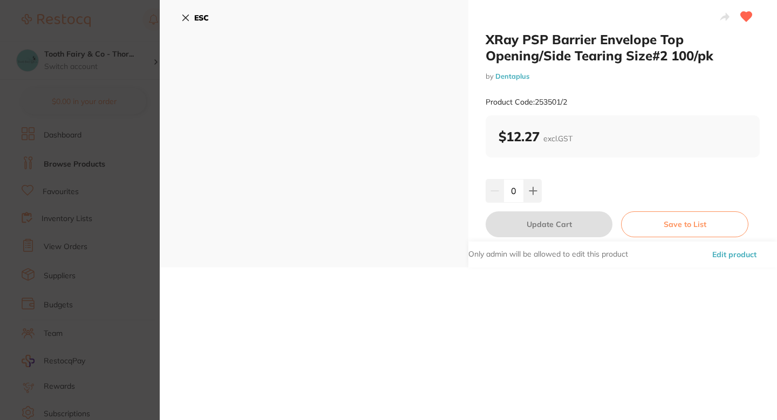
click at [108, 198] on section "XRay PSP Barrier Envelope Top Opening/Side Tearing Size#2 100/pk by Dentaplus P…" at bounding box center [388, 210] width 777 height 420
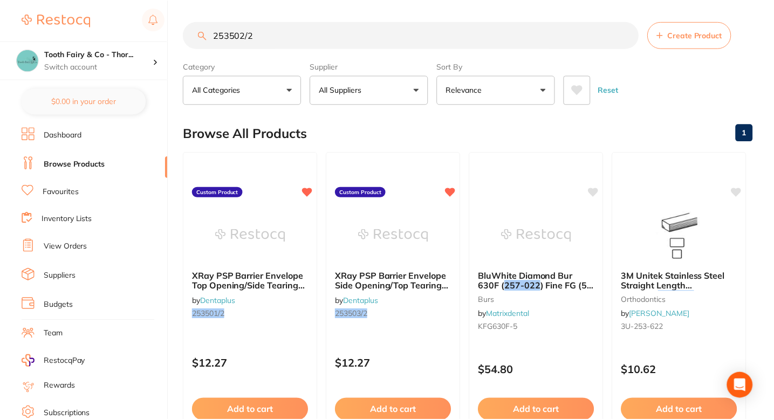
scroll to position [18, 0]
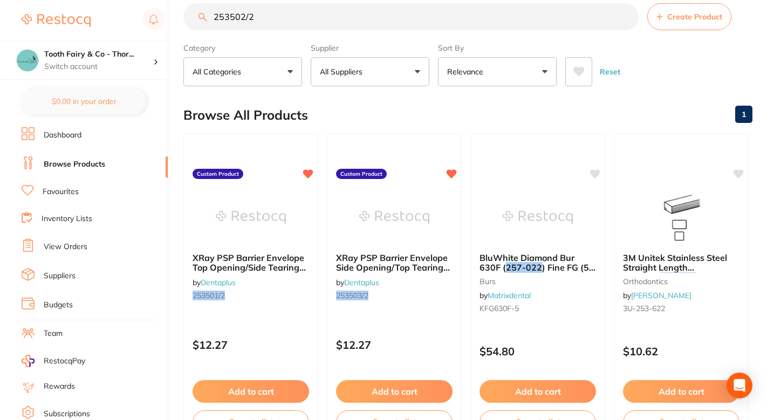
click at [276, 18] on input "253502/2" at bounding box center [410, 16] width 455 height 27
paste input "1/2"
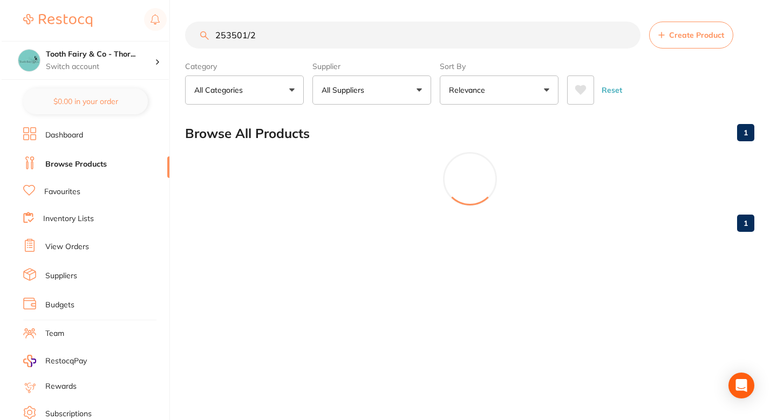
scroll to position [0, 0]
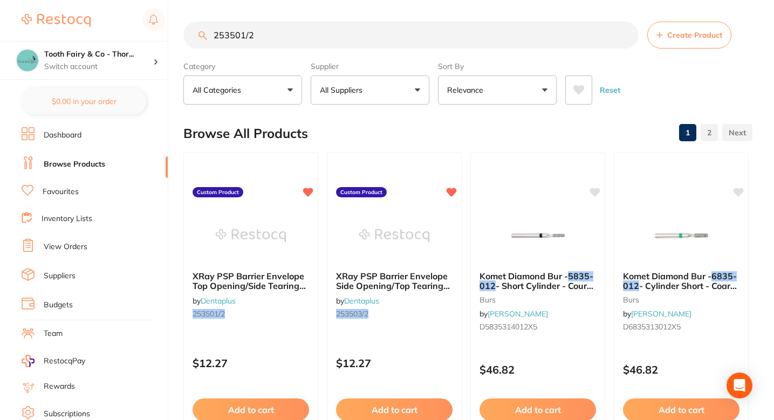
type input "253501/2"
click at [382, 129] on div "Browse All Products 1 2" at bounding box center [467, 133] width 569 height 36
click at [380, 132] on div "Browse All Products 1 2" at bounding box center [467, 133] width 569 height 36
click at [414, 272] on span "XRay PSP Barrier Envelope Side Opening/Top Tearing Size#2 100/pk" at bounding box center [393, 285] width 115 height 31
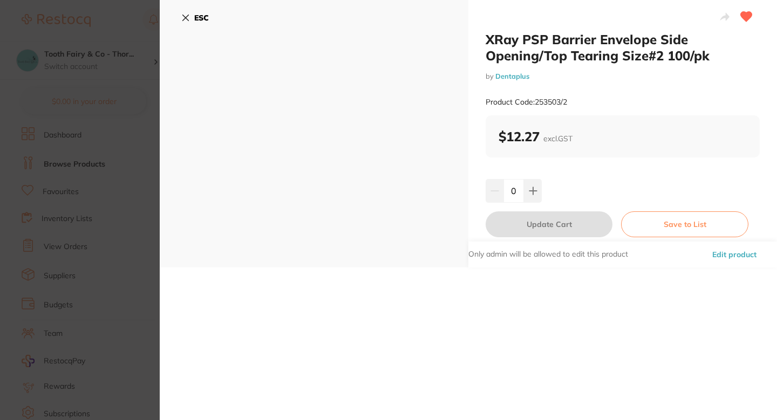
click at [133, 195] on section "XRay PSP Barrier Envelope Side Opening/Top Tearing Size#2 100/pk by Dentaplus P…" at bounding box center [388, 210] width 777 height 420
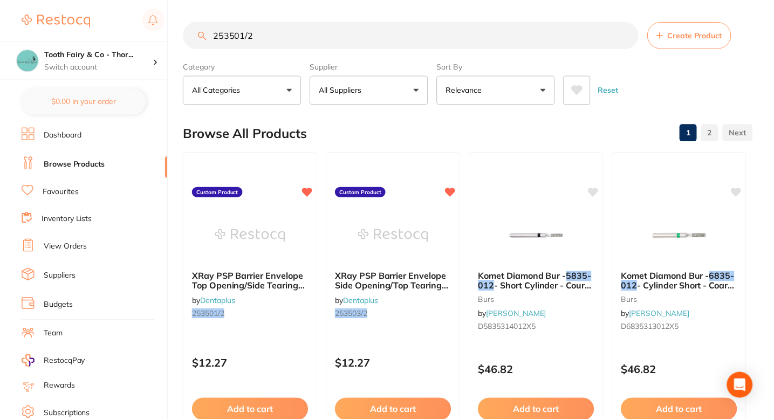
scroll to position [18, 0]
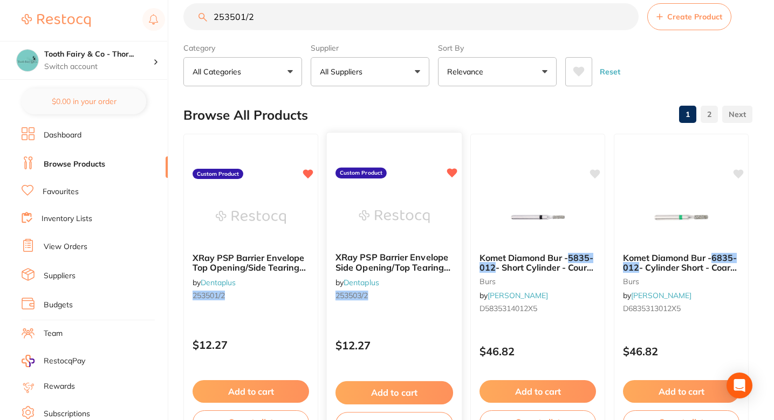
click at [402, 271] on span "XRay PSP Barrier Envelope Side Opening/Top Tearing Size#2 100/pk" at bounding box center [393, 267] width 115 height 31
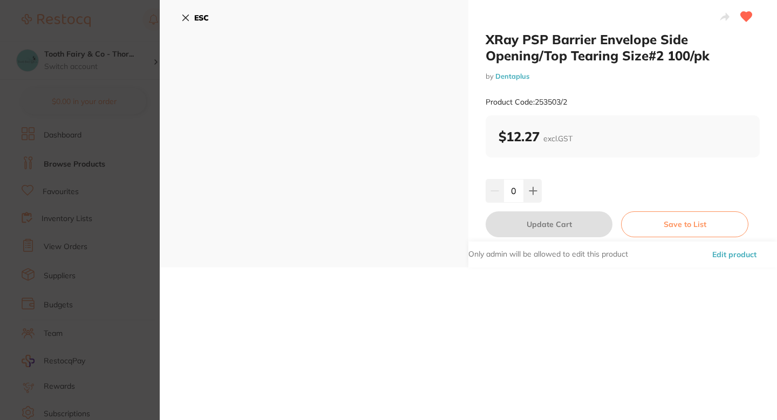
click at [727, 256] on button "Edit product" at bounding box center [734, 255] width 51 height 26
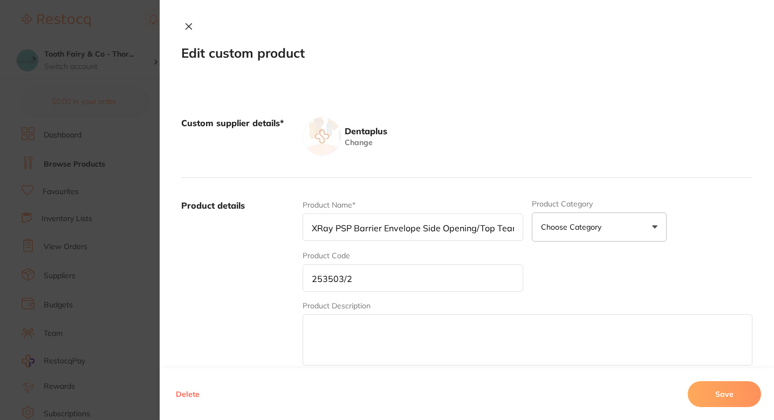
scroll to position [163, 0]
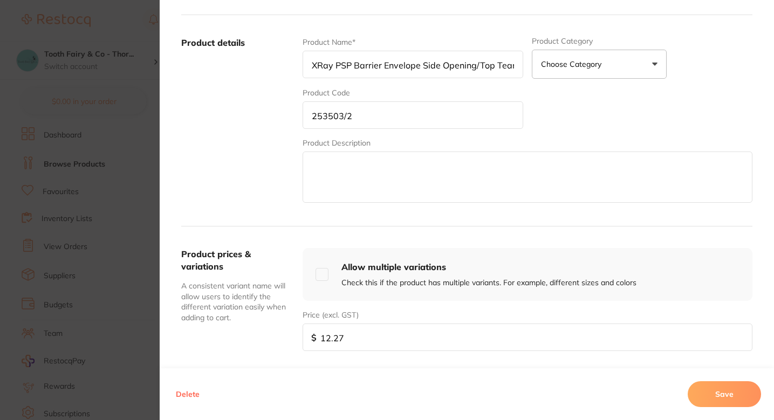
click at [453, 54] on input "XRay PSP Barrier Envelope Side Opening/Top Tearing Size#2 100/pk" at bounding box center [413, 65] width 221 height 28
click at [451, 59] on input "XRay PSP Barrier Envelope Side Opening/Top Tearing Size#2 100/pk" at bounding box center [413, 65] width 221 height 28
click at [388, 113] on input "253503/2" at bounding box center [413, 115] width 221 height 28
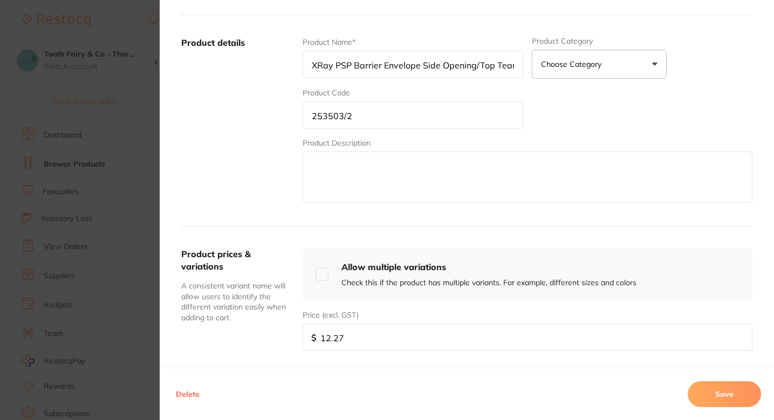
click at [388, 113] on input "253503/2" at bounding box center [413, 115] width 221 height 28
paste input "2/2"
type input "253502/2"
click at [701, 381] on button "Save" at bounding box center [724, 394] width 73 height 26
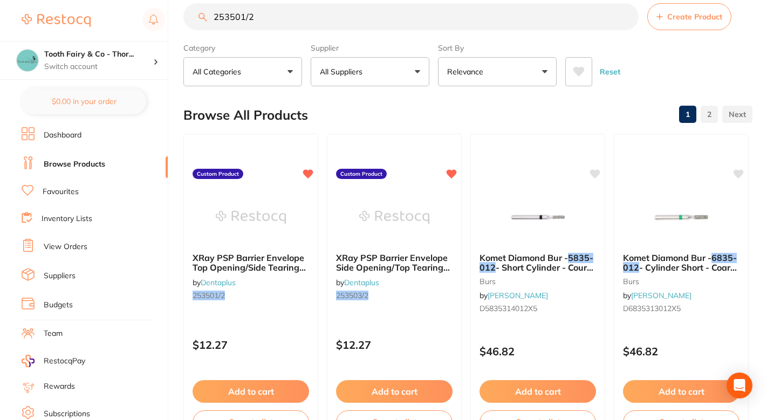
click at [308, 32] on section "253501/2 Create Product Category All Categories All Categories burs orthodontic…" at bounding box center [467, 44] width 569 height 83
click at [320, 29] on input "253501/2" at bounding box center [410, 16] width 455 height 27
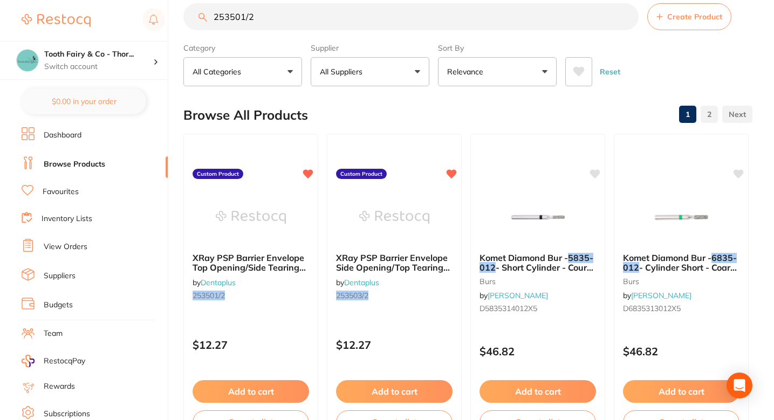
paste input "19(D)"
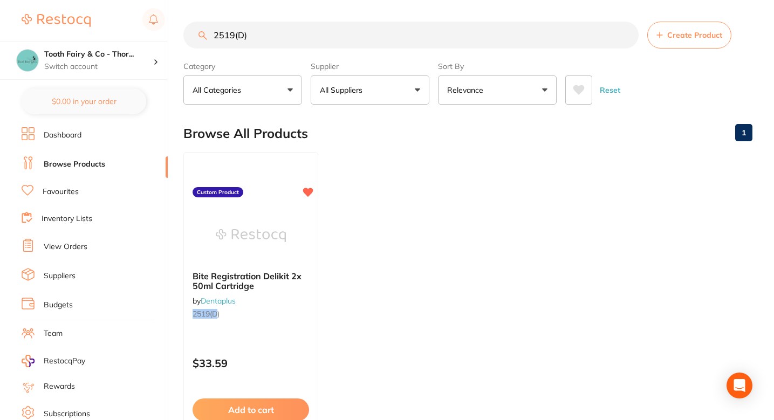
click at [333, 32] on input "2519(D)" at bounding box center [410, 35] width 455 height 27
paste input "4NISFT-S"
click at [326, 26] on input "24NISFT-S" at bounding box center [410, 35] width 455 height 27
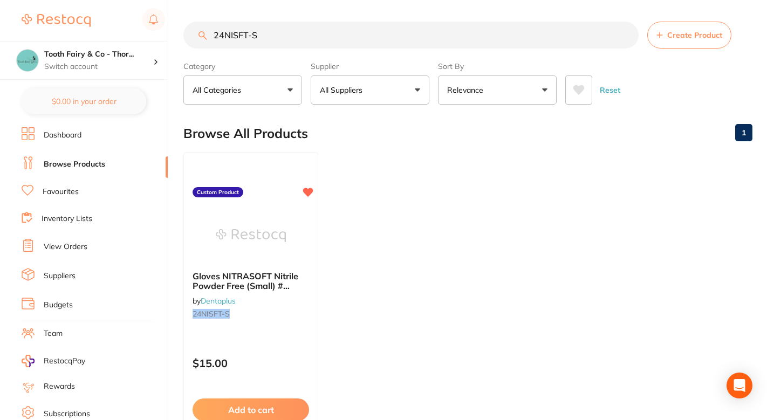
click at [326, 26] on input "24NISFT-S" at bounding box center [410, 35] width 455 height 27
paste input "5227/RA"
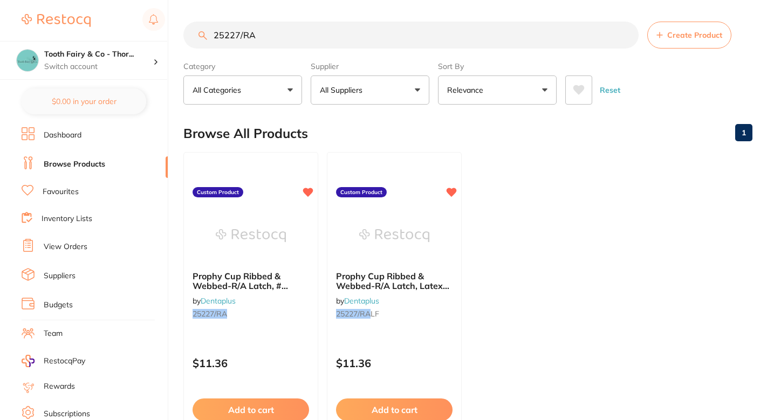
type input "25227/RA"
